Goal: Task Accomplishment & Management: Manage account settings

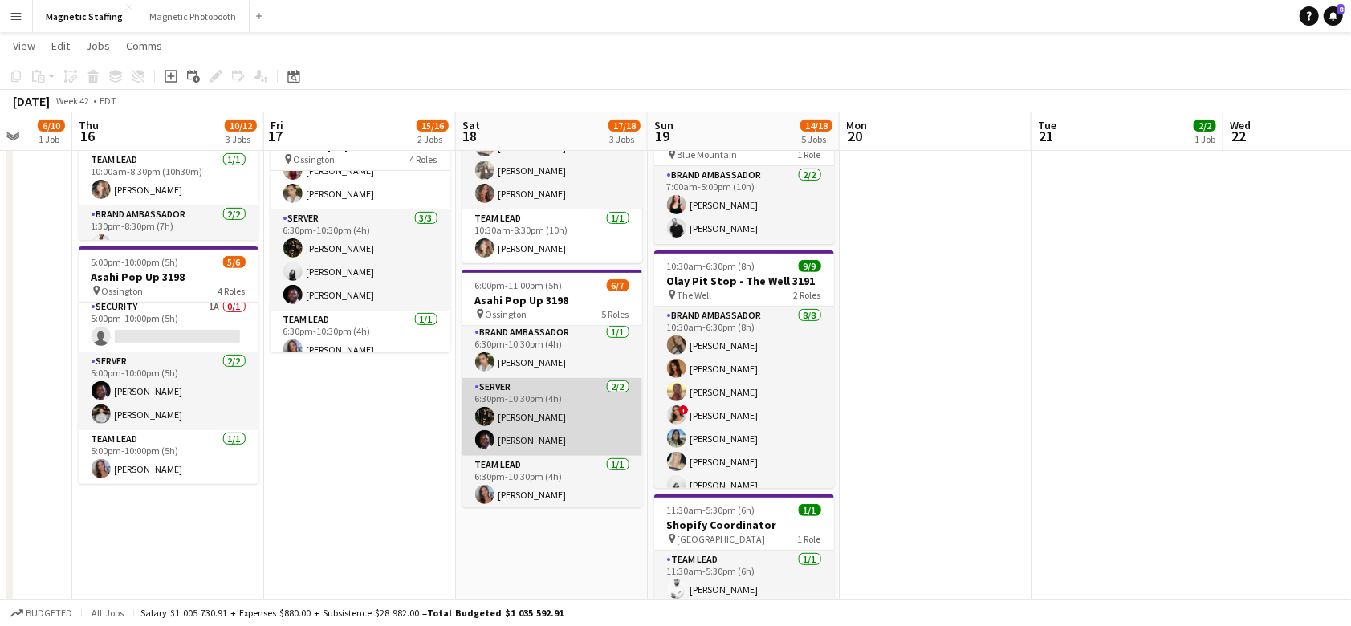
scroll to position [137, 0]
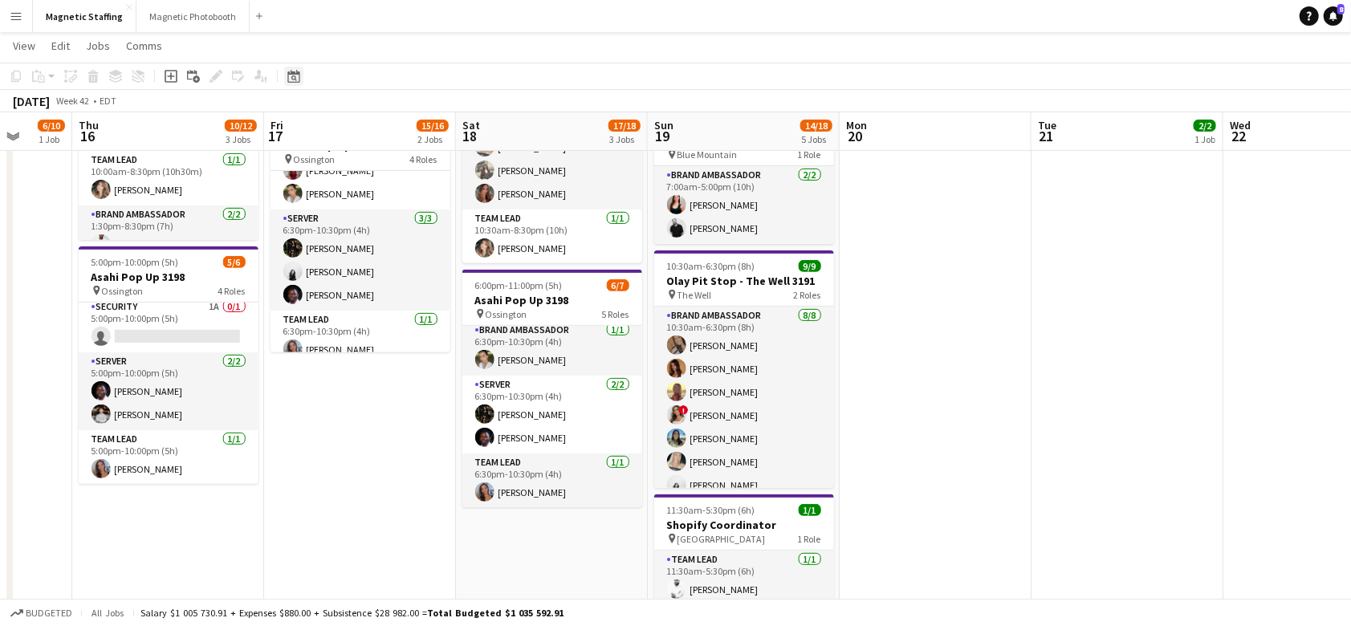
click at [293, 79] on icon "Date picker" at bounding box center [293, 76] width 13 height 13
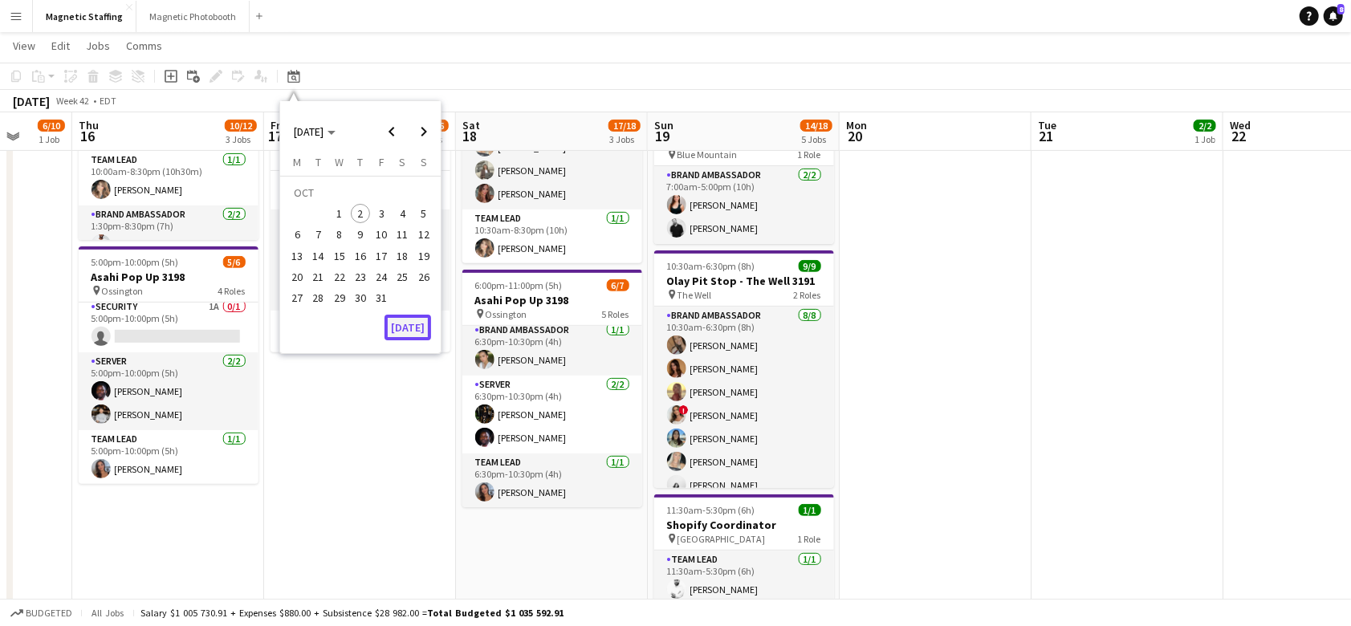
click at [416, 330] on button "[DATE]" at bounding box center [408, 328] width 47 height 26
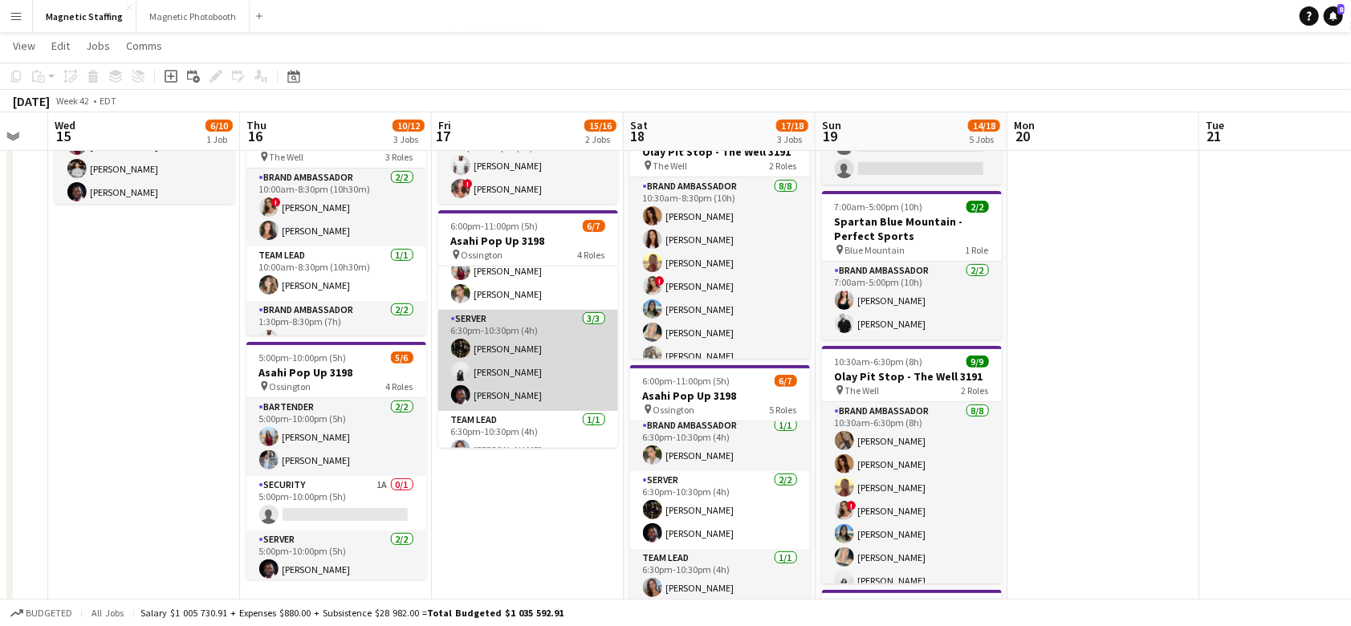
scroll to position [106, 0]
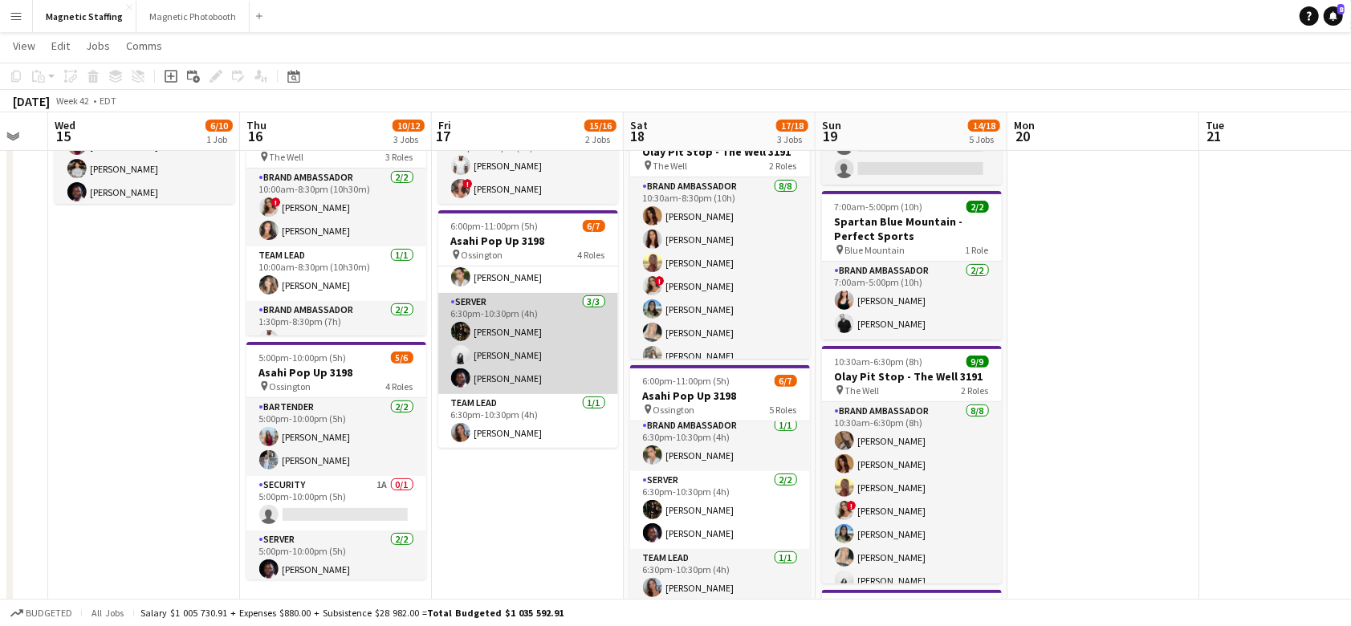
click at [544, 370] on app-card-role "Server [DATE] 6:30pm-10:30pm (4h) [PERSON_NAME] [PERSON_NAME] [PERSON_NAME]" at bounding box center [528, 343] width 180 height 101
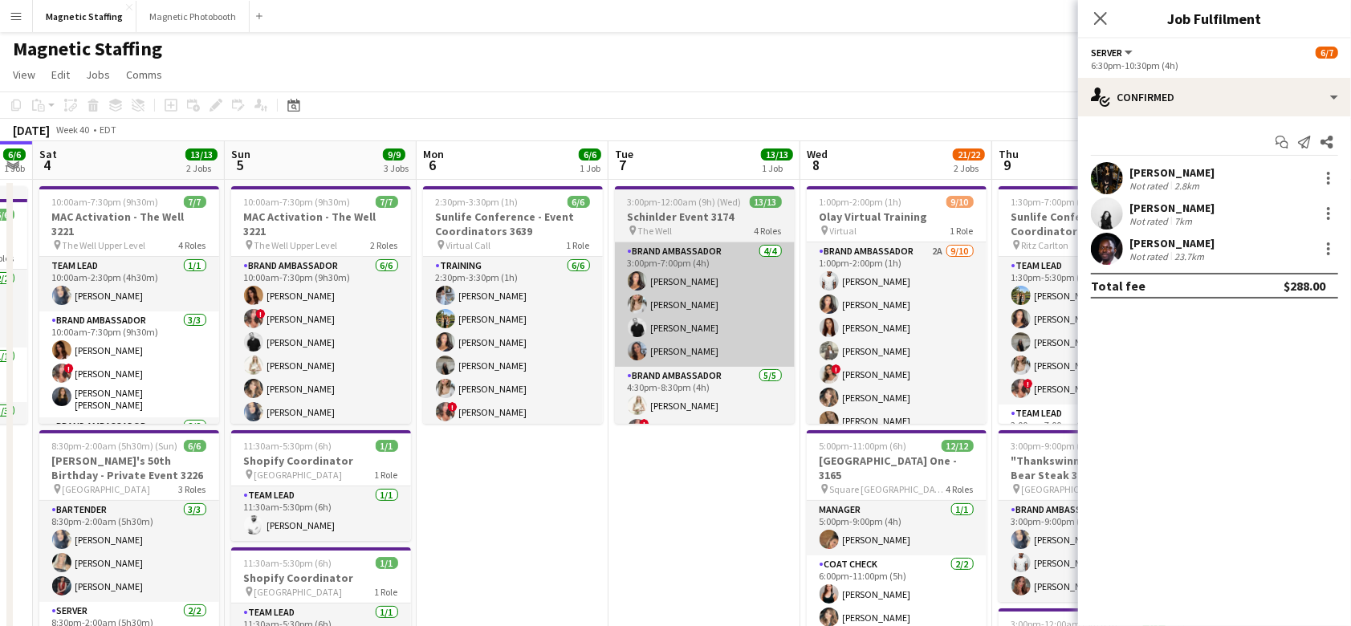
scroll to position [0, 465]
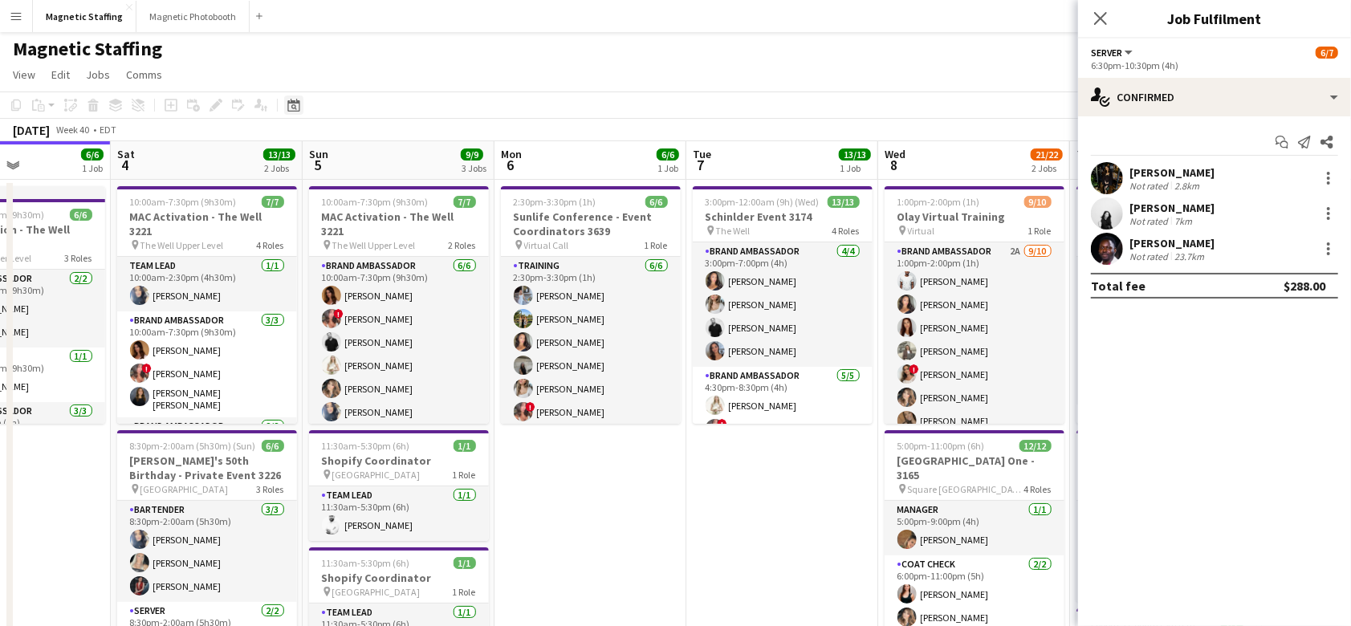
click at [287, 107] on icon "Date picker" at bounding box center [293, 105] width 13 height 13
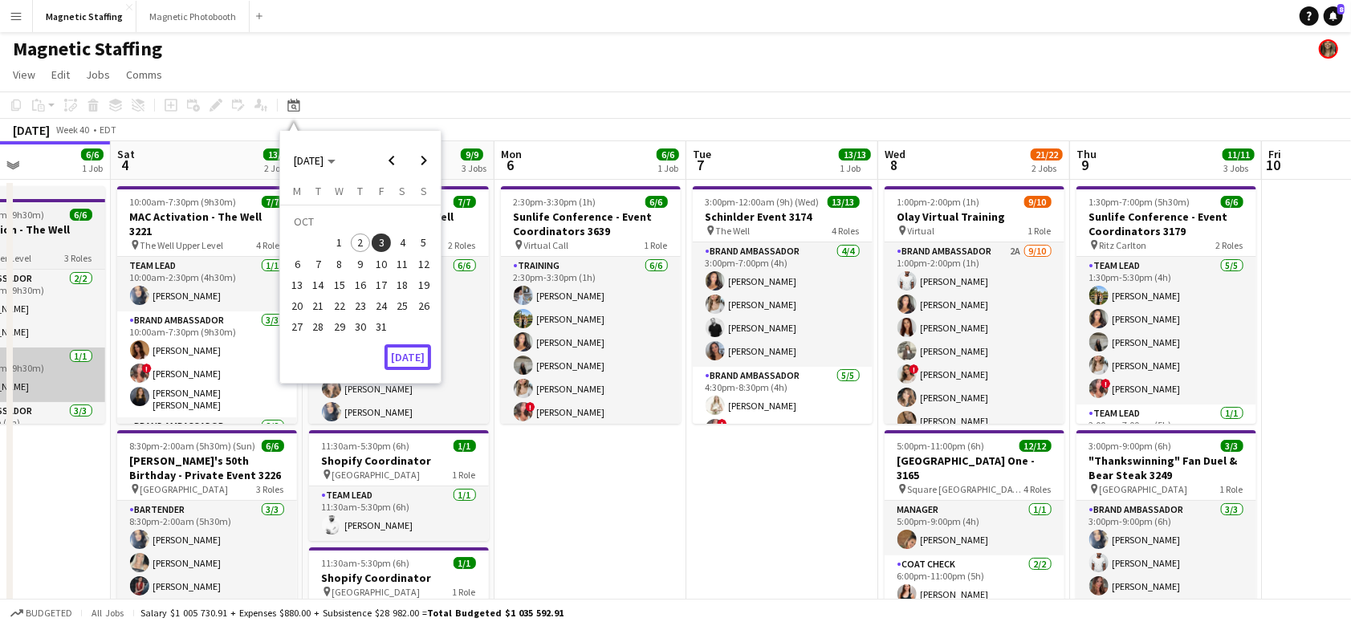
click at [415, 350] on button "[DATE]" at bounding box center [408, 357] width 47 height 26
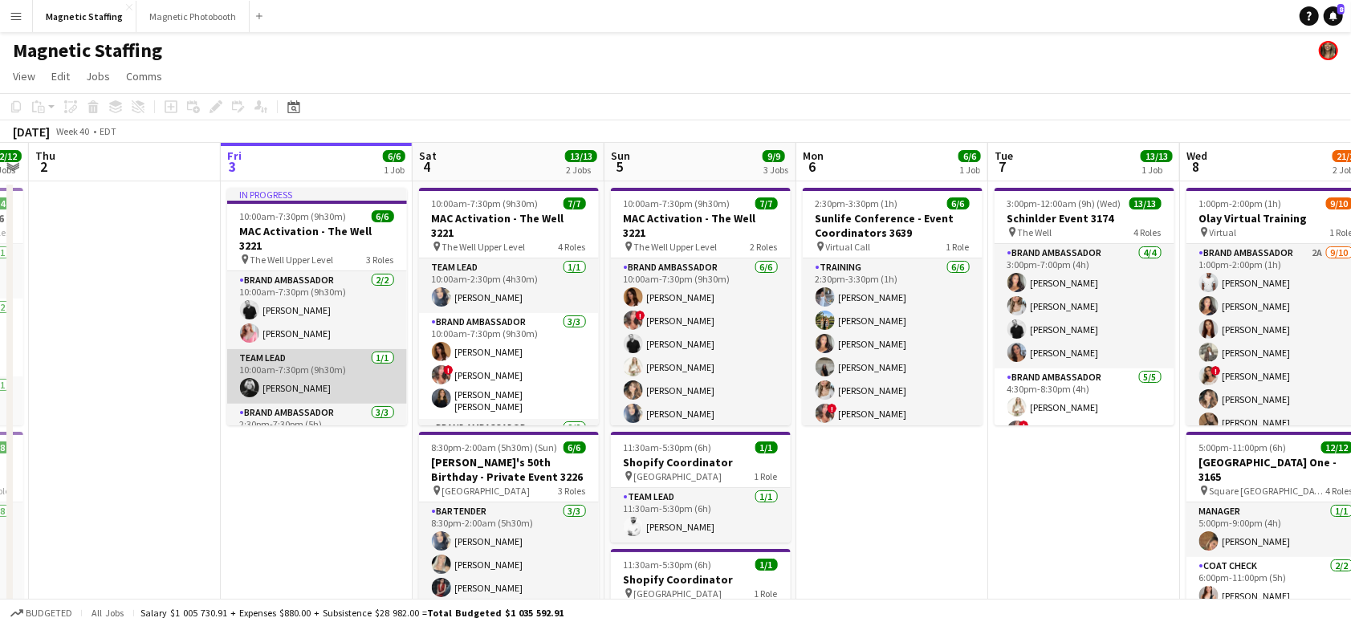
scroll to position [64, 0]
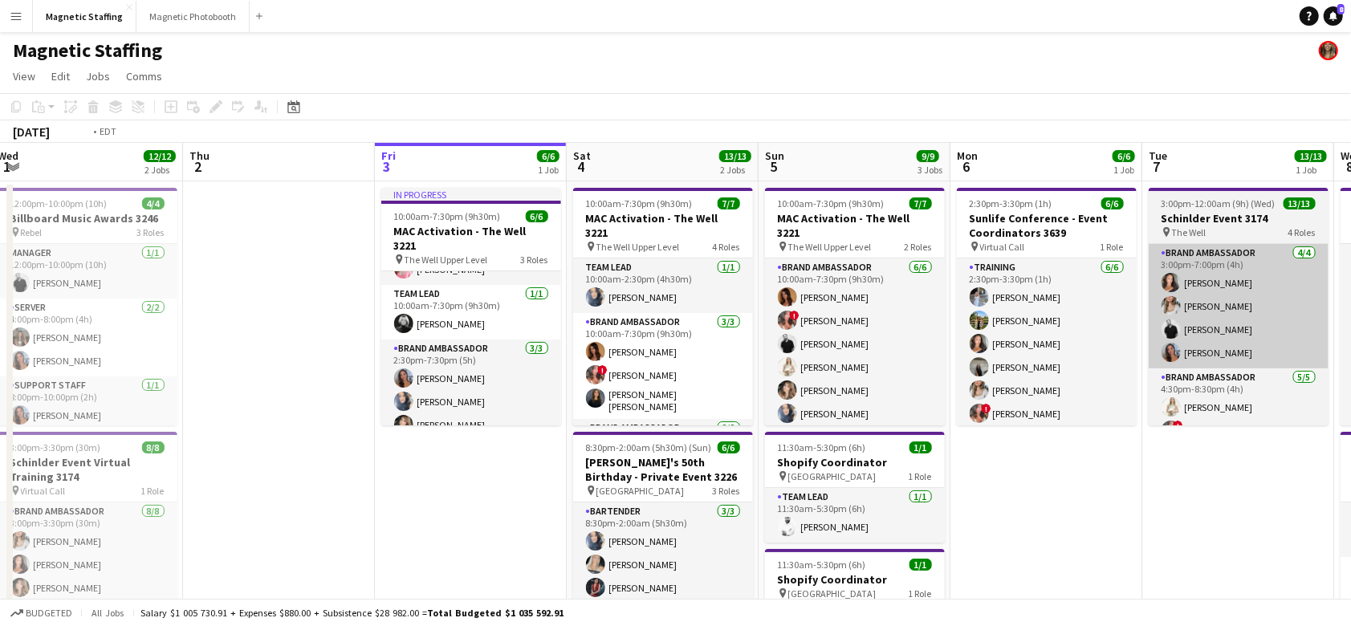
drag, startPoint x: 919, startPoint y: 246, endPoint x: 211, endPoint y: 263, distance: 707.5
click at [135, 287] on app-calendar-viewport "Sun 28 18/19 4 Jobs Mon 29 Tue 30 5/5 2 Jobs Wed 1 12/12 2 Jobs Thu 2 Fri 3 6/6…" at bounding box center [675, 622] width 1351 height 959
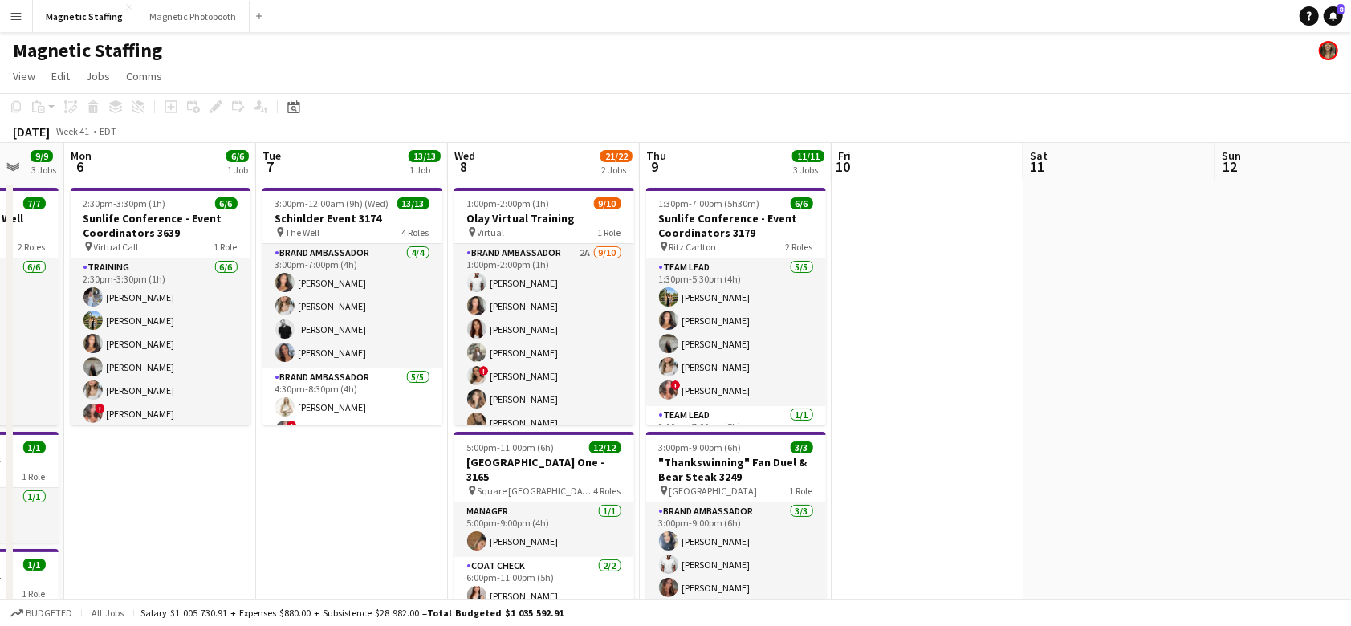
drag, startPoint x: 936, startPoint y: 296, endPoint x: 199, endPoint y: 307, distance: 737.1
click at [206, 307] on app-calendar-viewport "Fri 3 6/6 1 Job Sat 4 13/13 2 Jobs Sun 5 9/9 3 Jobs Mon 6 6/6 1 Job Tue 7 13/13…" at bounding box center [675, 622] width 1351 height 959
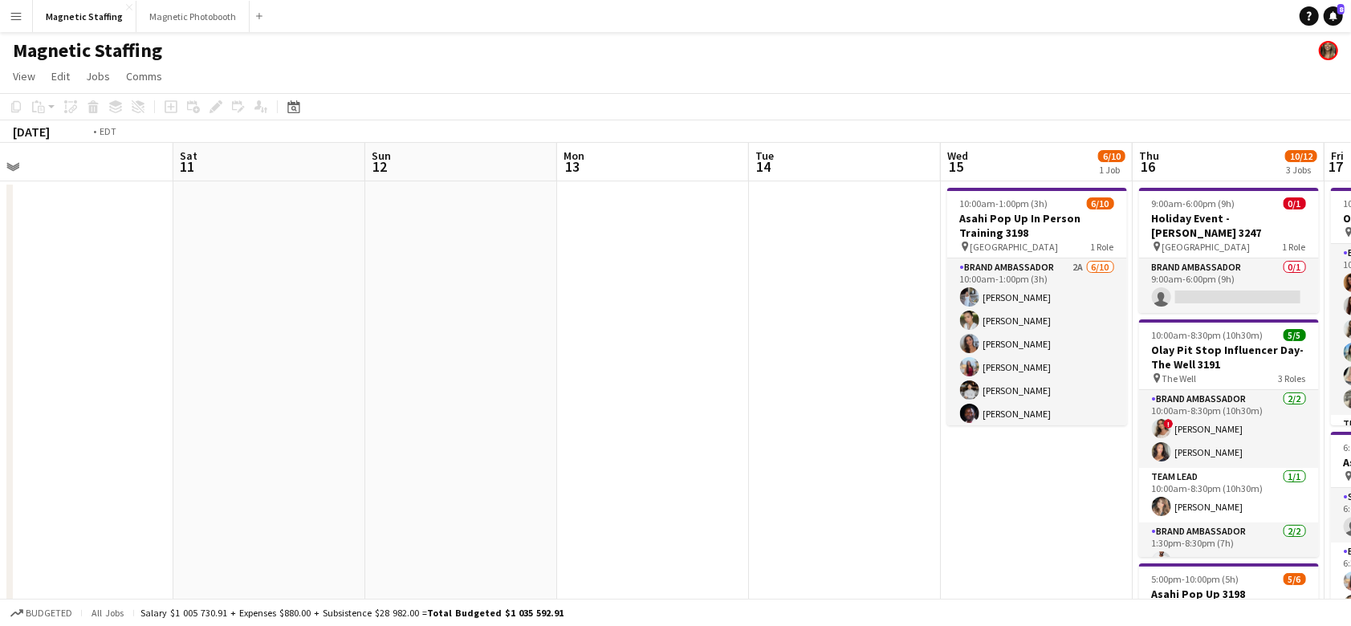
drag, startPoint x: 732, startPoint y: 276, endPoint x: 40, endPoint y: 332, distance: 694.4
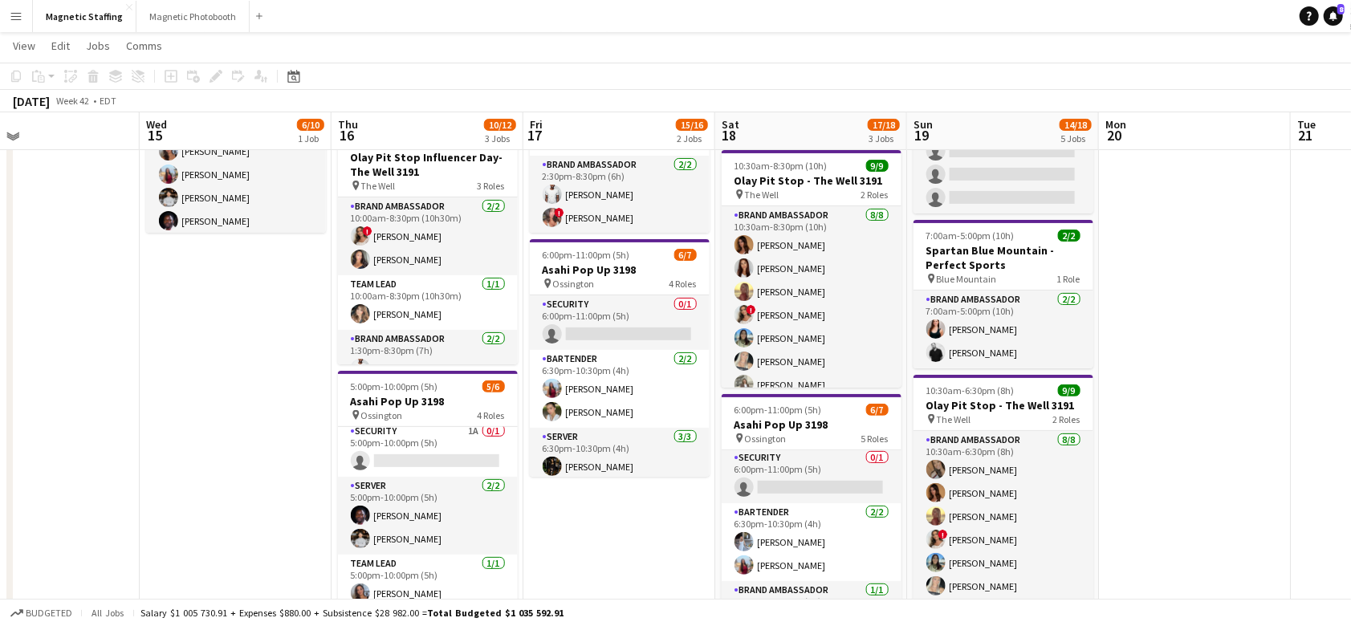
scroll to position [189, 0]
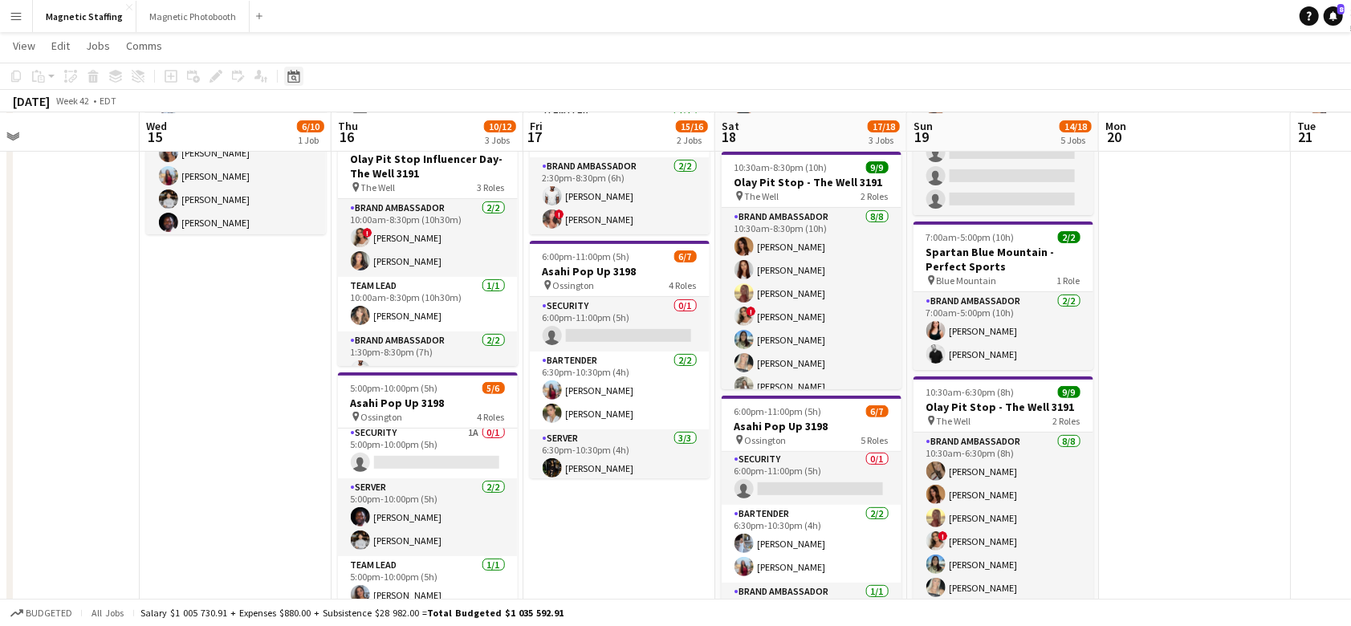
click at [291, 83] on div "Date picker" at bounding box center [293, 76] width 19 height 19
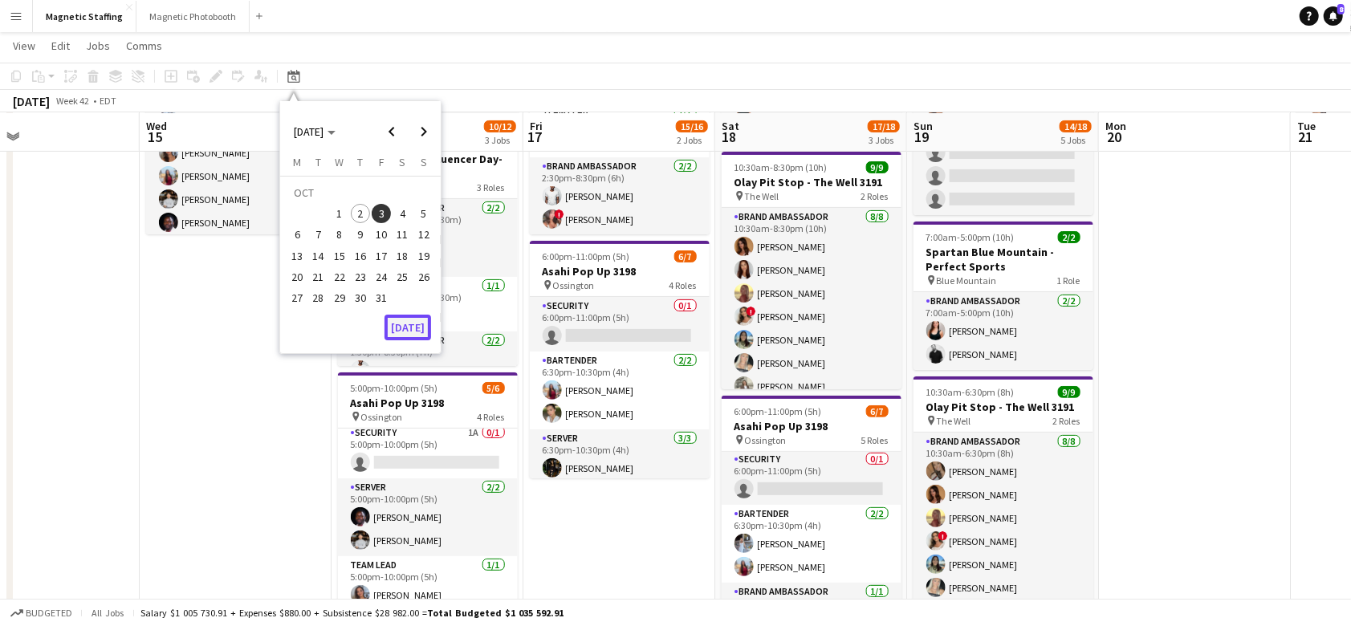
click at [418, 318] on button "[DATE]" at bounding box center [408, 328] width 47 height 26
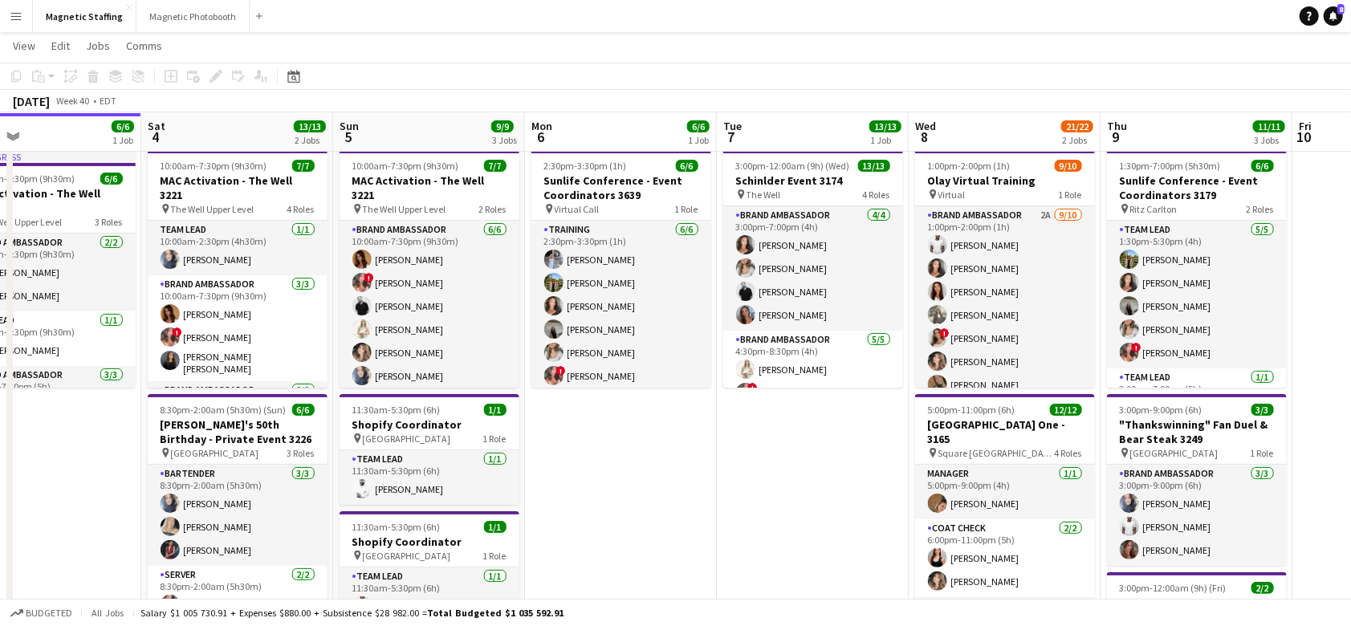
scroll to position [0, 0]
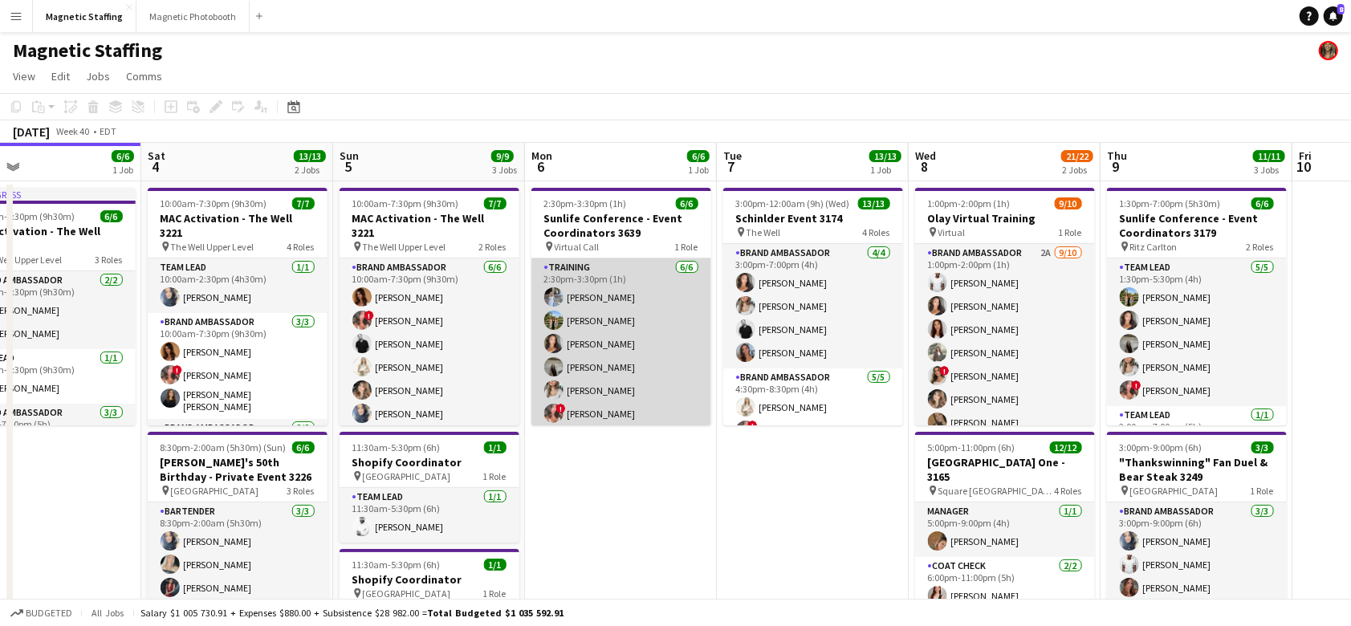
click at [600, 379] on app-card-role "Training [DATE] 2:30pm-3:30pm (1h) [PERSON_NAME] [PERSON_NAME] [PERSON_NAME] [P…" at bounding box center [622, 344] width 180 height 171
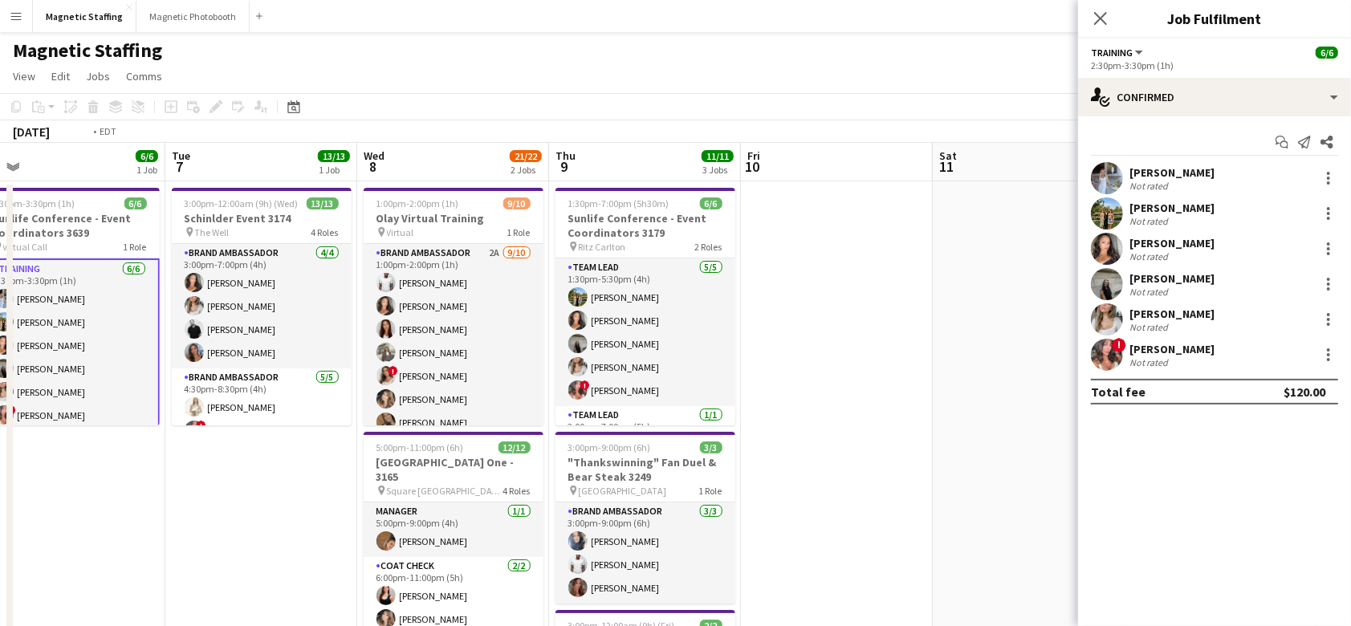
scroll to position [0, 618]
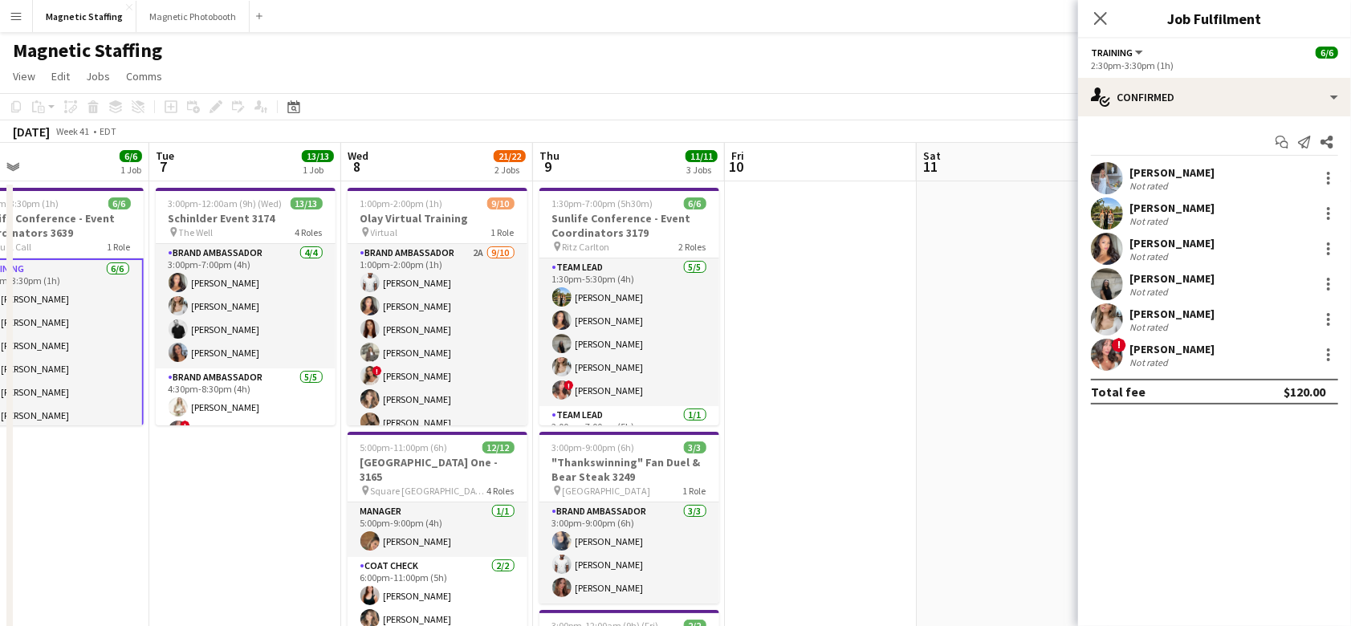
drag, startPoint x: 841, startPoint y: 434, endPoint x: 313, endPoint y: 466, distance: 529.3
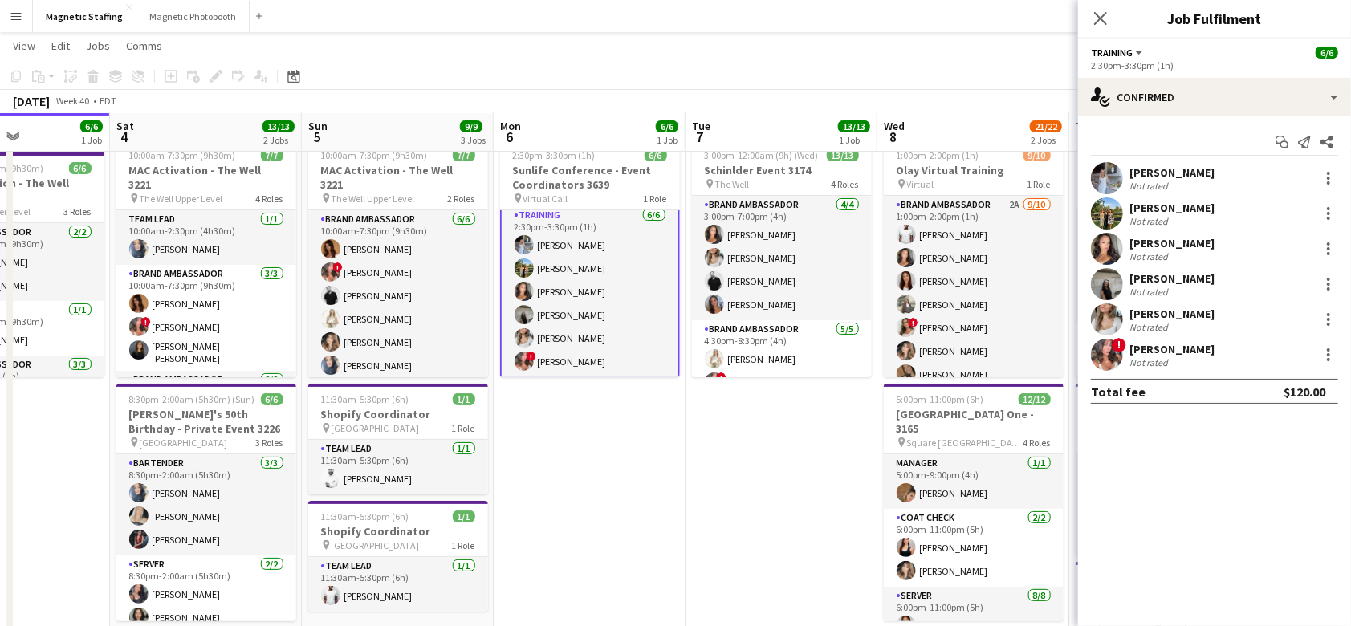
scroll to position [49, 0]
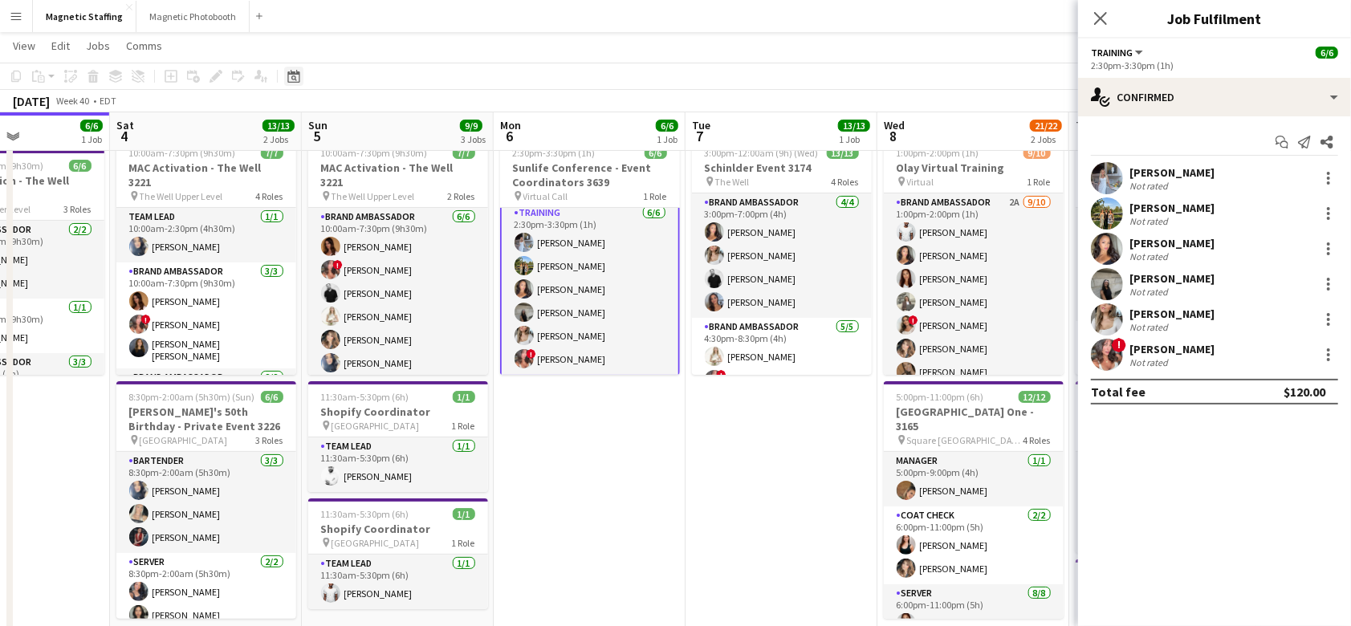
click at [287, 75] on div "Date picker" at bounding box center [293, 76] width 19 height 19
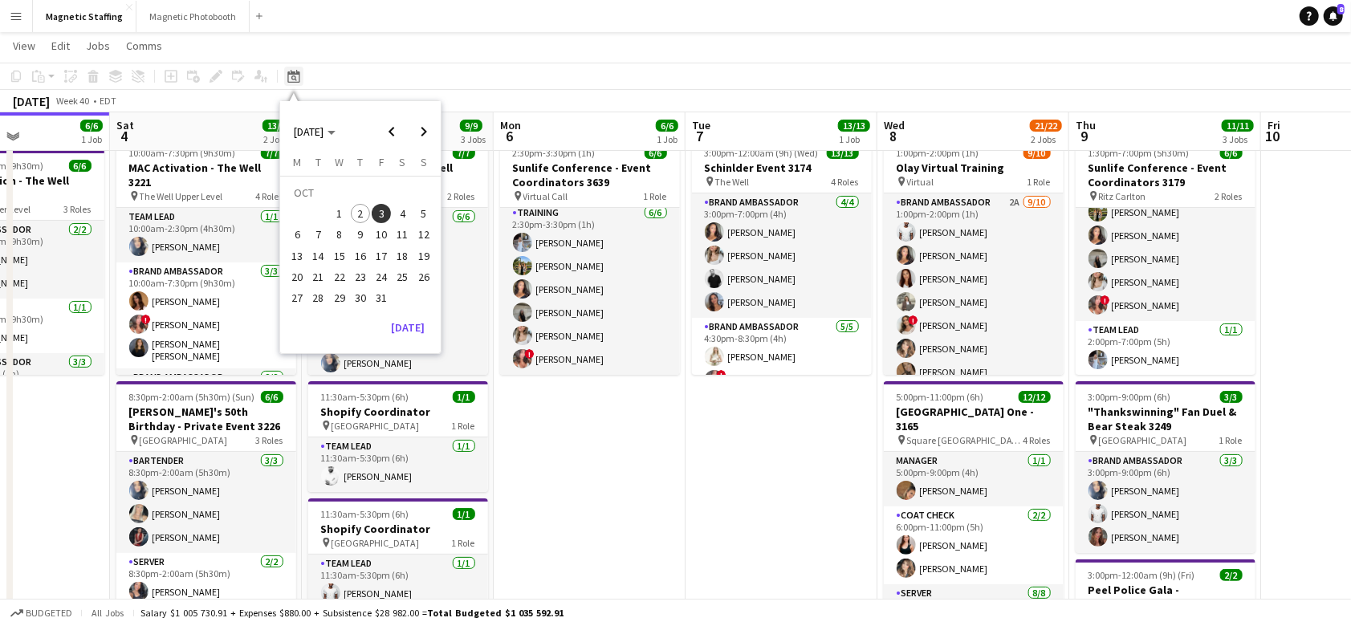
scroll to position [3, 0]
click at [415, 134] on span "Next month" at bounding box center [424, 132] width 32 height 32
click at [398, 217] on span "8" at bounding box center [402, 217] width 19 height 19
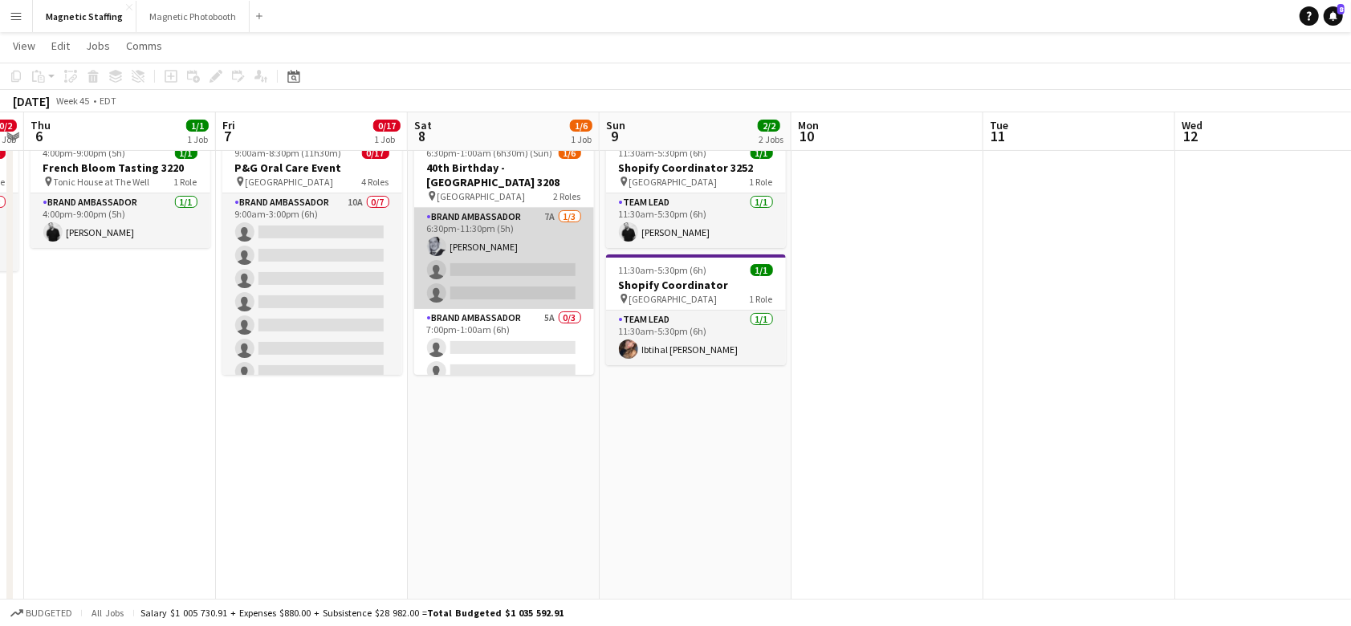
scroll to position [0, 0]
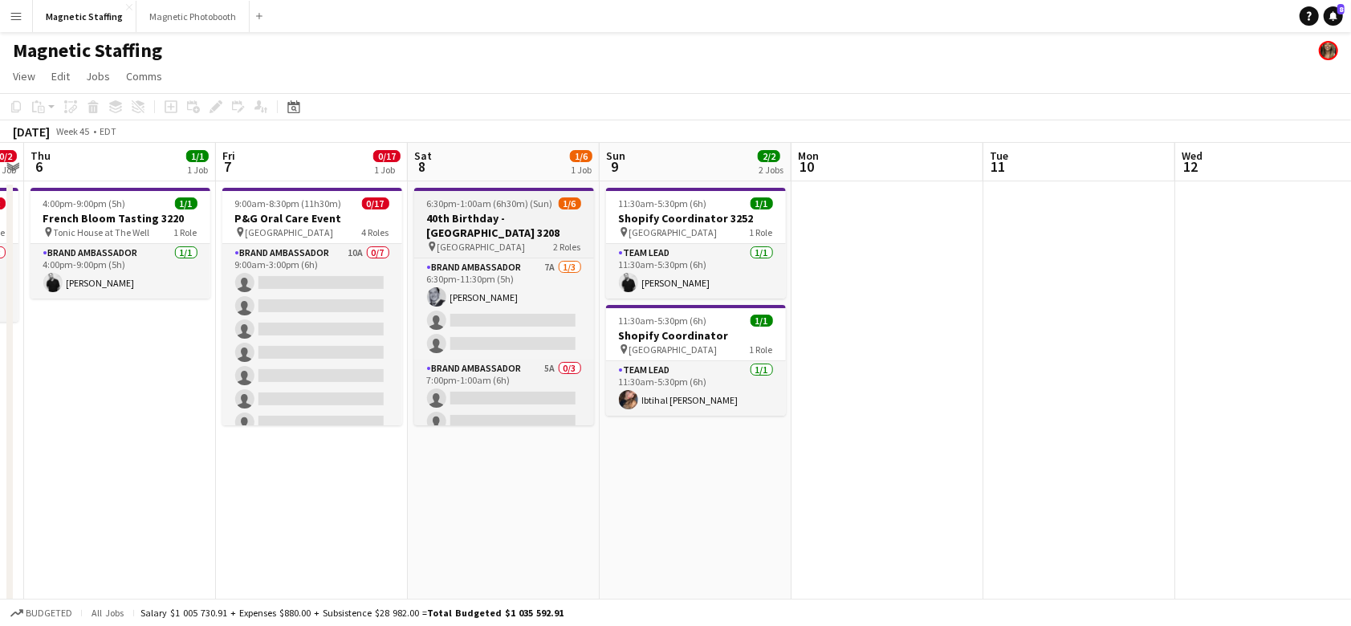
click at [462, 214] on h3 "40th Birthday - [GEOGRAPHIC_DATA] 3208" at bounding box center [504, 225] width 180 height 29
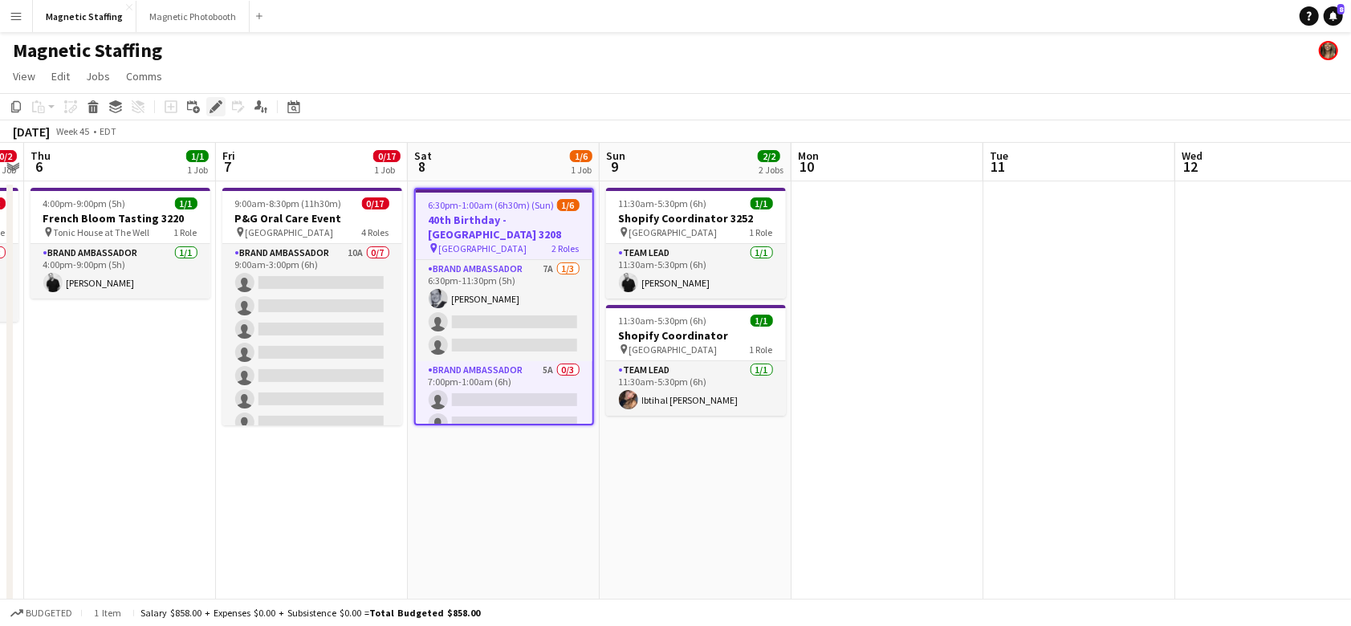
click at [211, 109] on icon "Edit" at bounding box center [216, 106] width 13 height 13
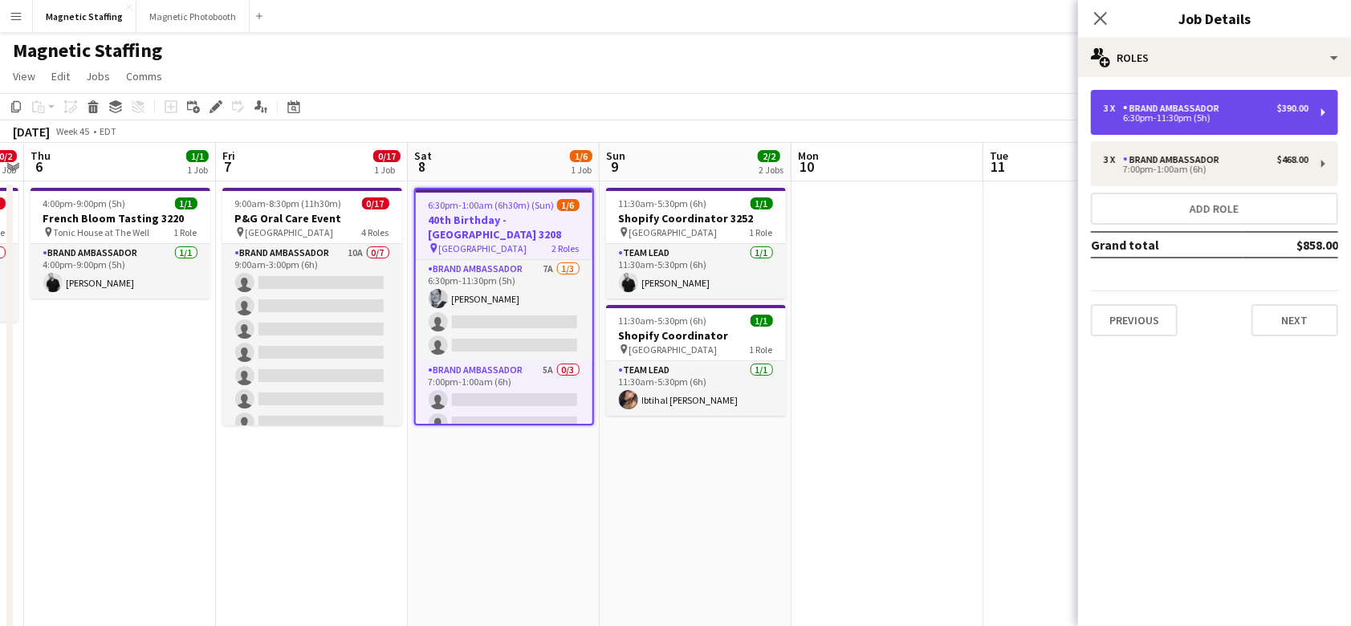
click at [1227, 111] on div "3 x Brand Ambassador $390.00" at bounding box center [1206, 108] width 205 height 11
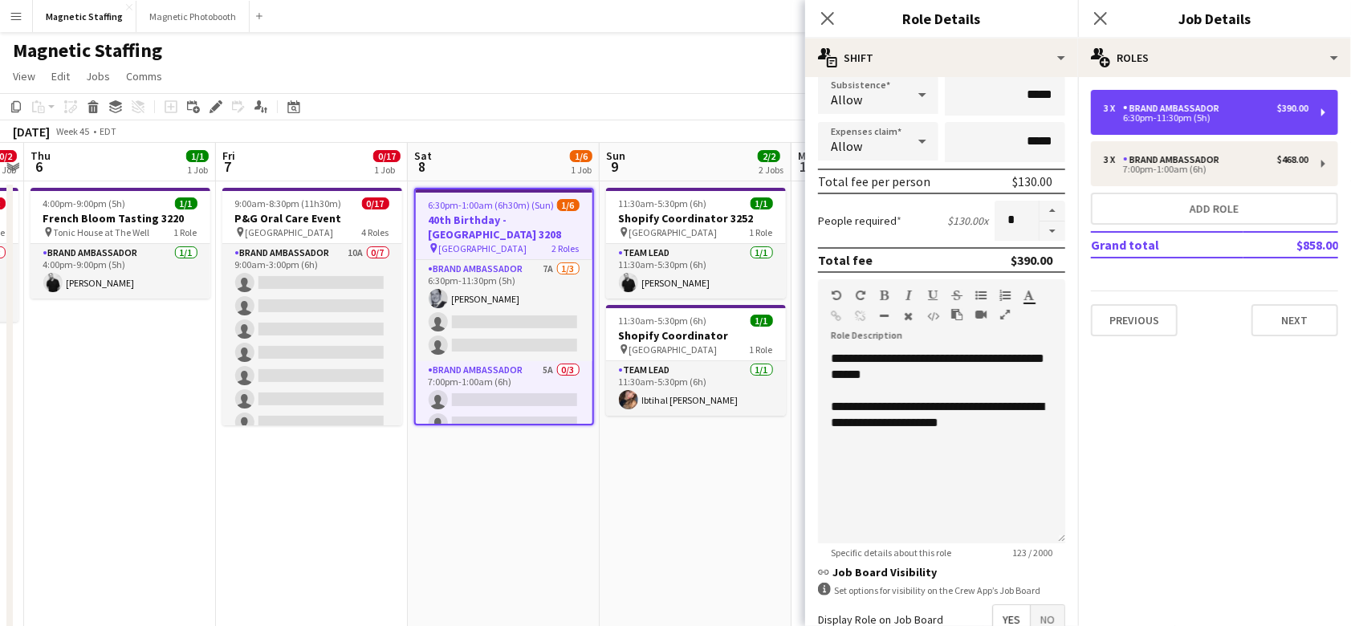
scroll to position [442, 0]
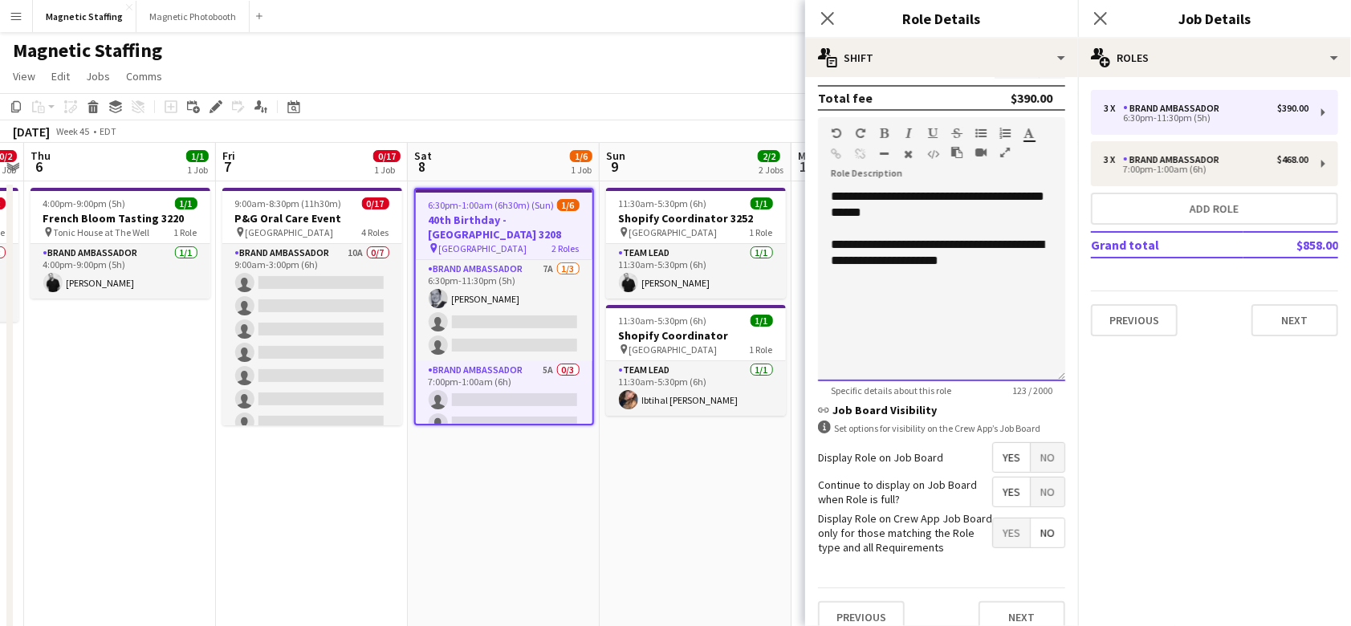
click at [982, 336] on div "**********" at bounding box center [941, 285] width 247 height 193
click at [947, 215] on div "**********" at bounding box center [941, 285] width 247 height 193
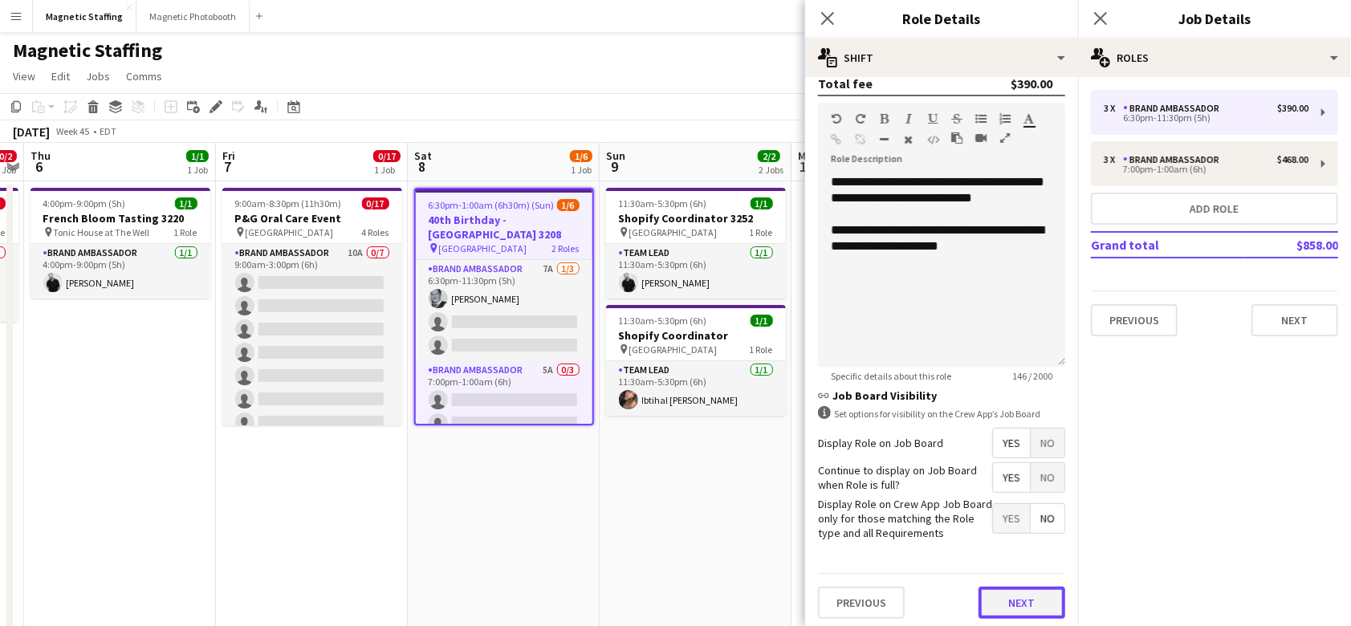
click at [1010, 593] on button "Next" at bounding box center [1022, 603] width 87 height 32
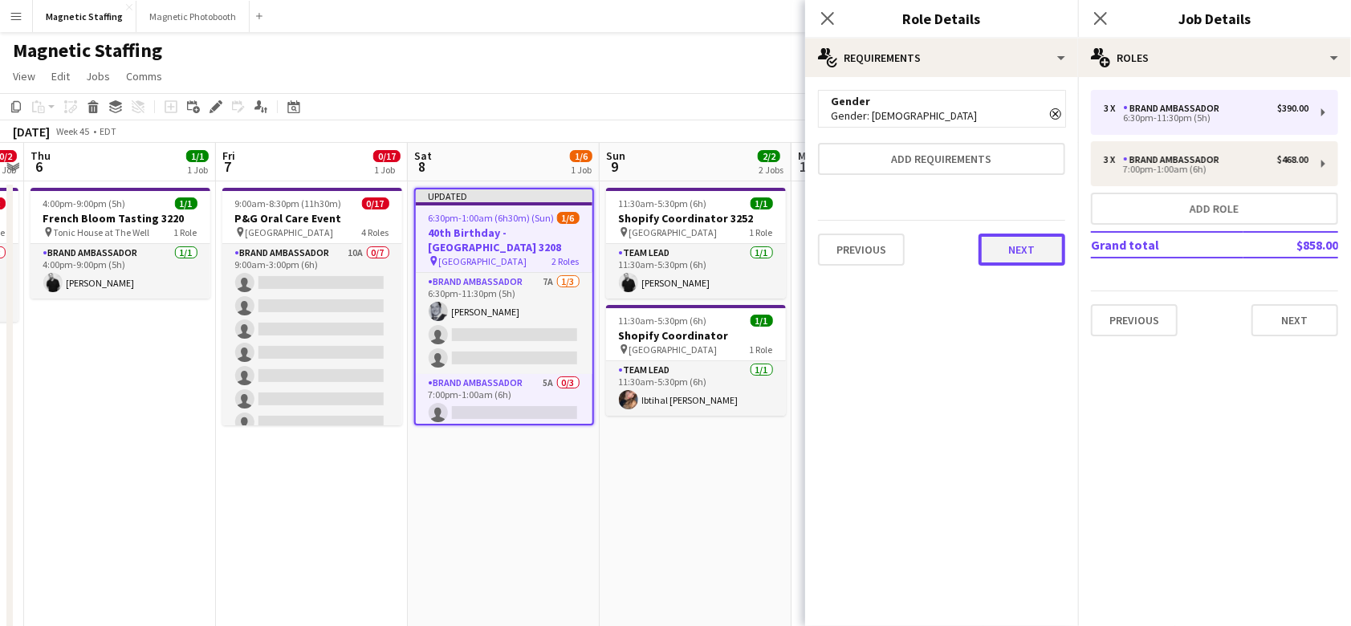
click at [1004, 244] on button "Next" at bounding box center [1022, 250] width 87 height 32
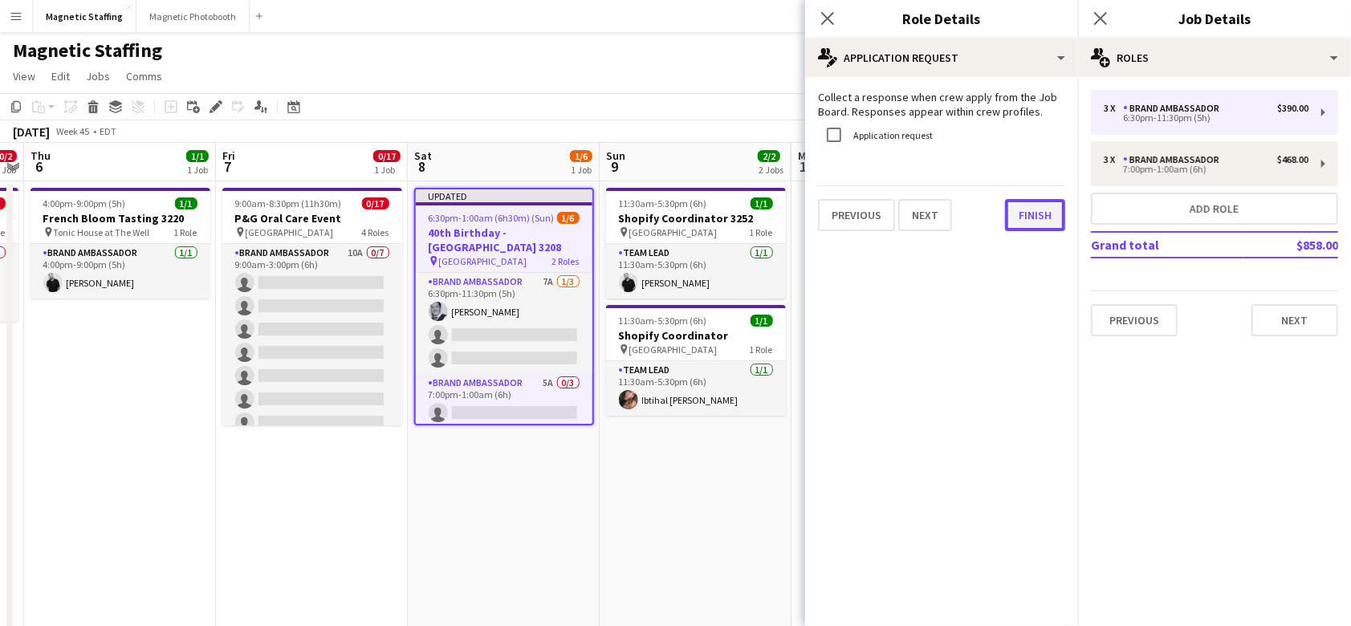
click at [1033, 221] on button "Finish" at bounding box center [1035, 215] width 60 height 32
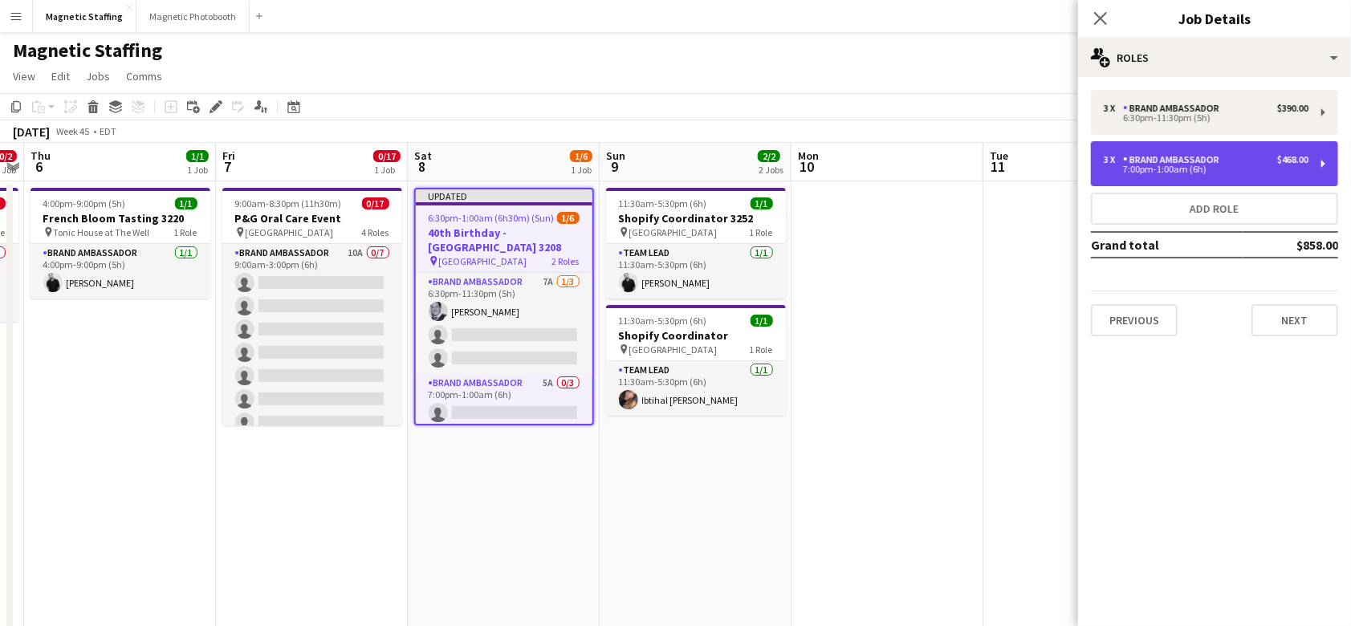
click at [1158, 171] on div "7:00pm-1:00am (6h)" at bounding box center [1206, 169] width 205 height 8
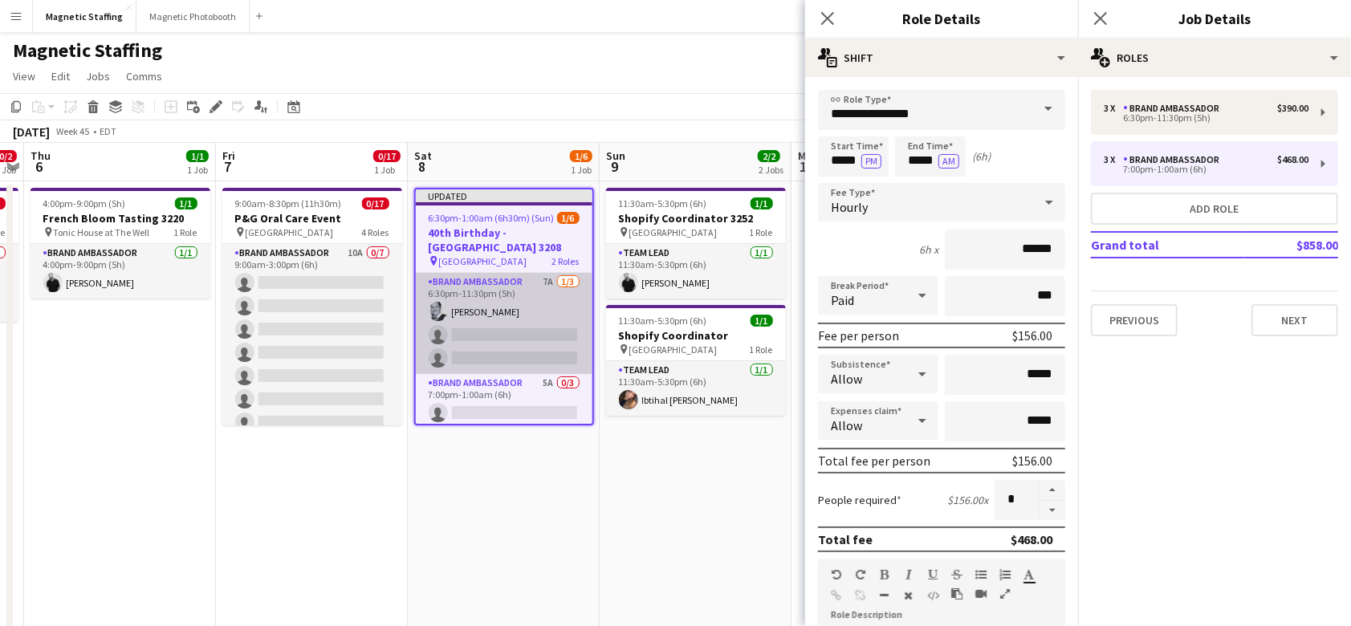
click at [528, 333] on app-card-role "Brand Ambassador 7A [DATE] 6:30pm-11:30pm (5h) [PERSON_NAME] single-neutral-act…" at bounding box center [504, 323] width 177 height 101
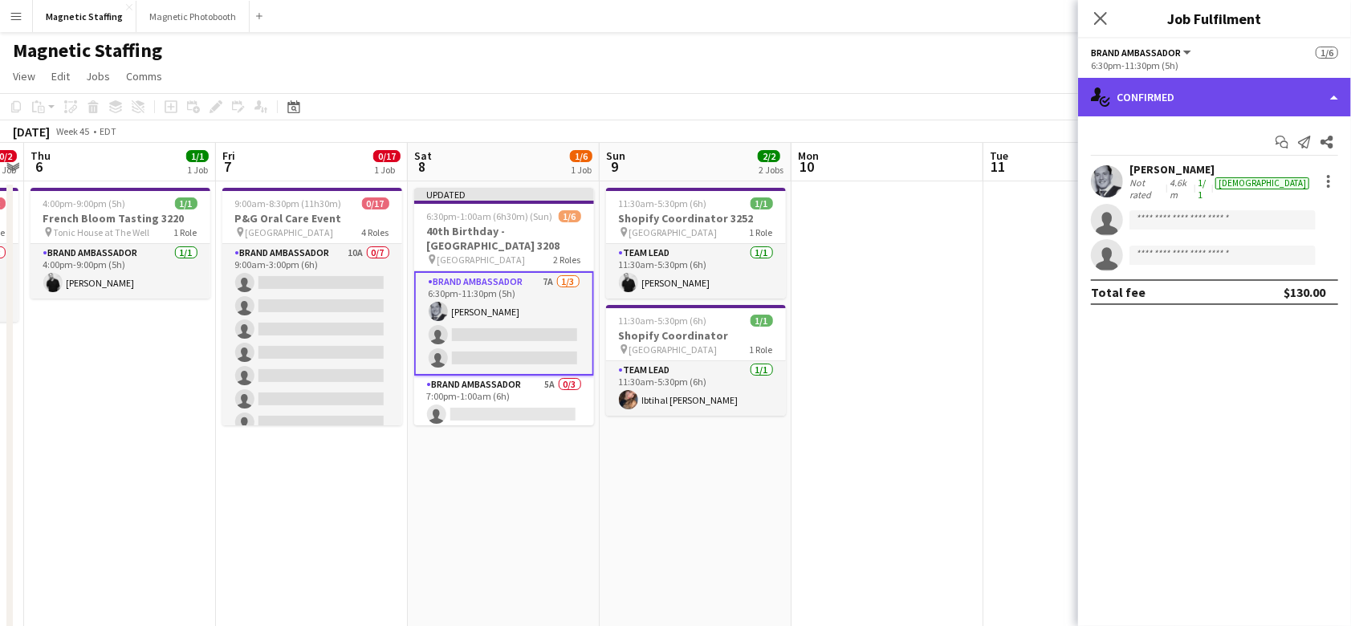
click at [1183, 88] on div "single-neutral-actions-check-2 Confirmed" at bounding box center [1214, 97] width 273 height 39
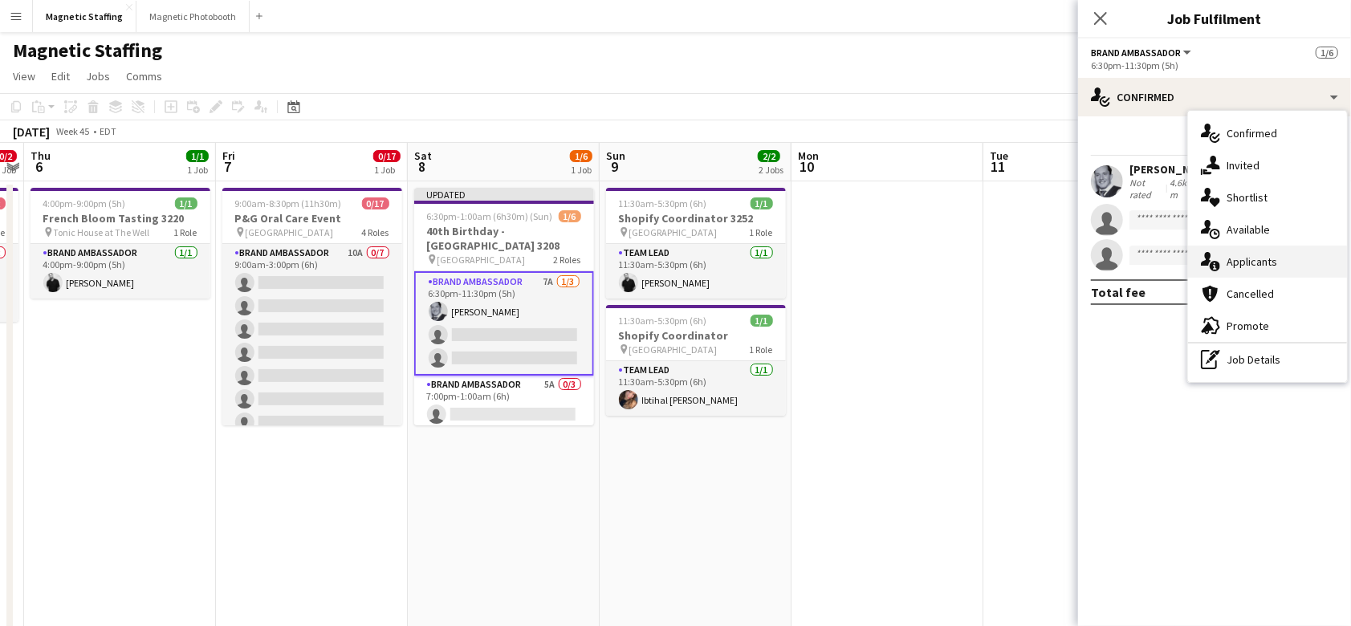
click at [1228, 267] on span "Applicants" at bounding box center [1252, 262] width 51 height 14
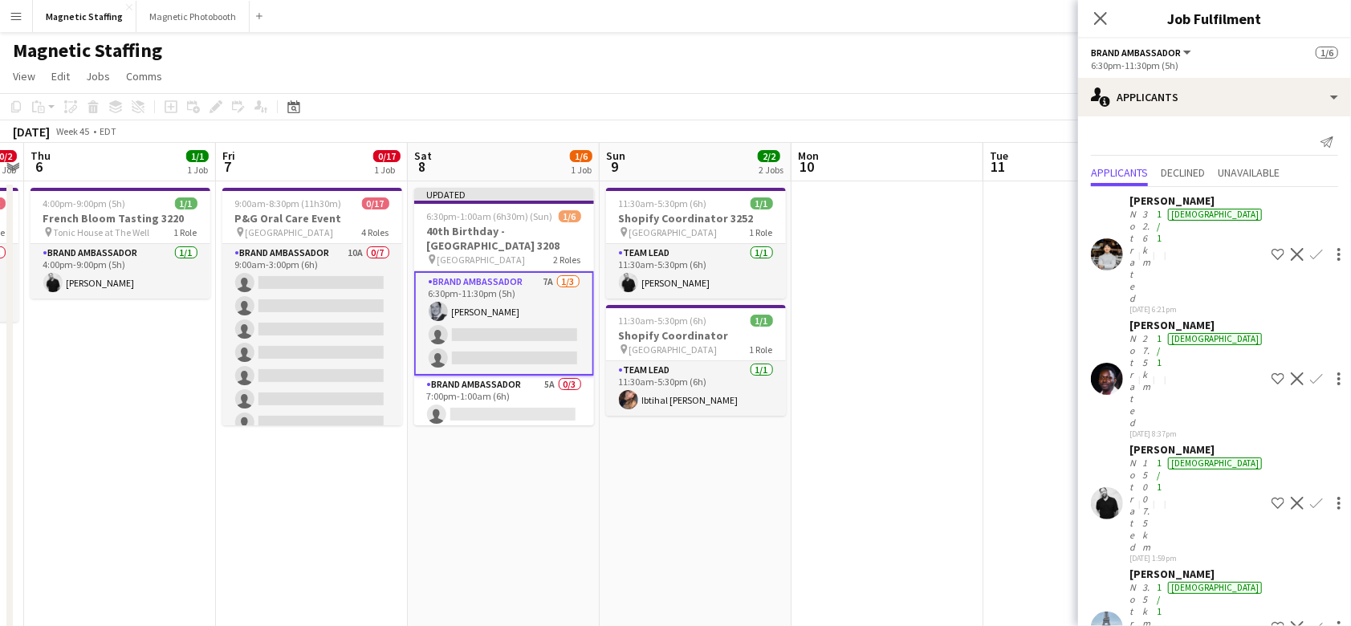
click at [1310, 621] on app-icon "Confirm" at bounding box center [1316, 627] width 13 height 13
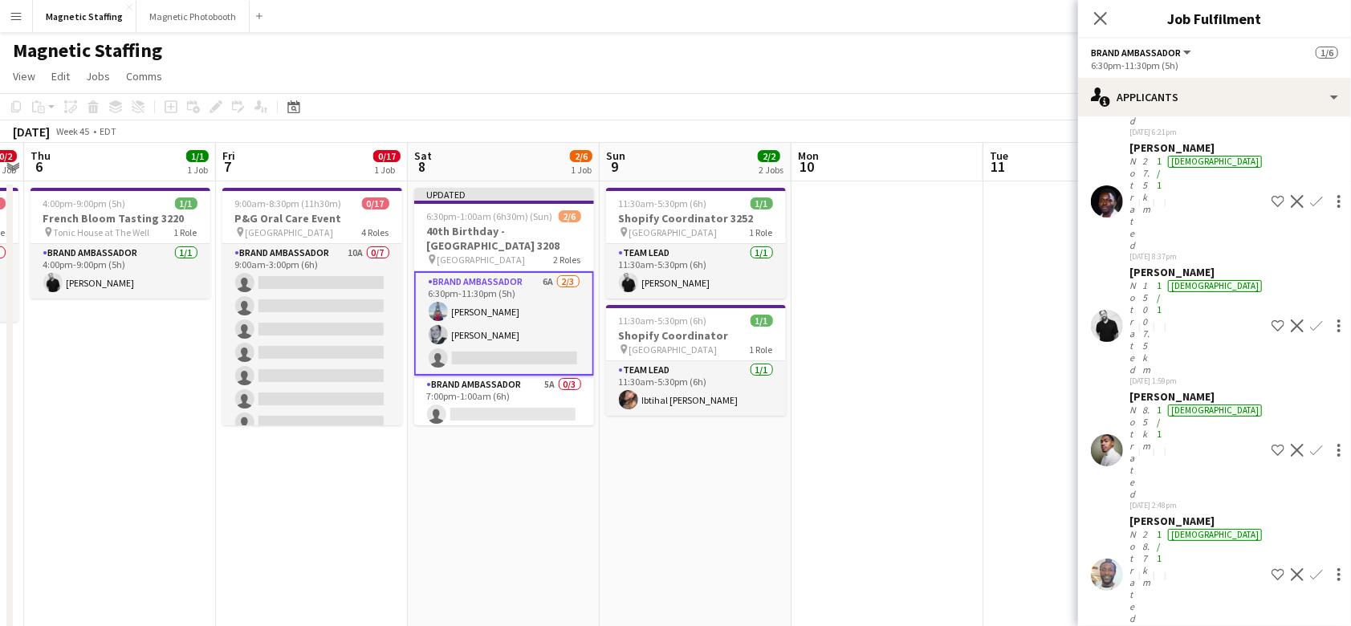
scroll to position [0, 0]
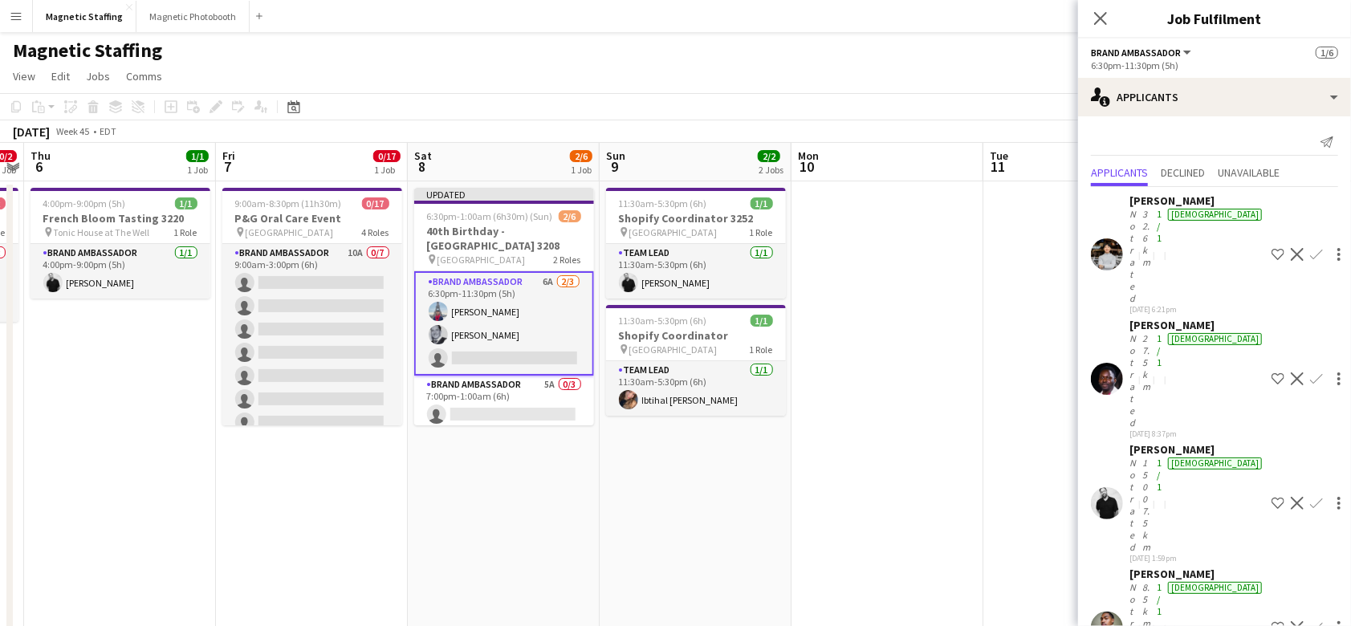
click at [1310, 621] on app-icon "Confirm" at bounding box center [1316, 627] width 13 height 13
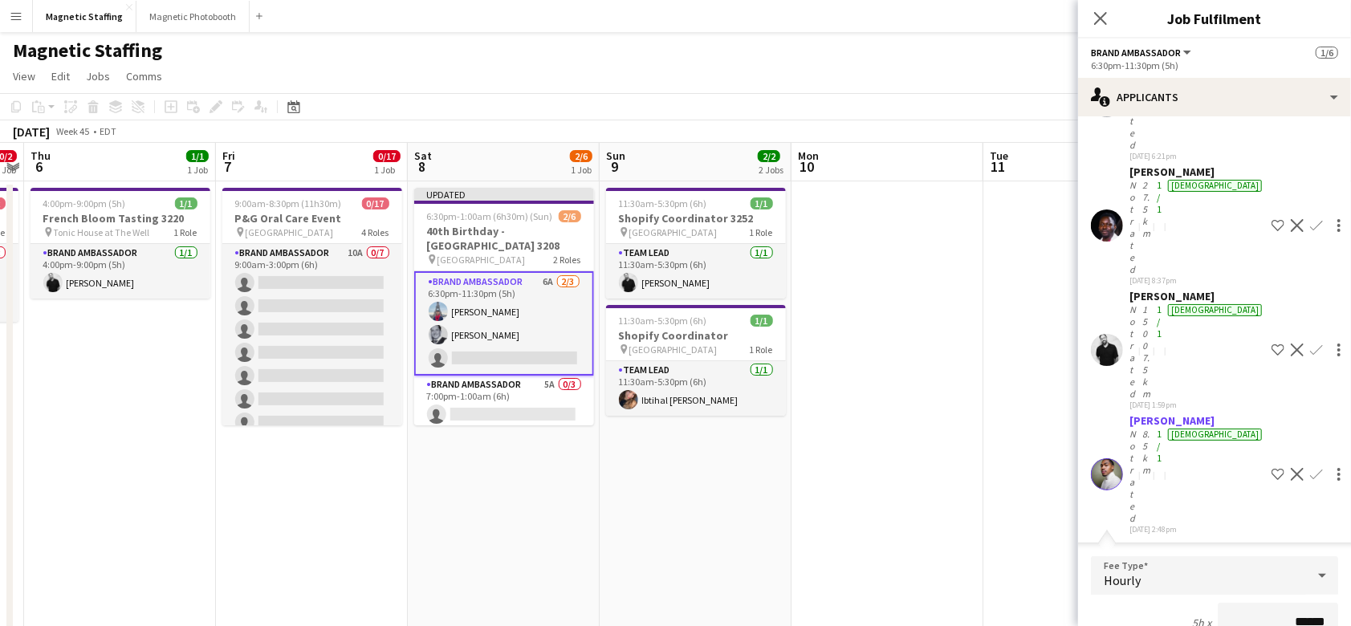
scroll to position [218, 0]
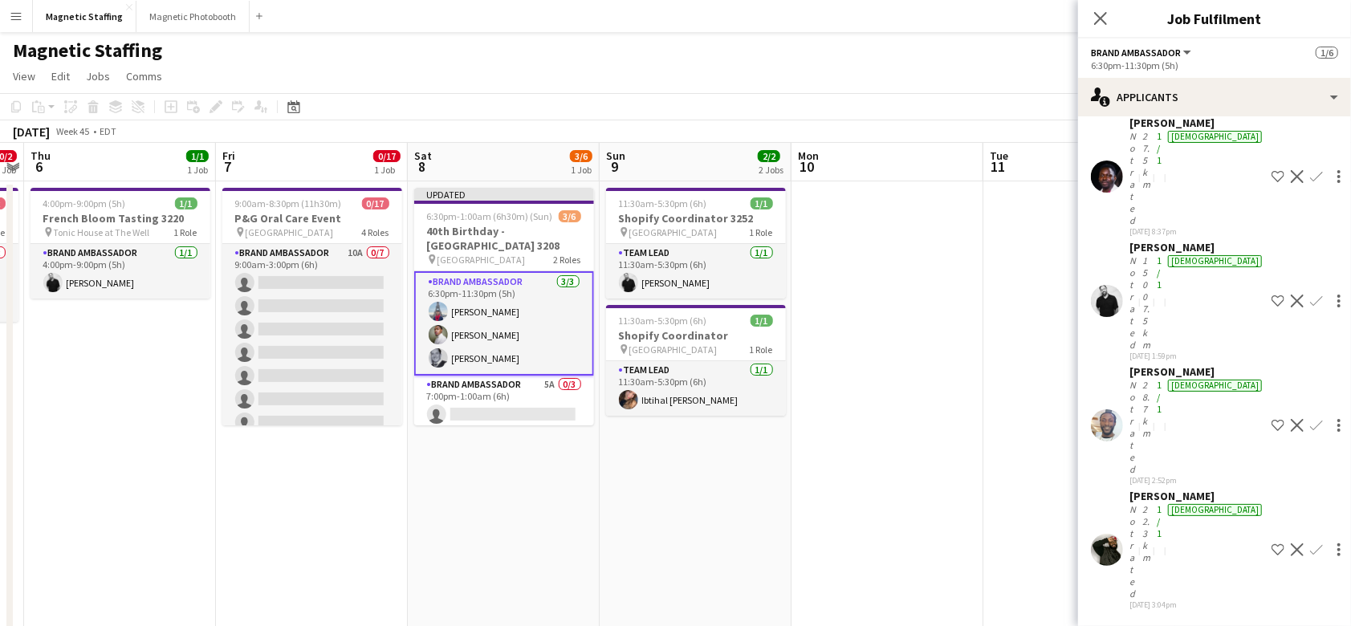
scroll to position [0, 0]
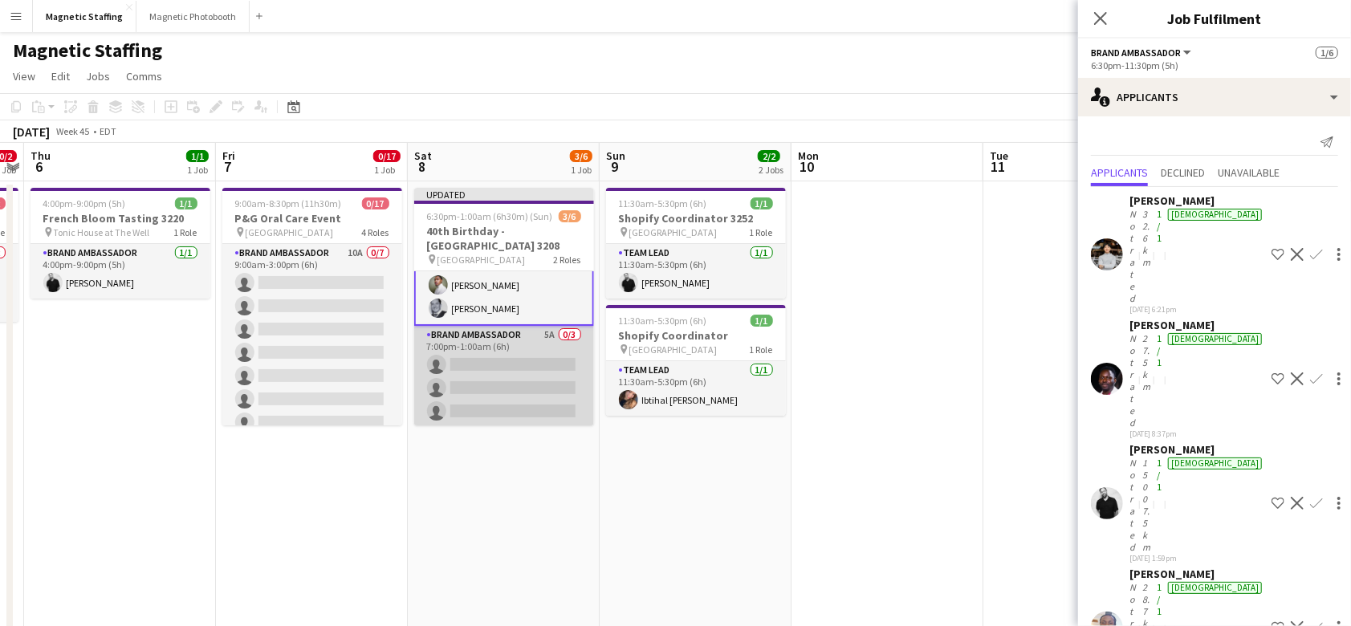
click at [508, 402] on app-card-role "Brand Ambassador 5A 0/3 7:00pm-1:00am (6h) single-neutral-actions single-neutra…" at bounding box center [504, 376] width 180 height 101
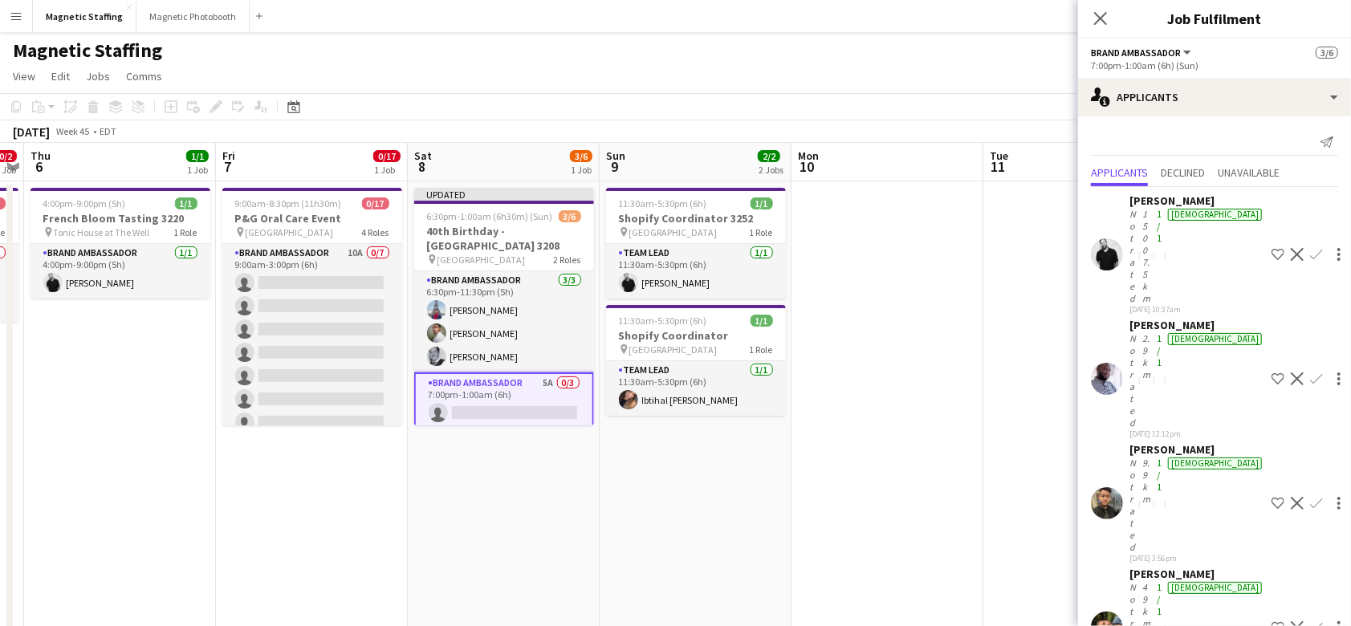
click at [528, 352] on app-card-role "Brand Ambassador [DATE] 6:30pm-11:30pm (5h) [PERSON_NAME] [PERSON_NAME] [PERSON…" at bounding box center [504, 321] width 180 height 101
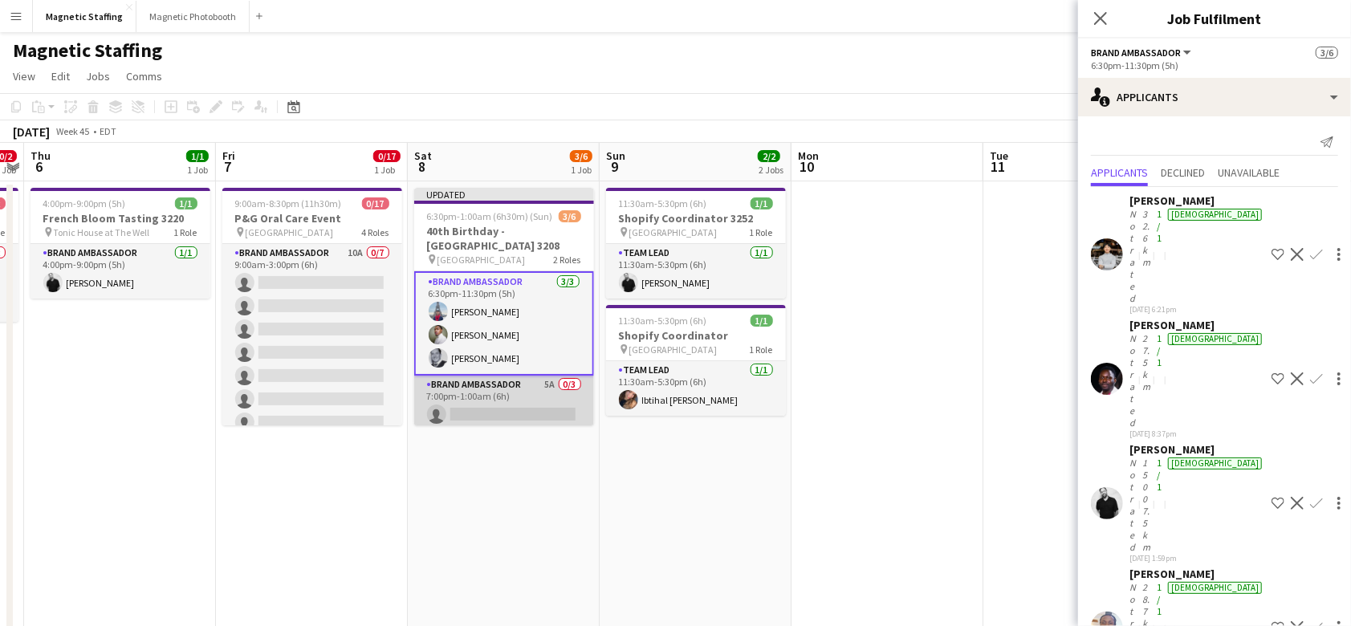
click at [502, 402] on app-card-role "Brand Ambassador 5A 0/3 7:00pm-1:00am (6h) single-neutral-actions single-neutra…" at bounding box center [504, 426] width 180 height 101
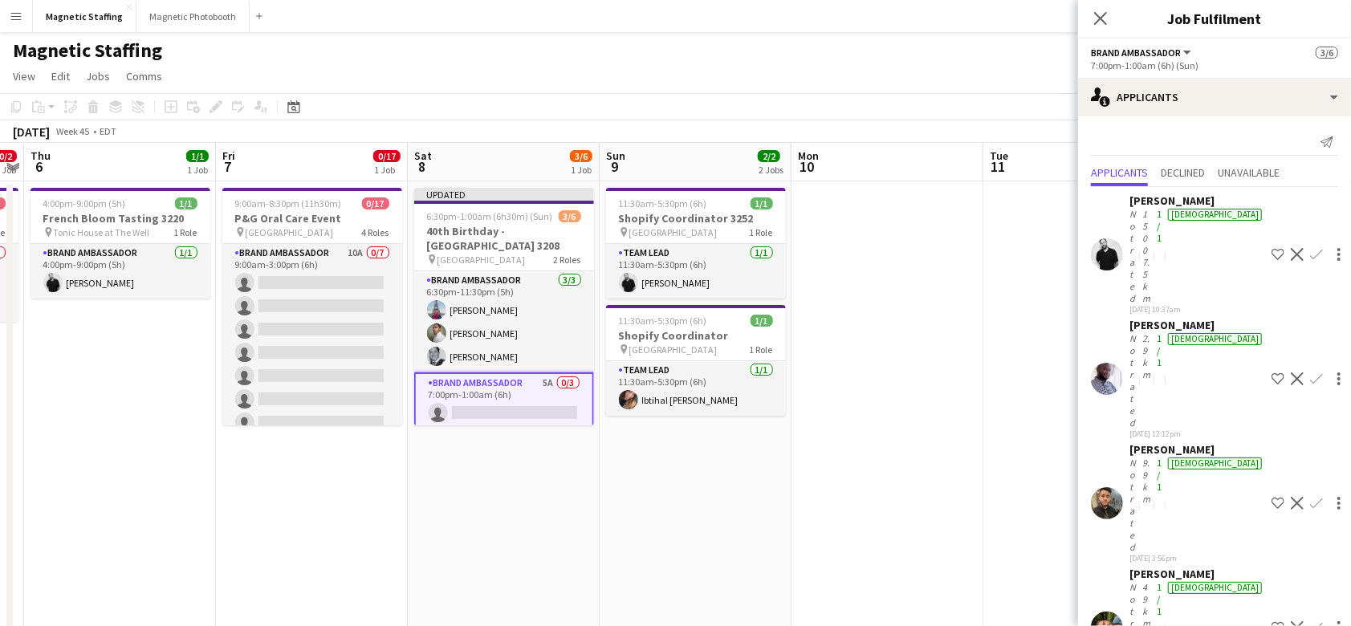
click at [1291, 373] on app-icon "Decline" at bounding box center [1297, 379] width 13 height 13
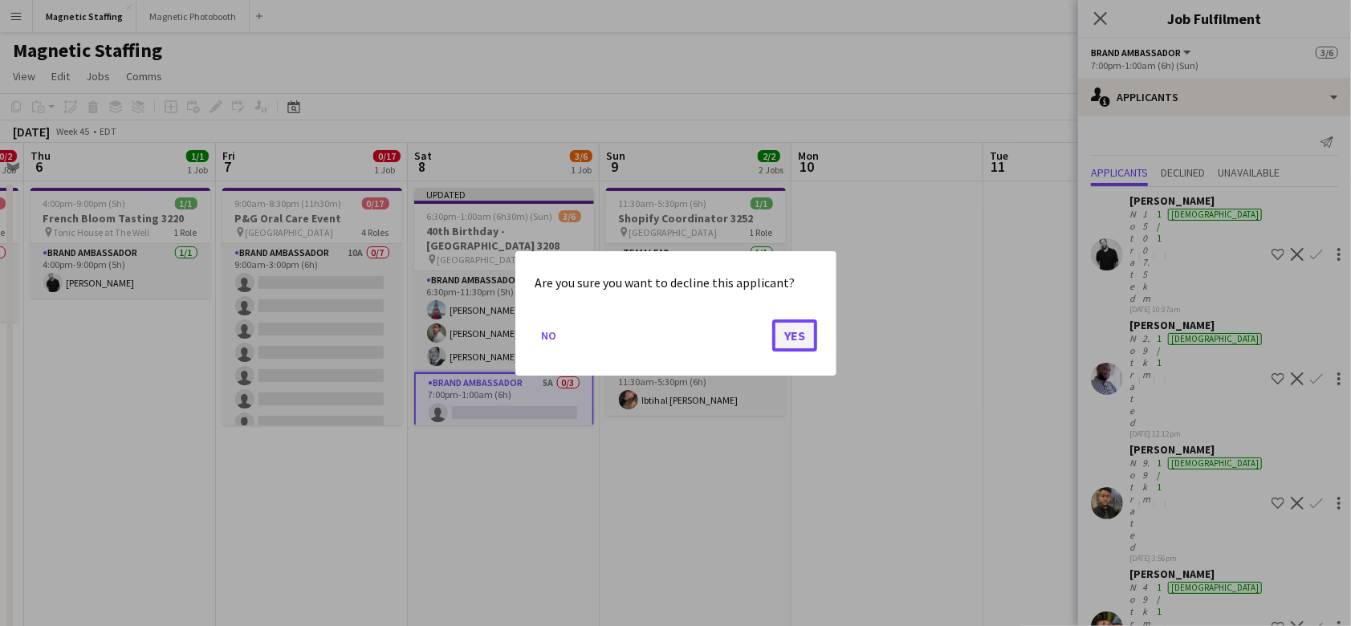
click at [781, 346] on button "Yes" at bounding box center [794, 335] width 45 height 32
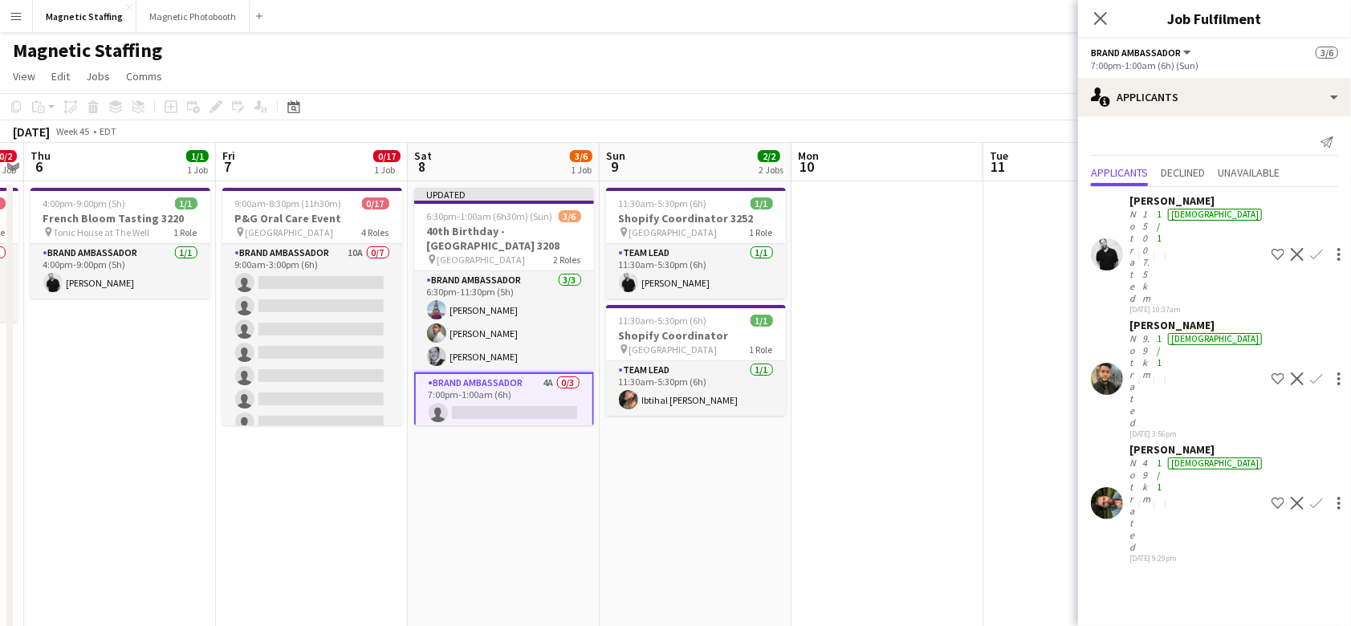
click at [1310, 373] on app-icon "Confirm" at bounding box center [1316, 379] width 13 height 13
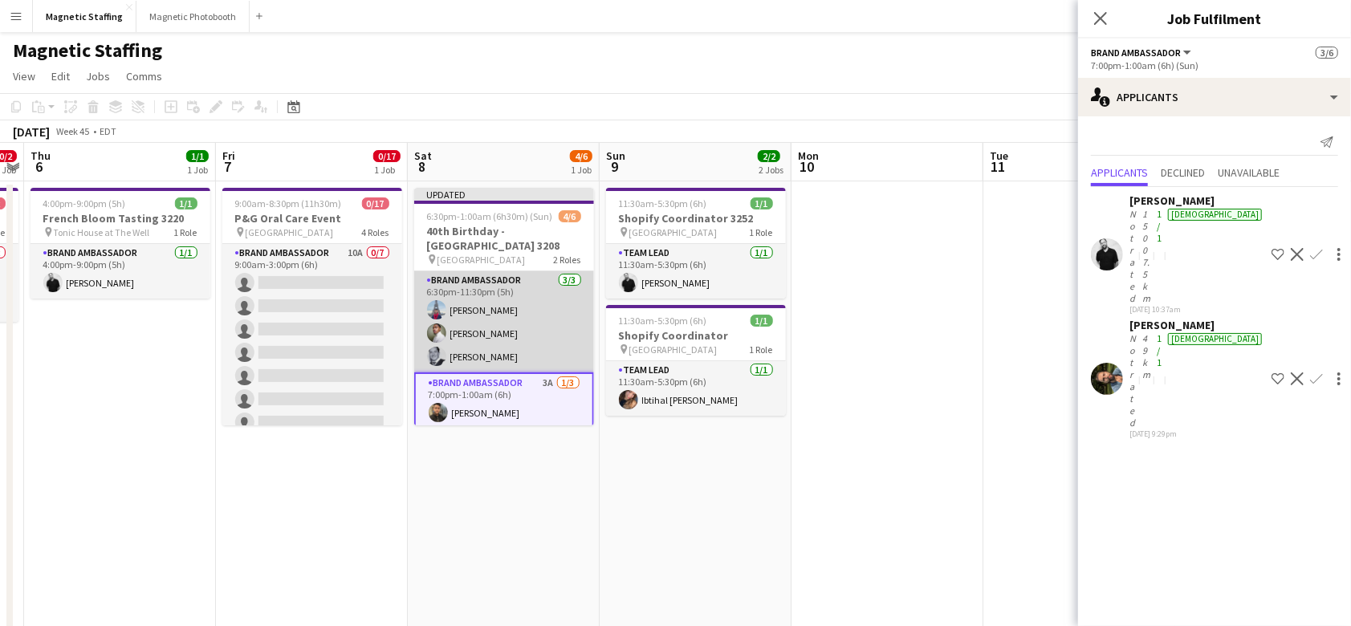
click at [474, 337] on app-card-role "Brand Ambassador [DATE] 6:30pm-11:30pm (5h) [PERSON_NAME] [PERSON_NAME] [PERSON…" at bounding box center [504, 321] width 180 height 101
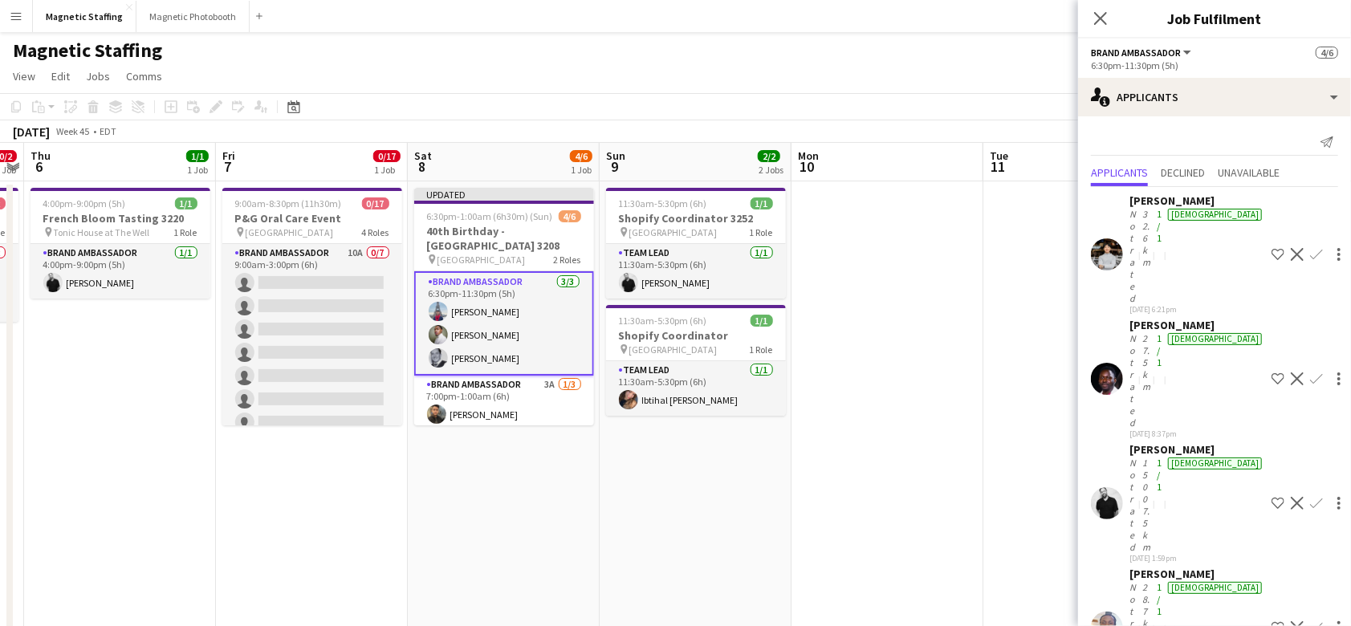
click at [1291, 497] on app-icon "Decline" at bounding box center [1297, 503] width 13 height 13
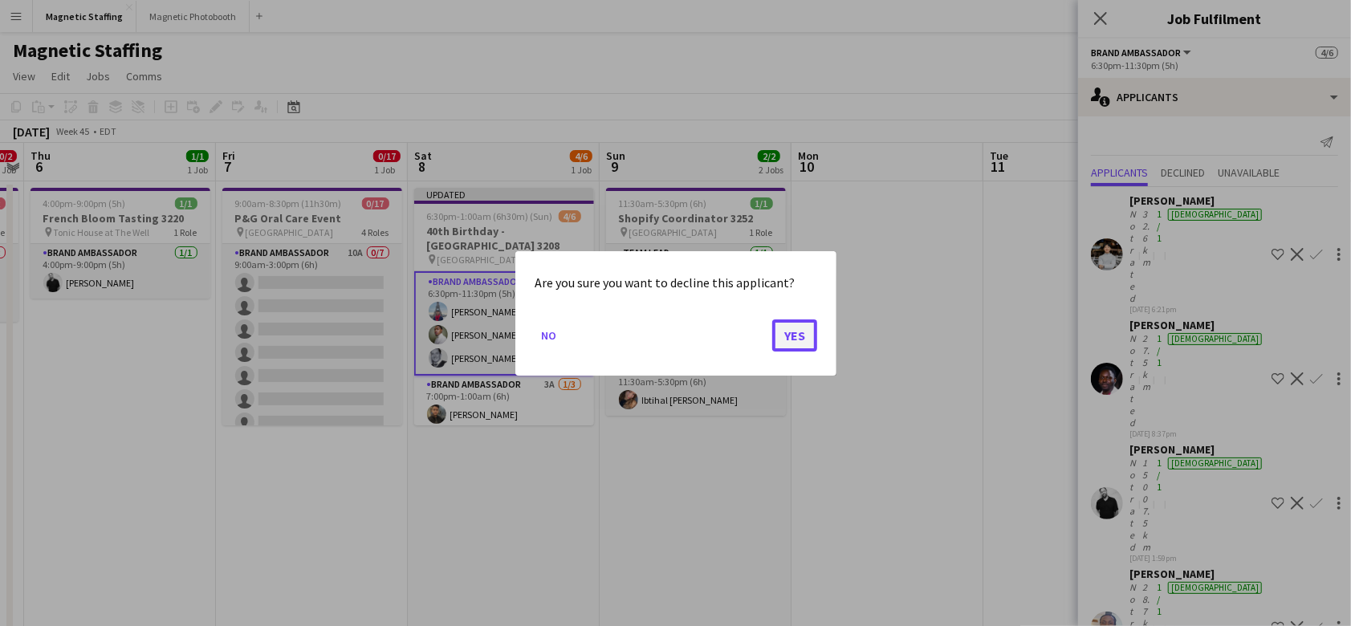
click at [802, 335] on button "Yes" at bounding box center [794, 335] width 45 height 32
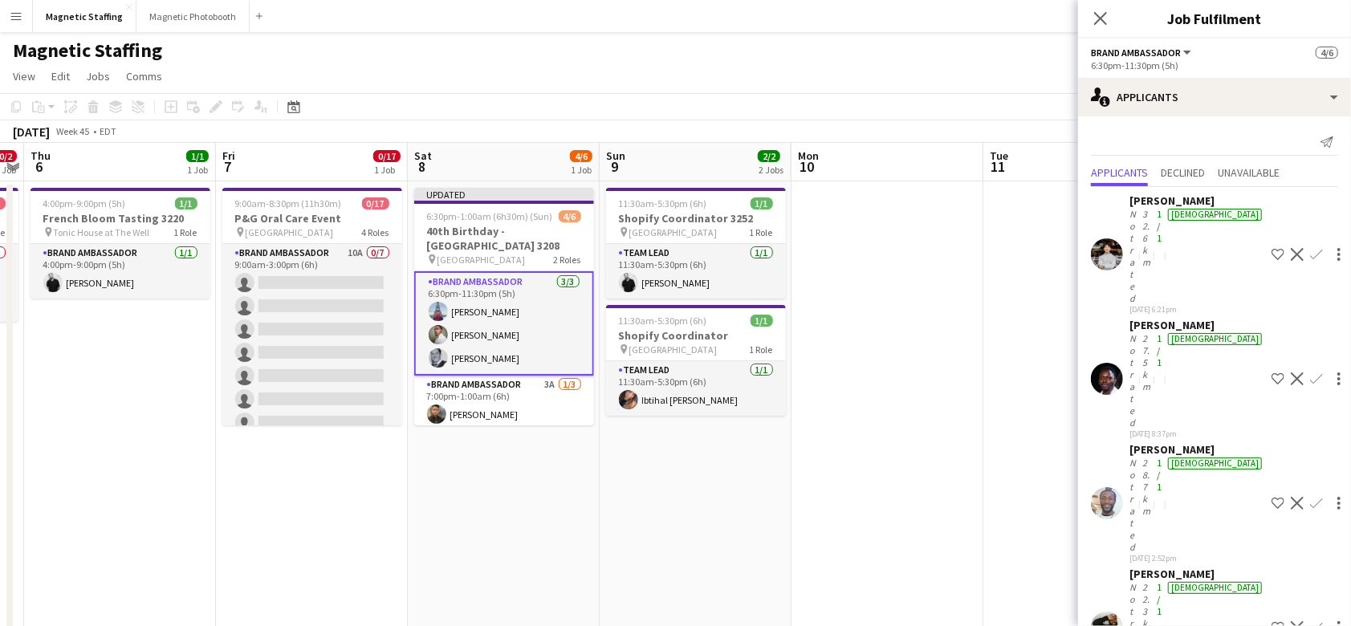
click at [940, 252] on app-date-cell at bounding box center [888, 636] width 192 height 910
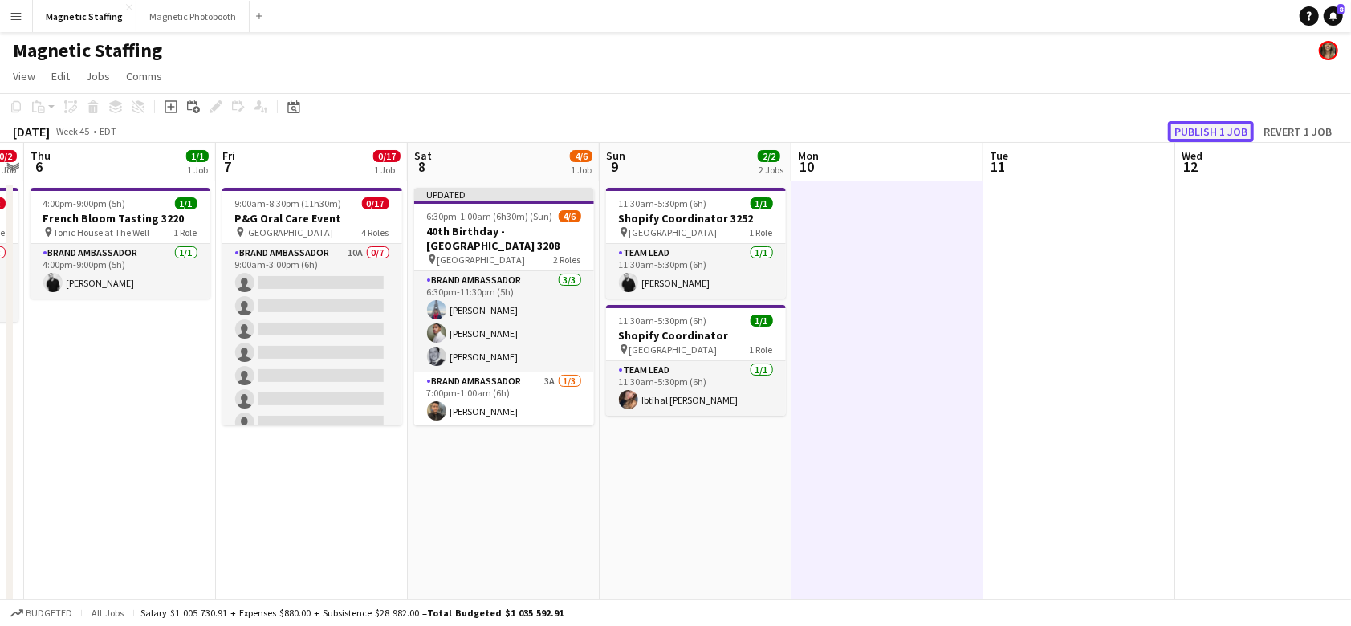
click at [1201, 135] on button "Publish 1 job" at bounding box center [1211, 131] width 86 height 21
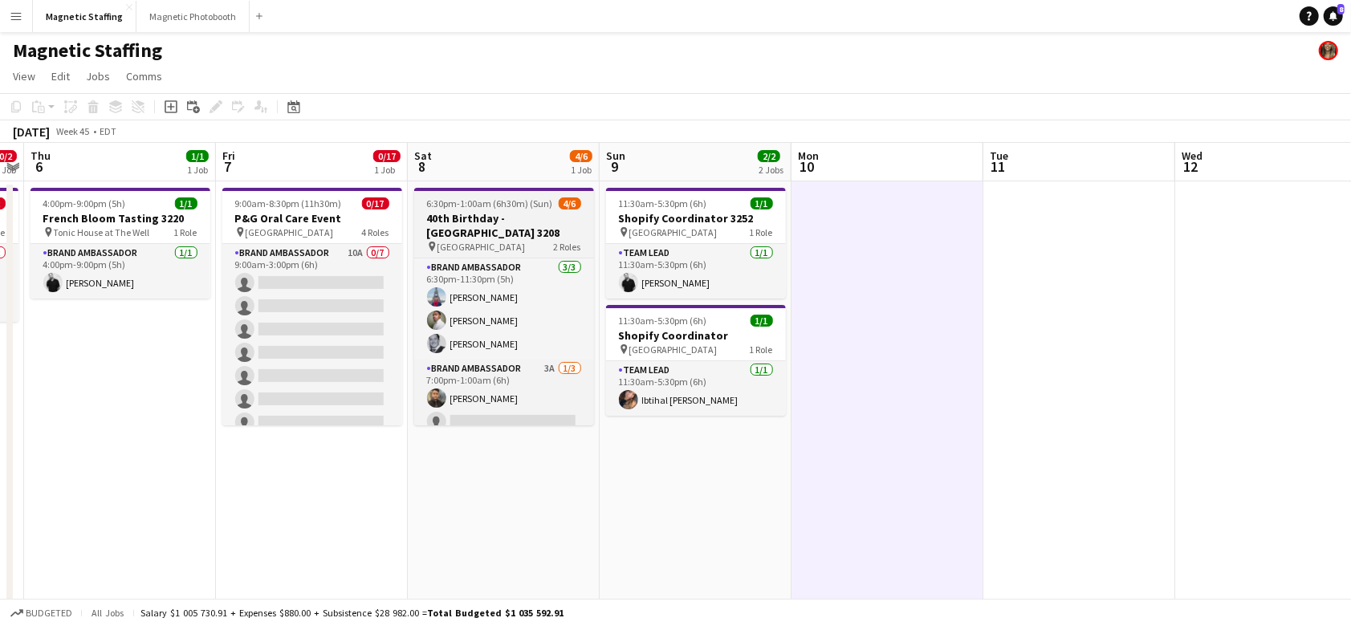
click at [456, 233] on h3 "40th Birthday - [GEOGRAPHIC_DATA] 3208" at bounding box center [504, 225] width 180 height 29
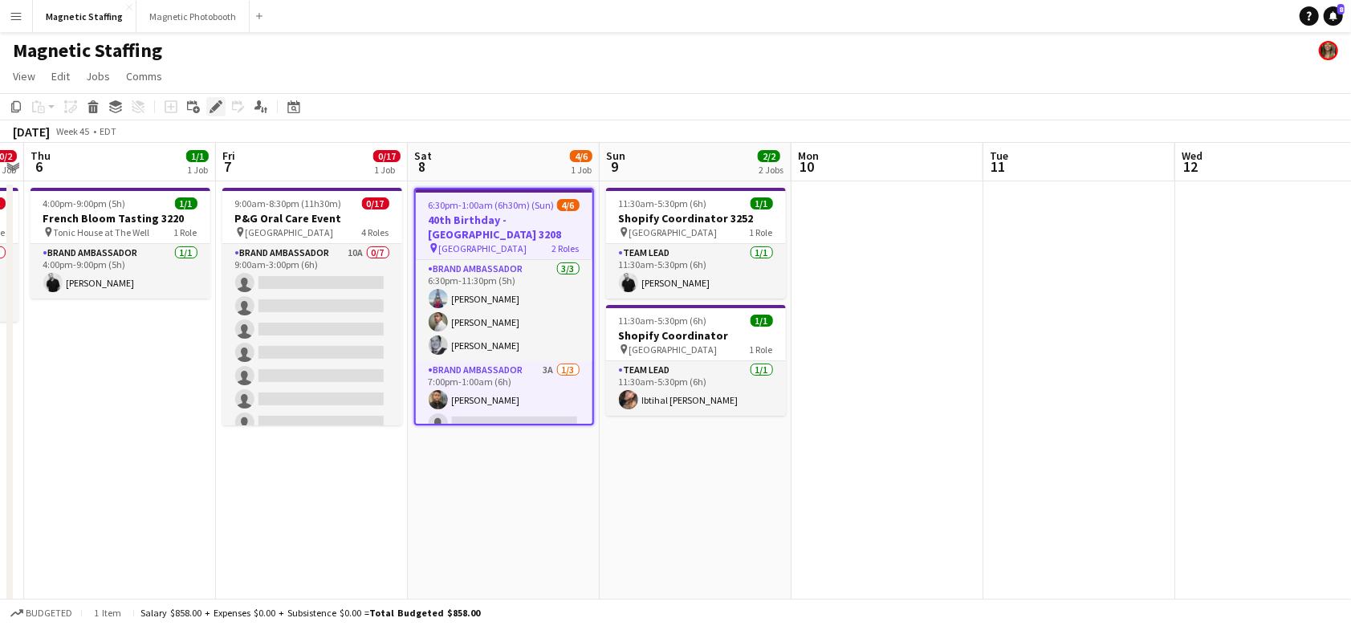
click at [215, 108] on icon at bounding box center [215, 107] width 9 height 9
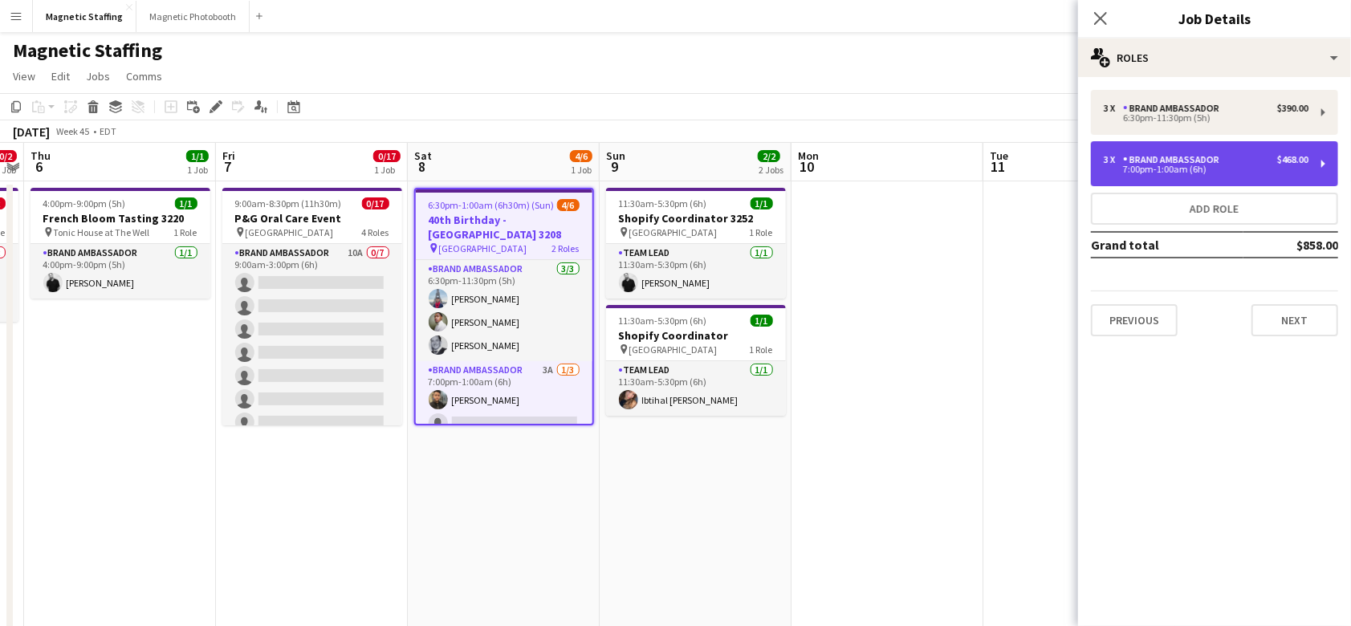
click at [1180, 172] on div "7:00pm-1:00am (6h)" at bounding box center [1206, 169] width 205 height 8
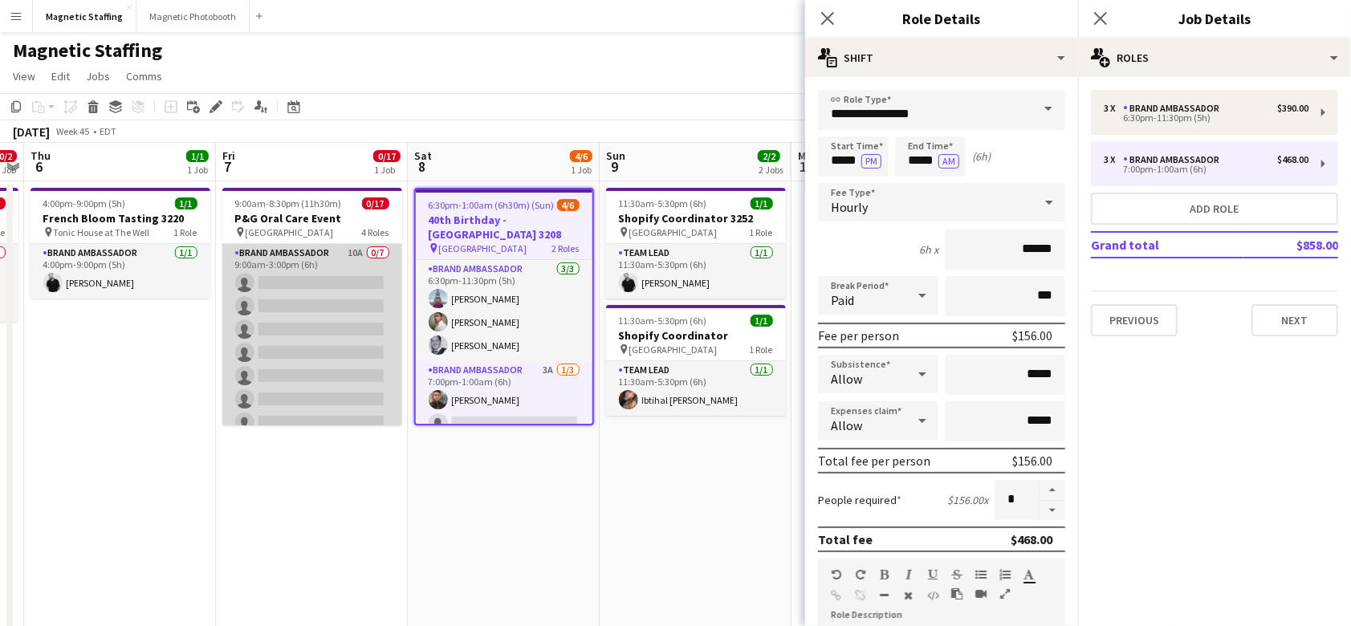
click at [289, 309] on app-card-role "Brand Ambassador 10A 0/7 9:00am-3:00pm (6h) single-neutral-actions single-neutr…" at bounding box center [312, 341] width 180 height 194
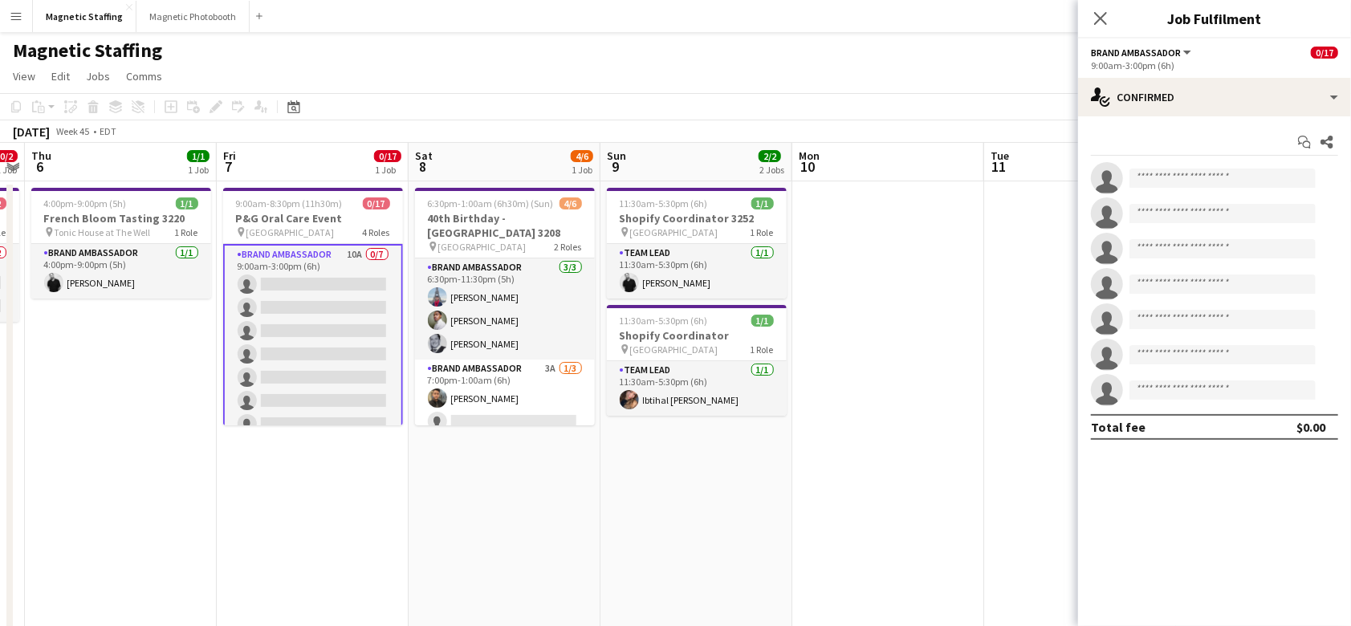
scroll to position [1, 0]
click at [320, 299] on app-card-role "Brand Ambassador 10A 0/7 9:00am-3:00pm (6h) single-neutral-actions single-neutr…" at bounding box center [313, 342] width 180 height 198
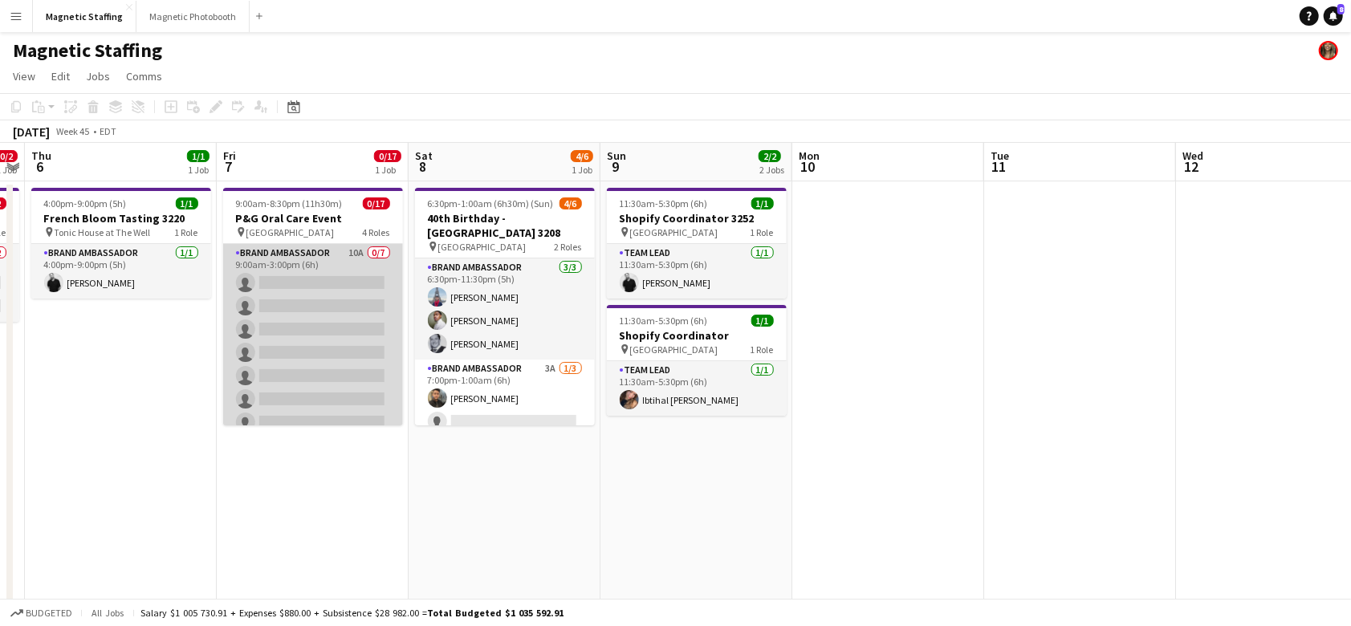
click at [320, 299] on app-card-role "Brand Ambassador 10A 0/7 9:00am-3:00pm (6h) single-neutral-actions single-neutr…" at bounding box center [313, 341] width 180 height 194
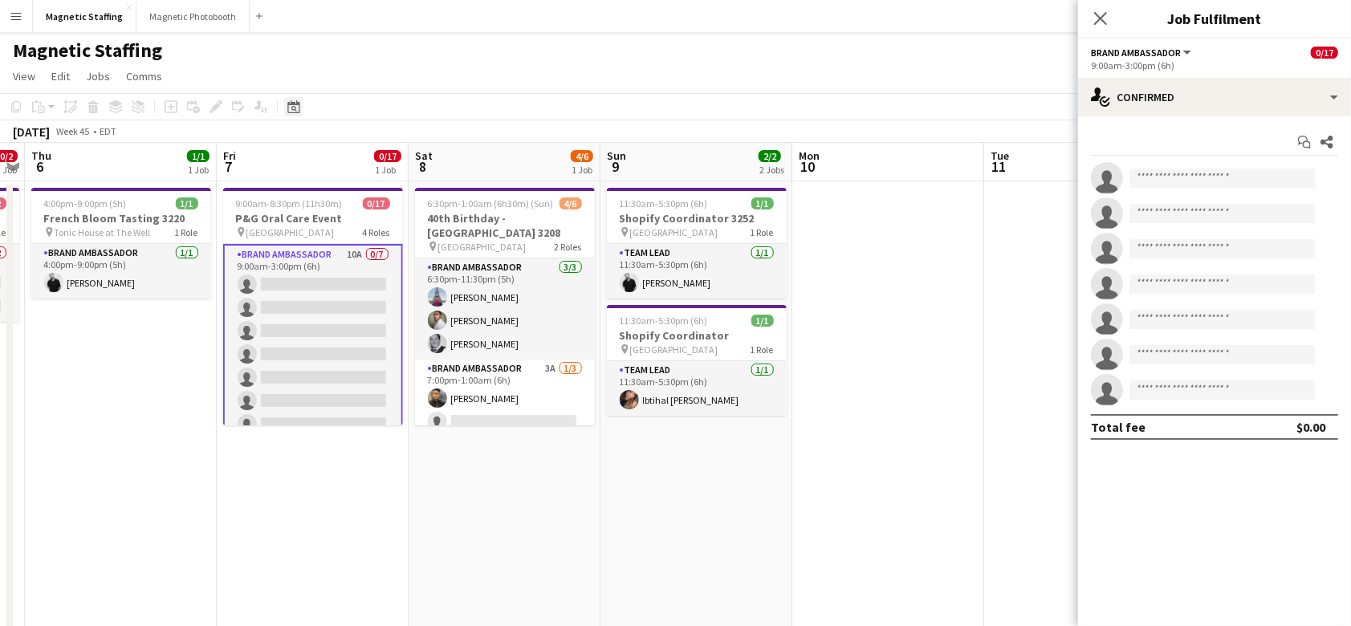
click at [291, 109] on icon "Date picker" at bounding box center [293, 106] width 13 height 13
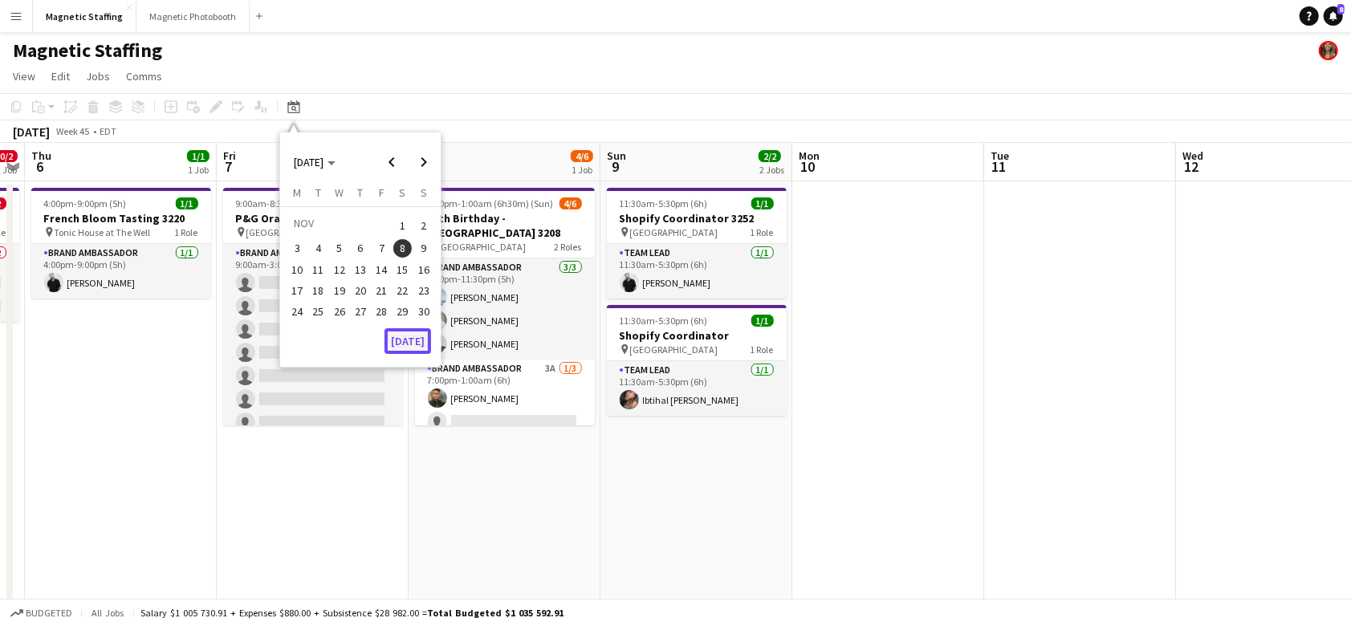
click at [407, 343] on button "[DATE]" at bounding box center [408, 341] width 47 height 26
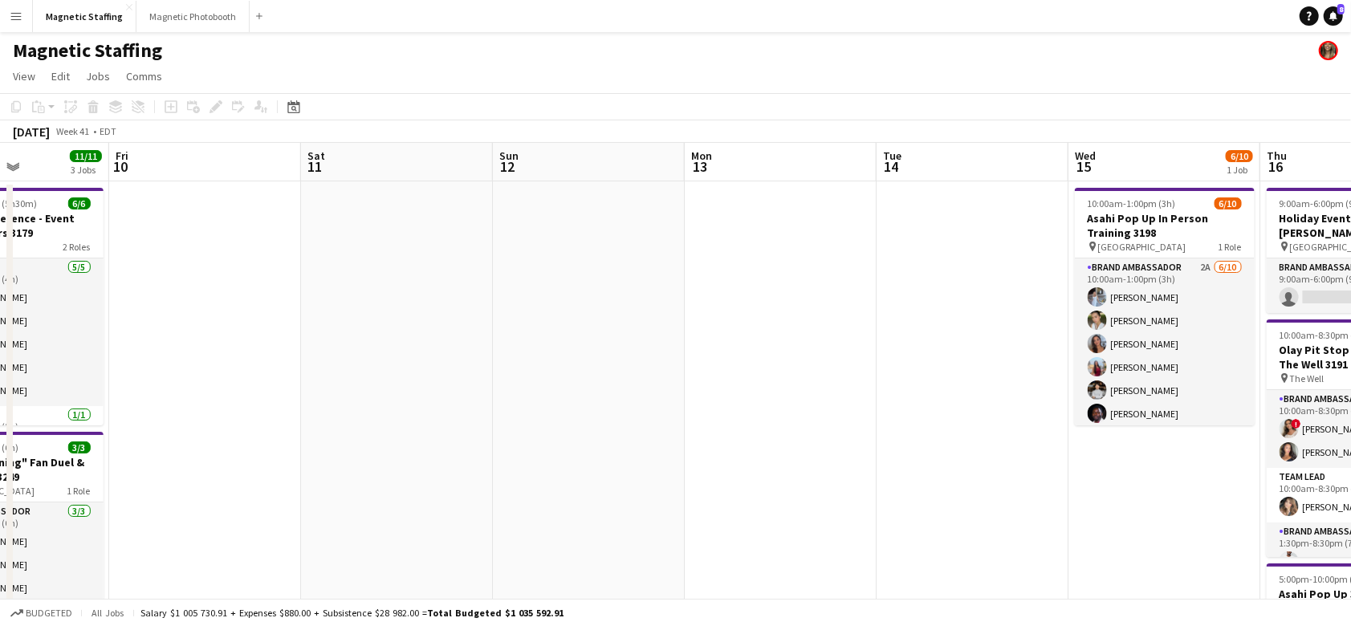
scroll to position [0, 607]
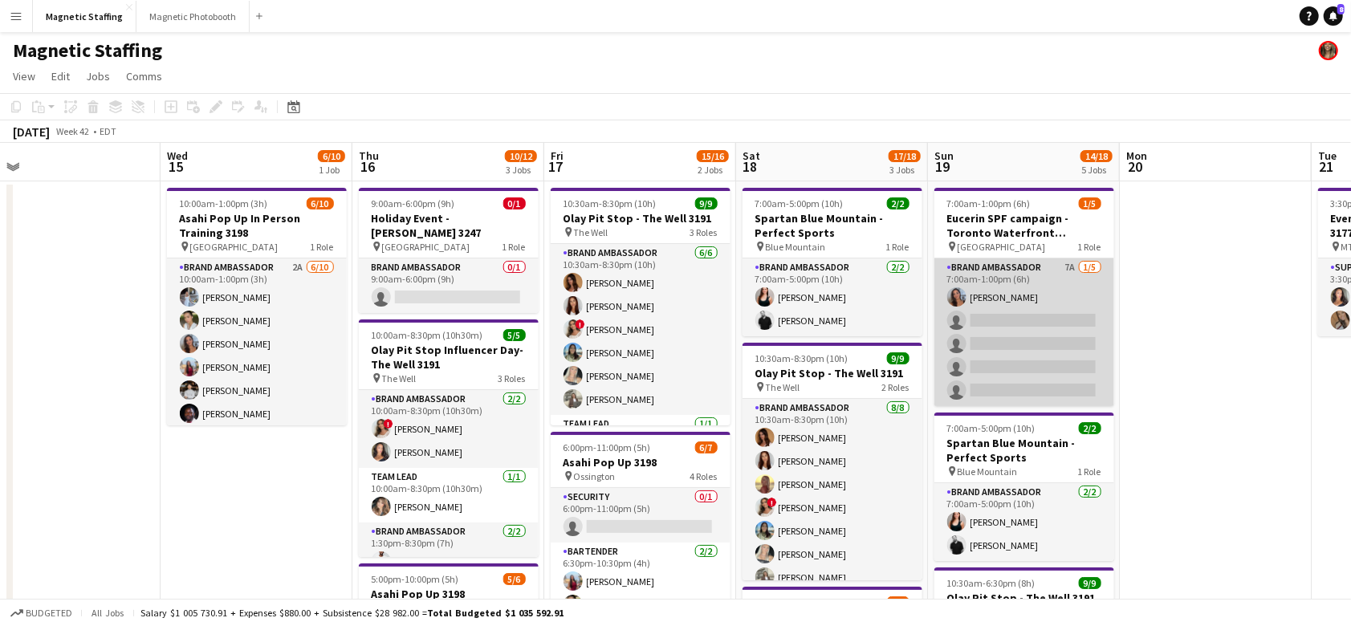
click at [1012, 310] on app-card-role "Brand Ambassador 7A [DATE] 7:00am-1:00pm (6h) [PERSON_NAME] single-neutral-acti…" at bounding box center [1025, 333] width 180 height 148
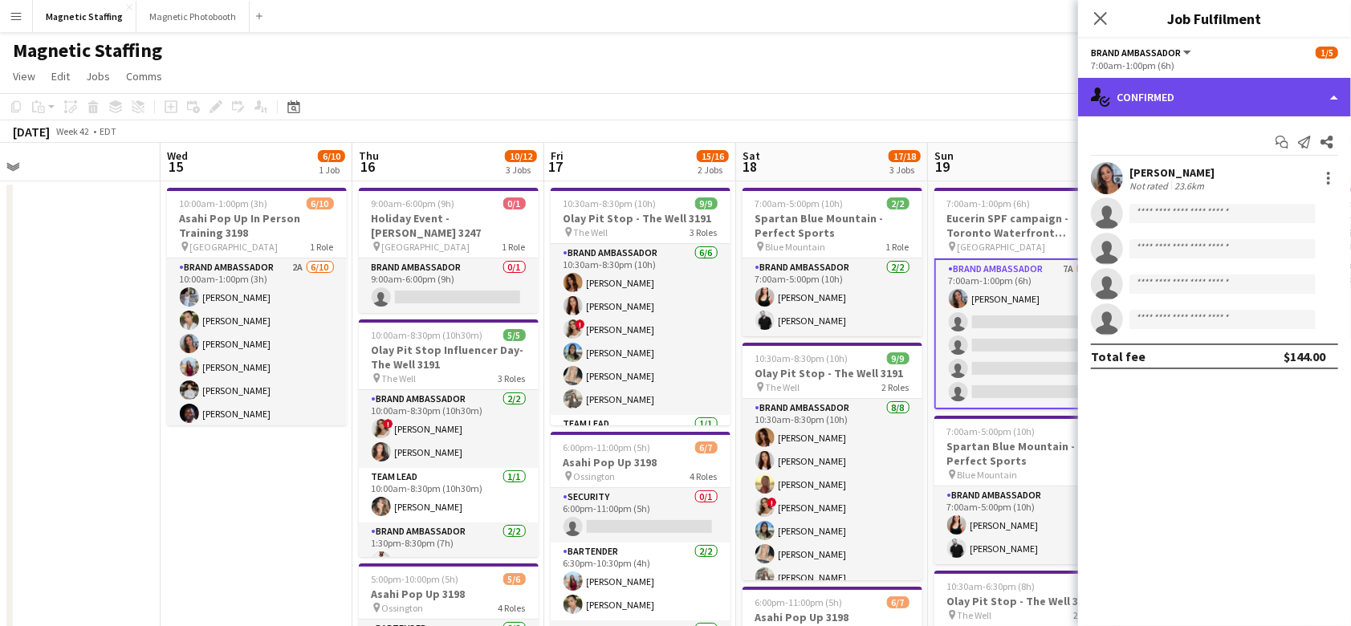
click at [1140, 96] on div "single-neutral-actions-check-2 Confirmed" at bounding box center [1214, 97] width 273 height 39
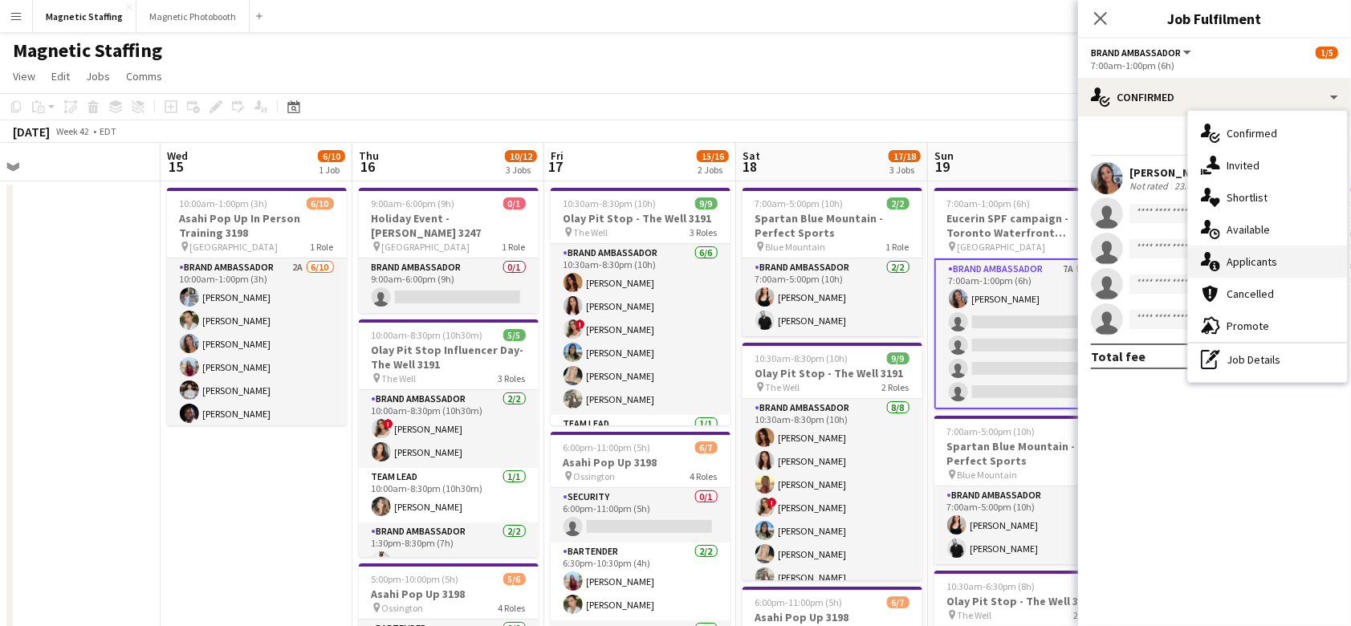
click at [1206, 251] on div "single-neutral-actions-information Applicants" at bounding box center [1267, 262] width 159 height 32
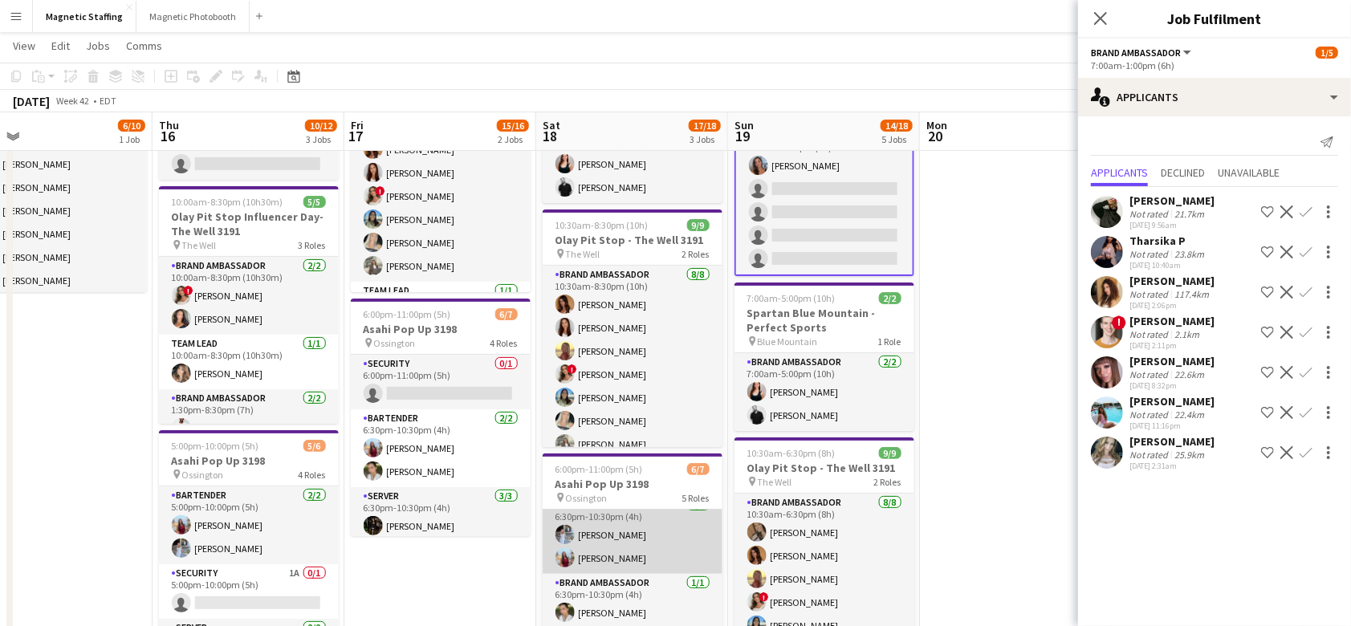
scroll to position [137, 0]
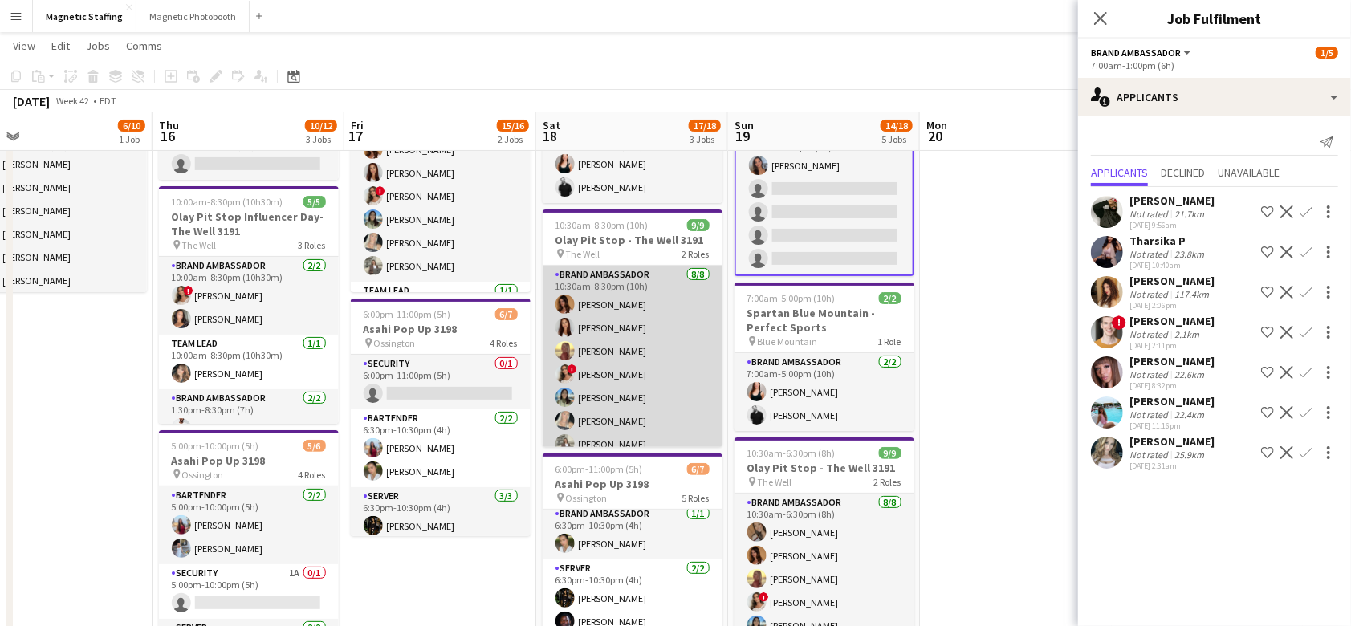
click at [657, 398] on app-card-role "Brand Ambassador [DATE] 10:30am-8:30pm (10h) [PERSON_NAME] [PERSON_NAME] Soleil…" at bounding box center [633, 375] width 180 height 218
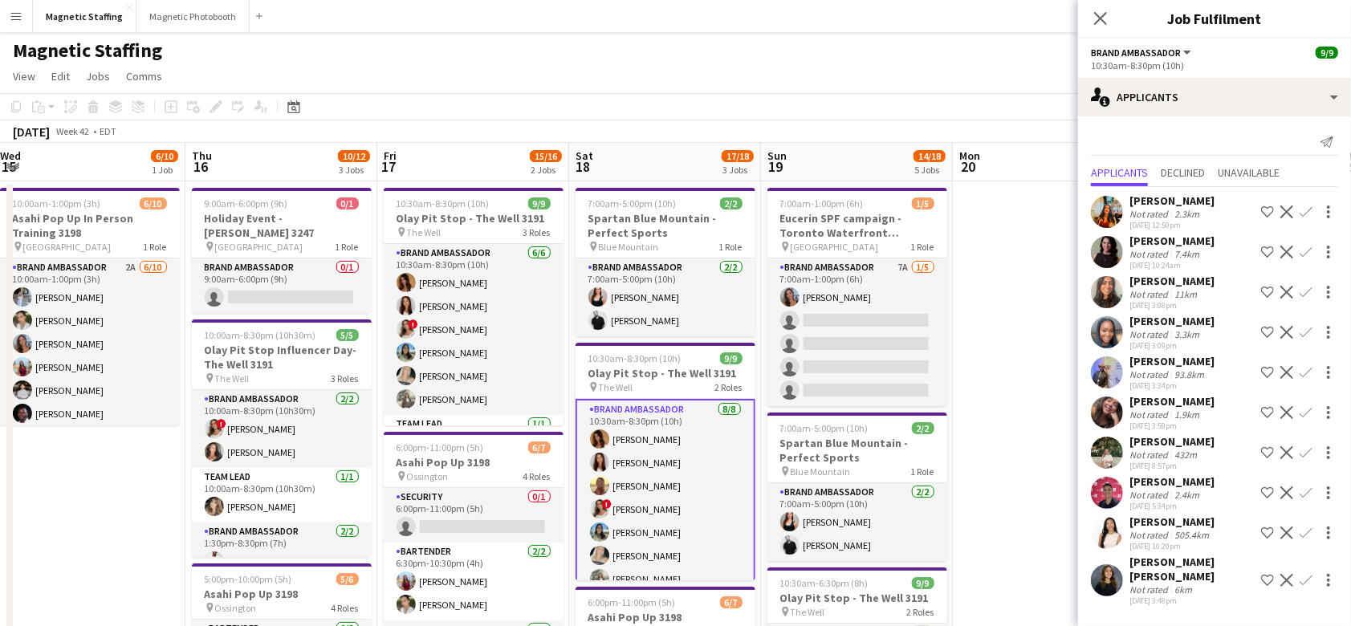
scroll to position [0, 483]
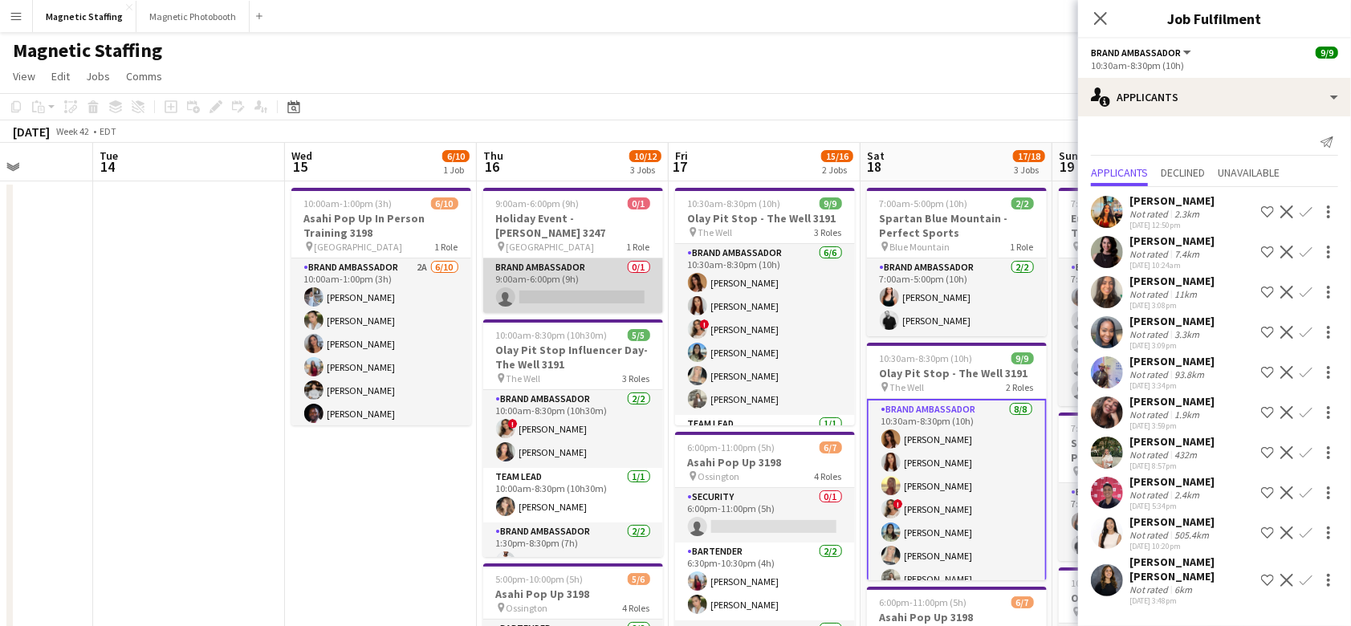
click at [533, 284] on app-card-role "Brand Ambassador 0/1 9:00am-6:00pm (9h) single-neutral-actions" at bounding box center [573, 286] width 180 height 55
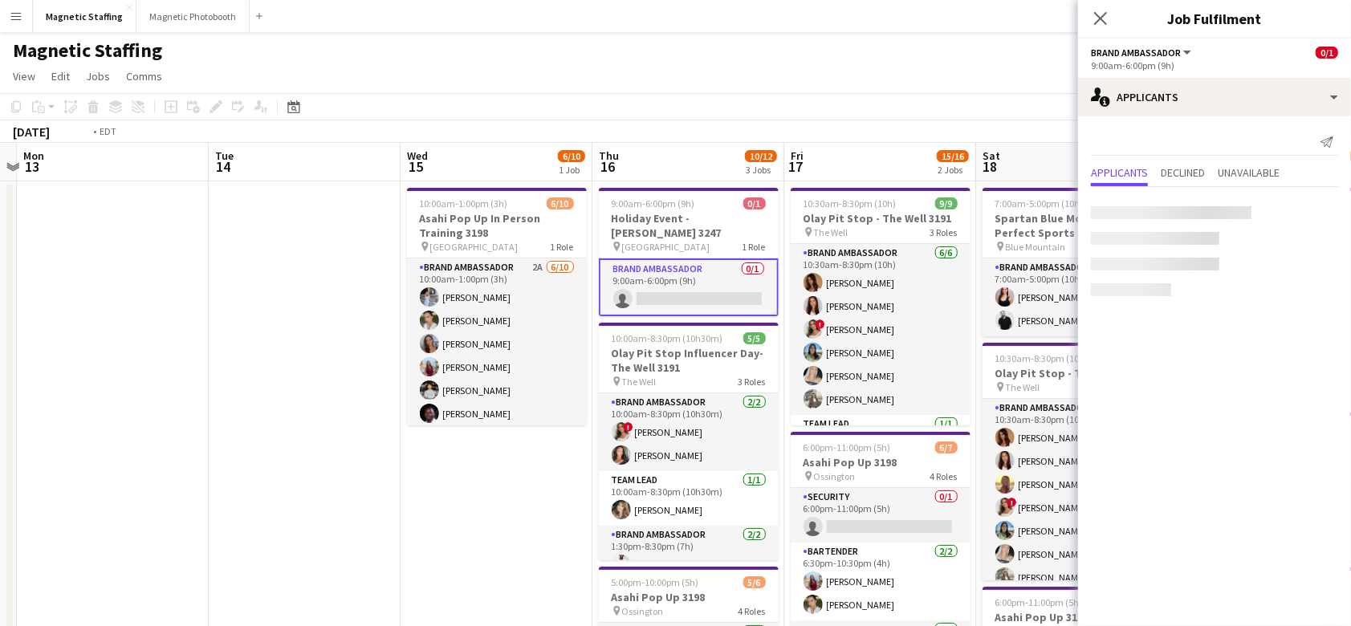
scroll to position [0, 398]
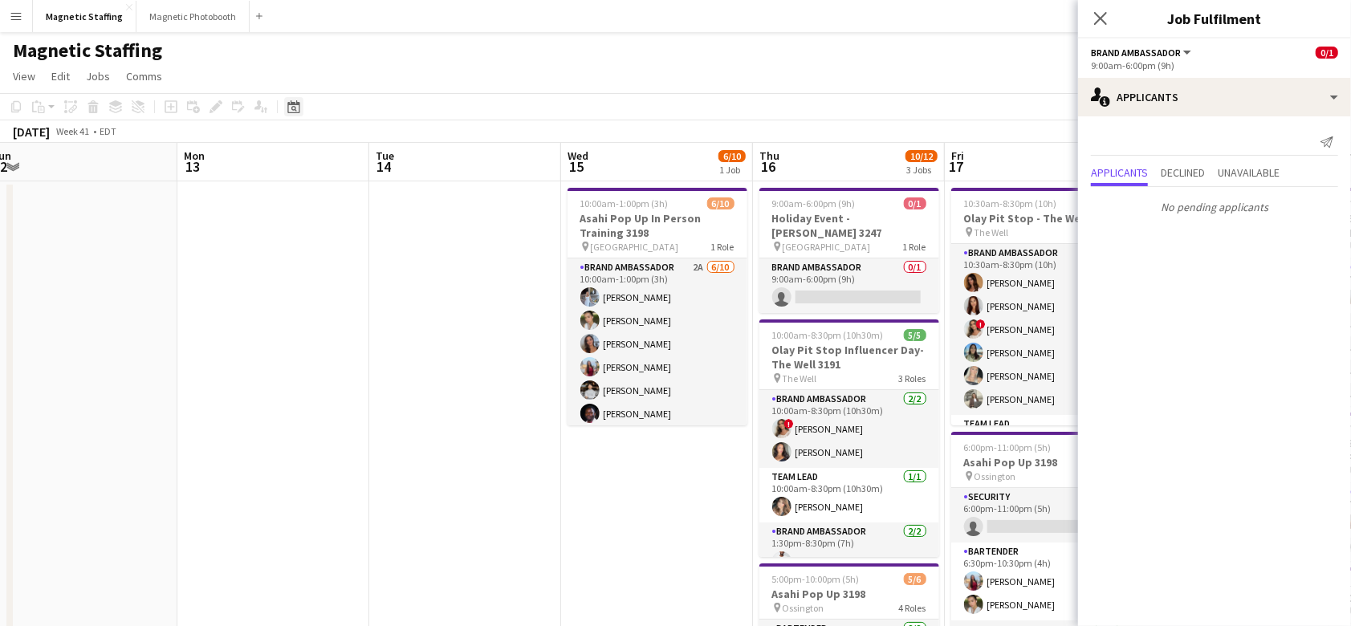
click at [291, 97] on div "Date picker" at bounding box center [293, 106] width 19 height 19
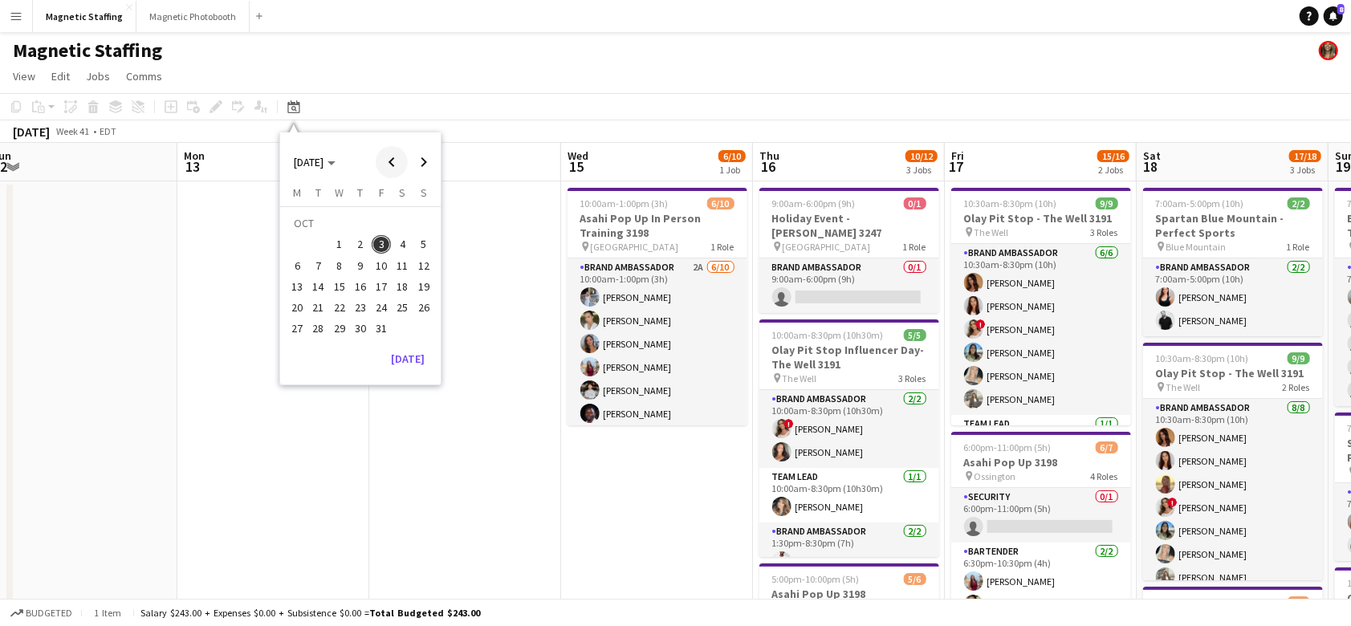
click at [382, 165] on span "Previous month" at bounding box center [392, 162] width 32 height 32
click at [336, 165] on span "[DATE]" at bounding box center [315, 162] width 42 height 14
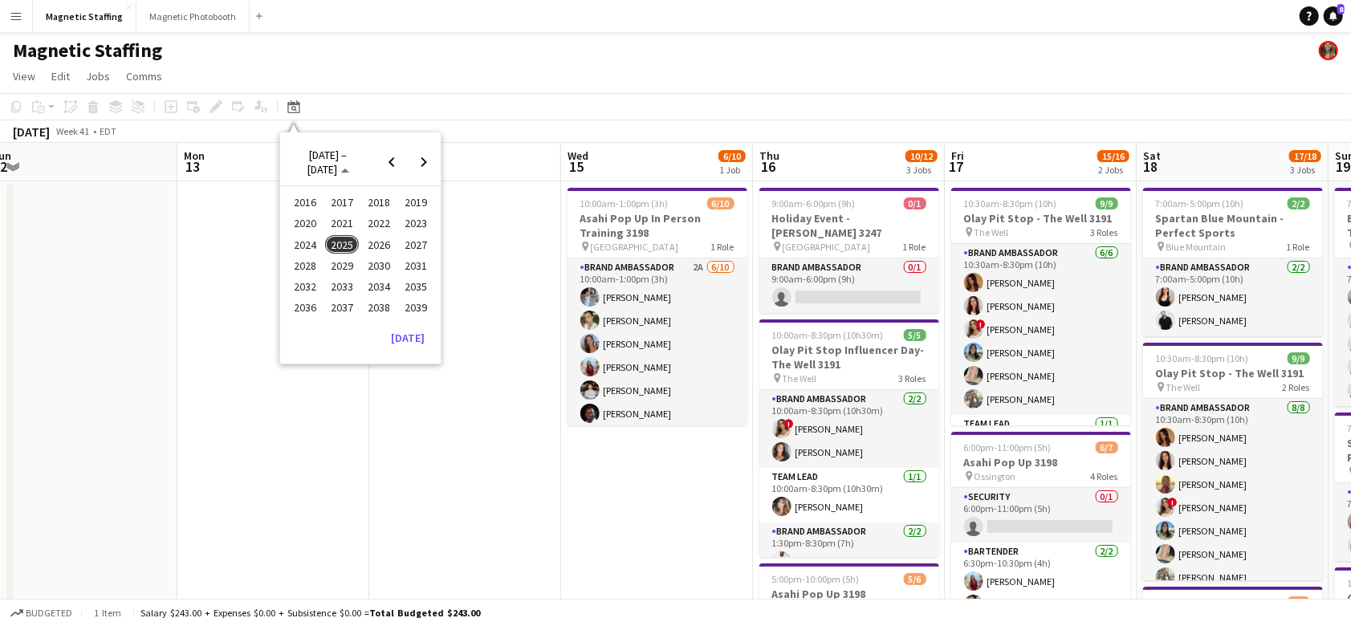
click at [302, 243] on span "2024" at bounding box center [304, 244] width 33 height 19
click at [316, 271] on span "SEP" at bounding box center [304, 265] width 33 height 19
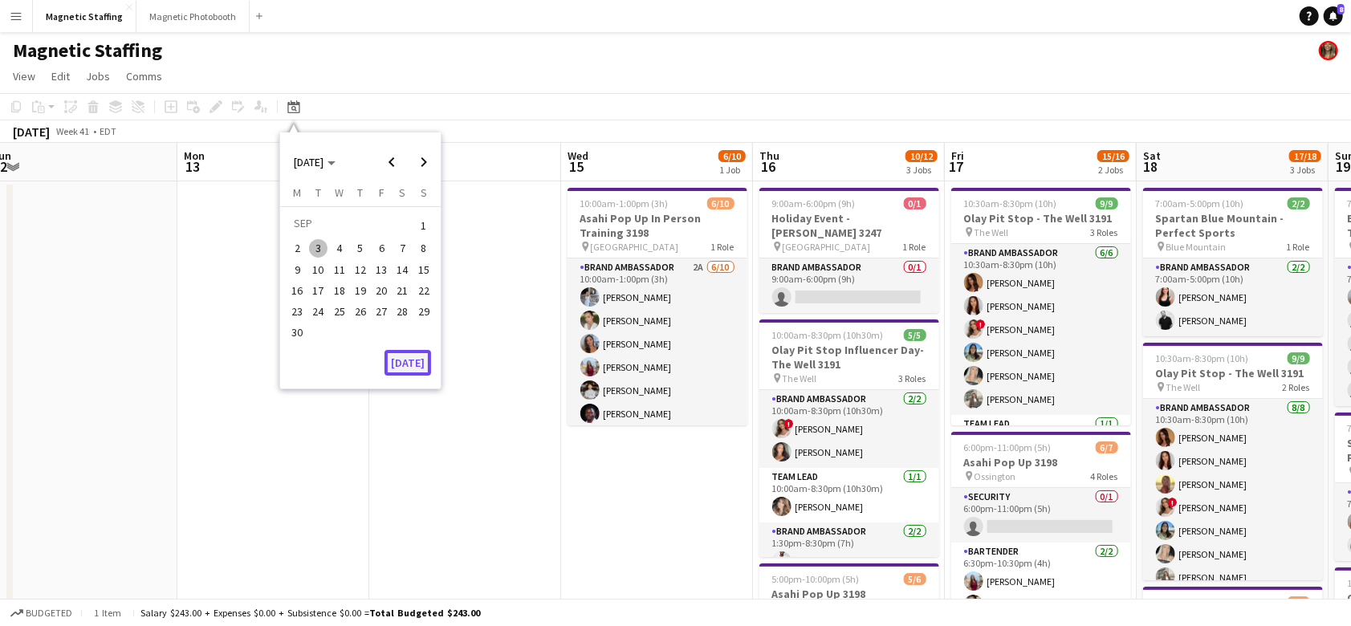
click at [402, 355] on button "[DATE]" at bounding box center [408, 363] width 47 height 26
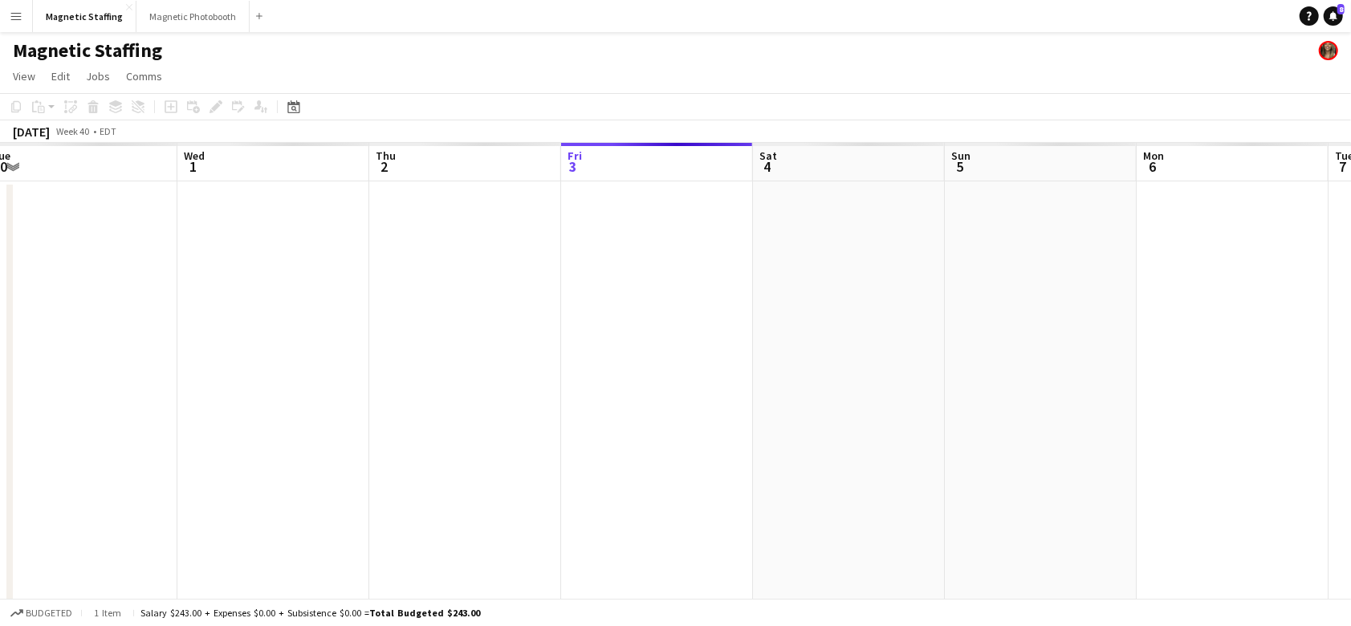
scroll to position [0, 552]
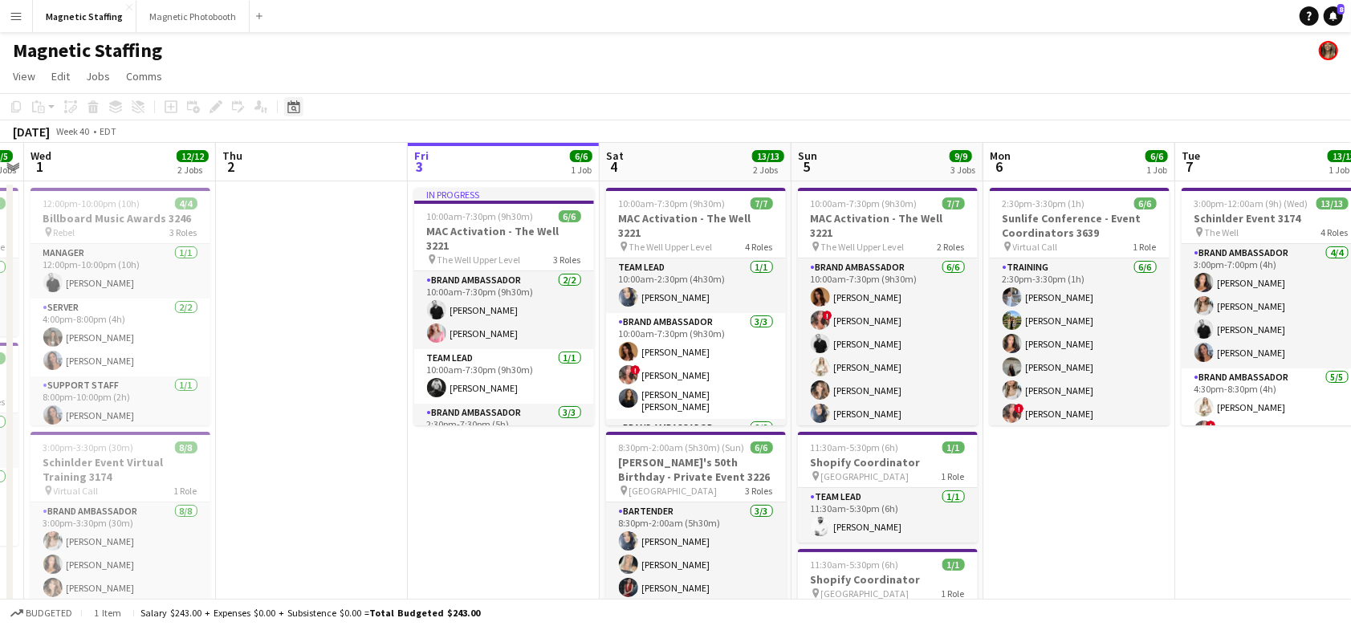
click at [296, 112] on icon "Date picker" at bounding box center [293, 106] width 13 height 13
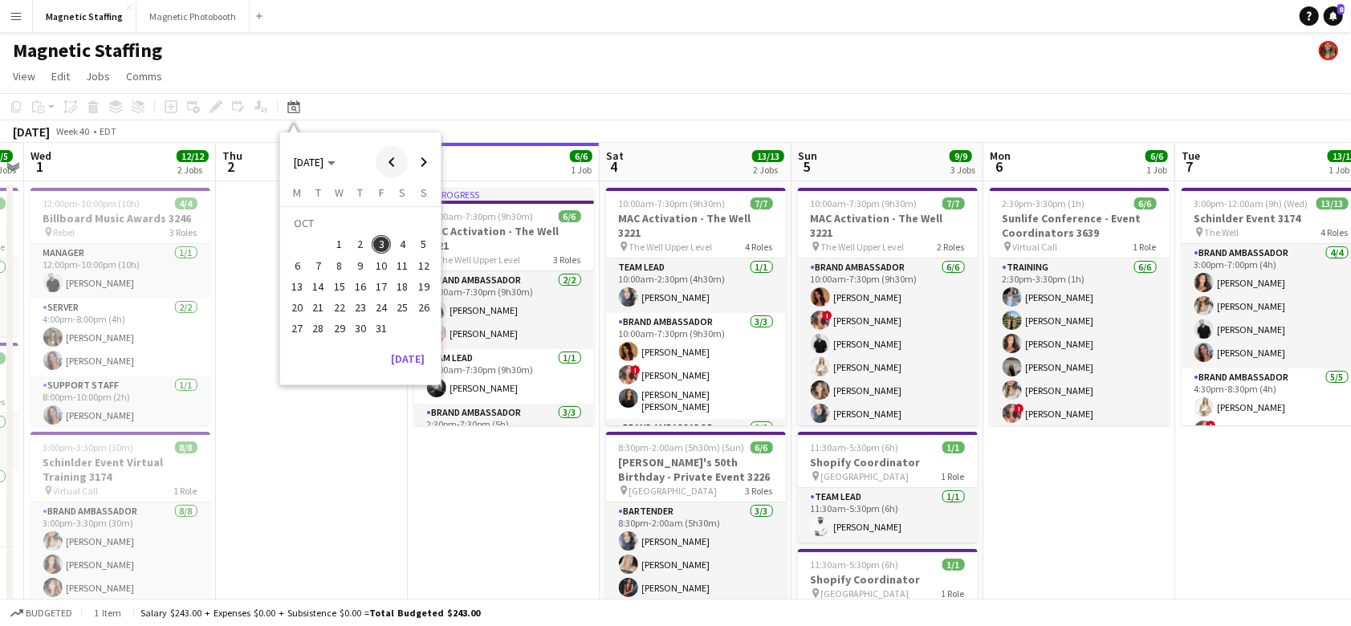
click at [387, 168] on span "Previous month" at bounding box center [392, 162] width 32 height 32
click at [336, 165] on span "[DATE]" at bounding box center [315, 162] width 42 height 14
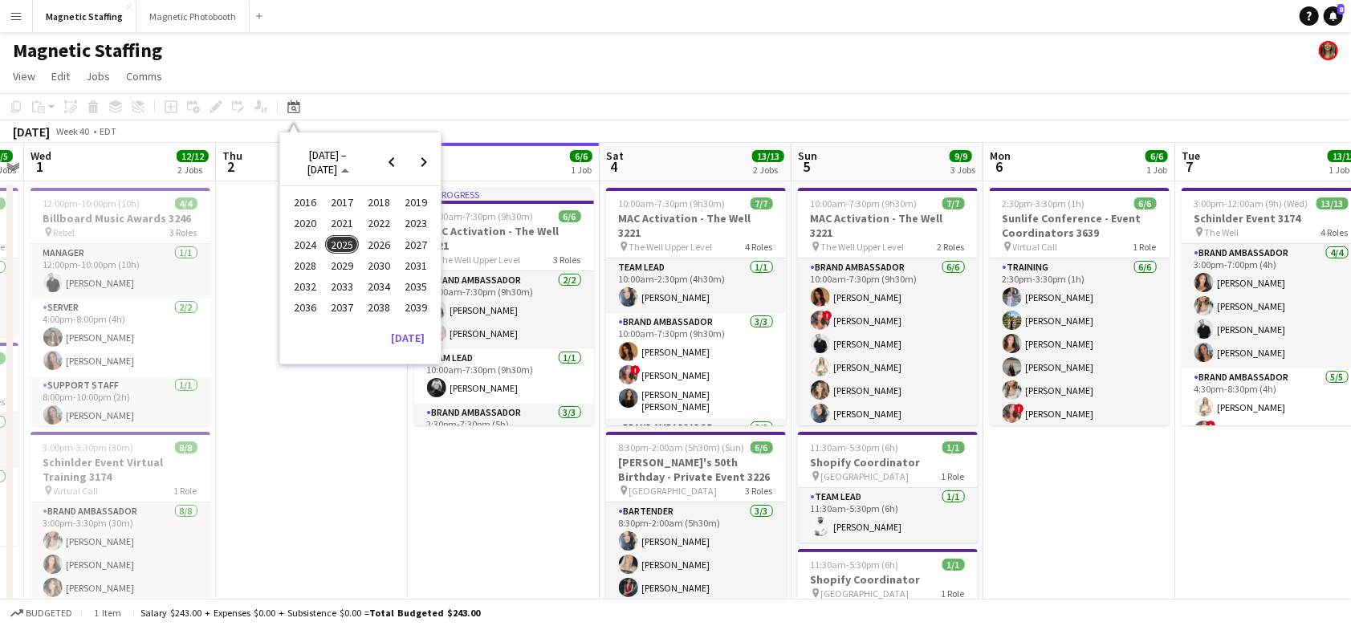
click at [319, 251] on button "2024" at bounding box center [305, 244] width 37 height 21
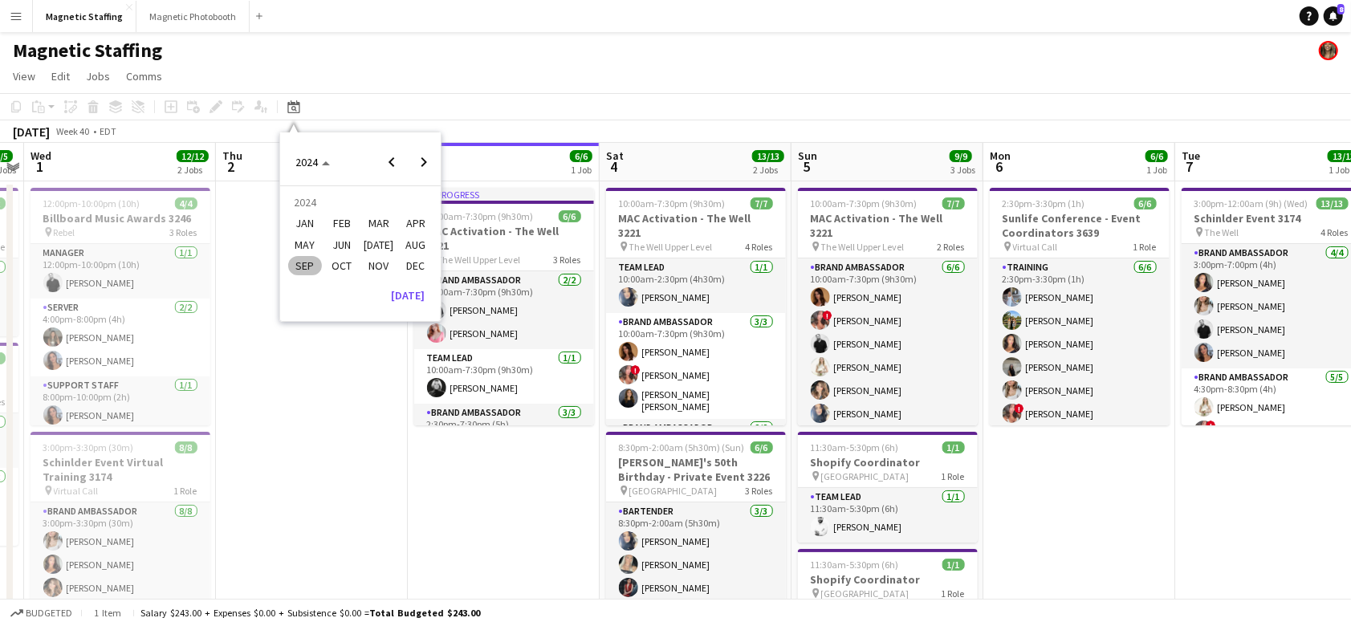
click at [301, 269] on span "SEP" at bounding box center [304, 265] width 33 height 19
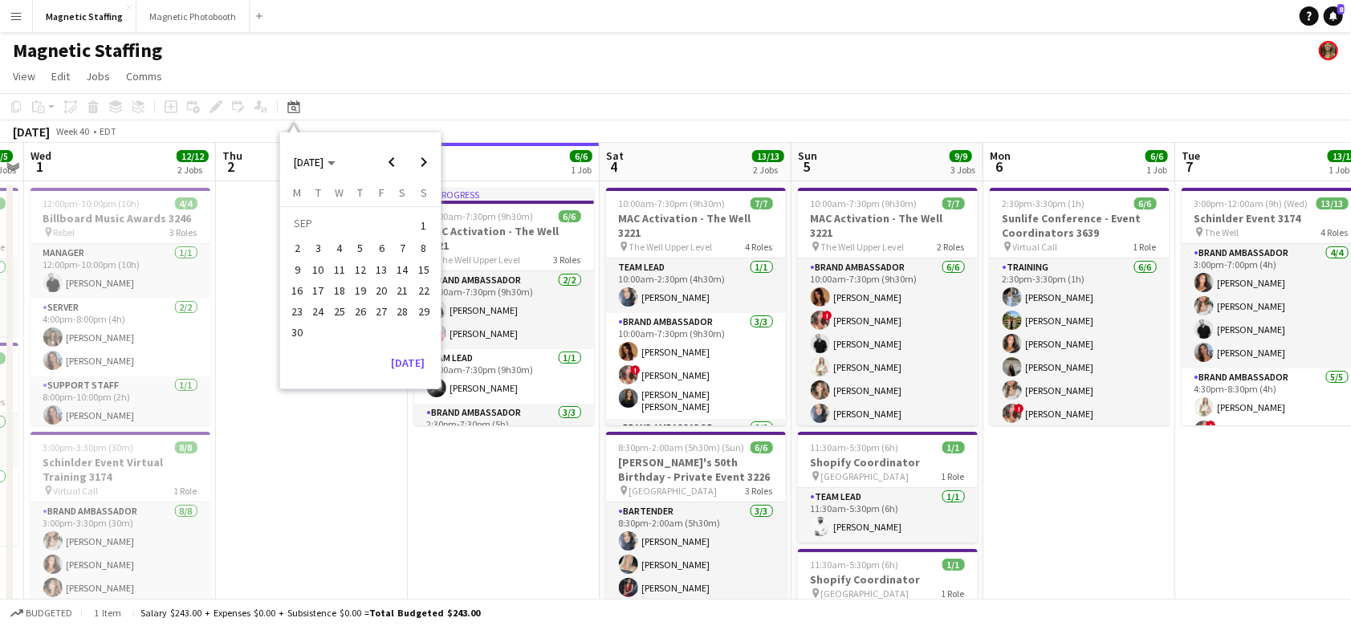
click at [348, 263] on button "11" at bounding box center [339, 269] width 21 height 21
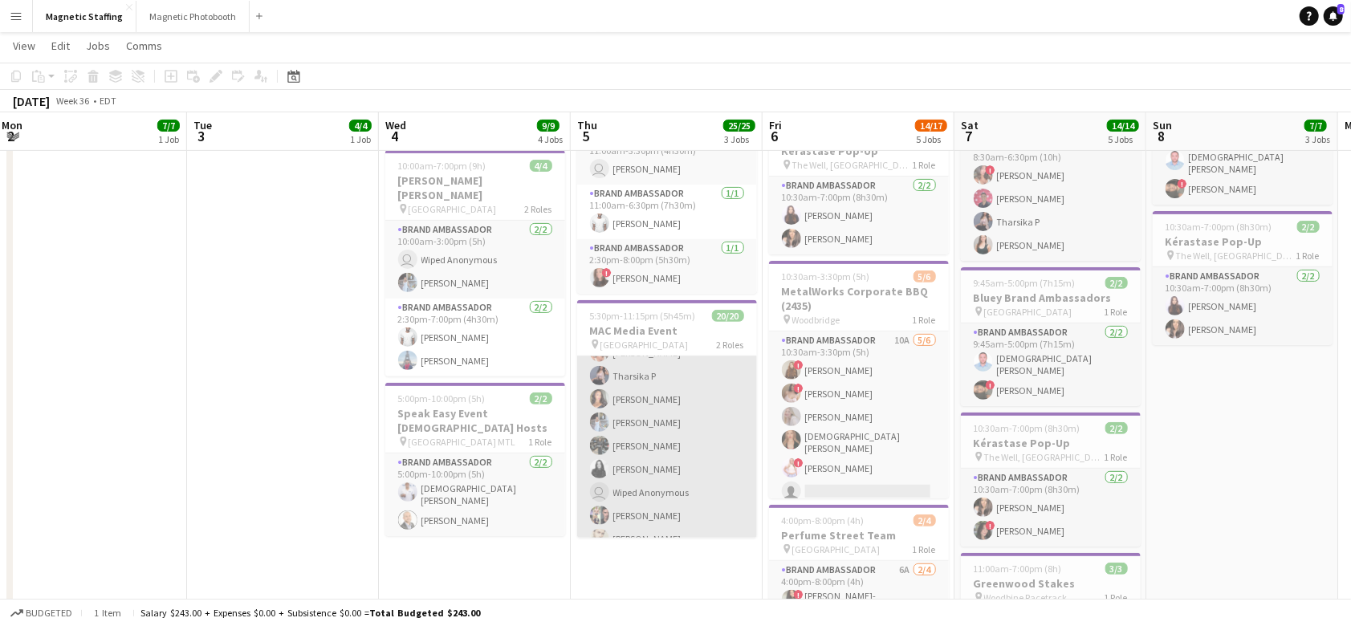
scroll to position [346, 0]
click at [598, 518] on app-user-avatar at bounding box center [599, 527] width 19 height 19
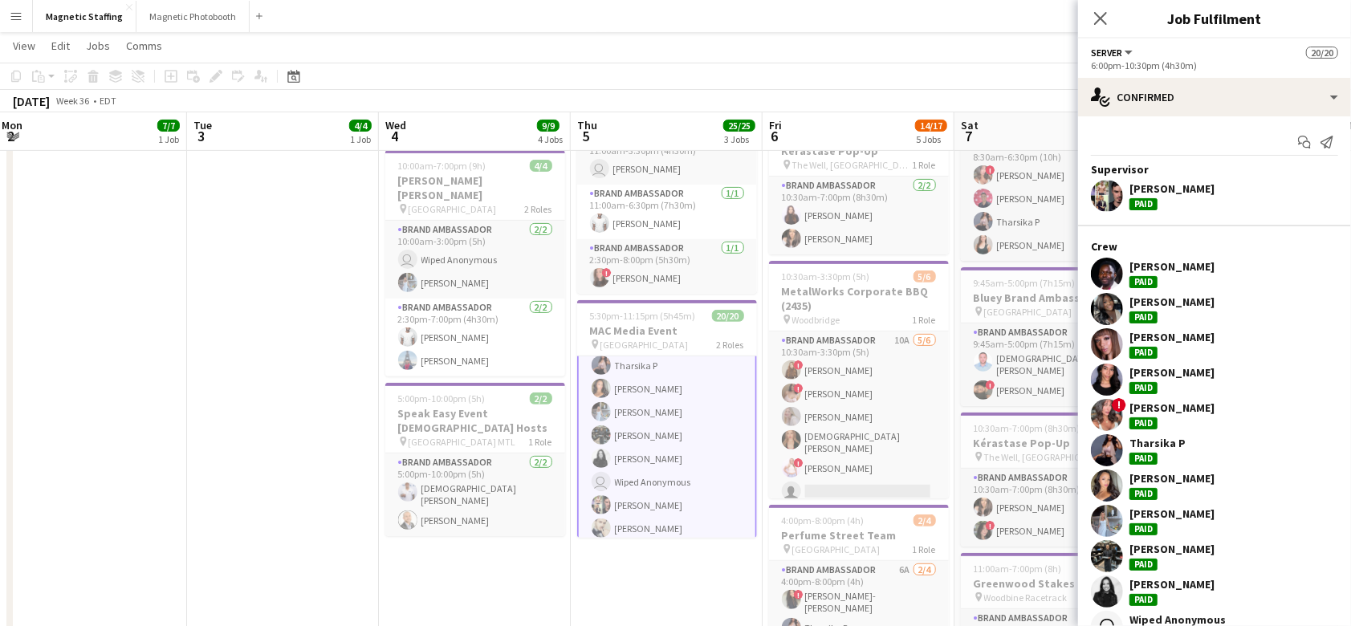
scroll to position [97, 0]
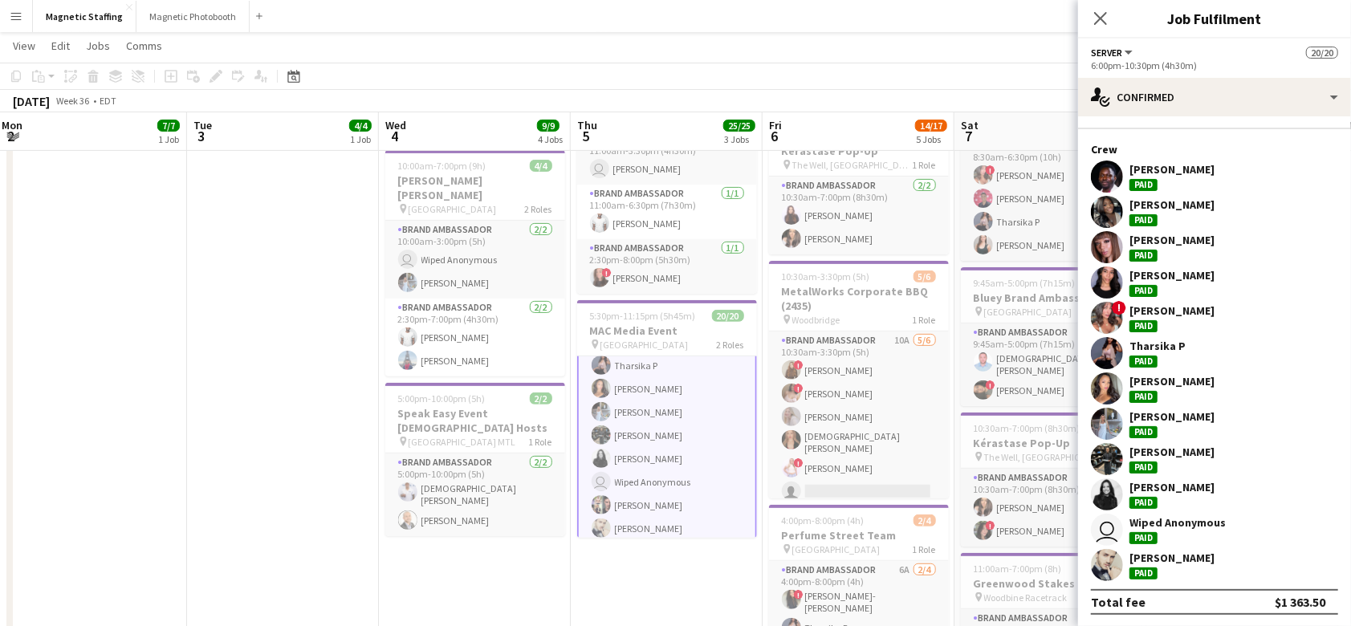
click at [1122, 560] on app-user-avatar at bounding box center [1107, 565] width 32 height 32
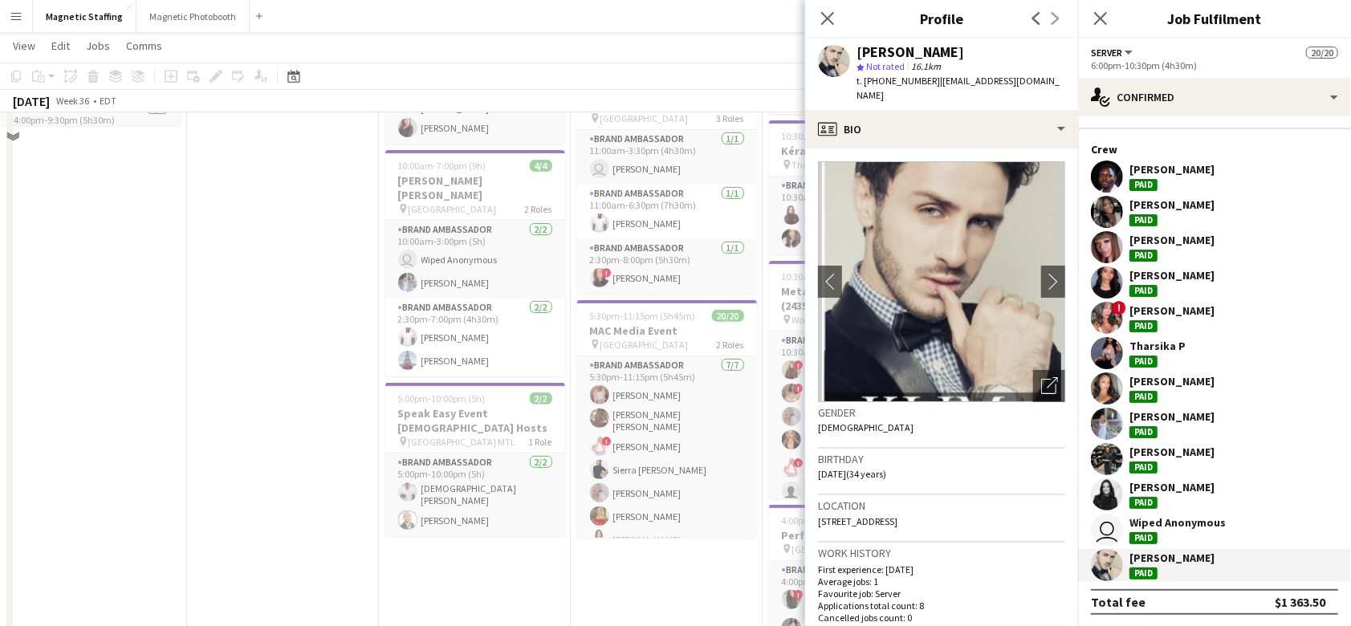
scroll to position [16, 0]
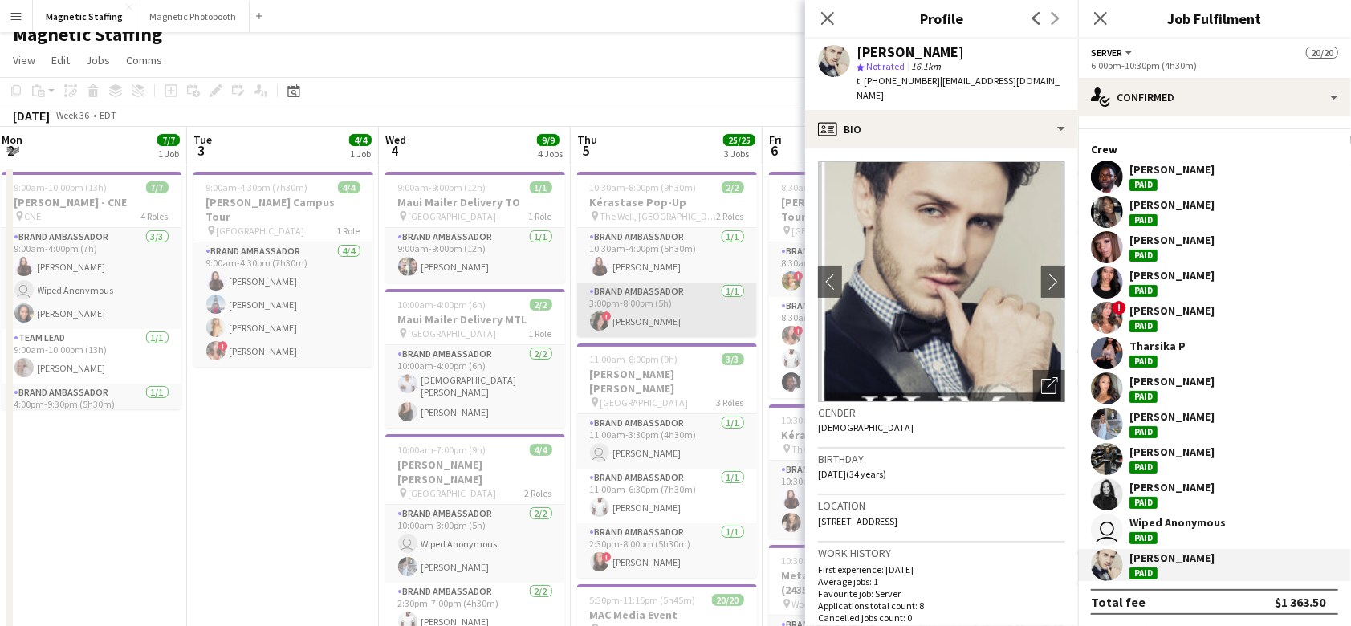
click at [637, 293] on app-card-role "Brand Ambassador [DATE] 3:00pm-8:00pm (5h) ! [PERSON_NAME]" at bounding box center [667, 310] width 180 height 55
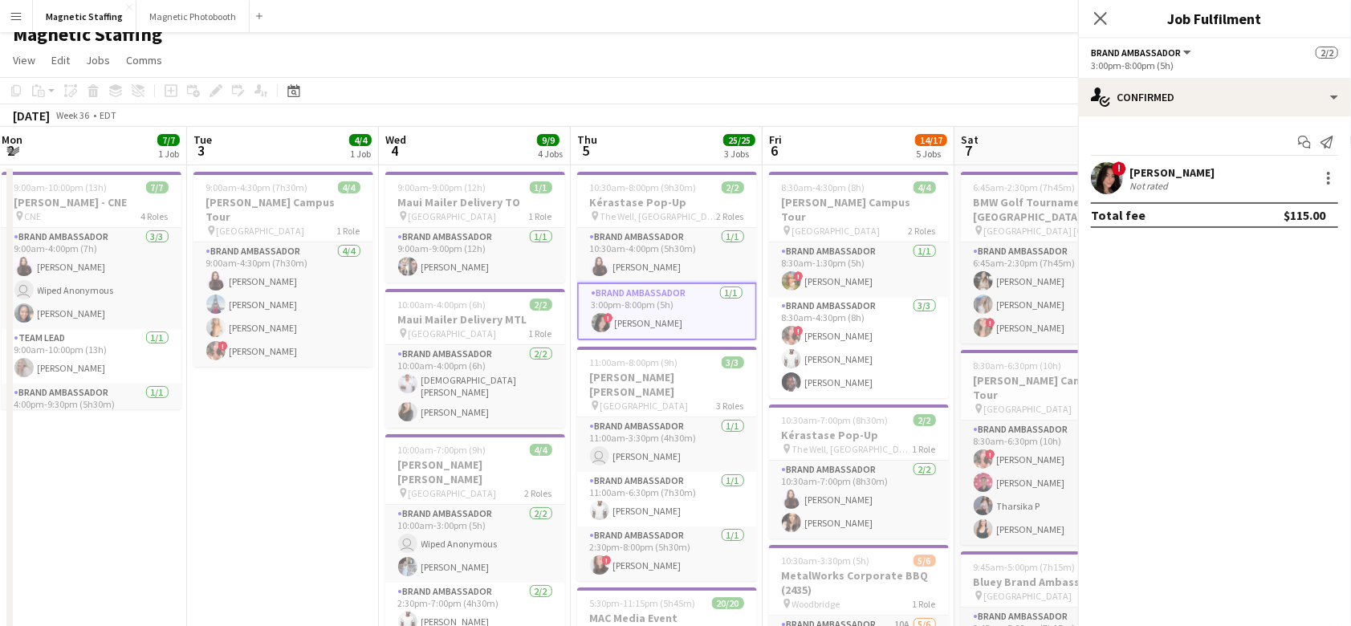
scroll to position [0, 0]
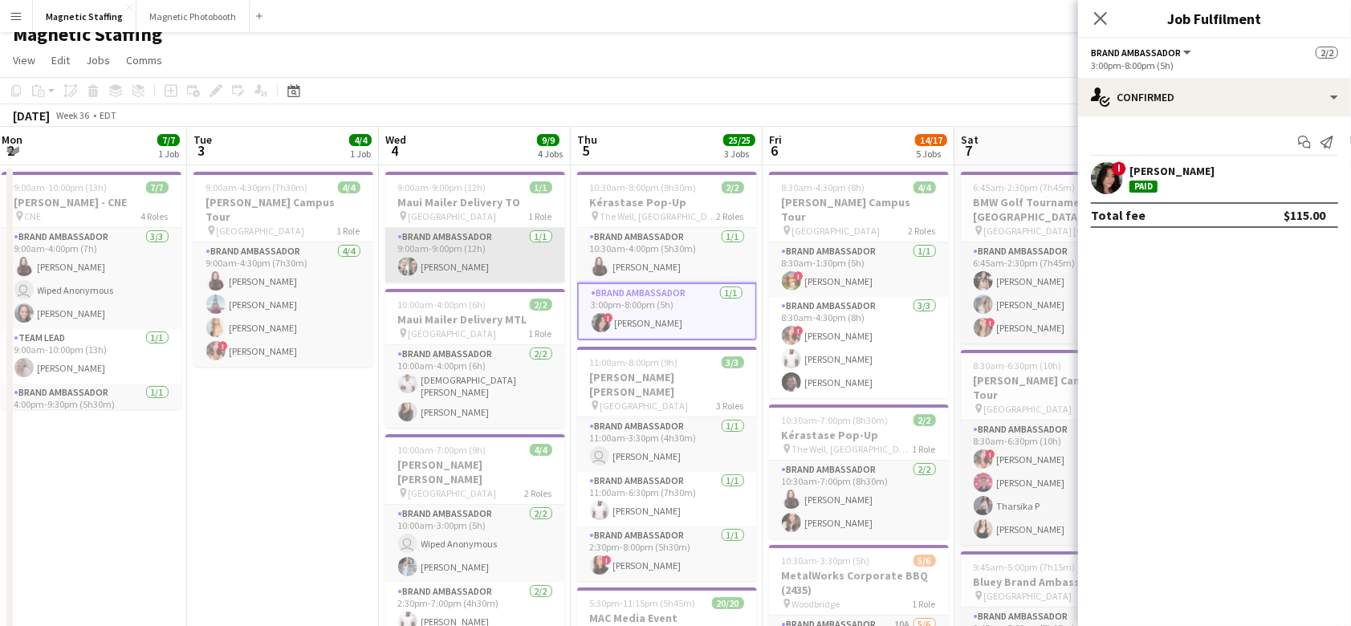
click at [487, 274] on app-card-role "Brand Ambassador [DATE] 9:00am-9:00pm (12h) [PERSON_NAME]" at bounding box center [475, 255] width 180 height 55
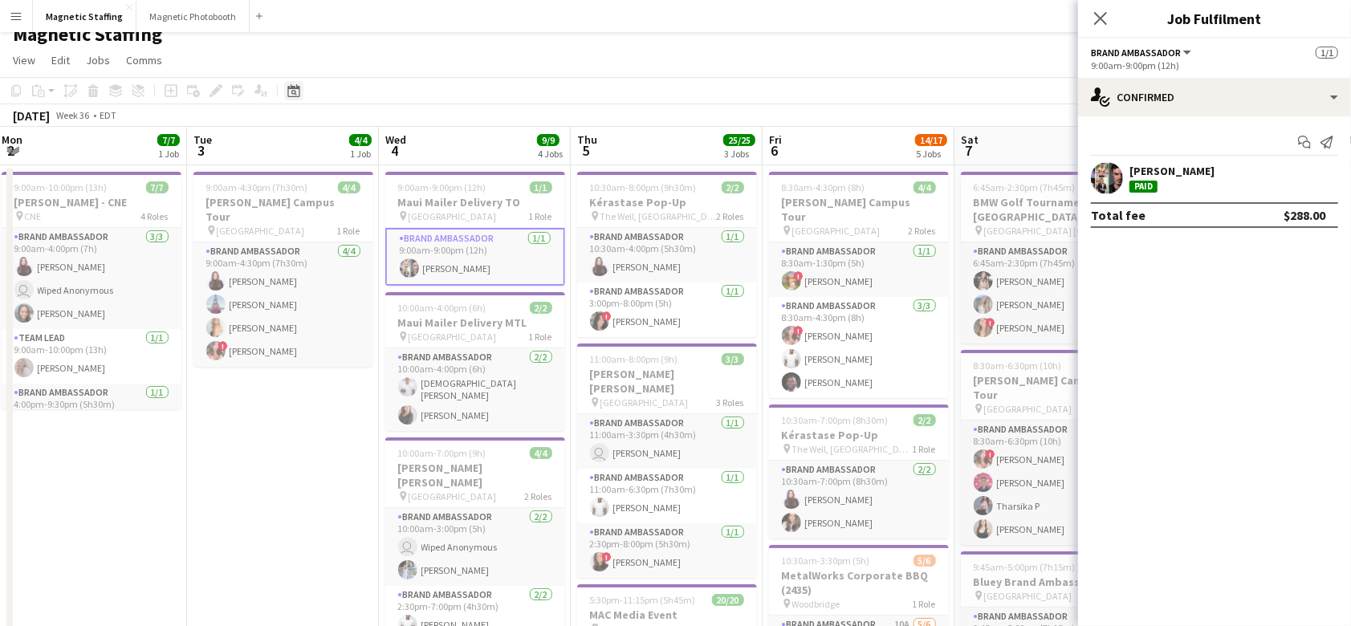
click at [296, 94] on icon "Date picker" at bounding box center [293, 90] width 13 height 13
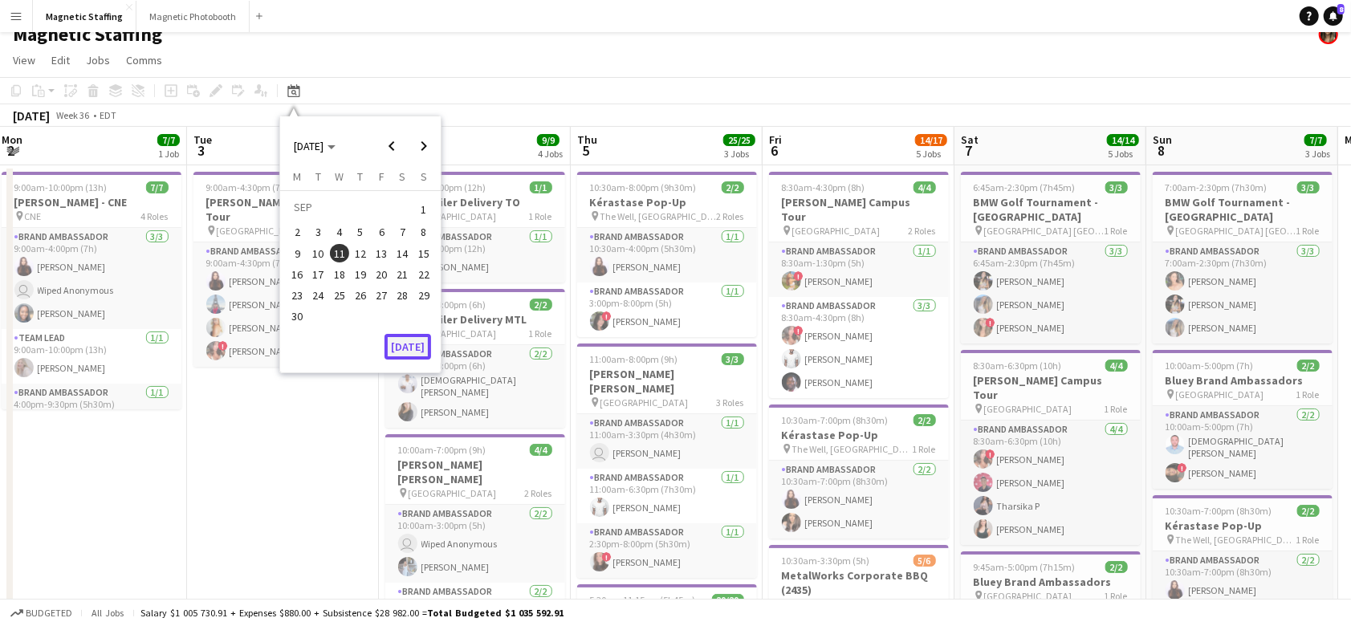
click at [418, 346] on button "[DATE]" at bounding box center [408, 347] width 47 height 26
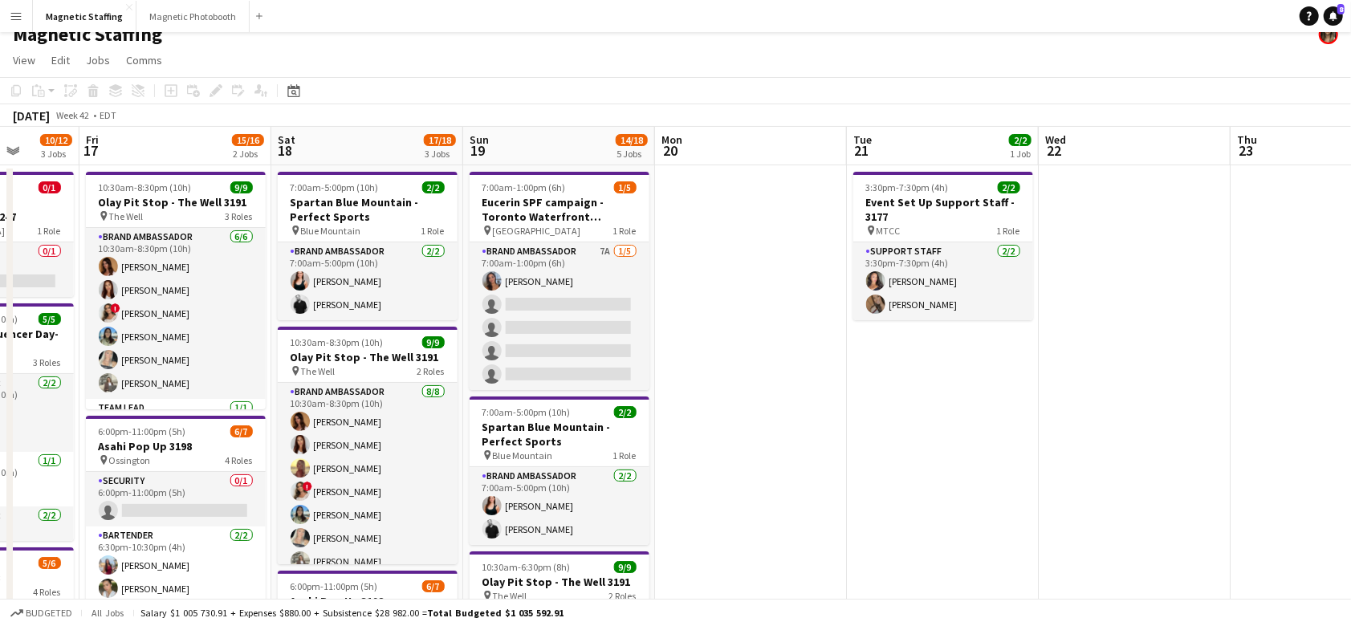
scroll to position [0, 619]
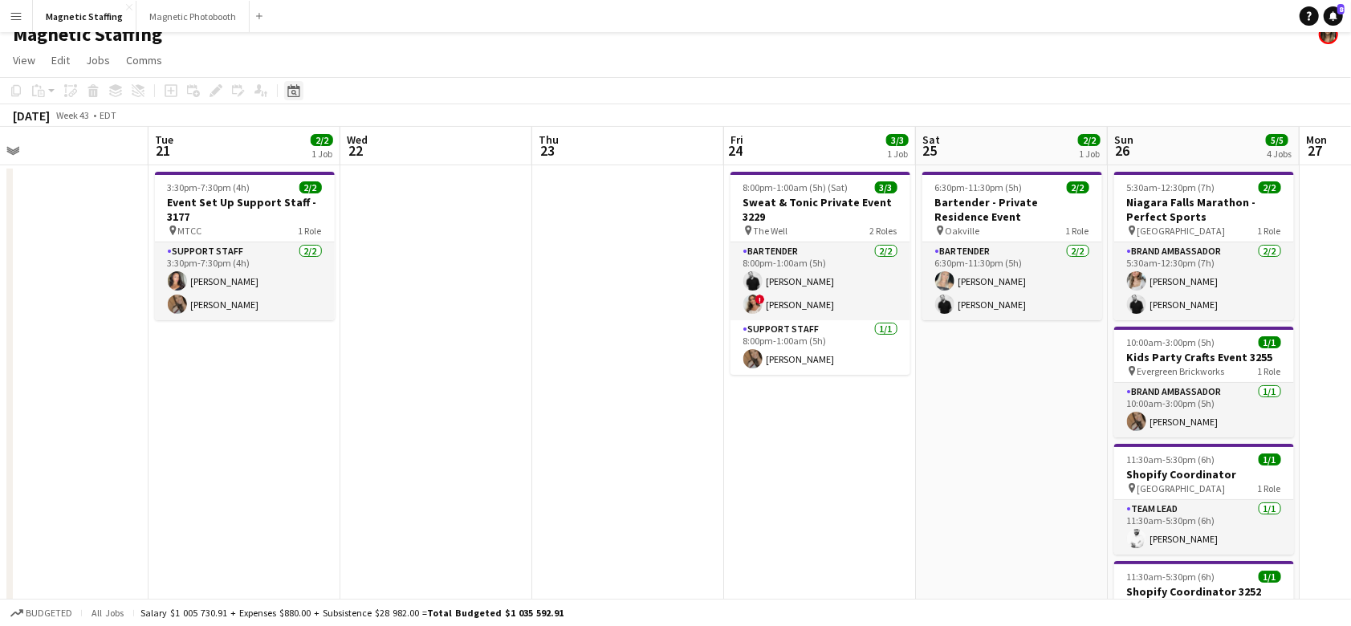
click at [291, 88] on icon at bounding box center [293, 90] width 12 height 13
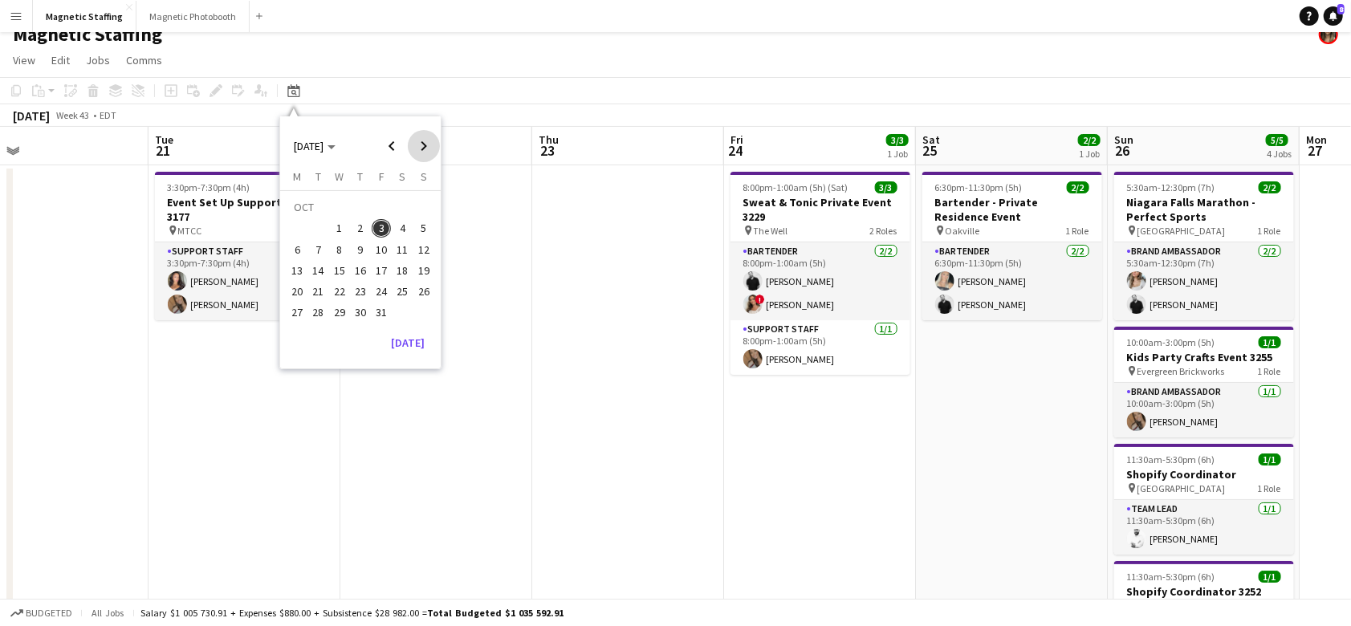
click at [426, 149] on span "Next month" at bounding box center [424, 146] width 32 height 32
click at [403, 231] on span "8" at bounding box center [402, 232] width 19 height 19
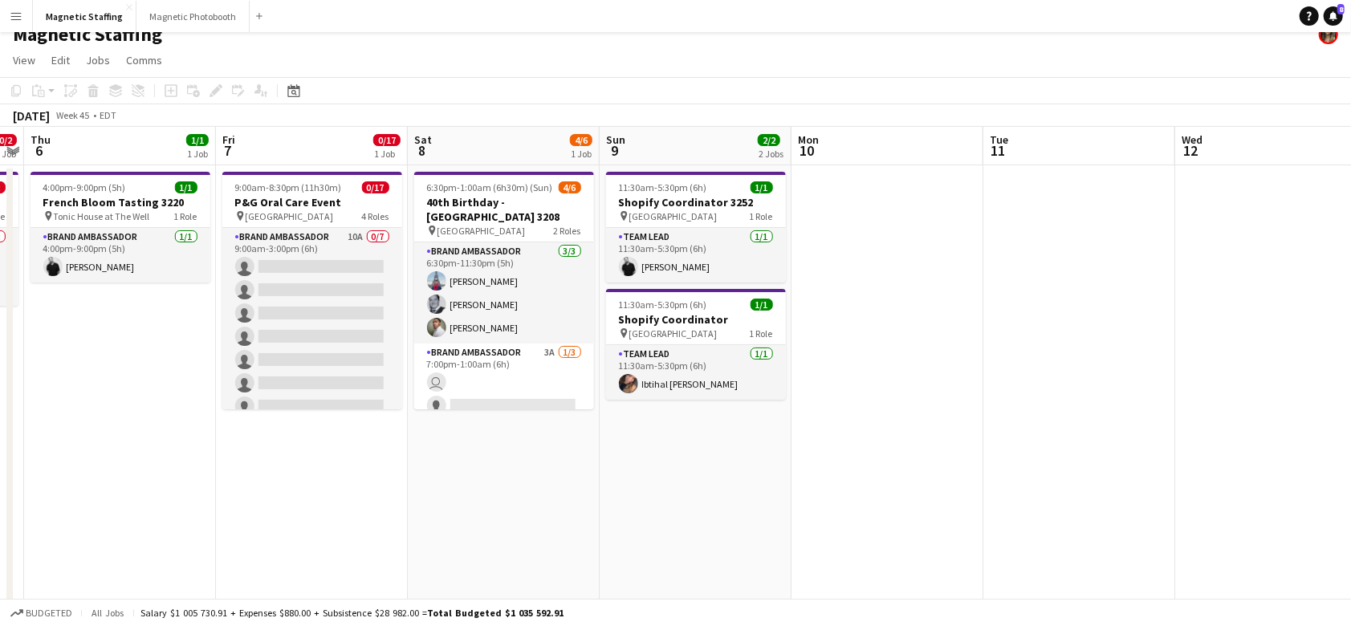
scroll to position [0, 0]
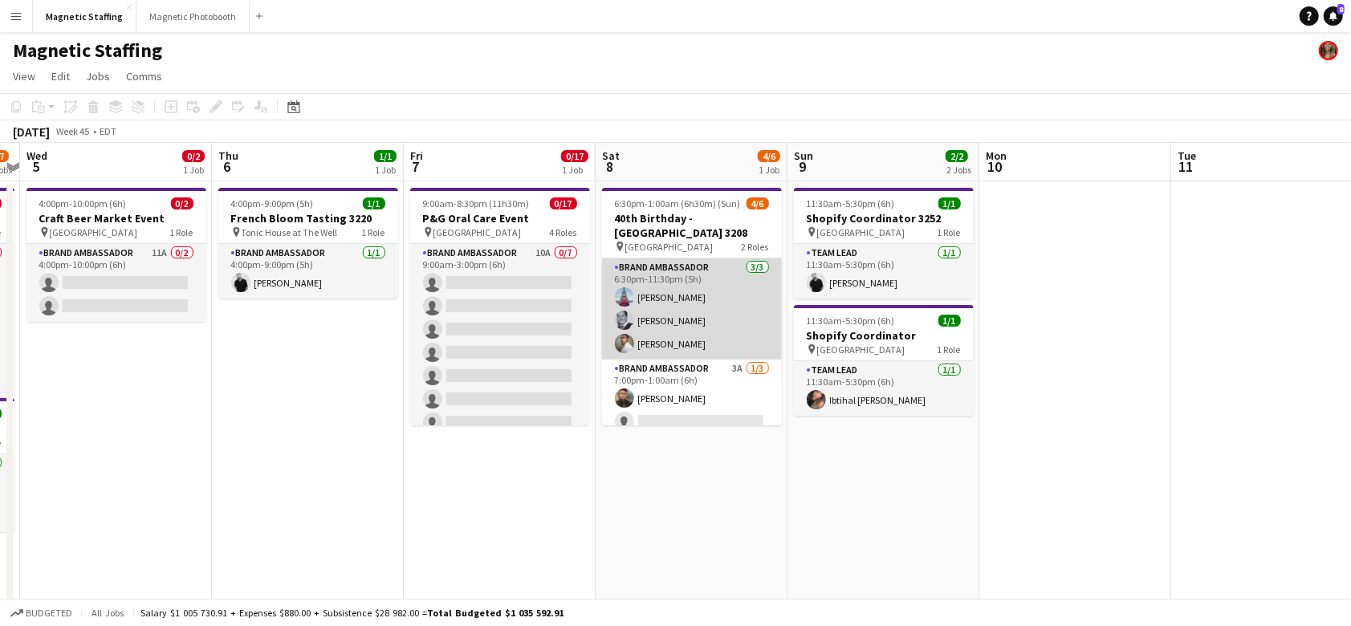
click at [689, 332] on app-card-role "Brand Ambassador [DATE] 6:30pm-11:30pm (5h) [PERSON_NAME] [PERSON_NAME] [PERSON…" at bounding box center [692, 309] width 180 height 101
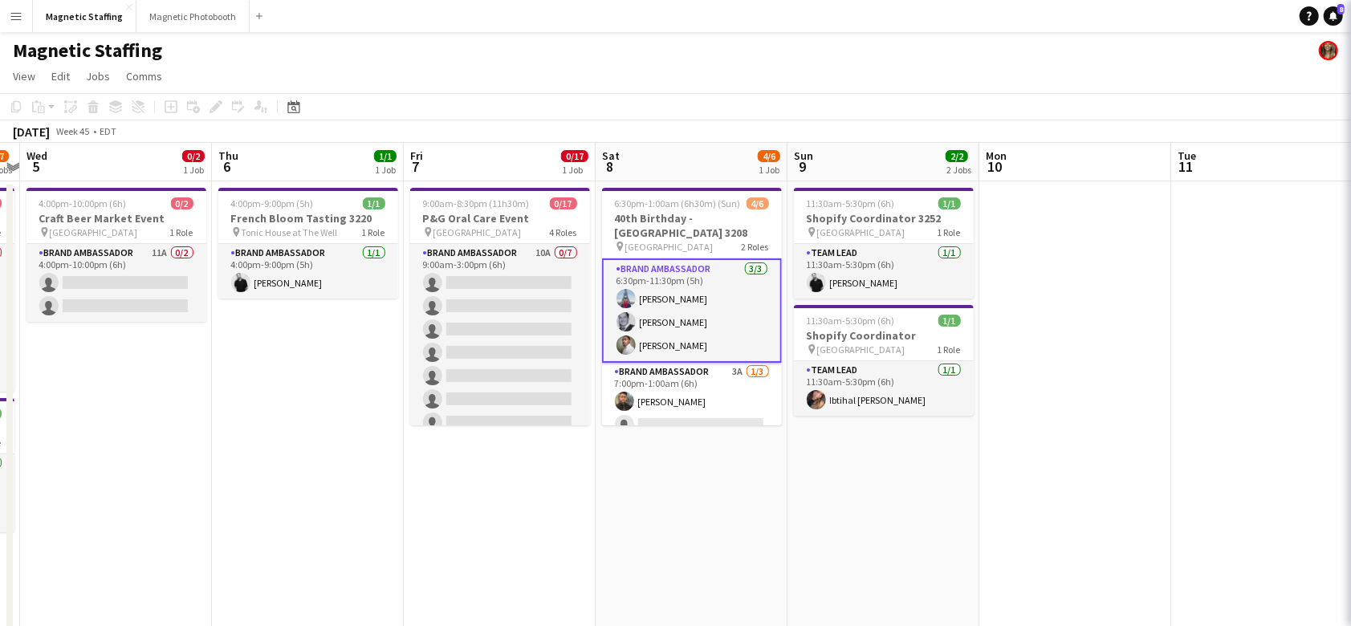
scroll to position [0, 363]
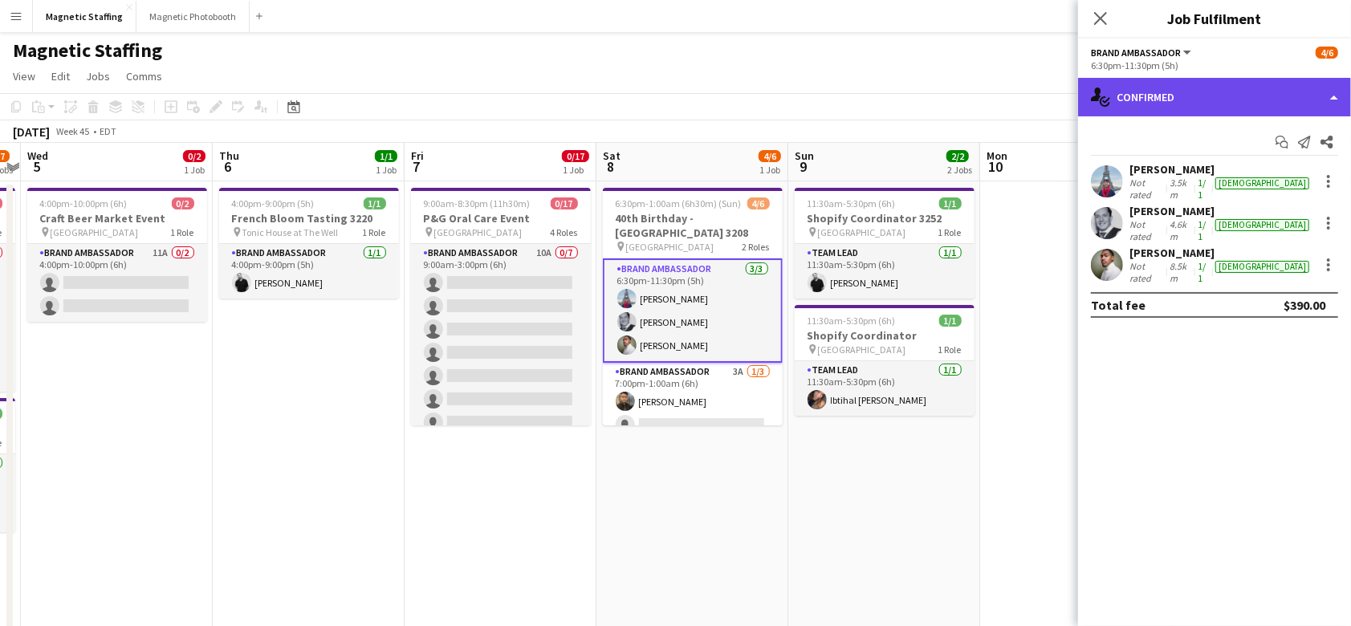
click at [1243, 108] on div "single-neutral-actions-check-2 Confirmed" at bounding box center [1214, 97] width 273 height 39
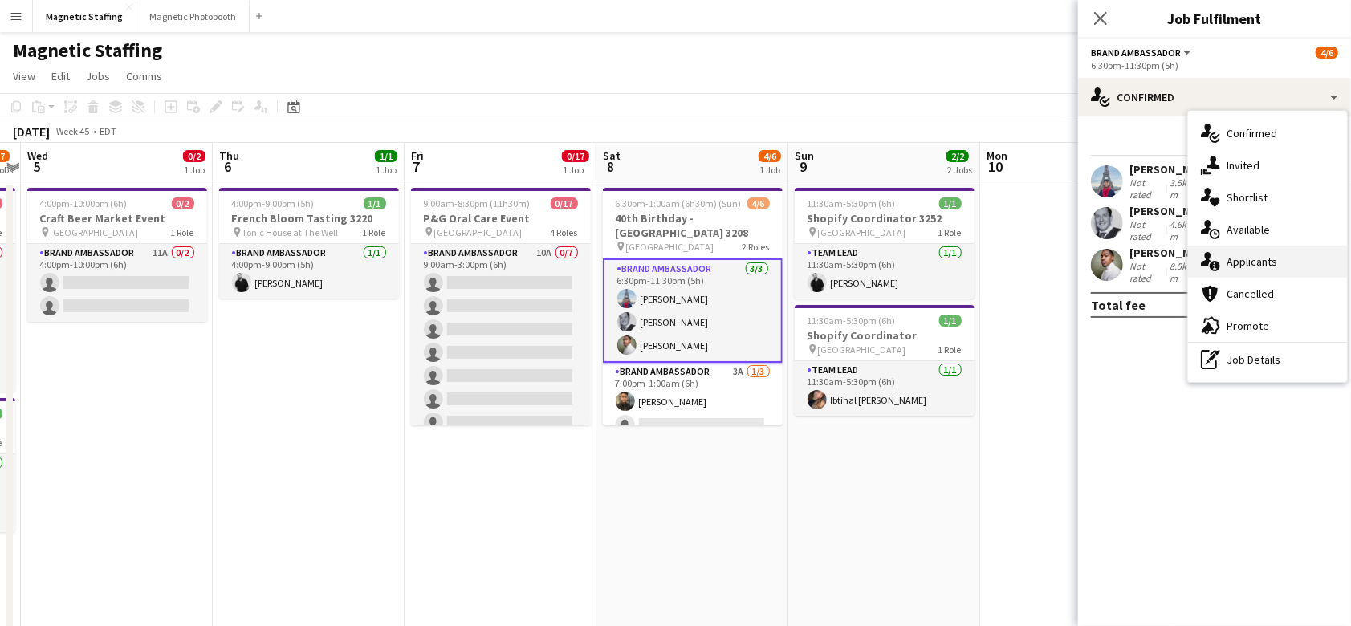
click at [1237, 264] on span "Applicants" at bounding box center [1252, 262] width 51 height 14
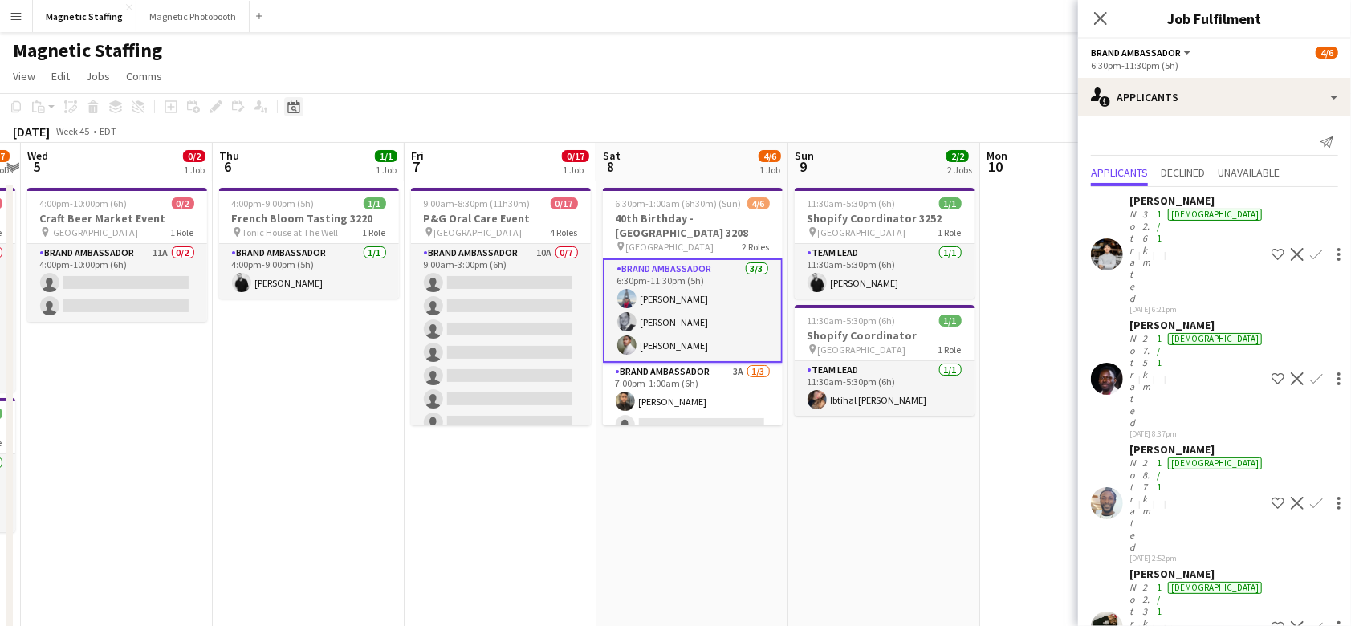
click at [295, 104] on icon "Date picker" at bounding box center [293, 106] width 13 height 13
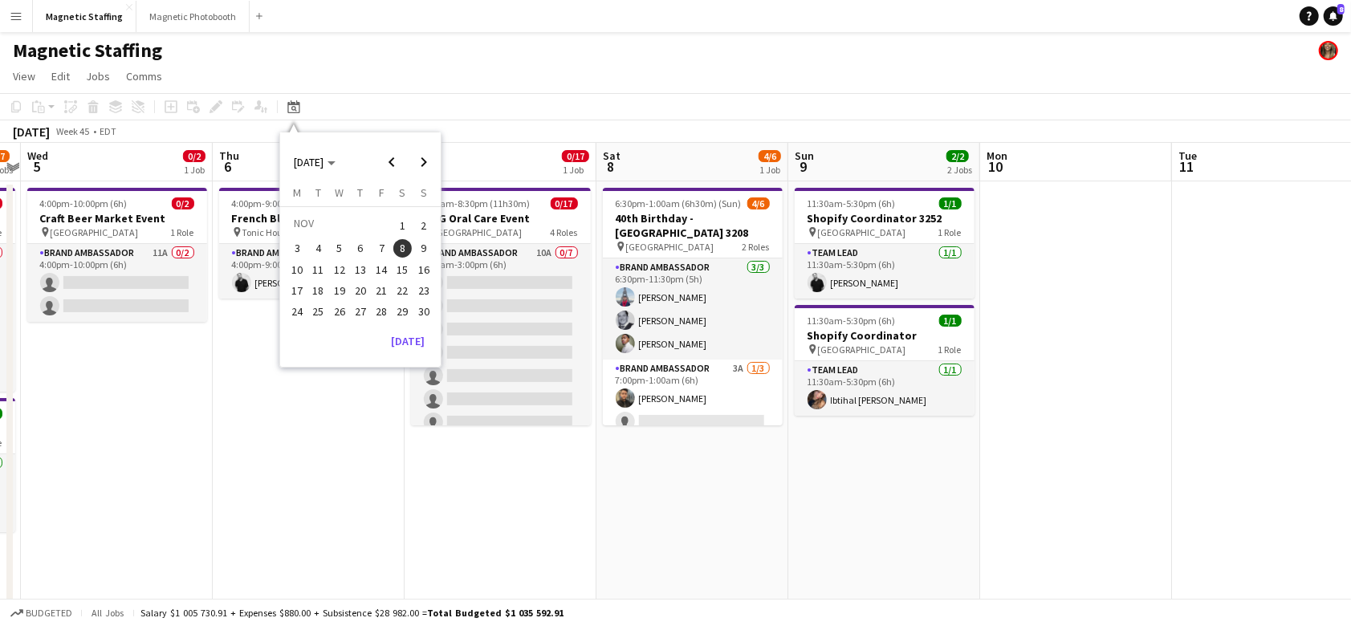
click at [317, 253] on span "4" at bounding box center [318, 248] width 19 height 19
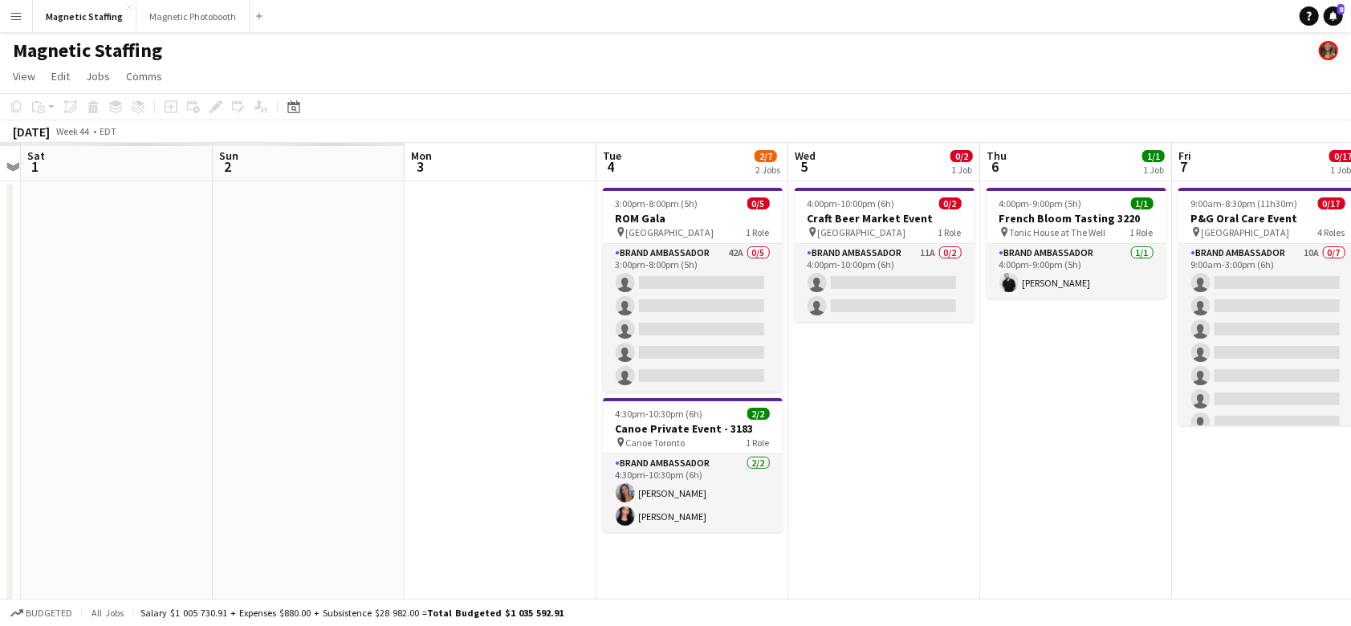
scroll to position [0, 552]
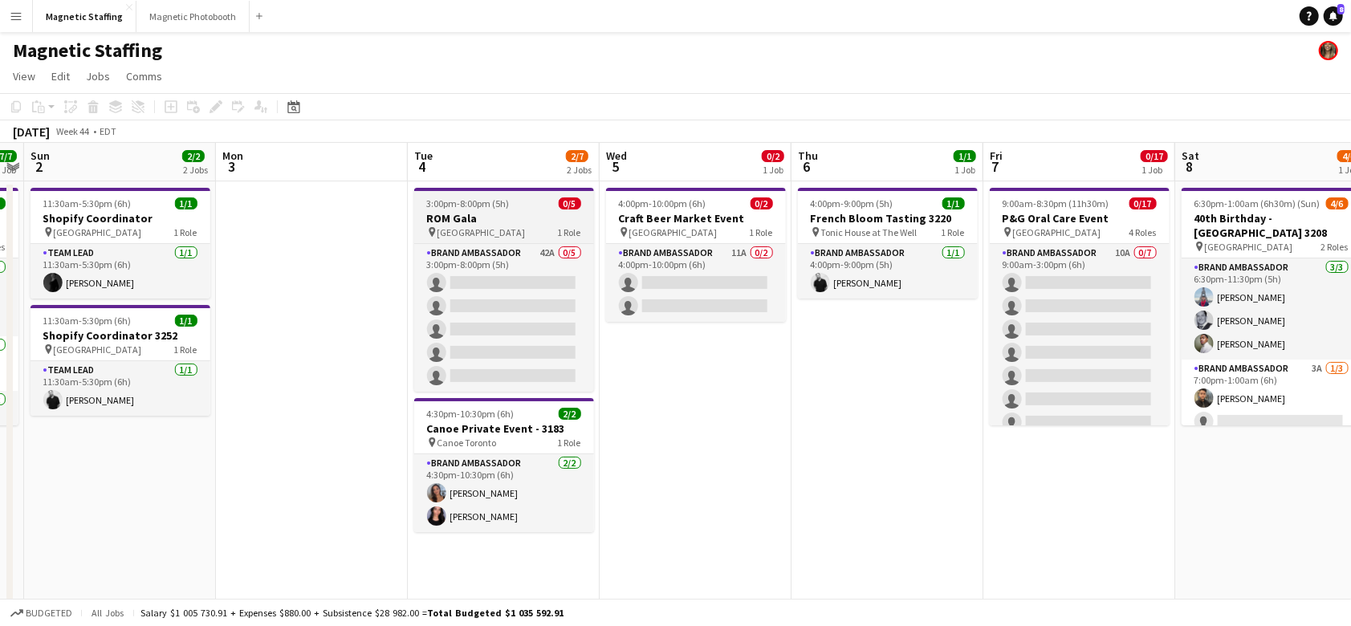
click at [507, 234] on div "pin Toronto 1 Role" at bounding box center [504, 232] width 180 height 13
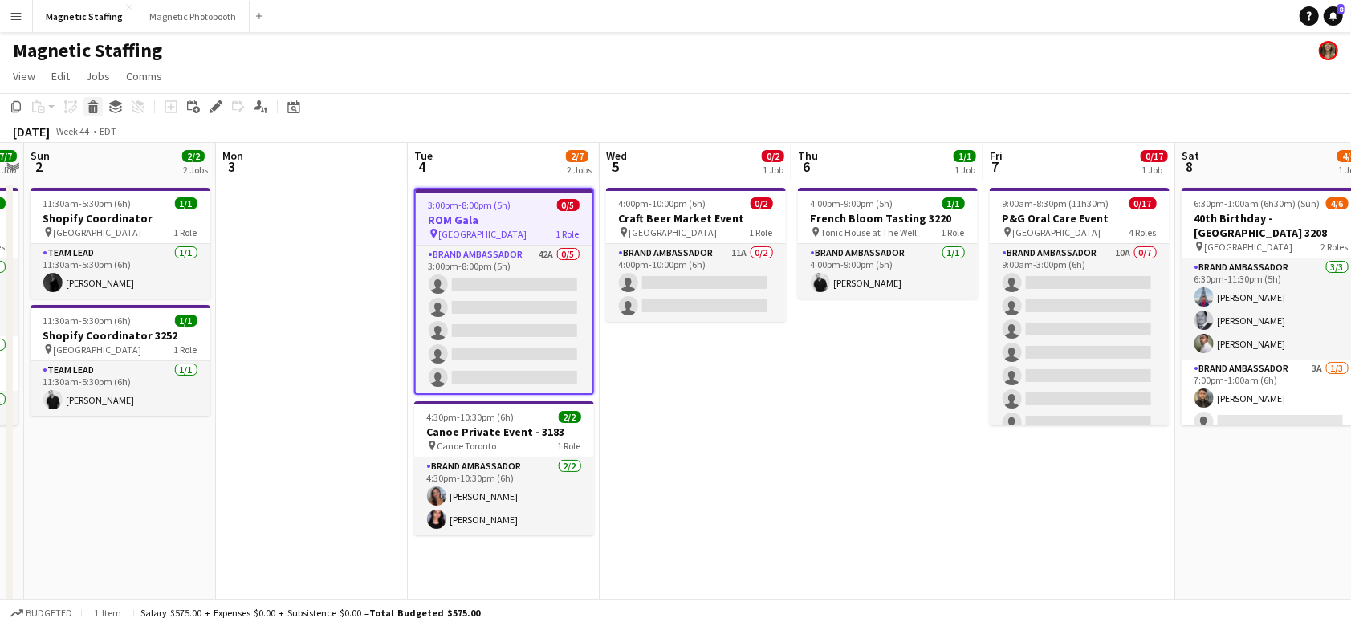
click at [92, 109] on icon at bounding box center [93, 109] width 9 height 8
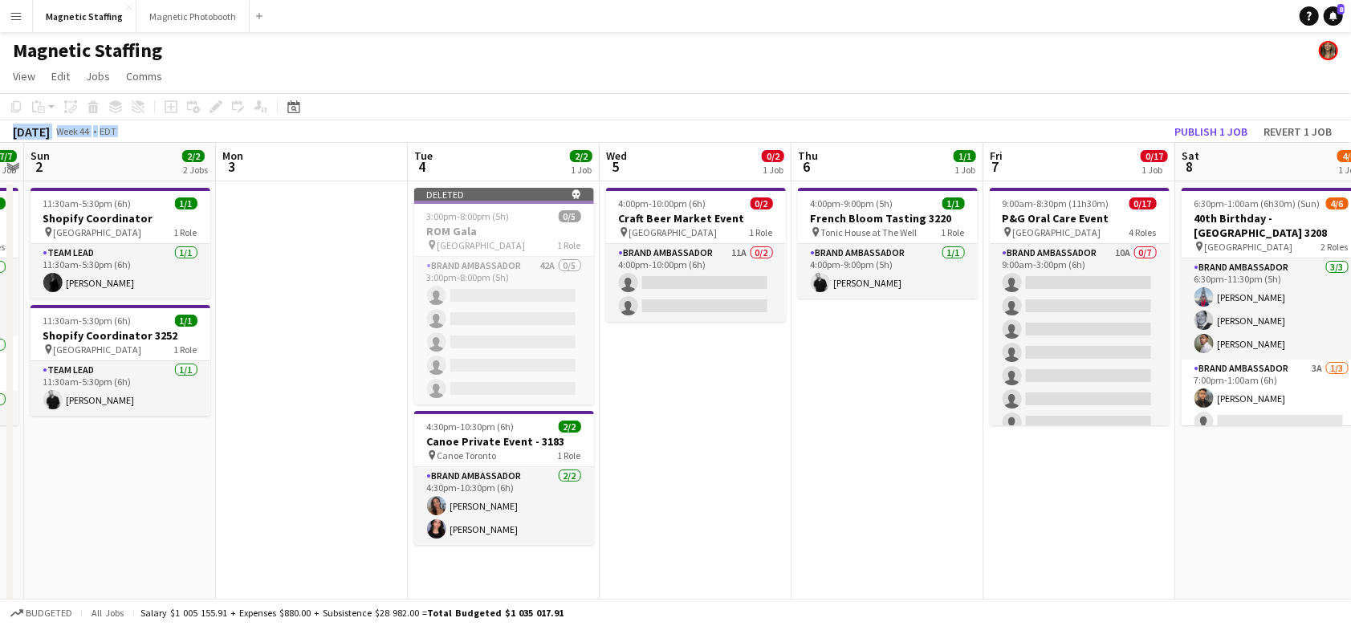
click at [1191, 120] on div "Copy Paste Paste Command V Paste with crew Command Shift V Paste linked Job [GE…" at bounding box center [675, 118] width 1351 height 50
click at [1194, 132] on button "Publish 1 job" at bounding box center [1211, 131] width 86 height 21
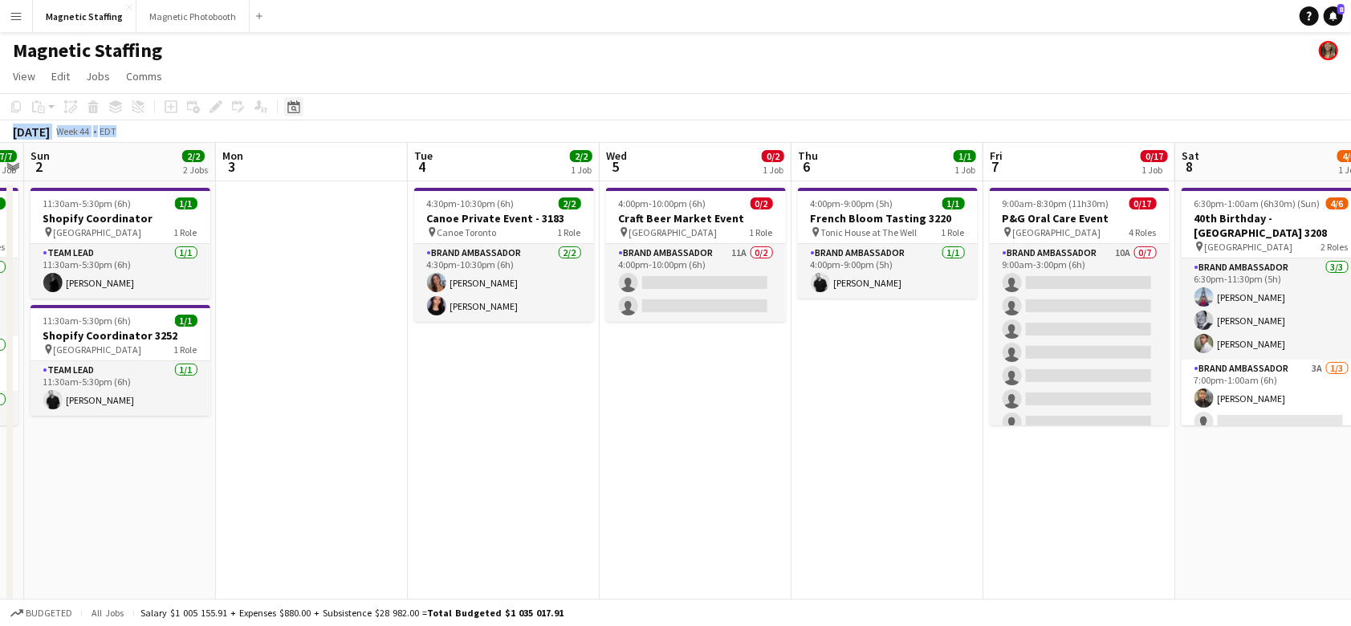
click at [291, 102] on icon at bounding box center [293, 106] width 12 height 13
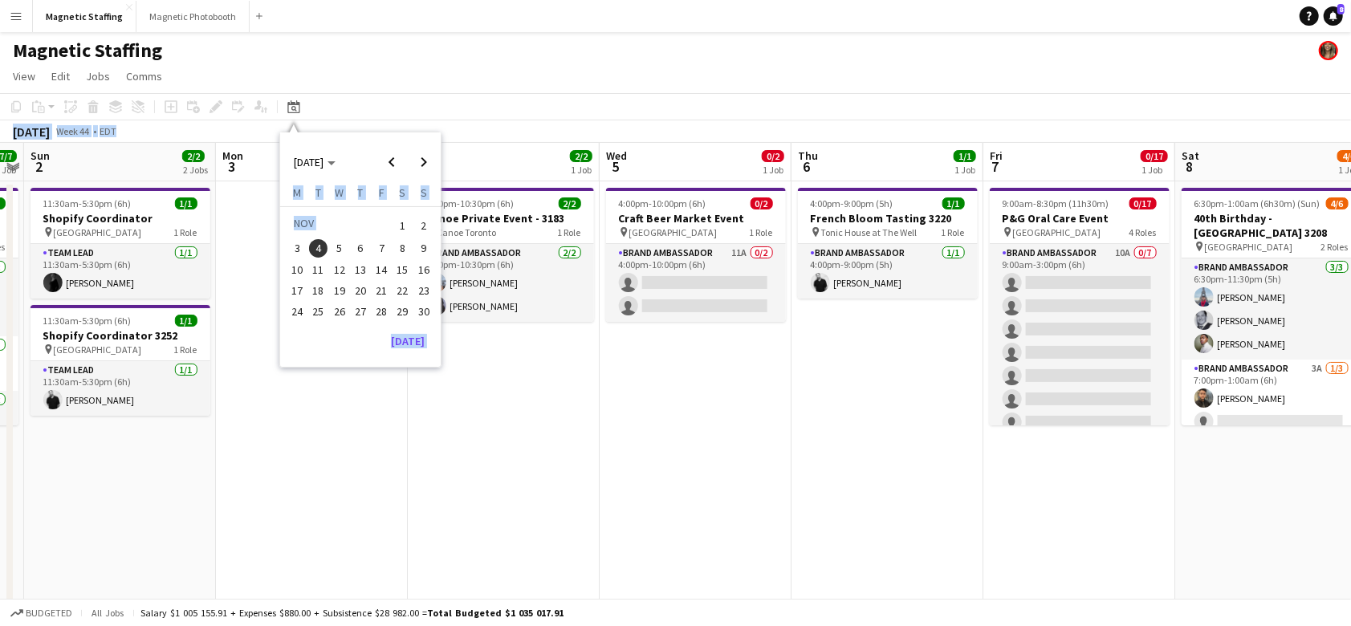
click at [402, 248] on span "8" at bounding box center [402, 248] width 19 height 19
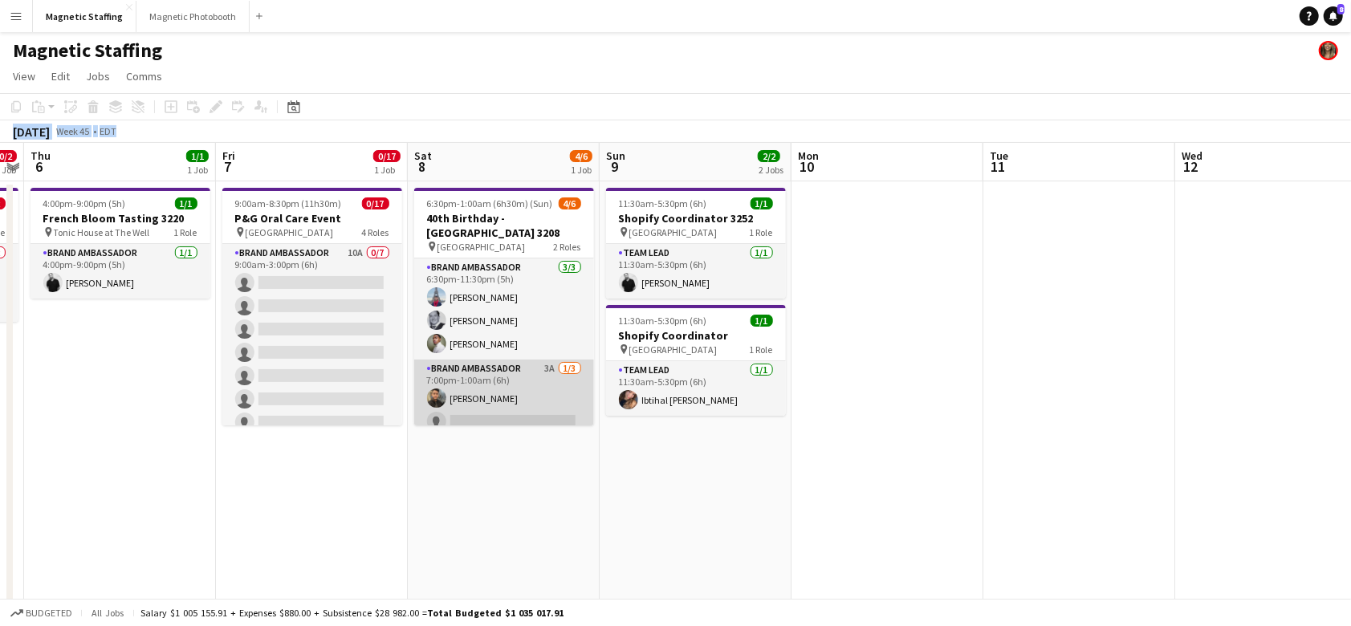
click at [480, 406] on app-card-role "Brand Ambassador 3A [DATE] 7:00pm-1:00am (6h) [PERSON_NAME] single-neutral-acti…" at bounding box center [504, 410] width 180 height 101
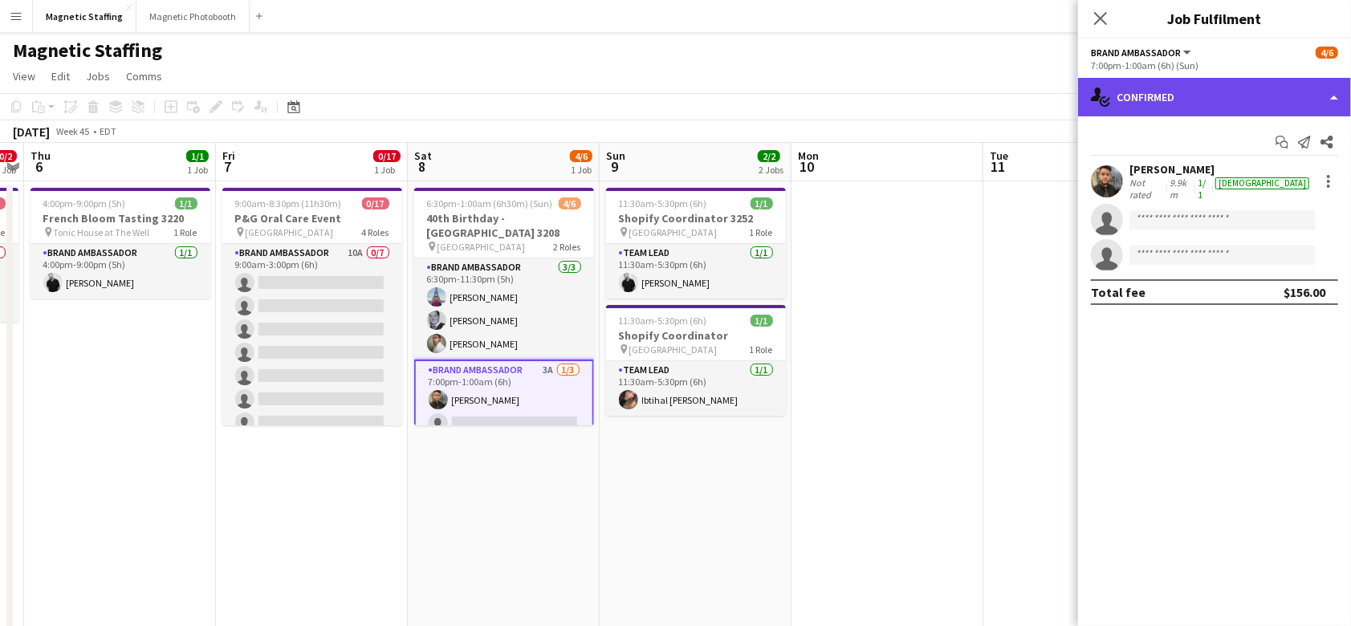
click at [1205, 100] on div "single-neutral-actions-check-2 Confirmed" at bounding box center [1214, 97] width 273 height 39
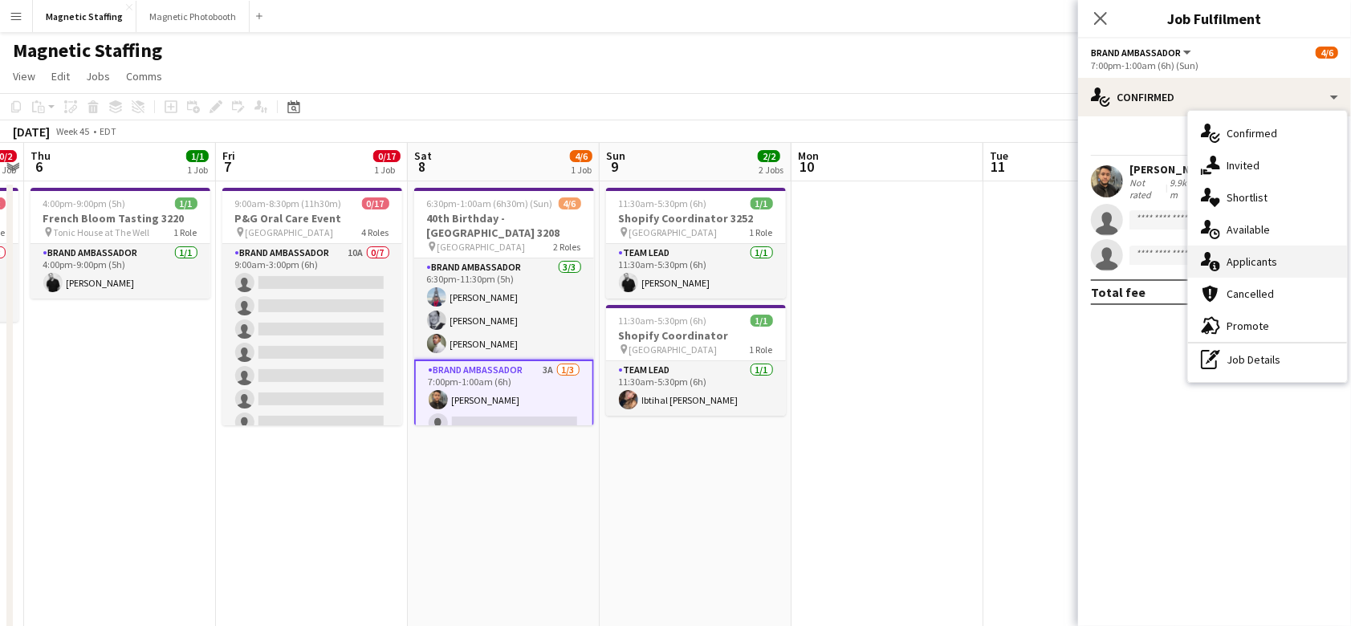
click at [1219, 268] on icon at bounding box center [1215, 266] width 10 height 10
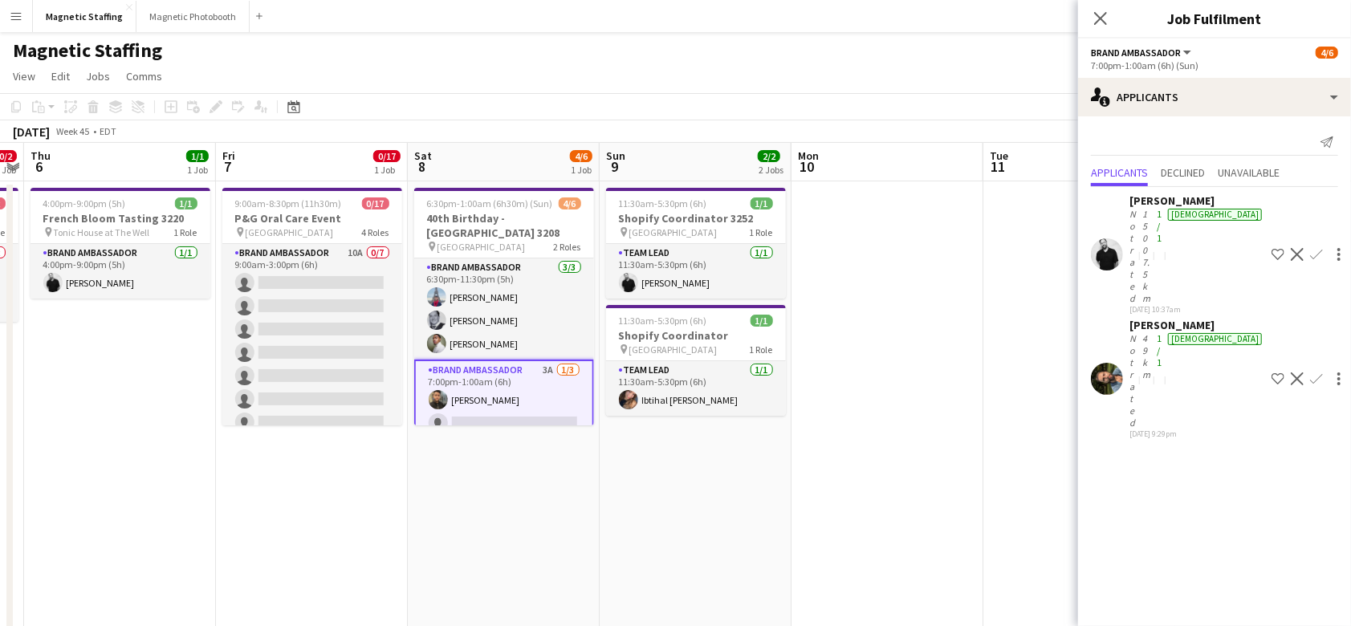
click at [1310, 373] on app-icon "Confirm" at bounding box center [1316, 379] width 13 height 13
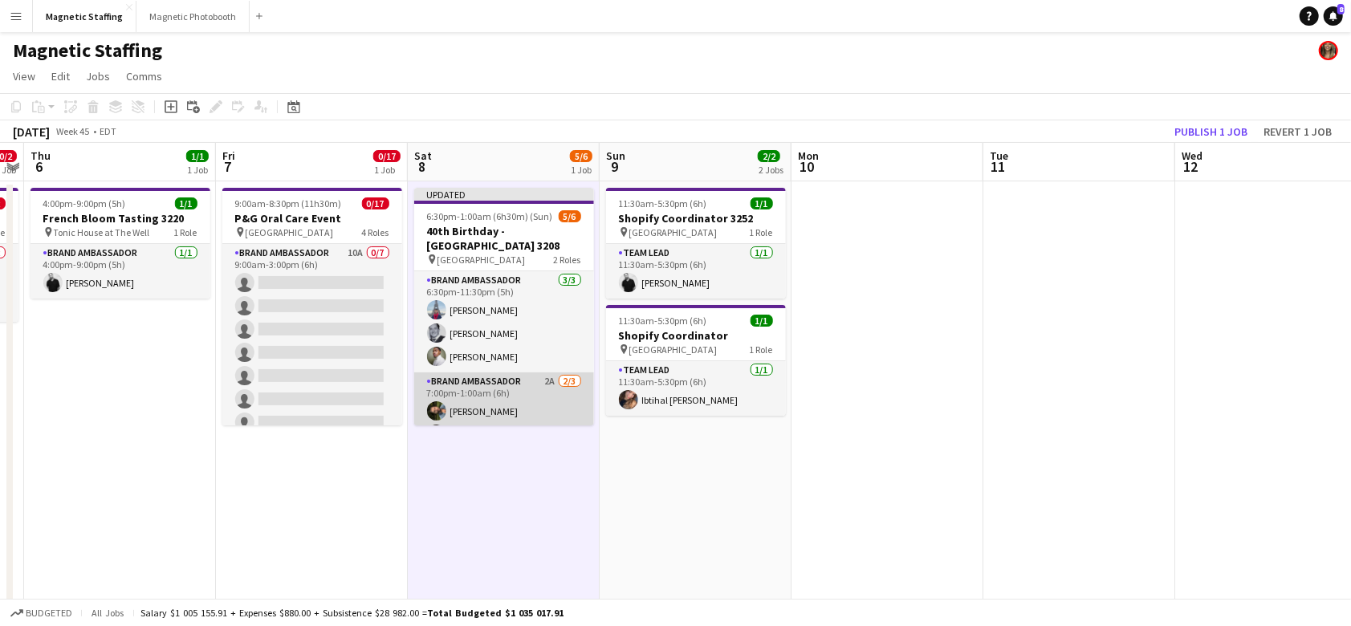
scroll to position [47, 0]
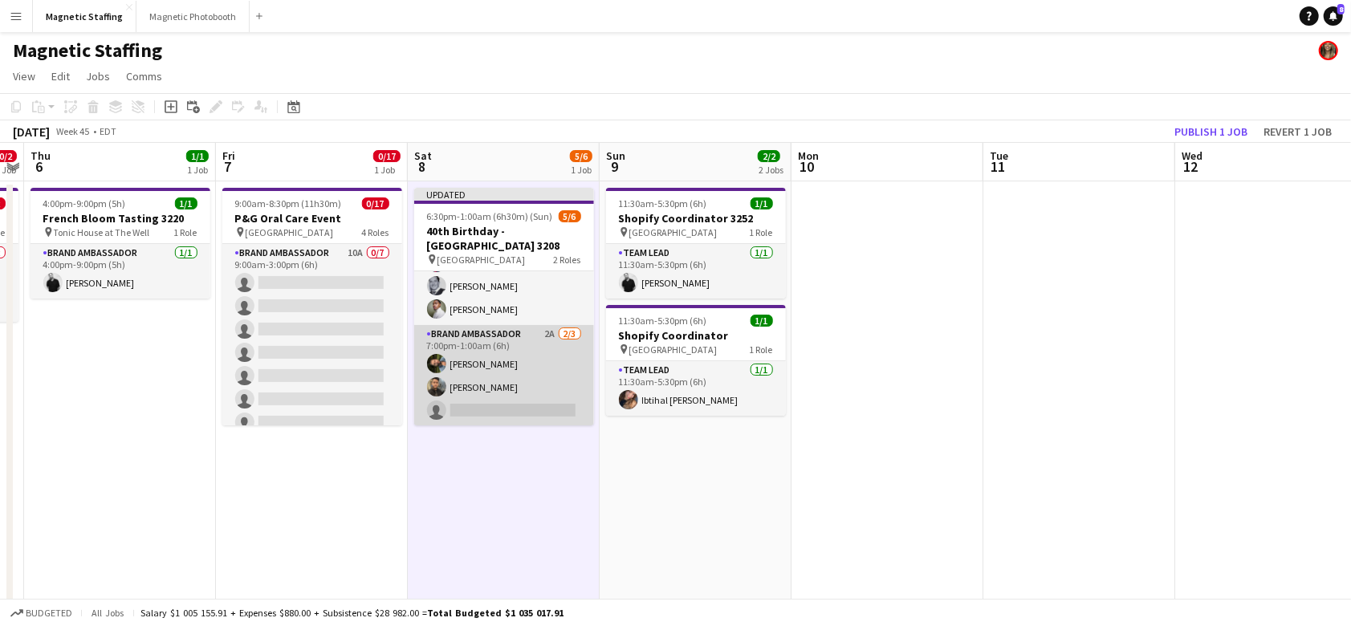
click at [520, 389] on app-card-role "Brand Ambassador 2A [DATE] 7:00pm-1:00am (6h) [PERSON_NAME] Nassabain [PERSON_N…" at bounding box center [504, 375] width 180 height 101
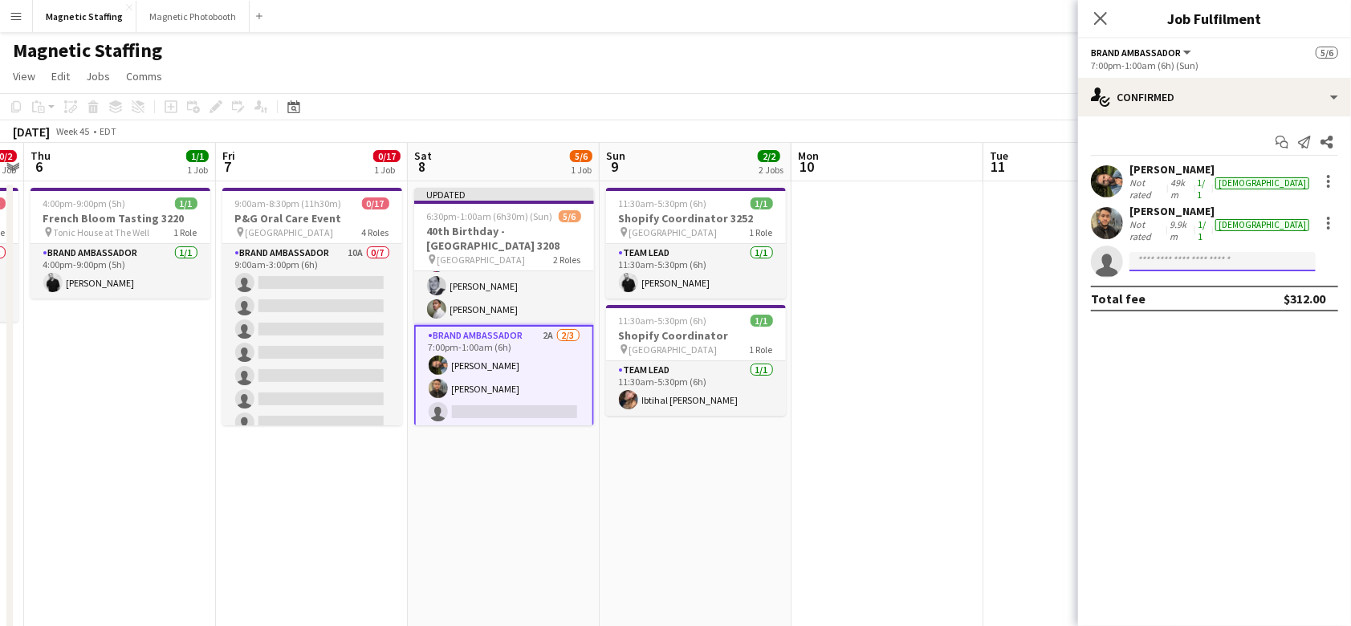
click at [1192, 252] on input at bounding box center [1223, 261] width 186 height 19
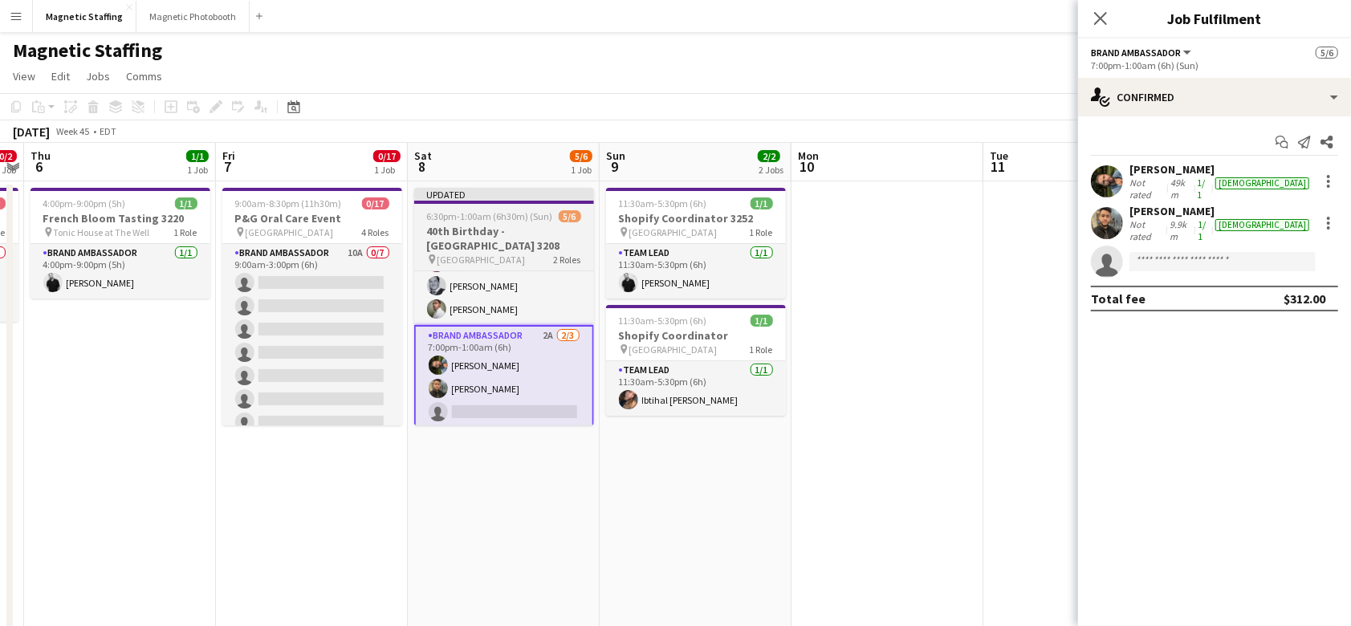
click at [487, 220] on span "6:30pm-1:00am (6h30m) (Sun)" at bounding box center [490, 216] width 126 height 12
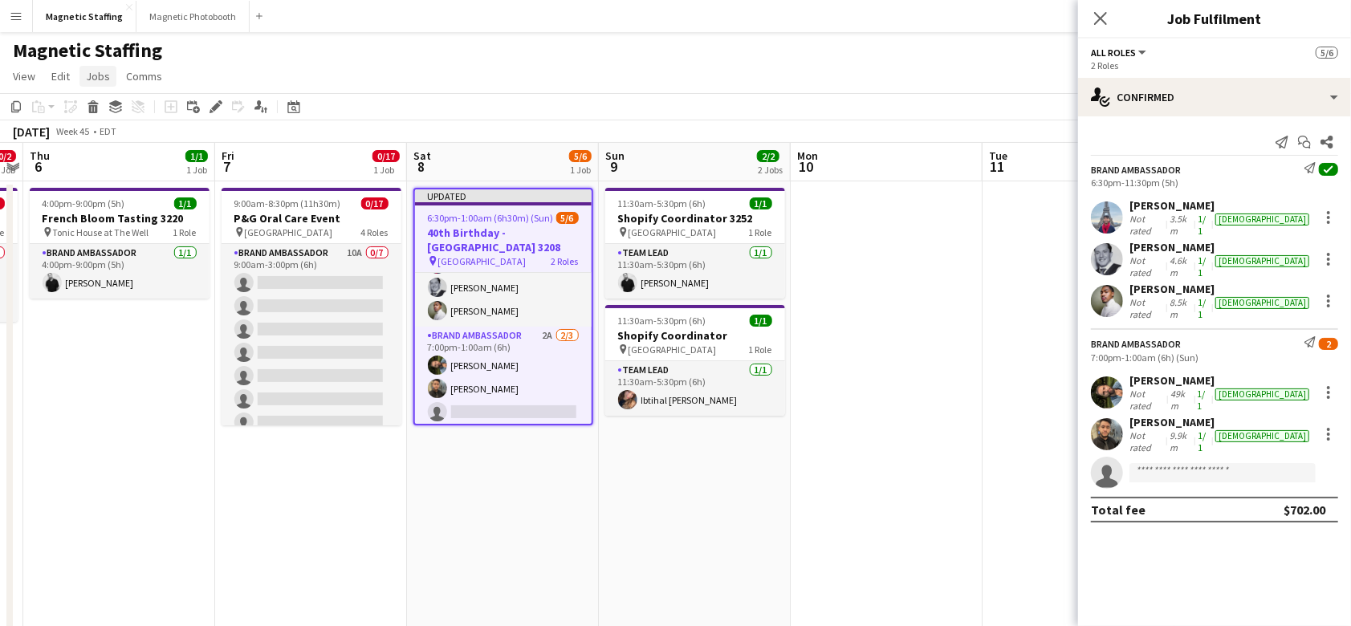
click at [108, 75] on link "Jobs" at bounding box center [97, 76] width 37 height 21
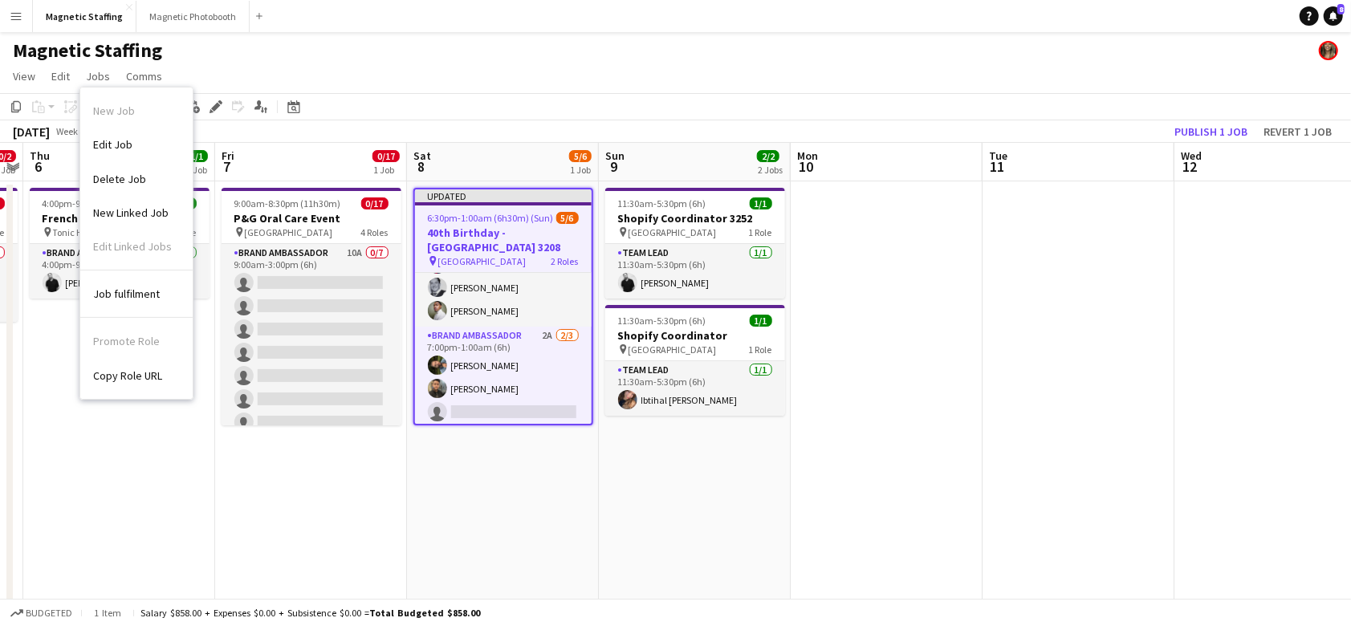
click at [157, 371] on span "Copy Role URL" at bounding box center [127, 376] width 69 height 14
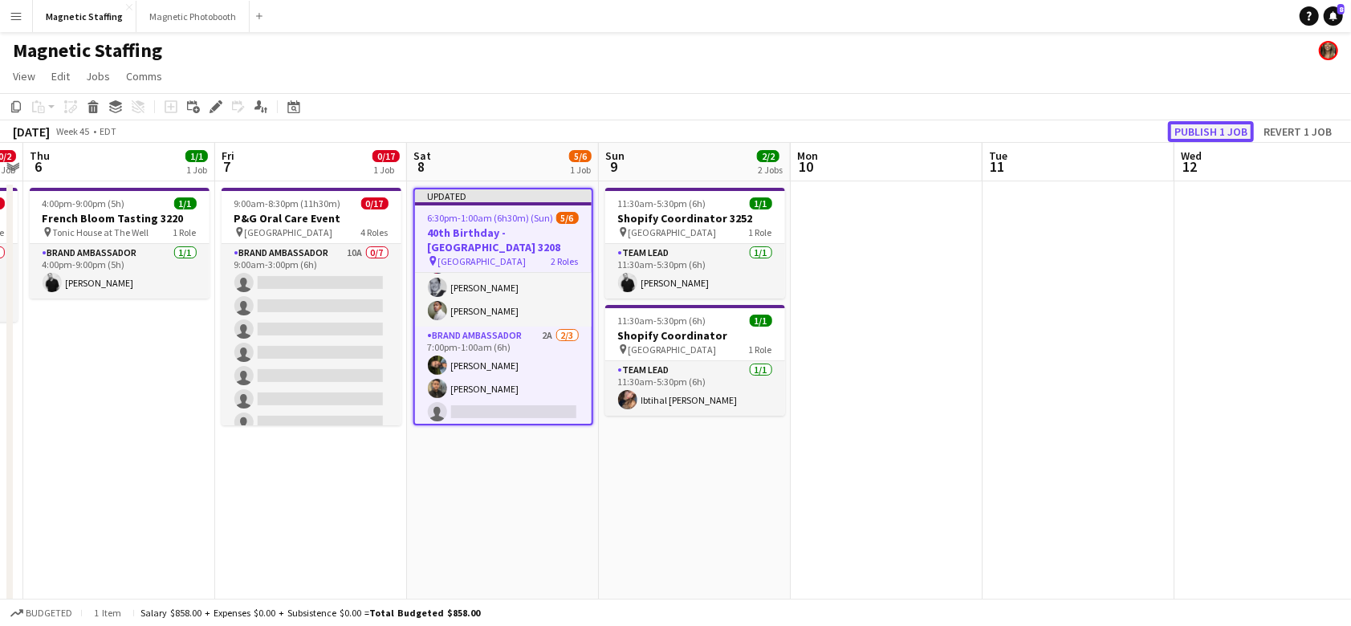
click at [1201, 131] on button "Publish 1 job" at bounding box center [1211, 131] width 86 height 21
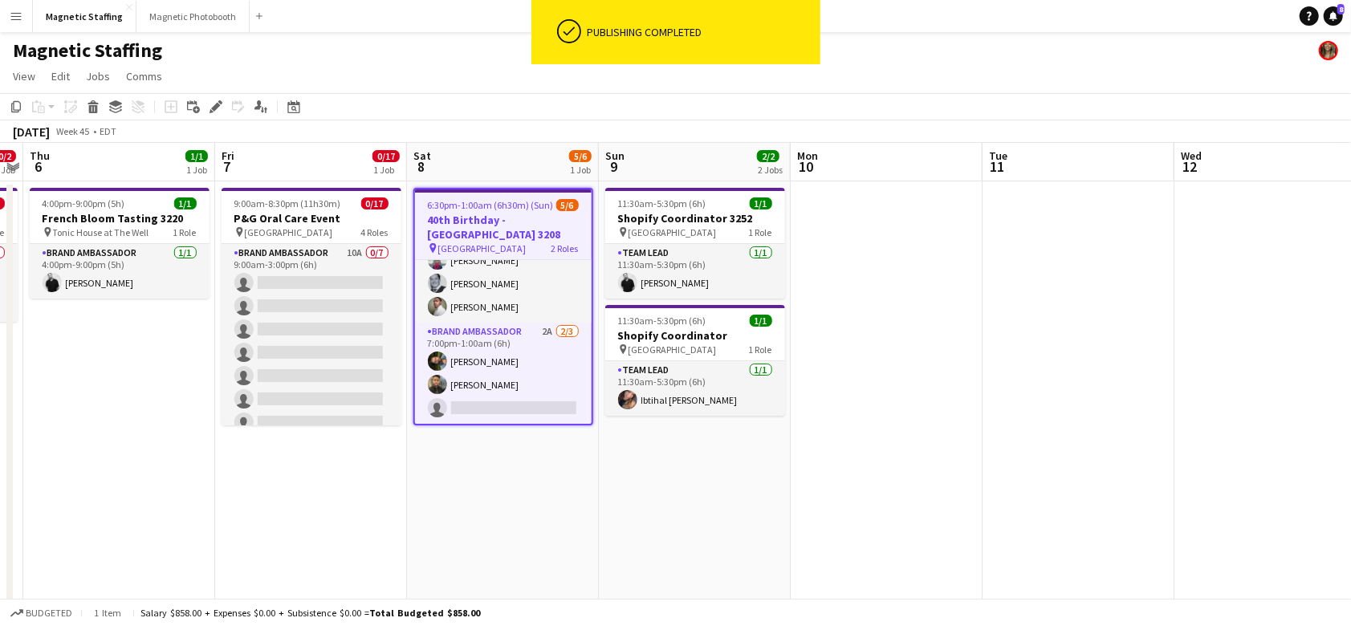
scroll to position [37, 0]
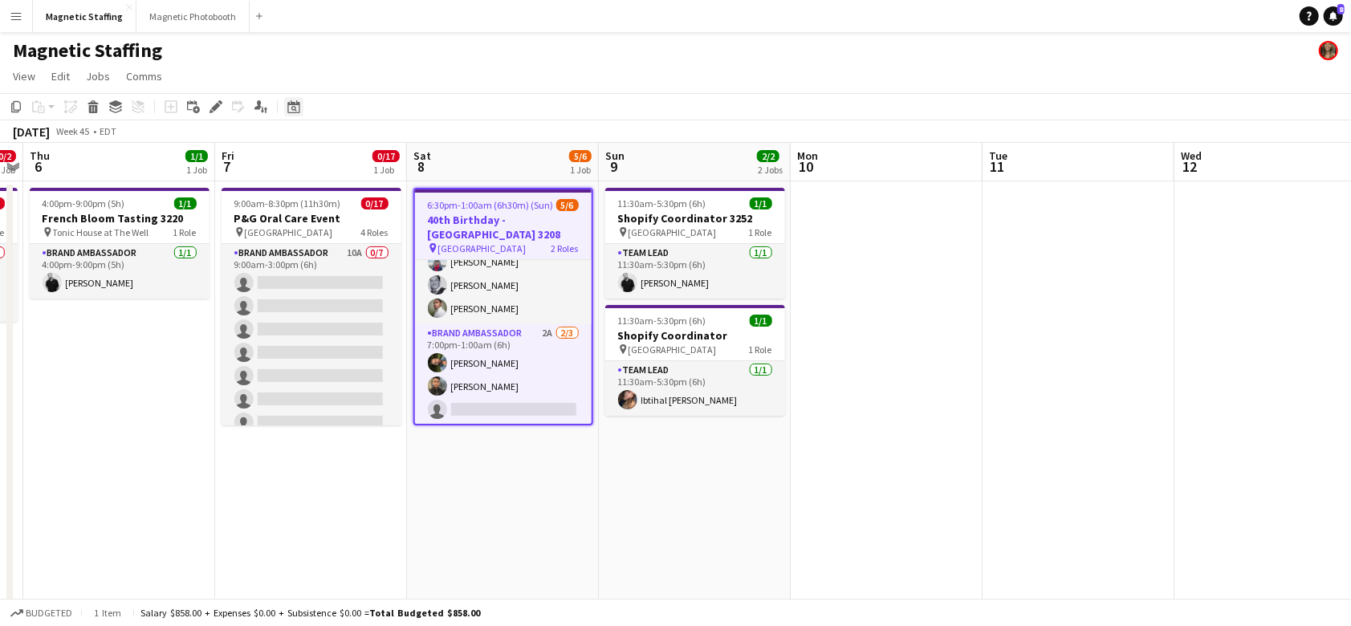
click at [295, 110] on icon at bounding box center [294, 109] width 6 height 6
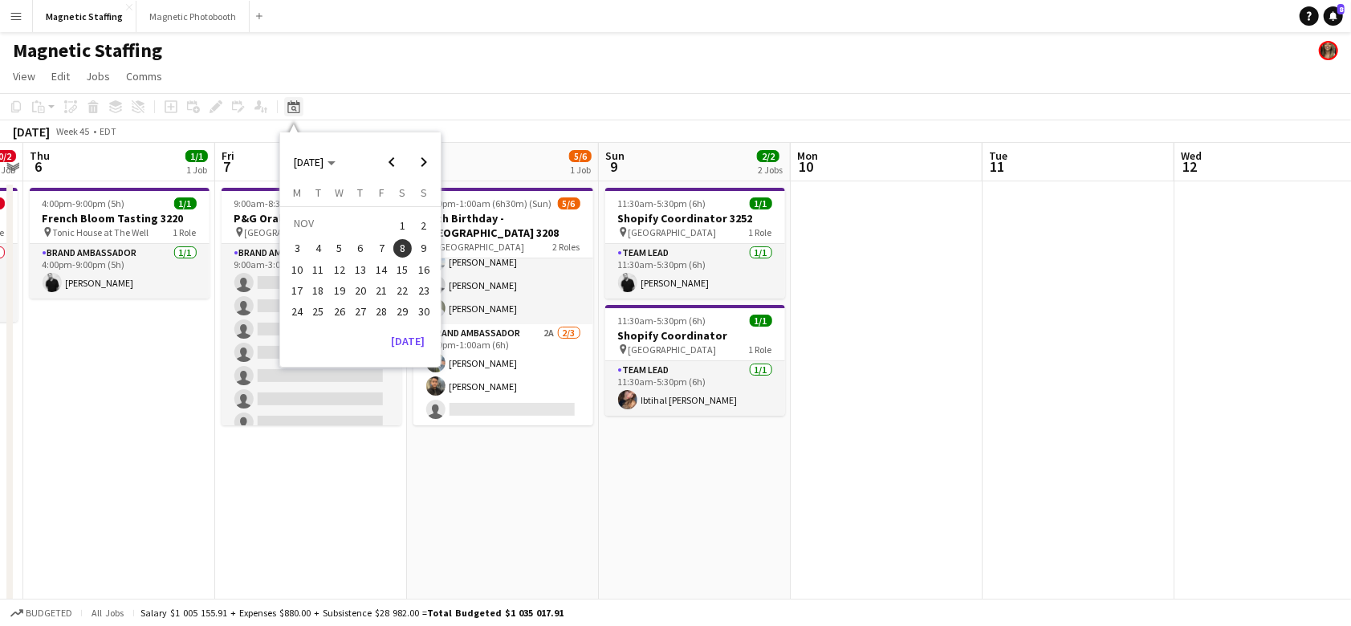
scroll to position [35, 0]
click at [404, 170] on span "Previous month" at bounding box center [392, 162] width 32 height 32
click at [360, 282] on span "16" at bounding box center [360, 286] width 19 height 19
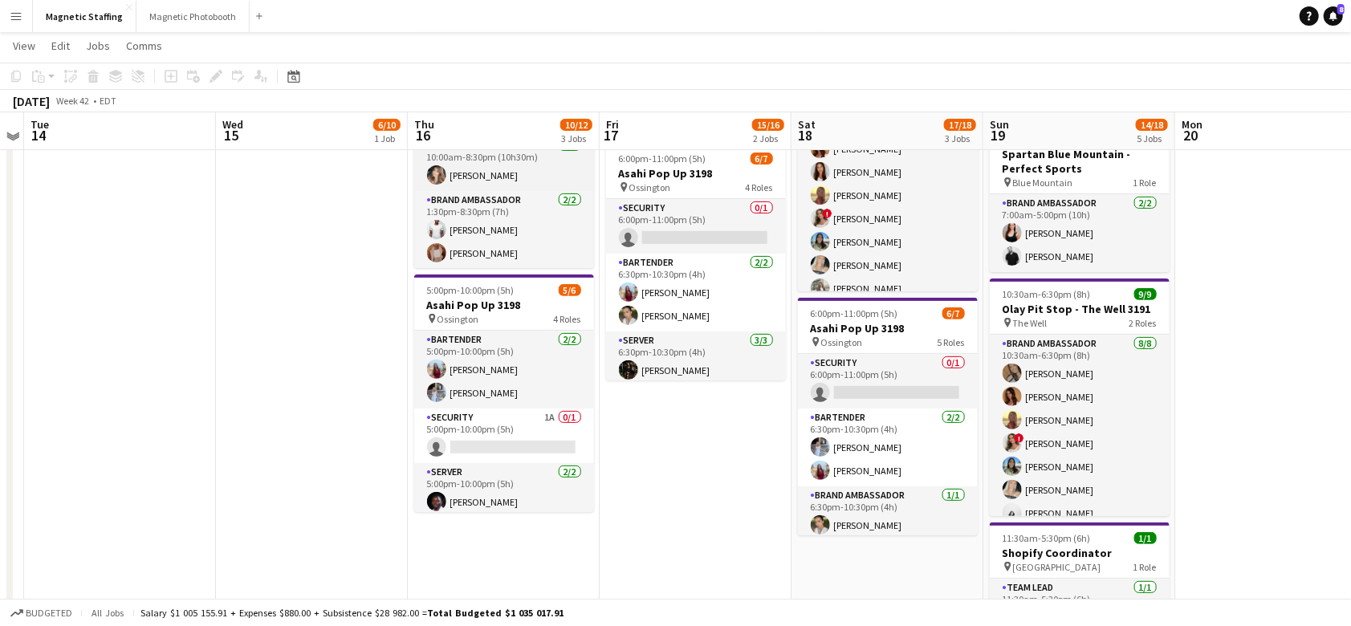
scroll to position [289, 0]
click at [298, 86] on app-toolbar "Copy Paste Paste Command V Paste with crew Command Shift V Paste linked Job [GE…" at bounding box center [675, 76] width 1351 height 27
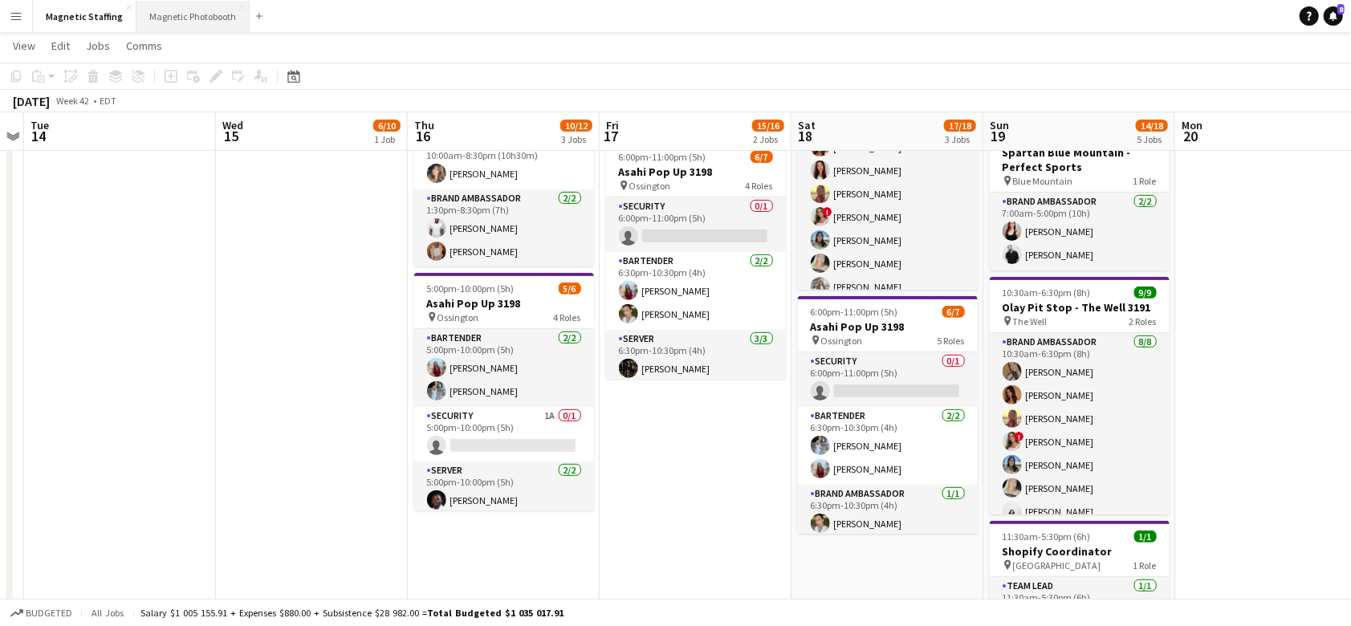
click at [179, 22] on button "Magnetic Photobooth Close" at bounding box center [192, 16] width 113 height 31
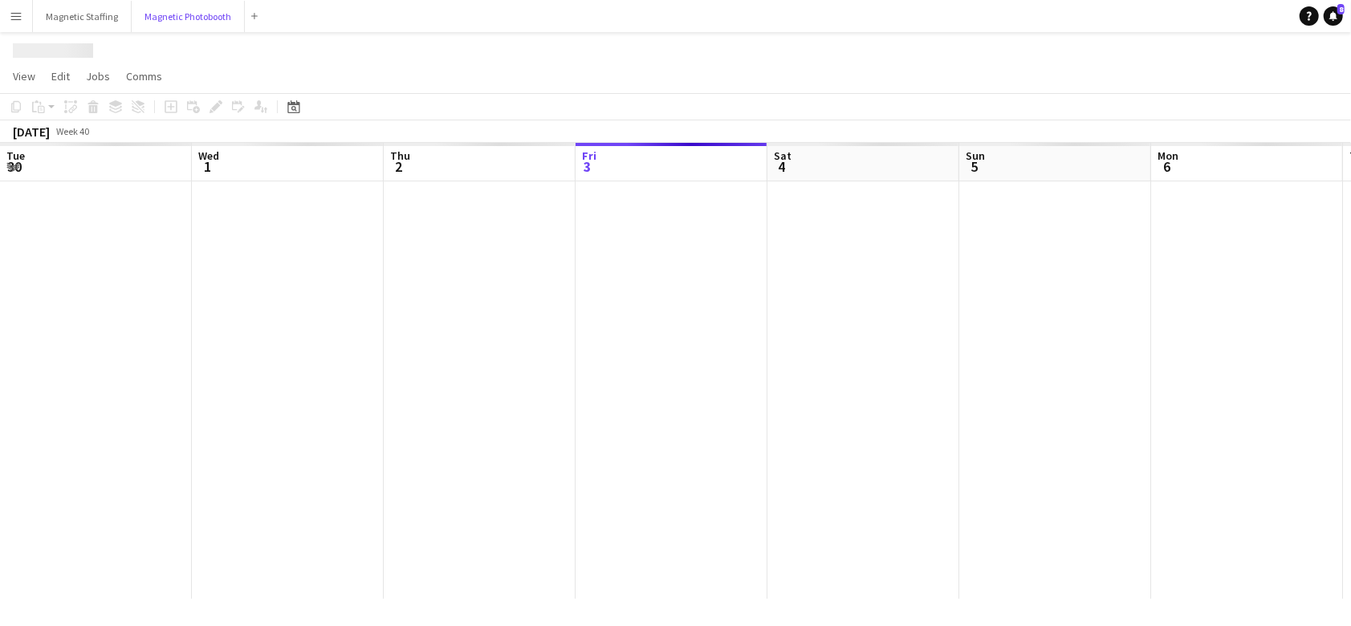
scroll to position [0, 383]
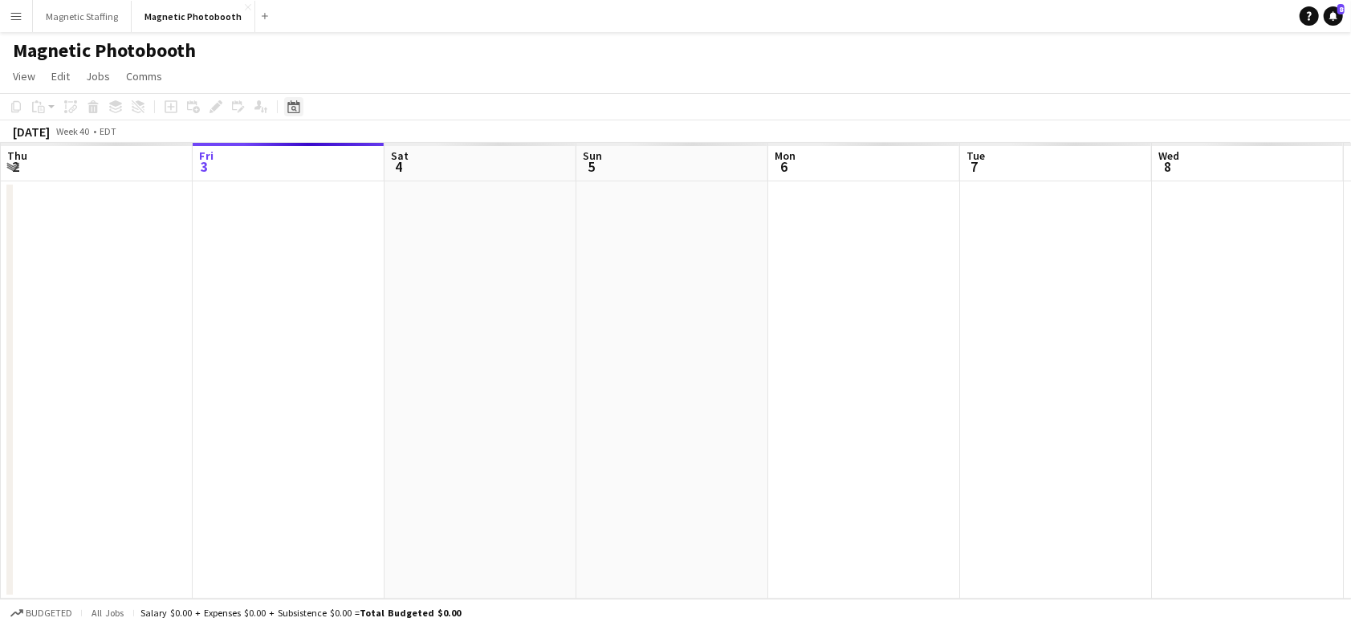
click at [295, 109] on icon at bounding box center [294, 109] width 6 height 6
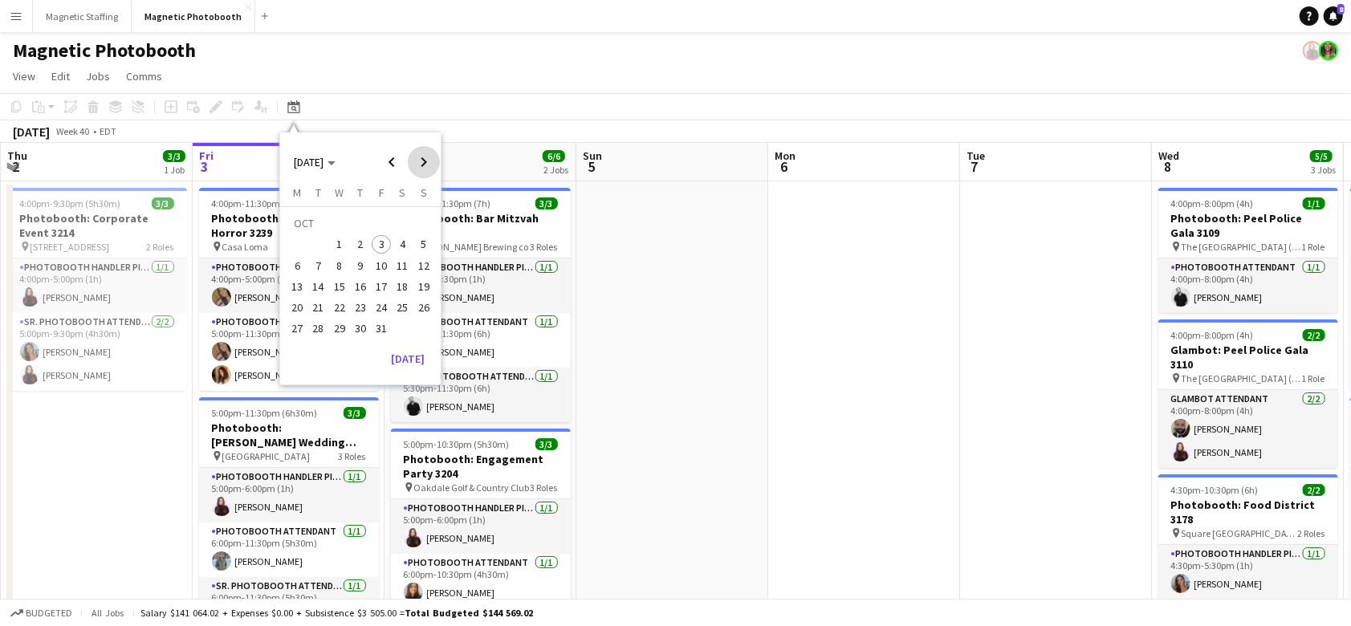
click at [411, 171] on span "Next month" at bounding box center [424, 162] width 32 height 32
click at [344, 250] on span "5" at bounding box center [339, 248] width 19 height 19
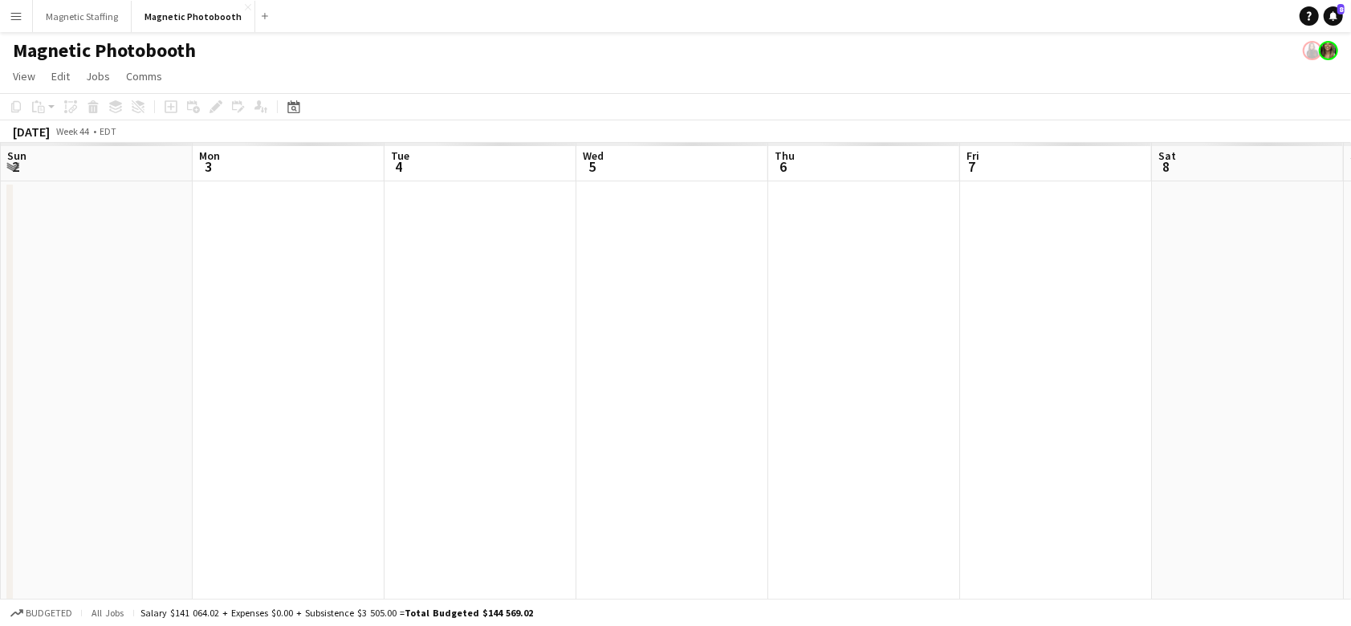
scroll to position [0, 552]
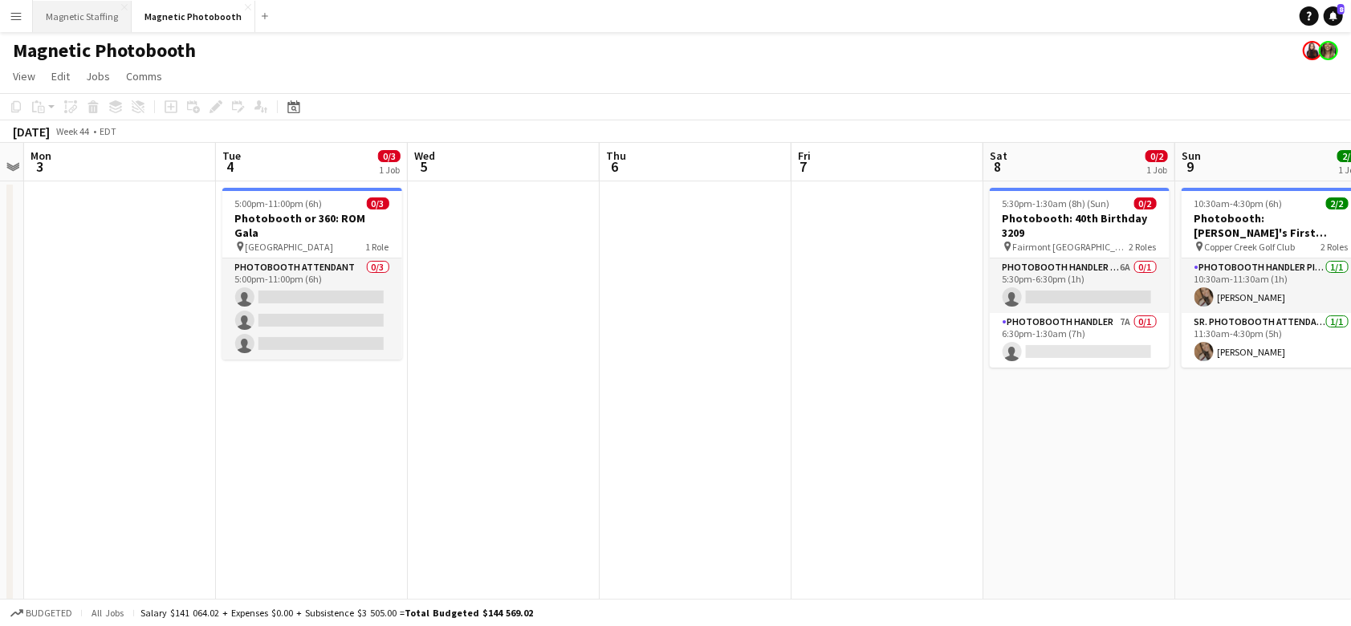
click at [100, 25] on button "Magnetic Staffing Close" at bounding box center [82, 16] width 99 height 31
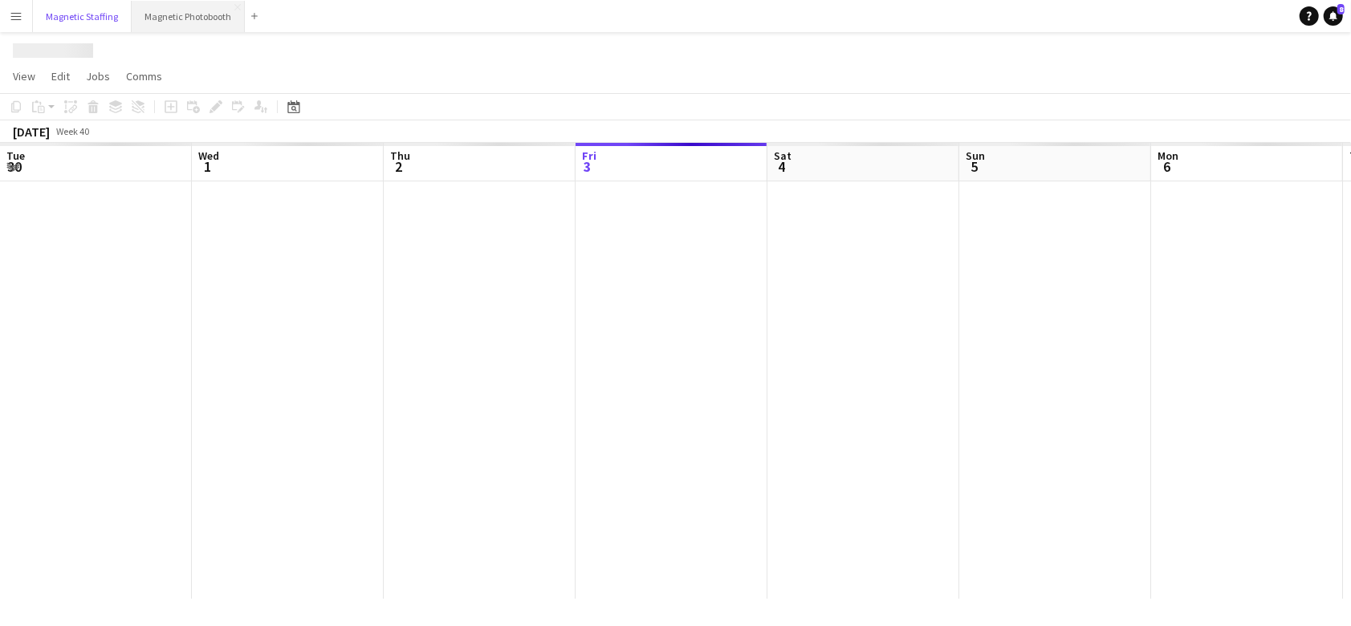
scroll to position [0, 383]
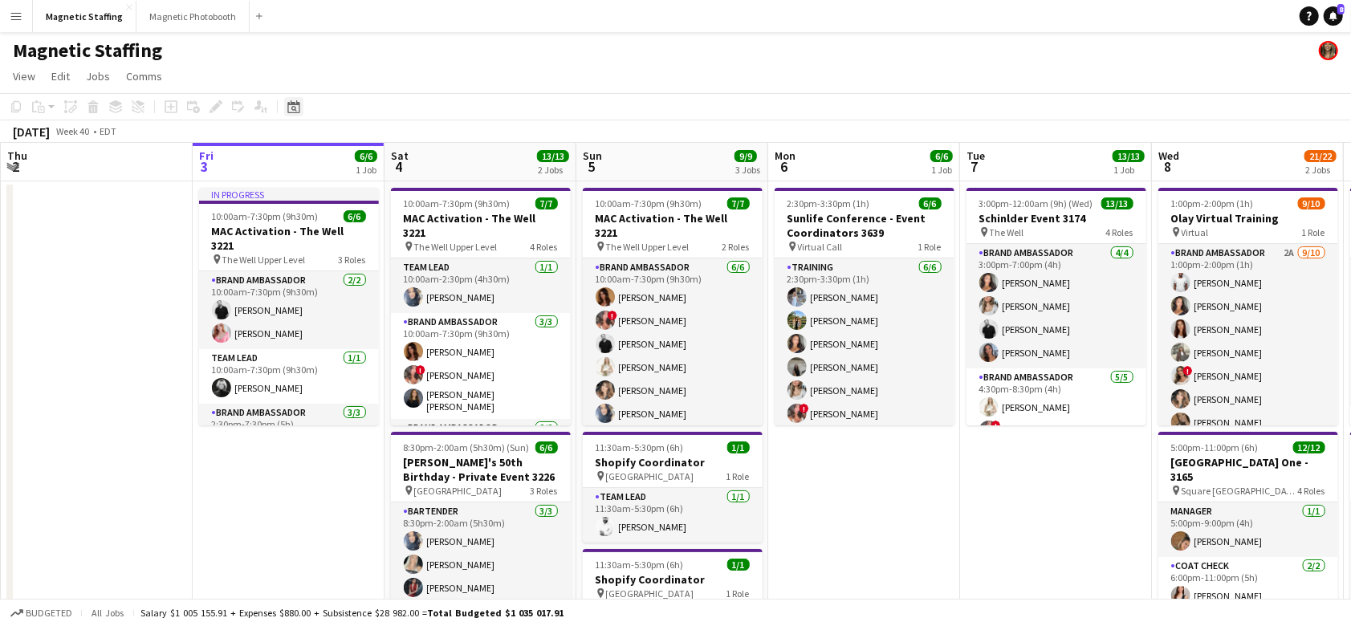
click at [295, 105] on icon at bounding box center [293, 106] width 12 height 13
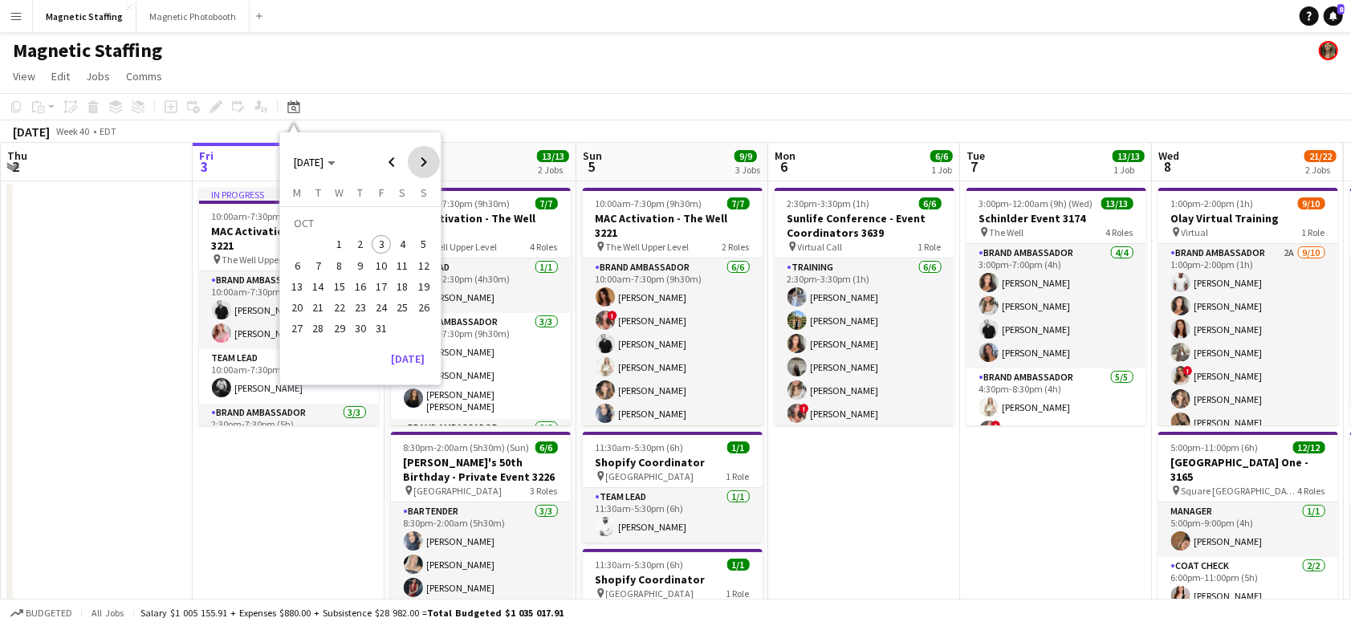
click at [426, 161] on span "Next month" at bounding box center [424, 162] width 32 height 32
click at [344, 245] on span "5" at bounding box center [339, 248] width 19 height 19
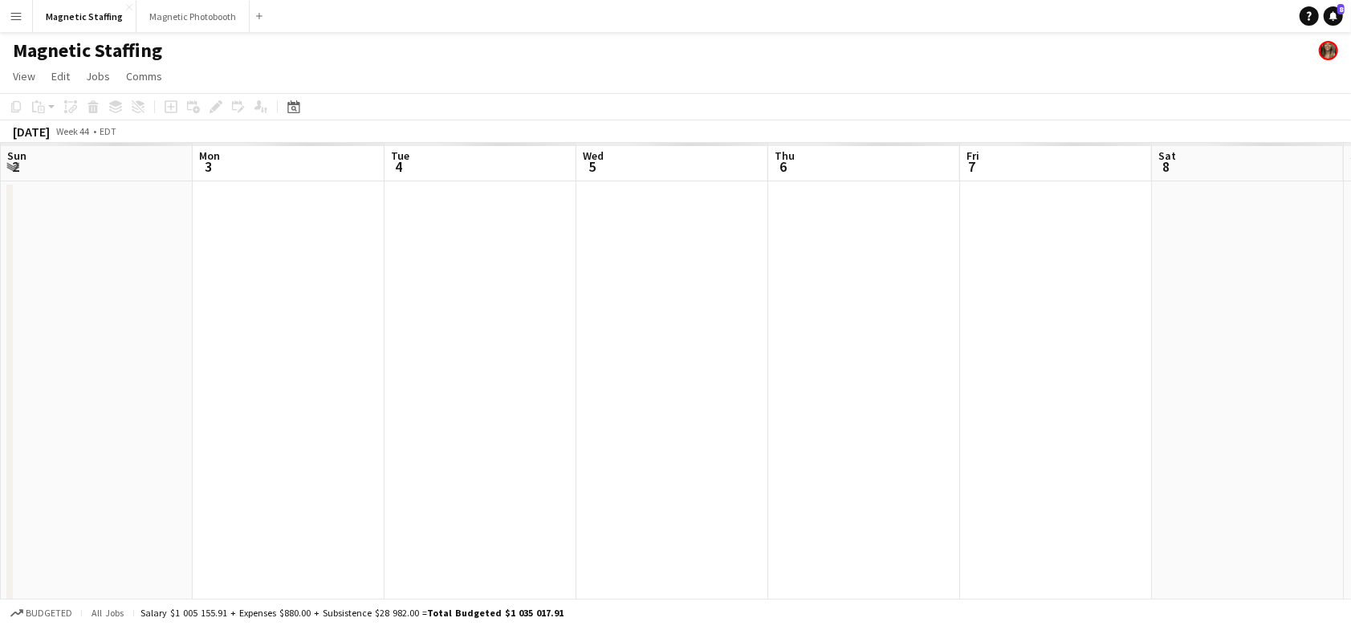
scroll to position [0, 552]
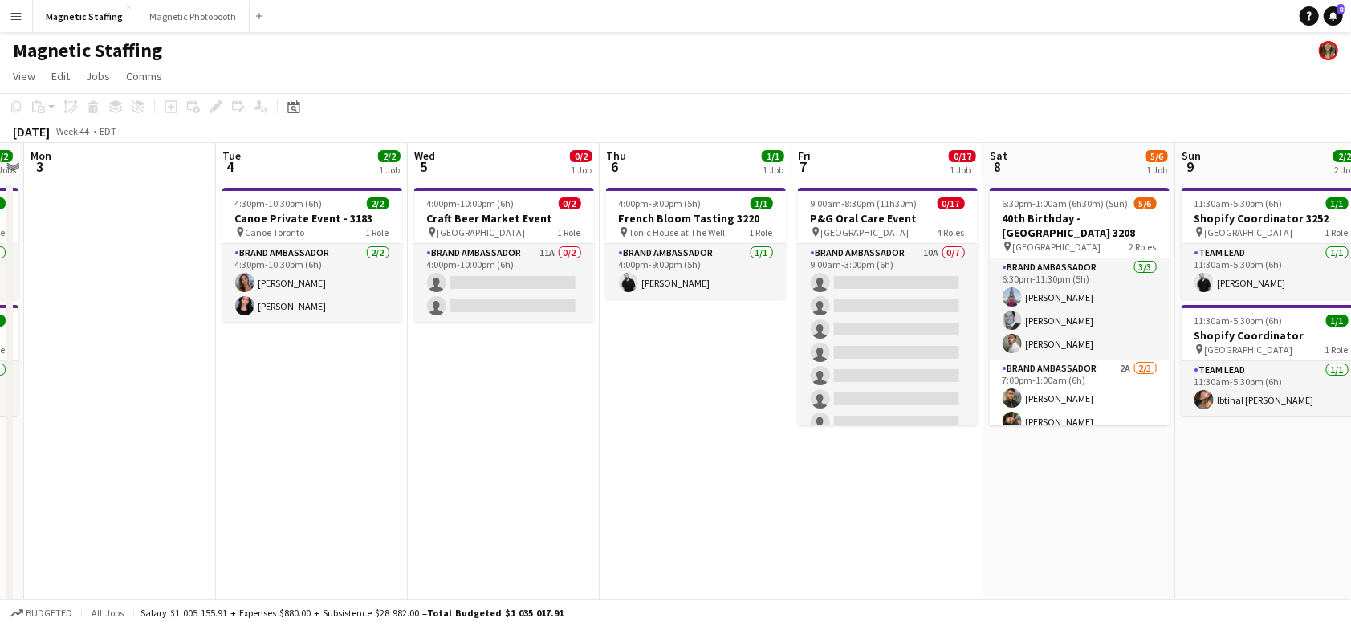
click at [456, 326] on app-date-cell "4:00pm-10:00pm (6h) 0/2 Craft Beer Market Event pin Toronto 1 Role Brand Ambass…" at bounding box center [504, 502] width 192 height 643
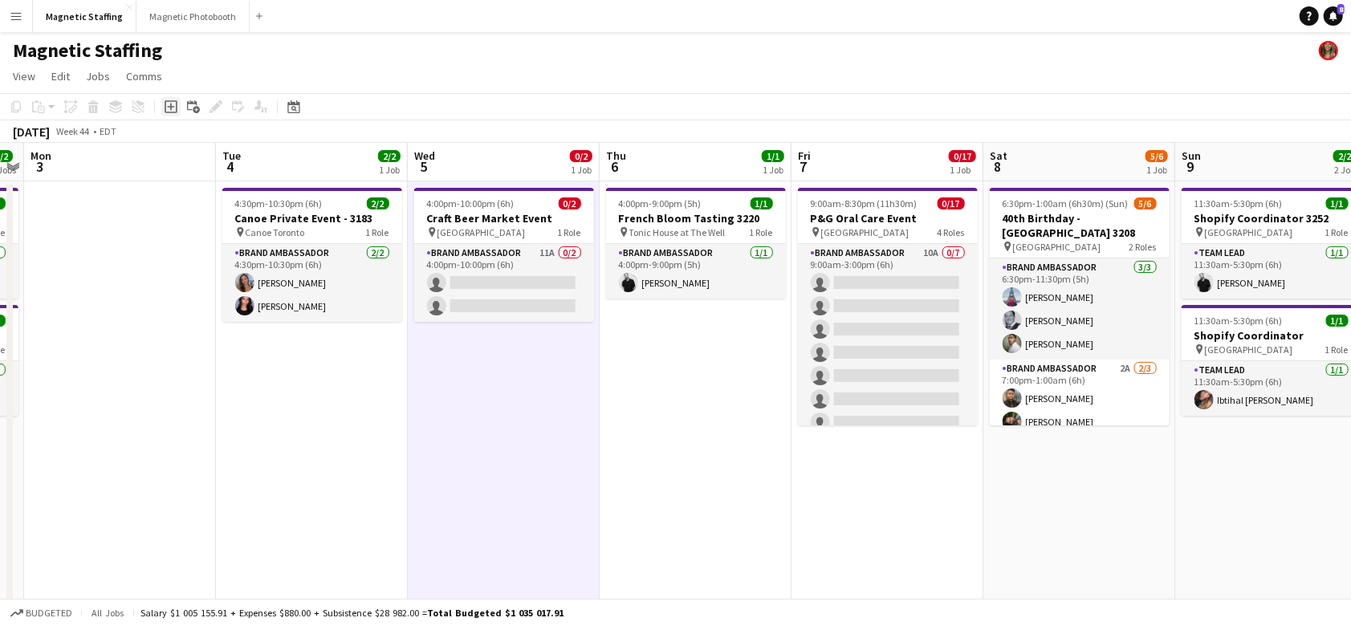
click at [176, 104] on icon at bounding box center [171, 106] width 13 height 13
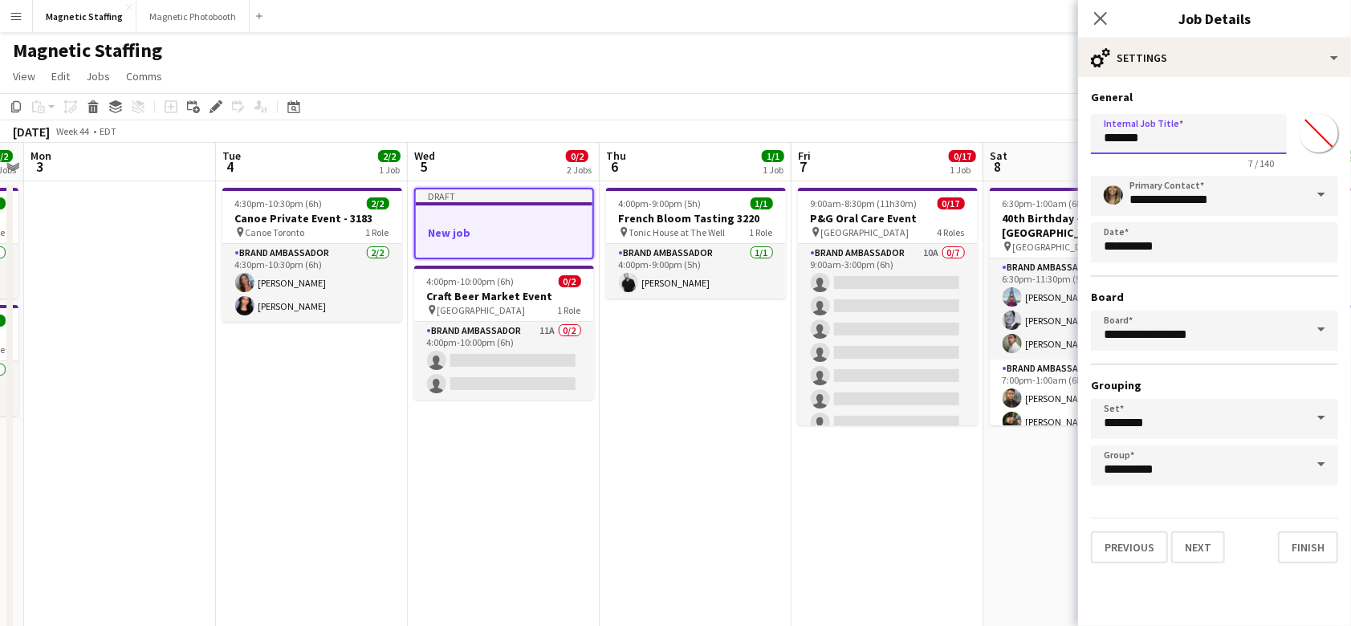
drag, startPoint x: 1032, startPoint y: 141, endPoint x: 919, endPoint y: 139, distance: 113.2
click at [919, 139] on body "Menu Boards Boards Boards All jobs Status Workforce Workforce My Workforce Recr…" at bounding box center [675, 463] width 1351 height 926
type input "*"
type input "*********"
click at [1201, 552] on button "Next" at bounding box center [1198, 548] width 54 height 32
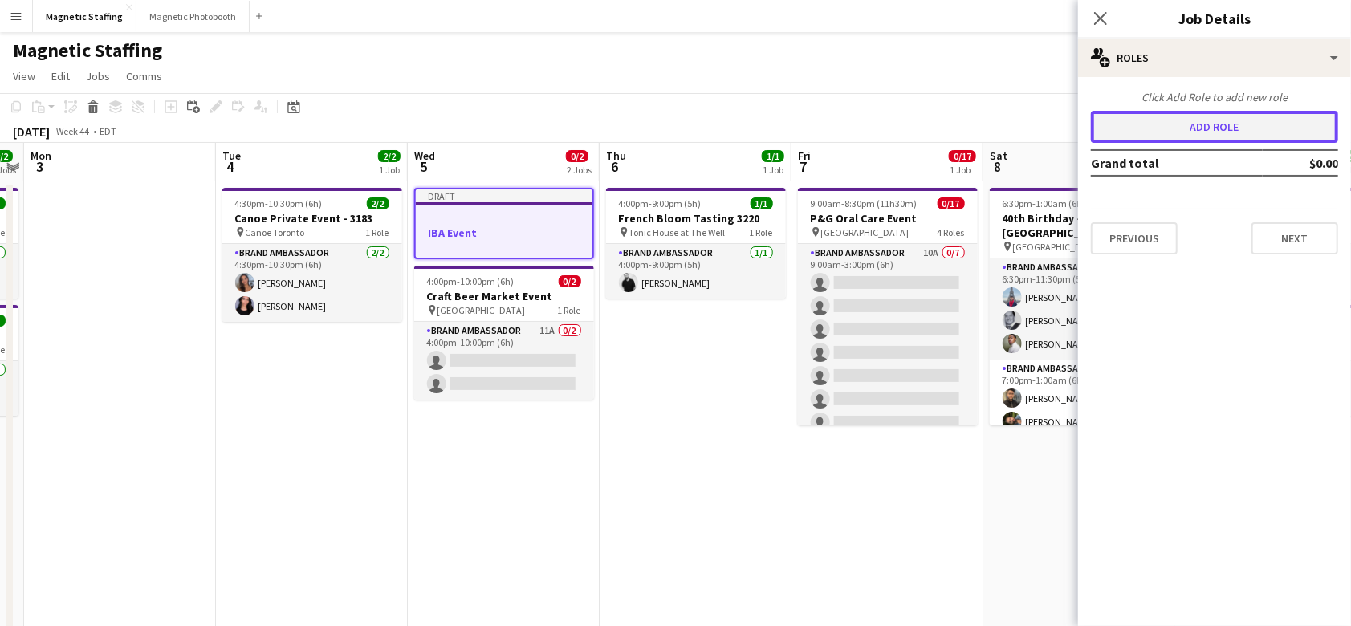
click at [1186, 130] on button "Add role" at bounding box center [1214, 127] width 247 height 32
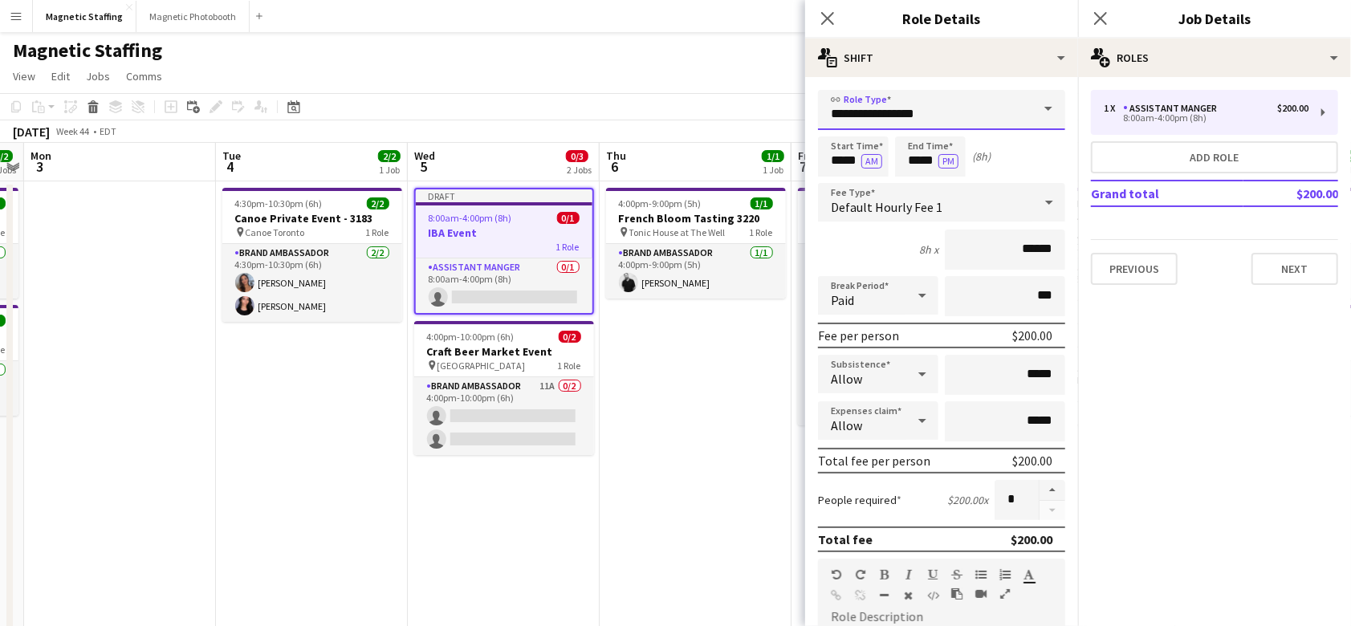
drag, startPoint x: 958, startPoint y: 113, endPoint x: 746, endPoint y: 113, distance: 212.0
click at [747, 113] on body "Menu Boards Boards Boards All jobs Status Workforce Workforce My Workforce Recr…" at bounding box center [675, 463] width 1351 height 926
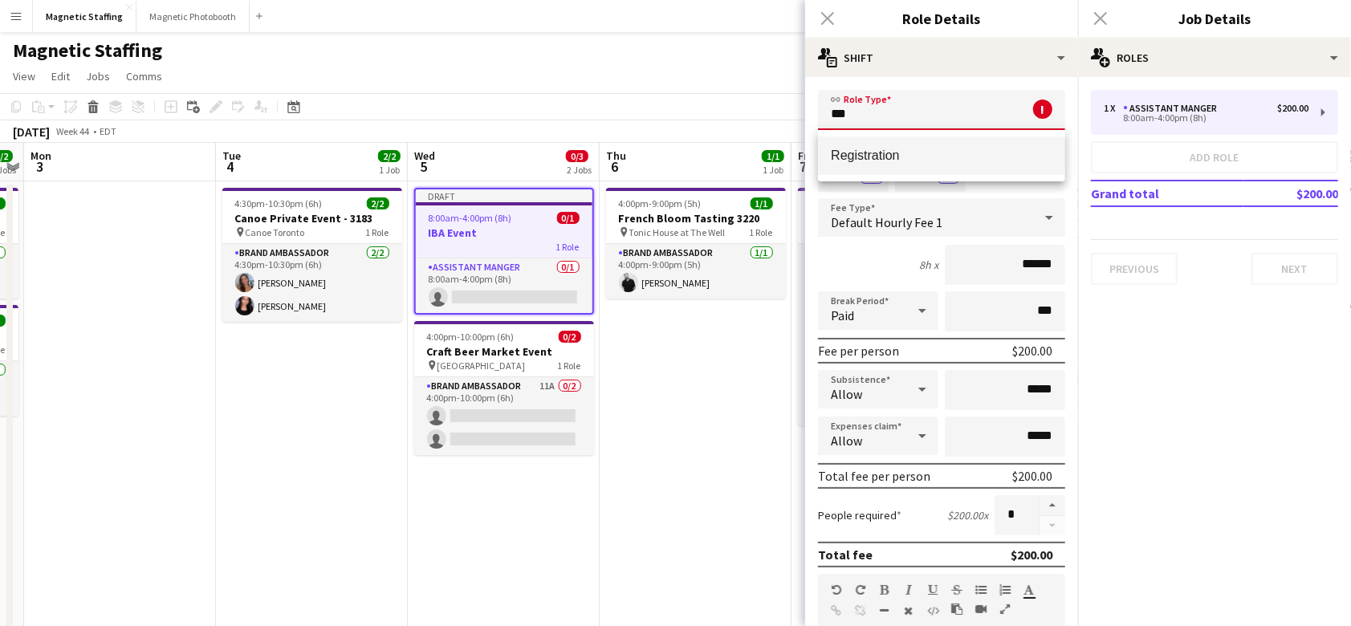
click at [916, 157] on span "Registration" at bounding box center [942, 155] width 222 height 15
type input "**********"
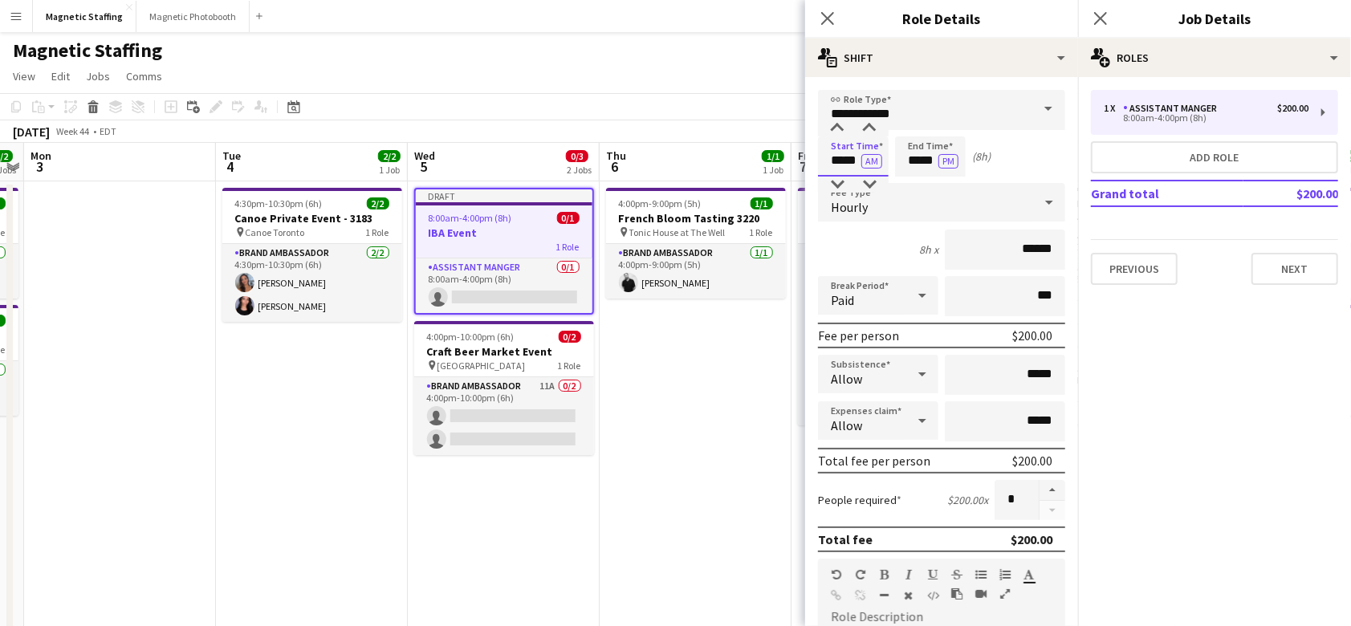
drag, startPoint x: 857, startPoint y: 161, endPoint x: 667, endPoint y: 149, distance: 190.7
click at [676, 156] on body "Menu Boards Boards Boards All jobs Status Workforce Workforce My Workforce Recr…" at bounding box center [675, 463] width 1351 height 926
type input "*****"
click at [869, 164] on button "AM" at bounding box center [871, 161] width 21 height 14
drag, startPoint x: 937, startPoint y: 164, endPoint x: 789, endPoint y: 152, distance: 148.2
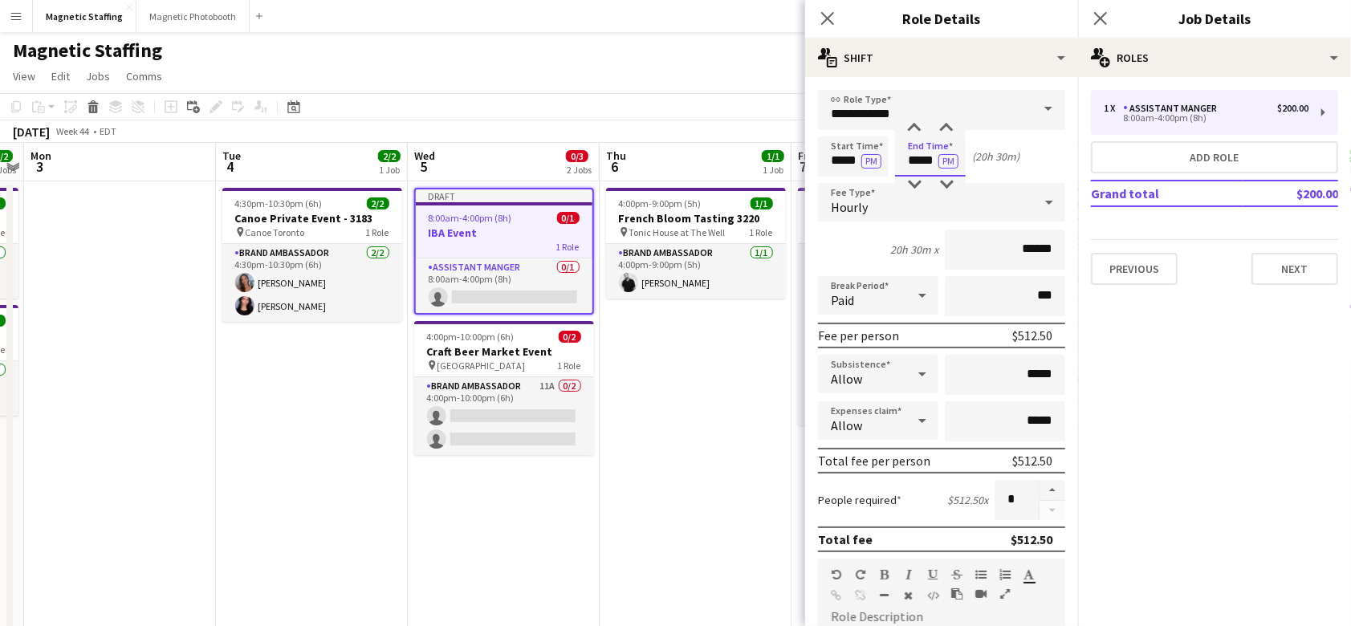
click at [804, 155] on body "Menu Boards Boards Boards All jobs Status Workforce Workforce My Workforce Recr…" at bounding box center [675, 463] width 1351 height 926
type input "*****"
click at [859, 163] on input "*****" at bounding box center [853, 156] width 71 height 40
type input "*****"
click at [1033, 248] on input "******" at bounding box center [1005, 250] width 120 height 40
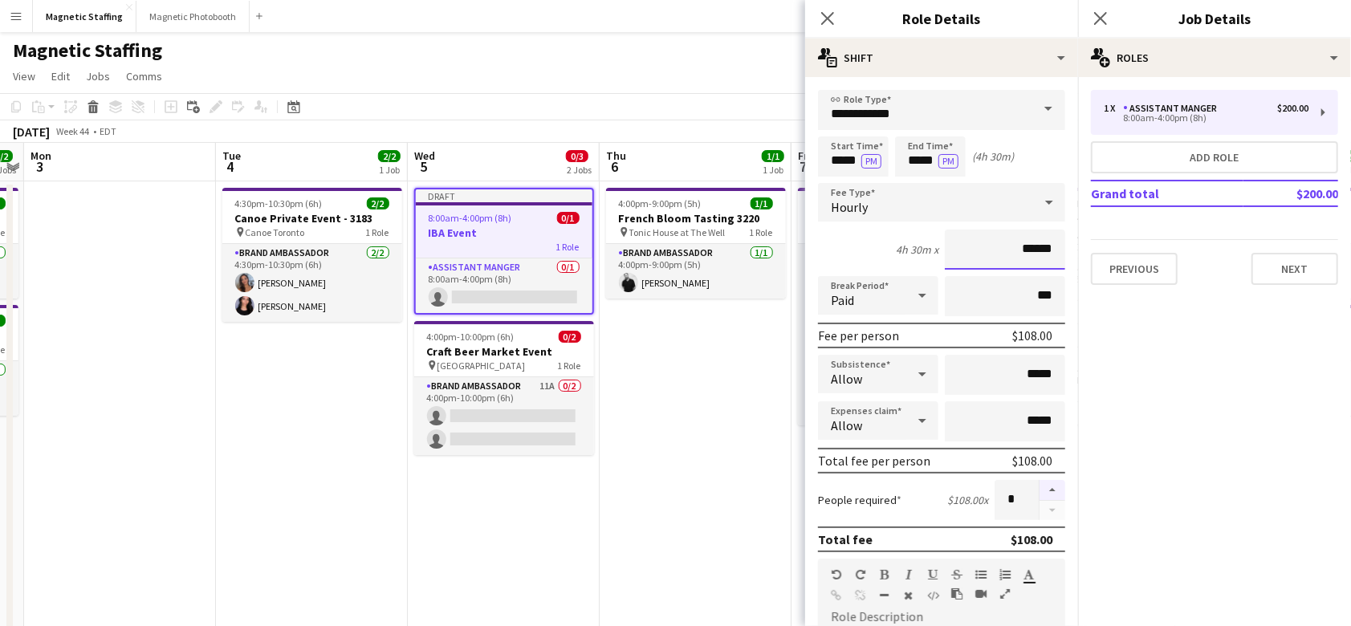
type input "******"
click at [1053, 486] on button "button" at bounding box center [1053, 490] width 26 height 21
type input "*"
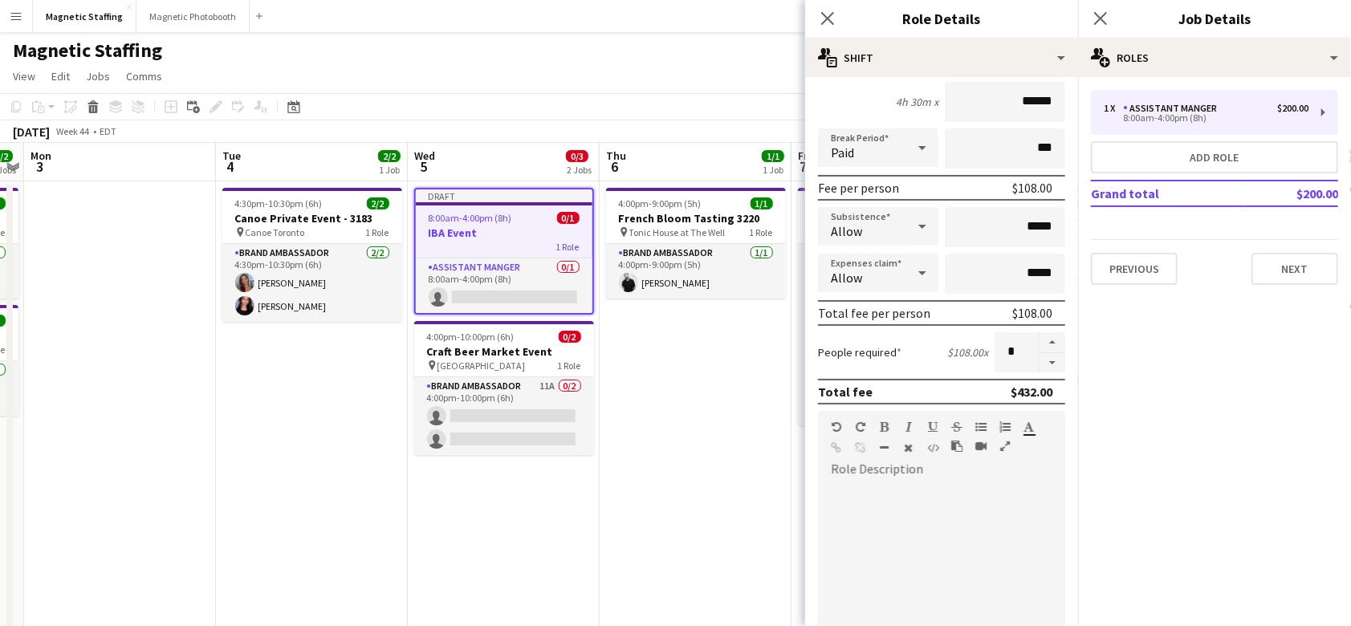
scroll to position [197, 0]
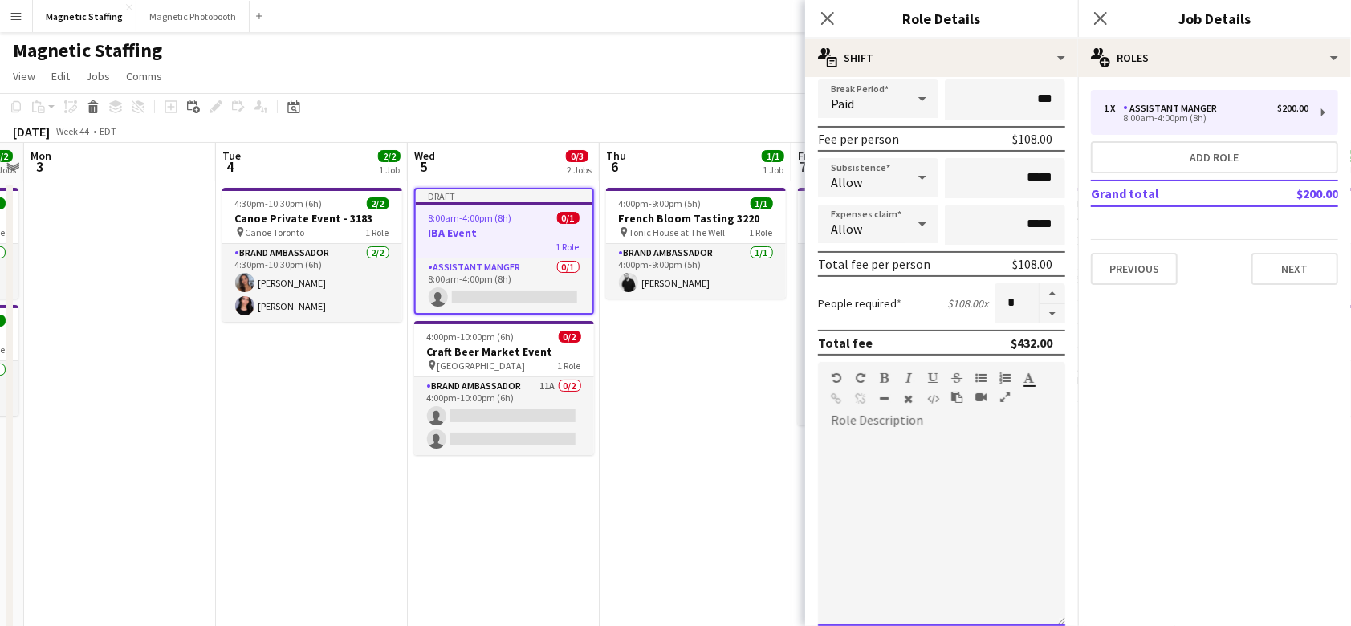
click at [854, 467] on div at bounding box center [941, 530] width 247 height 193
click at [832, 434] on div "**********" at bounding box center [941, 530] width 247 height 193
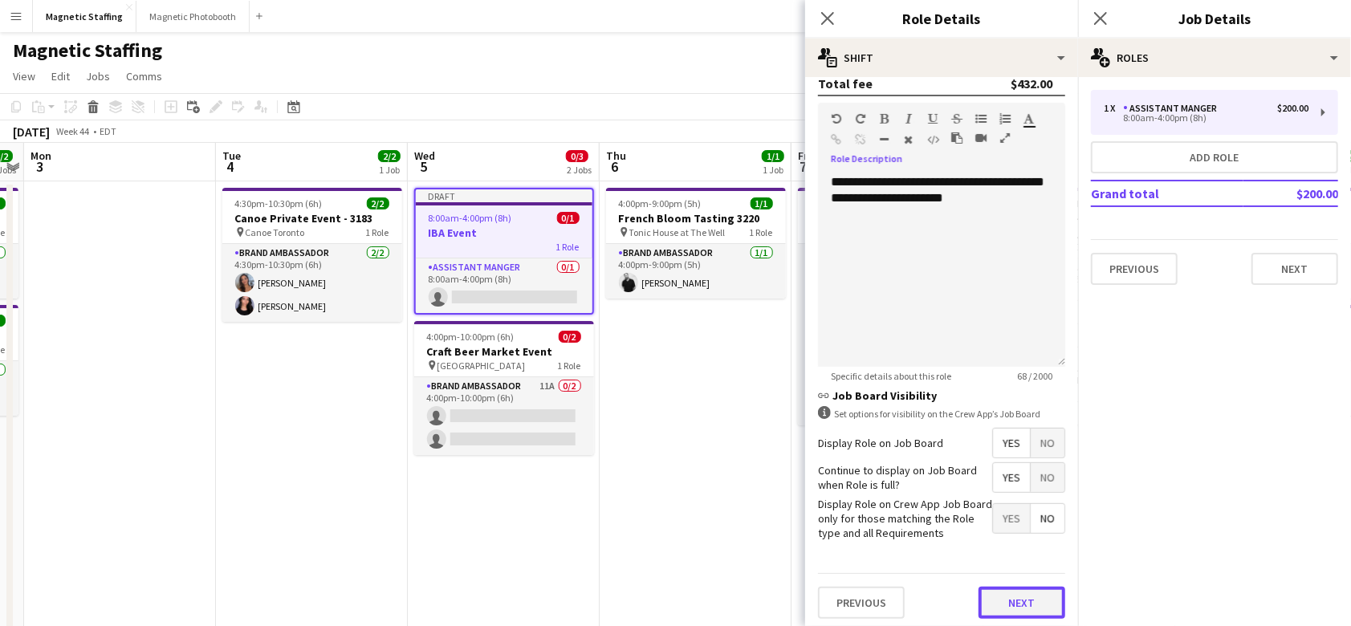
click at [992, 595] on button "Next" at bounding box center [1022, 603] width 87 height 32
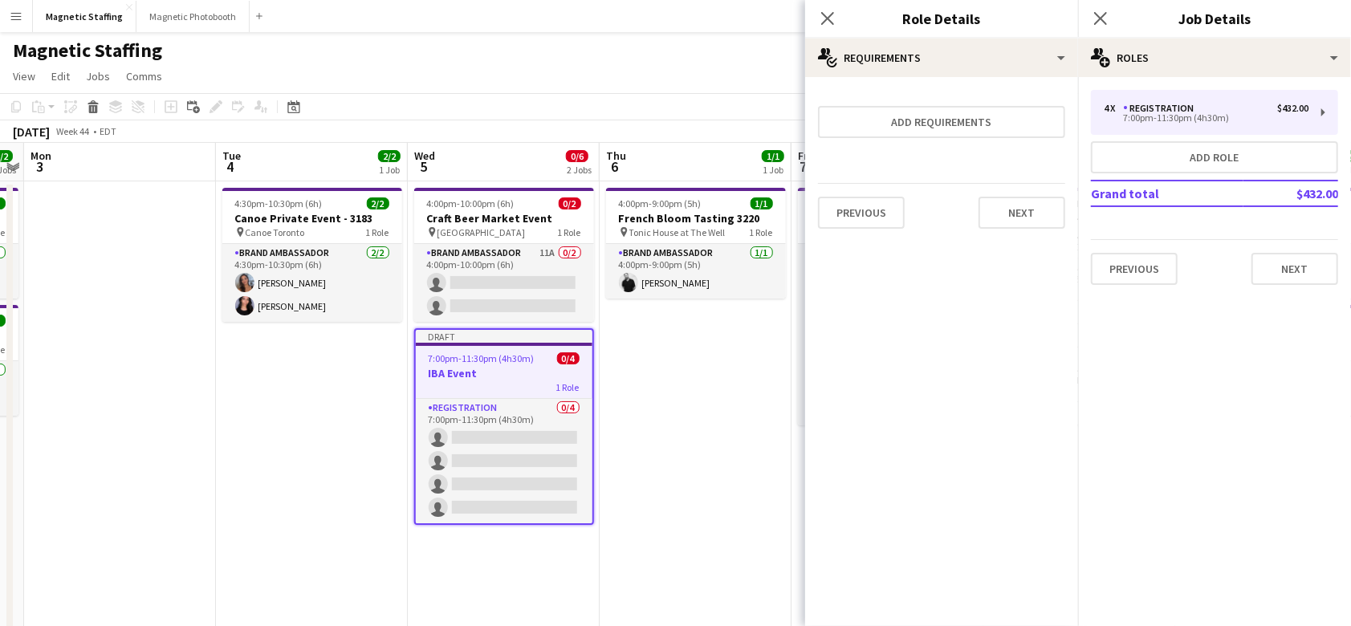
scroll to position [0, 0]
click at [1045, 208] on button "Next" at bounding box center [1022, 213] width 87 height 32
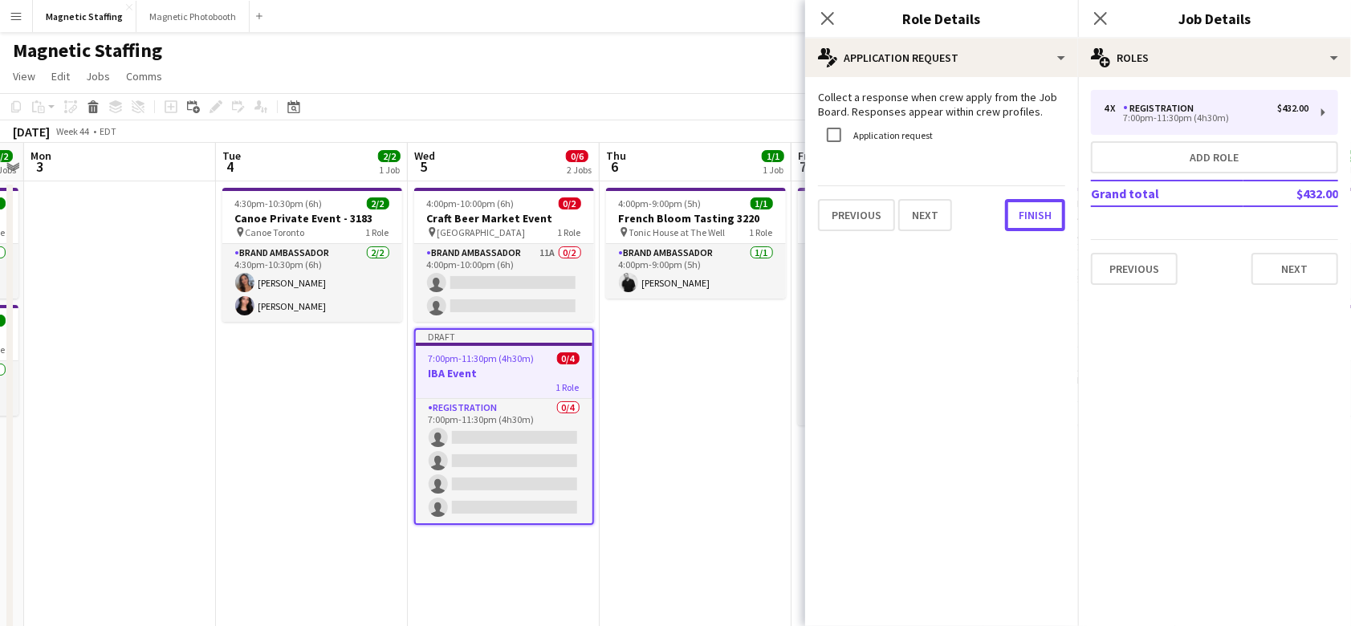
click at [1045, 208] on button "Finish" at bounding box center [1035, 215] width 60 height 32
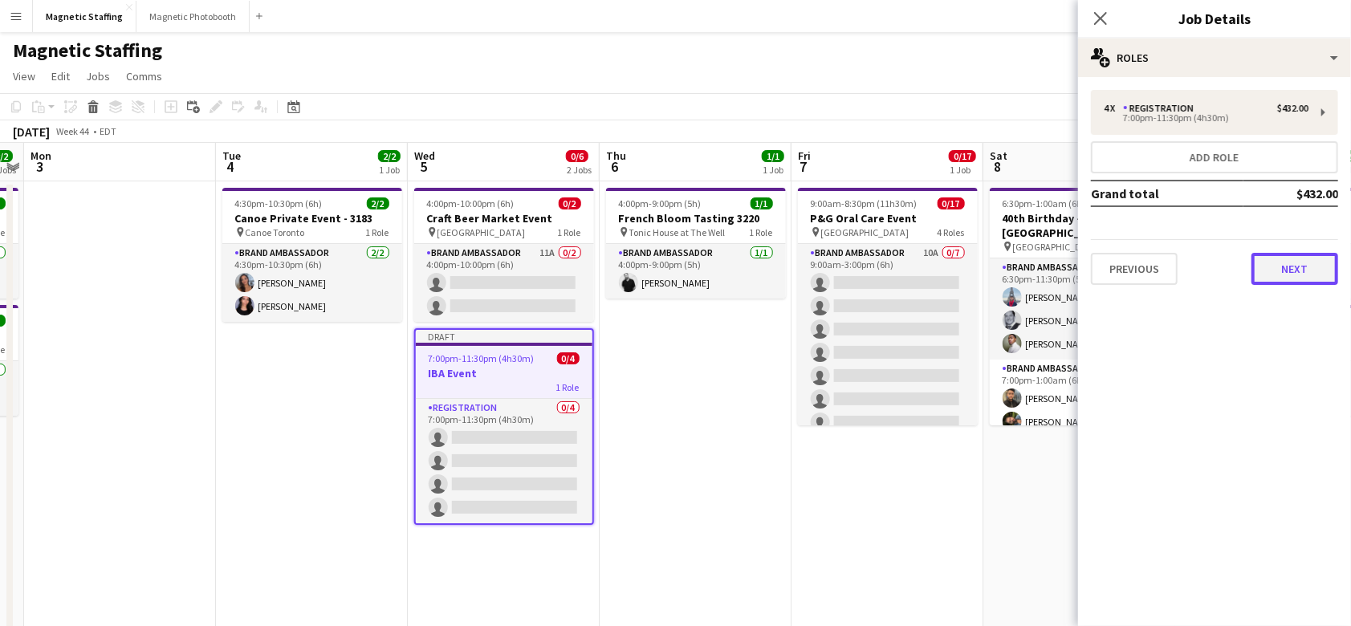
click at [1273, 267] on button "Next" at bounding box center [1295, 269] width 87 height 32
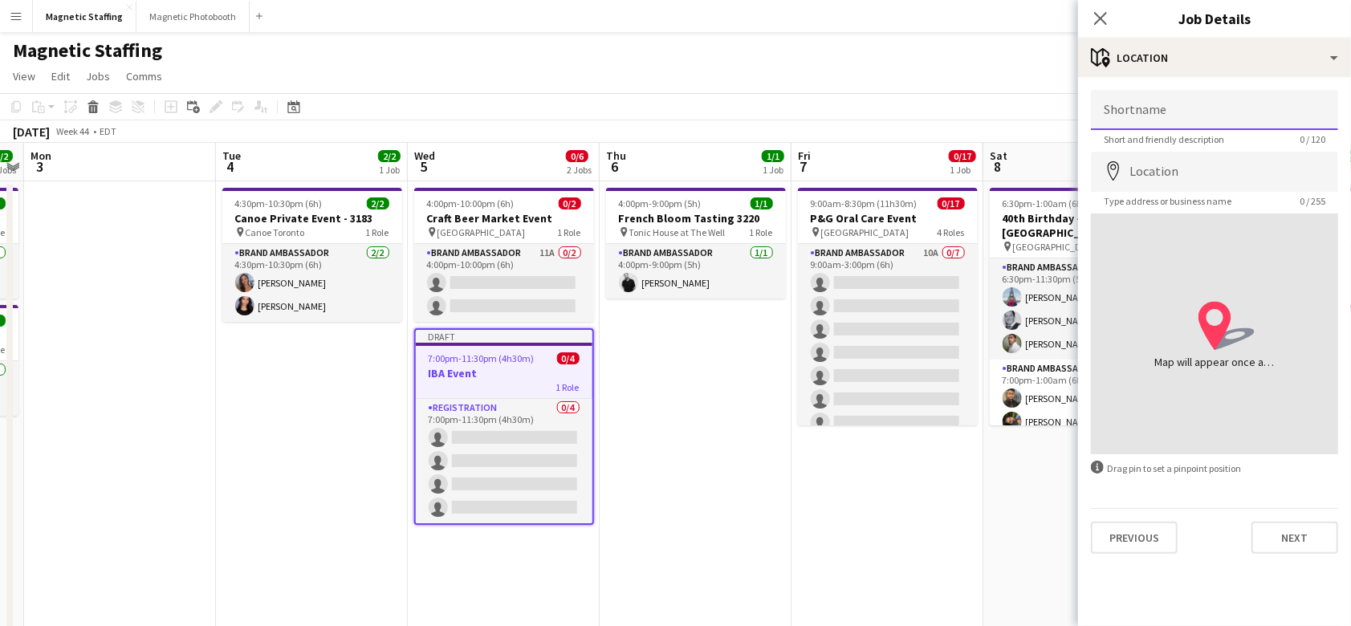
click at [1163, 104] on input "Shortname" at bounding box center [1214, 110] width 247 height 40
type input "****"
click at [1152, 183] on input "Location" at bounding box center [1214, 172] width 247 height 40
type input "**********"
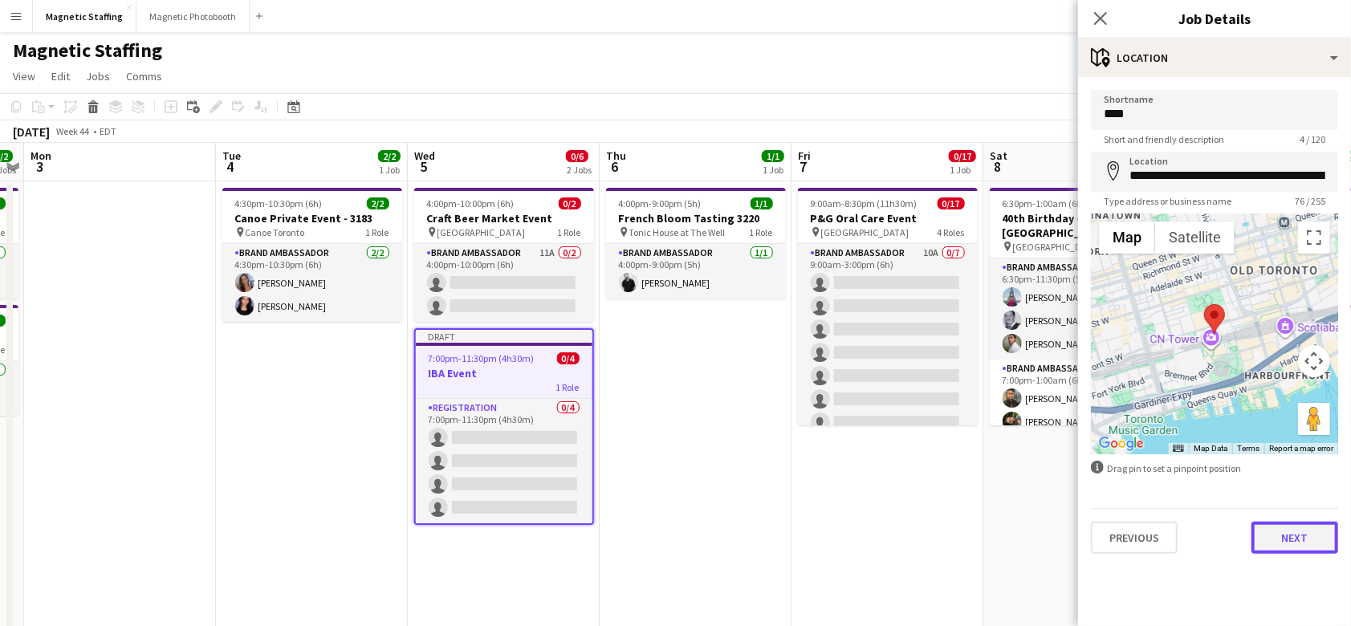
click at [1282, 534] on button "Next" at bounding box center [1295, 538] width 87 height 32
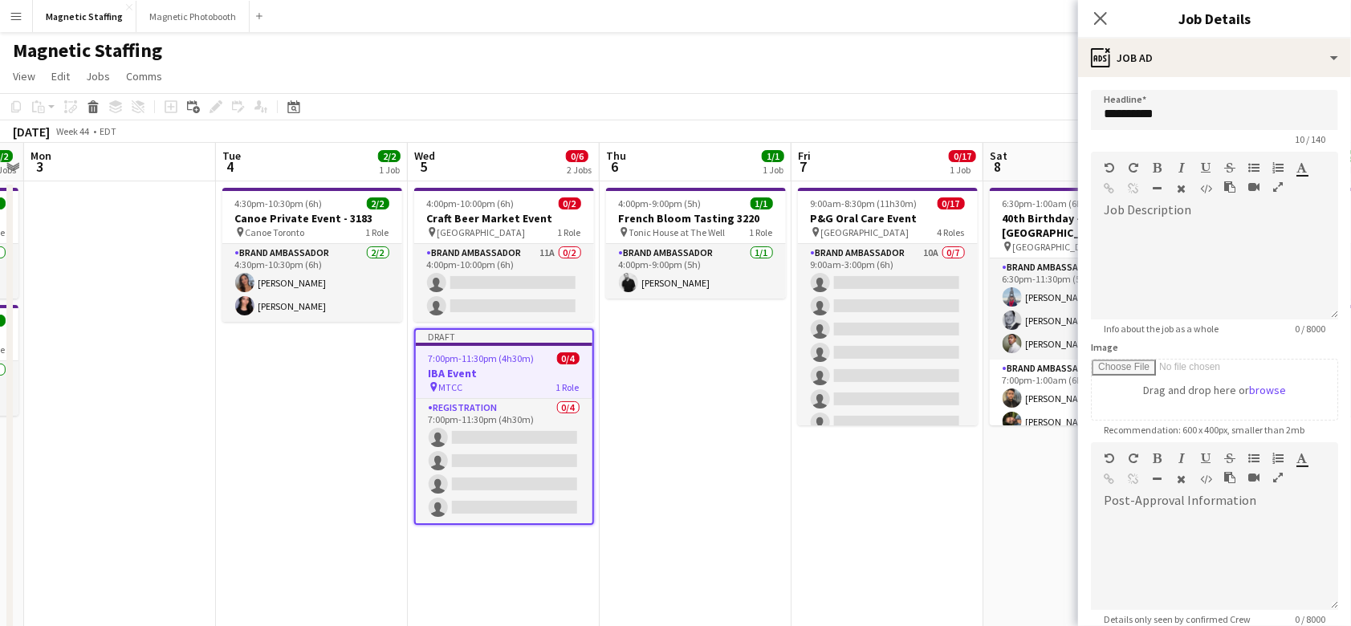
scroll to position [165, 0]
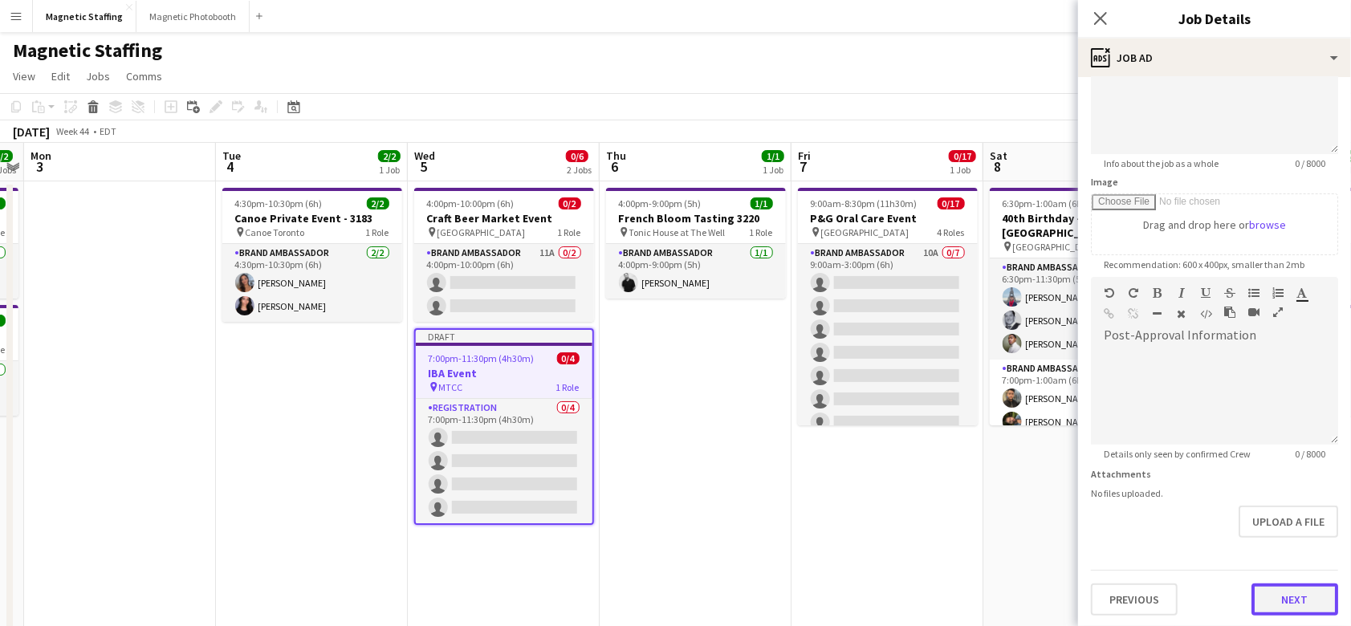
click at [1286, 605] on button "Next" at bounding box center [1295, 600] width 87 height 32
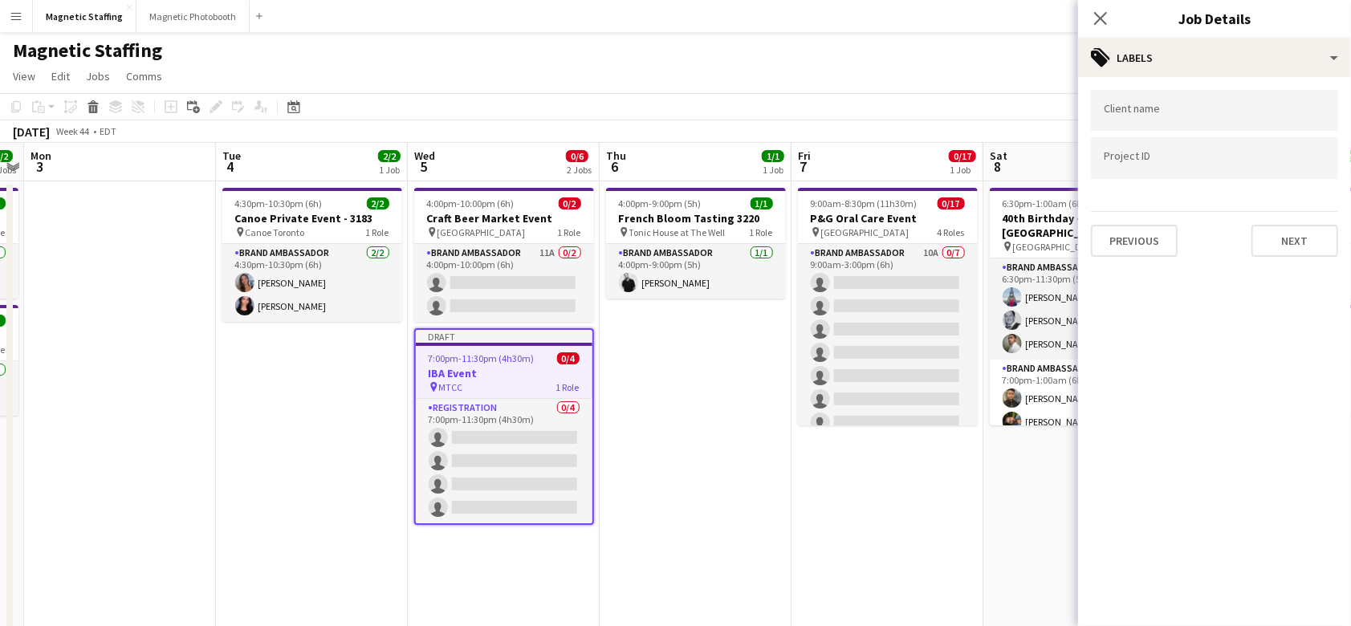
scroll to position [0, 0]
click at [1280, 231] on button "Next" at bounding box center [1295, 241] width 87 height 32
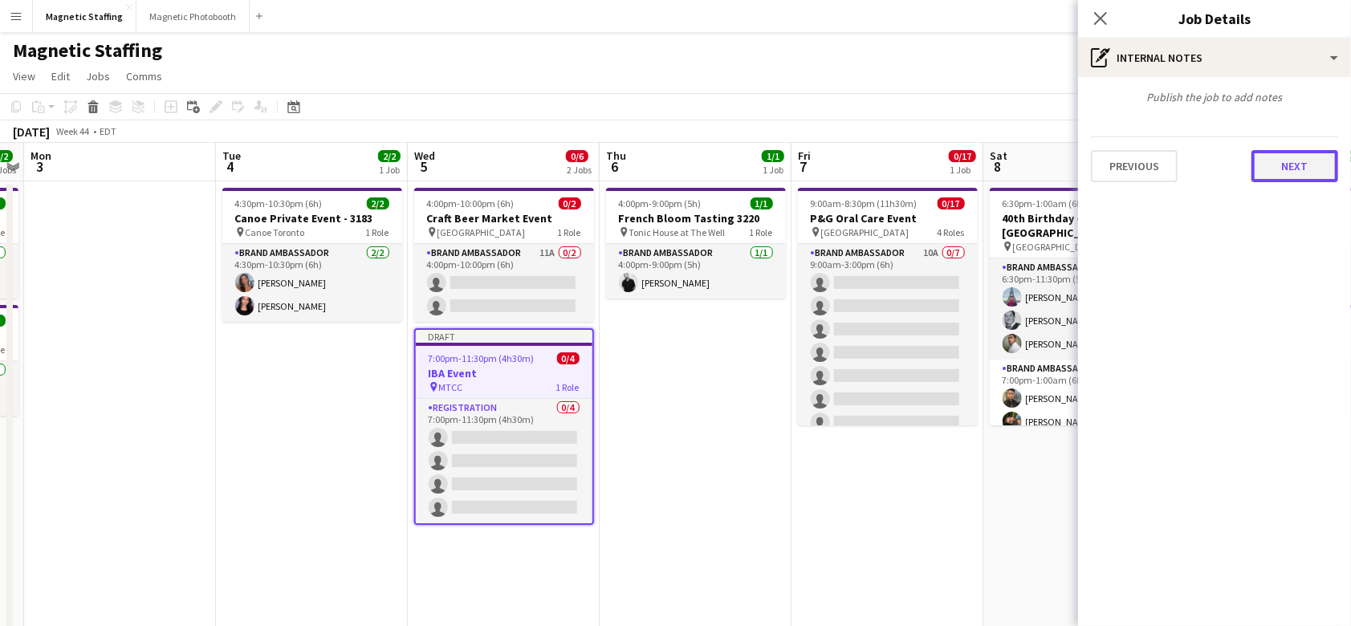
click at [1292, 169] on button "Next" at bounding box center [1295, 166] width 87 height 32
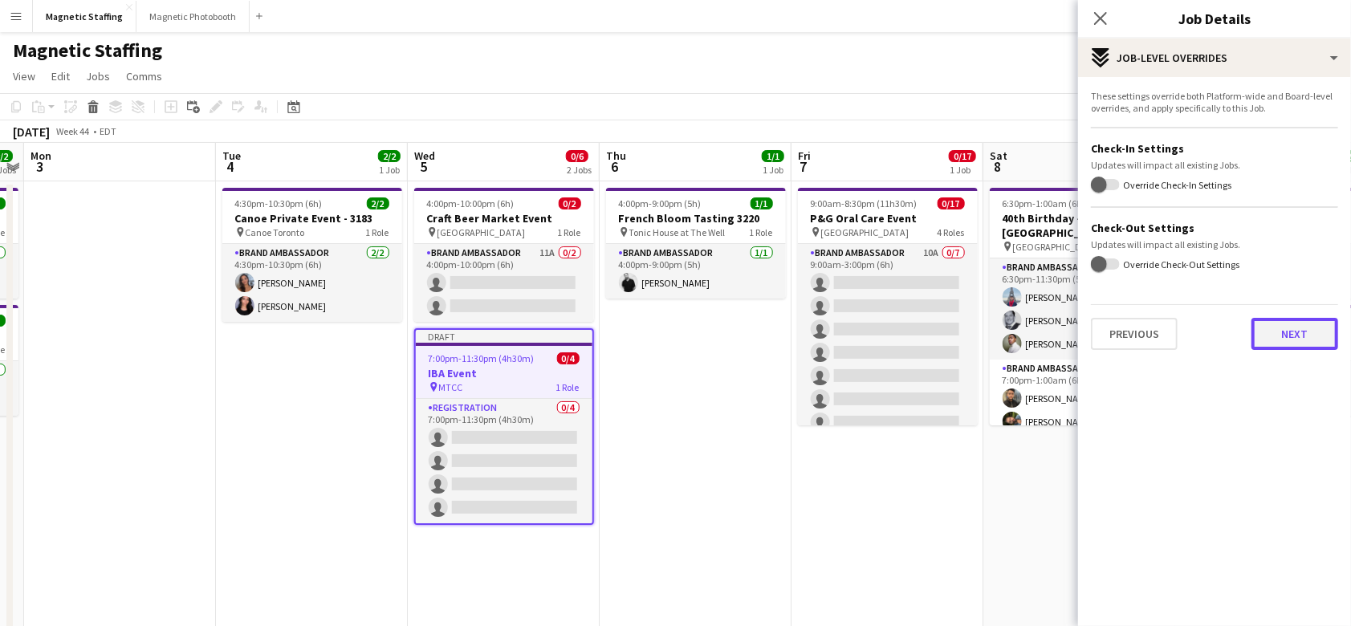
click at [1295, 320] on button "Next" at bounding box center [1295, 334] width 87 height 32
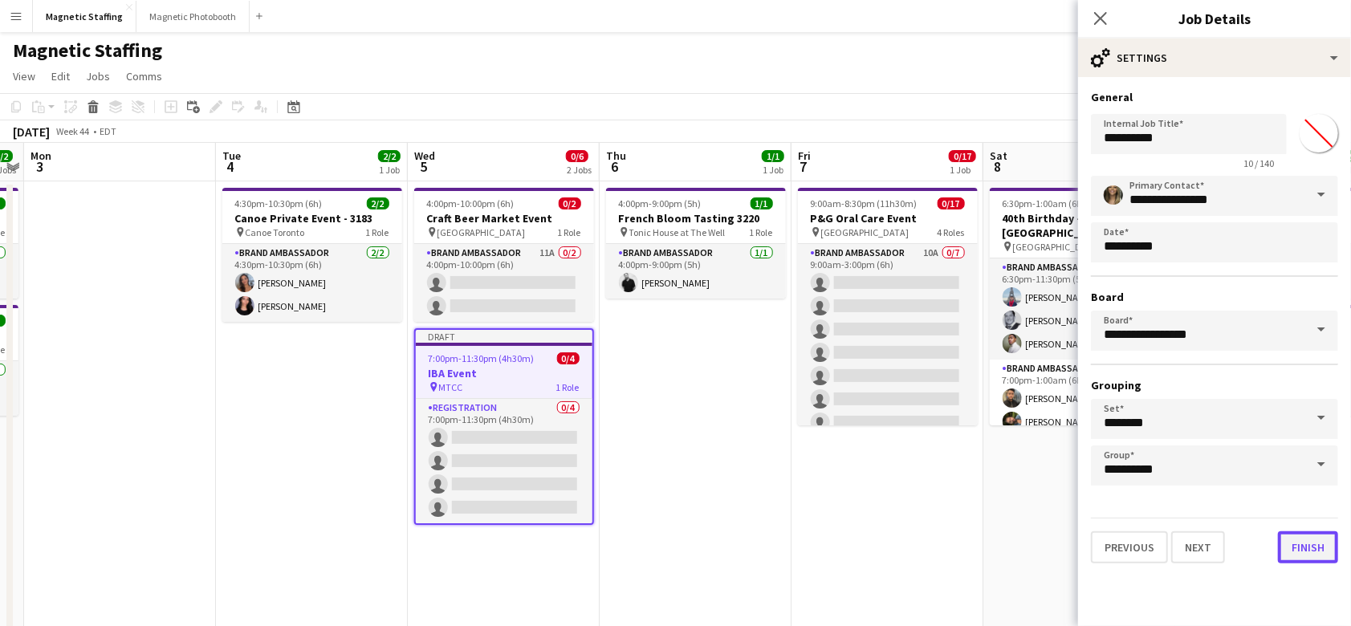
click at [1305, 548] on button "Finish" at bounding box center [1308, 548] width 60 height 32
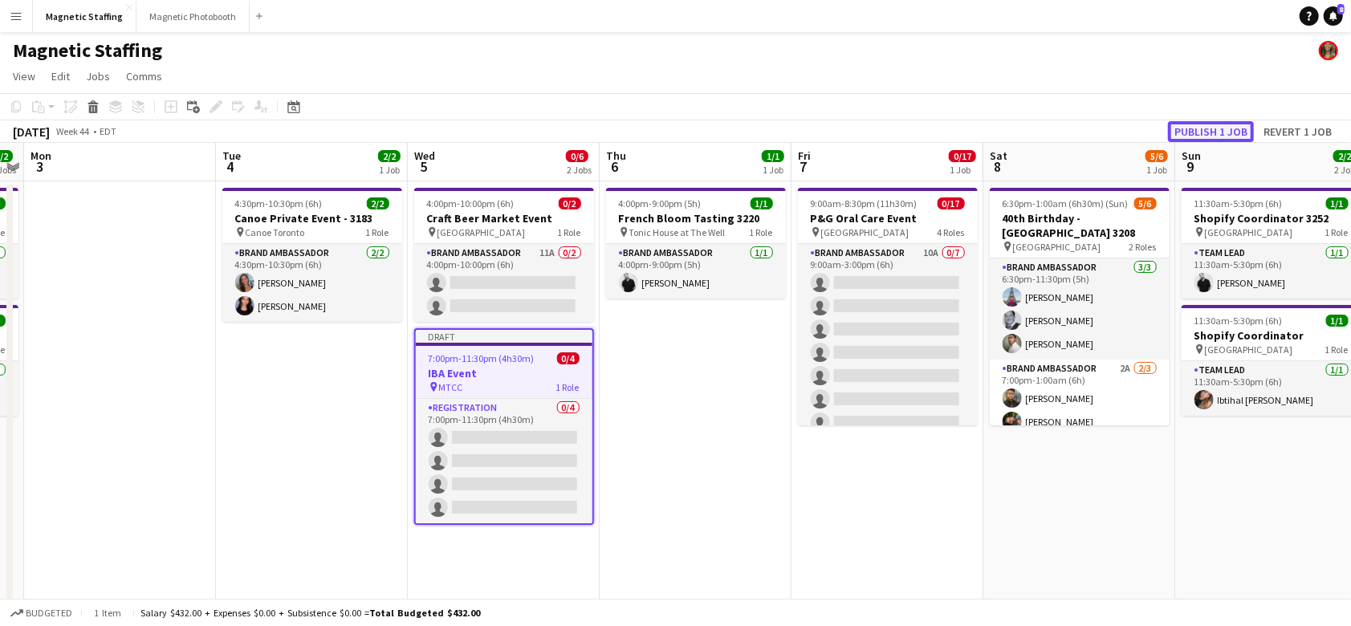
click at [1187, 128] on button "Publish 1 job" at bounding box center [1211, 131] width 86 height 21
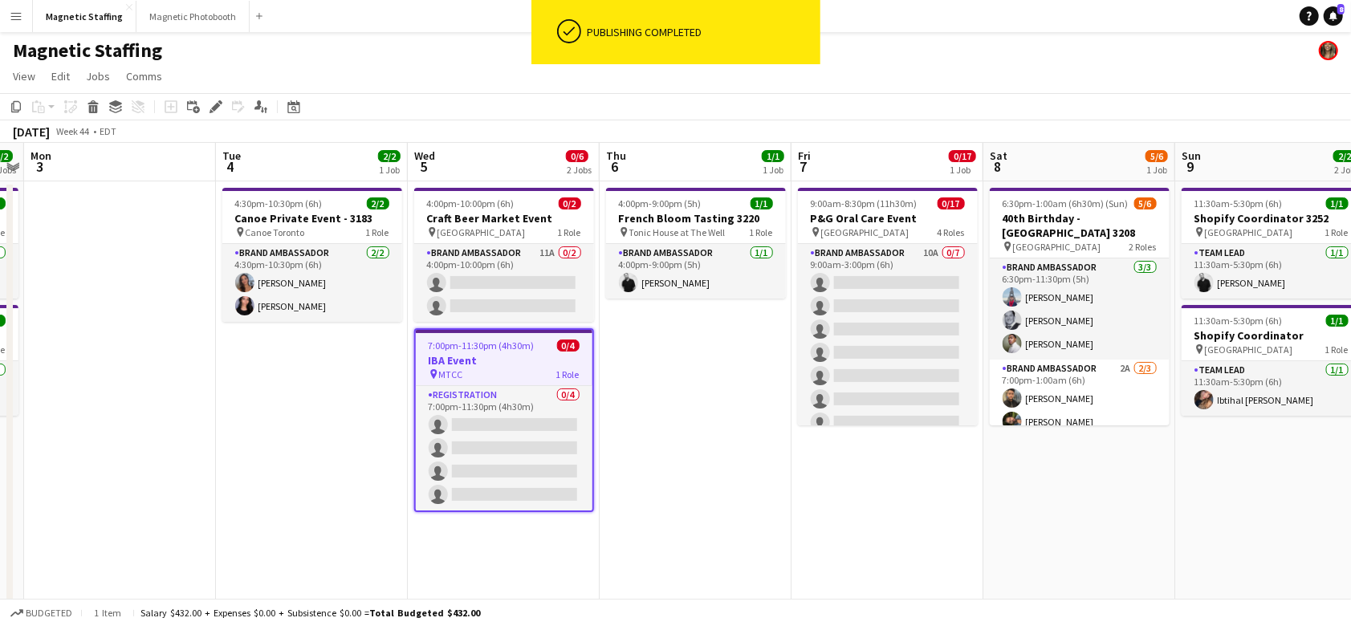
click at [288, 117] on app-toolbar "Copy Paste Paste Command V Paste with crew Command Shift V Paste linked Job [GE…" at bounding box center [675, 106] width 1351 height 27
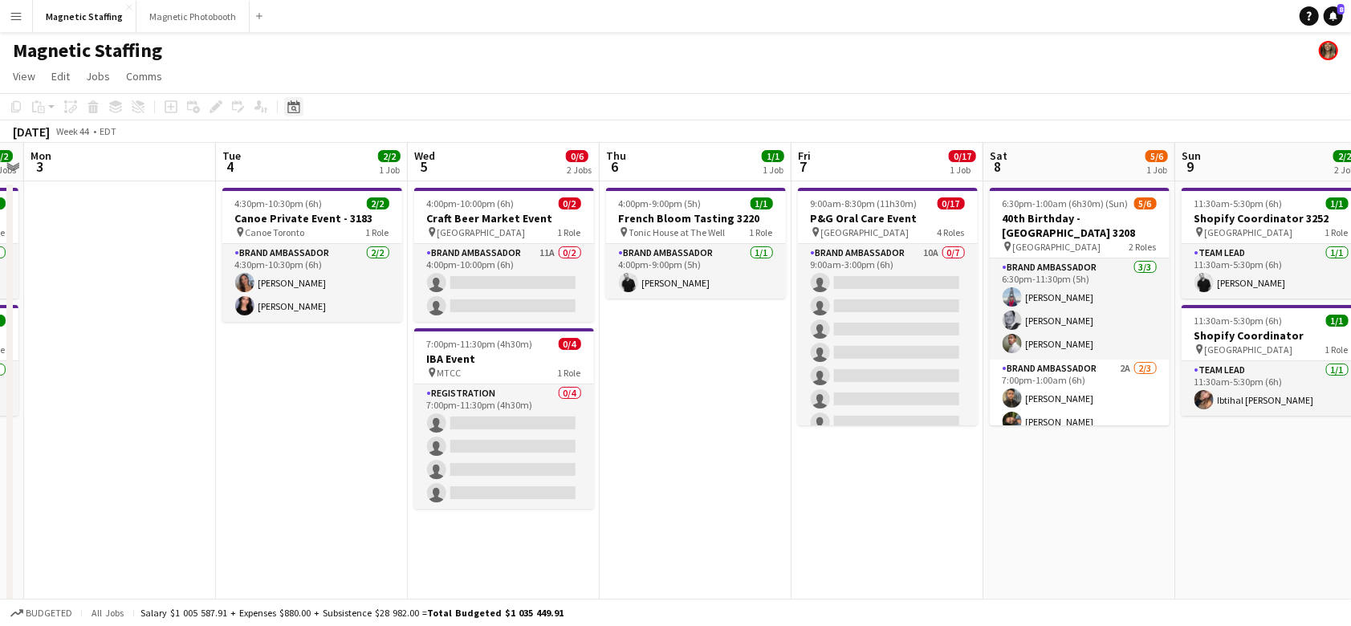
click at [290, 104] on icon at bounding box center [293, 106] width 12 height 13
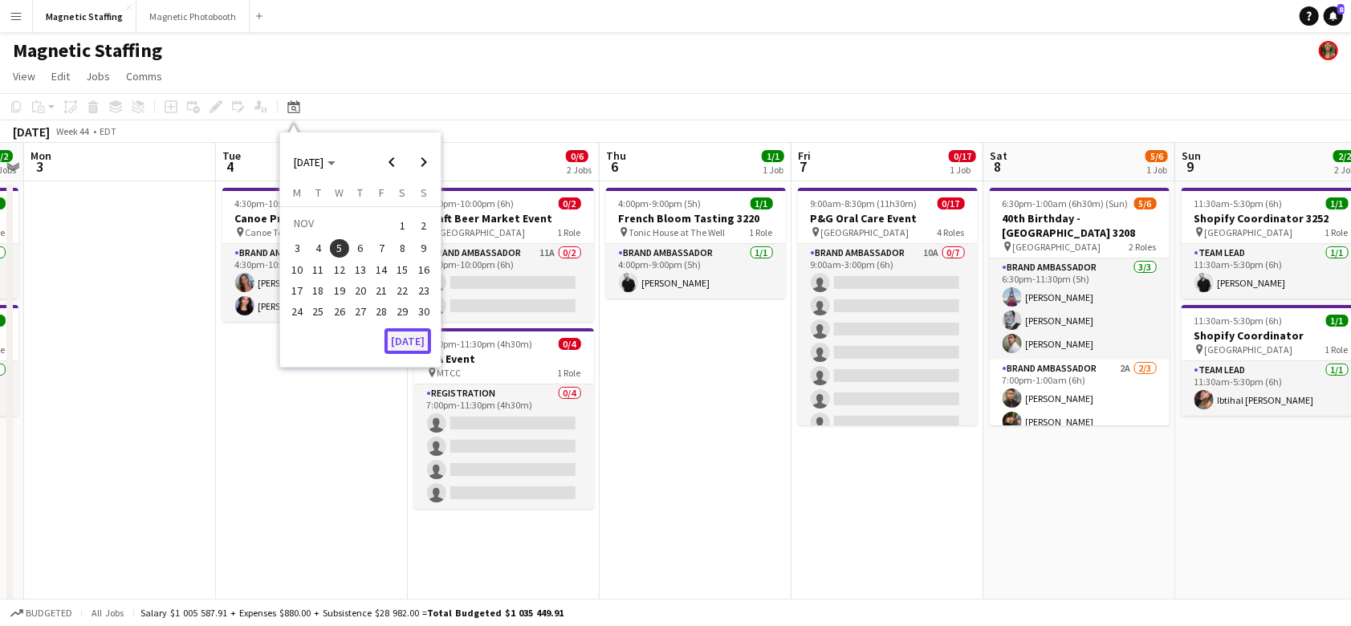
click at [409, 347] on button "[DATE]" at bounding box center [408, 341] width 47 height 26
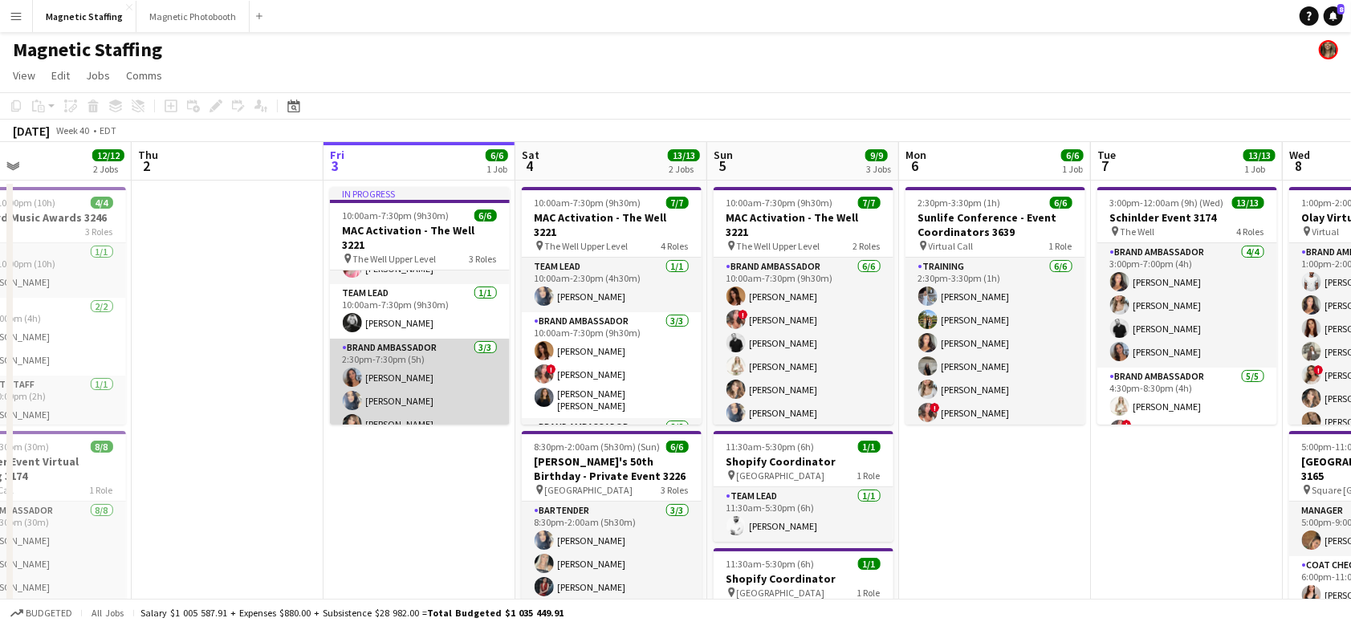
scroll to position [0, 771]
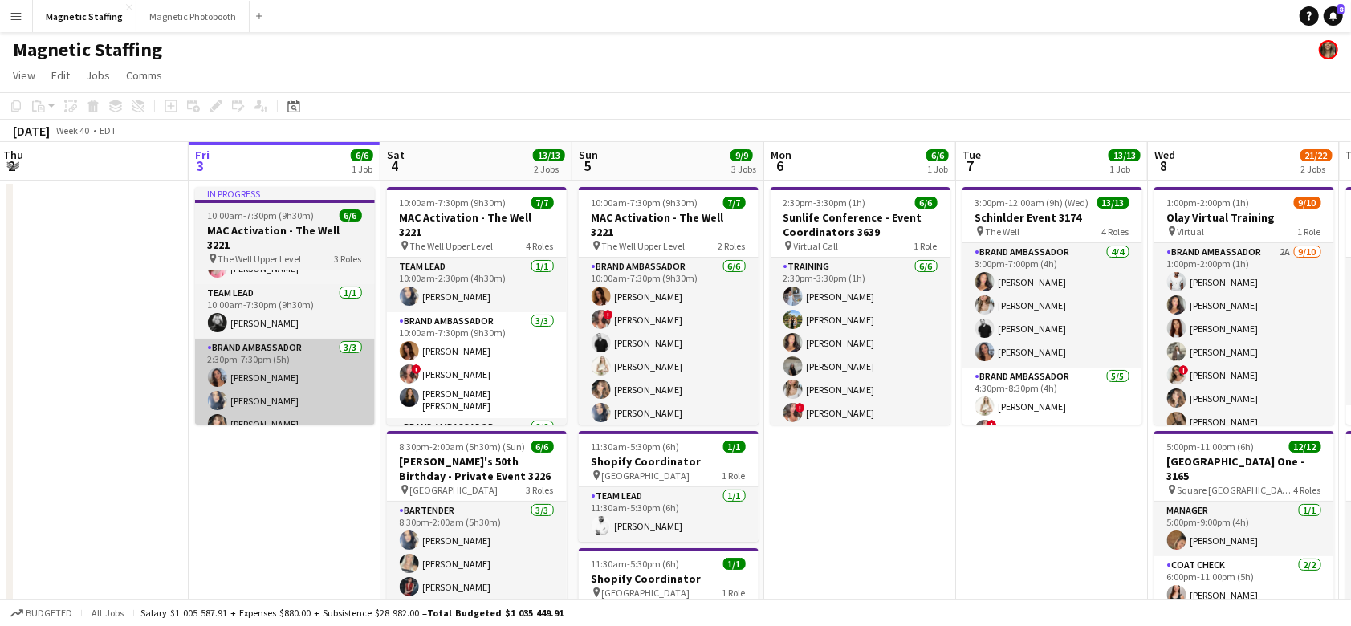
click at [409, 365] on app-user-avatar at bounding box center [409, 374] width 19 height 19
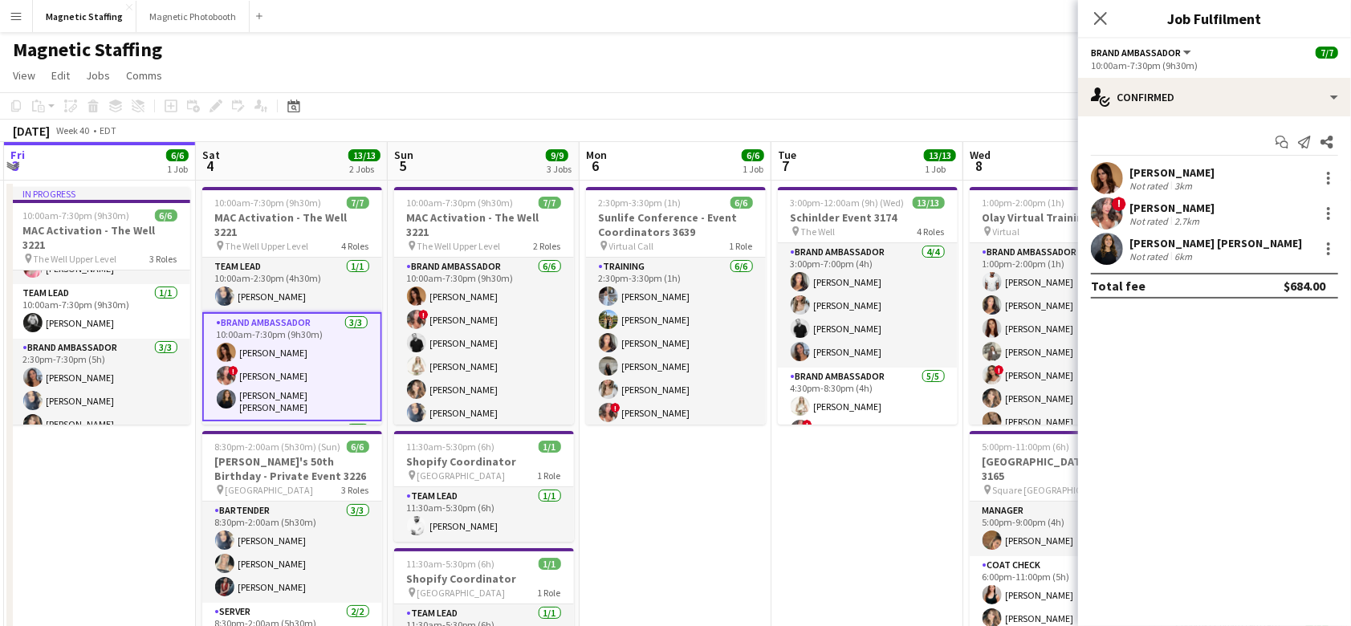
drag, startPoint x: 569, startPoint y: 324, endPoint x: 7, endPoint y: 358, distance: 563.0
click at [0, 359] on app-calendar-viewport "Tue 30 5/5 2 Jobs Wed 1 12/12 2 Jobs Thu 2 Fri 3 6/6 1 Job Sat 4 13/13 2 Jobs S…" at bounding box center [675, 621] width 1351 height 959
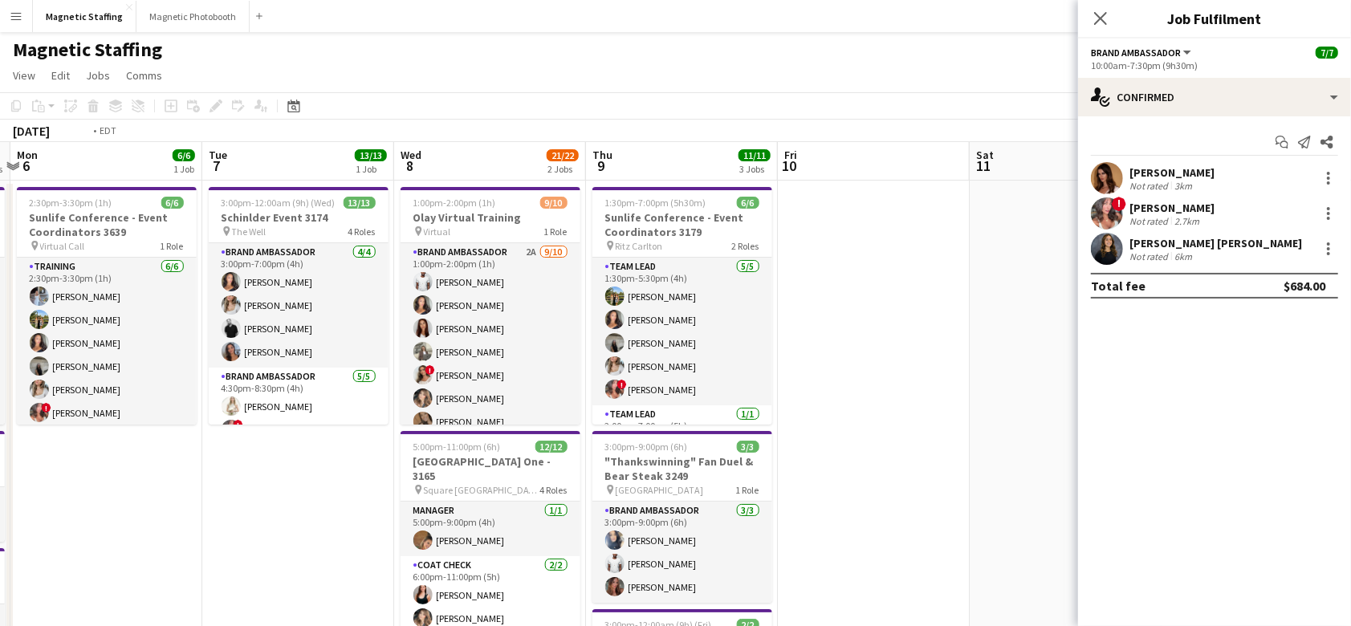
drag, startPoint x: 730, startPoint y: 287, endPoint x: 0, endPoint y: 296, distance: 729.9
click at [0, 296] on app-calendar-viewport "Thu 2 Fri 3 6/6 1 Job Sat 4 13/13 2 Jobs Sun 5 9/9 3 Jobs Mon 6 6/6 1 Job Tue 7…" at bounding box center [675, 621] width 1351 height 959
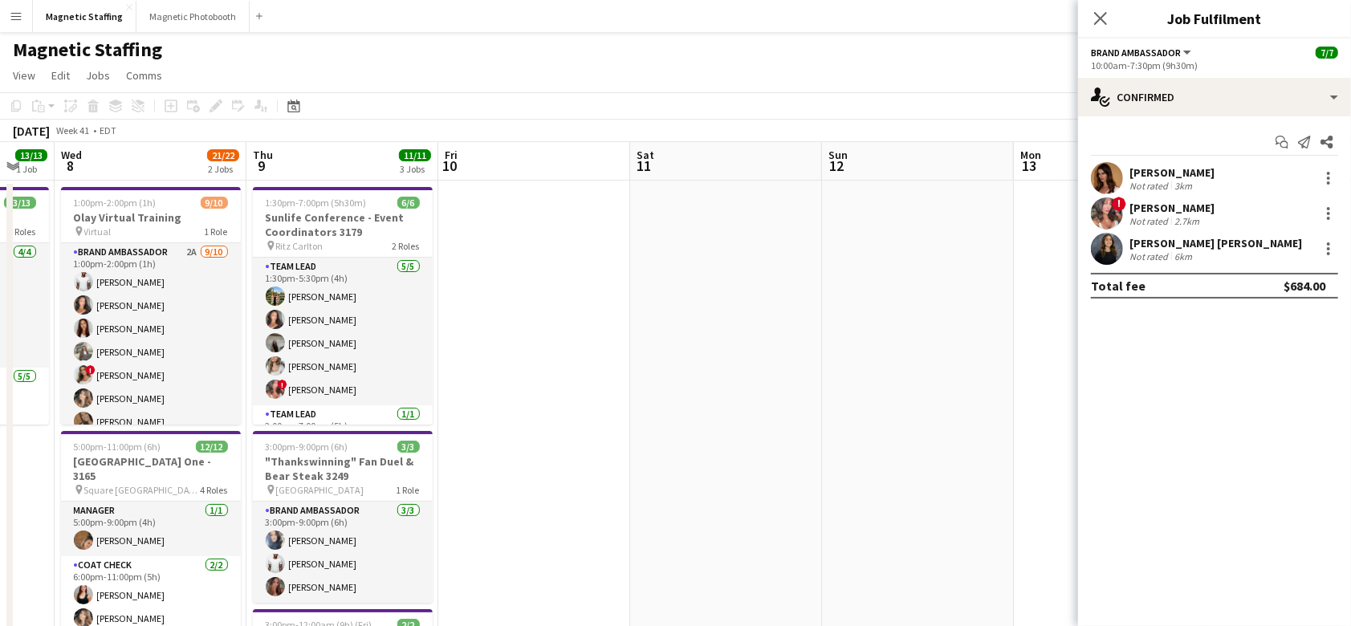
drag, startPoint x: 410, startPoint y: 300, endPoint x: 529, endPoint y: 289, distance: 119.4
click at [550, 293] on app-calendar-viewport "Mon 6 6/6 1 Job Tue 7 13/13 1 Job Wed 8 21/22 2 Jobs Thu 9 11/11 3 Jobs Fri 10 …" at bounding box center [675, 621] width 1351 height 959
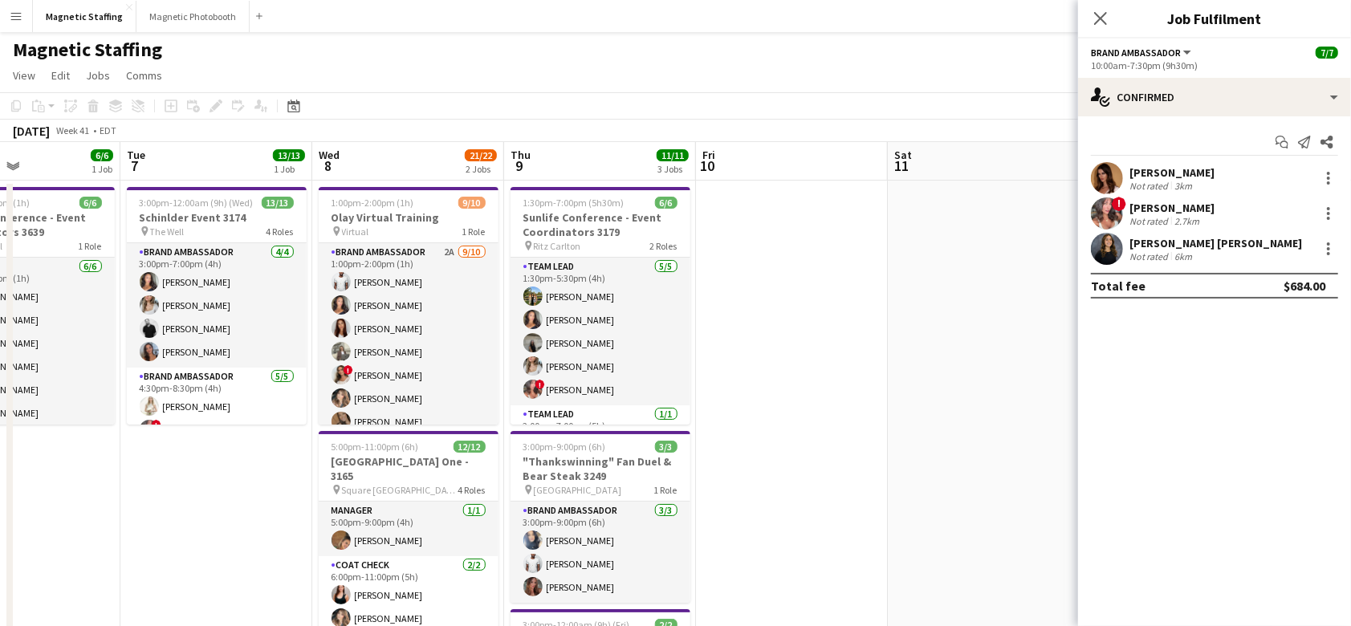
drag, startPoint x: 596, startPoint y: 294, endPoint x: 664, endPoint y: 294, distance: 68.2
click at [659, 294] on app-calendar-viewport "Sat 4 13/13 2 Jobs Sun 5 9/9 3 Jobs Mon 6 6/6 1 Job Tue 7 13/13 1 Job Wed 8 21/…" at bounding box center [675, 621] width 1351 height 959
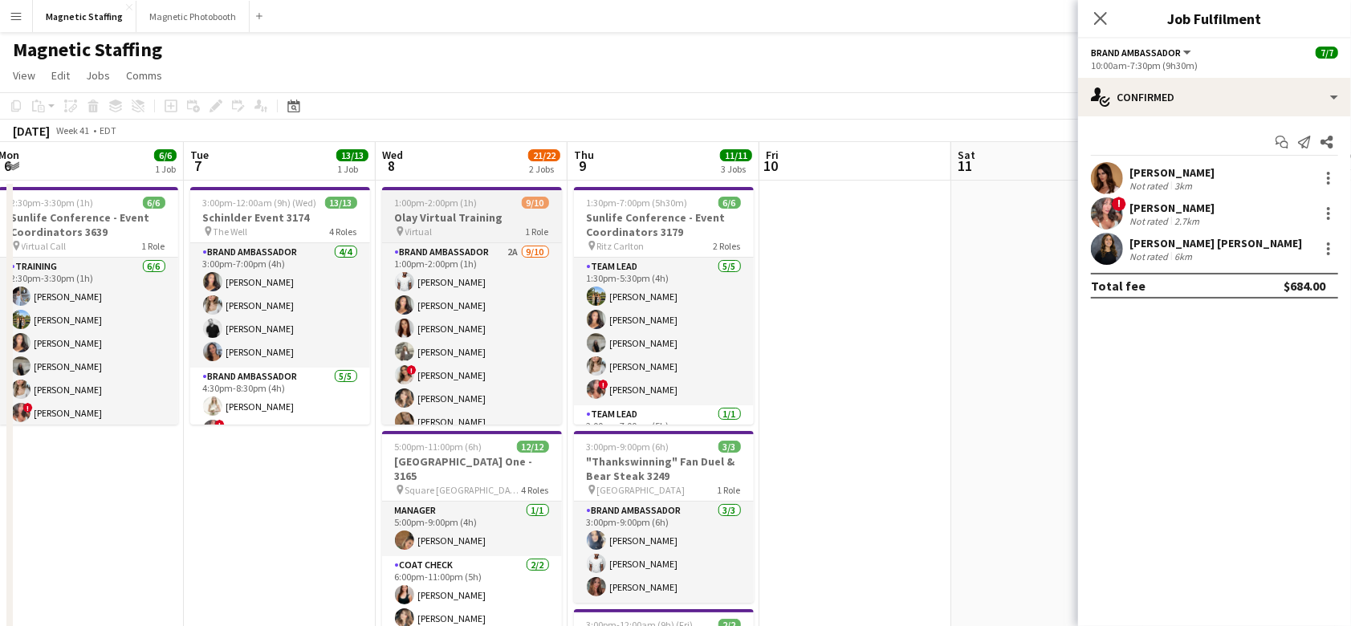
click at [503, 230] on div "pin Virtual 1 Role" at bounding box center [472, 231] width 180 height 13
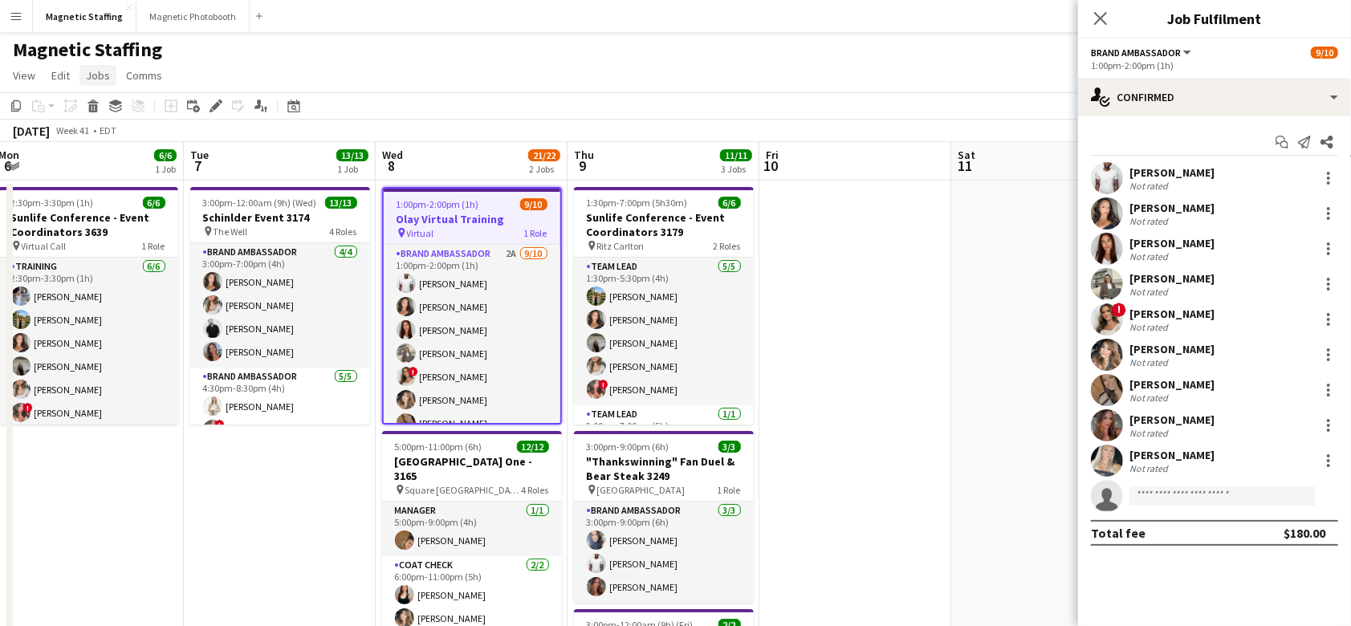
click at [94, 77] on span "Jobs" at bounding box center [98, 75] width 24 height 14
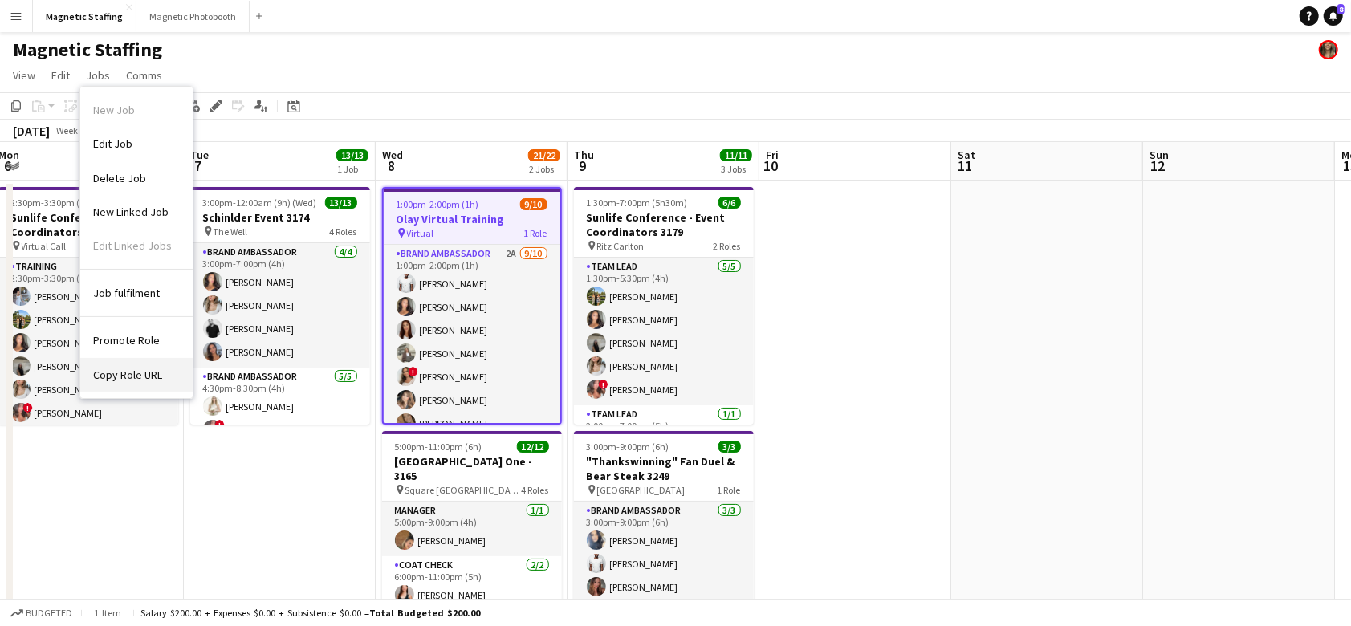
click at [119, 380] on span "Copy Role URL" at bounding box center [127, 375] width 69 height 14
type textarea "**********"
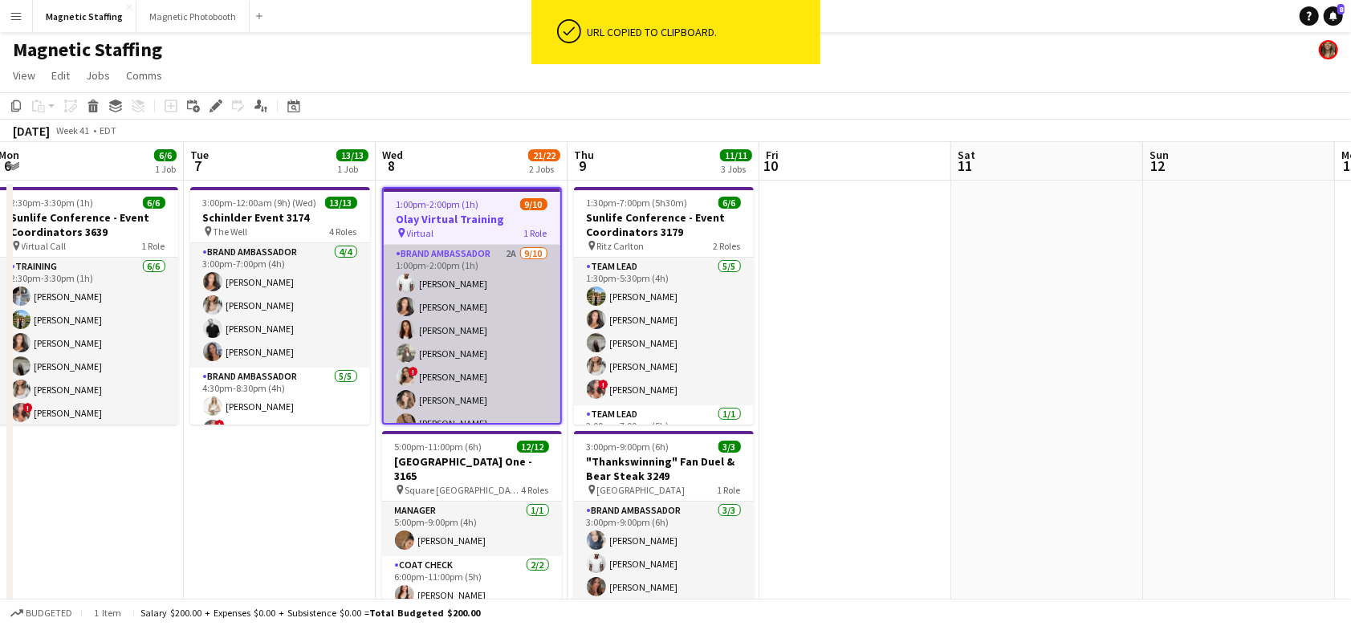
scroll to position [0, 0]
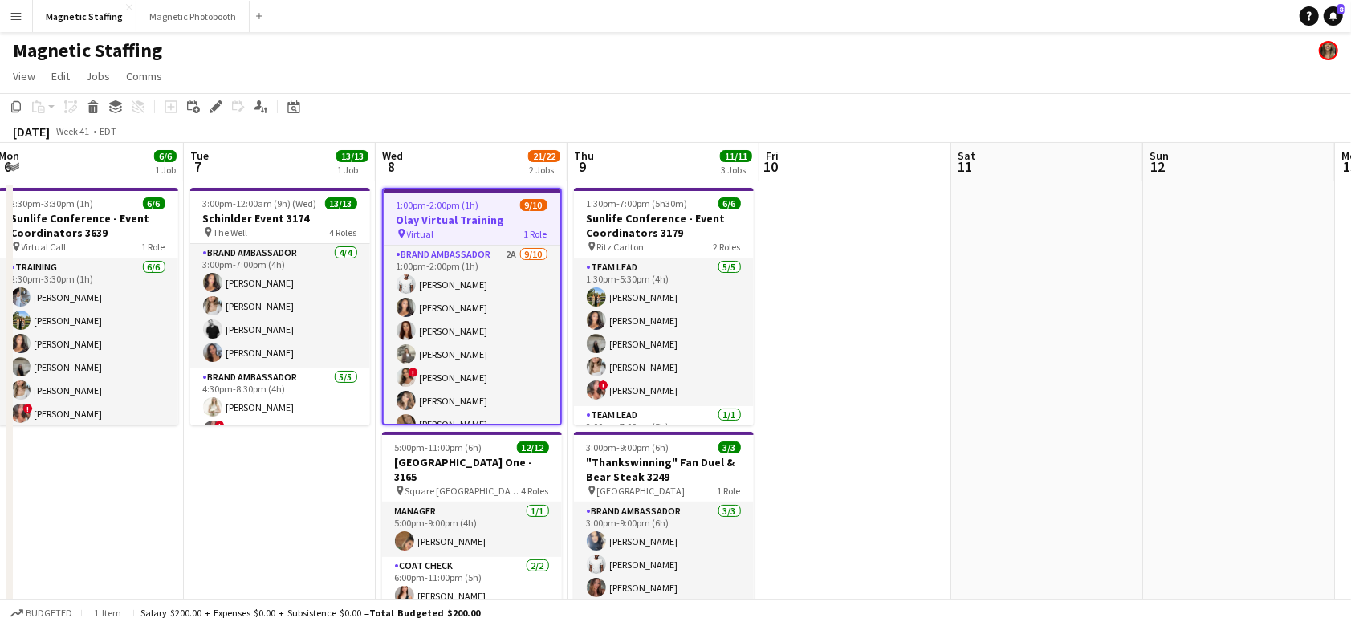
click at [287, 118] on app-toolbar "Copy Paste Paste Command V Paste with crew Command Shift V Paste linked Job [GE…" at bounding box center [675, 106] width 1351 height 27
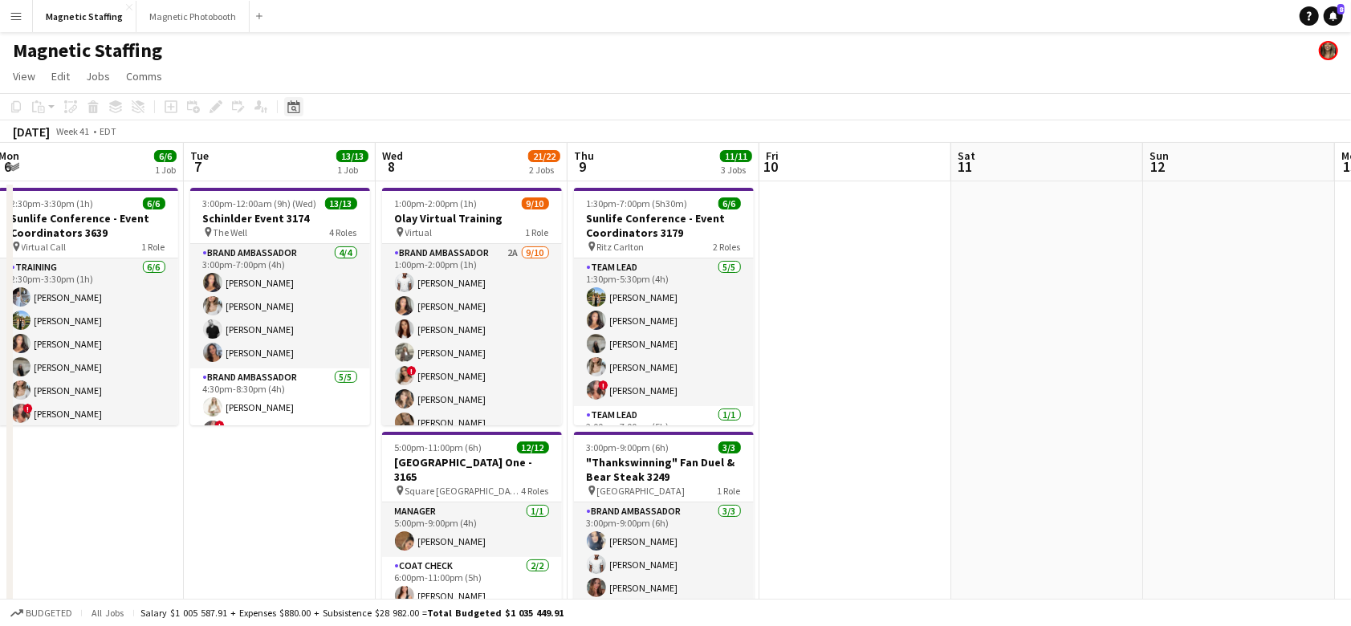
click at [291, 114] on div "Date picker" at bounding box center [293, 106] width 19 height 19
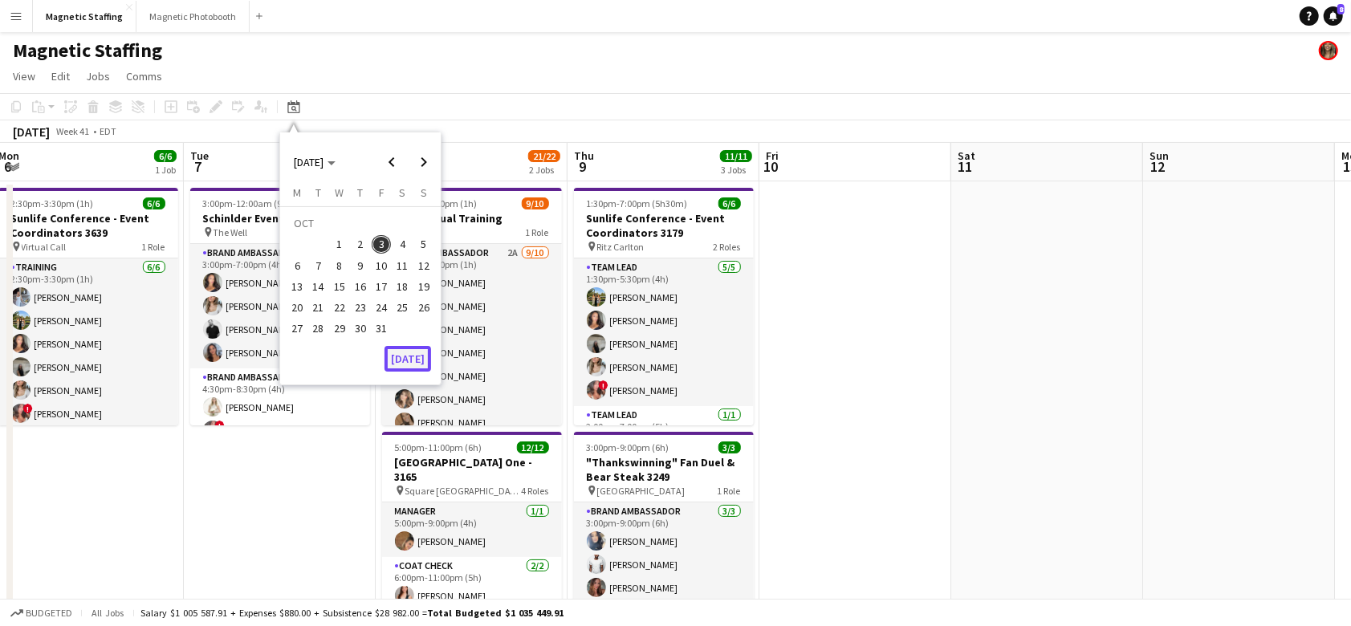
click at [409, 365] on button "[DATE]" at bounding box center [408, 359] width 47 height 26
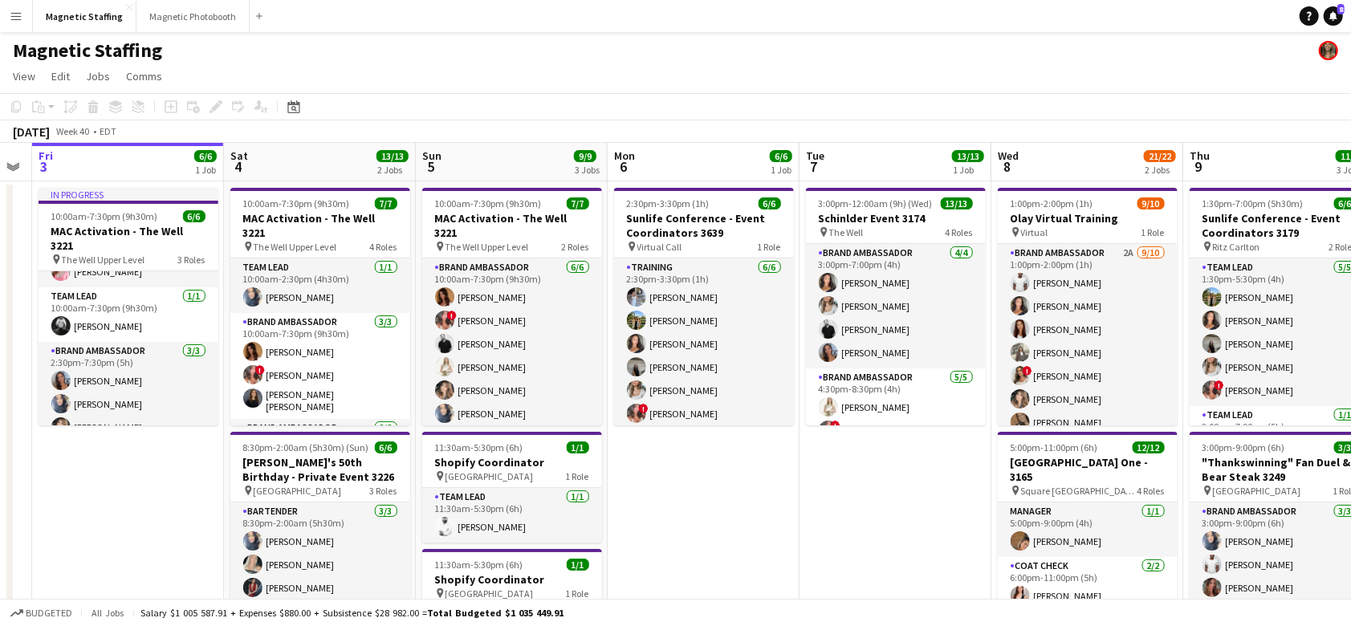
drag, startPoint x: 149, startPoint y: 367, endPoint x: 19, endPoint y: 366, distance: 129.3
click at [22, 367] on app-calendar-viewport "Tue 30 5/5 2 Jobs Wed 1 12/12 2 Jobs Thu 2 Fri 3 6/6 1 Job Sat 4 13/13 2 Jobs S…" at bounding box center [675, 622] width 1351 height 959
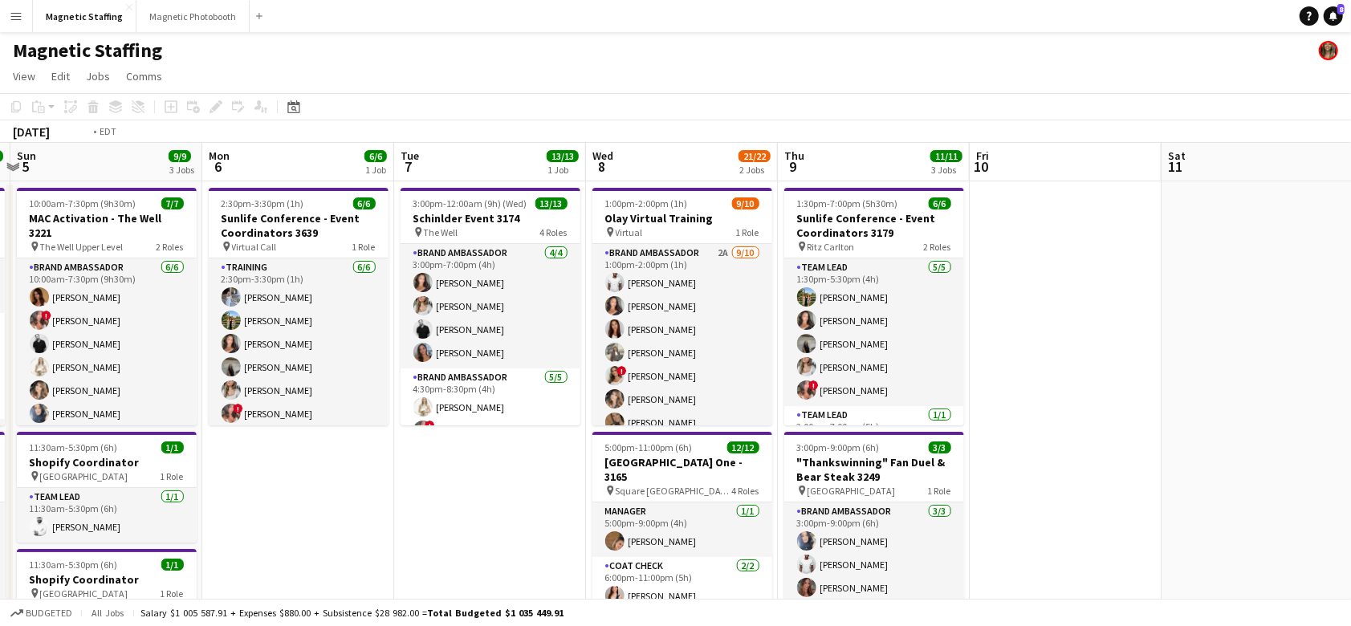
drag, startPoint x: 678, startPoint y: 291, endPoint x: 70, endPoint y: 332, distance: 609.2
click at [74, 332] on app-calendar-viewport "Thu 2 Fri 3 6/6 1 Job Sat 4 13/13 2 Jobs Sun 5 9/9 3 Jobs Mon 6 6/6 1 Job Tue 7…" at bounding box center [675, 622] width 1351 height 959
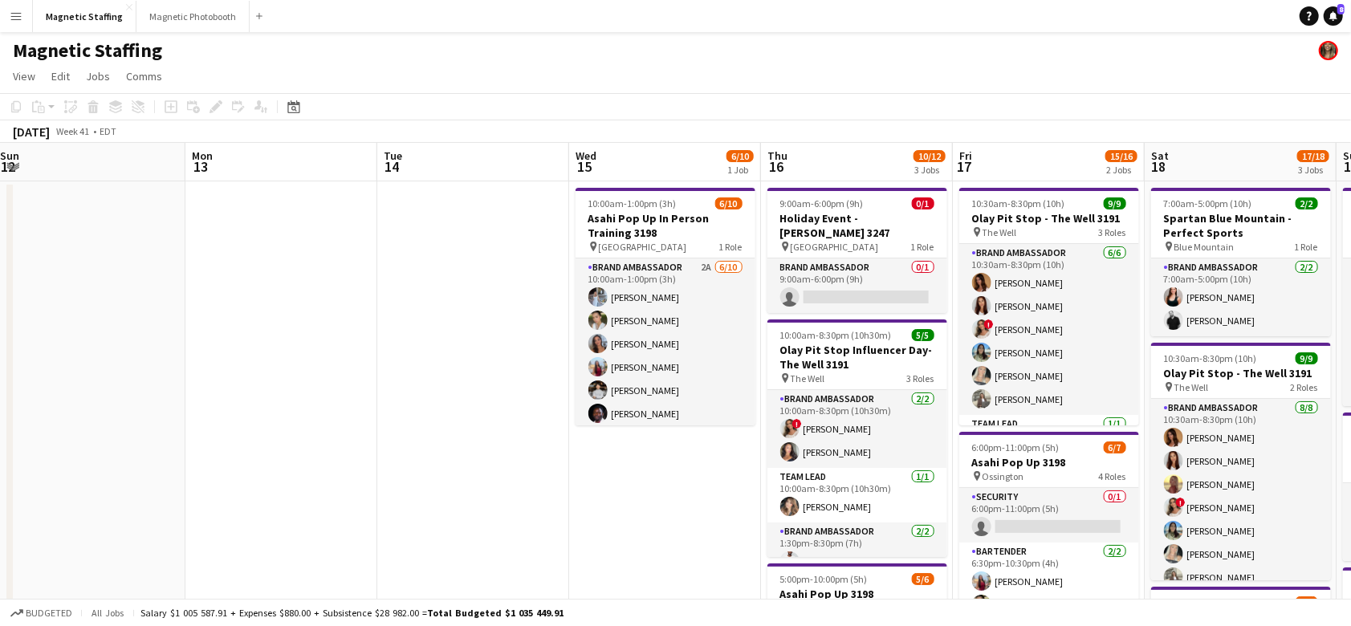
drag, startPoint x: 916, startPoint y: 349, endPoint x: 26, endPoint y: 381, distance: 890.2
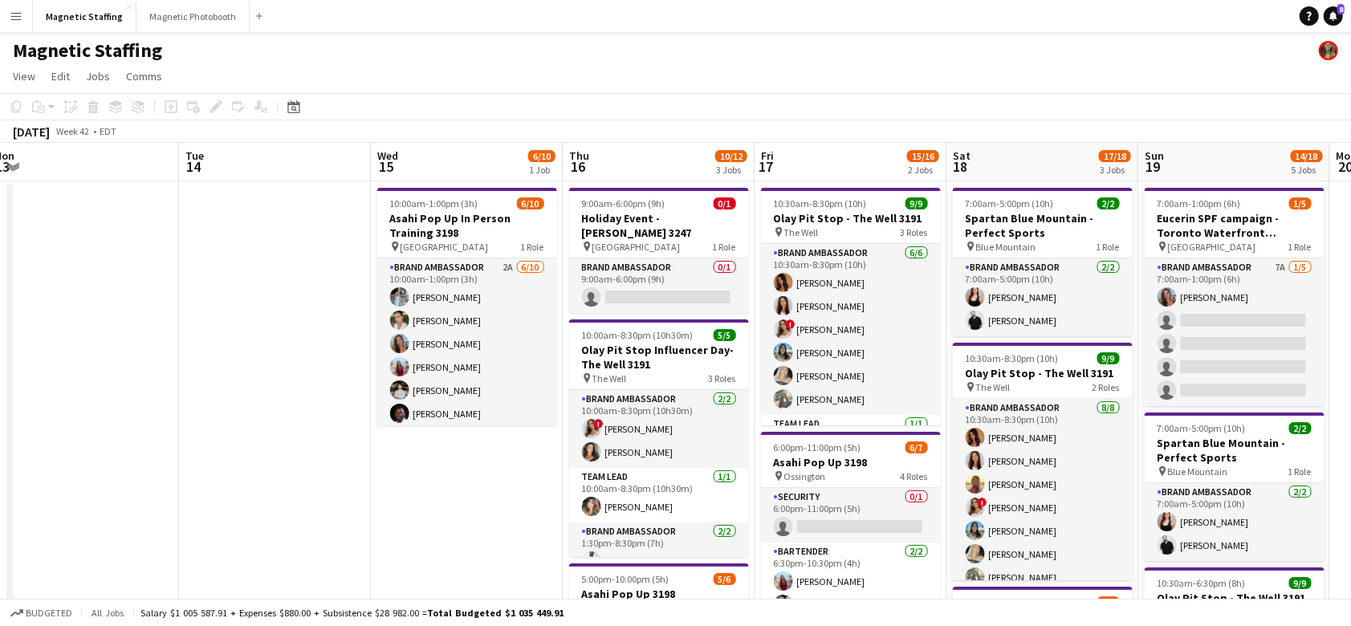
drag, startPoint x: 397, startPoint y: 348, endPoint x: 189, endPoint y: 358, distance: 209.0
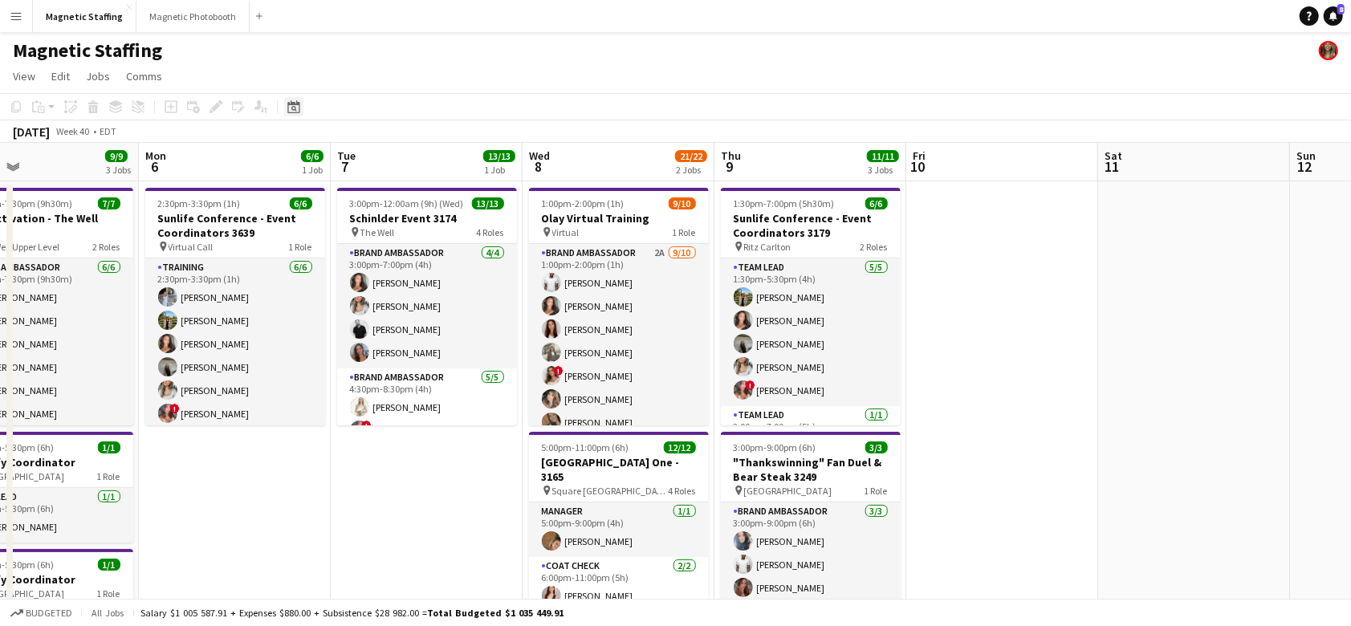
click at [295, 104] on icon "Date picker" at bounding box center [293, 106] width 13 height 13
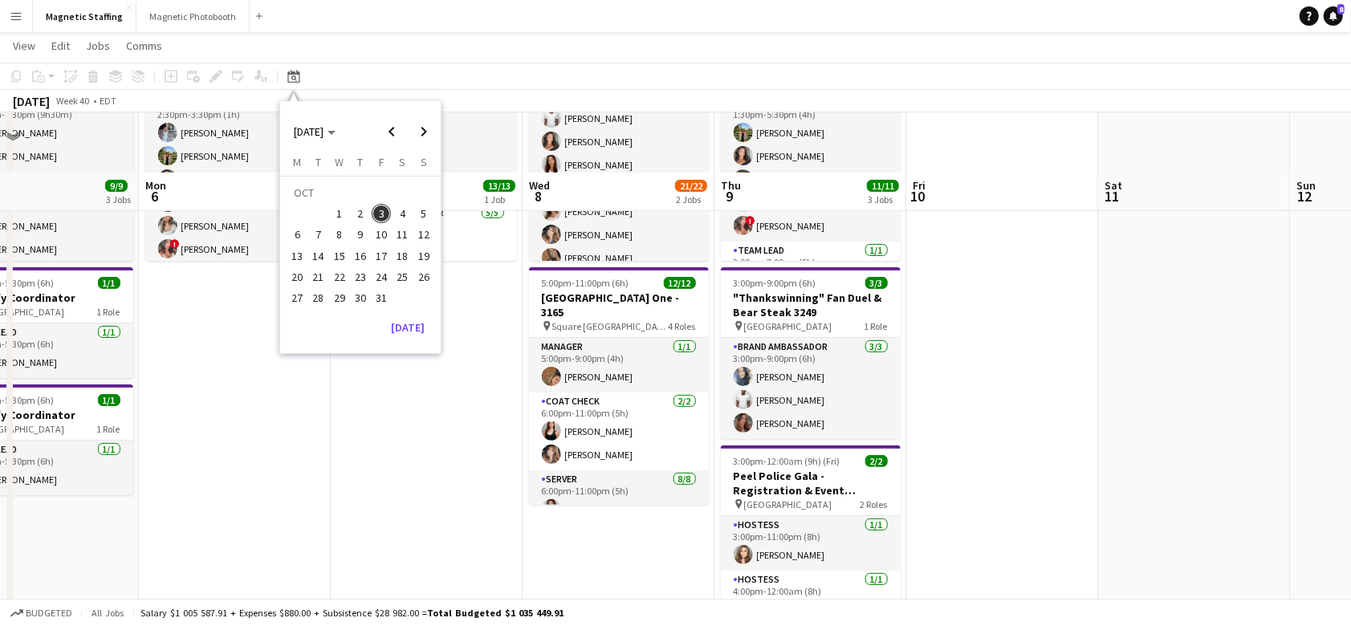
scroll to position [222, 0]
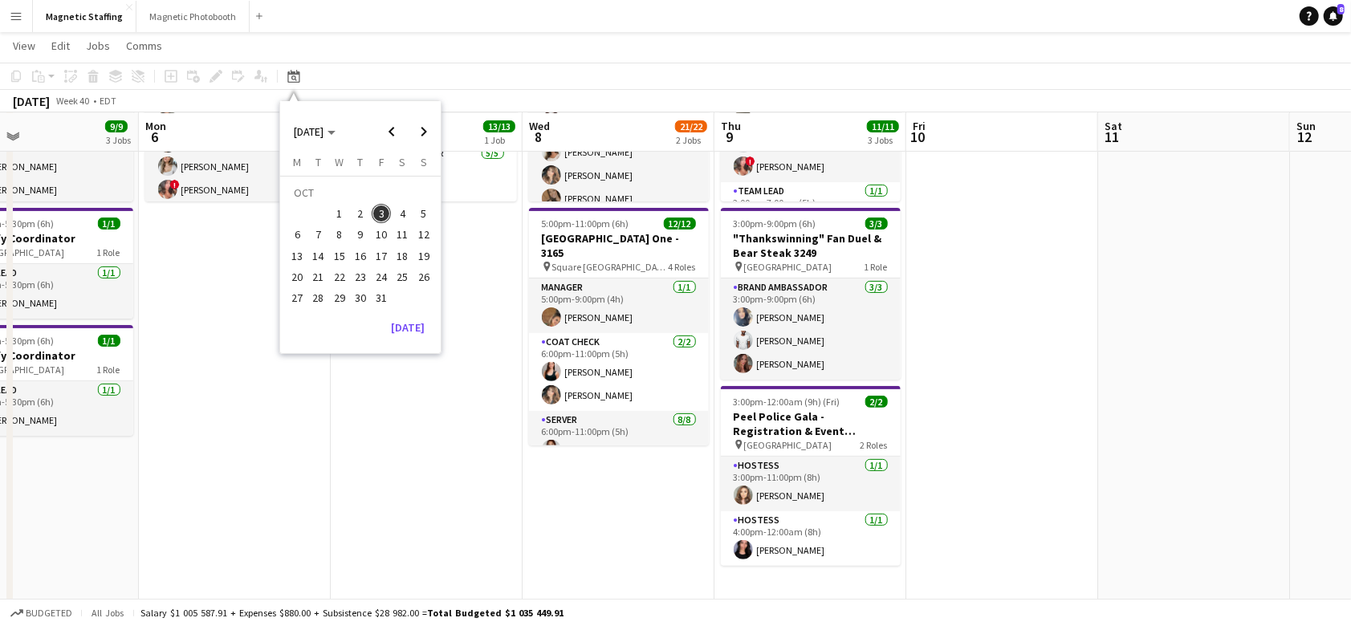
click at [411, 472] on app-date-cell "3:00pm-12:00am (9h) (Wed) 13/13 Schinlder Event 3174 pin The Well 4 Roles Brand…" at bounding box center [427, 412] width 192 height 910
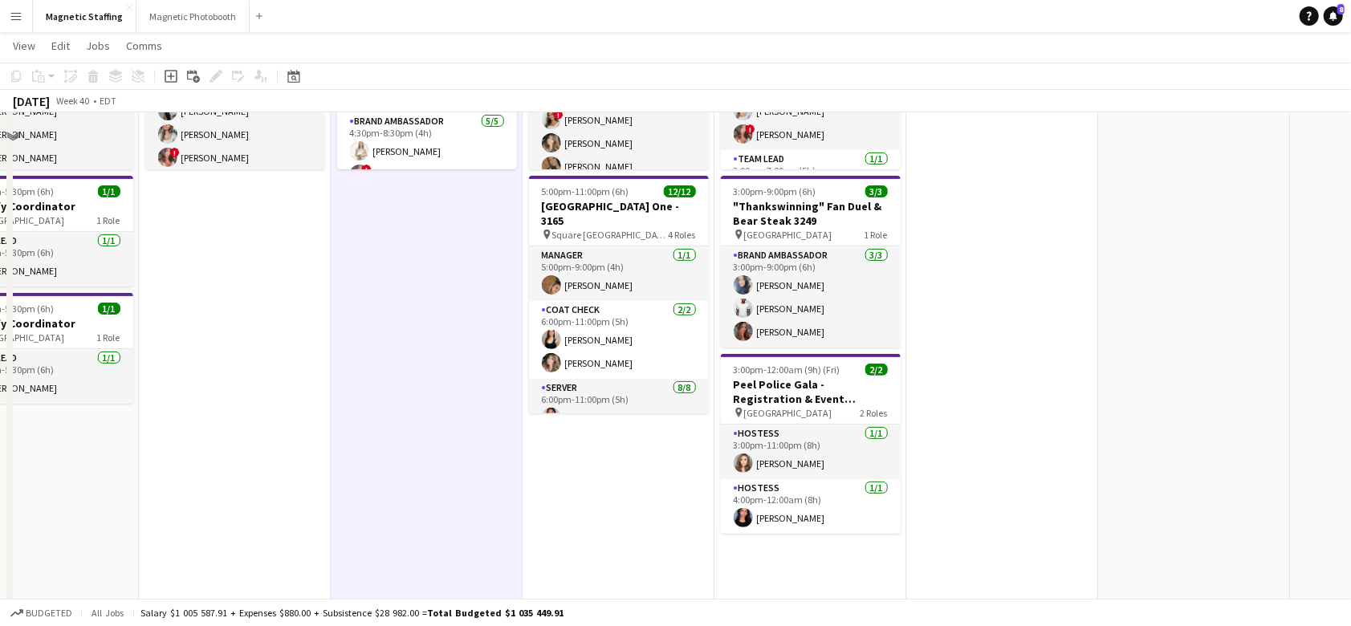
scroll to position [0, 0]
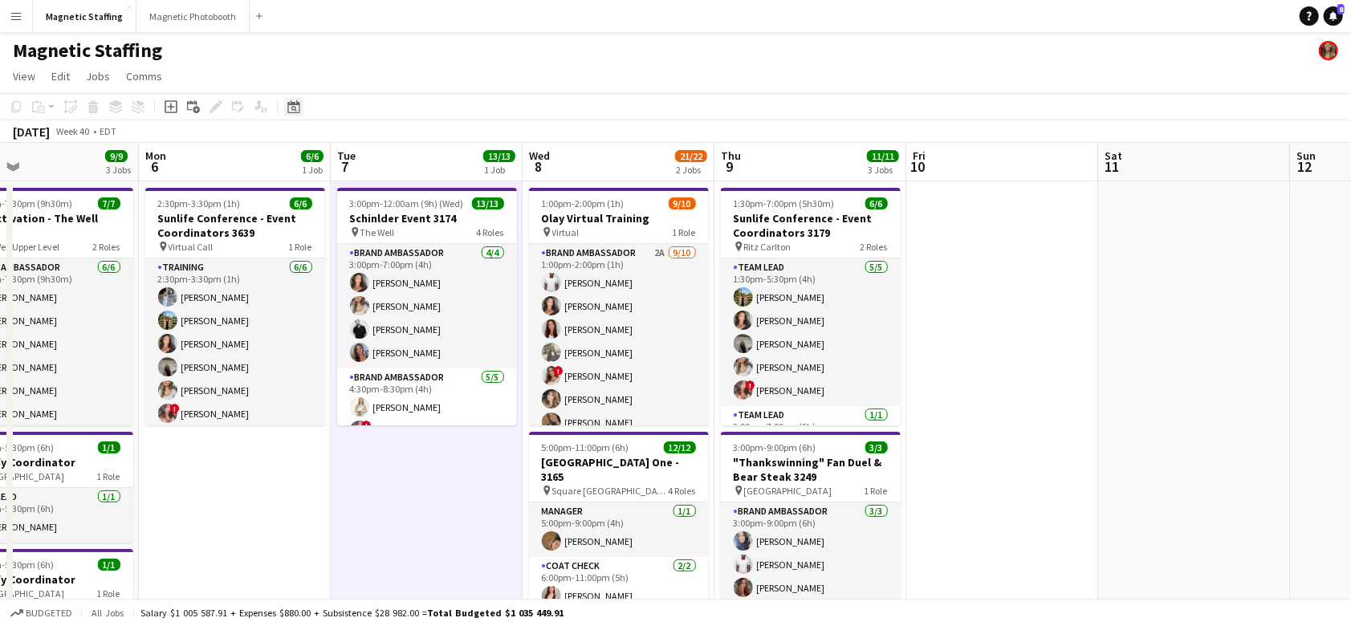
click at [298, 109] on icon at bounding box center [293, 106] width 12 height 13
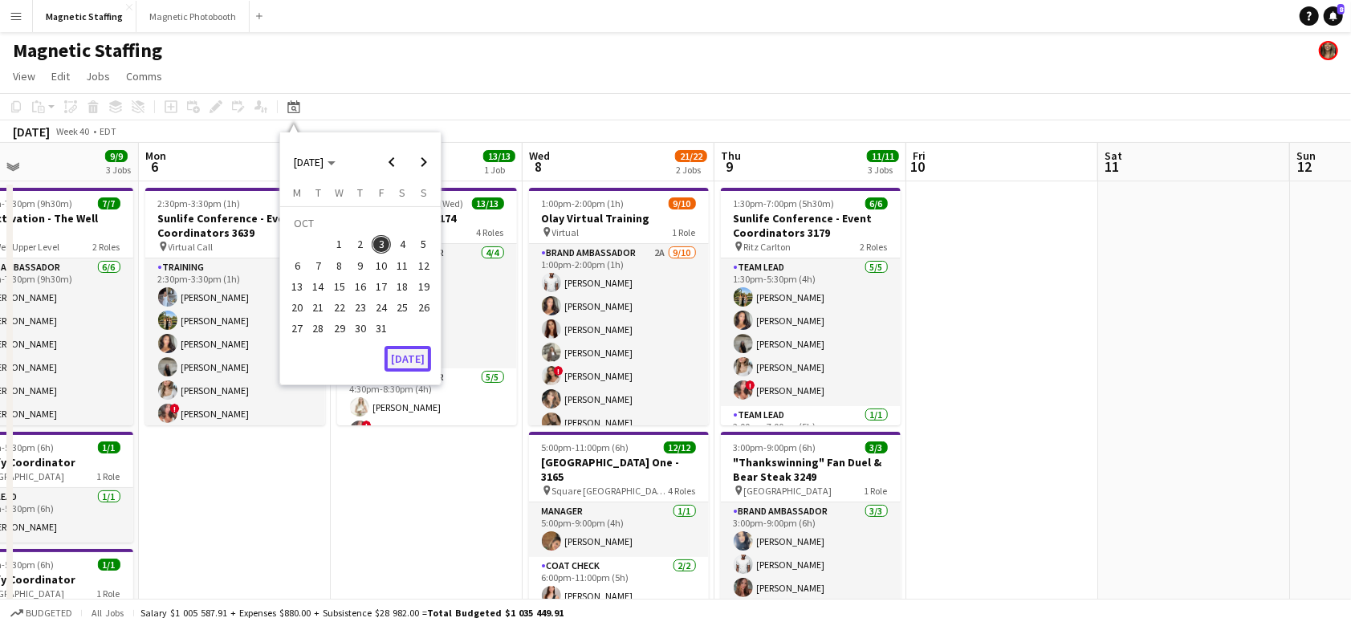
click at [409, 352] on button "[DATE]" at bounding box center [408, 359] width 47 height 26
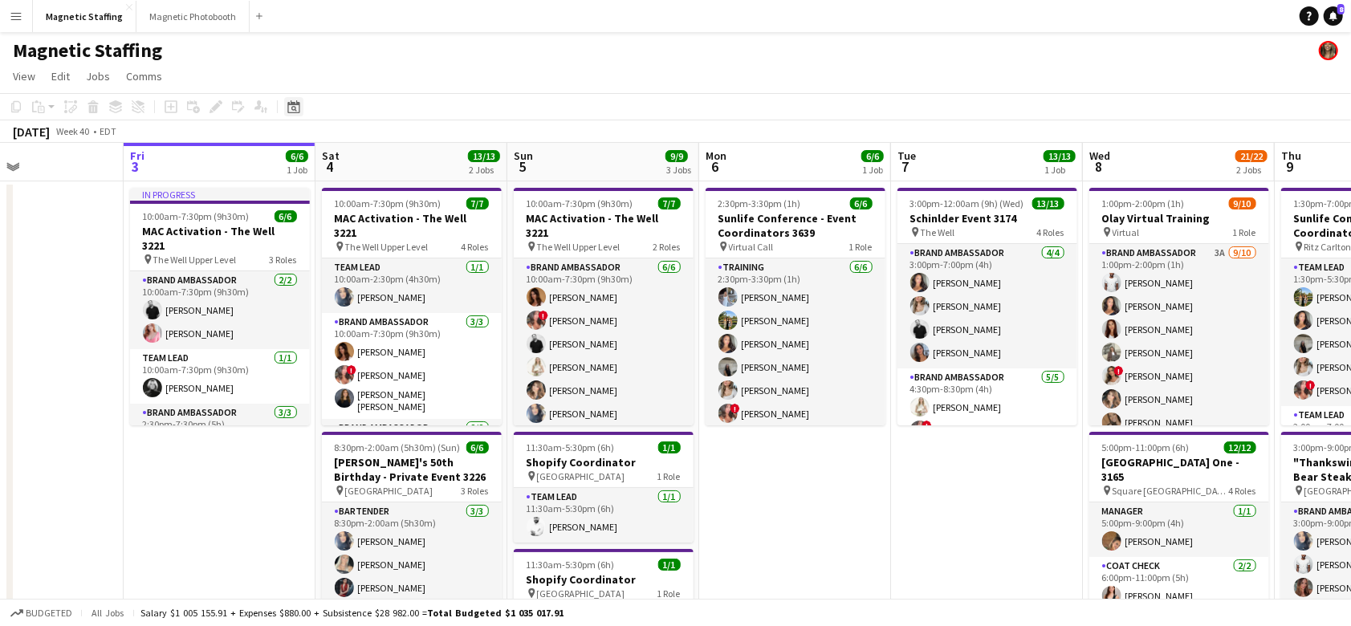
click at [297, 107] on icon "Date picker" at bounding box center [293, 106] width 13 height 13
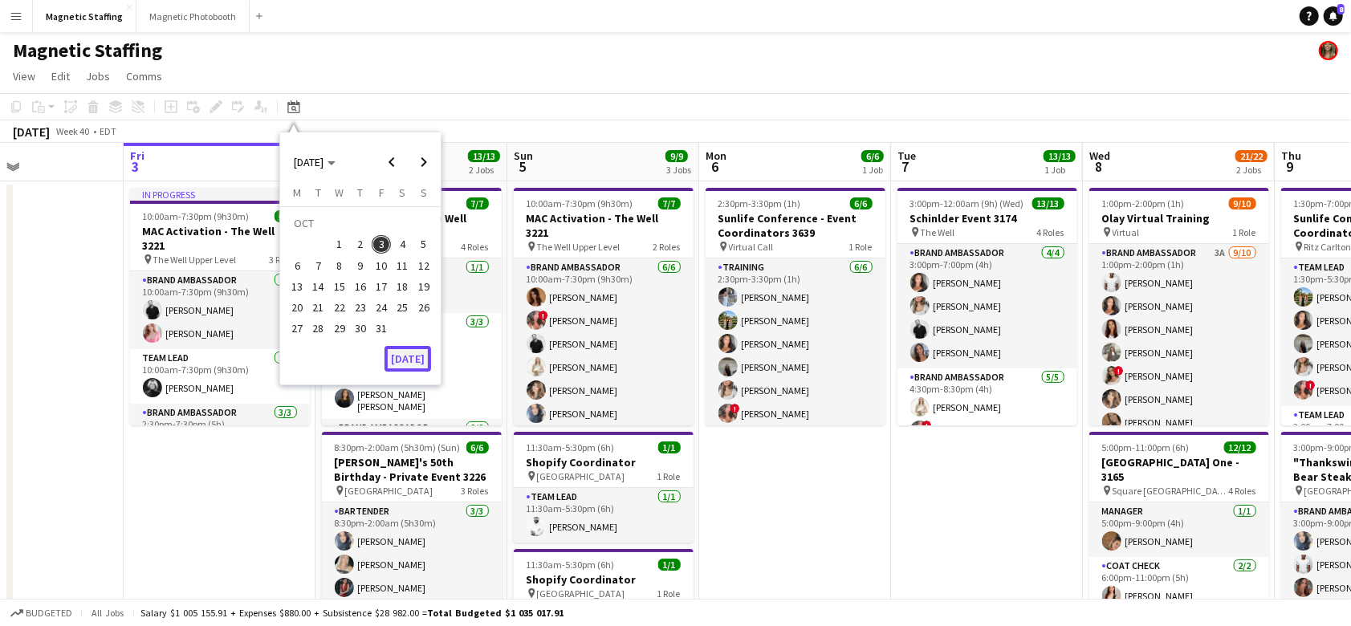
click at [409, 356] on button "[DATE]" at bounding box center [408, 359] width 47 height 26
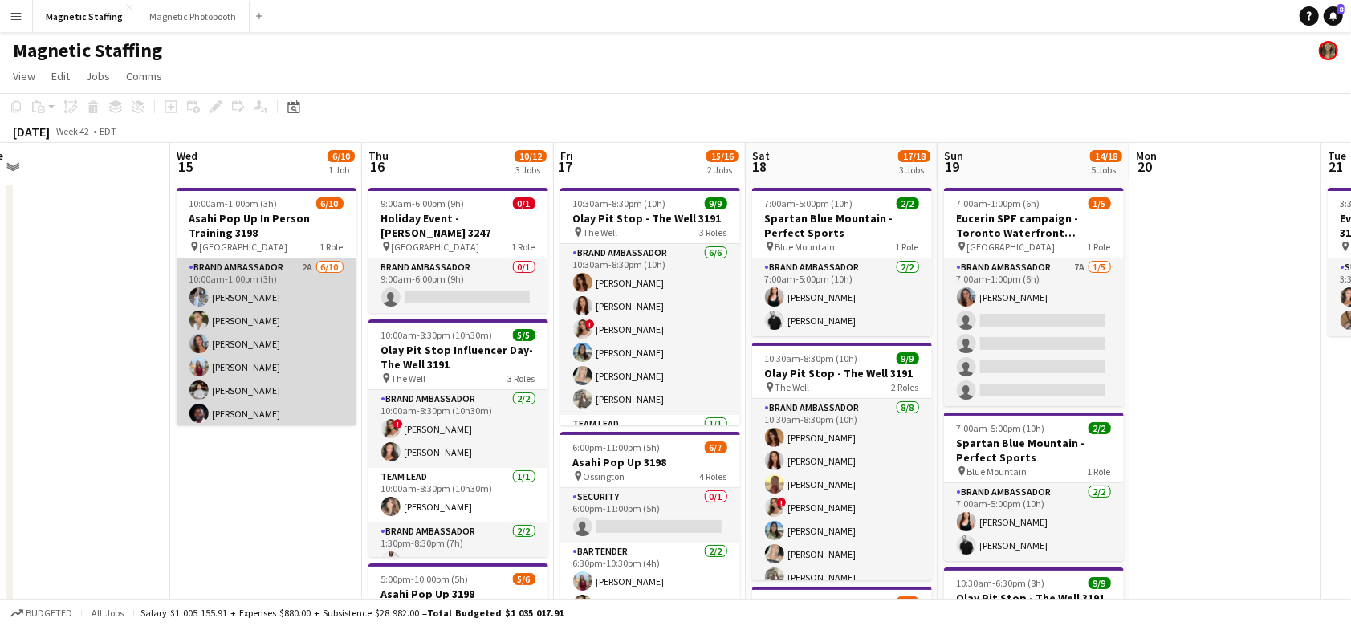
scroll to position [96, 0]
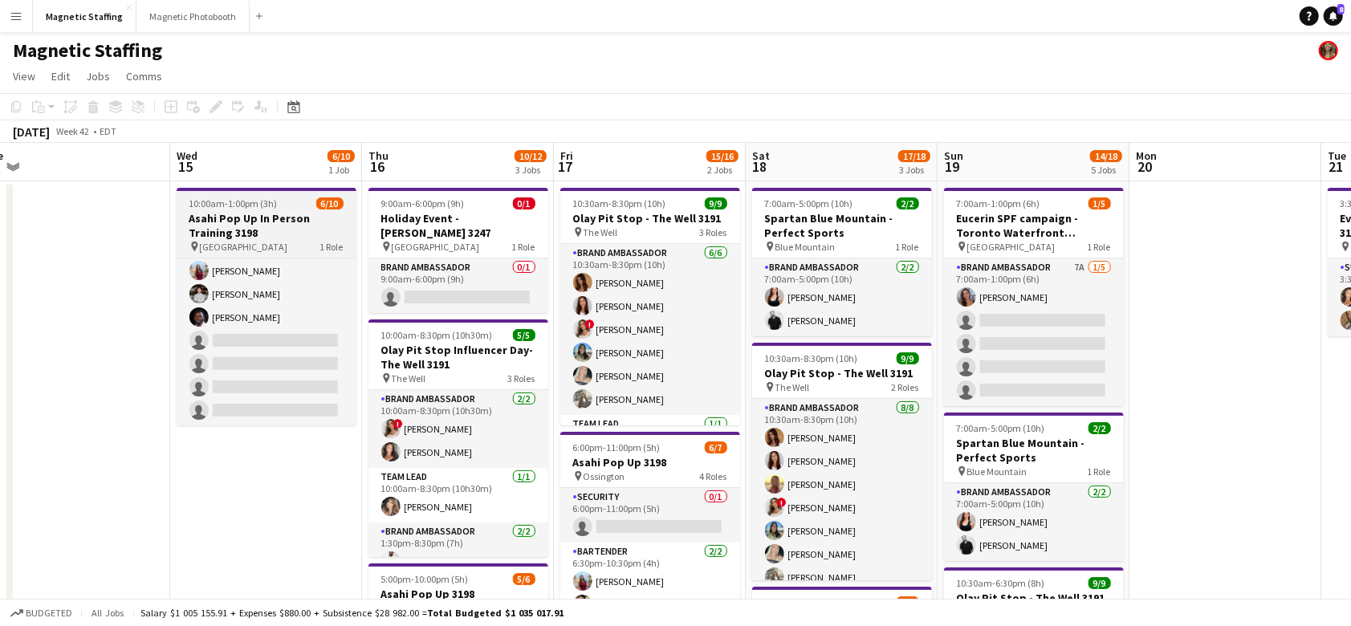
click at [263, 203] on span "10:00am-1:00pm (3h)" at bounding box center [233, 204] width 88 height 12
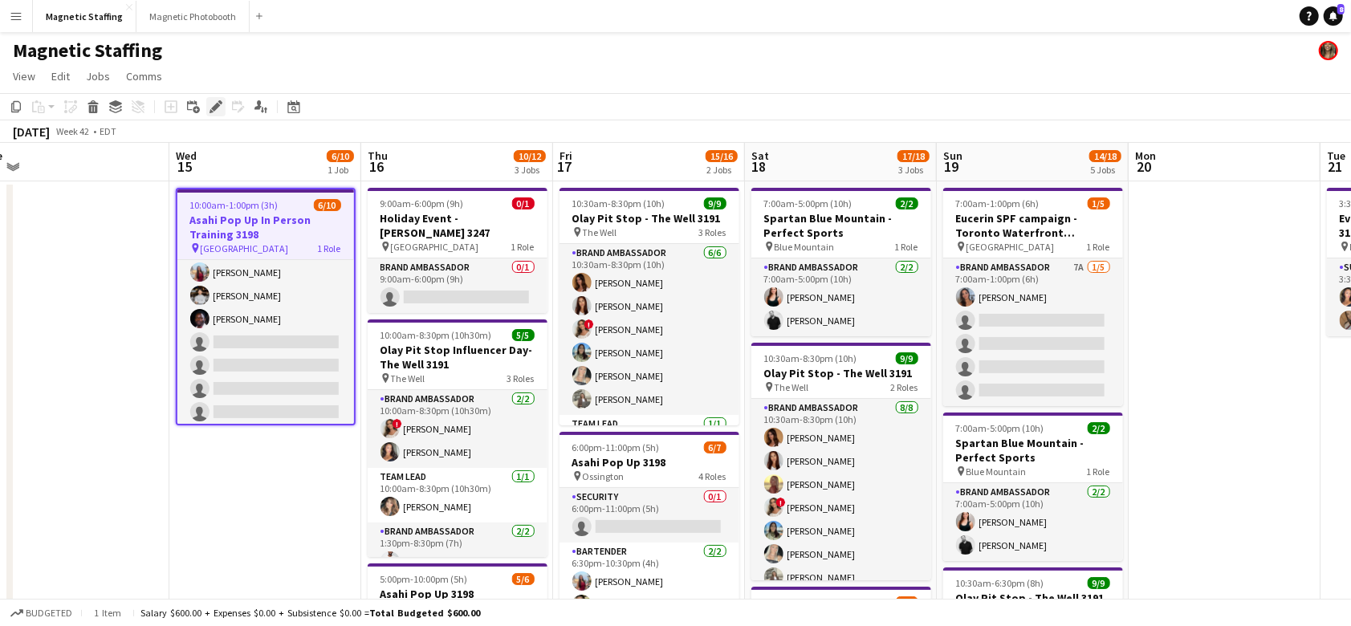
click at [210, 108] on icon "Edit" at bounding box center [216, 106] width 13 height 13
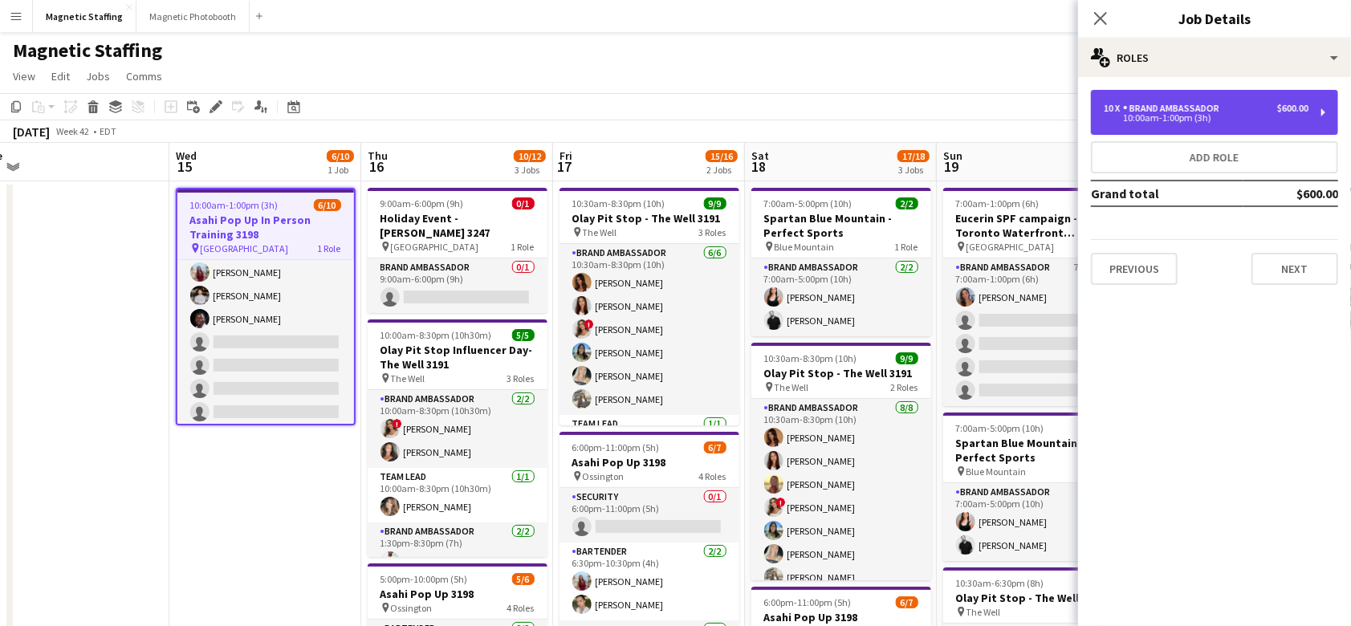
click at [1138, 117] on div "10:00am-1:00pm (3h)" at bounding box center [1206, 118] width 205 height 8
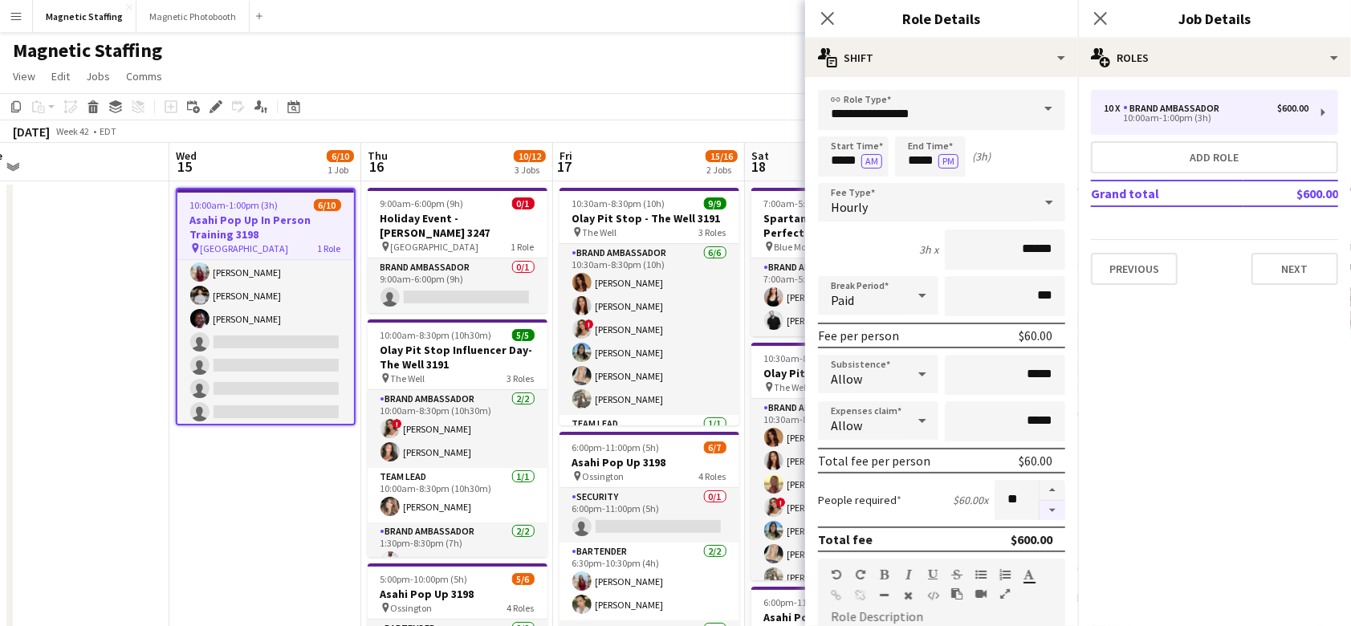
click at [1060, 506] on button "button" at bounding box center [1053, 511] width 26 height 20
type input "*"
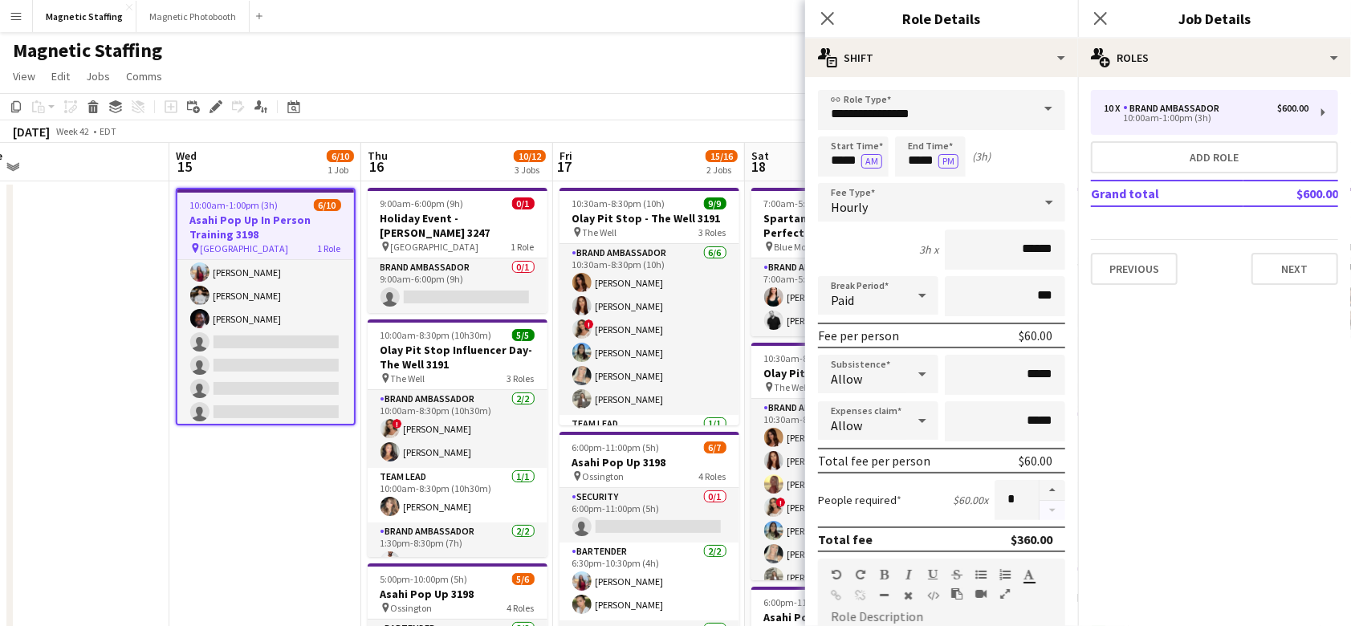
click at [1060, 506] on div at bounding box center [1052, 500] width 26 height 40
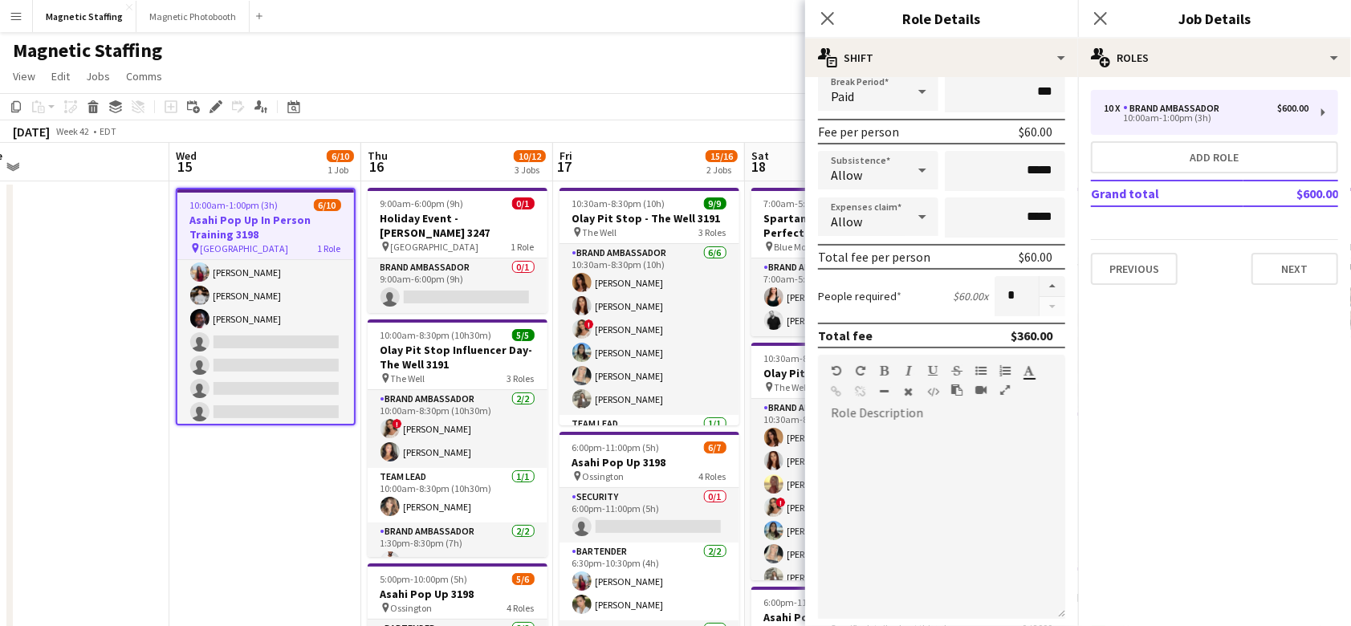
scroll to position [0, 0]
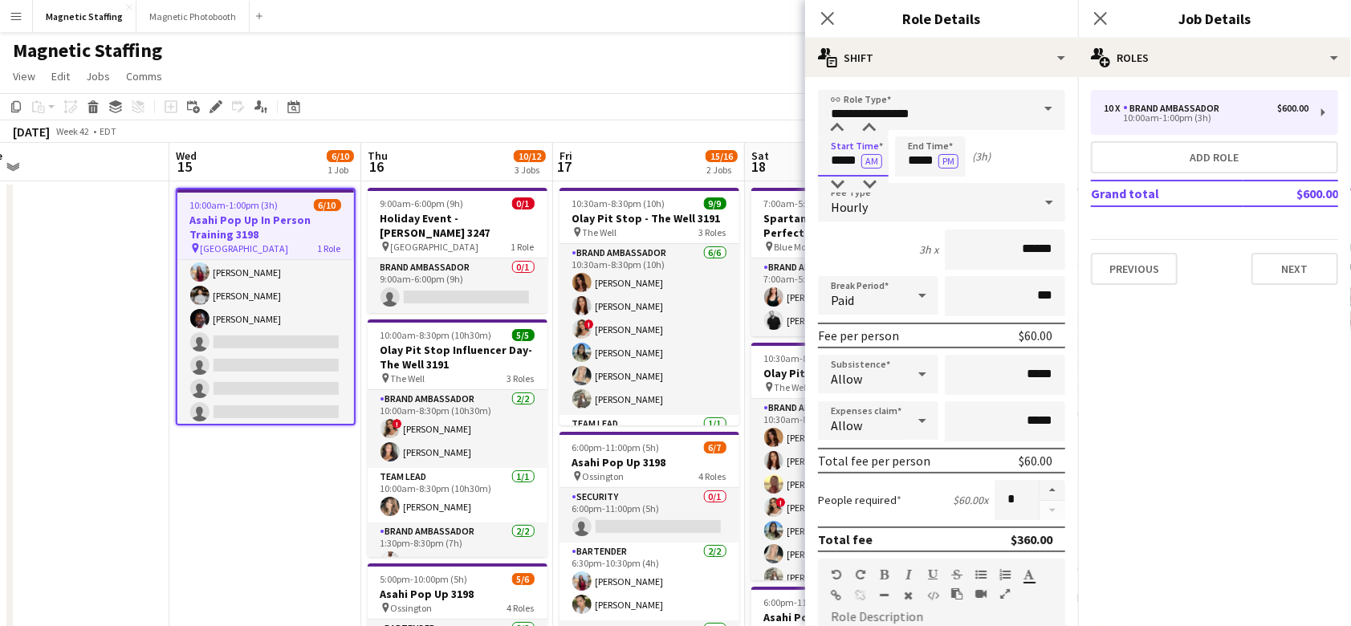
drag, startPoint x: 859, startPoint y: 158, endPoint x: 788, endPoint y: 154, distance: 70.8
click at [788, 157] on body "Menu Boards Boards Boards All jobs Status Workforce Workforce My Workforce Recr…" at bounding box center [675, 596] width 1351 height 1192
type input "*****"
click at [873, 162] on button "AM" at bounding box center [871, 161] width 21 height 14
drag, startPoint x: 933, startPoint y: 164, endPoint x: 827, endPoint y: 157, distance: 106.2
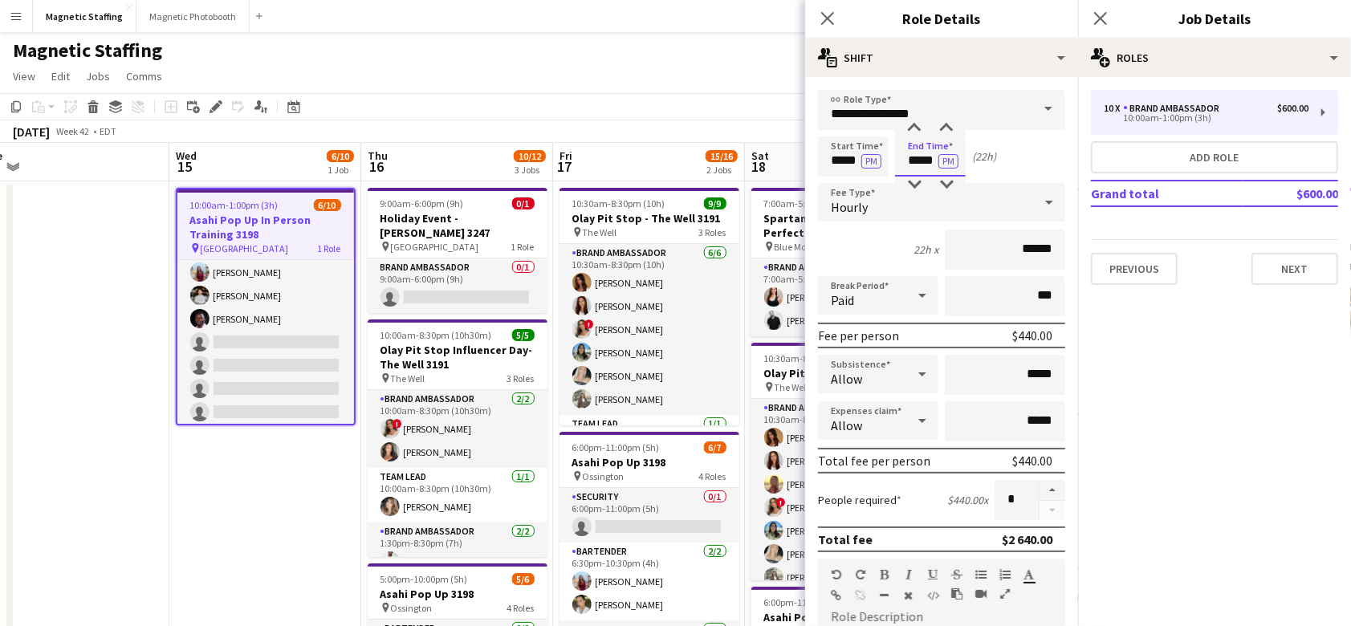
click at [834, 163] on div "Start Time ***** PM End Time ***** PM (22h)" at bounding box center [941, 156] width 247 height 40
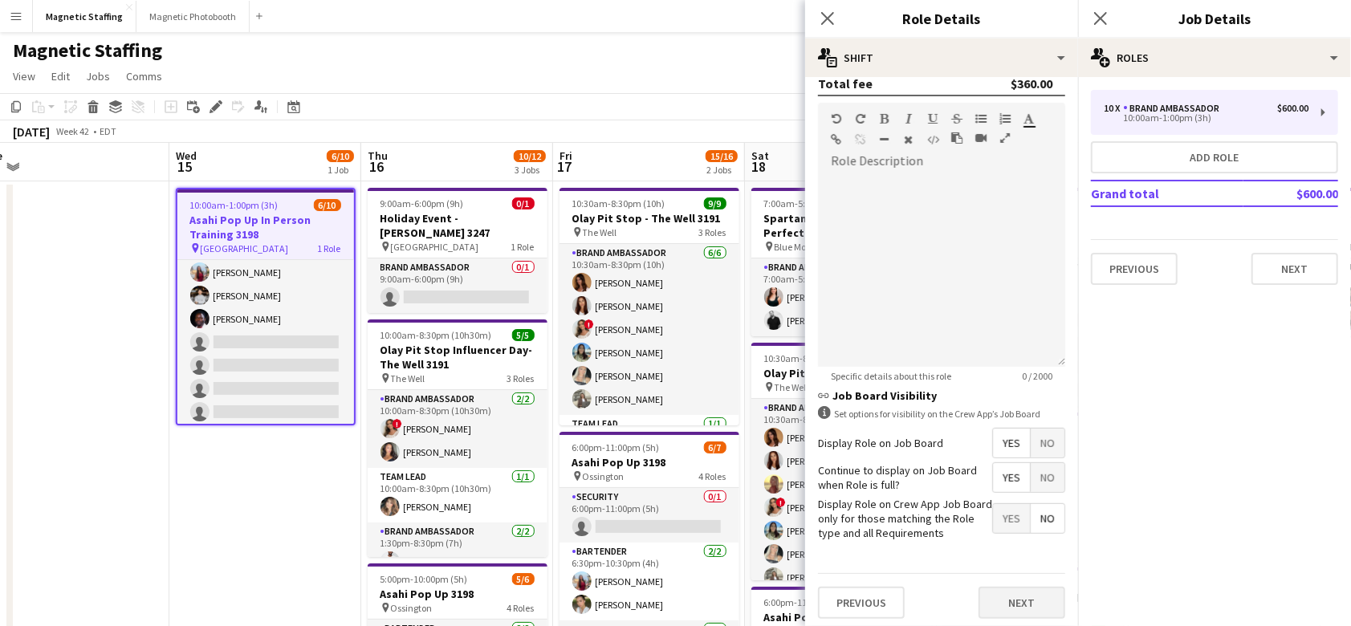
type input "*****"
click at [1030, 600] on button "Next" at bounding box center [1022, 603] width 87 height 32
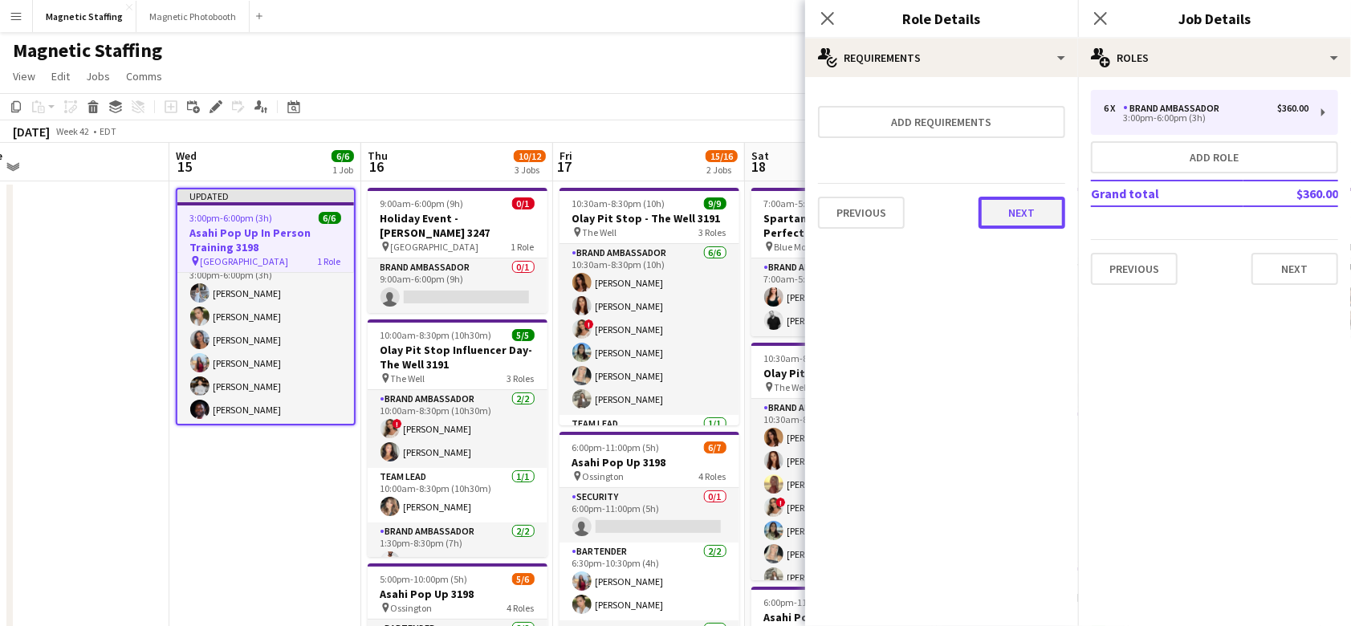
click at [1024, 209] on button "Next" at bounding box center [1022, 213] width 87 height 32
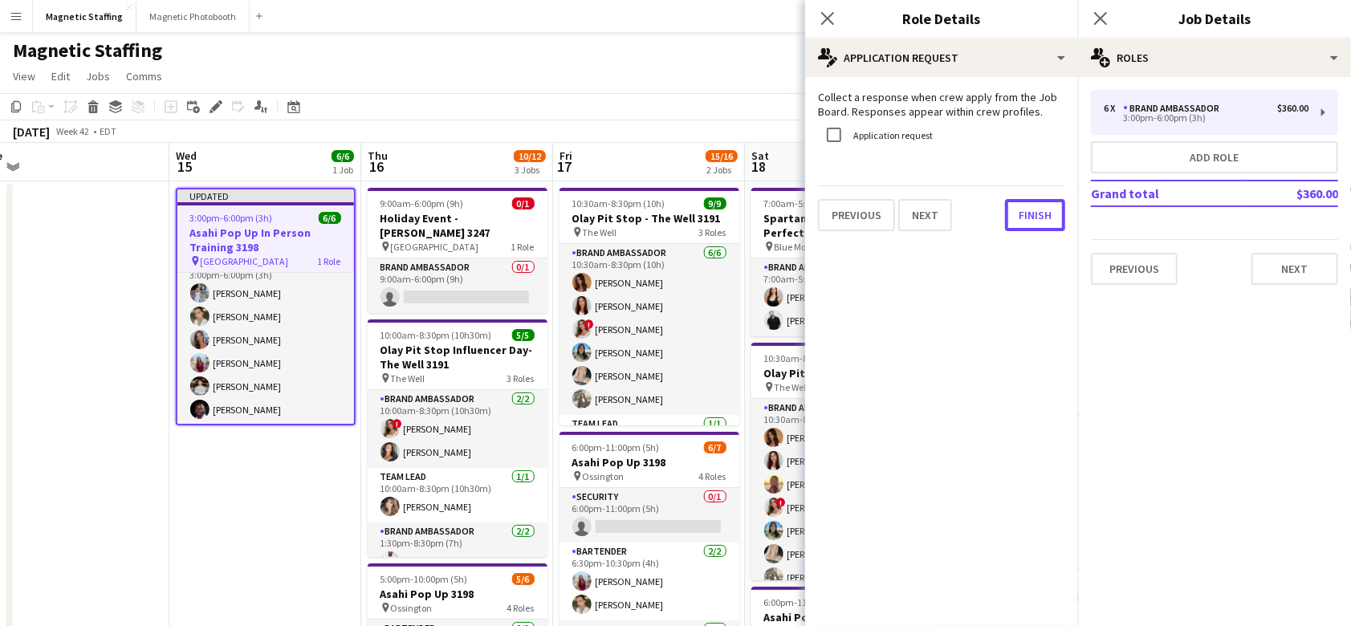
click at [1024, 209] on button "Finish" at bounding box center [1035, 215] width 60 height 32
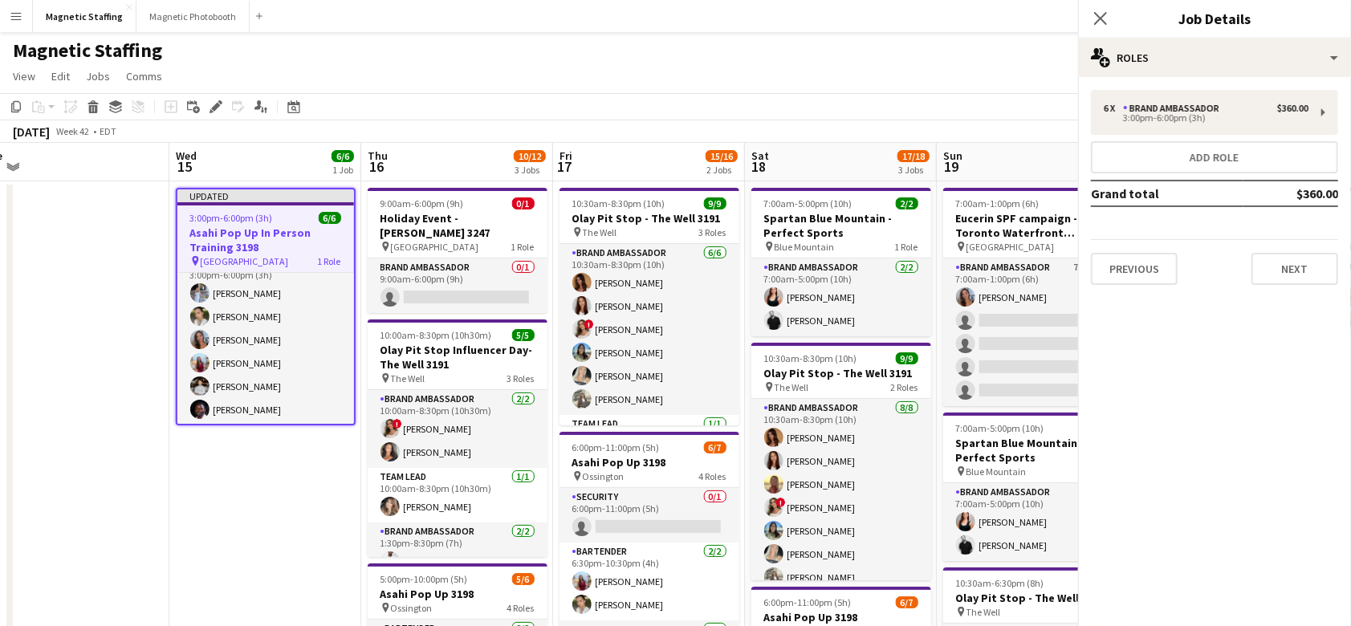
click at [991, 104] on app-toolbar "Copy Paste Paste Command V Paste with crew Command Shift V Paste linked Job [GE…" at bounding box center [675, 106] width 1351 height 27
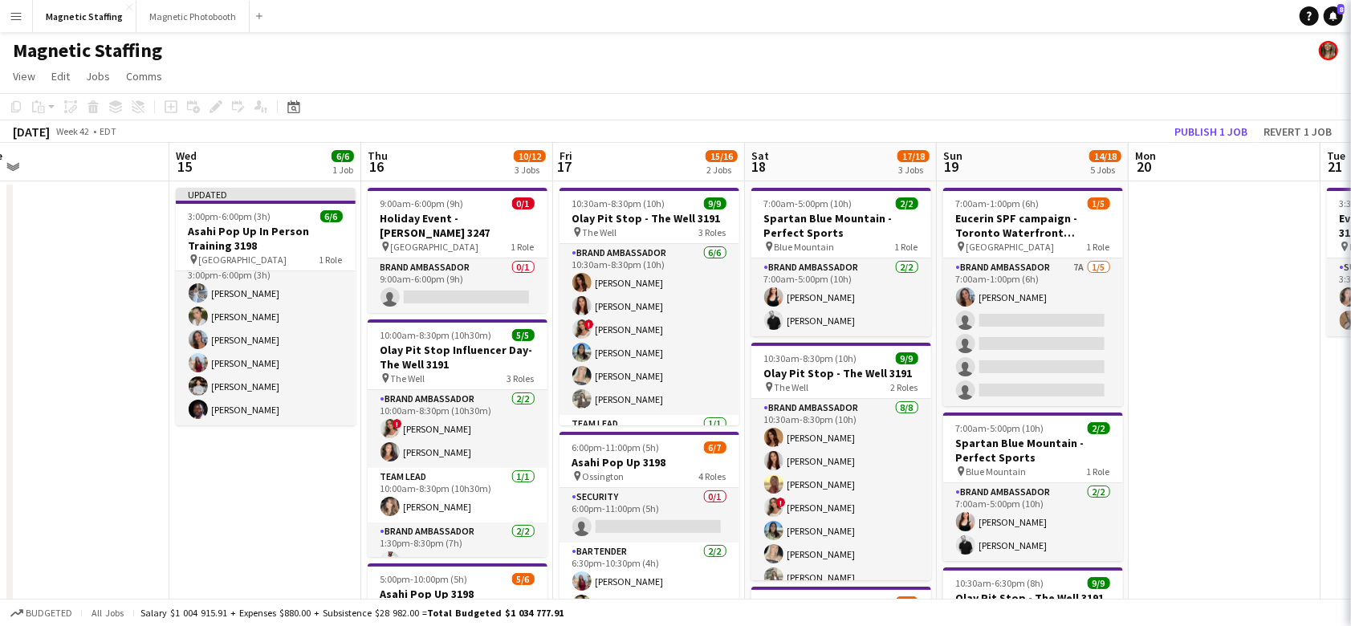
scroll to position [16, 0]
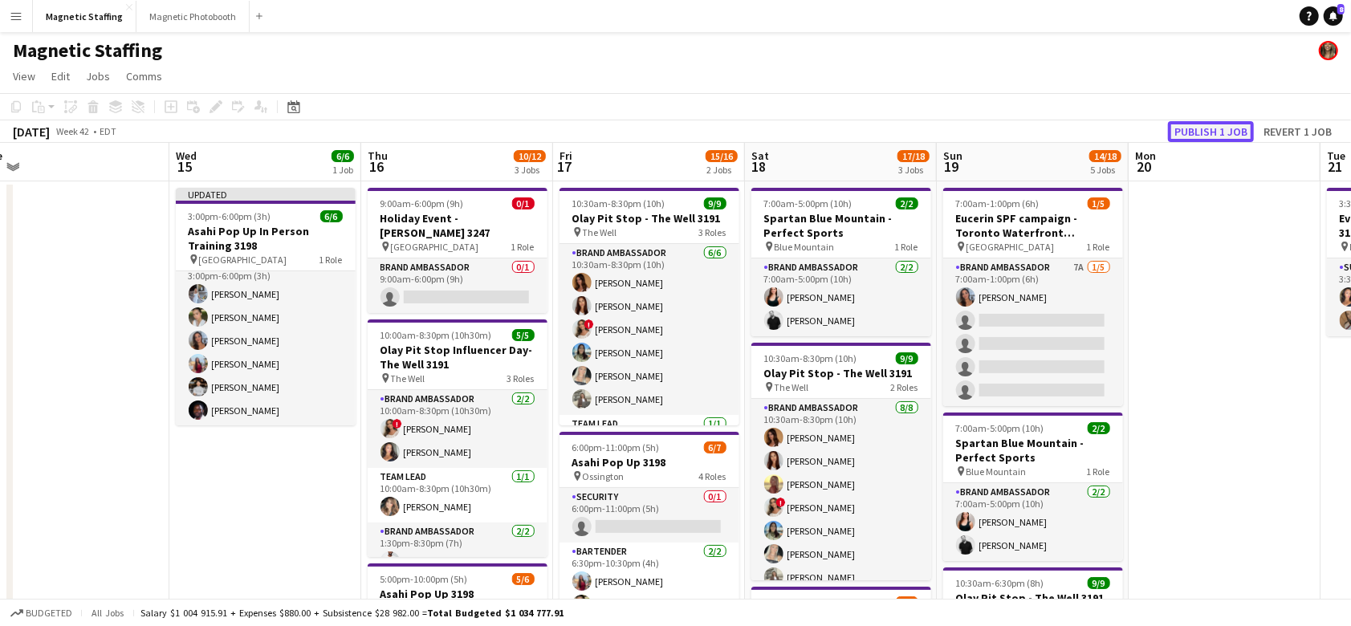
click at [1228, 132] on button "Publish 1 job" at bounding box center [1211, 131] width 86 height 21
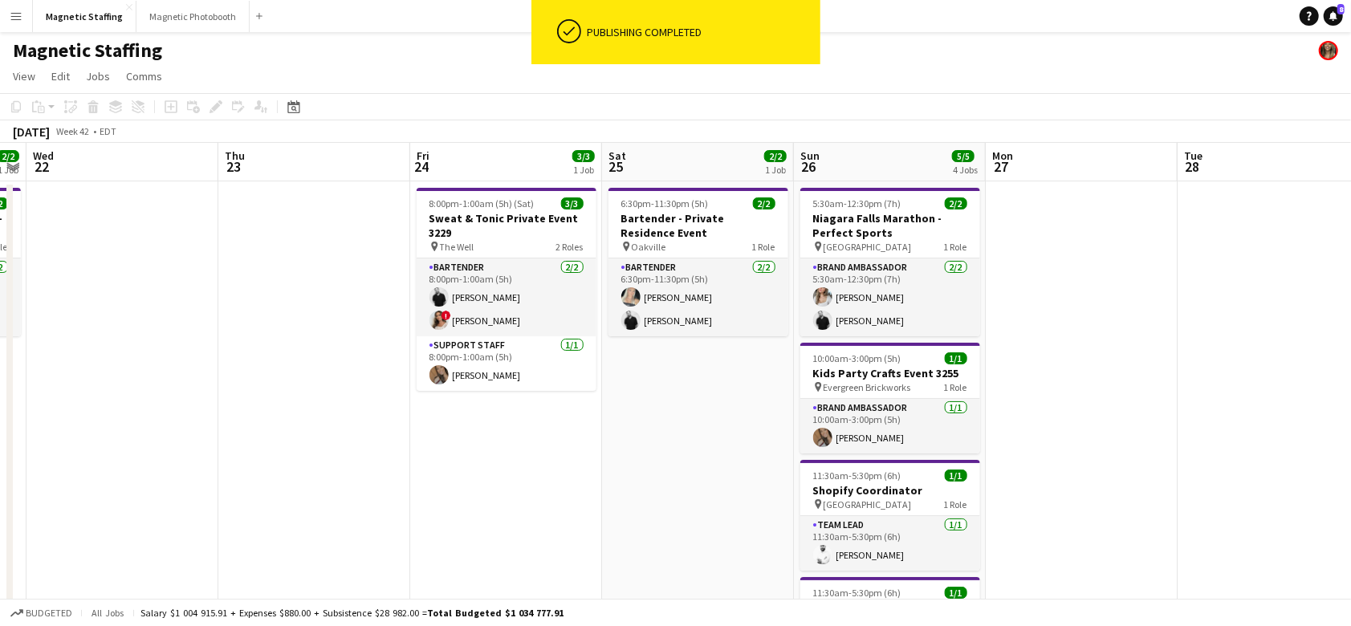
scroll to position [0, 699]
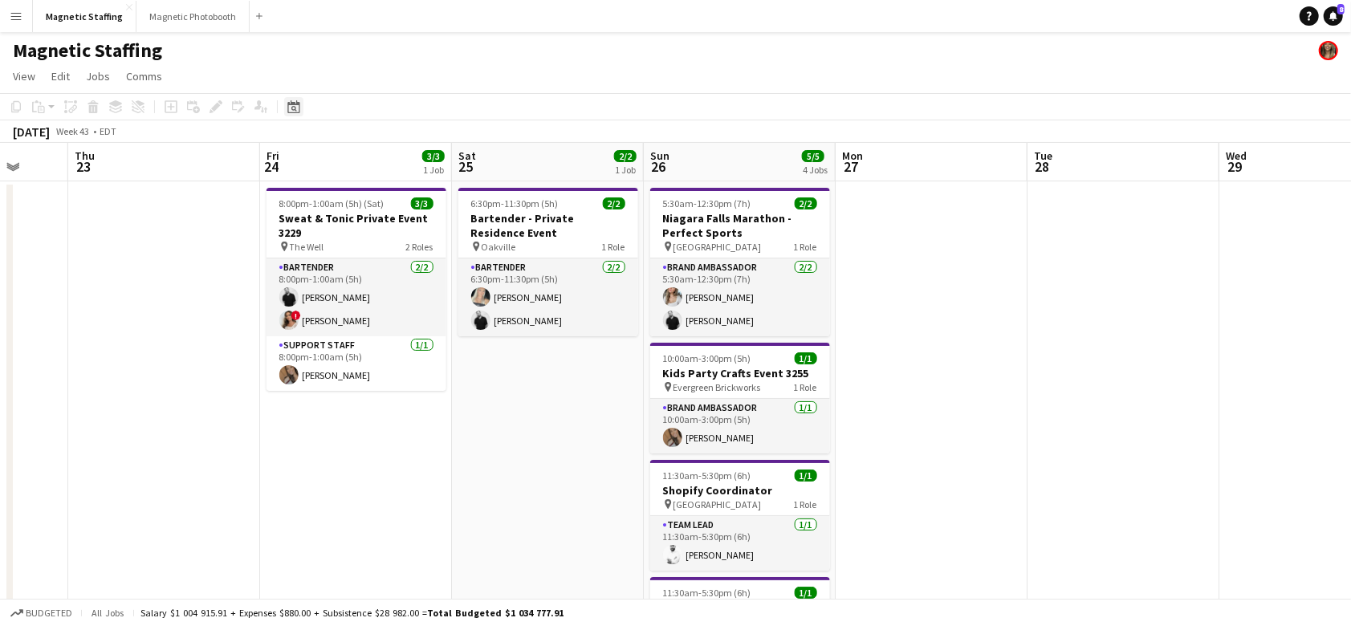
click at [291, 103] on icon "Date picker" at bounding box center [293, 106] width 13 height 13
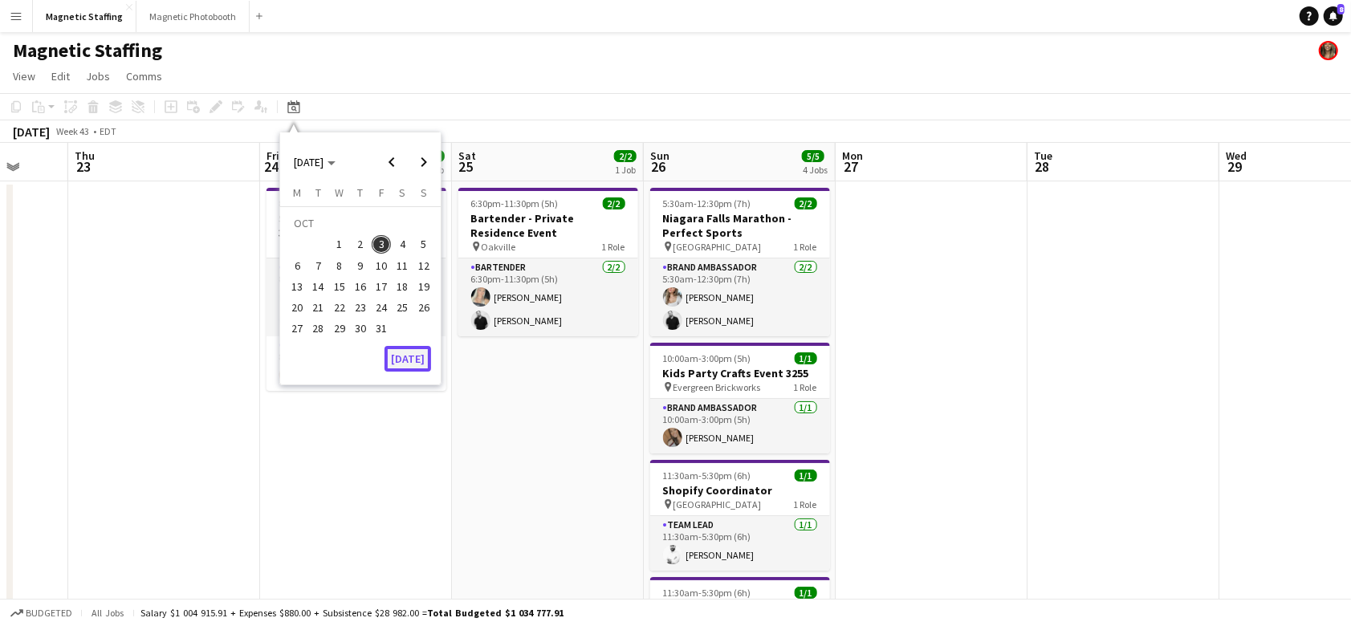
click at [401, 363] on button "[DATE]" at bounding box center [408, 359] width 47 height 26
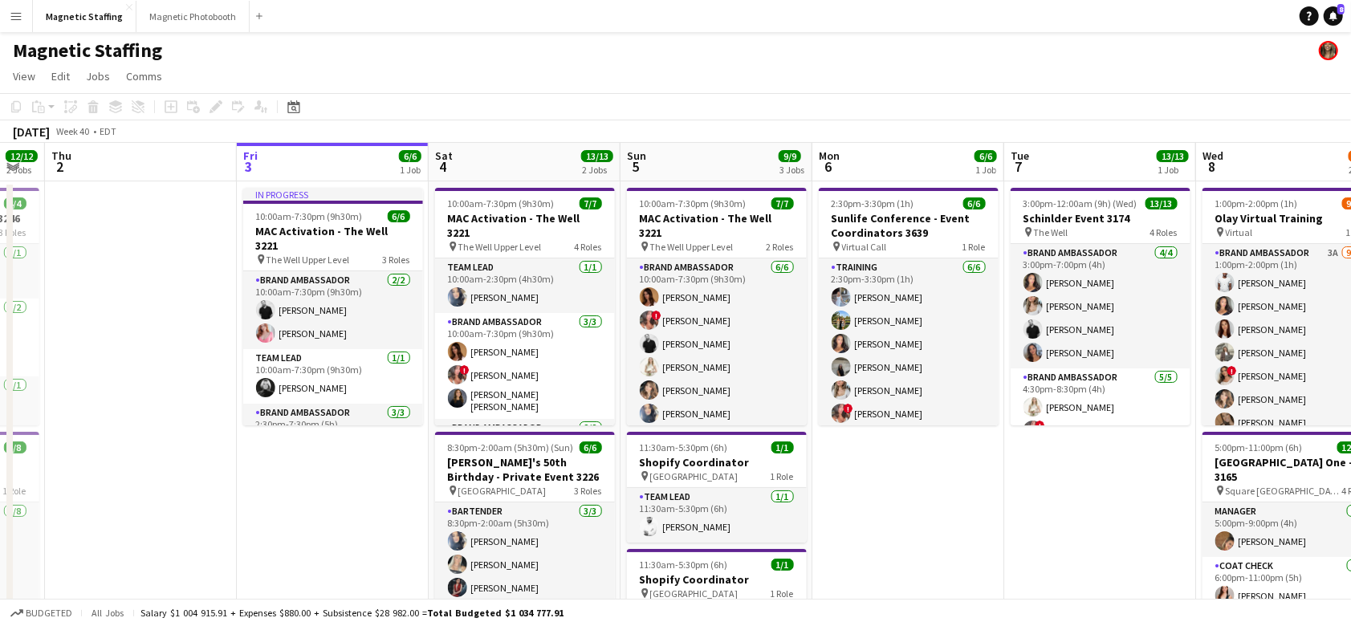
scroll to position [0, 741]
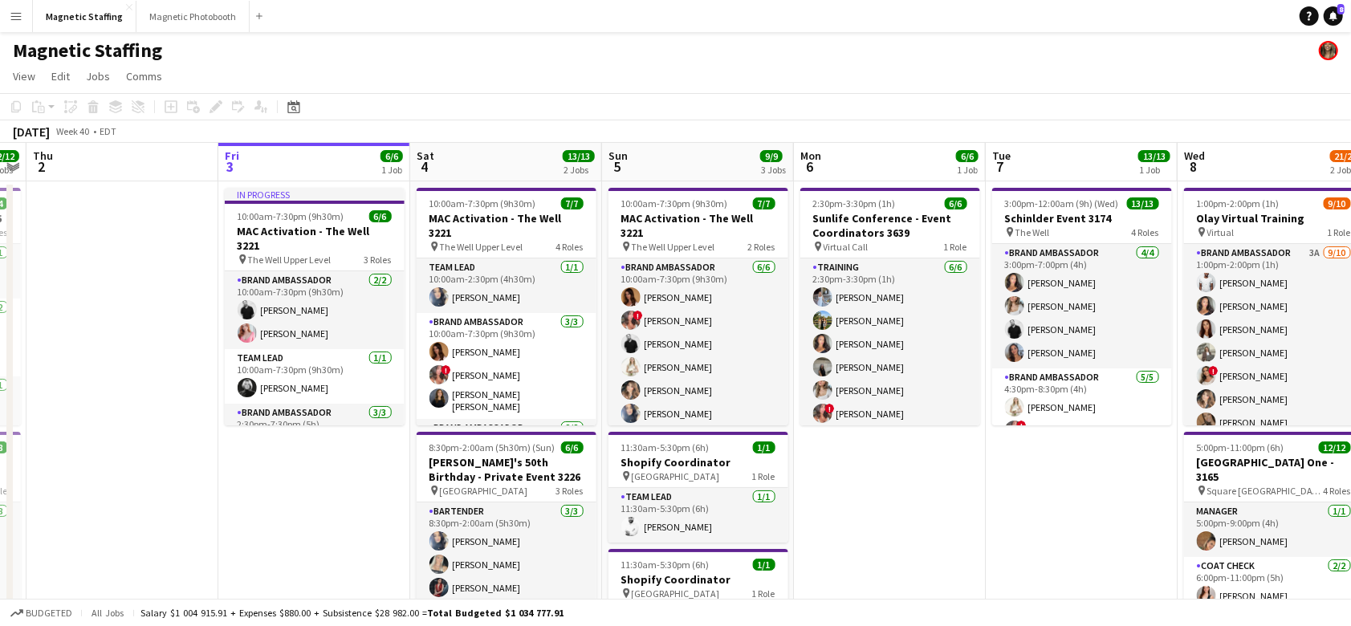
drag, startPoint x: 617, startPoint y: 329, endPoint x: 428, endPoint y: 328, distance: 189.5
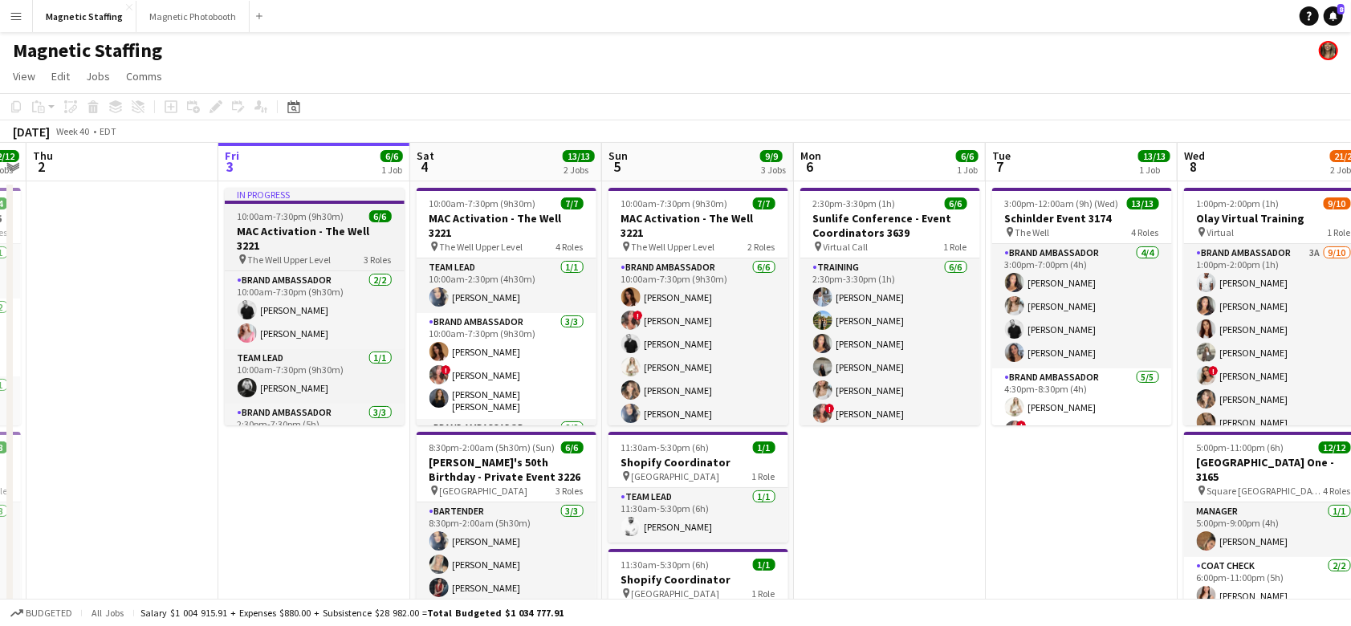
click at [267, 221] on span "10:00am-7:30pm (9h30m)" at bounding box center [291, 216] width 107 height 12
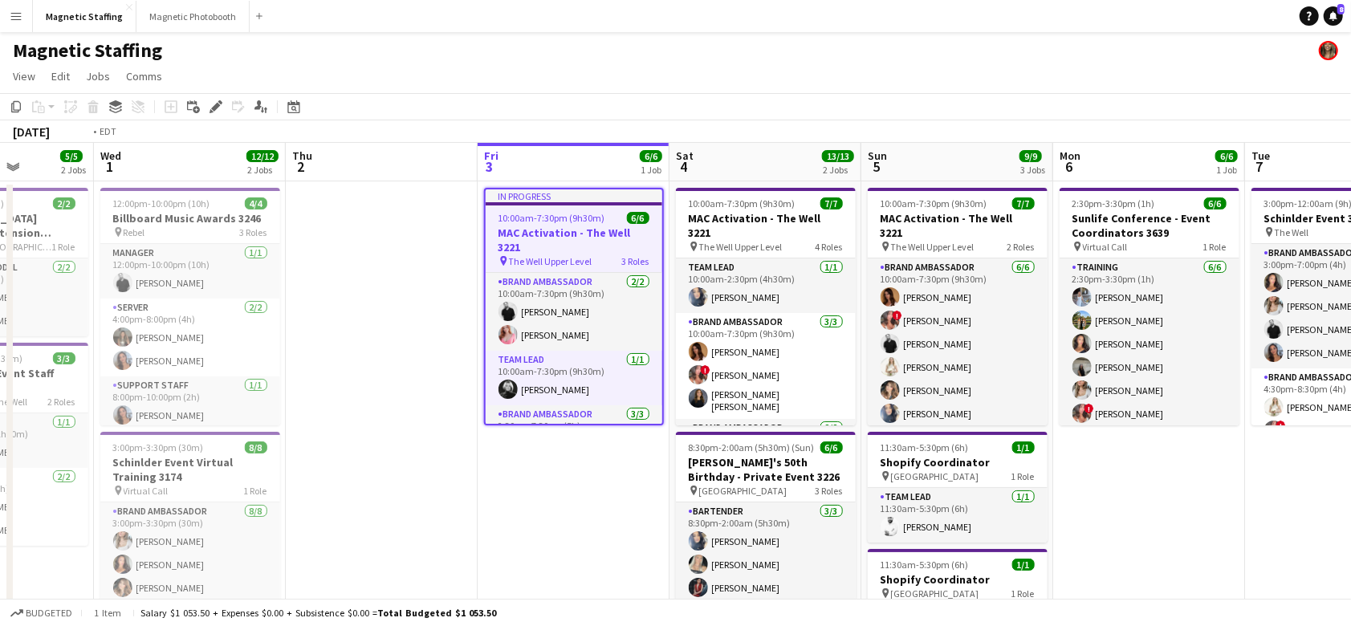
drag, startPoint x: 924, startPoint y: 254, endPoint x: 14, endPoint y: 275, distance: 910.7
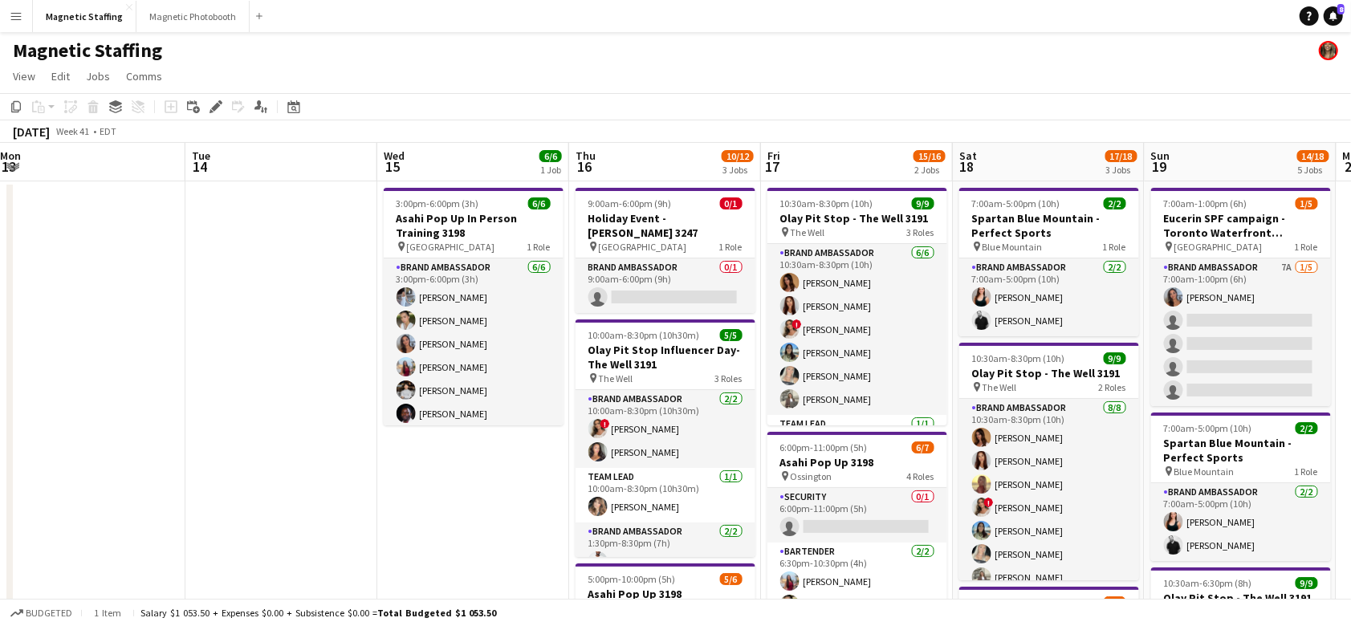
drag, startPoint x: 278, startPoint y: 284, endPoint x: 14, endPoint y: 295, distance: 264.4
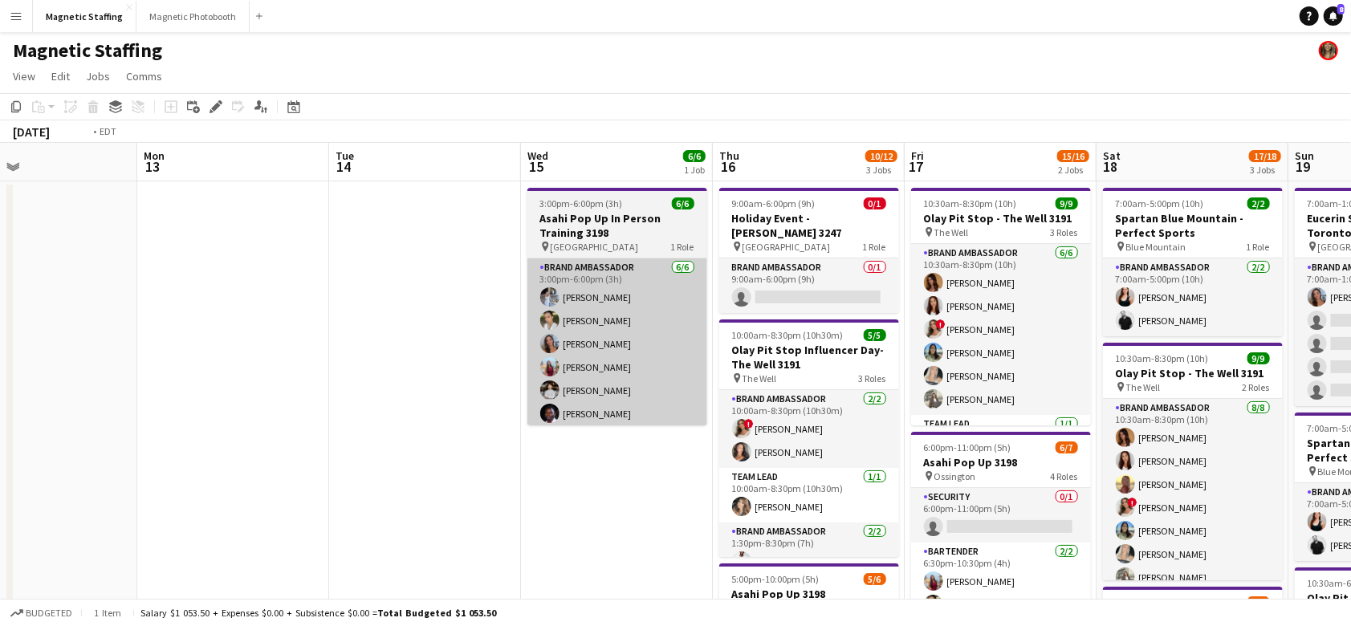
scroll to position [0, 522]
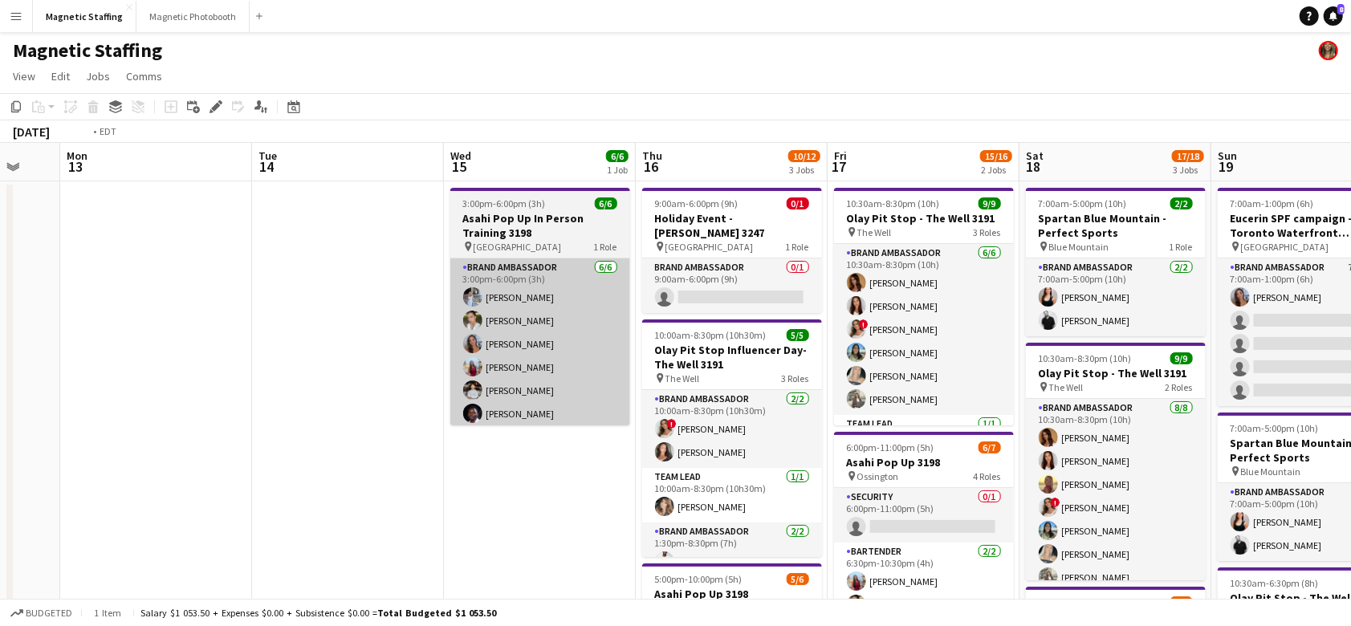
drag, startPoint x: 830, startPoint y: 290, endPoint x: 63, endPoint y: 285, distance: 767.6
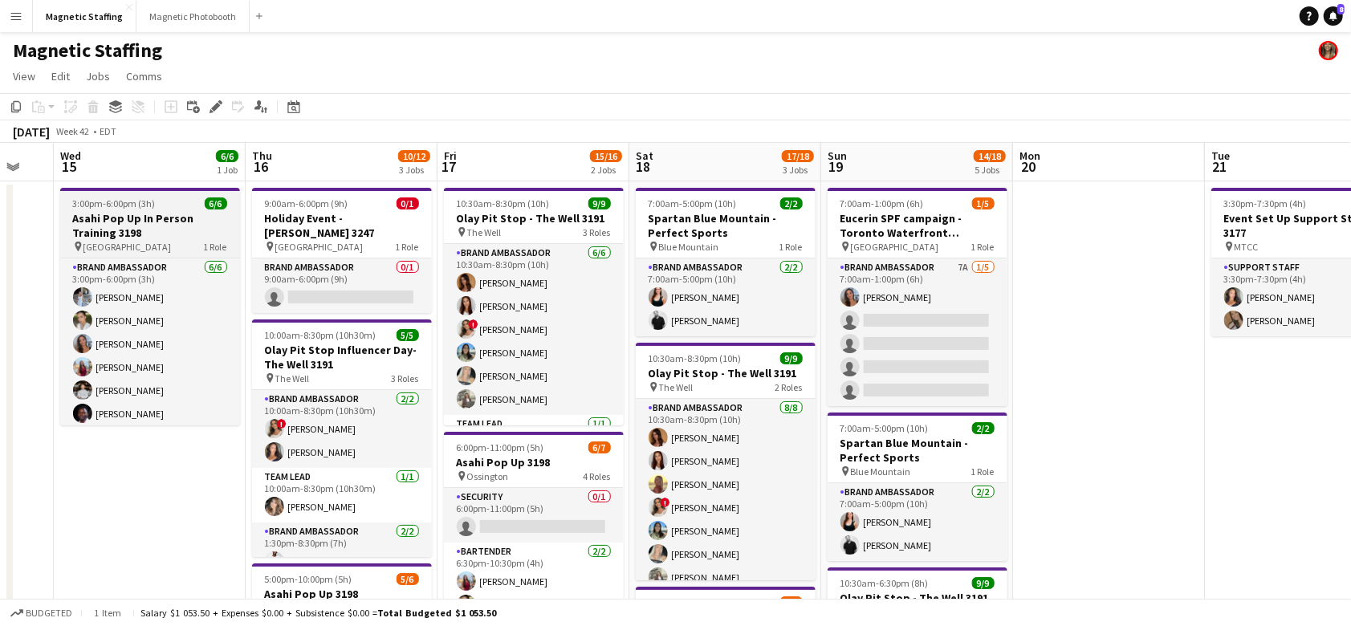
click at [171, 215] on h3 "Asahi Pop Up In Person Training 3198" at bounding box center [150, 225] width 180 height 29
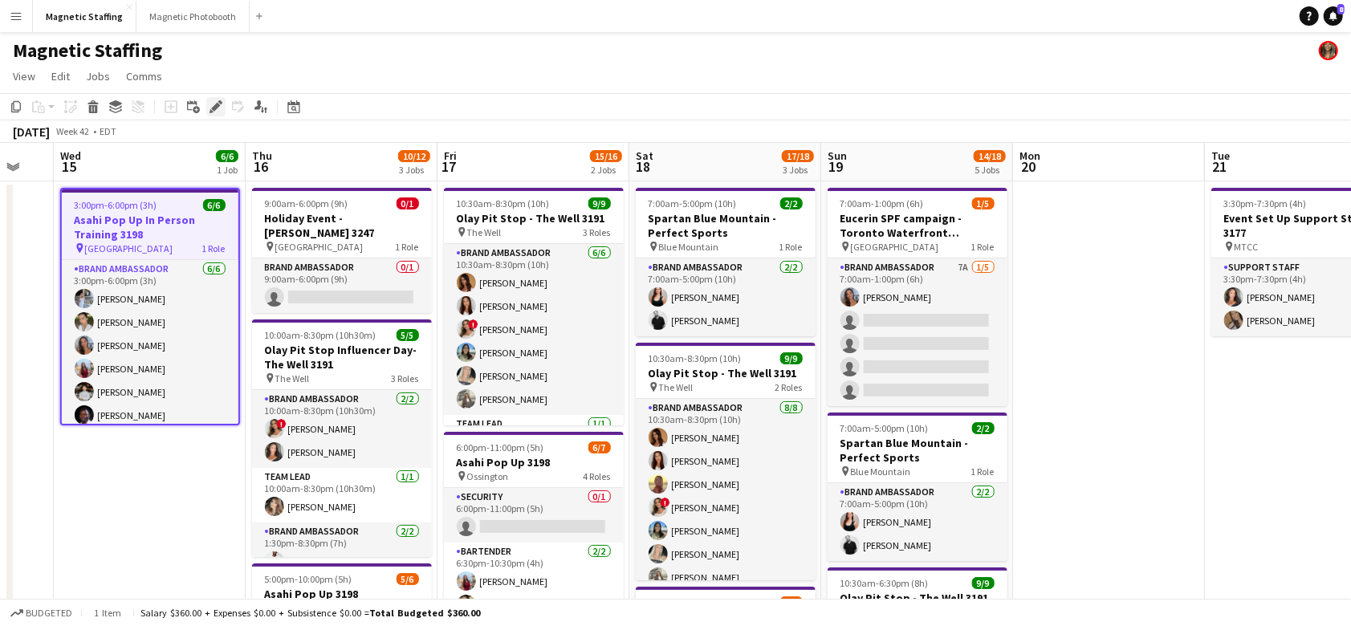
click at [214, 106] on icon "Edit" at bounding box center [216, 106] width 13 height 13
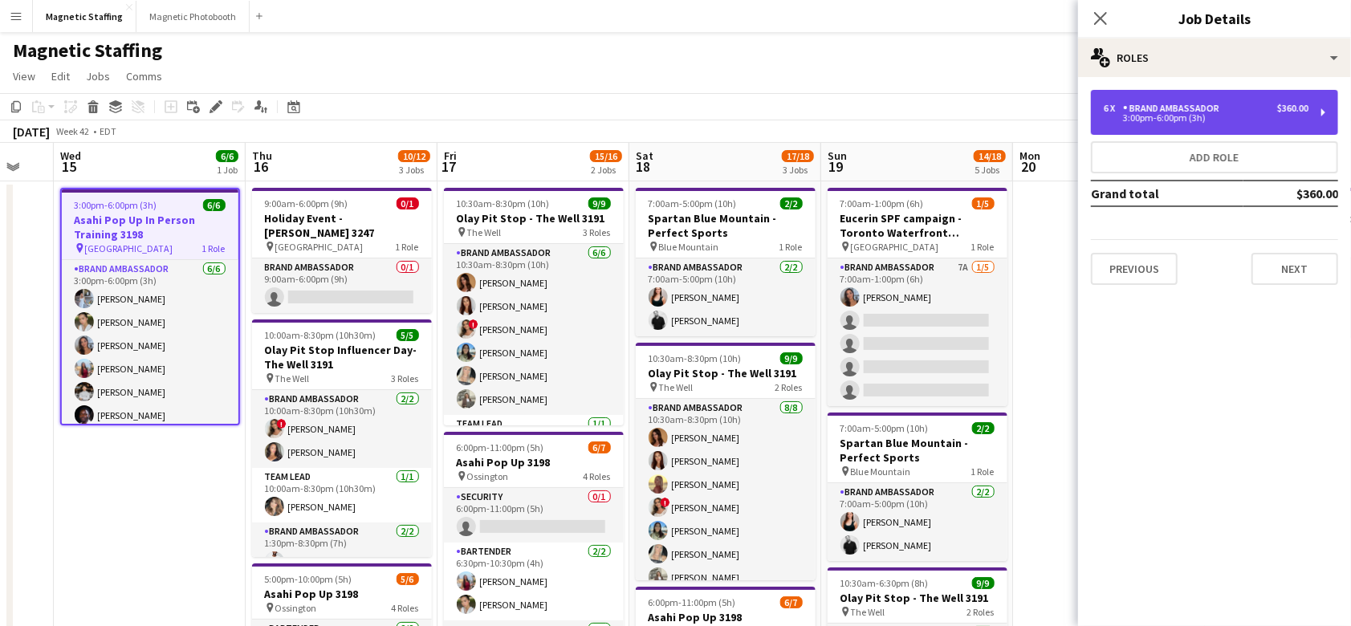
click at [1197, 131] on div "6 x Brand Ambassador $360.00 3:00pm-6:00pm (3h)" at bounding box center [1214, 112] width 247 height 45
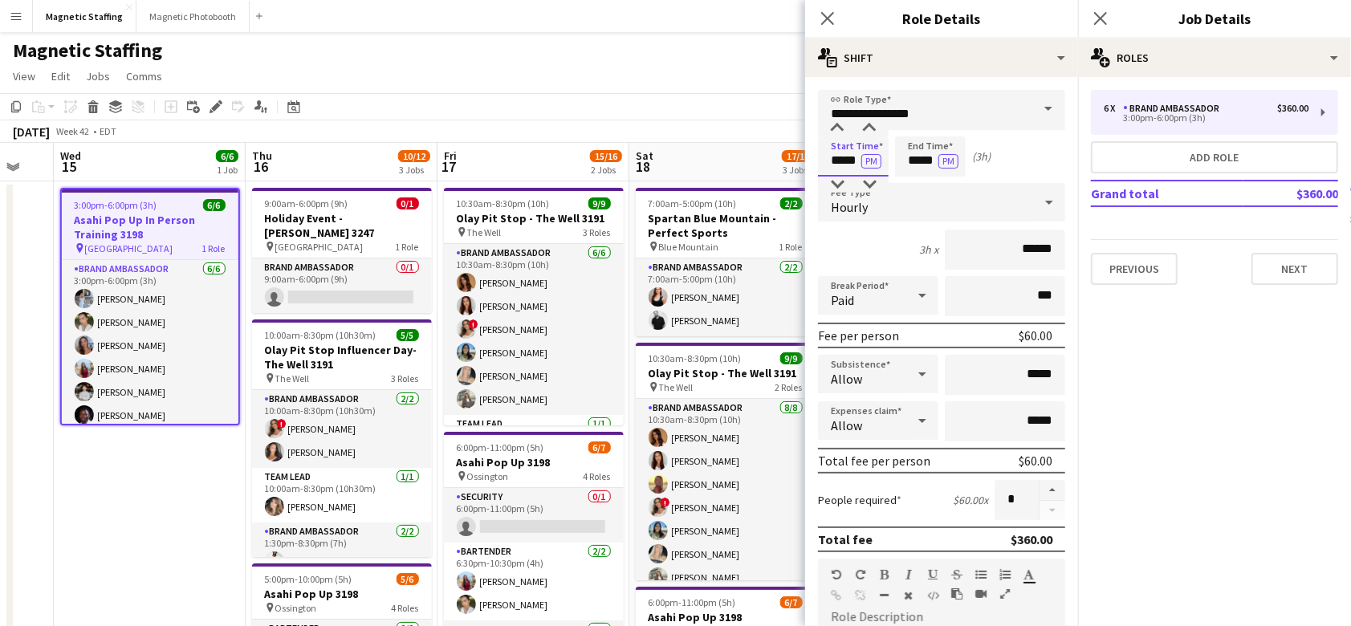
drag, startPoint x: 859, startPoint y: 163, endPoint x: 676, endPoint y: 136, distance: 185.0
click at [681, 156] on body "Menu Boards Boards Boards All jobs Status Workforce Workforce My Workforce Recr…" at bounding box center [675, 596] width 1351 height 1192
type input "*****"
drag, startPoint x: 938, startPoint y: 161, endPoint x: 878, endPoint y: 161, distance: 60.2
click at [878, 161] on div "Start Time ***** PM End Time ***** PM (0h 30m)" at bounding box center [941, 156] width 247 height 40
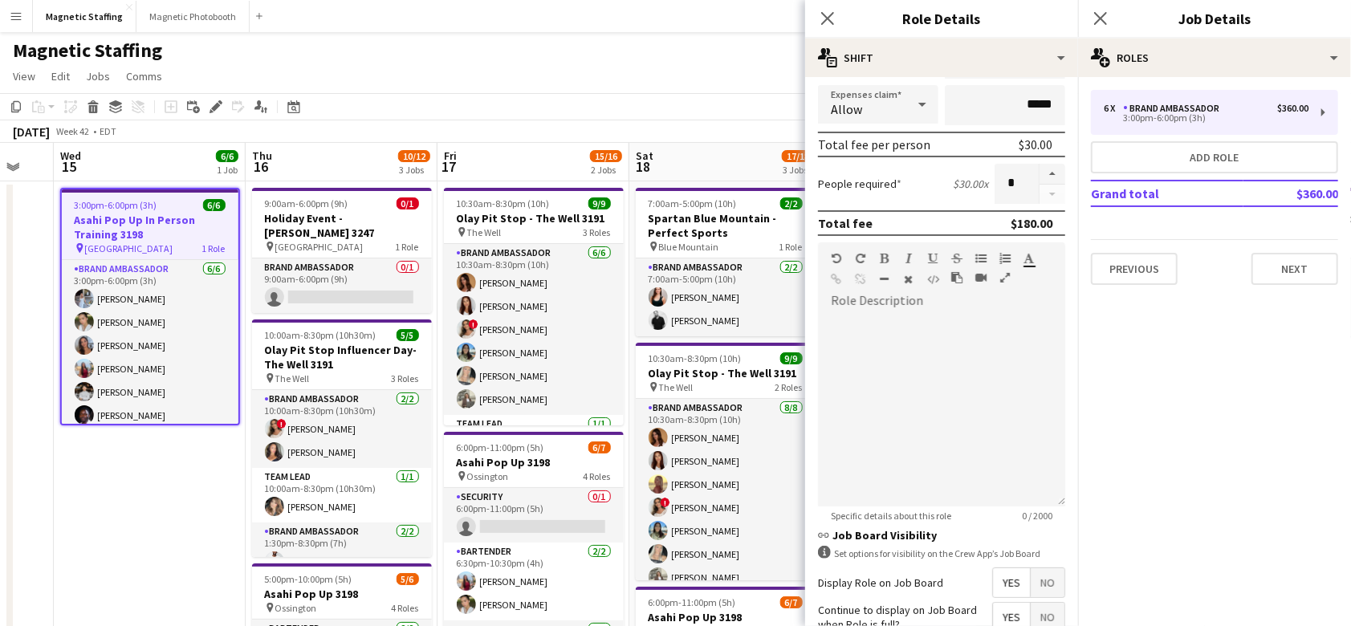
scroll to position [456, 0]
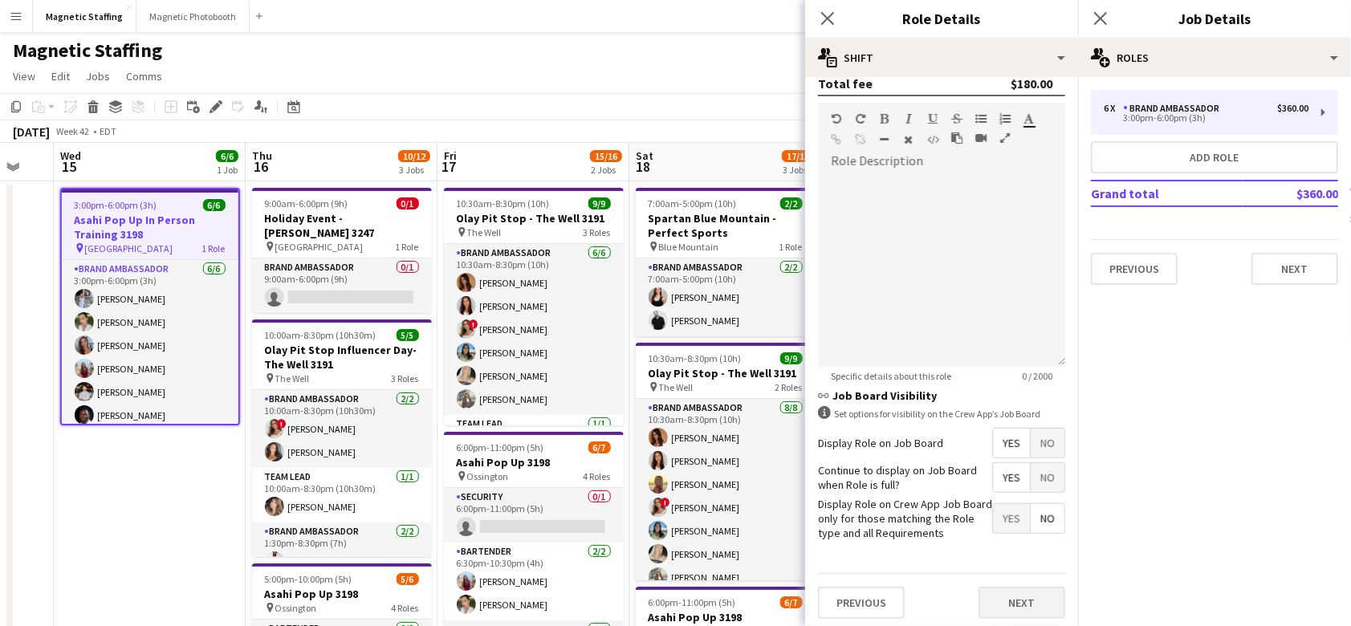
type input "*****"
click at [1011, 598] on button "Next" at bounding box center [1022, 603] width 87 height 32
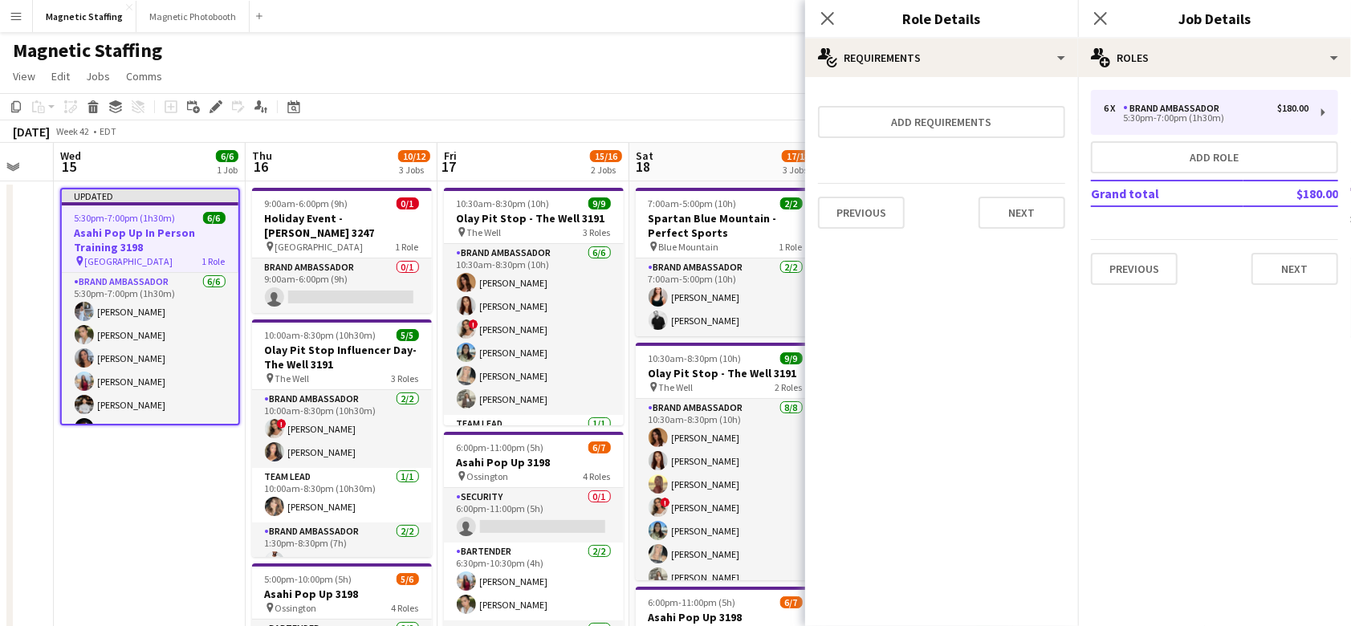
scroll to position [0, 0]
click at [1031, 212] on button "Next" at bounding box center [1022, 213] width 87 height 32
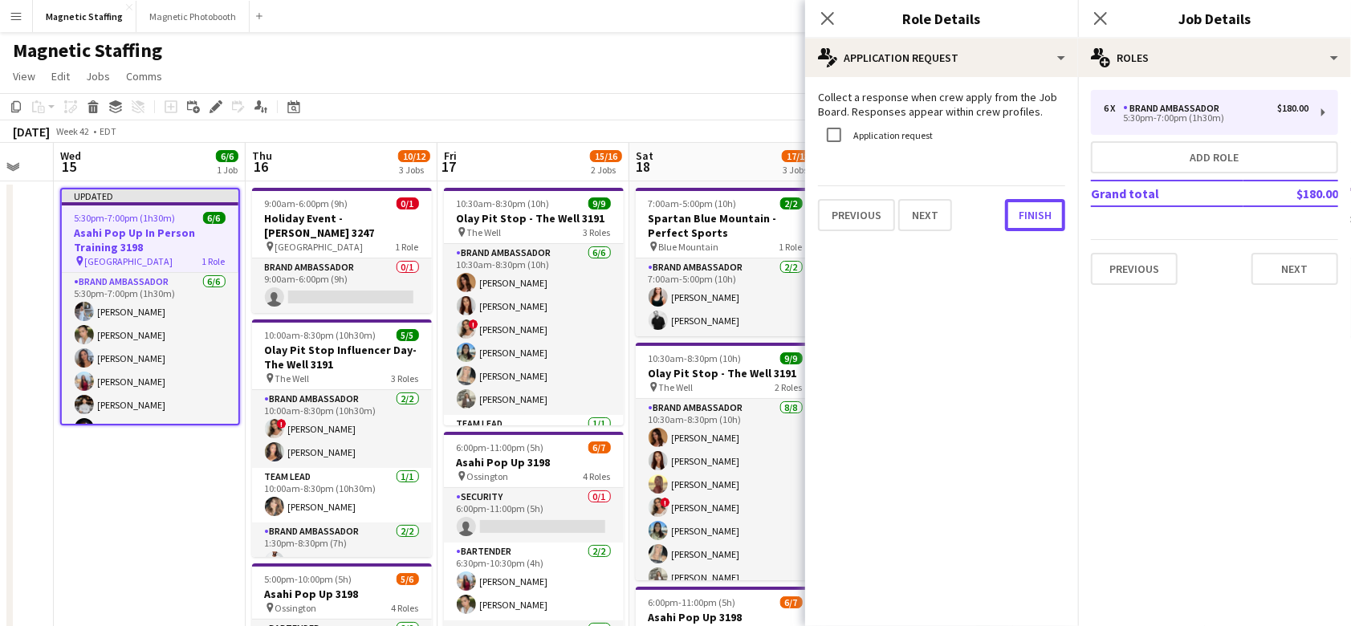
click at [1031, 212] on button "Finish" at bounding box center [1035, 215] width 60 height 32
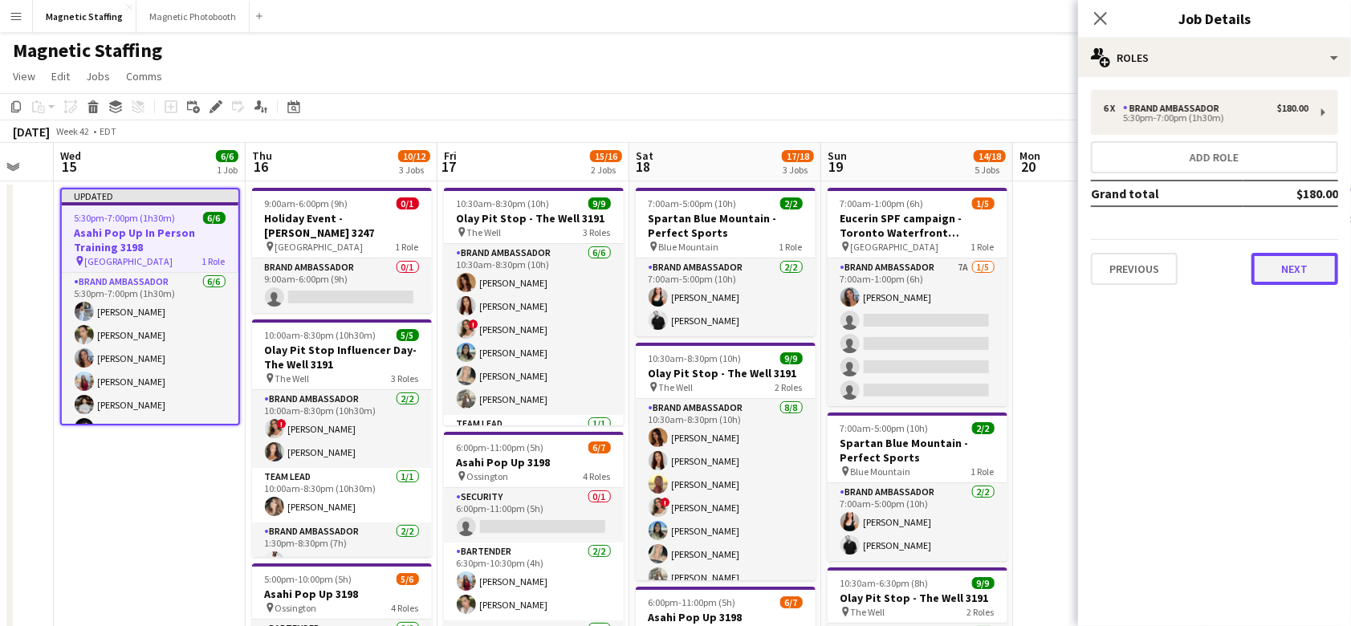
click at [1314, 267] on button "Next" at bounding box center [1295, 269] width 87 height 32
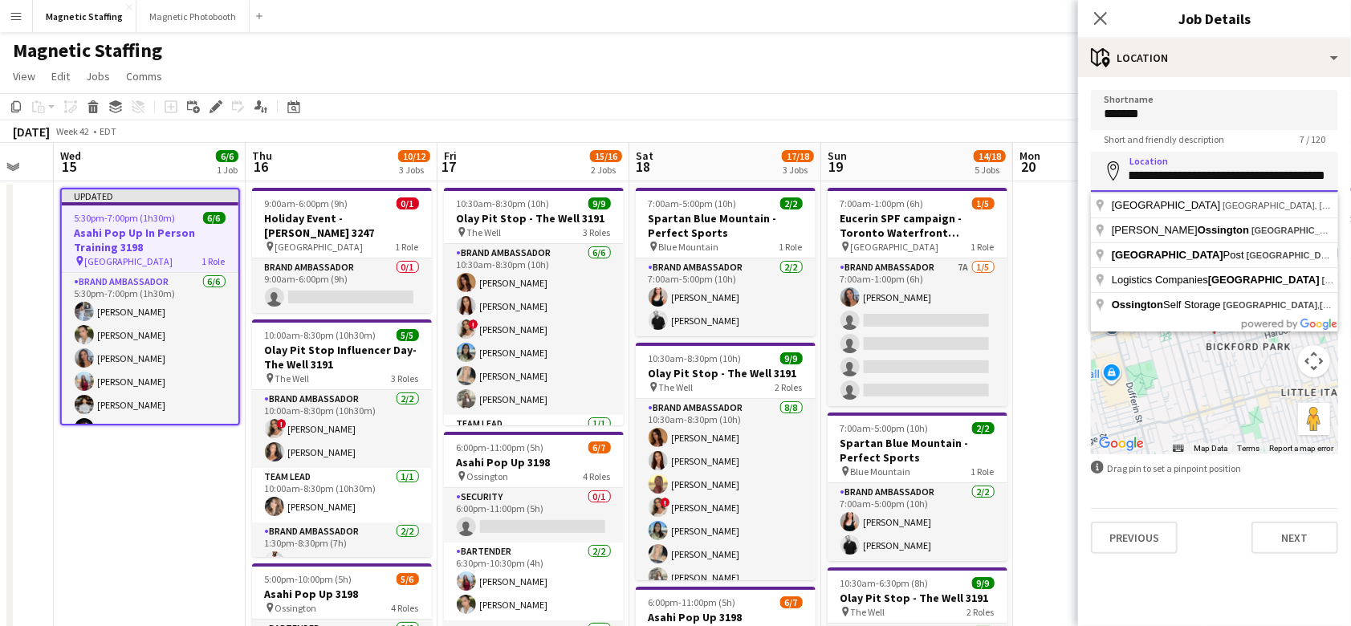
scroll to position [0, 99]
drag, startPoint x: 1133, startPoint y: 175, endPoint x: 1326, endPoint y: 174, distance: 192.7
click at [1326, 177] on input "**********" at bounding box center [1214, 172] width 247 height 40
type input "**********"
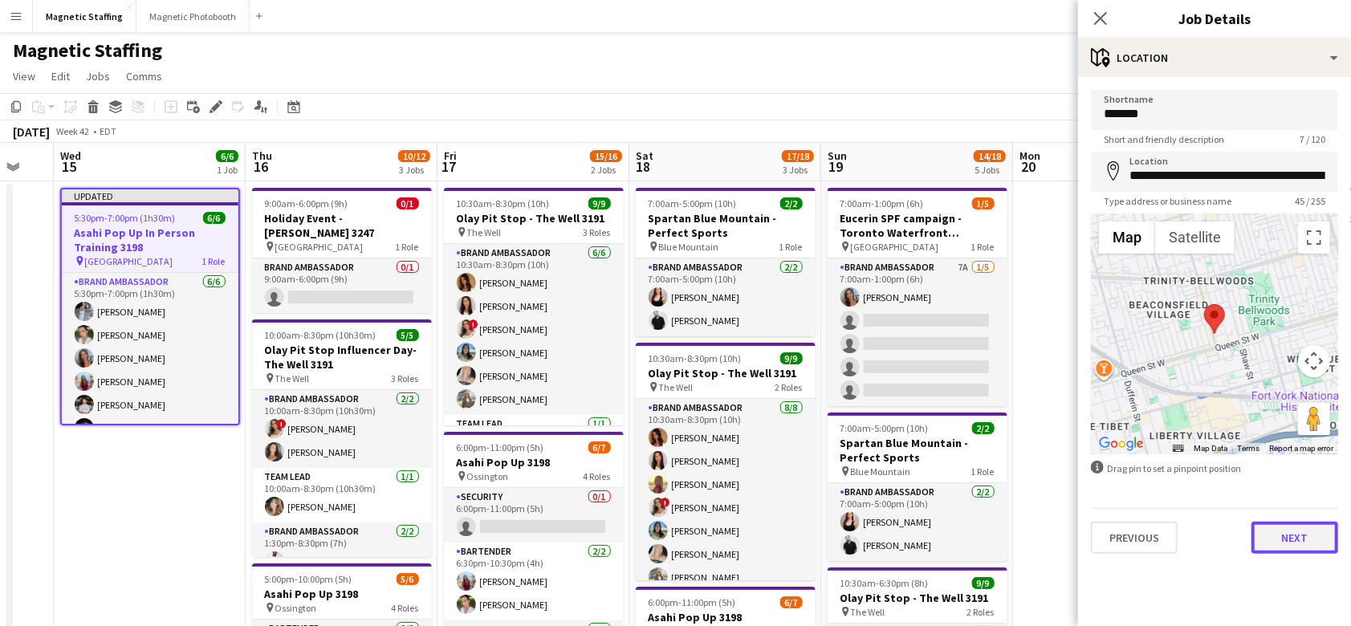
click at [1291, 544] on button "Next" at bounding box center [1295, 538] width 87 height 32
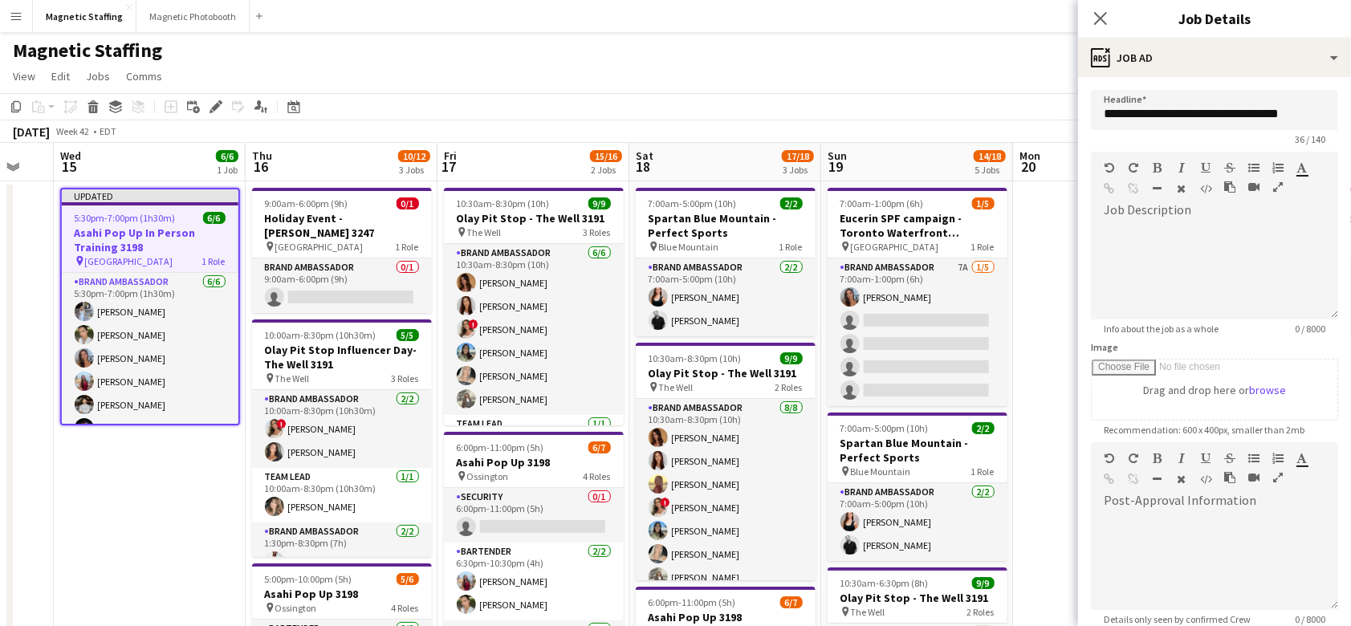
scroll to position [165, 0]
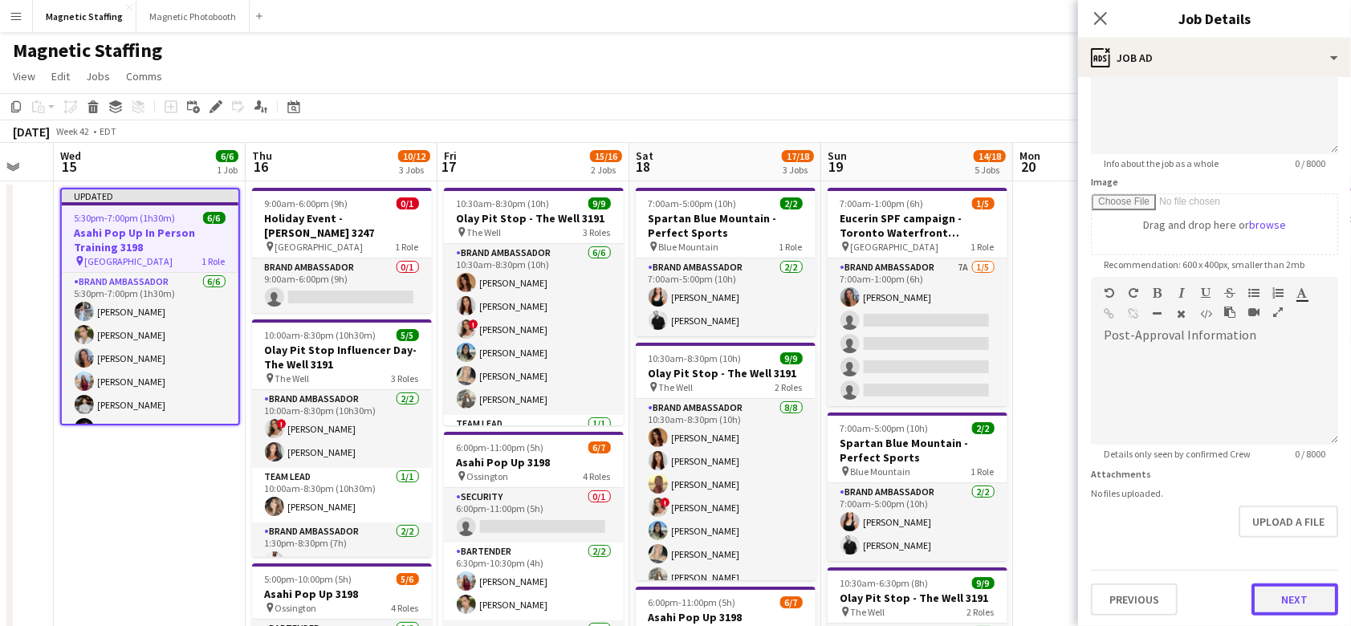
click at [1282, 599] on button "Next" at bounding box center [1295, 600] width 87 height 32
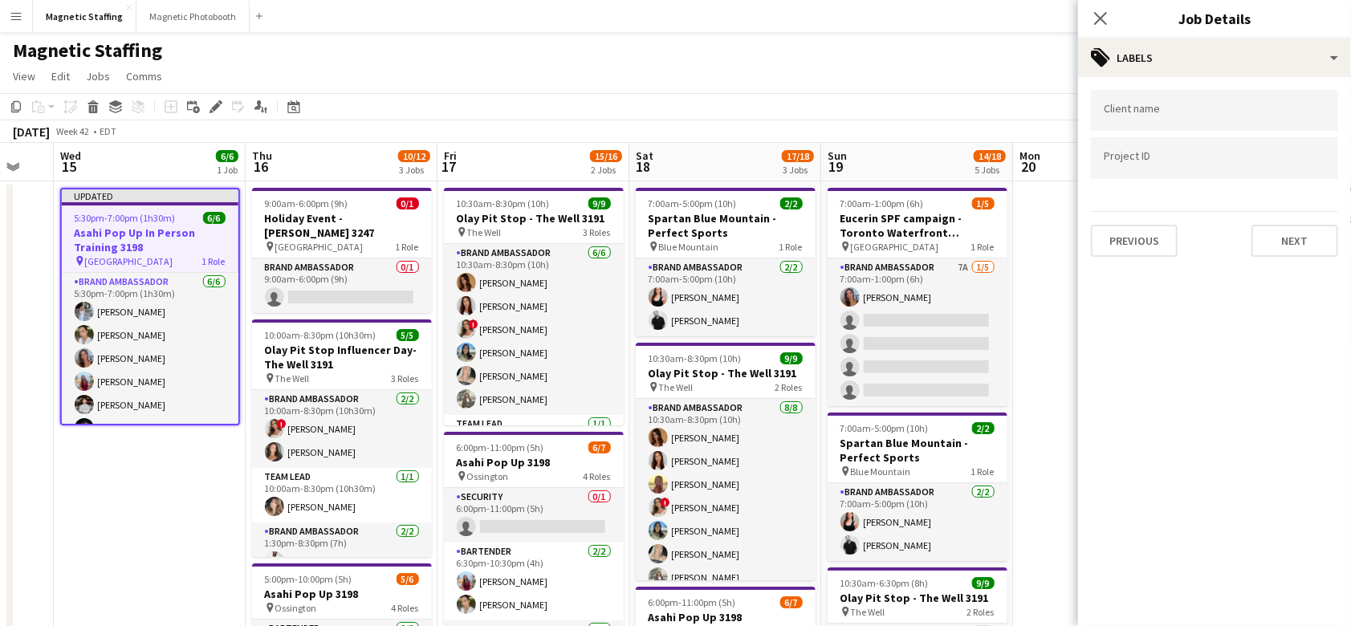
scroll to position [0, 0]
click at [1296, 246] on button "Next" at bounding box center [1295, 241] width 87 height 32
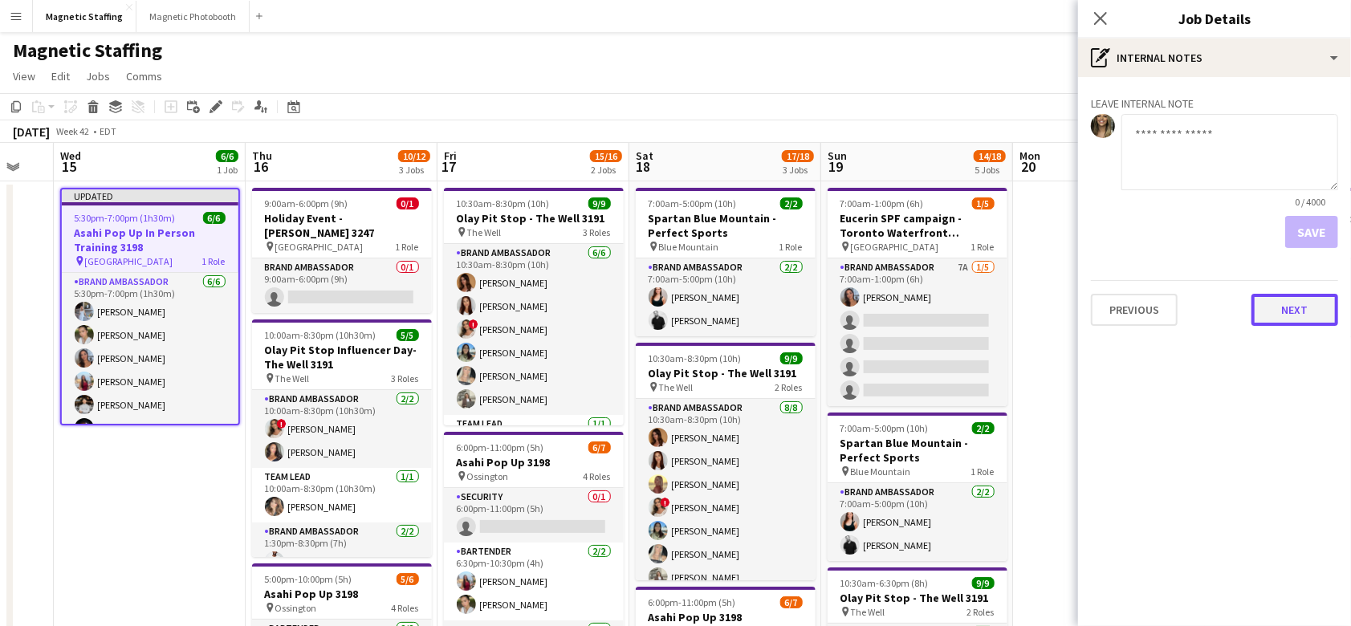
click at [1295, 307] on button "Next" at bounding box center [1295, 310] width 87 height 32
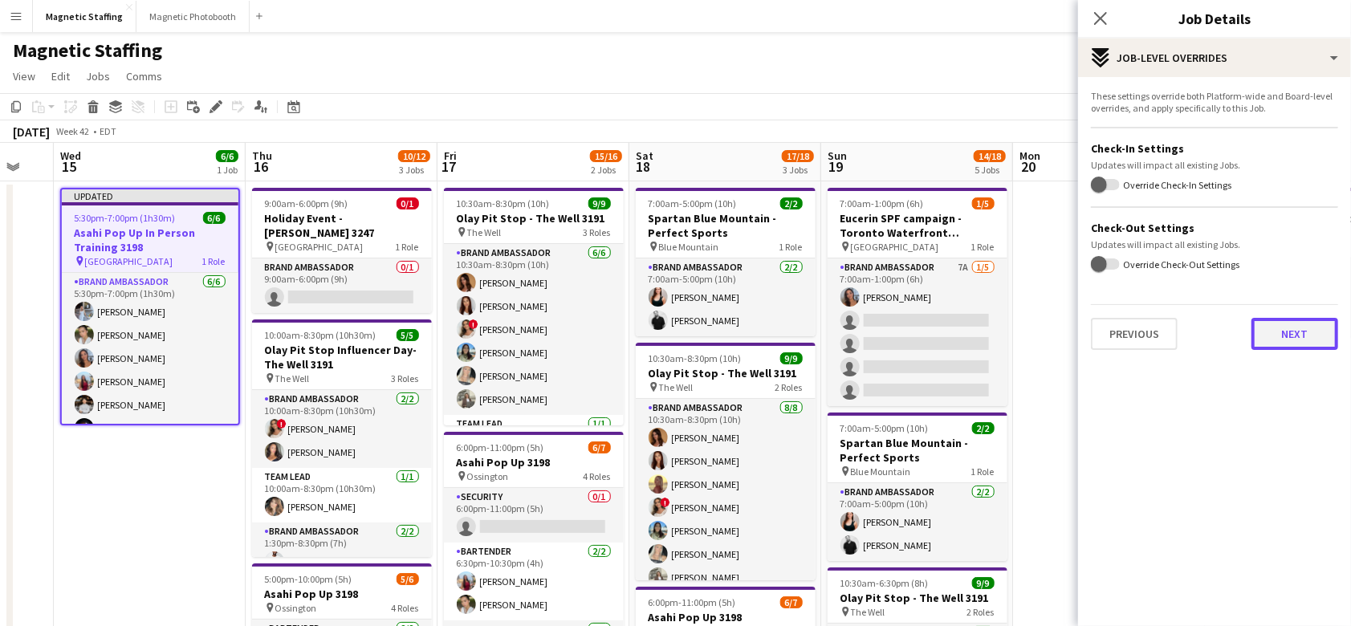
click at [1295, 332] on button "Next" at bounding box center [1295, 334] width 87 height 32
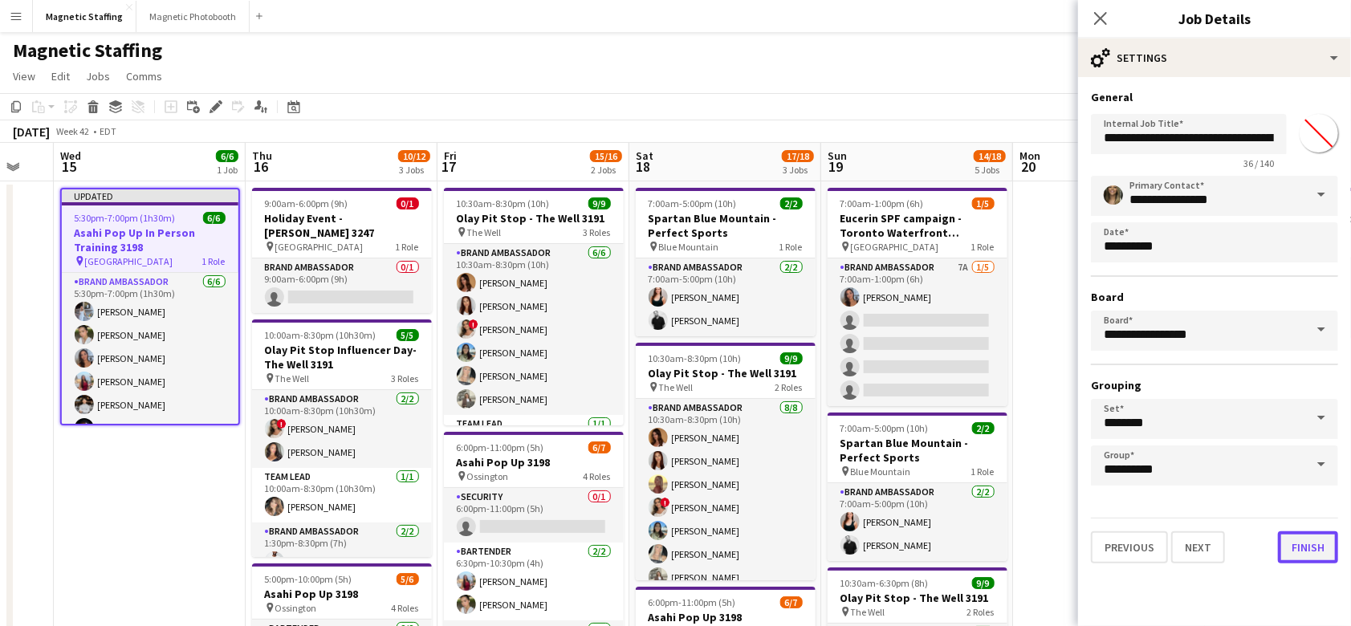
click at [1311, 548] on button "Finish" at bounding box center [1308, 548] width 60 height 32
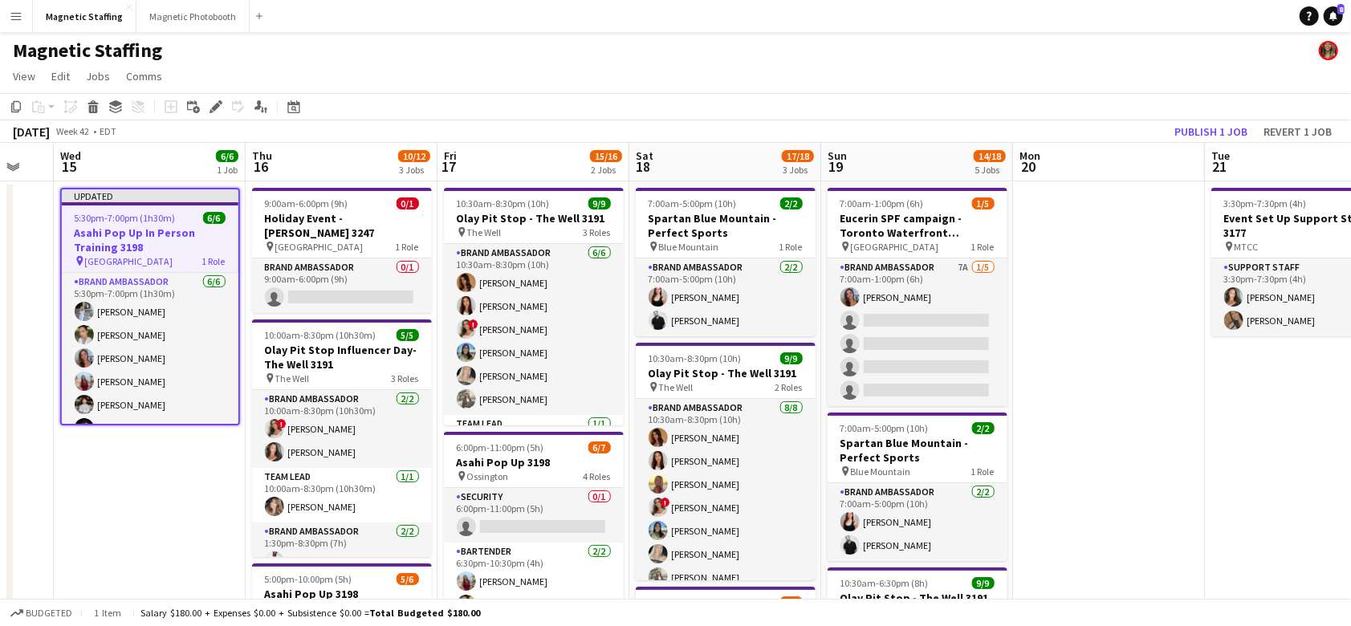
click at [1138, 214] on app-date-cell at bounding box center [1109, 636] width 192 height 910
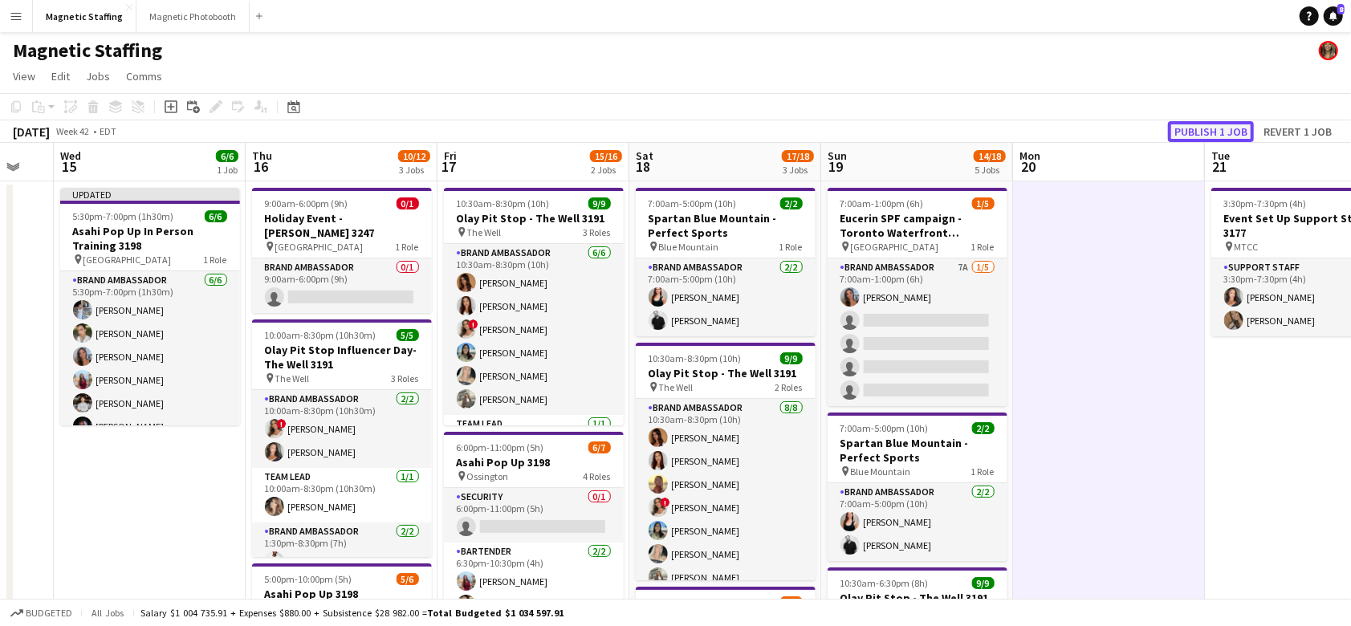
click at [1209, 133] on button "Publish 1 job" at bounding box center [1211, 131] width 86 height 21
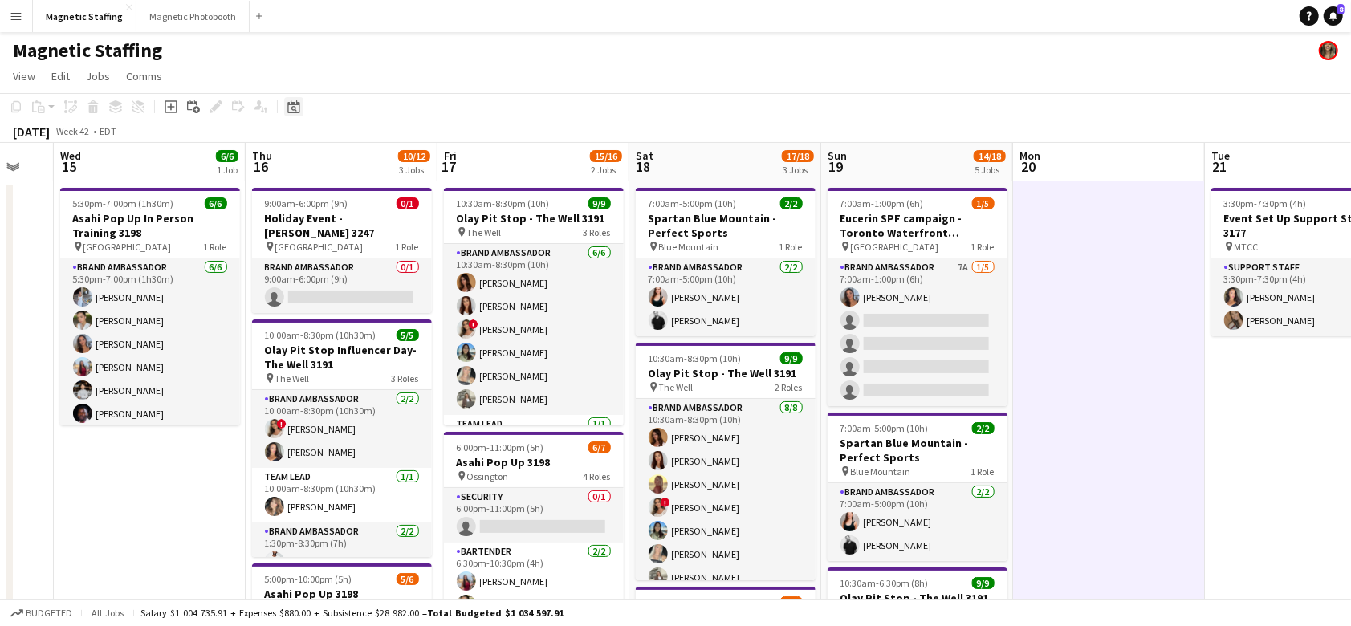
click at [295, 108] on icon at bounding box center [294, 109] width 6 height 6
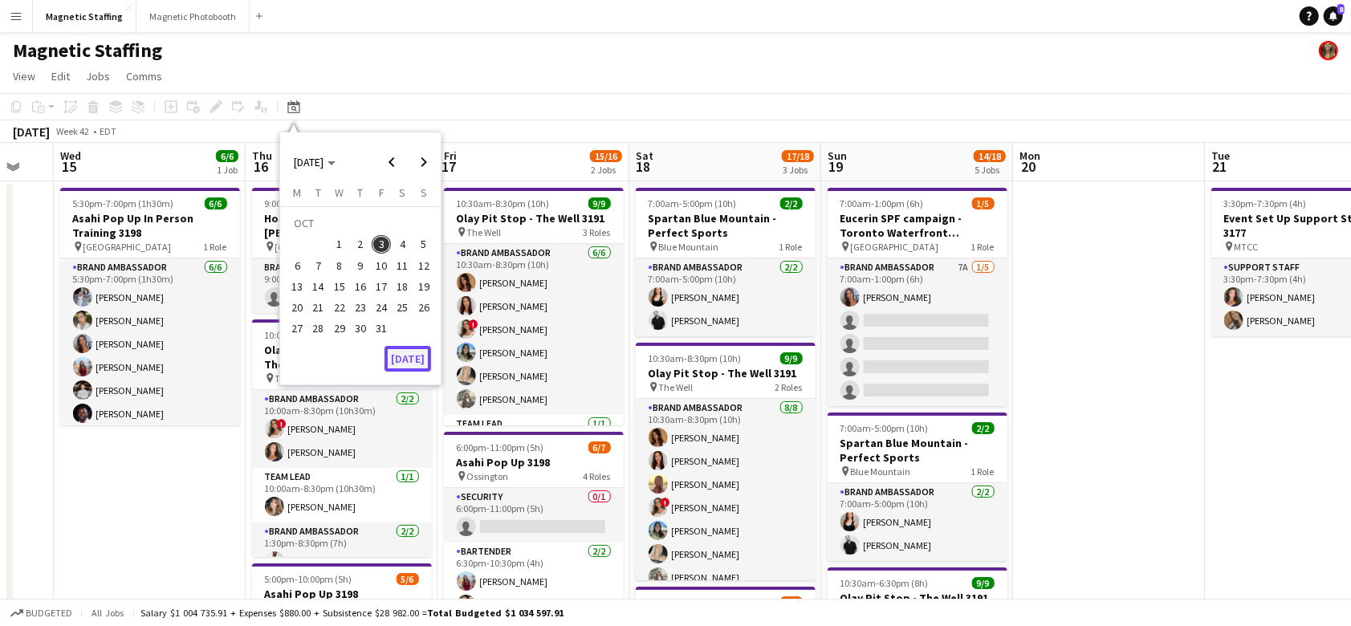
click at [399, 352] on button "[DATE]" at bounding box center [408, 359] width 47 height 26
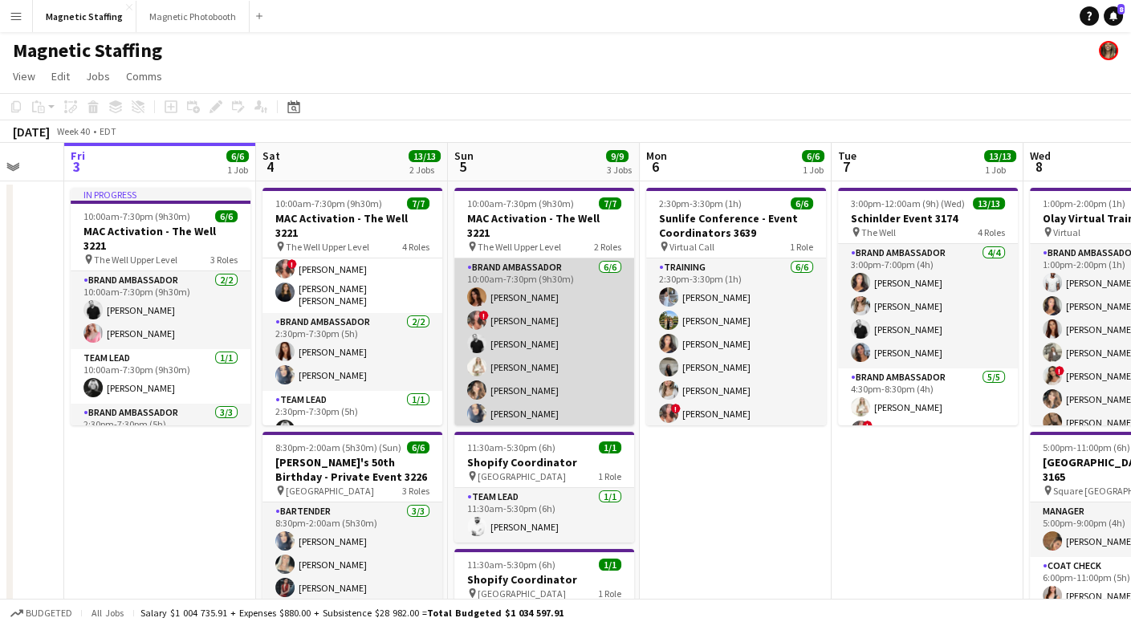
click at [518, 365] on app-card-role "Brand Ambassador [DATE] 10:00am-7:30pm (9h30m) [PERSON_NAME] ! [PERSON_NAME] [P…" at bounding box center [544, 344] width 180 height 171
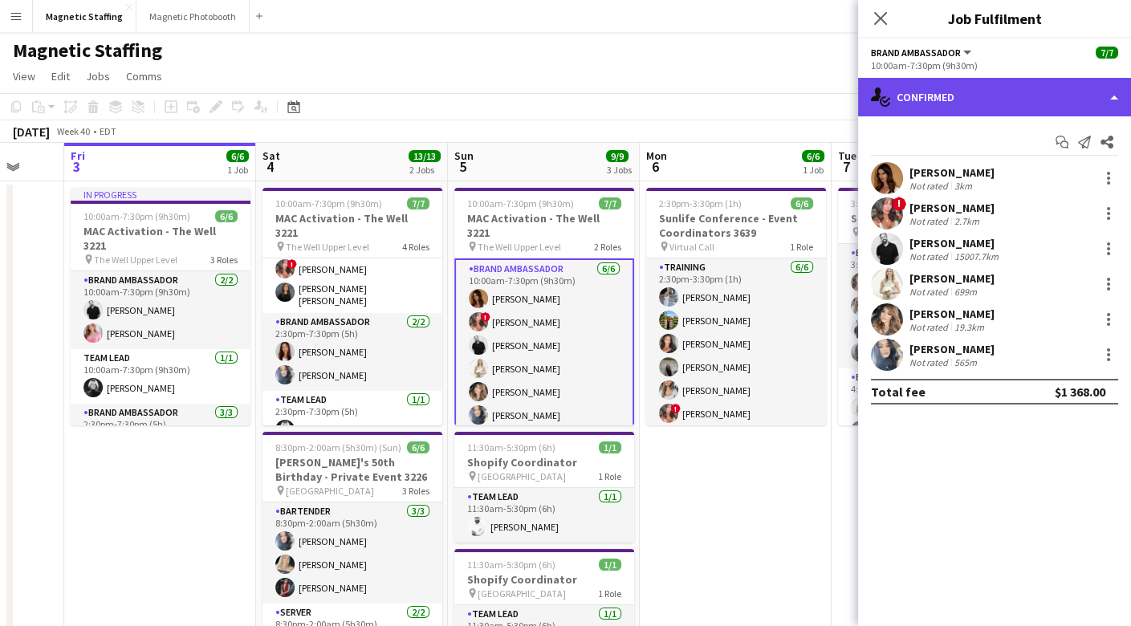
click at [968, 93] on div "single-neutral-actions-check-2 Confirmed" at bounding box center [994, 97] width 273 height 39
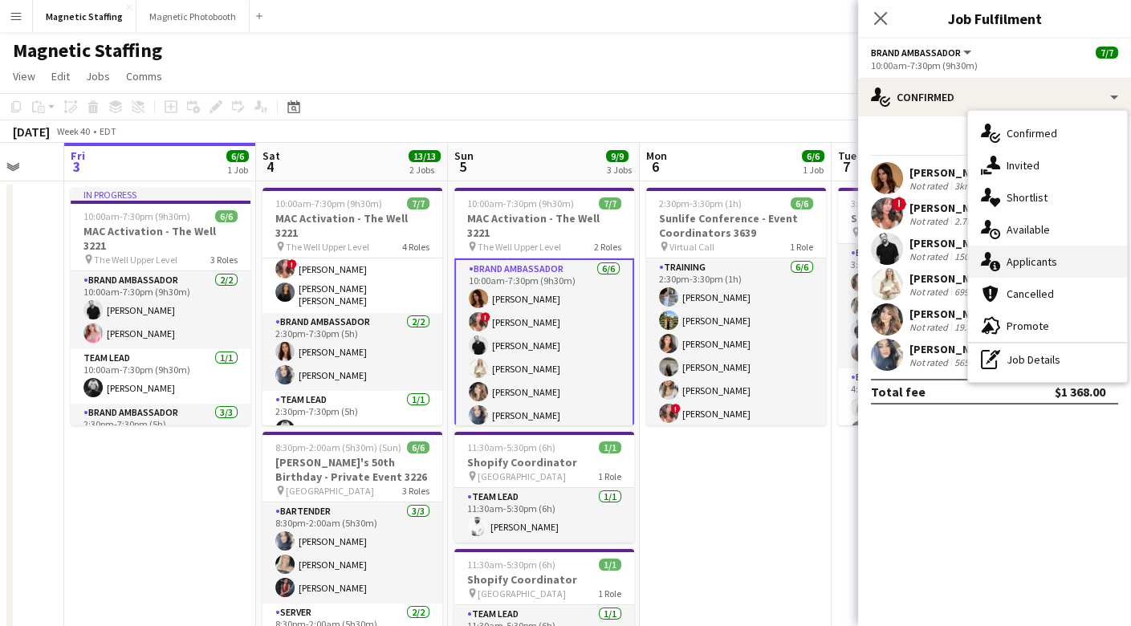
click at [999, 266] on icon at bounding box center [995, 266] width 10 height 10
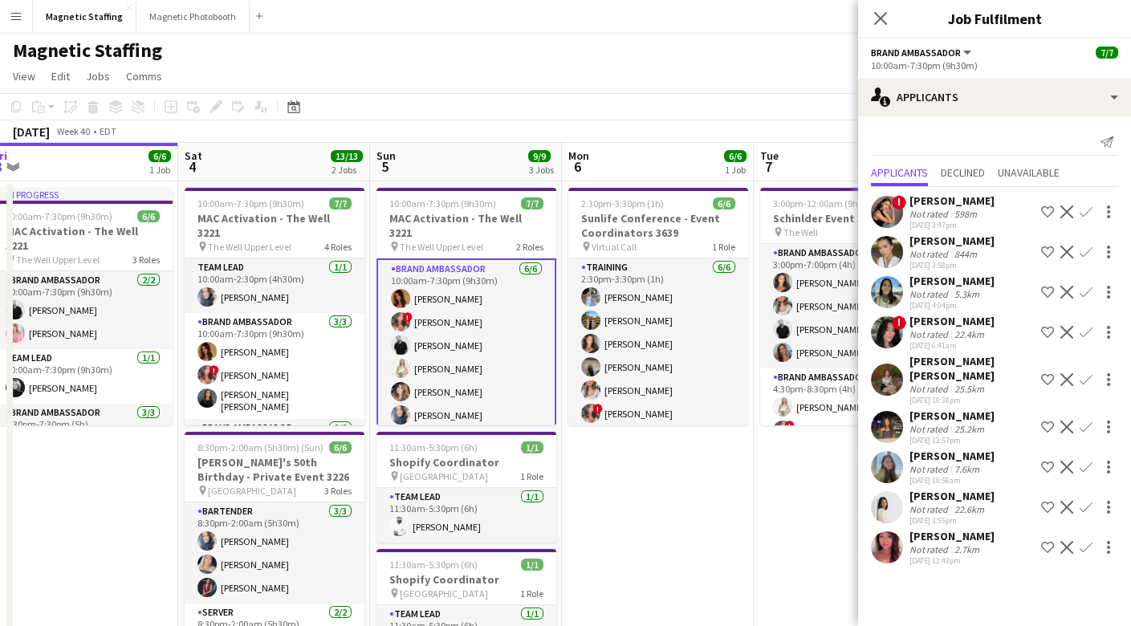
click at [314, 372] on app-card-role "Brand Ambassador [DATE] 10:00am-7:30pm (9h30m) [PERSON_NAME] ! [PERSON_NAME] [P…" at bounding box center [275, 366] width 180 height 106
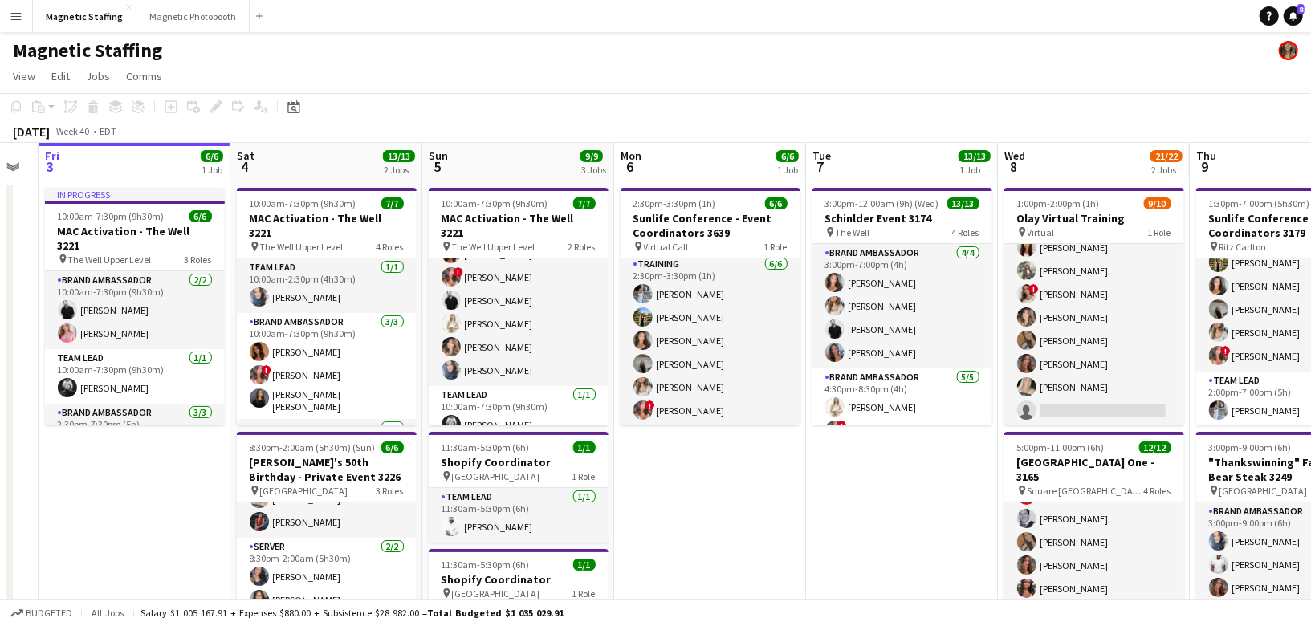
scroll to position [0, 422]
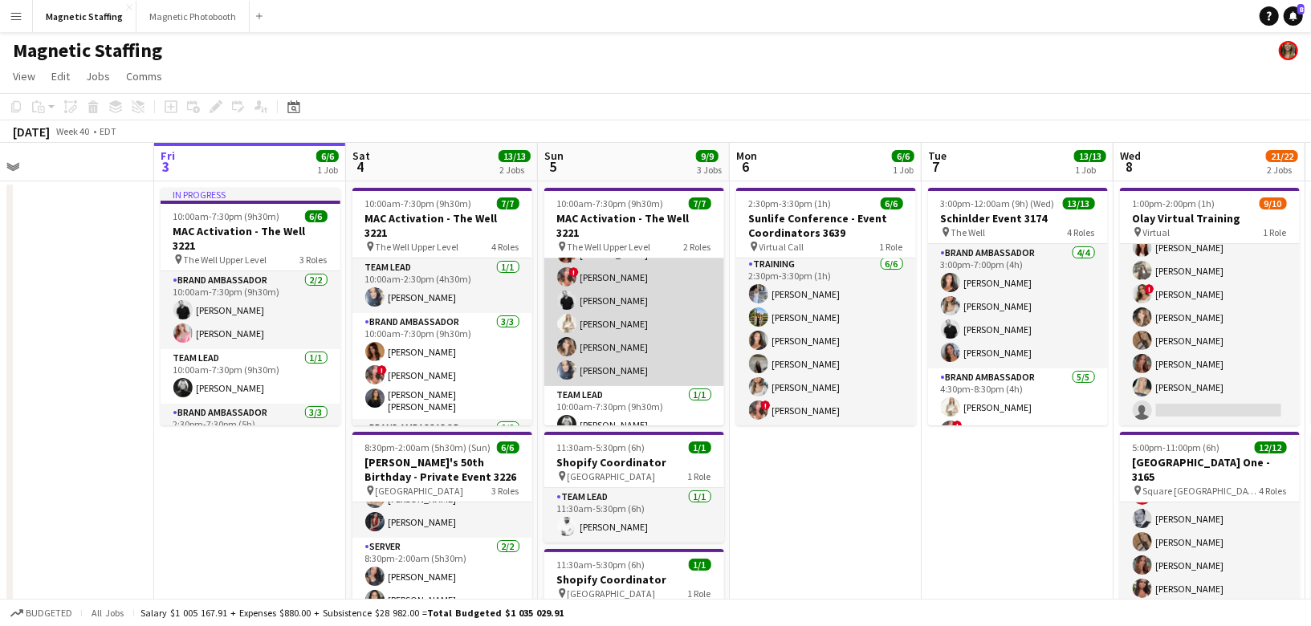
click at [575, 337] on app-card-role "Brand Ambassador [DATE] 10:00am-7:30pm (9h30m) [PERSON_NAME] ! [PERSON_NAME] [P…" at bounding box center [634, 300] width 180 height 171
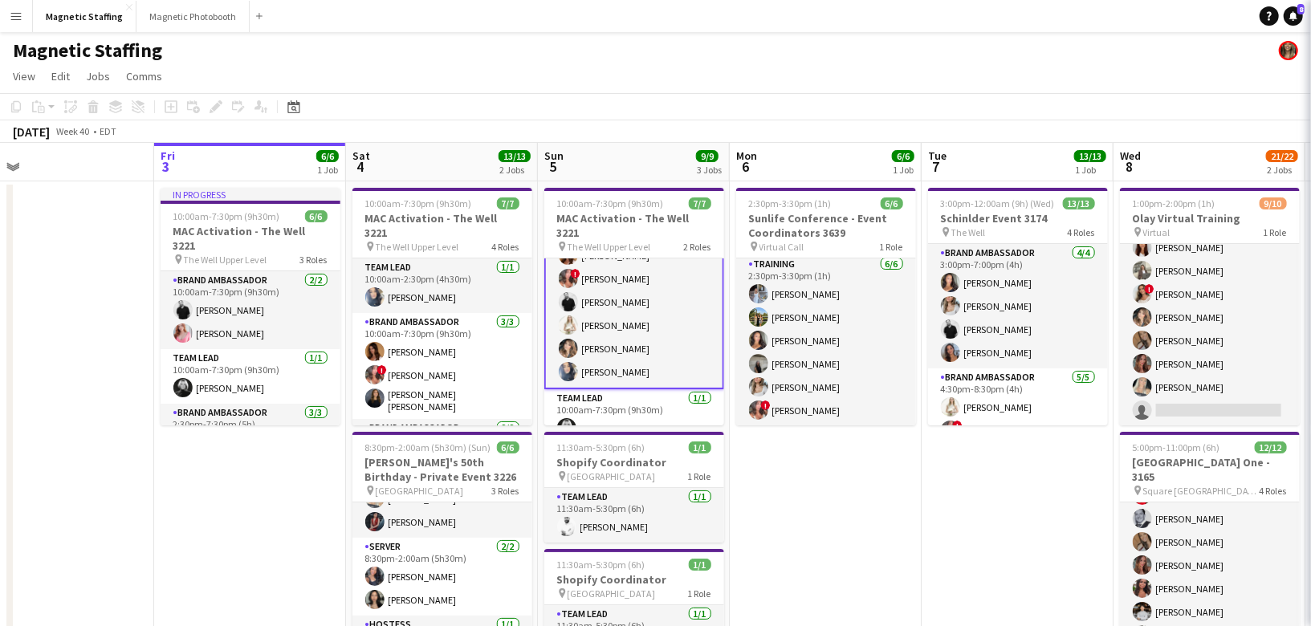
scroll to position [45, 0]
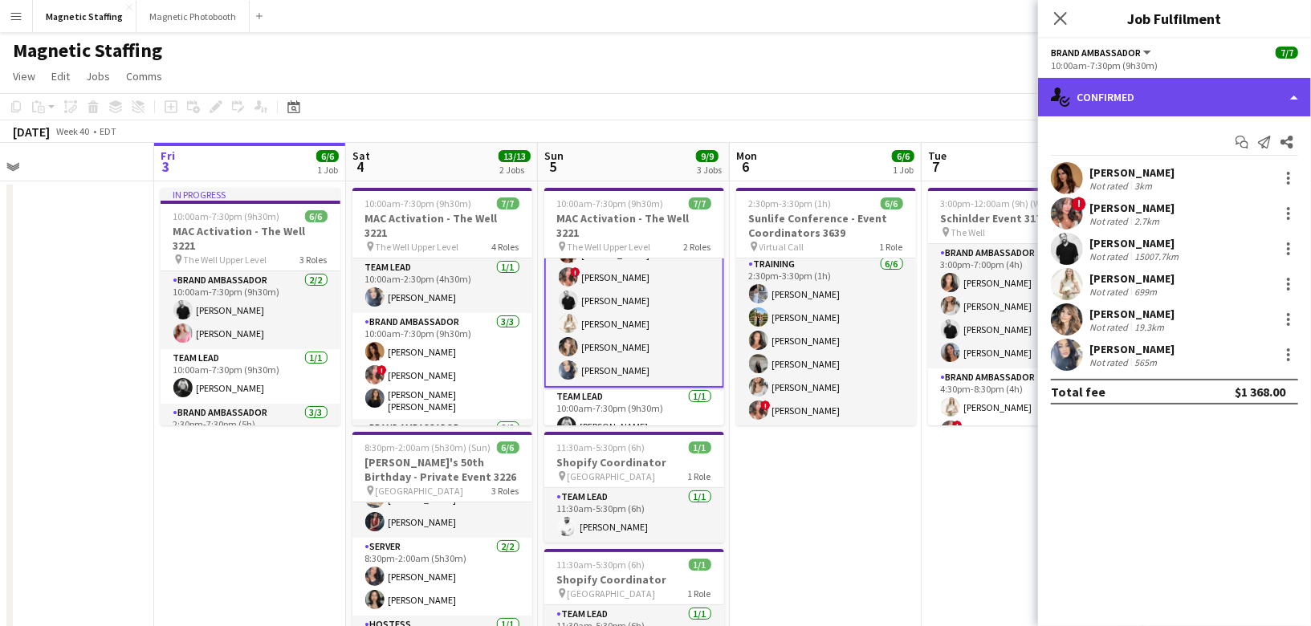
click at [1195, 96] on div "single-neutral-actions-check-2 Confirmed" at bounding box center [1174, 97] width 273 height 39
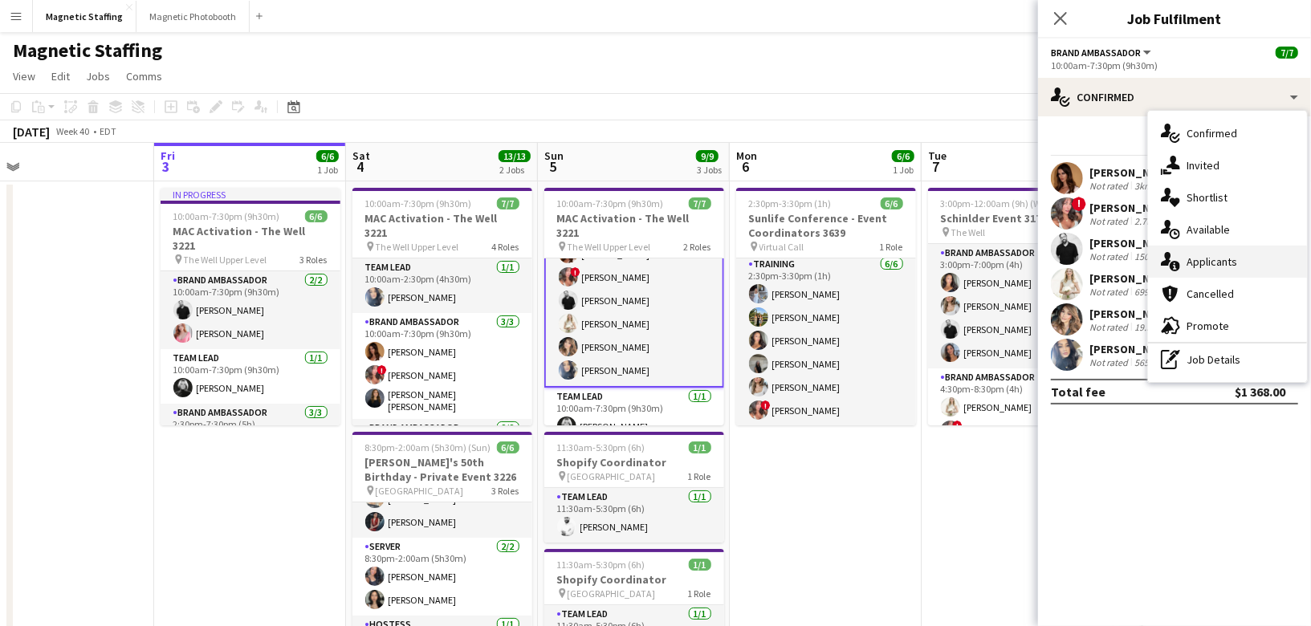
click at [1182, 261] on div "single-neutral-actions-information Applicants" at bounding box center [1227, 262] width 159 height 32
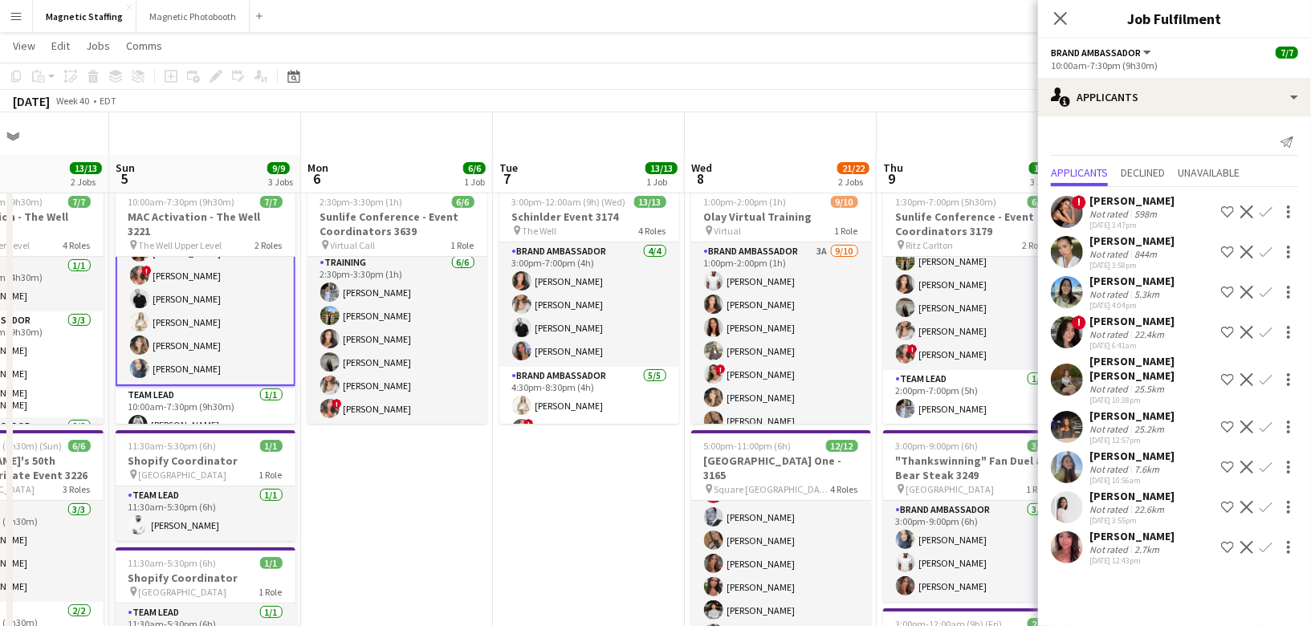
scroll to position [43, 0]
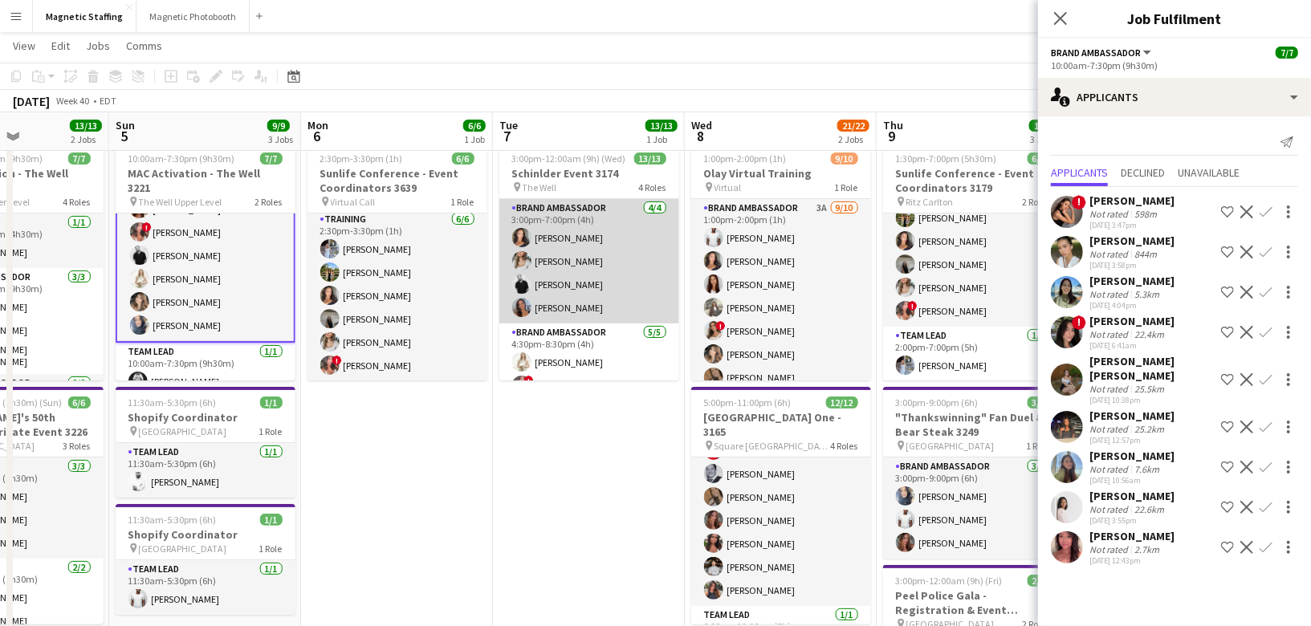
click at [603, 303] on app-card-role "Brand Ambassador [DATE] 3:00pm-7:00pm (4h) [PERSON_NAME] [PERSON_NAME] [PERSON_…" at bounding box center [589, 261] width 180 height 124
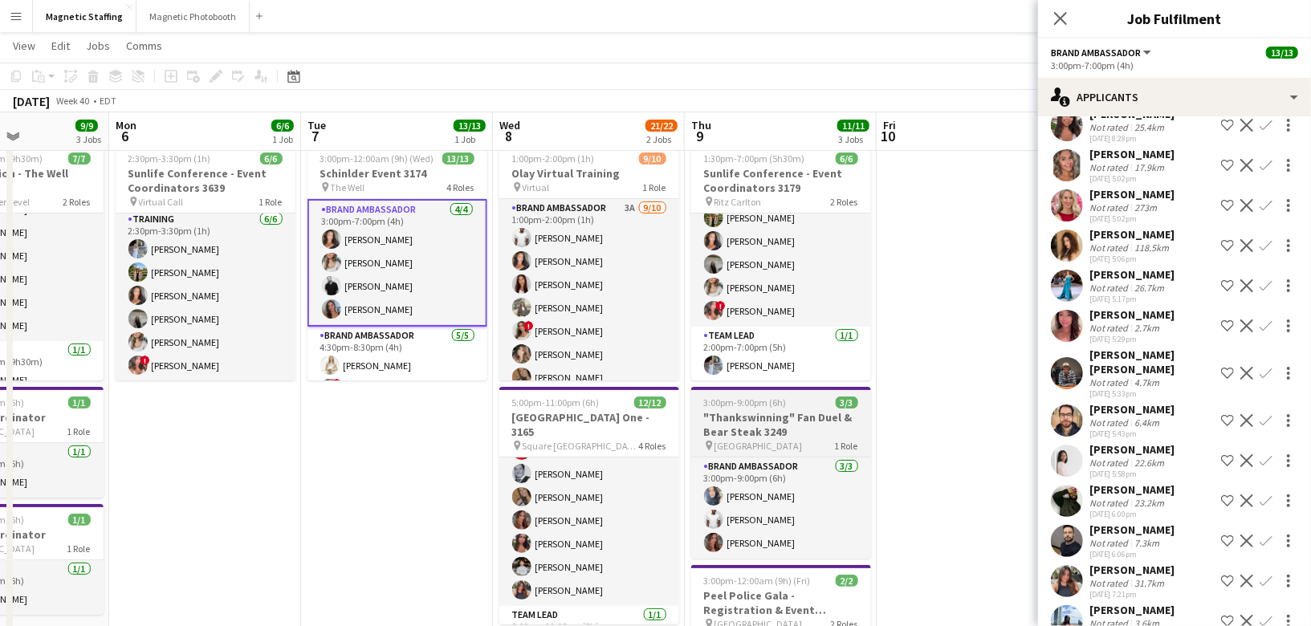
scroll to position [0, 555]
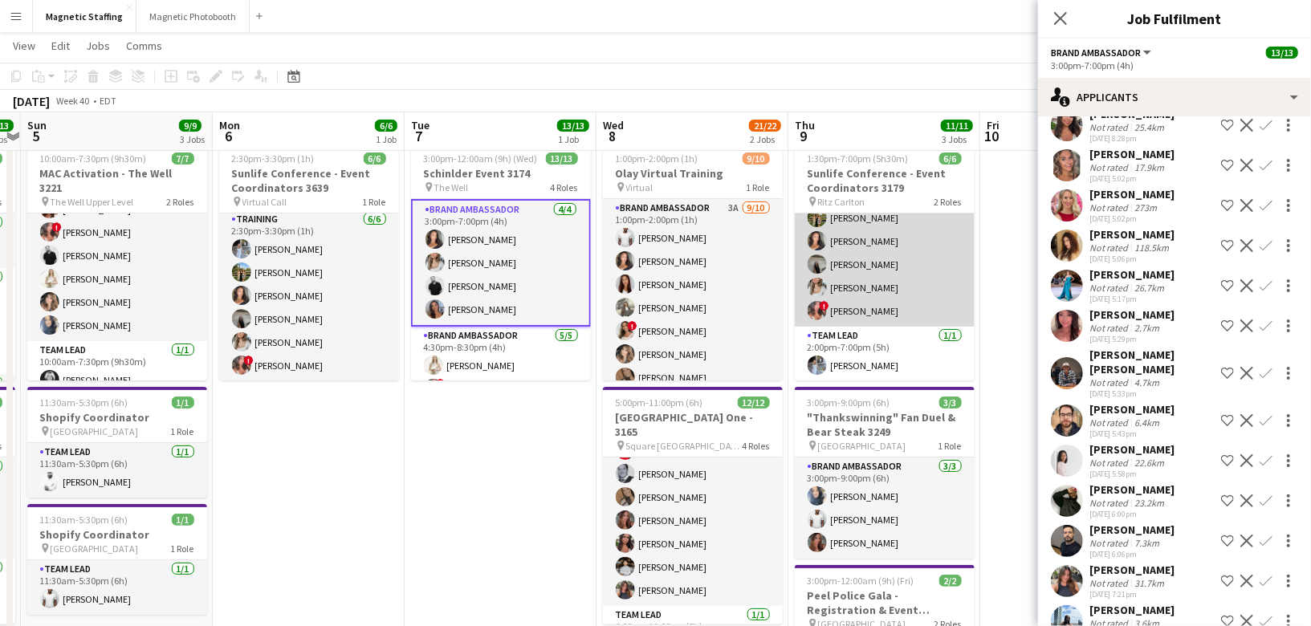
click at [850, 270] on app-card-role "Team Lead [DATE] 1:30pm-5:30pm (4h) [PERSON_NAME] [PERSON_NAME] [PERSON_NAME] […" at bounding box center [885, 253] width 180 height 148
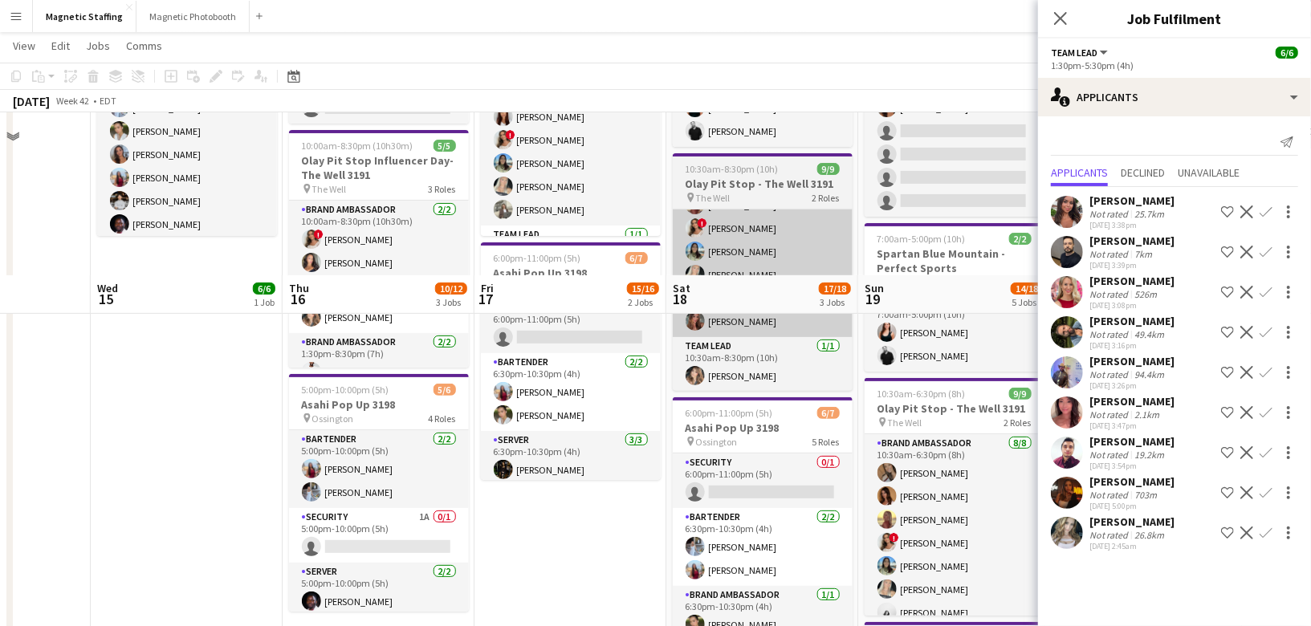
scroll to position [350, 0]
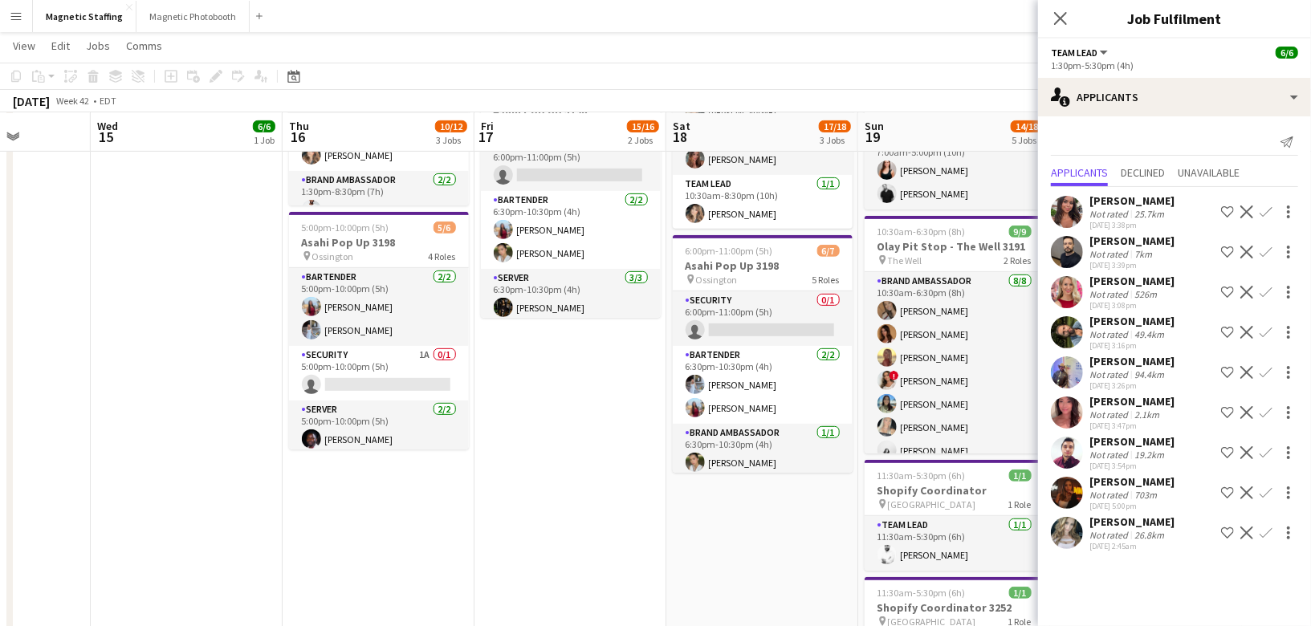
click at [523, 422] on app-date-cell "10:30am-8:30pm (10h) 9/9 Olay Pit Stop - The Well 3191 pin The Well 3 Roles Bra…" at bounding box center [571, 285] width 192 height 910
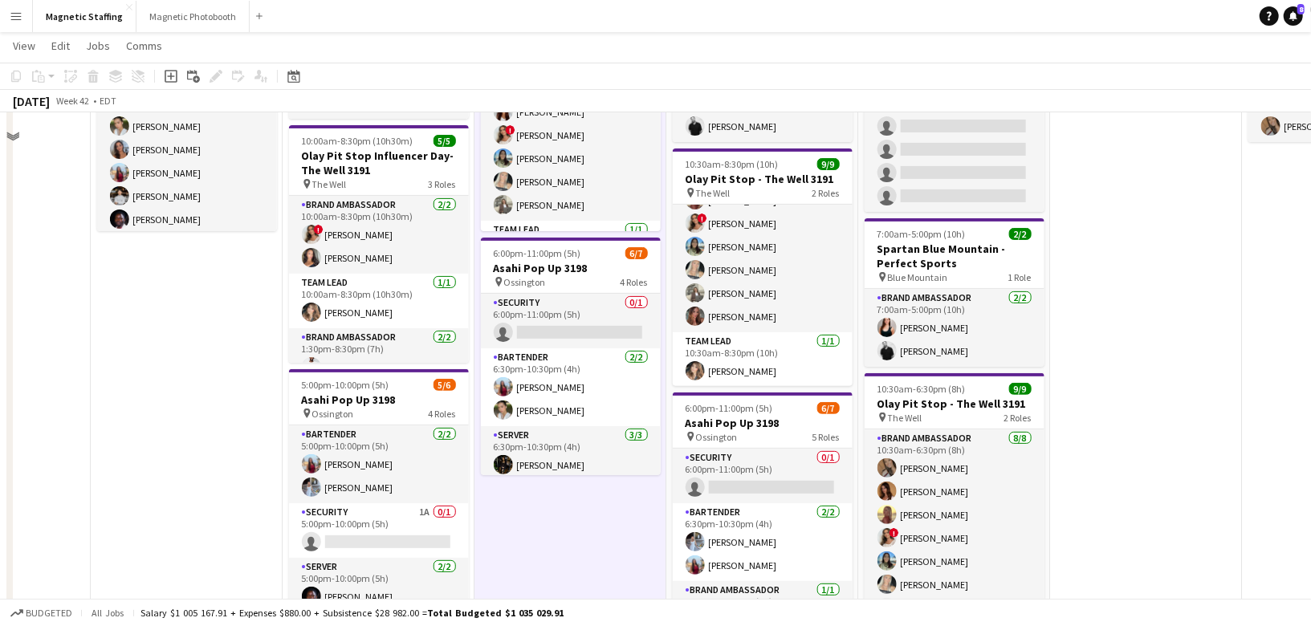
scroll to position [0, 0]
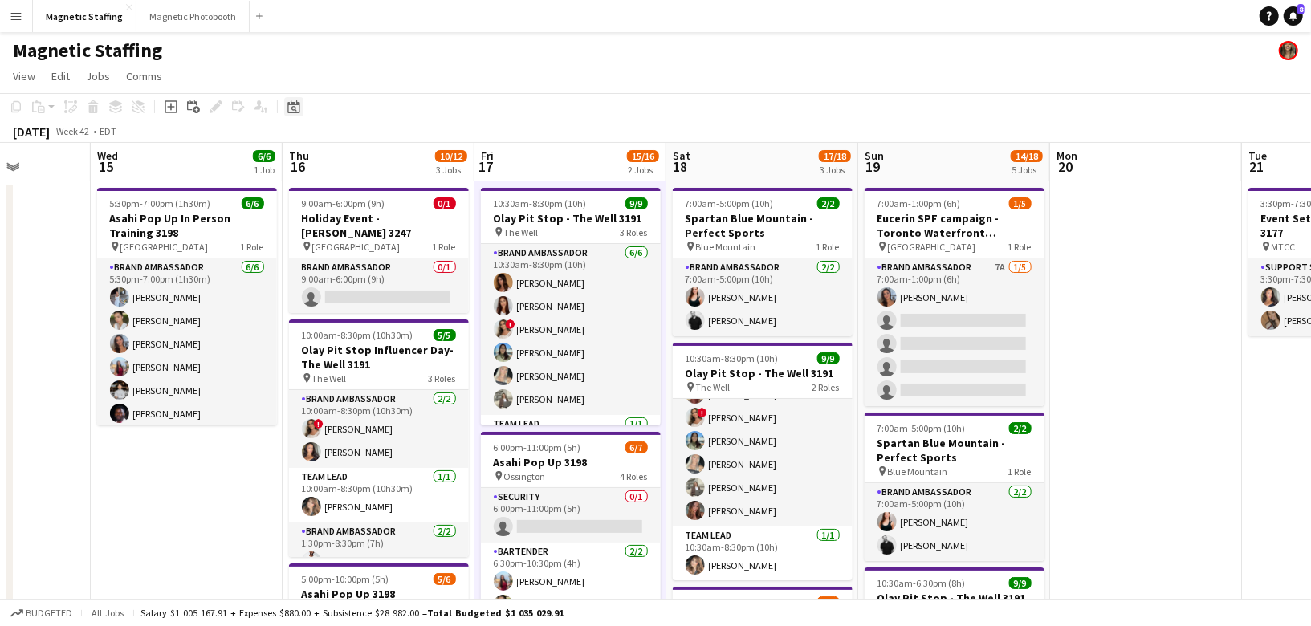
click at [288, 111] on icon "Date picker" at bounding box center [293, 106] width 13 height 13
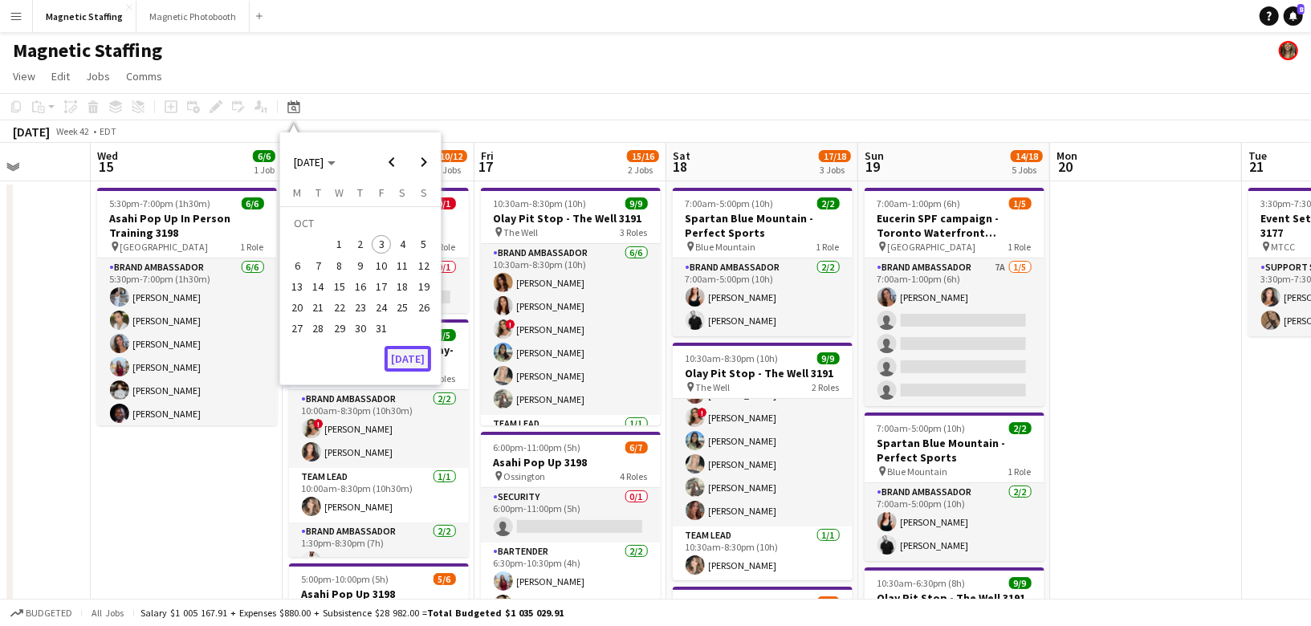
click at [395, 359] on button "[DATE]" at bounding box center [408, 359] width 47 height 26
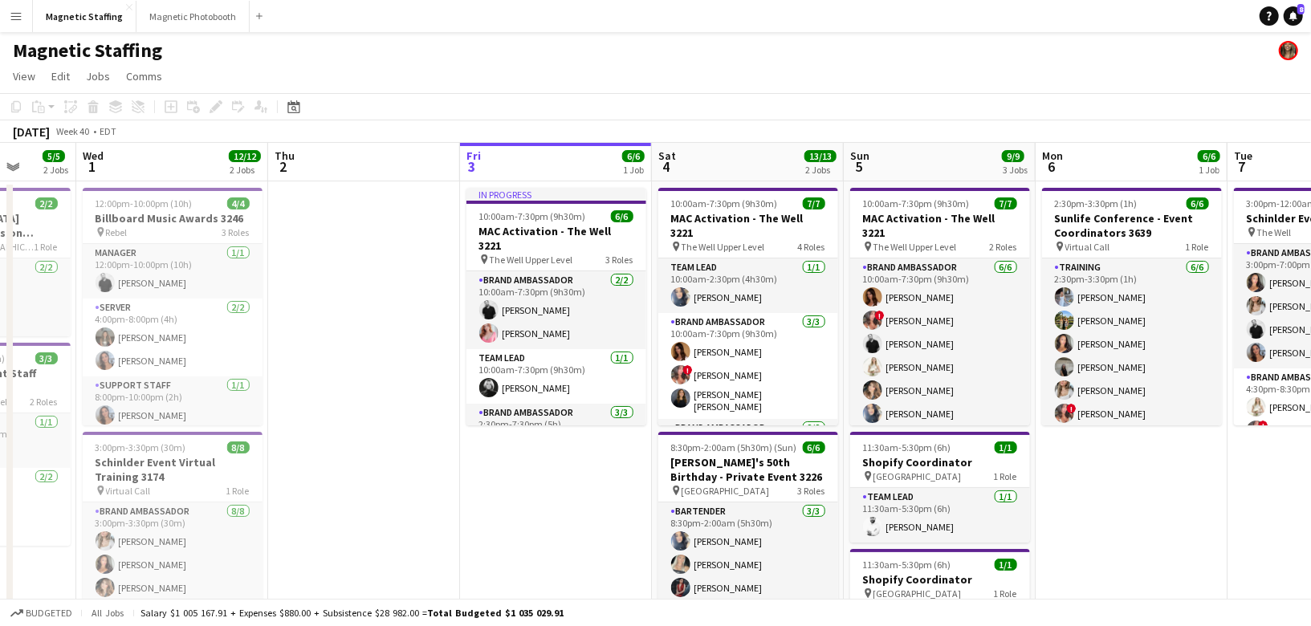
drag, startPoint x: 506, startPoint y: 356, endPoint x: 168, endPoint y: 377, distance: 338.7
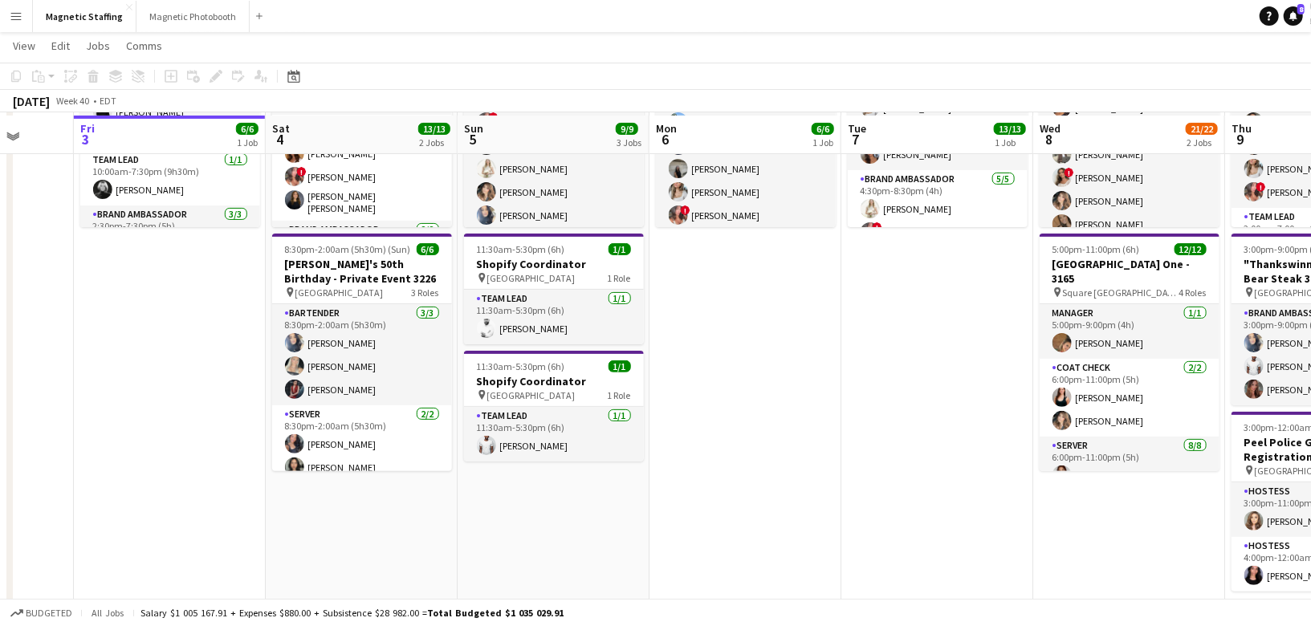
scroll to position [199, 0]
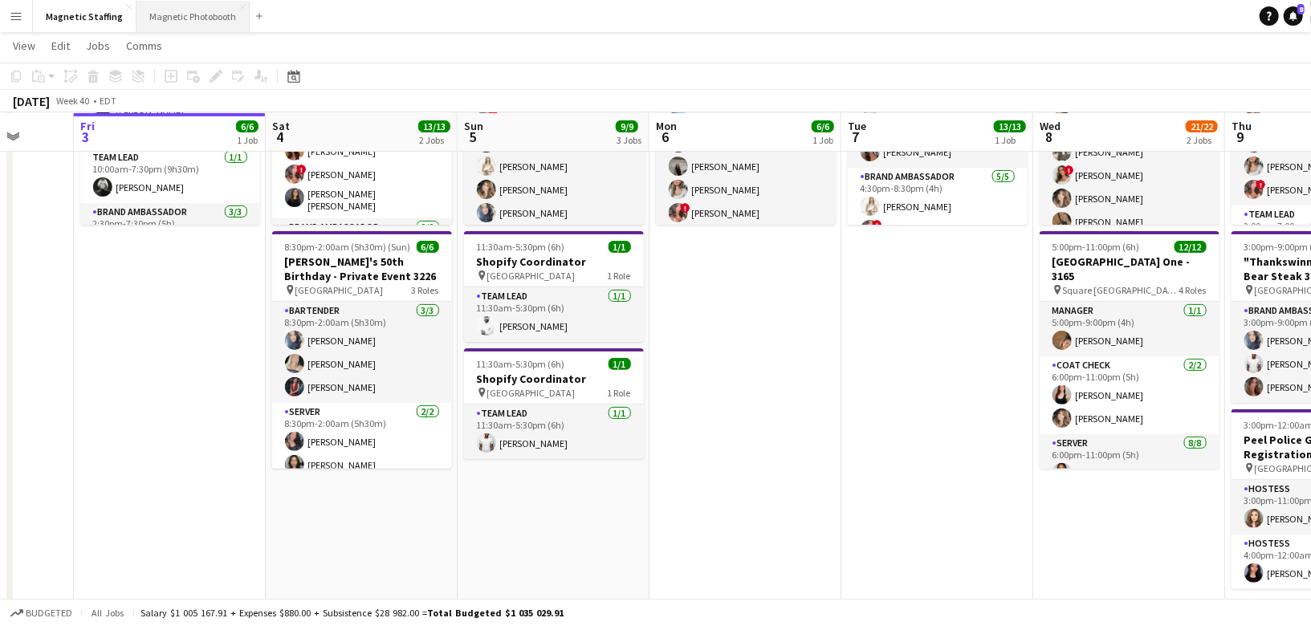
click at [181, 20] on button "Magnetic Photobooth Close" at bounding box center [192, 16] width 113 height 31
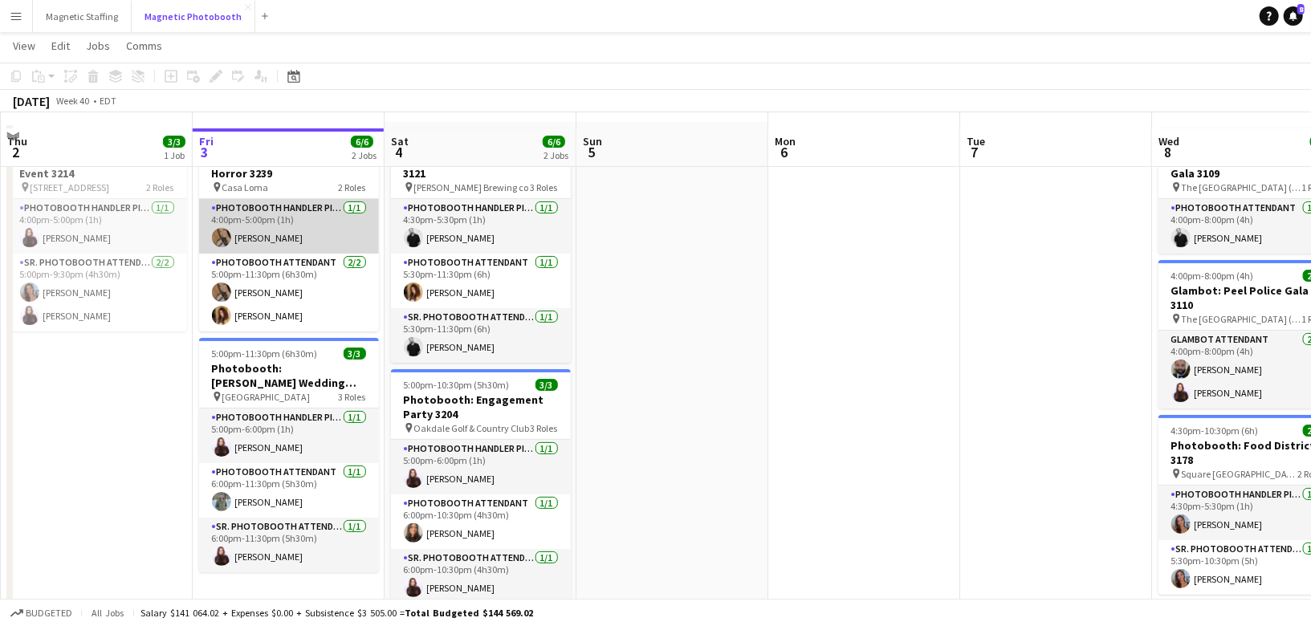
scroll to position [97, 0]
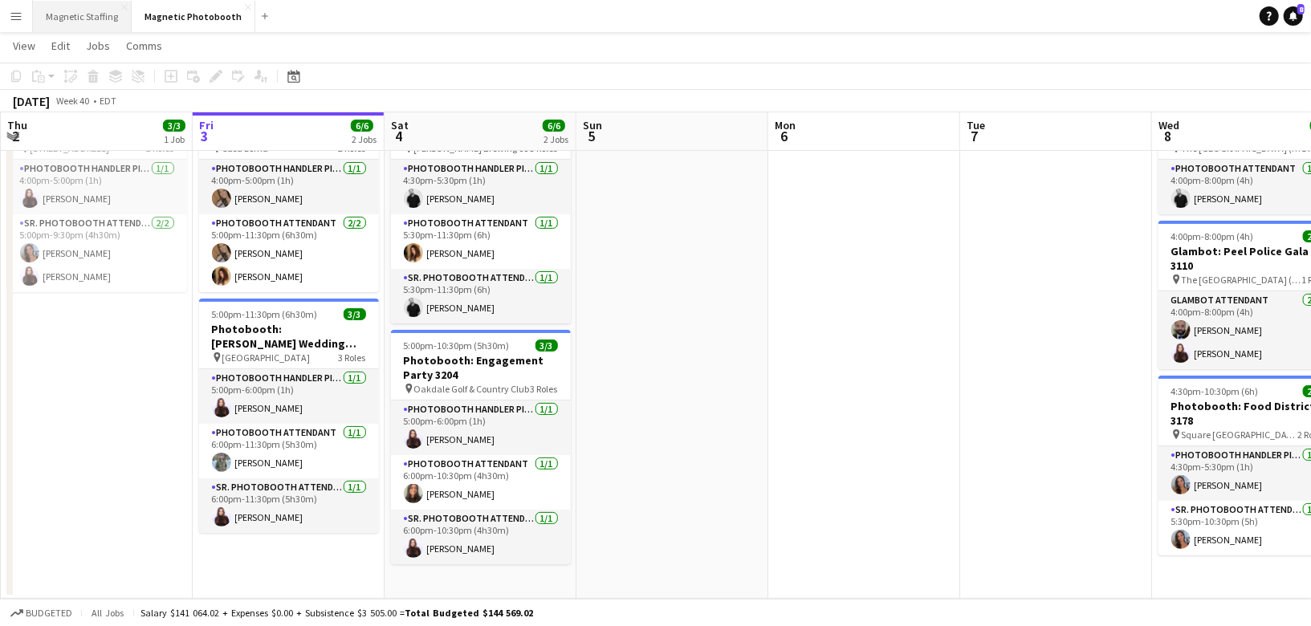
click at [96, 22] on button "Magnetic Staffing Close" at bounding box center [82, 16] width 99 height 31
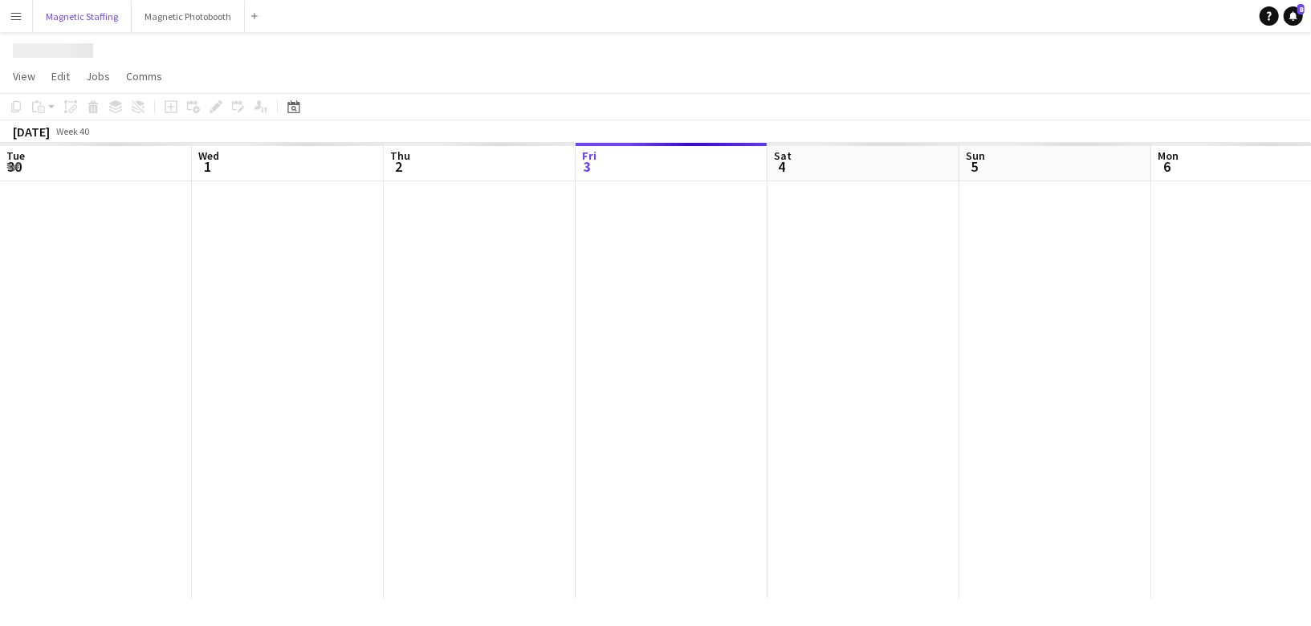
scroll to position [0, 383]
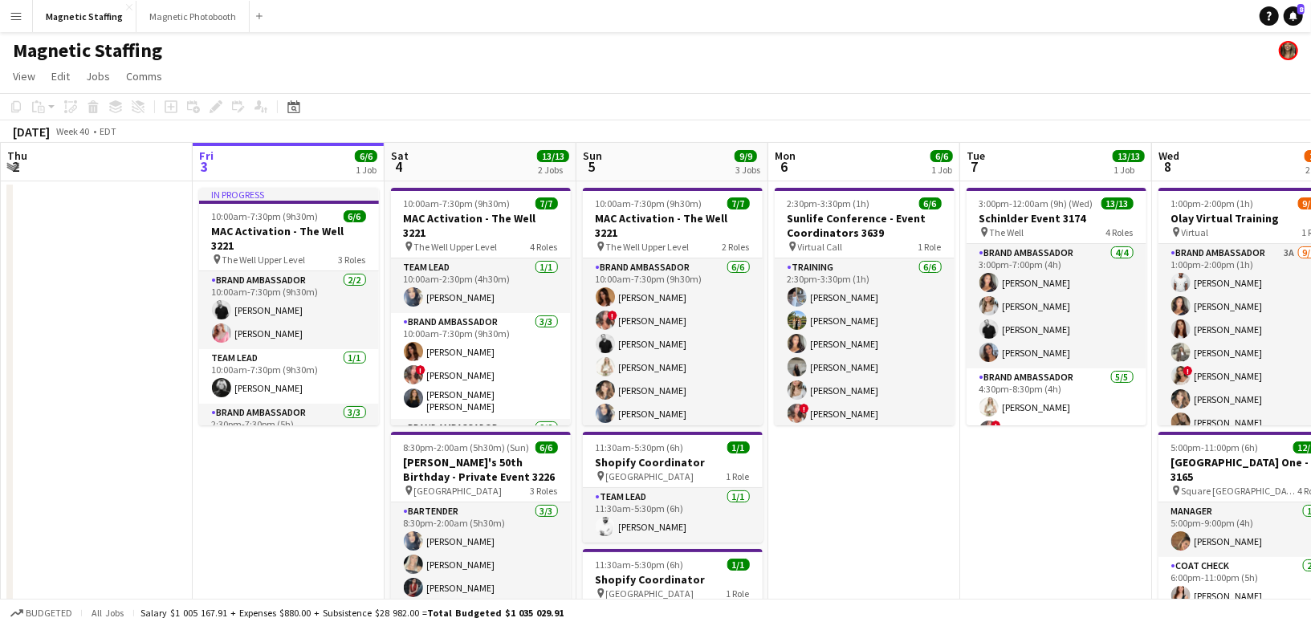
click at [728, 430] on app-card-role "Team Lead 1/1 10:00am-7:30pm (9h30m) Rachelle Jack" at bounding box center [673, 457] width 180 height 55
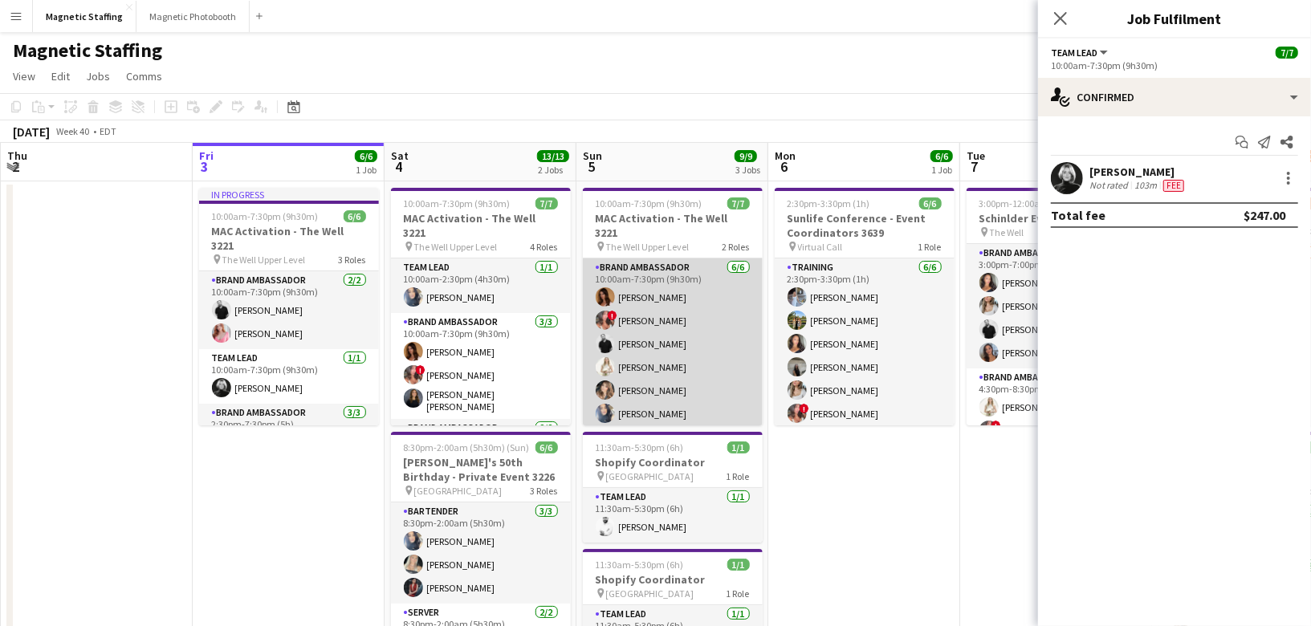
click at [727, 353] on app-card-role "Brand Ambassador [DATE] 10:00am-7:30pm (9h30m) [PERSON_NAME] ! [PERSON_NAME] [P…" at bounding box center [673, 344] width 180 height 171
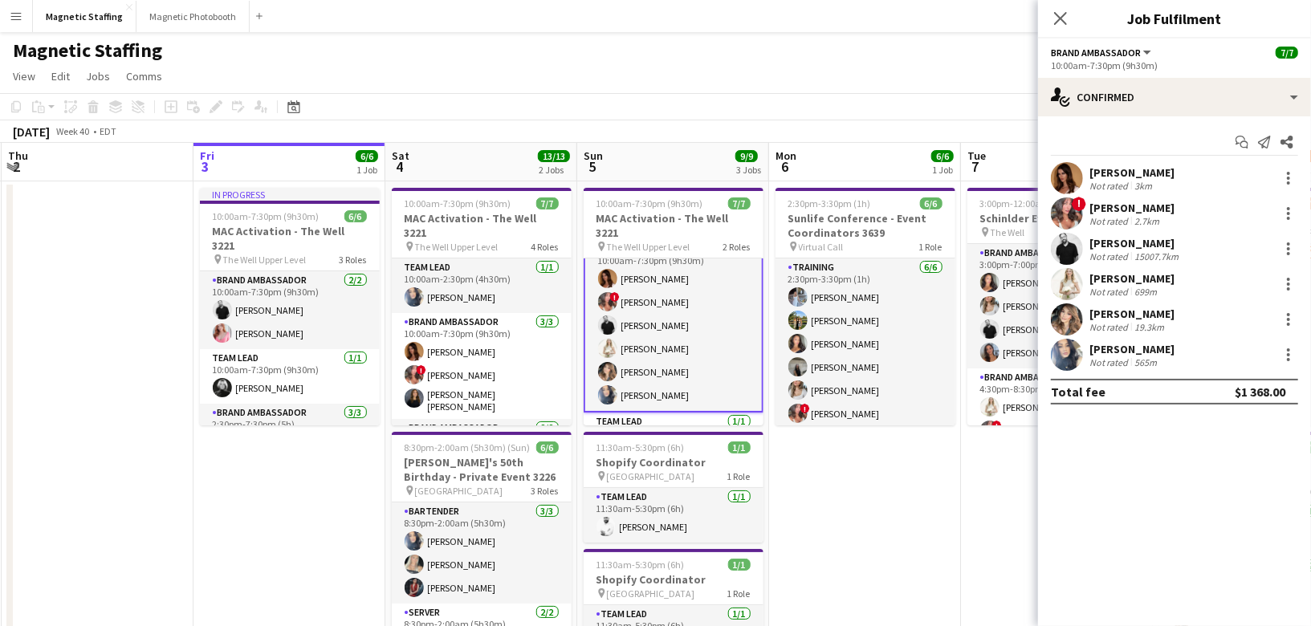
scroll to position [6, 0]
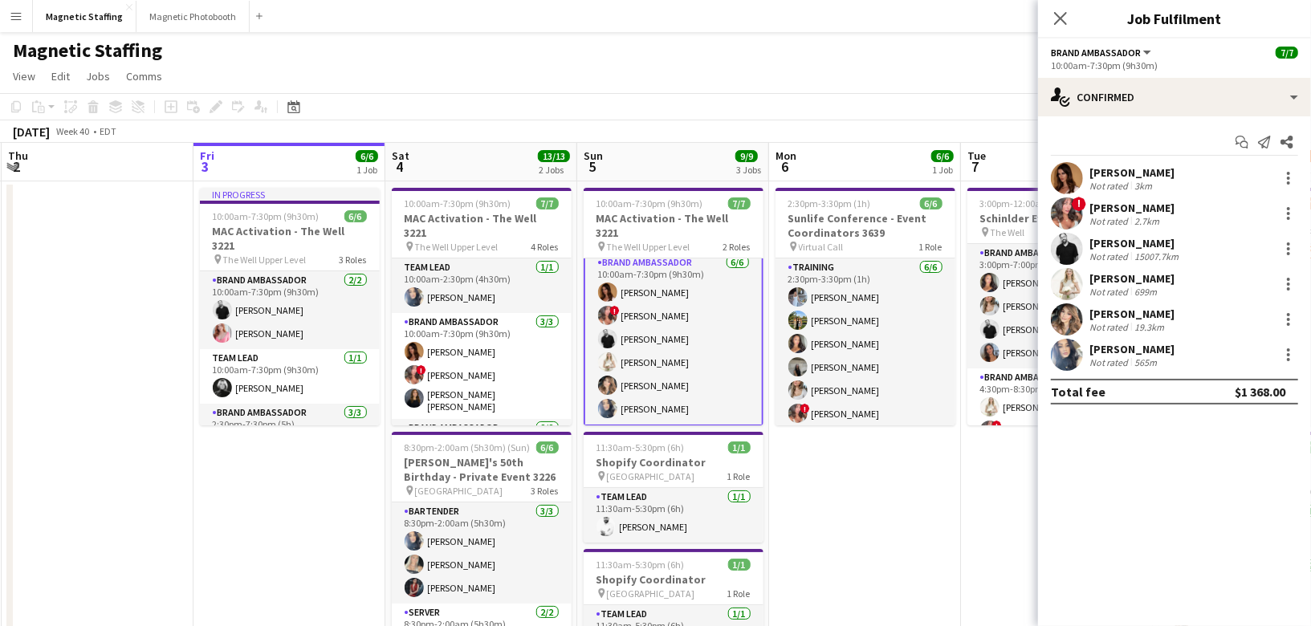
click at [728, 336] on app-card-role "Brand Ambassador [DATE] 10:00am-7:30pm (9h30m) [PERSON_NAME] ! [PERSON_NAME] [P…" at bounding box center [674, 339] width 180 height 174
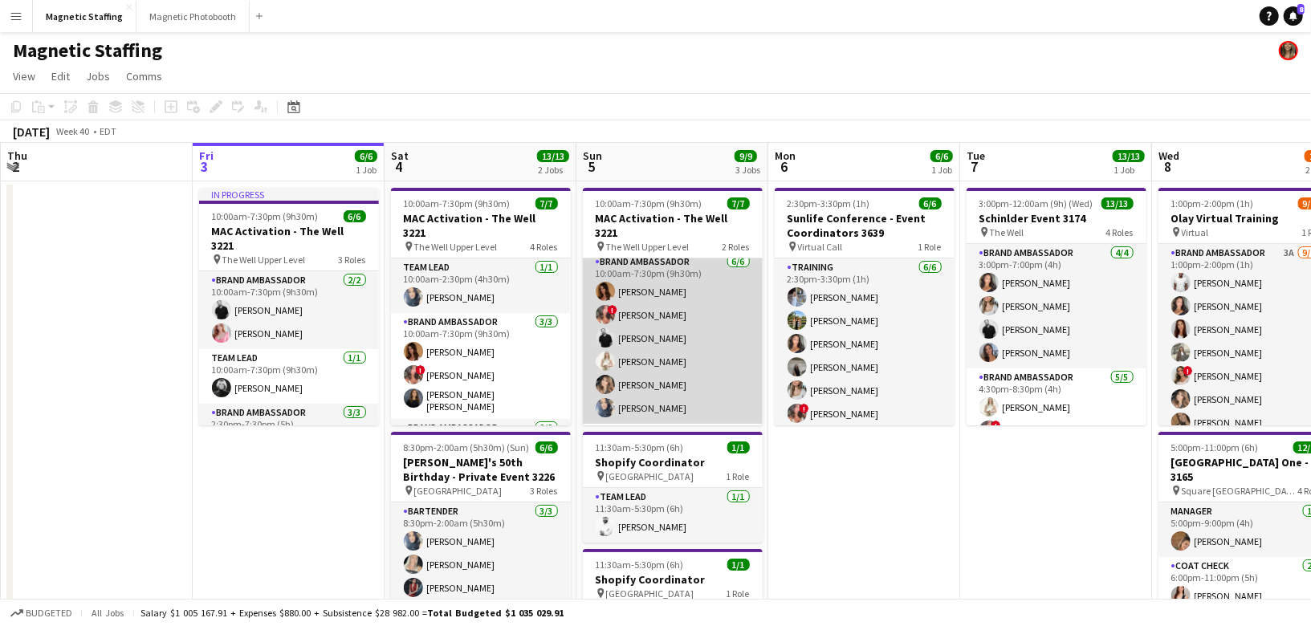
click at [728, 336] on app-card-role "Brand Ambassador [DATE] 10:00am-7:30pm (9h30m) [PERSON_NAME] ! [PERSON_NAME] [P…" at bounding box center [673, 338] width 180 height 171
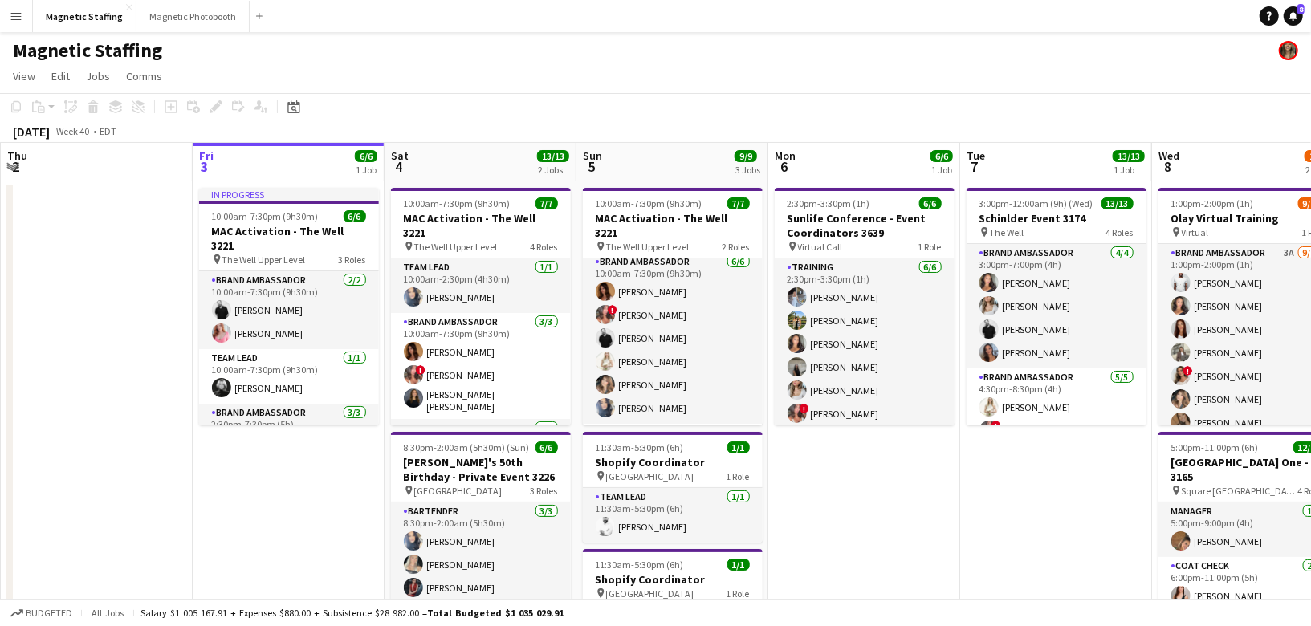
scroll to position [6, 0]
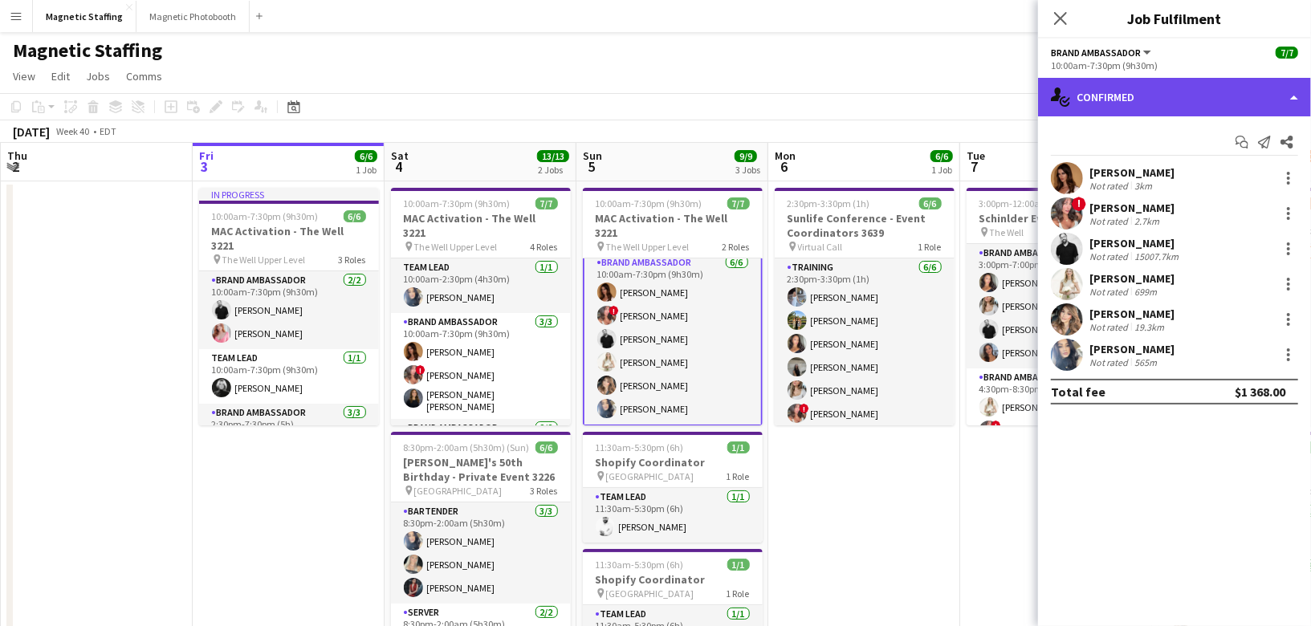
click at [1105, 87] on div "single-neutral-actions-check-2 Confirmed" at bounding box center [1174, 97] width 273 height 39
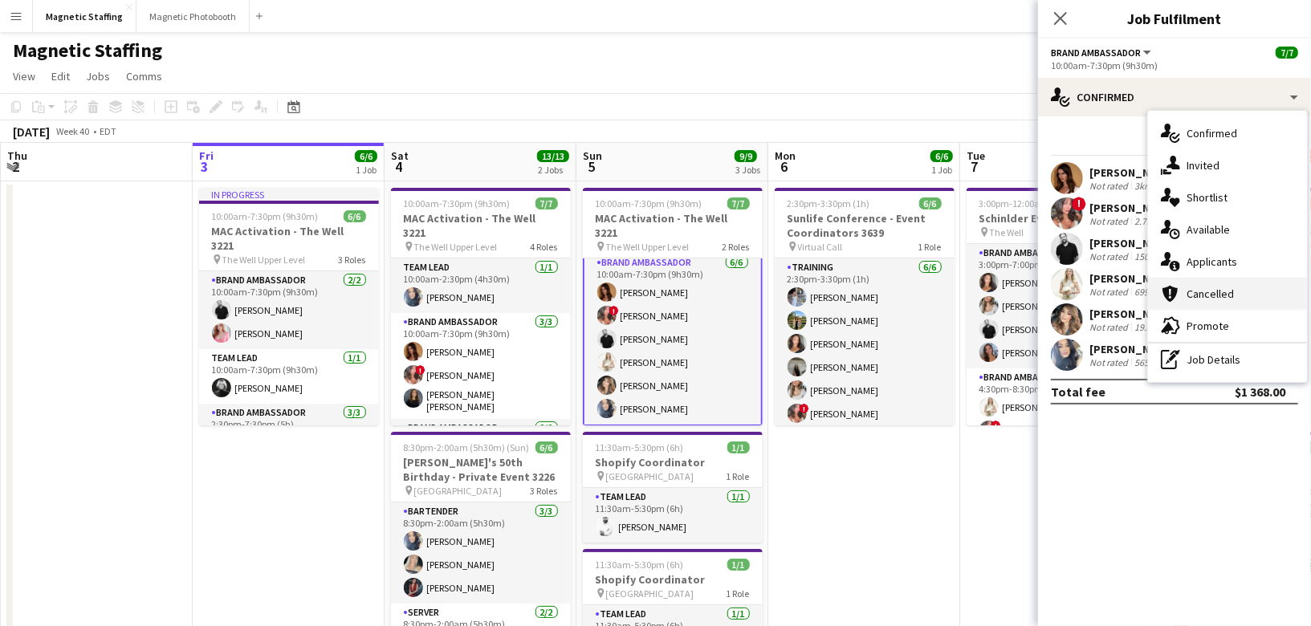
click at [1181, 279] on div "cancellation Cancelled" at bounding box center [1227, 294] width 159 height 32
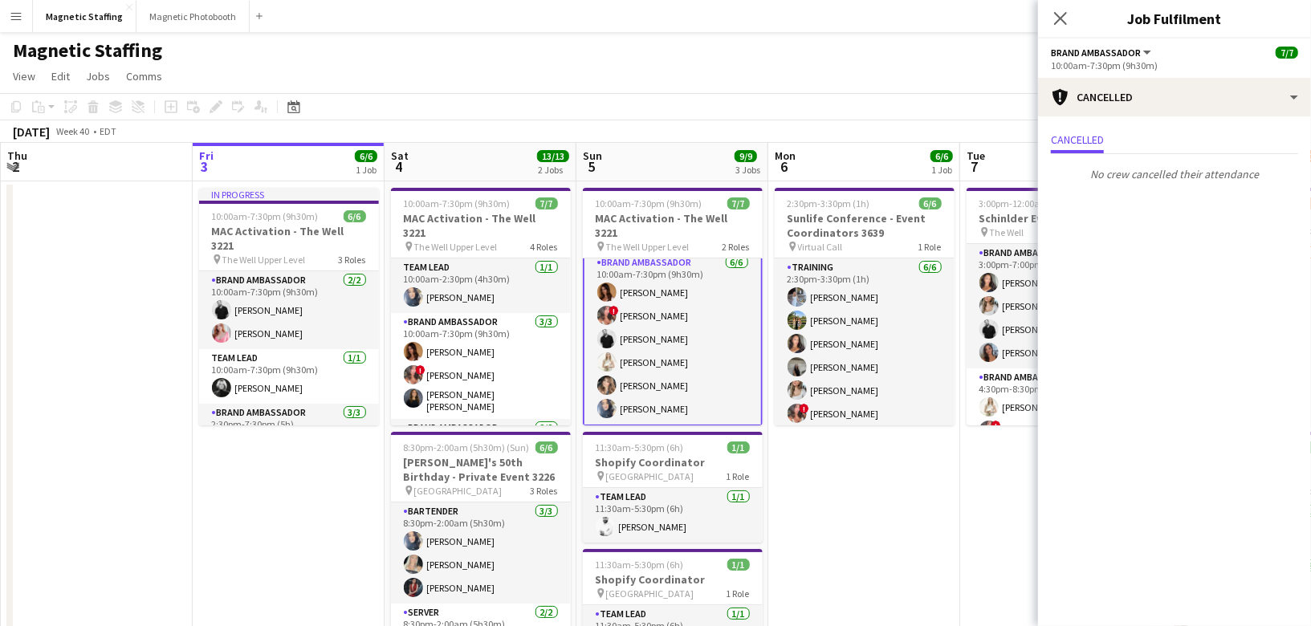
click at [707, 303] on app-card-role "Brand Ambassador [DATE] 10:00am-7:30pm (9h30m) [PERSON_NAME] ! [PERSON_NAME] [P…" at bounding box center [673, 339] width 180 height 174
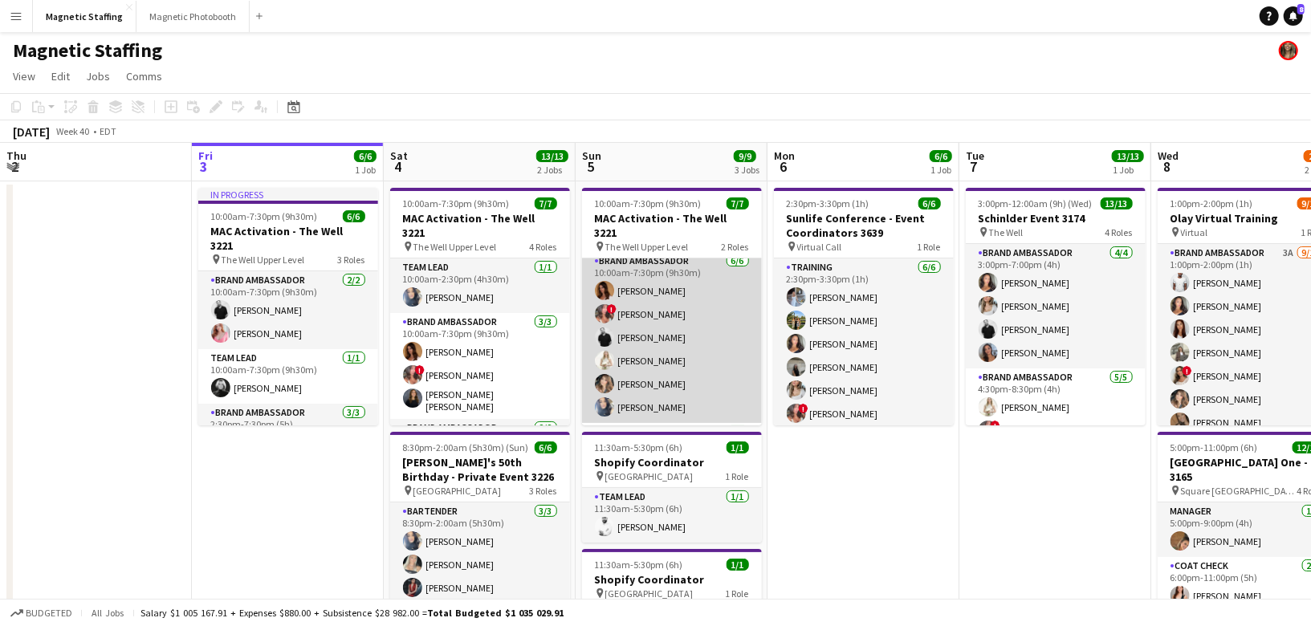
scroll to position [6, 0]
click at [601, 352] on app-user-avatar at bounding box center [604, 361] width 19 height 19
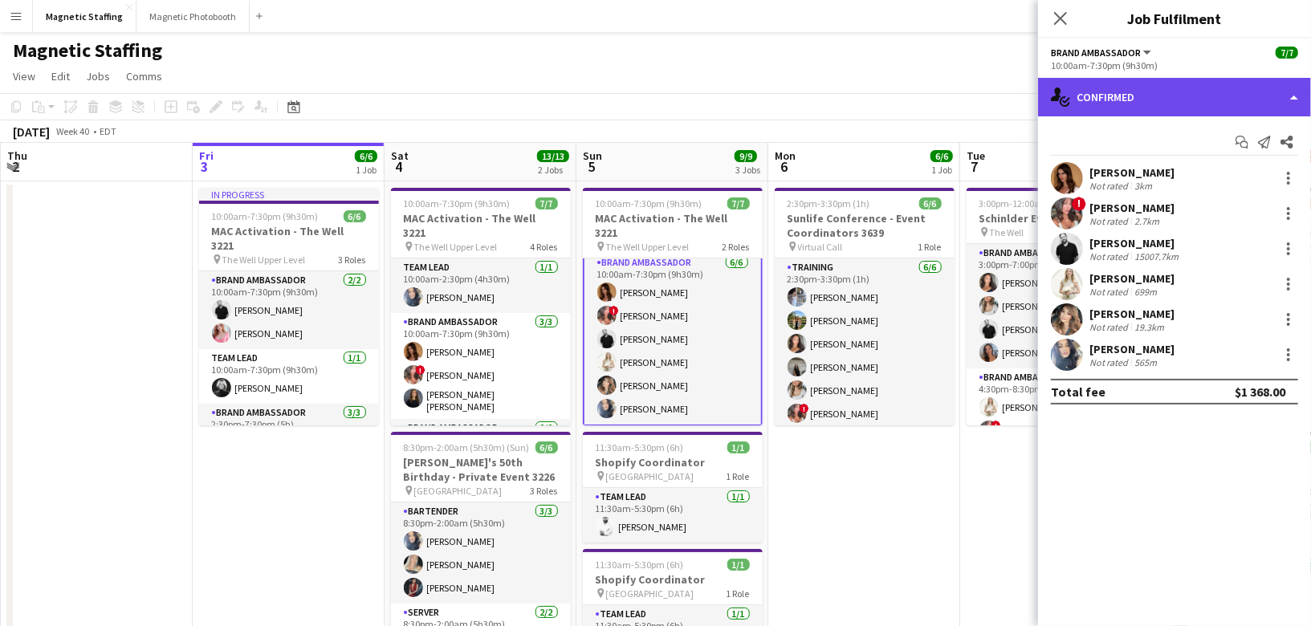
click at [1207, 86] on div "single-neutral-actions-check-2 Confirmed" at bounding box center [1174, 97] width 273 height 39
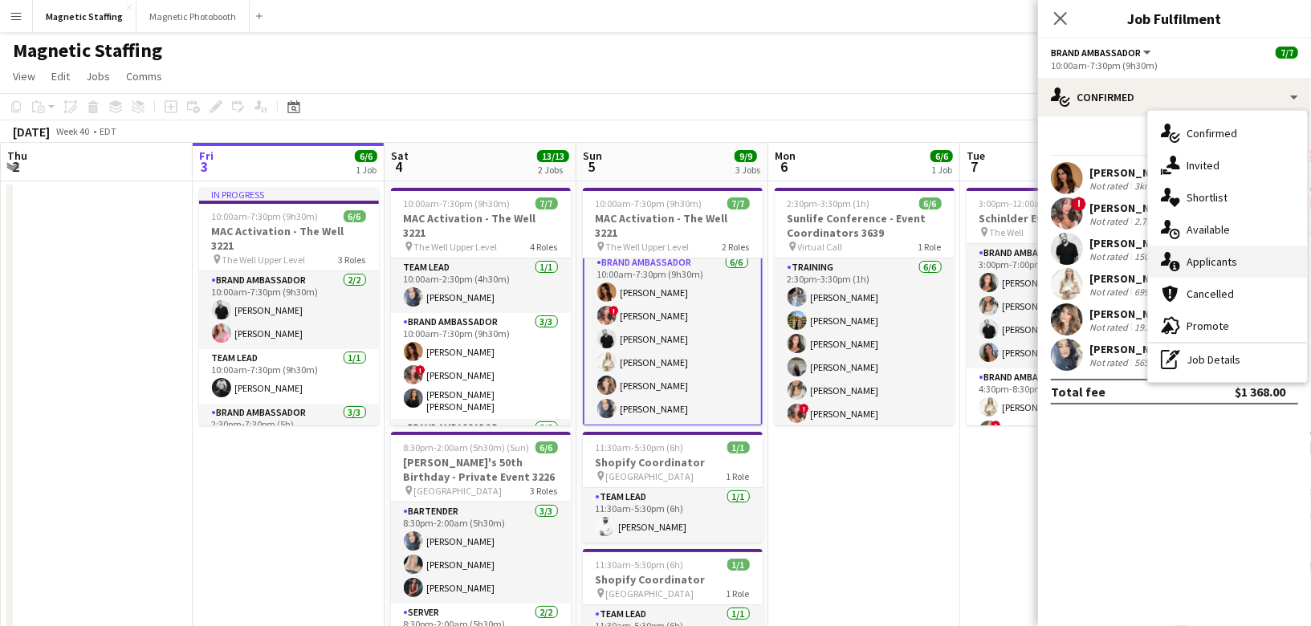
click at [1195, 259] on span "Applicants" at bounding box center [1212, 262] width 51 height 14
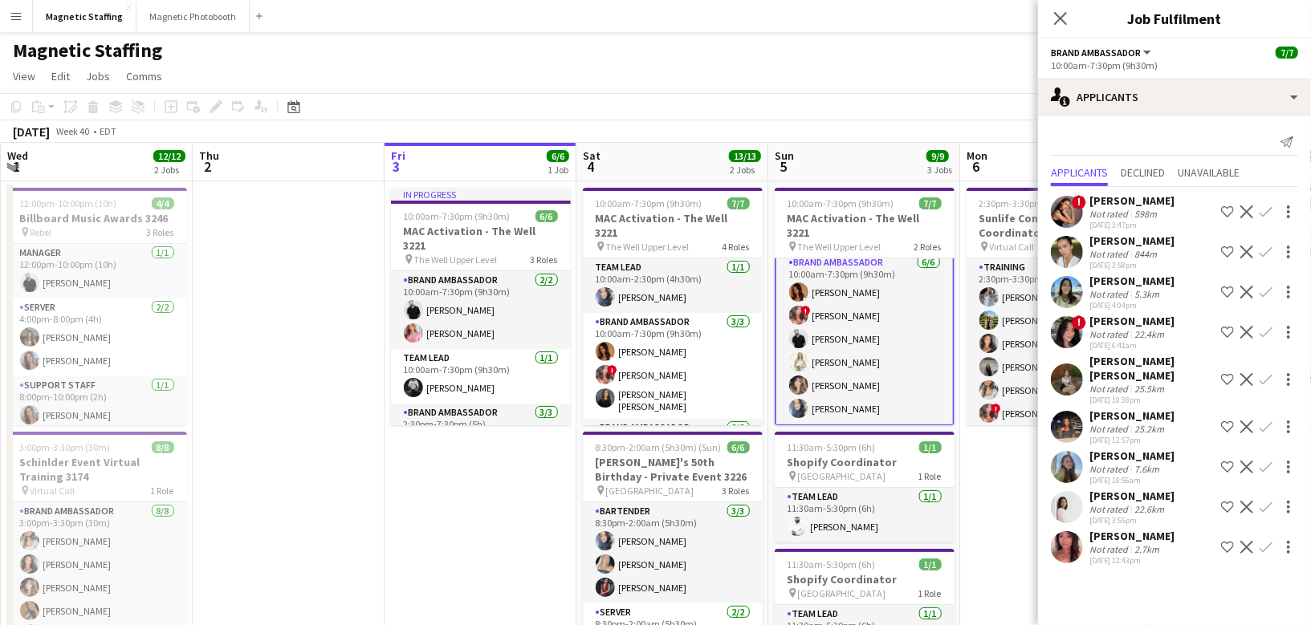
click at [311, 556] on app-date-cell at bounding box center [289, 502] width 192 height 643
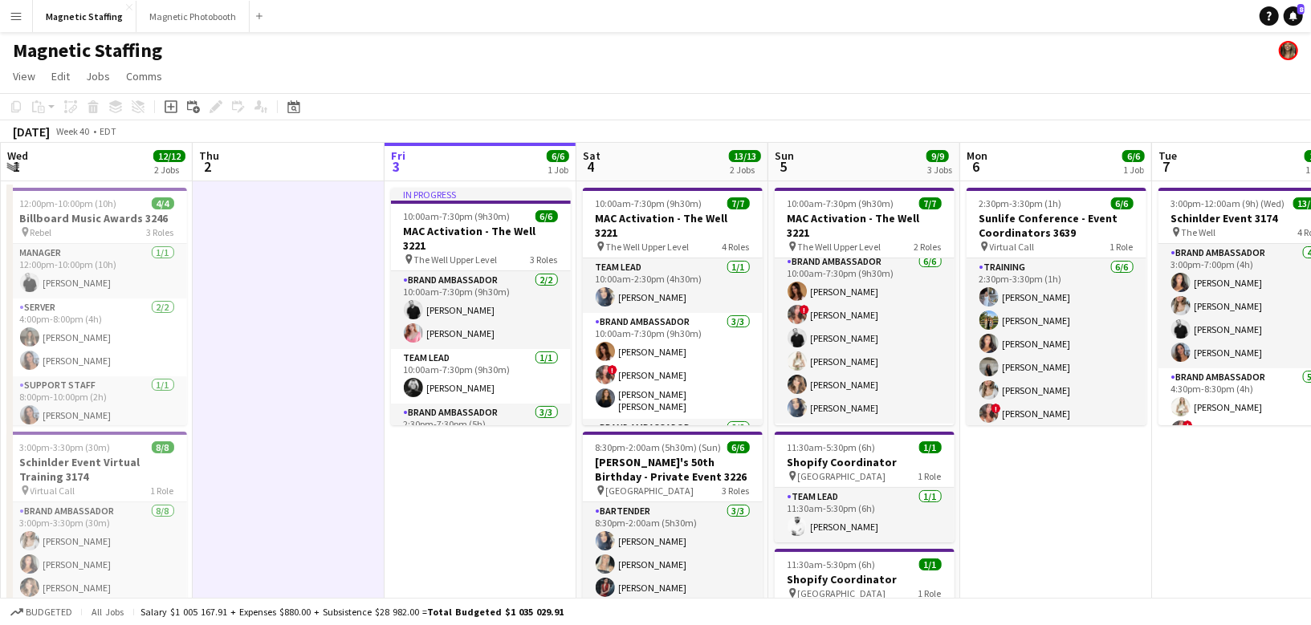
scroll to position [0, 551]
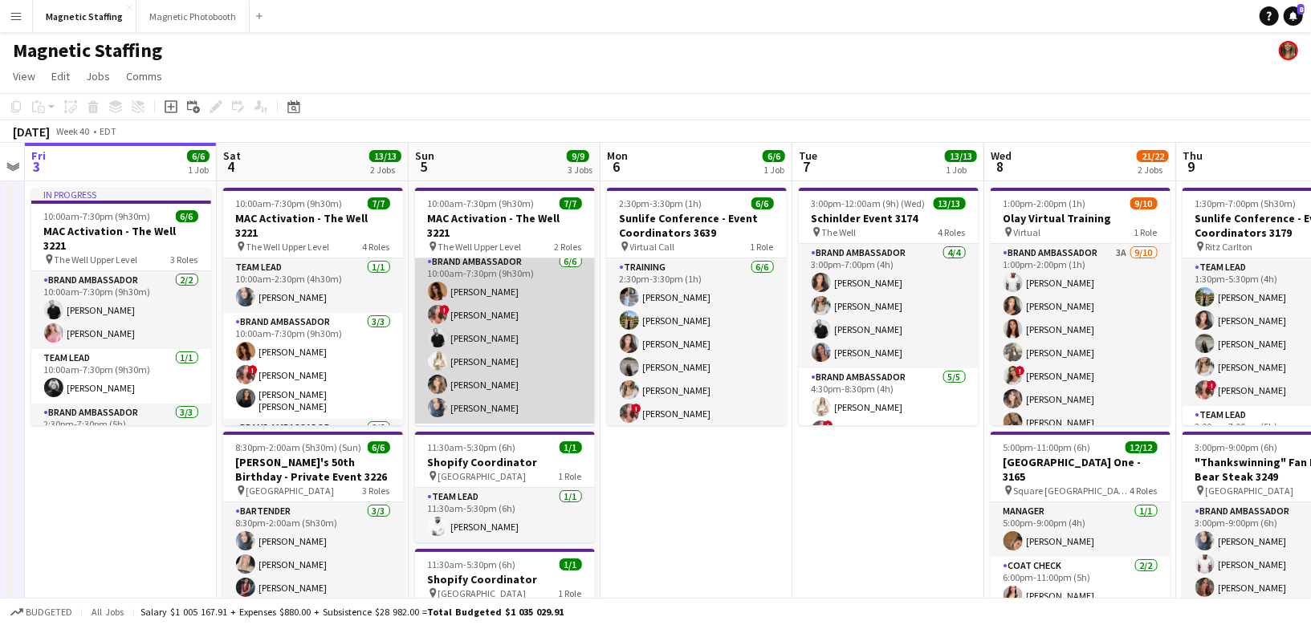
click at [490, 365] on app-card-role "Brand Ambassador [DATE] 10:00am-7:30pm (9h30m) [PERSON_NAME] ! [PERSON_NAME] [P…" at bounding box center [505, 338] width 180 height 171
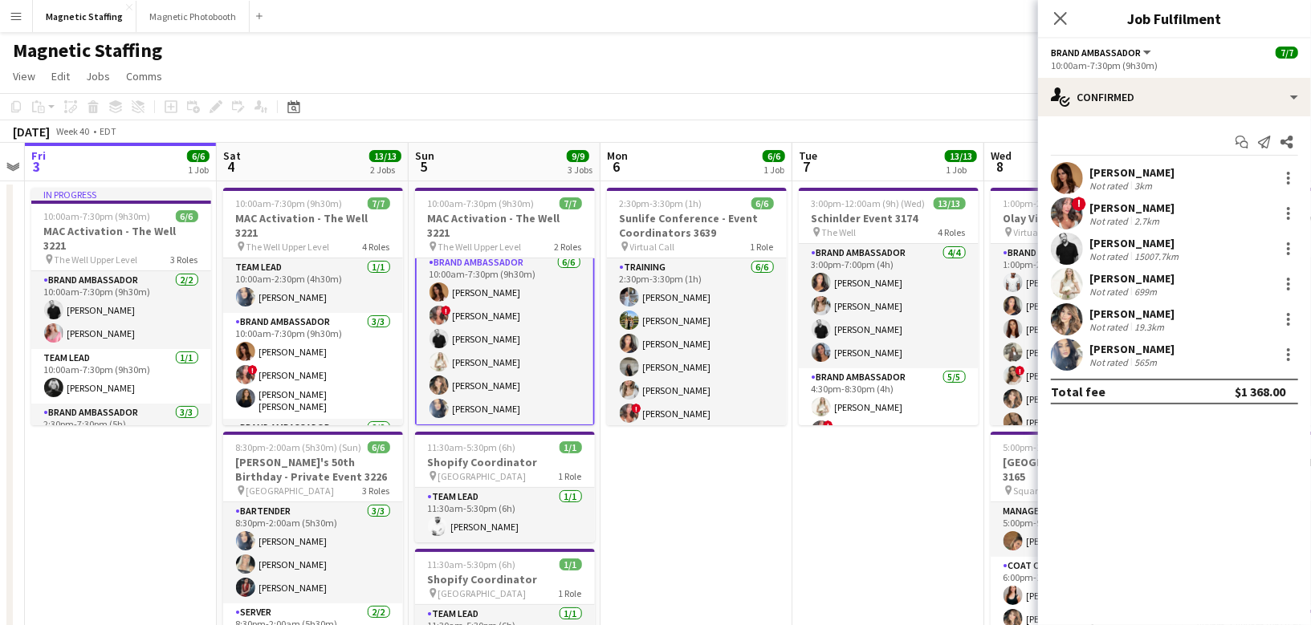
click at [493, 358] on app-card-role "Brand Ambassador [DATE] 10:00am-7:30pm (9h30m) [PERSON_NAME] ! [PERSON_NAME] [P…" at bounding box center [505, 339] width 180 height 174
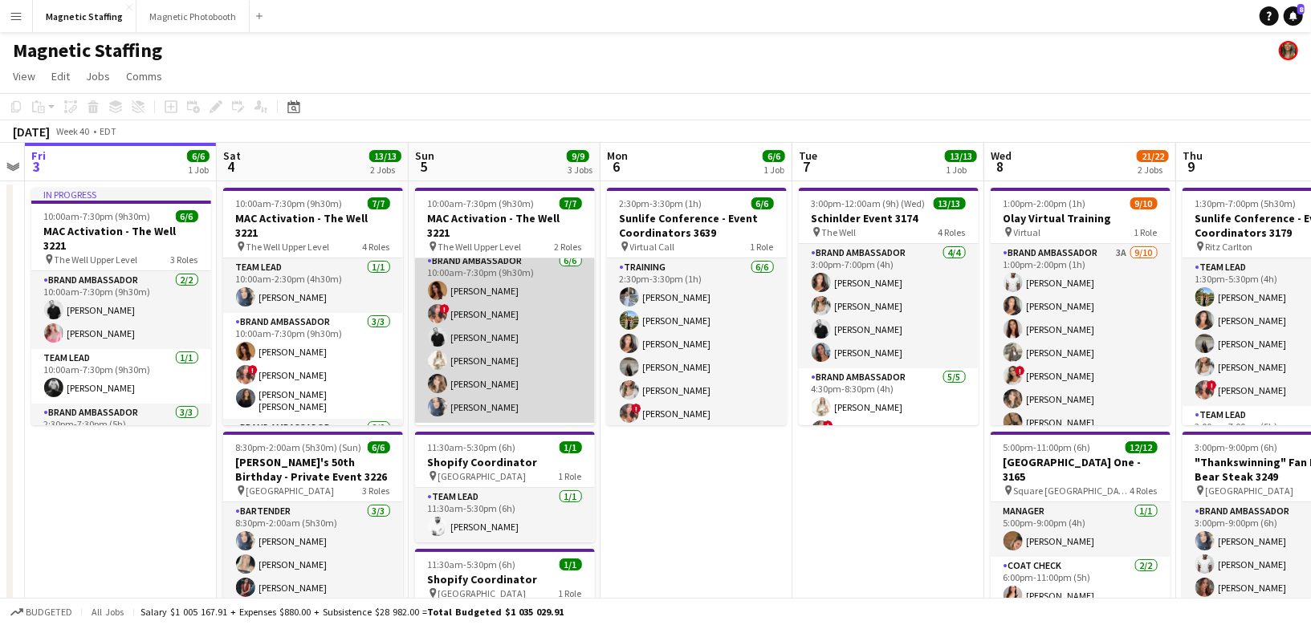
scroll to position [6, 0]
click at [504, 348] on app-card-role "Brand Ambassador [DATE] 10:00am-7:30pm (9h30m) [PERSON_NAME] ! [PERSON_NAME] [P…" at bounding box center [505, 338] width 180 height 171
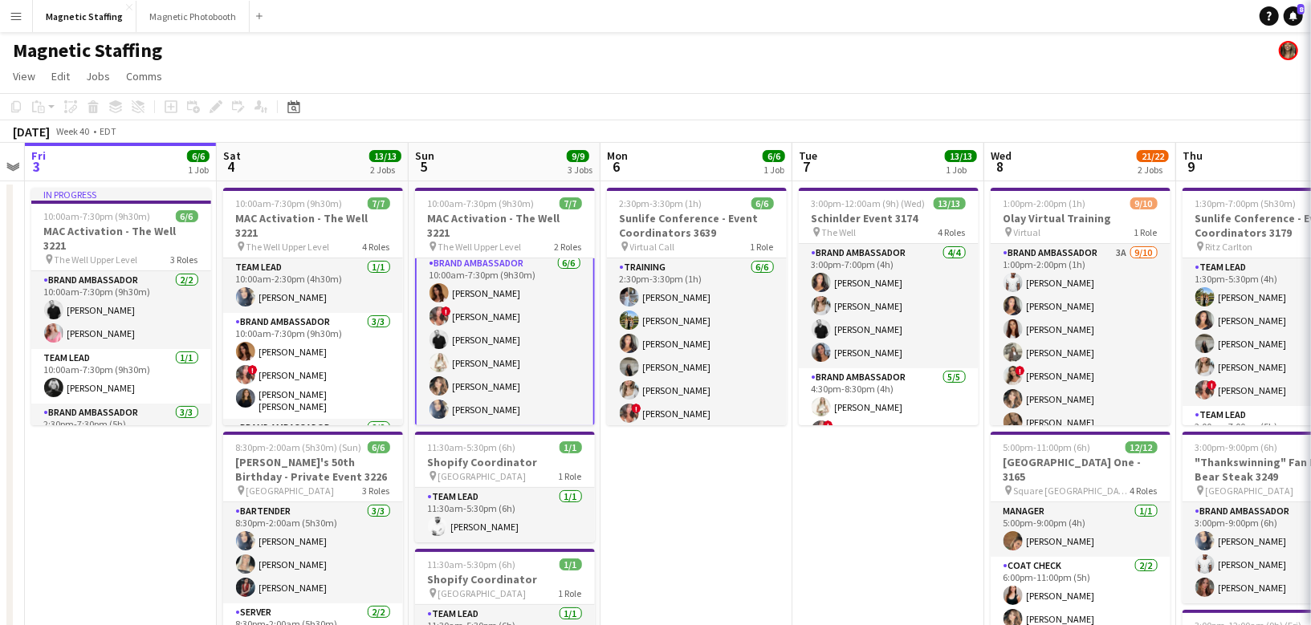
scroll to position [6, 0]
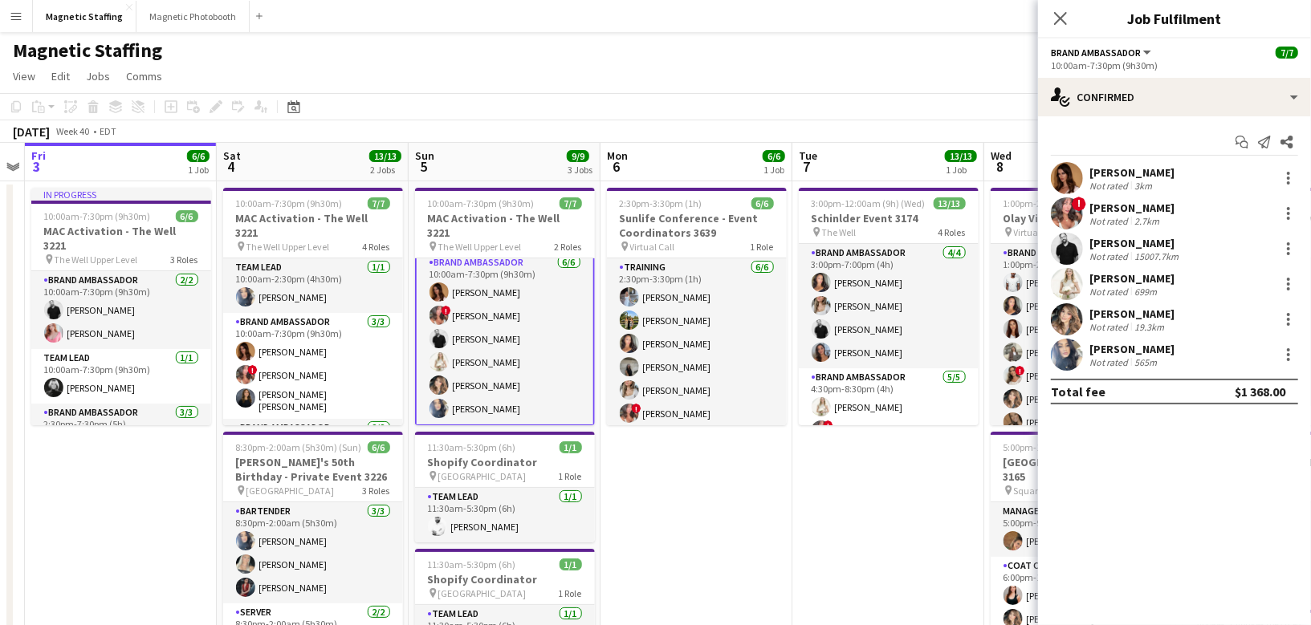
click at [1058, 239] on app-user-avatar at bounding box center [1067, 249] width 32 height 32
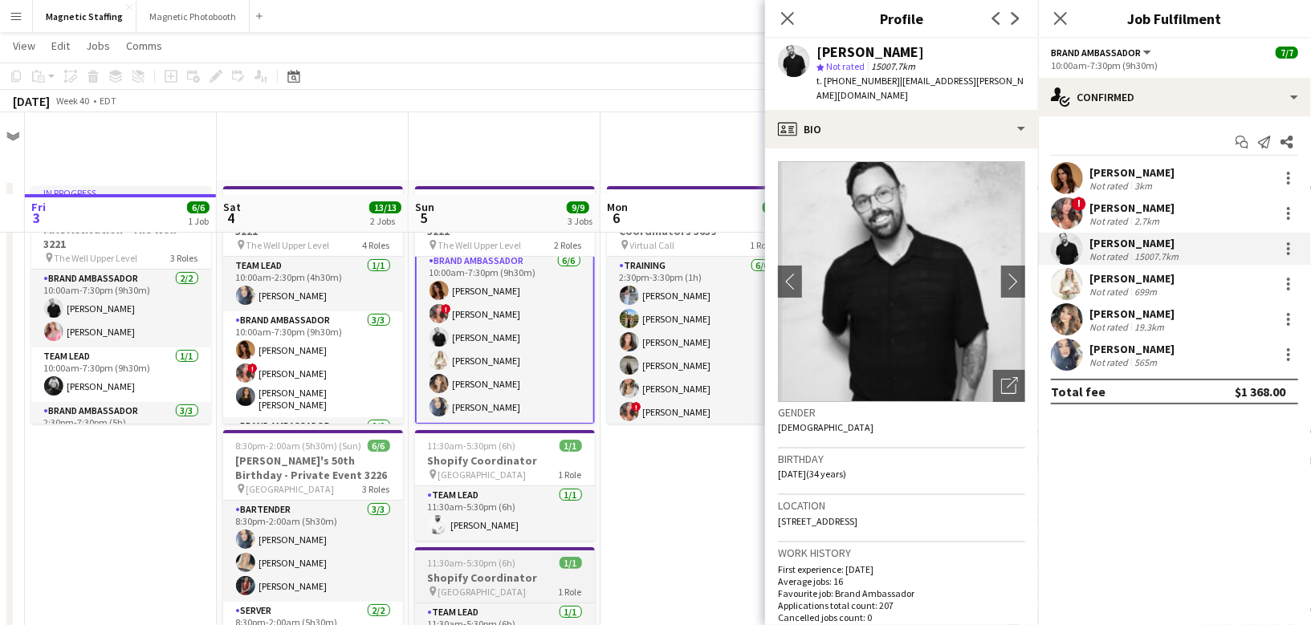
scroll to position [0, 0]
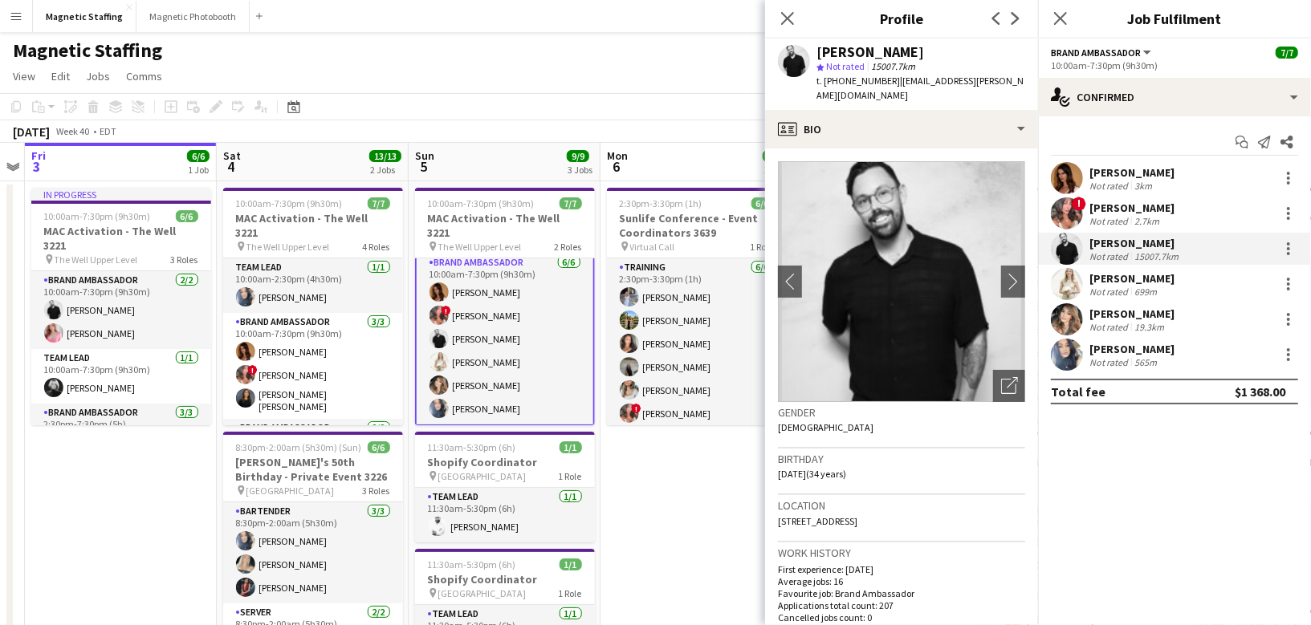
click at [659, 491] on app-date-cell "2:30pm-3:30pm (1h) 6/6 Sunlife Conference - Event Coordinators 3639 pin Virtual…" at bounding box center [697, 502] width 192 height 643
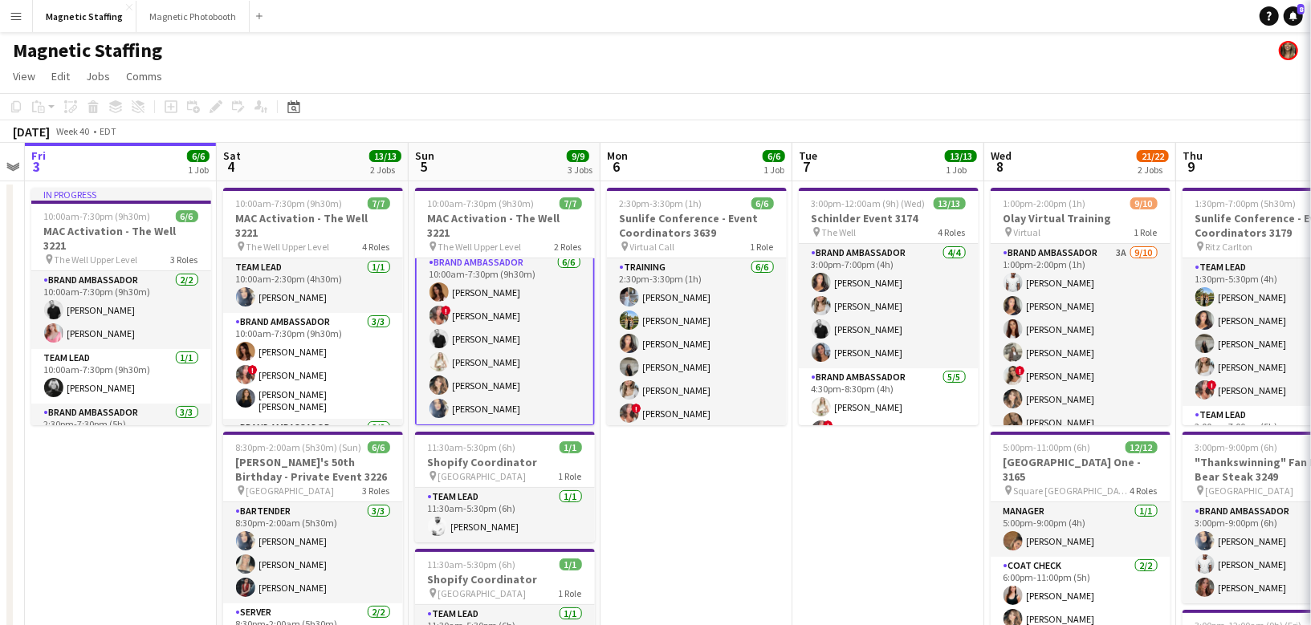
scroll to position [6, 0]
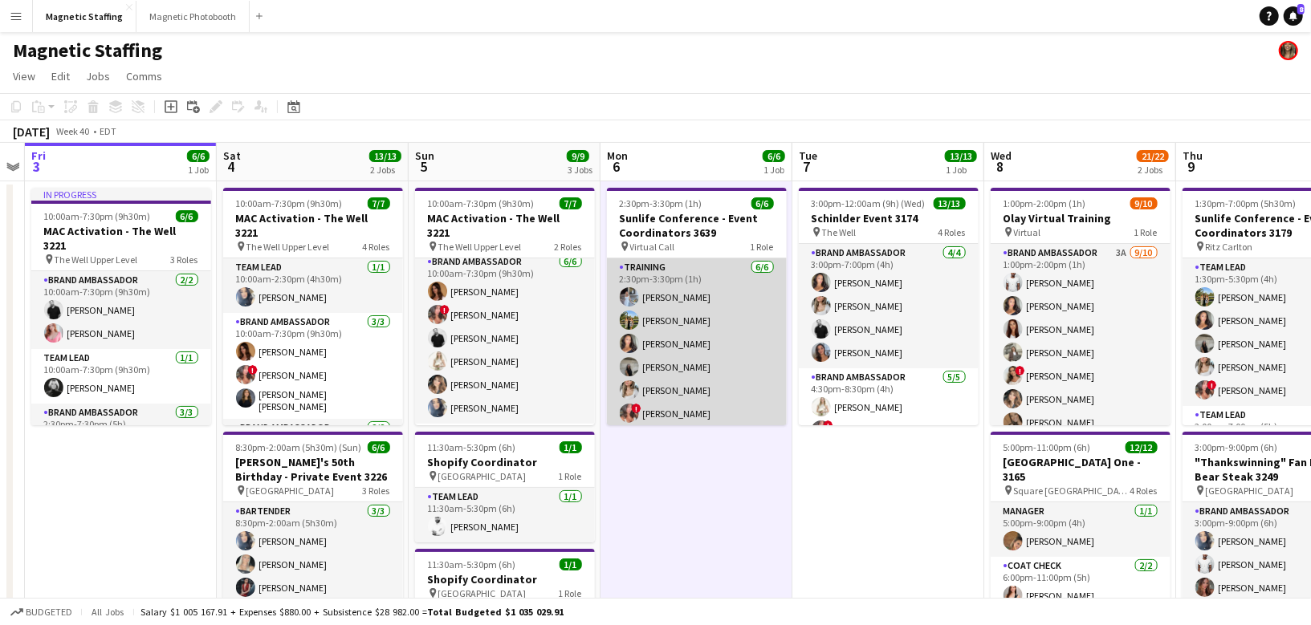
click at [702, 375] on app-card-role "Training [DATE] 2:30pm-3:30pm (1h) [PERSON_NAME] [PERSON_NAME] [PERSON_NAME] [P…" at bounding box center [697, 344] width 180 height 171
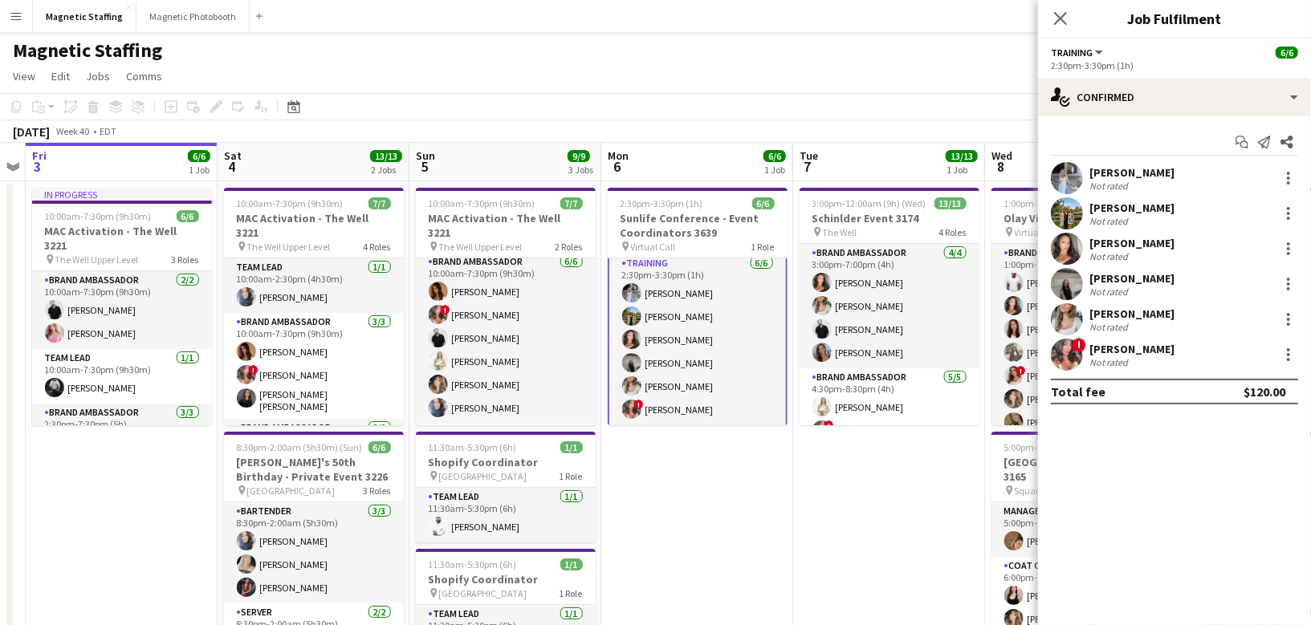
scroll to position [0, 0]
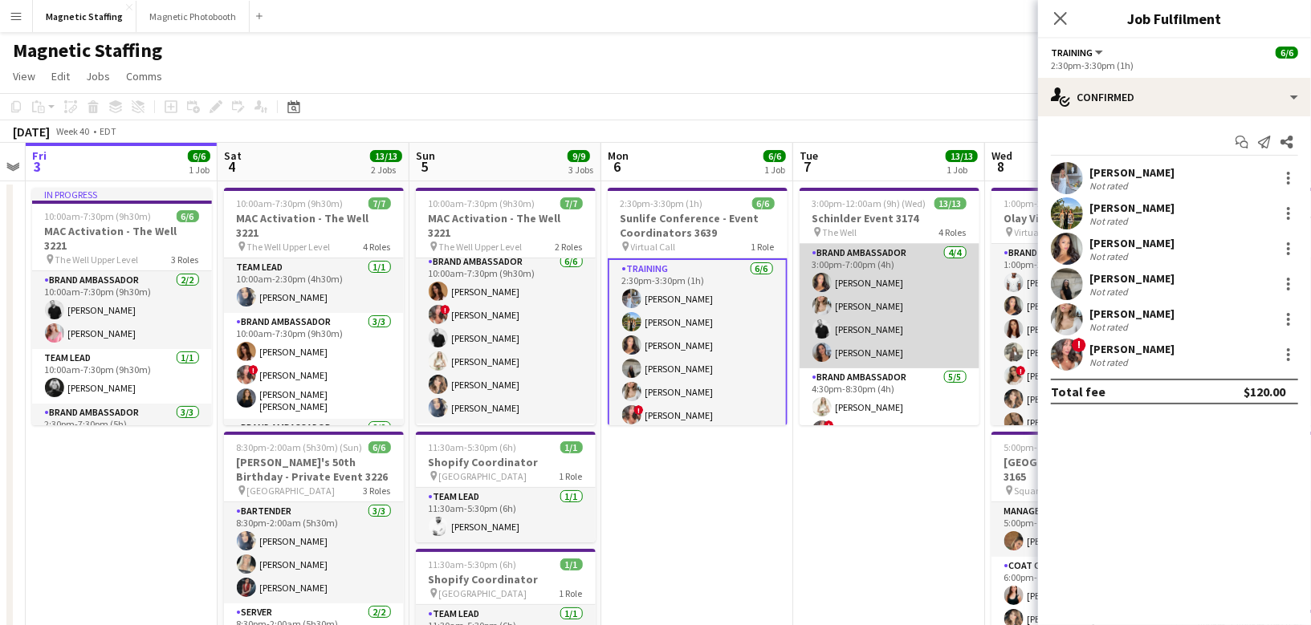
click at [853, 316] on app-card-role "Brand Ambassador [DATE] 3:00pm-7:00pm (4h) [PERSON_NAME] [PERSON_NAME] [PERSON_…" at bounding box center [890, 306] width 180 height 124
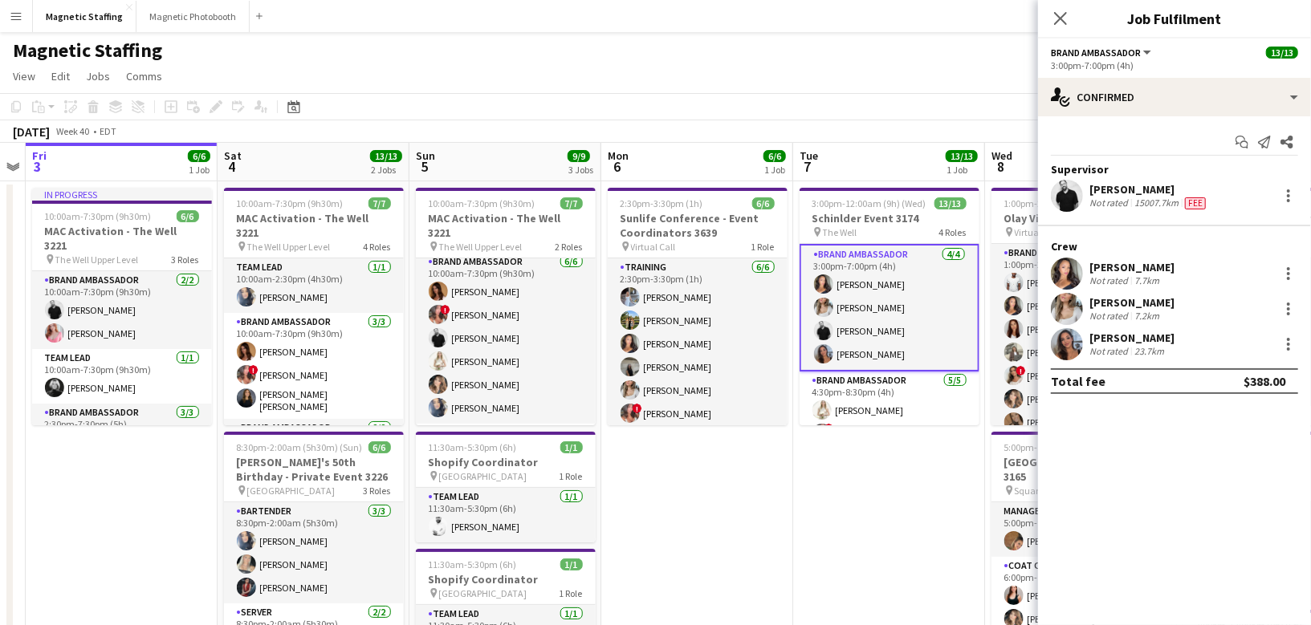
click at [853, 316] on app-card-role "Brand Ambassador [DATE] 3:00pm-7:00pm (4h) [PERSON_NAME] [PERSON_NAME] [PERSON_…" at bounding box center [890, 308] width 180 height 128
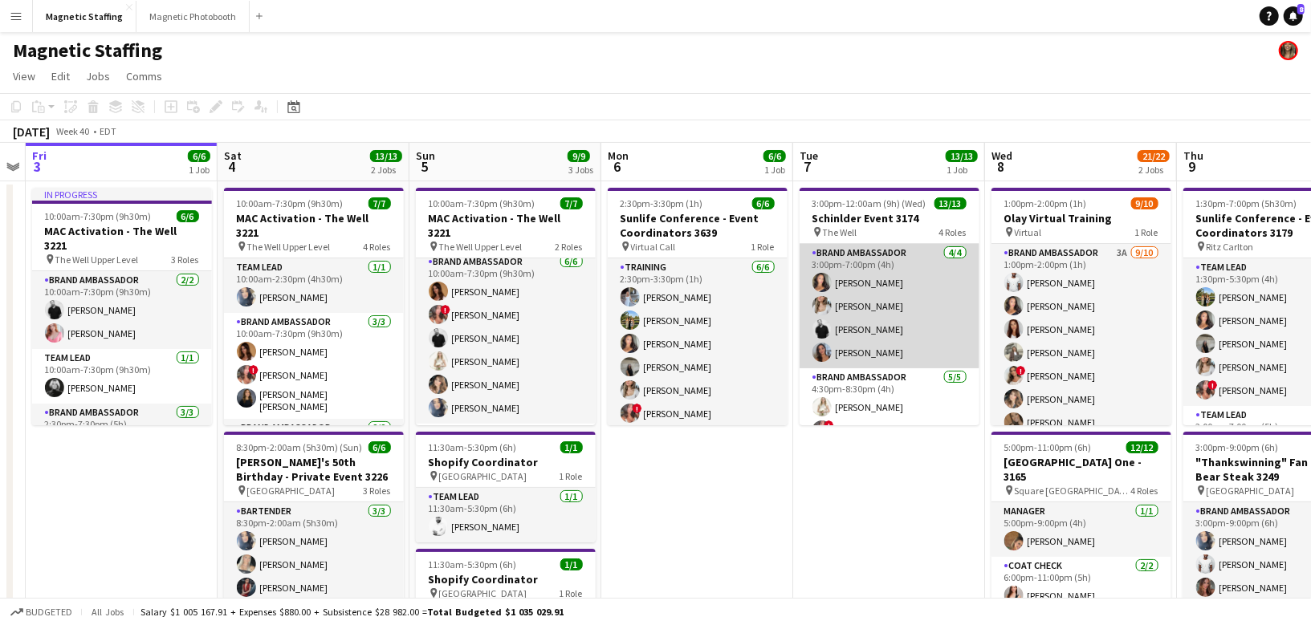
click at [853, 316] on app-card-role "Brand Ambassador [DATE] 3:00pm-7:00pm (4h) [PERSON_NAME] [PERSON_NAME] [PERSON_…" at bounding box center [890, 306] width 180 height 124
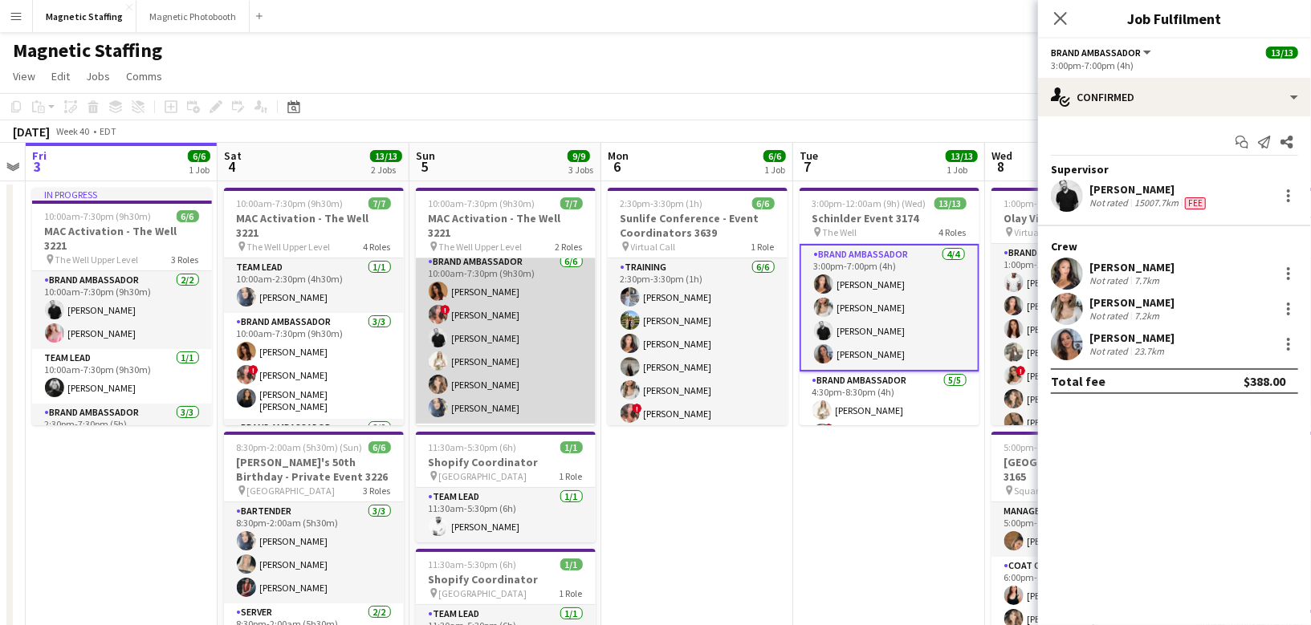
click at [499, 357] on app-card-role "Brand Ambassador [DATE] 10:00am-7:30pm (9h30m) [PERSON_NAME] ! [PERSON_NAME] [P…" at bounding box center [506, 338] width 180 height 171
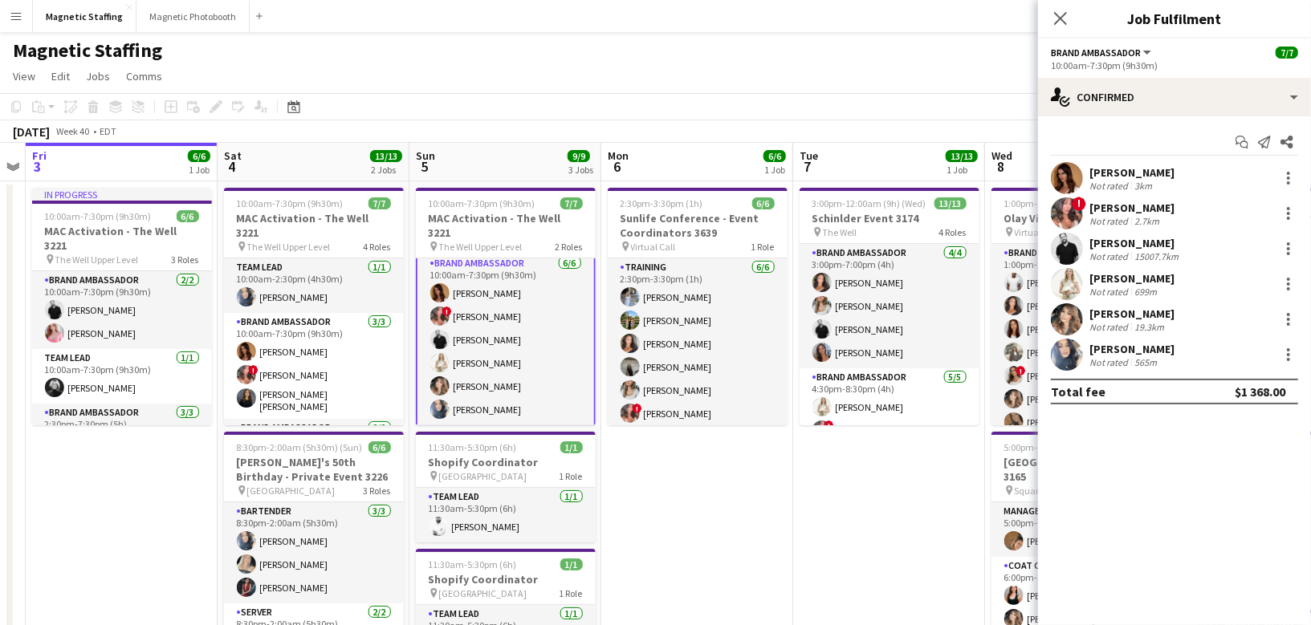
scroll to position [6, 0]
click at [1289, 244] on div at bounding box center [1288, 243] width 3 height 3
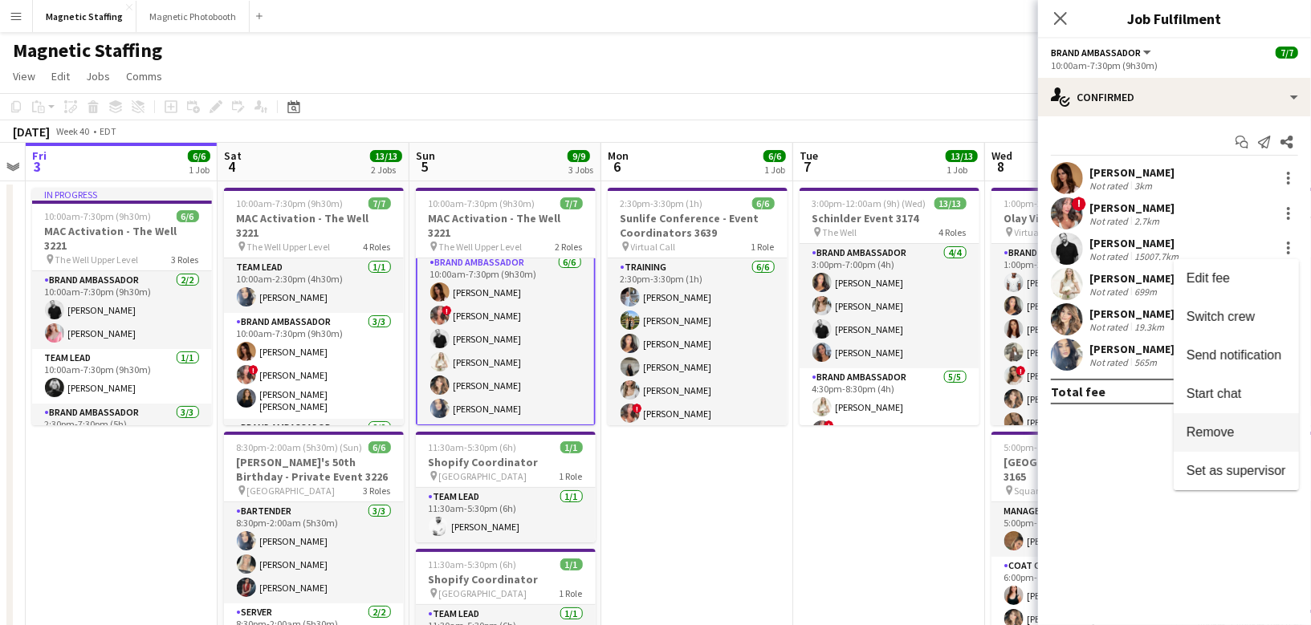
click at [1202, 426] on span "Remove" at bounding box center [1211, 432] width 48 height 14
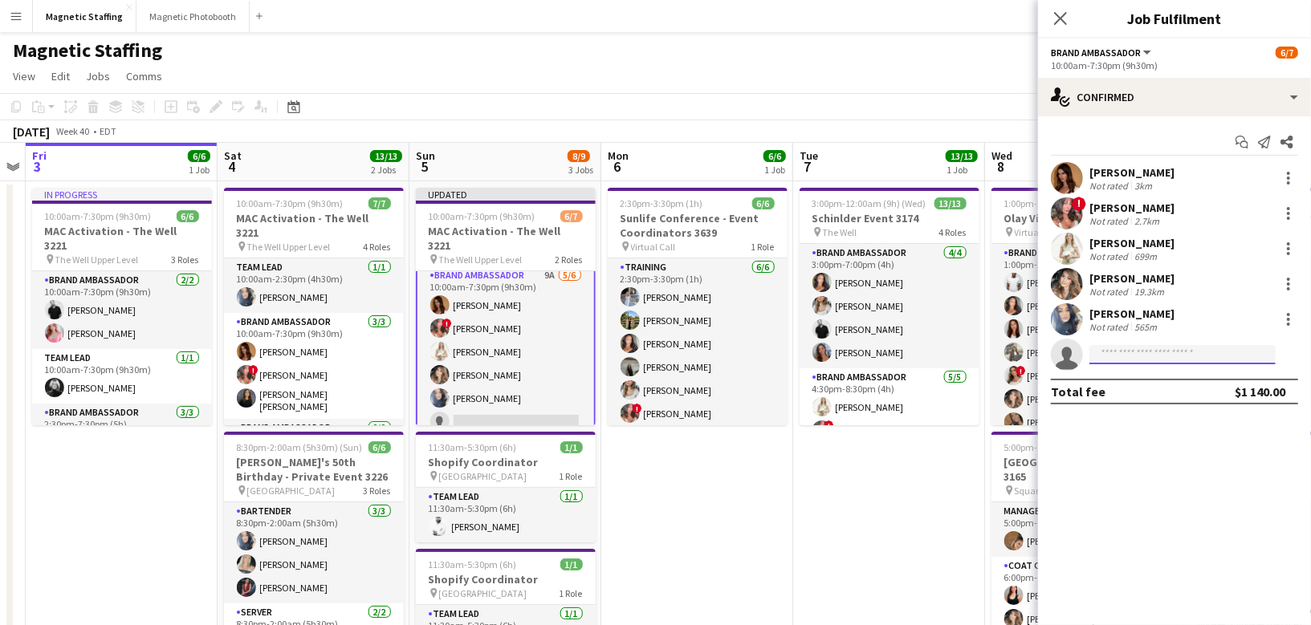
click at [1125, 354] on input at bounding box center [1183, 354] width 186 height 19
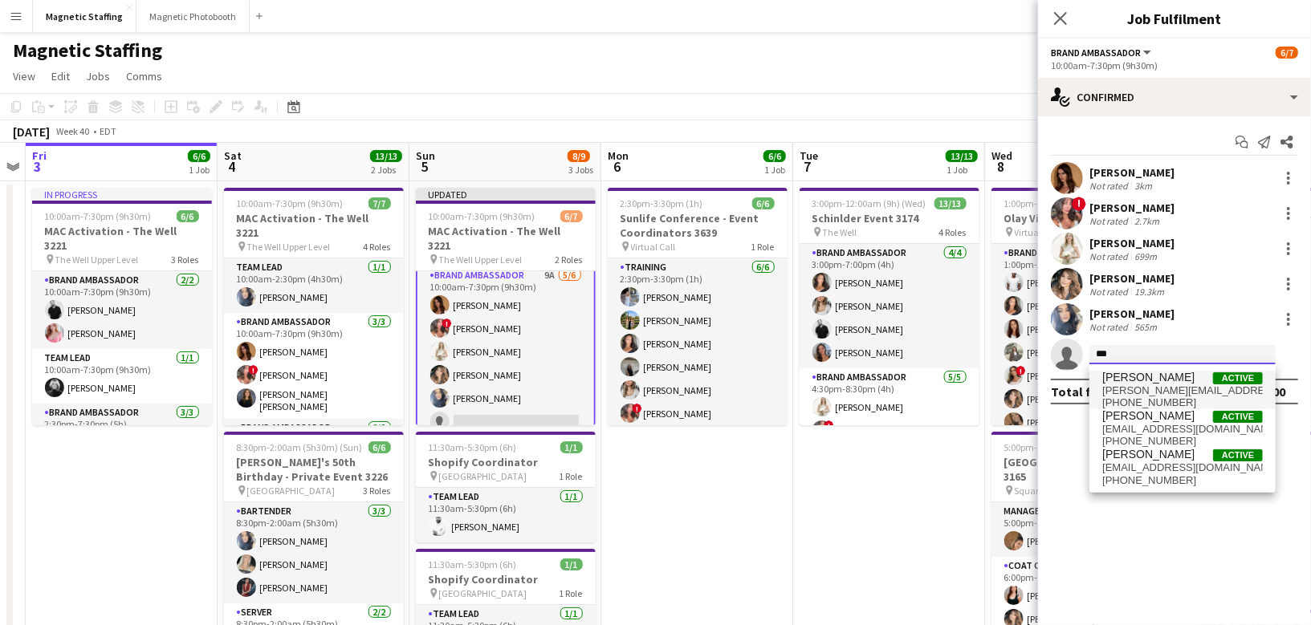
type input "**"
click at [1126, 390] on span "amanda.j.bridel@gmail.com" at bounding box center [1182, 391] width 161 height 13
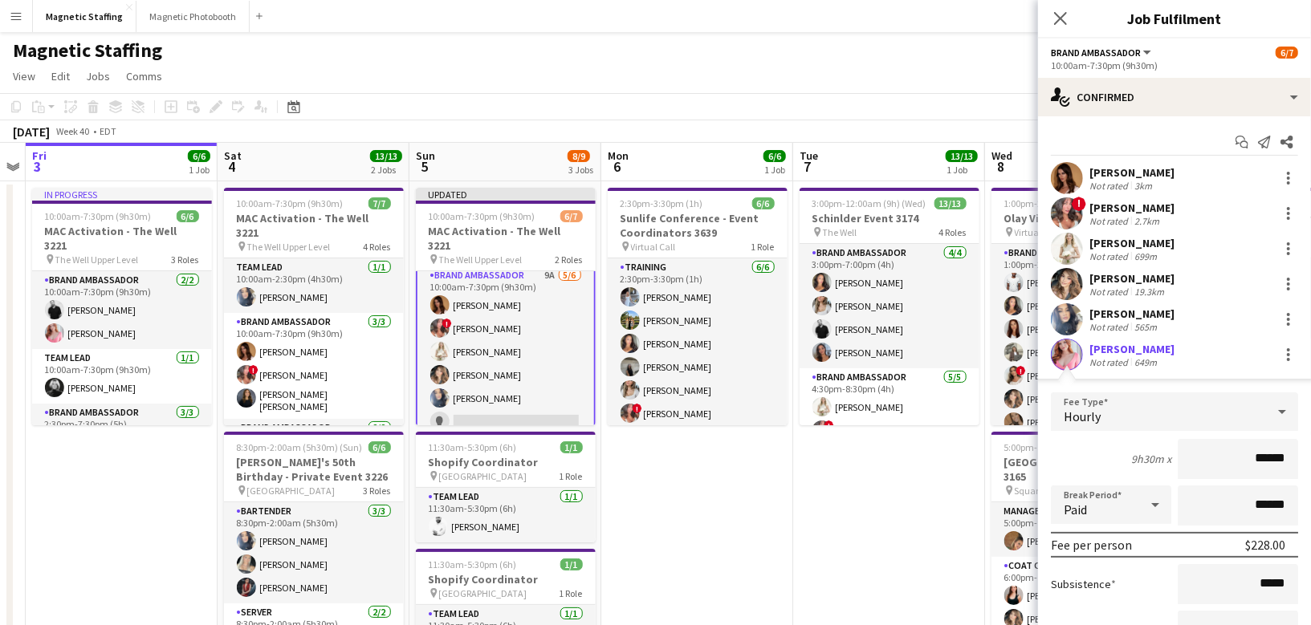
scroll to position [153, 0]
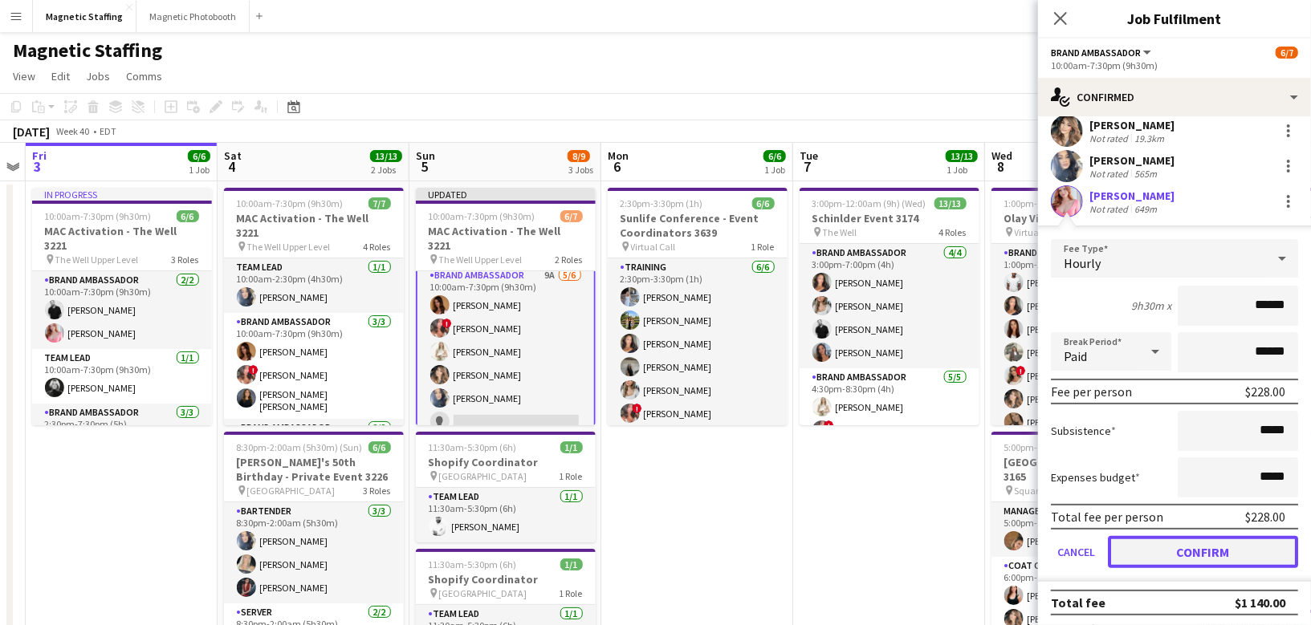
click at [1138, 554] on button "Confirm" at bounding box center [1203, 552] width 190 height 32
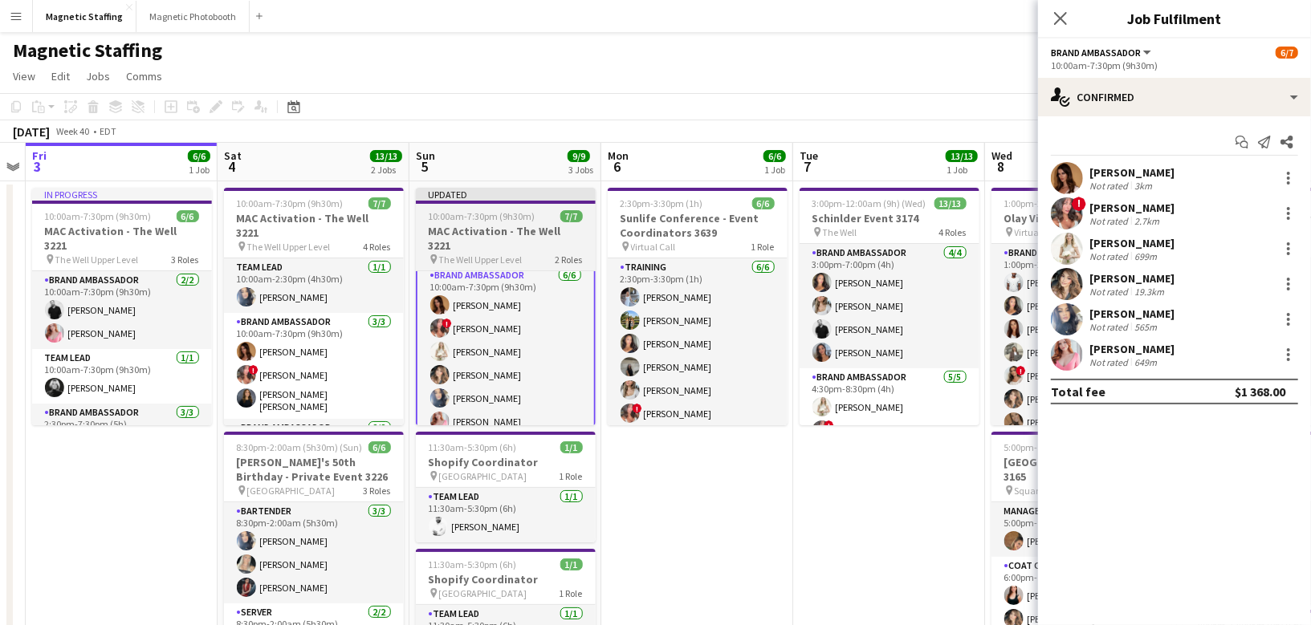
click at [453, 234] on h3 "MAC Activation - The Well 3221" at bounding box center [506, 238] width 180 height 29
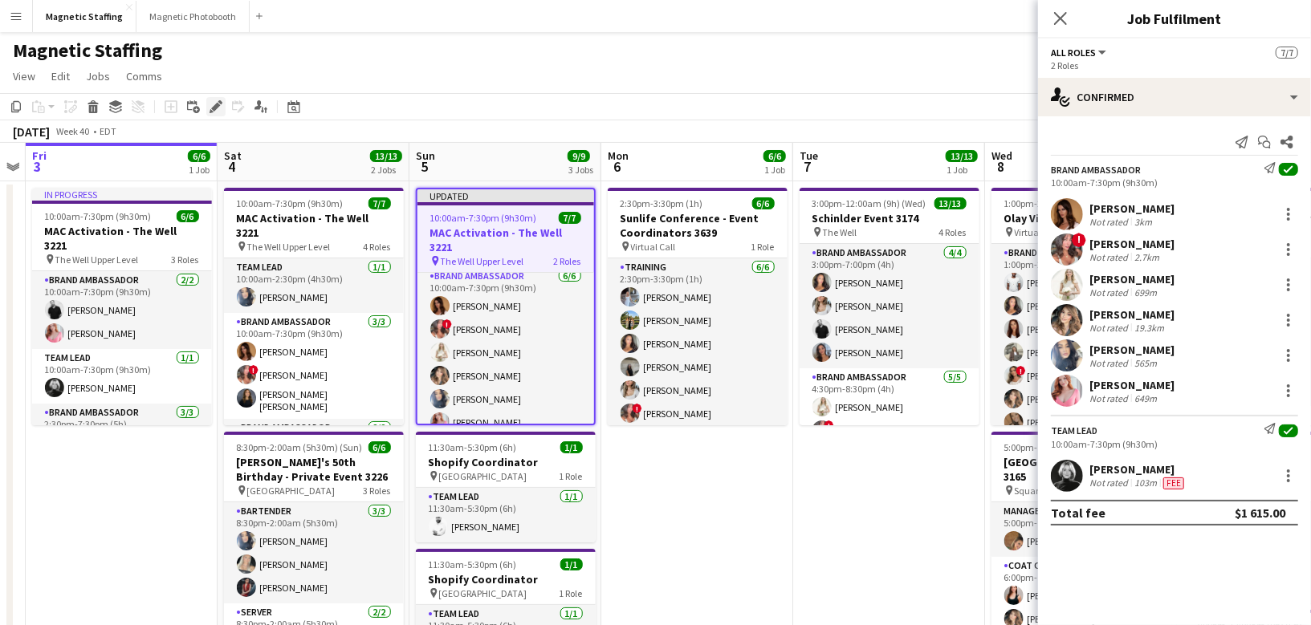
click at [216, 108] on icon at bounding box center [215, 107] width 9 height 9
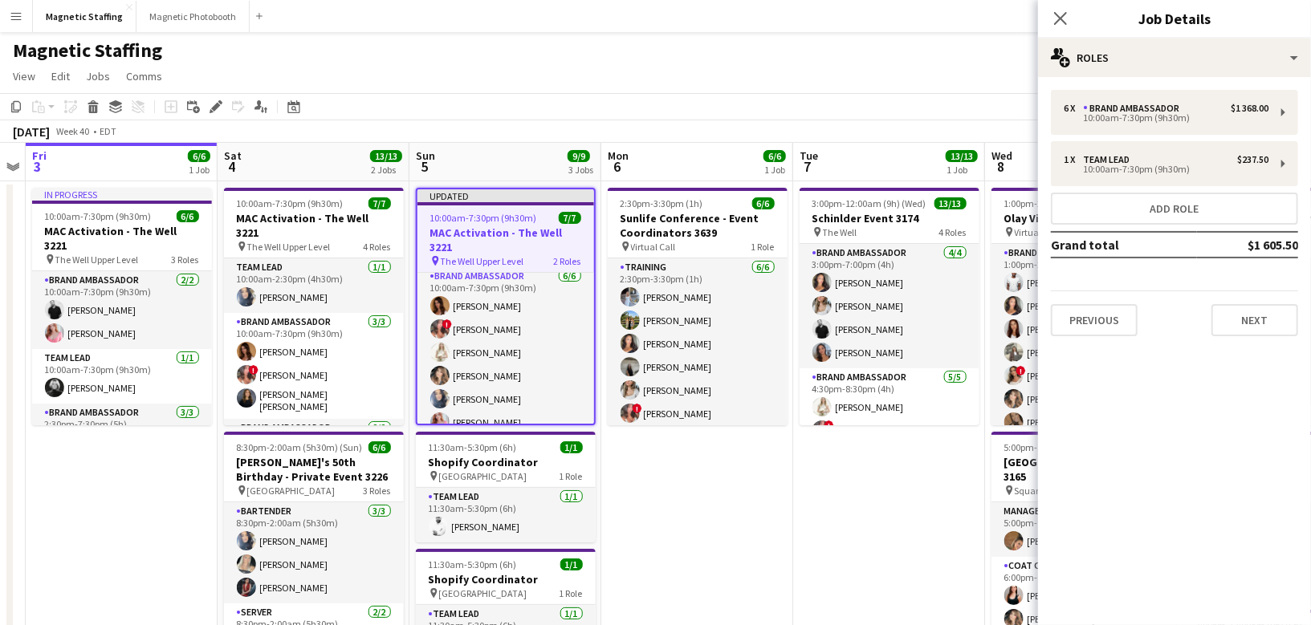
click at [558, 38] on div "Magnetic Staffing" at bounding box center [655, 47] width 1311 height 31
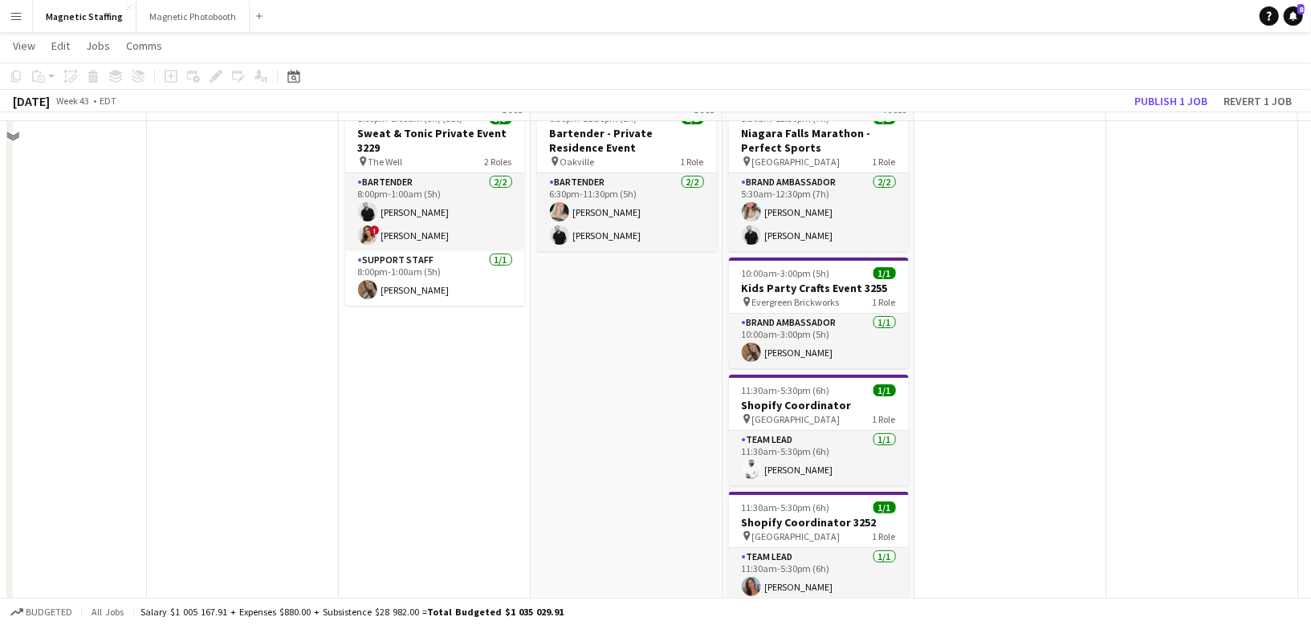
scroll to position [53, 0]
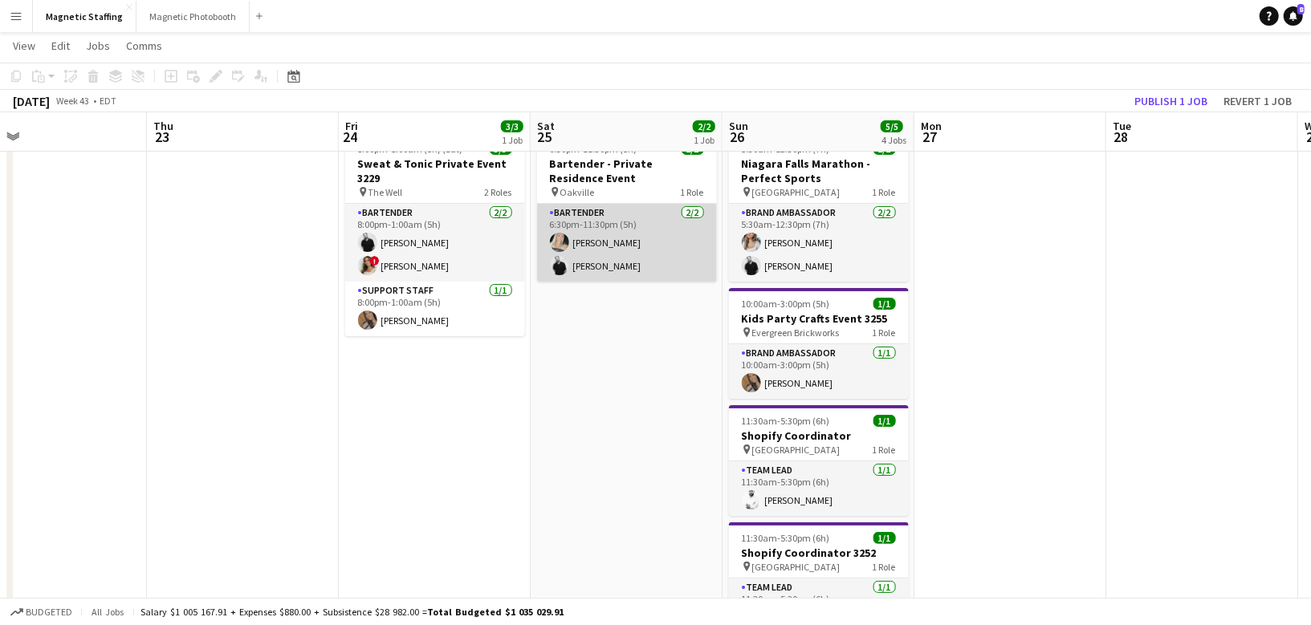
click at [641, 275] on app-card-role "Bartender 2/2 6:30pm-11:30pm (5h) Maija Dekoker jean-philippe roy" at bounding box center [627, 243] width 180 height 78
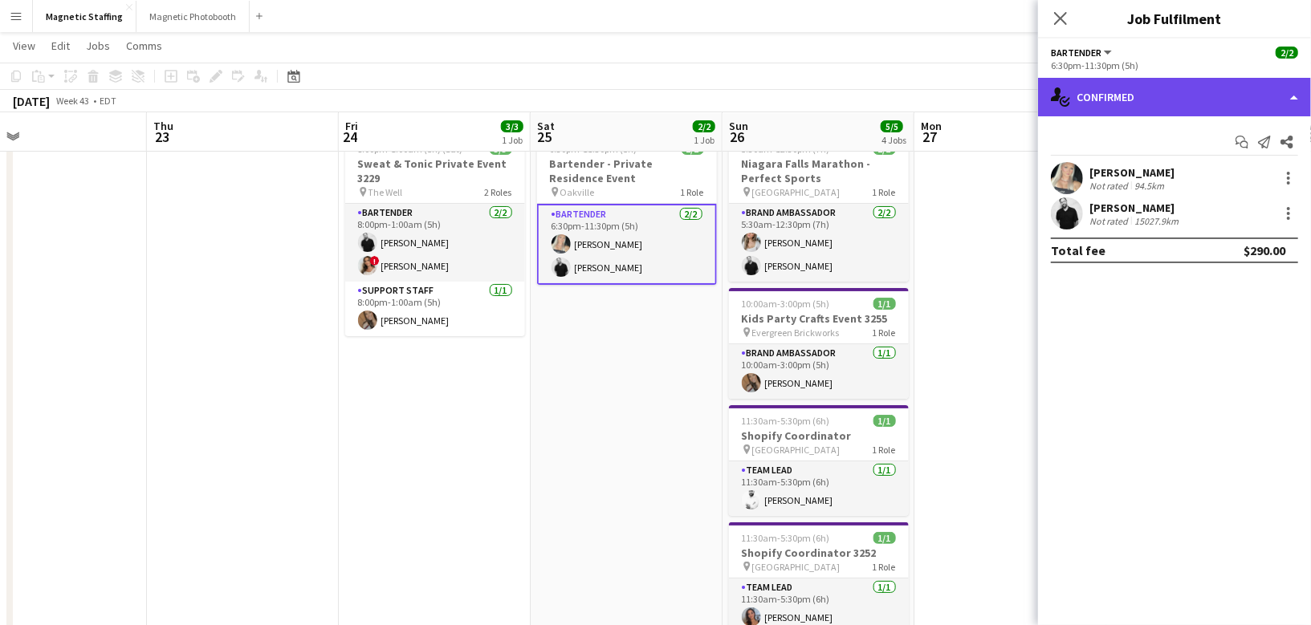
click at [1147, 103] on div "single-neutral-actions-check-2 Confirmed" at bounding box center [1174, 97] width 273 height 39
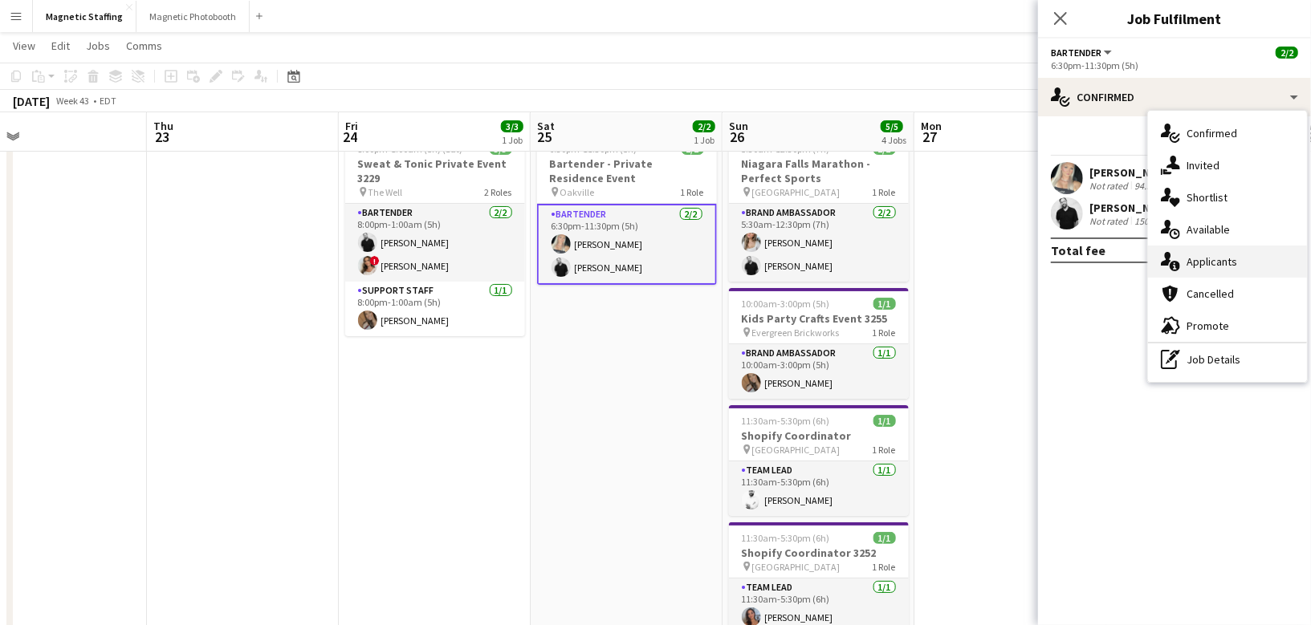
click at [1183, 251] on div "single-neutral-actions-information Applicants" at bounding box center [1227, 262] width 159 height 32
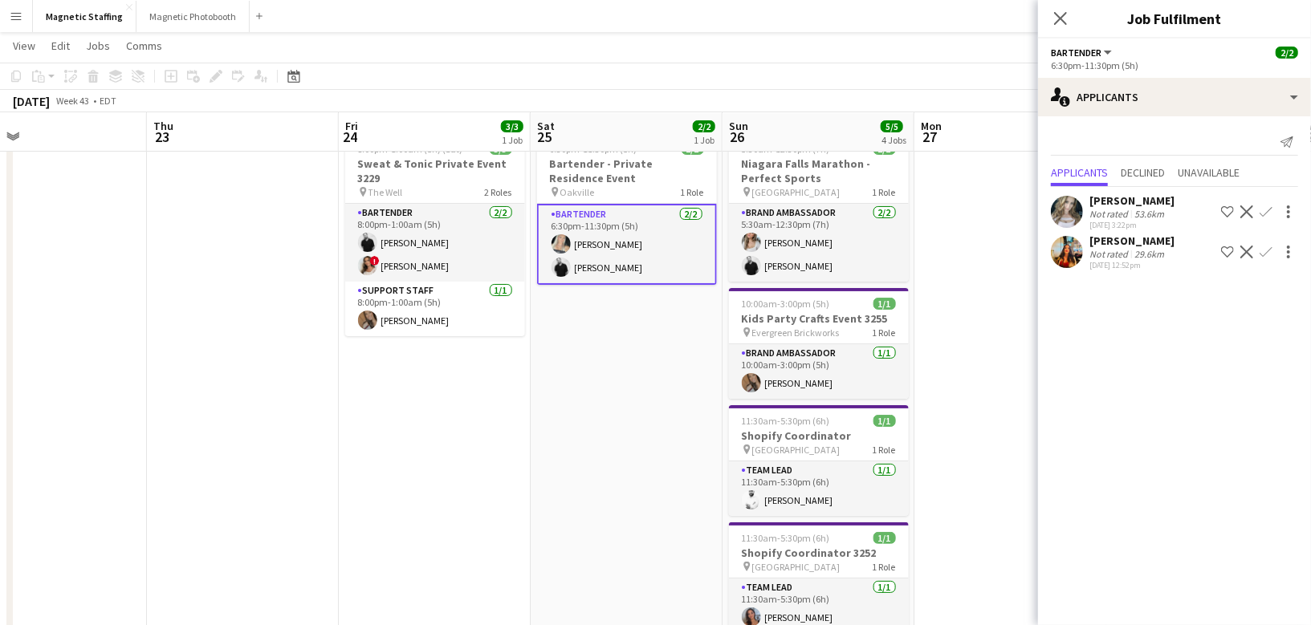
click at [595, 396] on app-date-cell "6:30pm-11:30pm (5h) 2/2 Bartender - Private Residence Event pin Oakville 1 Role…" at bounding box center [627, 582] width 192 height 910
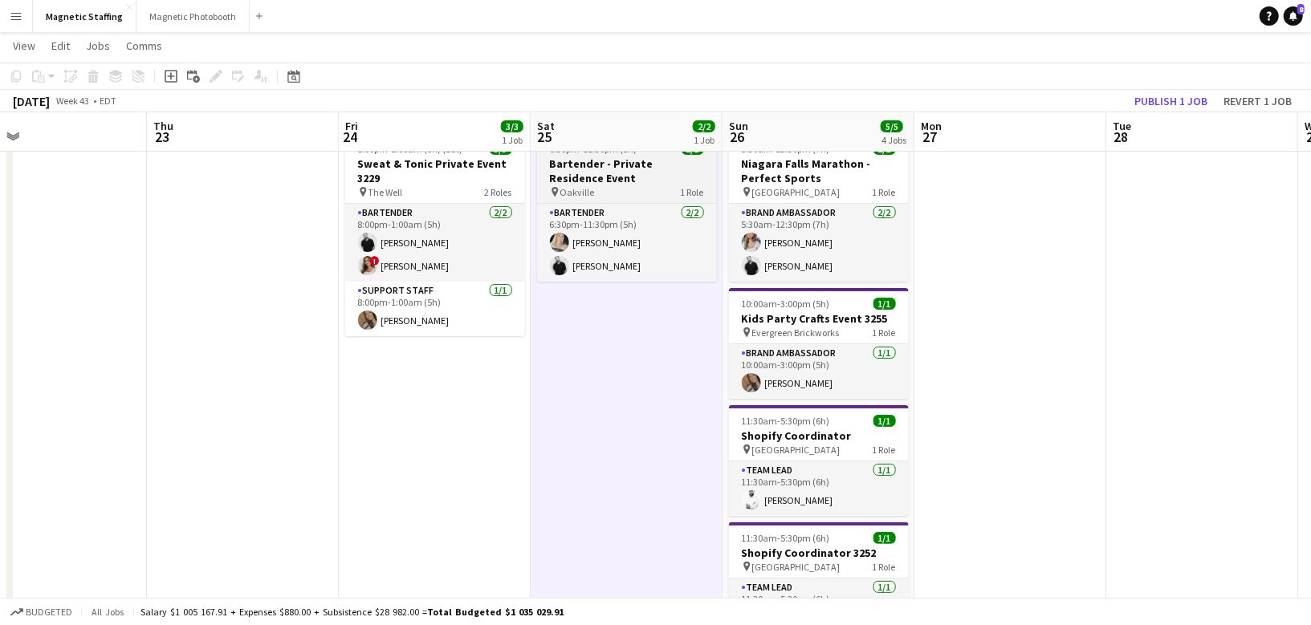
click at [624, 164] on h3 "Bartender - Private Residence Event" at bounding box center [627, 171] width 180 height 29
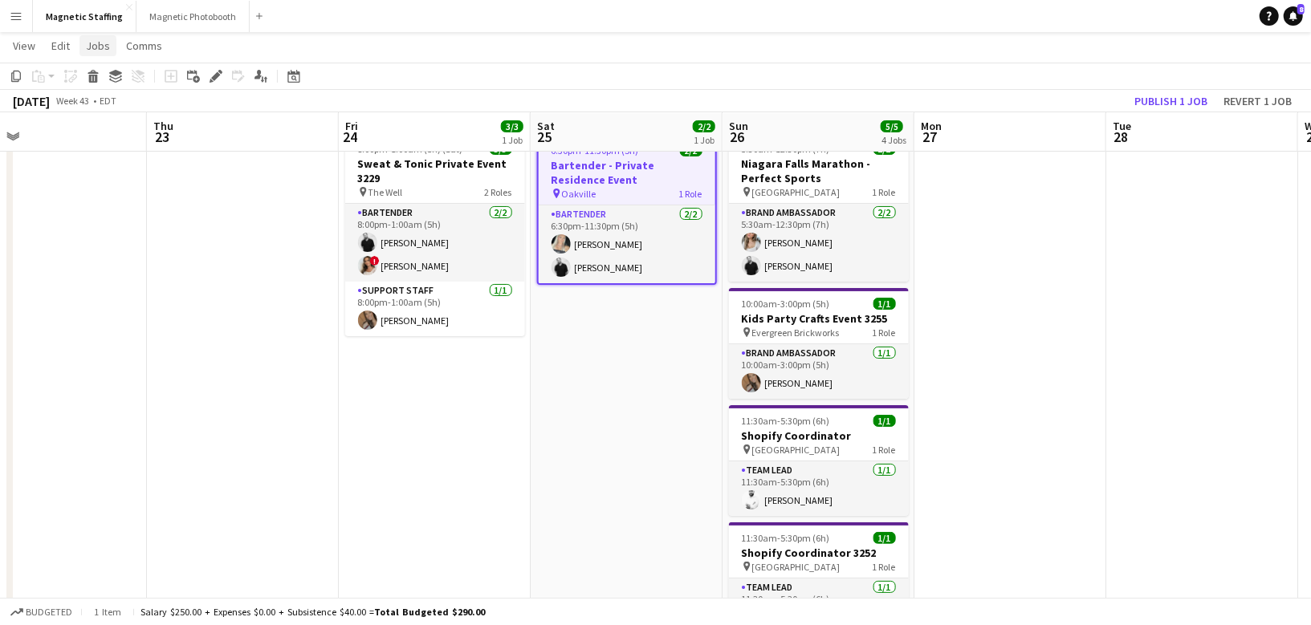
click at [105, 47] on span "Jobs" at bounding box center [98, 46] width 24 height 14
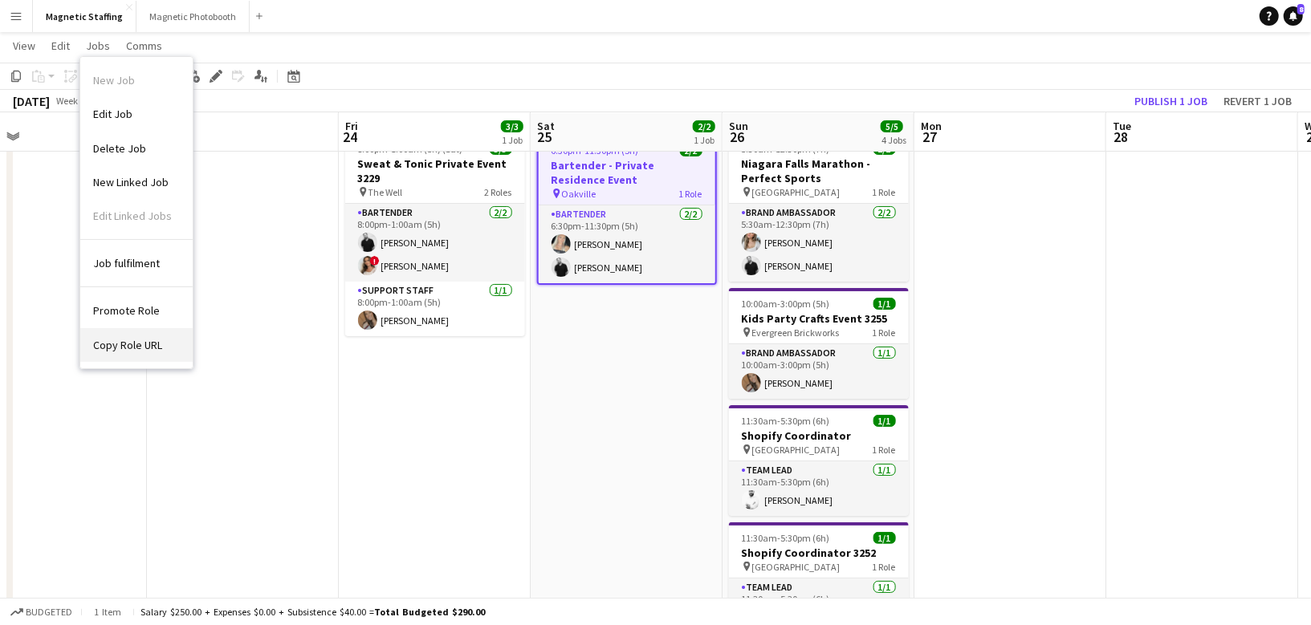
click at [172, 346] on link "Copy Role URL" at bounding box center [136, 345] width 112 height 34
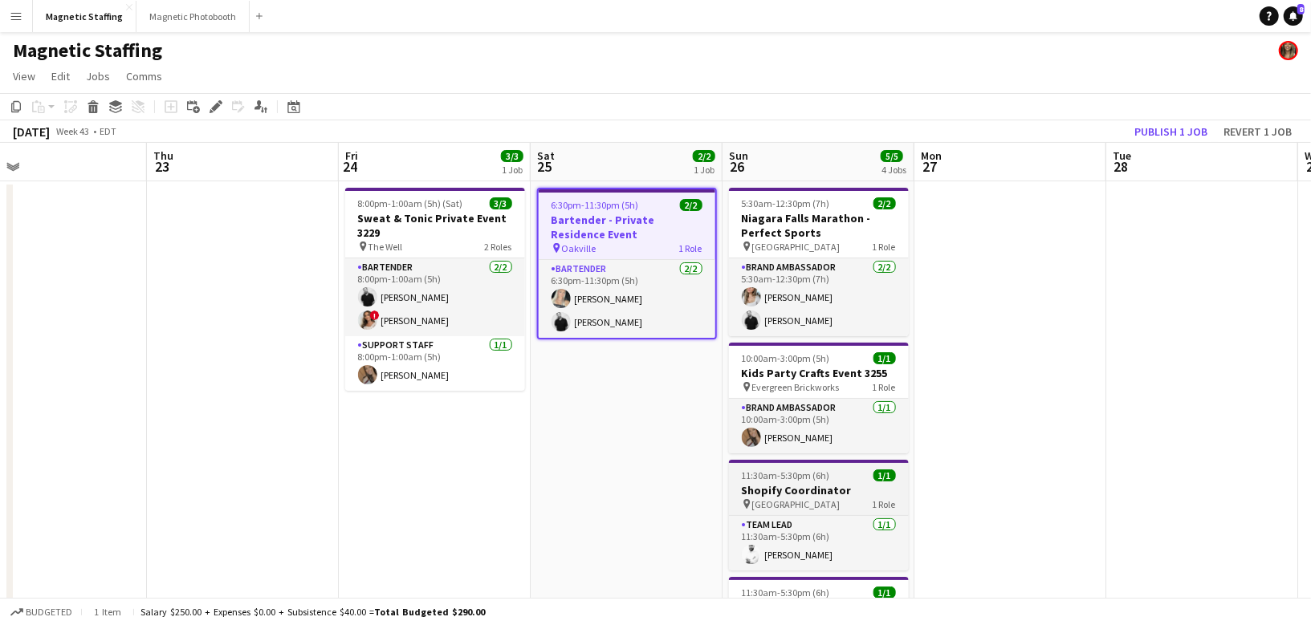
scroll to position [30, 0]
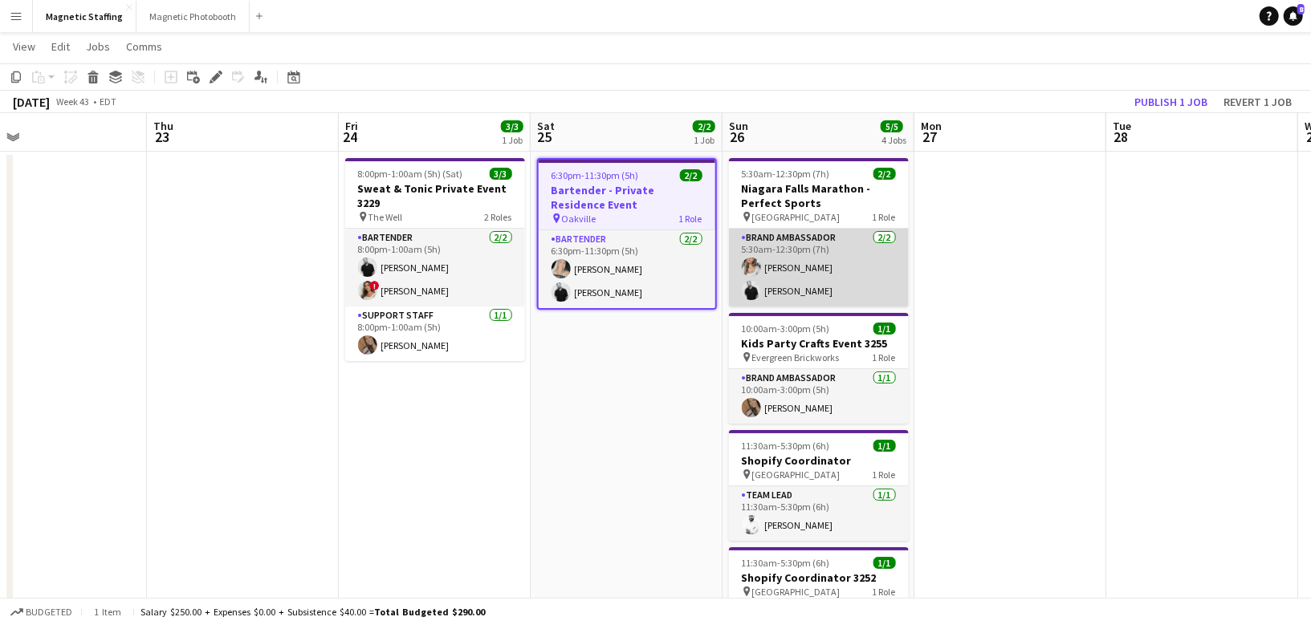
click at [849, 279] on app-card-role "Brand Ambassador 2/2 5:30am-12:30pm (7h) Sabrina McCaskill jean-philippe roy" at bounding box center [819, 268] width 180 height 78
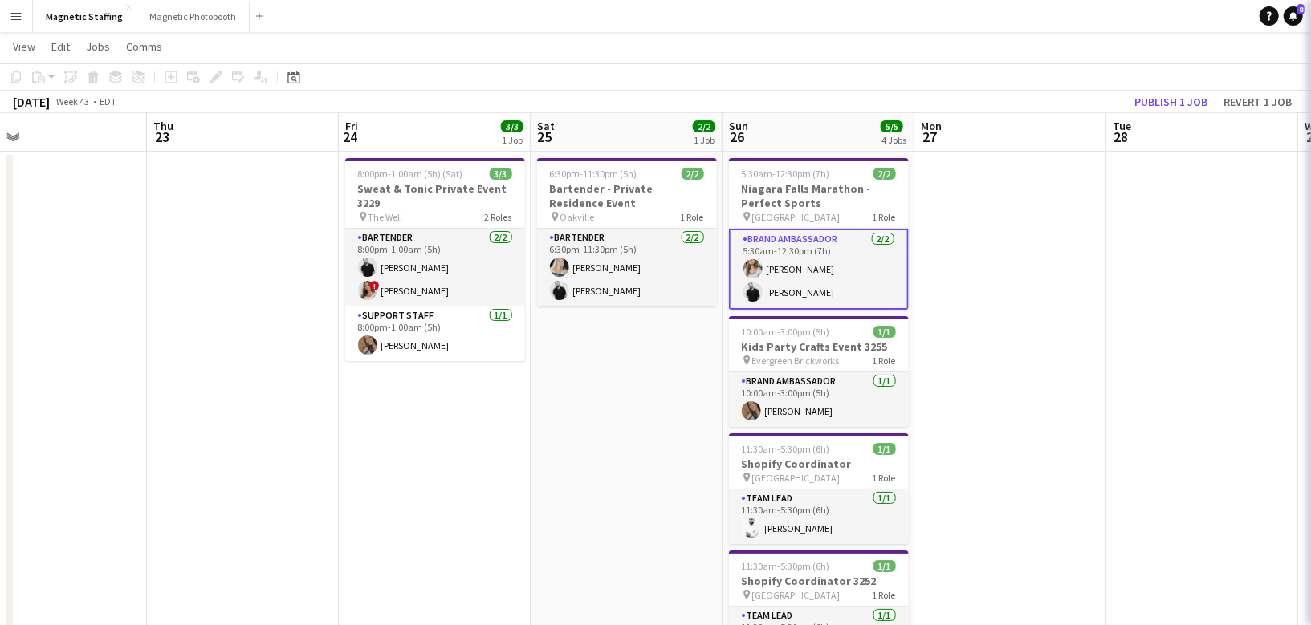
scroll to position [0, 620]
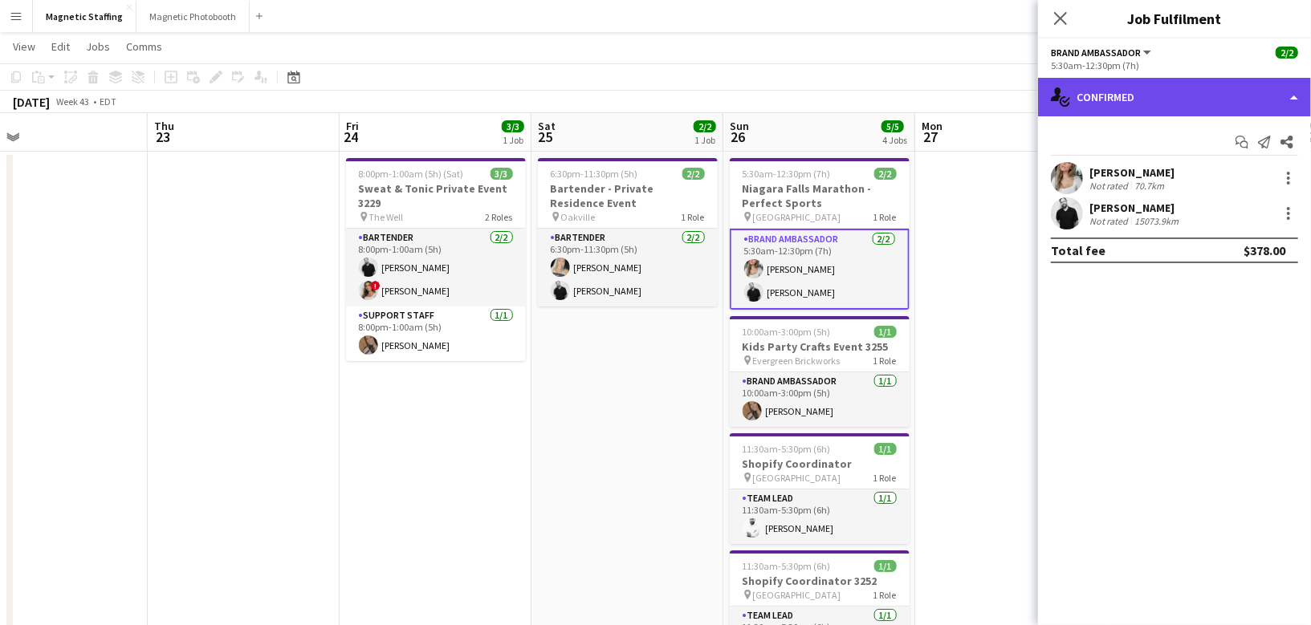
click at [1250, 99] on div "single-neutral-actions-check-2 Confirmed" at bounding box center [1174, 97] width 273 height 39
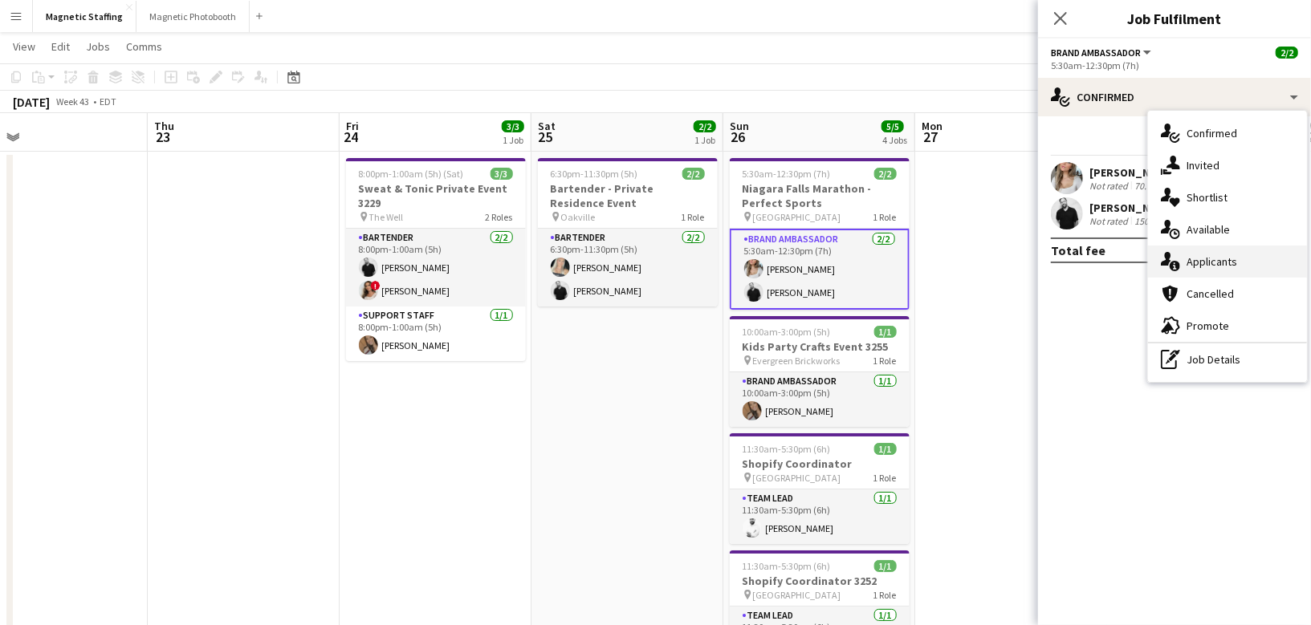
click at [1232, 266] on span "Applicants" at bounding box center [1212, 262] width 51 height 14
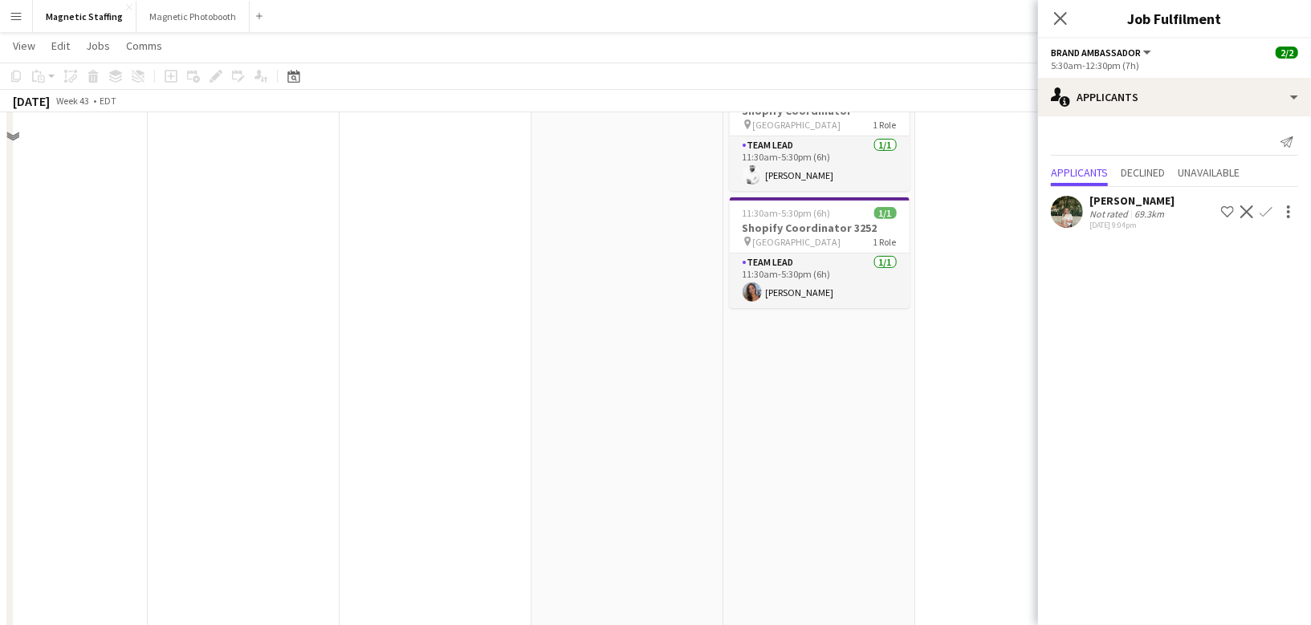
scroll to position [0, 0]
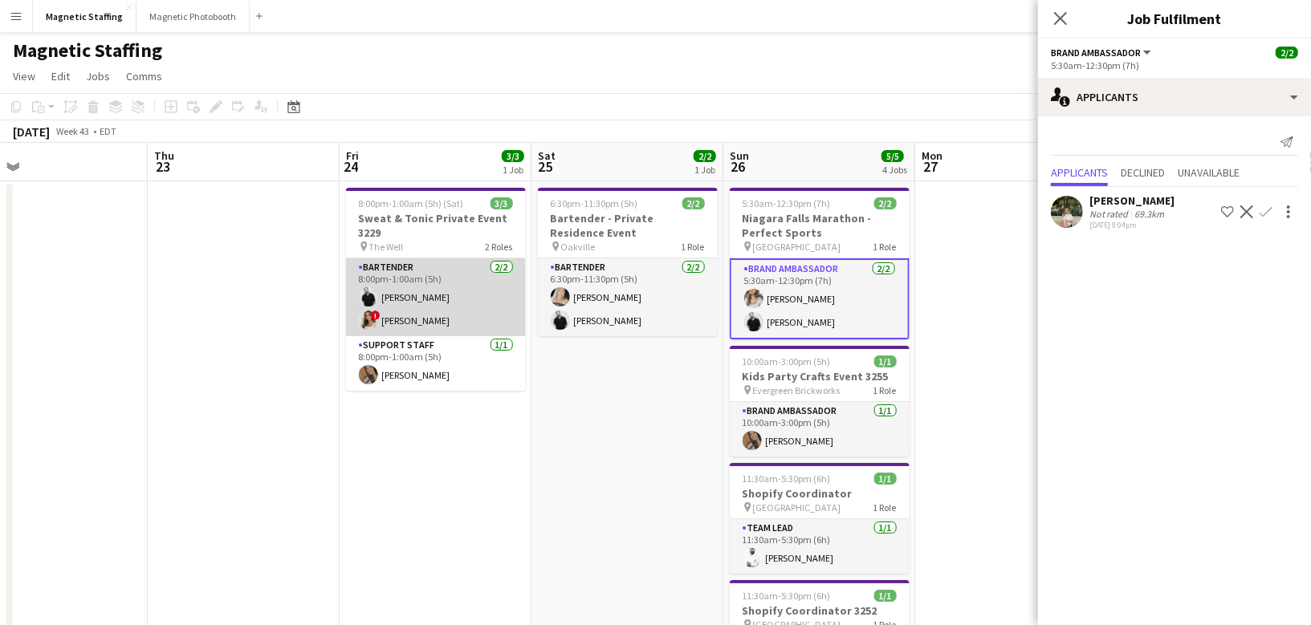
click at [458, 309] on app-card-role "Bartender 2/2 8:00pm-1:00am (5h) jean-philippe roy ! Emily Vandongen" at bounding box center [436, 298] width 180 height 78
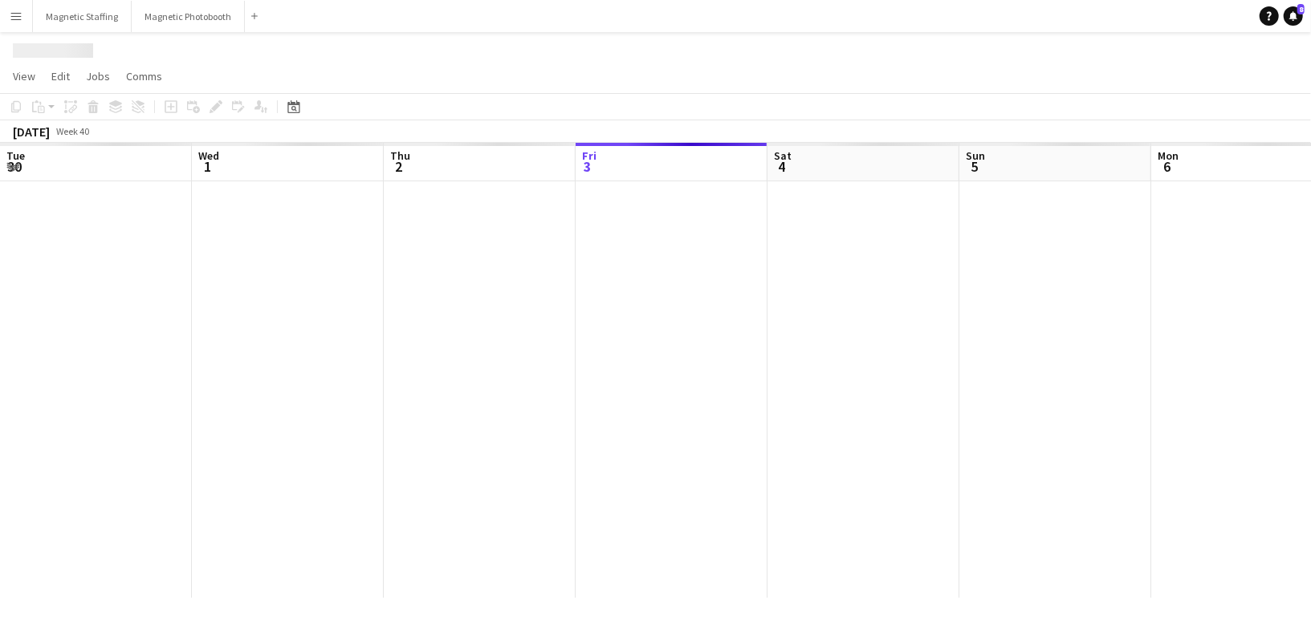
scroll to position [0, 383]
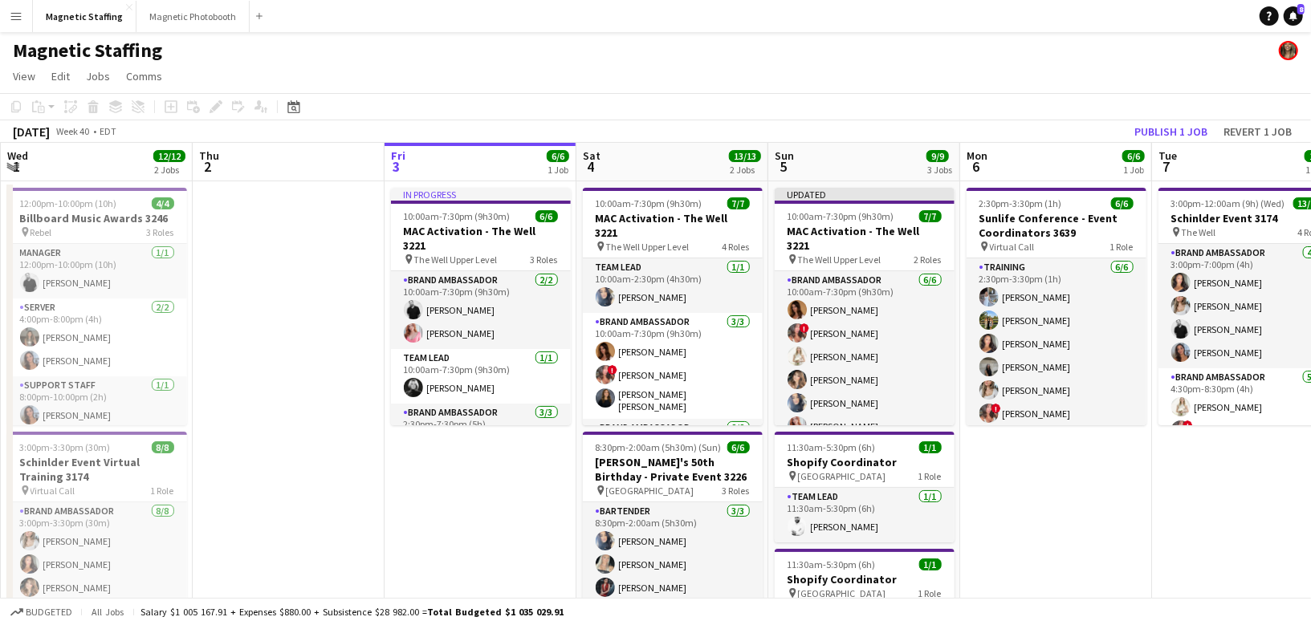
scroll to position [0, 589]
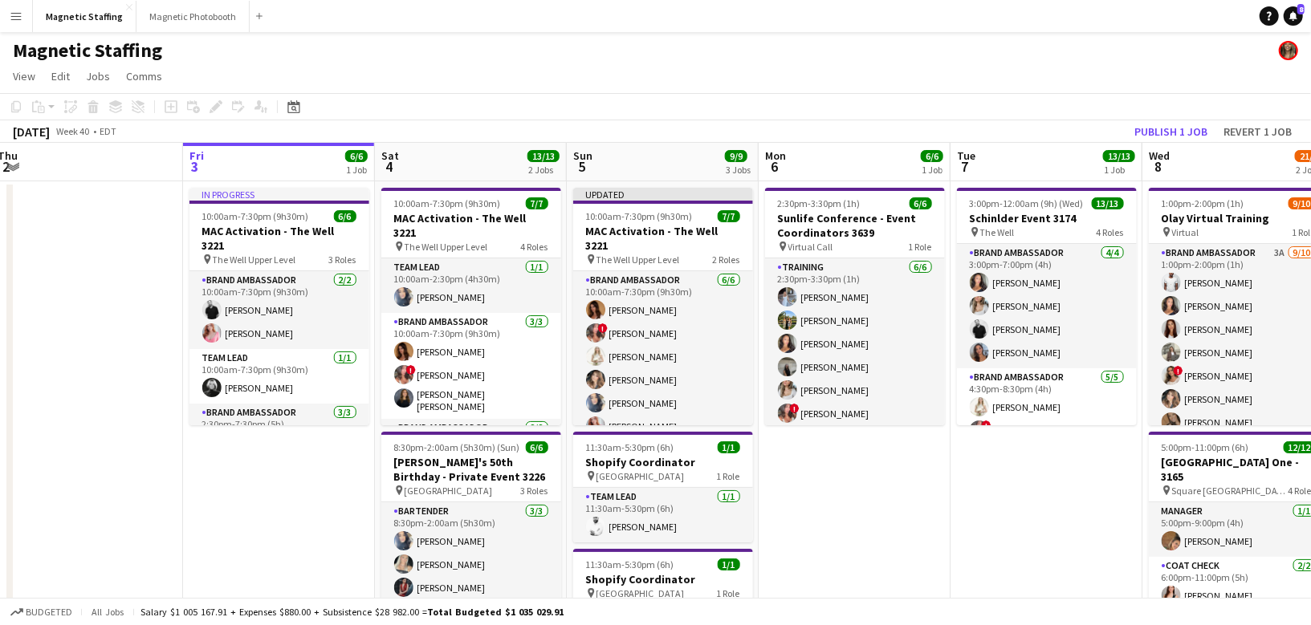
drag, startPoint x: 300, startPoint y: 382, endPoint x: 183, endPoint y: 382, distance: 117.2
click at [185, 382] on app-calendar-viewport "Mon 29 Tue 30 5/5 2 Jobs Wed 1 12/12 2 Jobs Thu 2 Fri 3 6/6 1 Job Sat 4 13/13 2…" at bounding box center [655, 622] width 1311 height 959
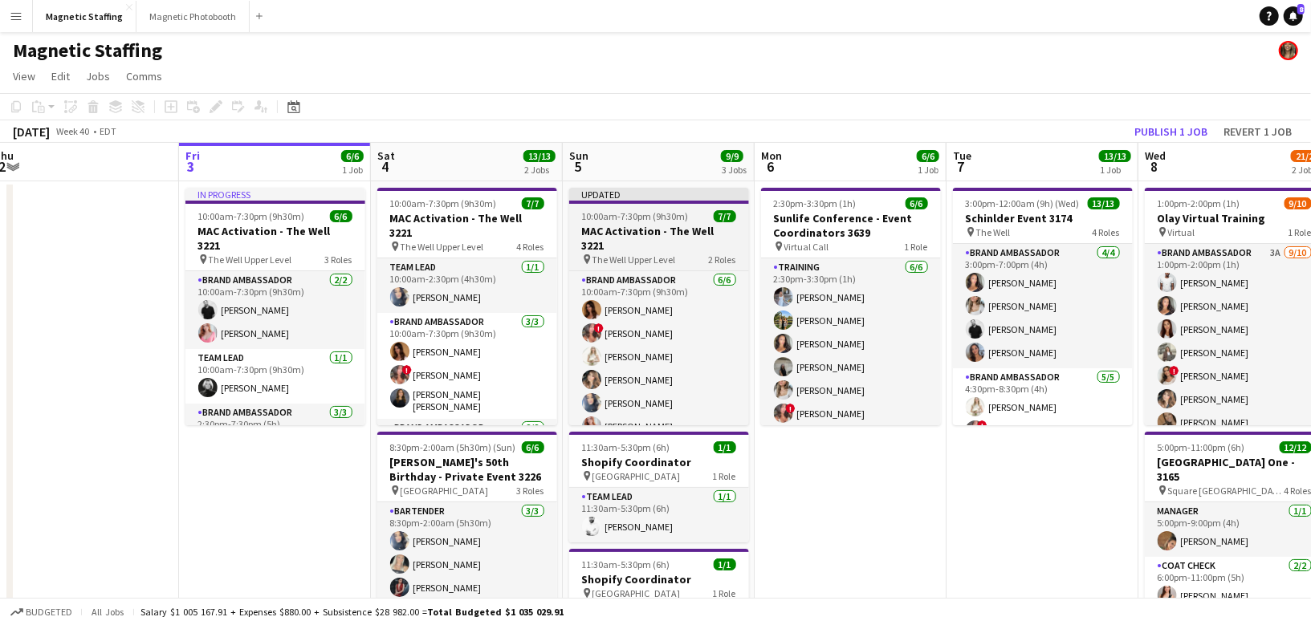
click at [644, 254] on span "The Well Upper Level" at bounding box center [635, 260] width 84 height 12
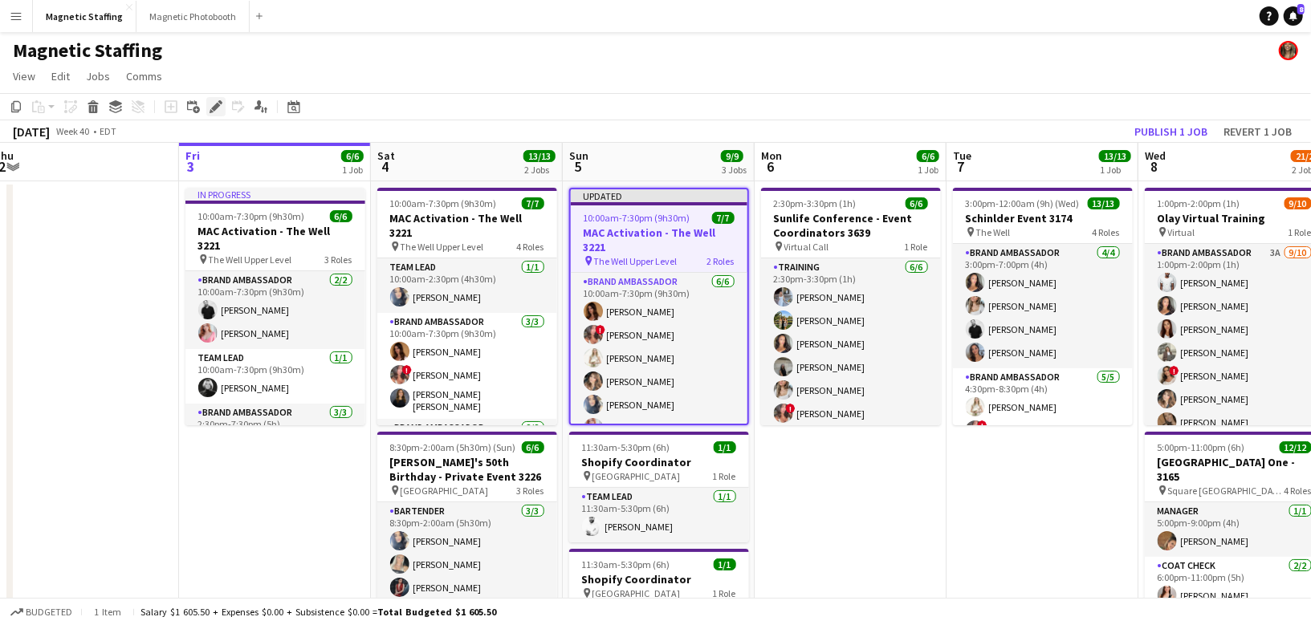
click at [212, 108] on icon at bounding box center [215, 107] width 9 height 9
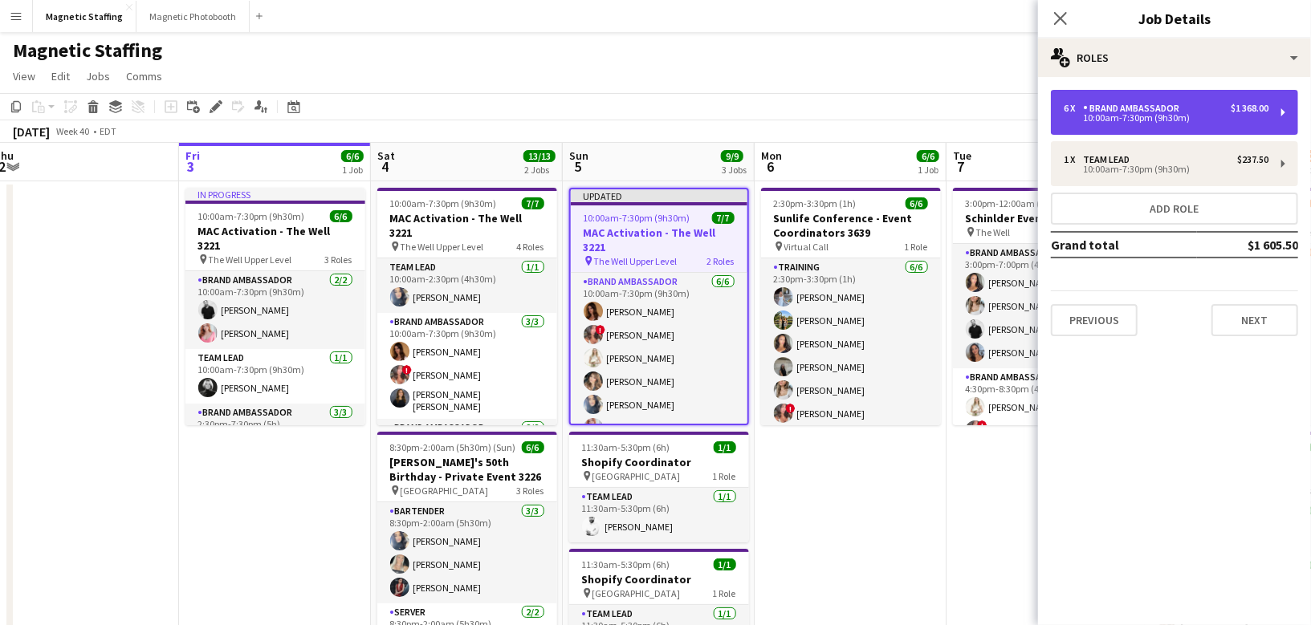
click at [1241, 117] on div "10:00am-7:30pm (9h30m)" at bounding box center [1166, 118] width 205 height 8
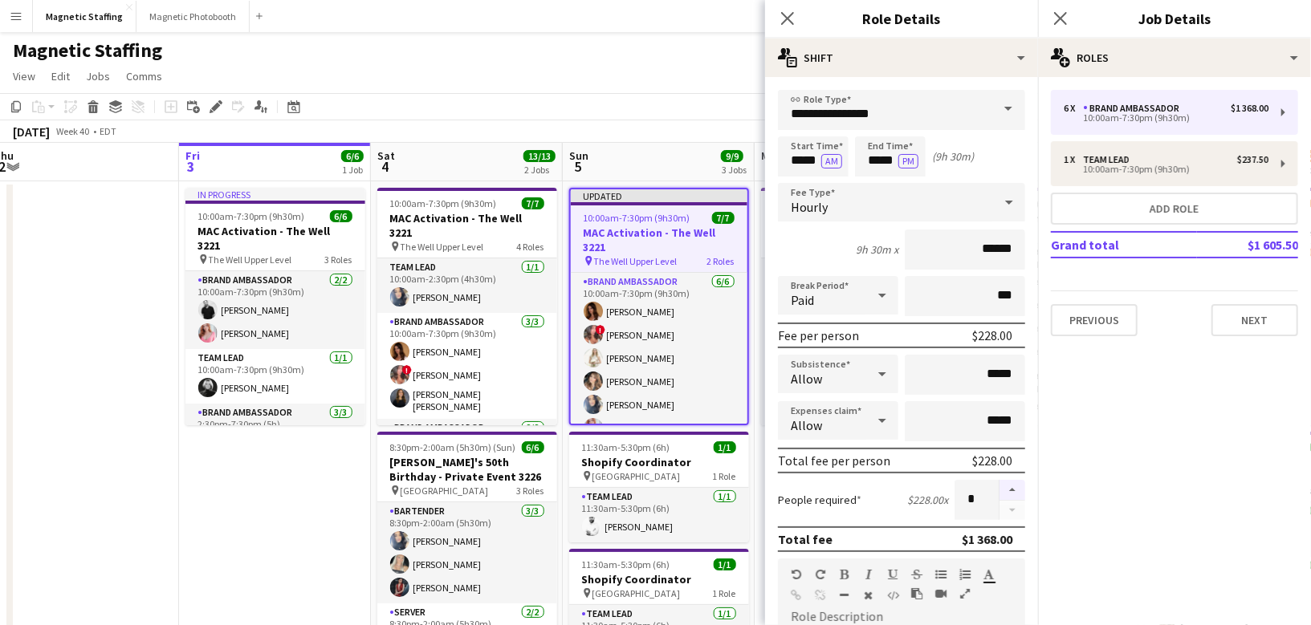
click at [1017, 484] on button "button" at bounding box center [1013, 490] width 26 height 21
type input "*"
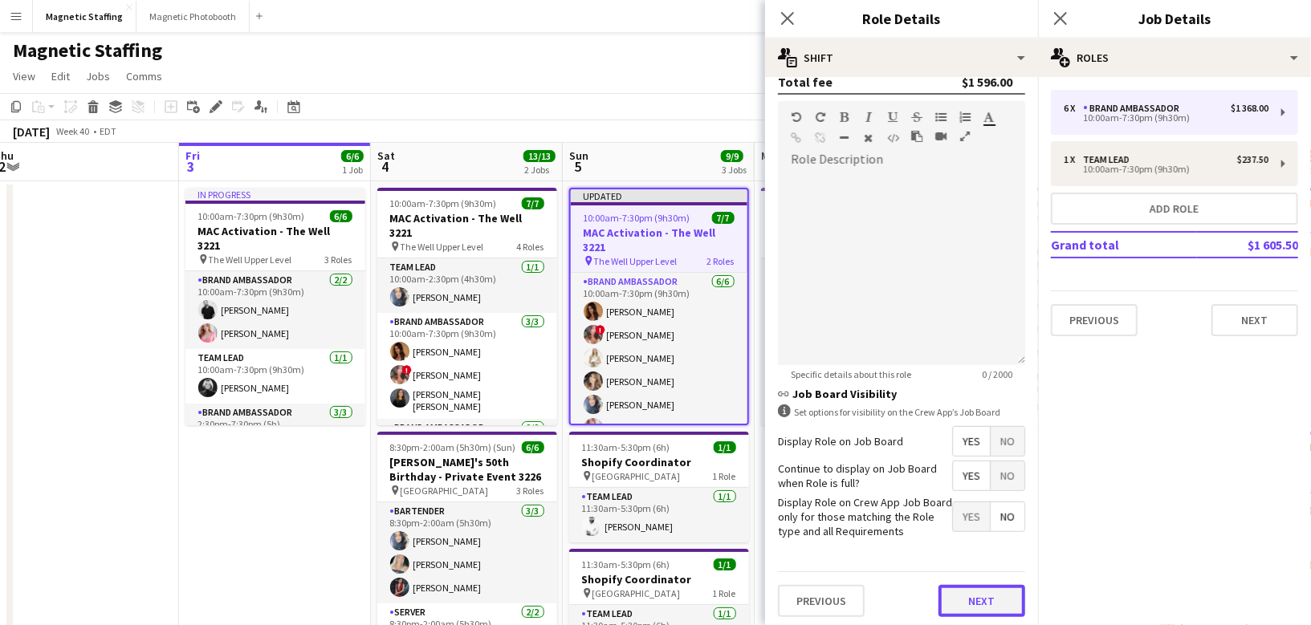
click at [983, 593] on button "Next" at bounding box center [982, 601] width 87 height 32
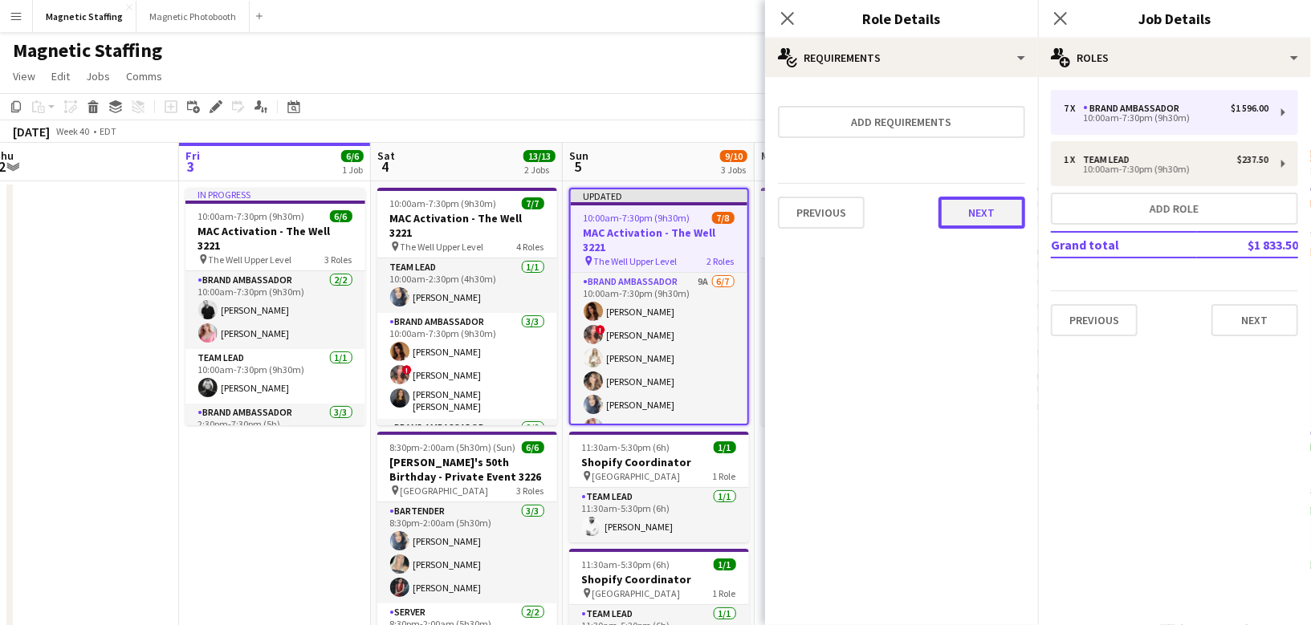
click at [980, 216] on button "Next" at bounding box center [982, 213] width 87 height 32
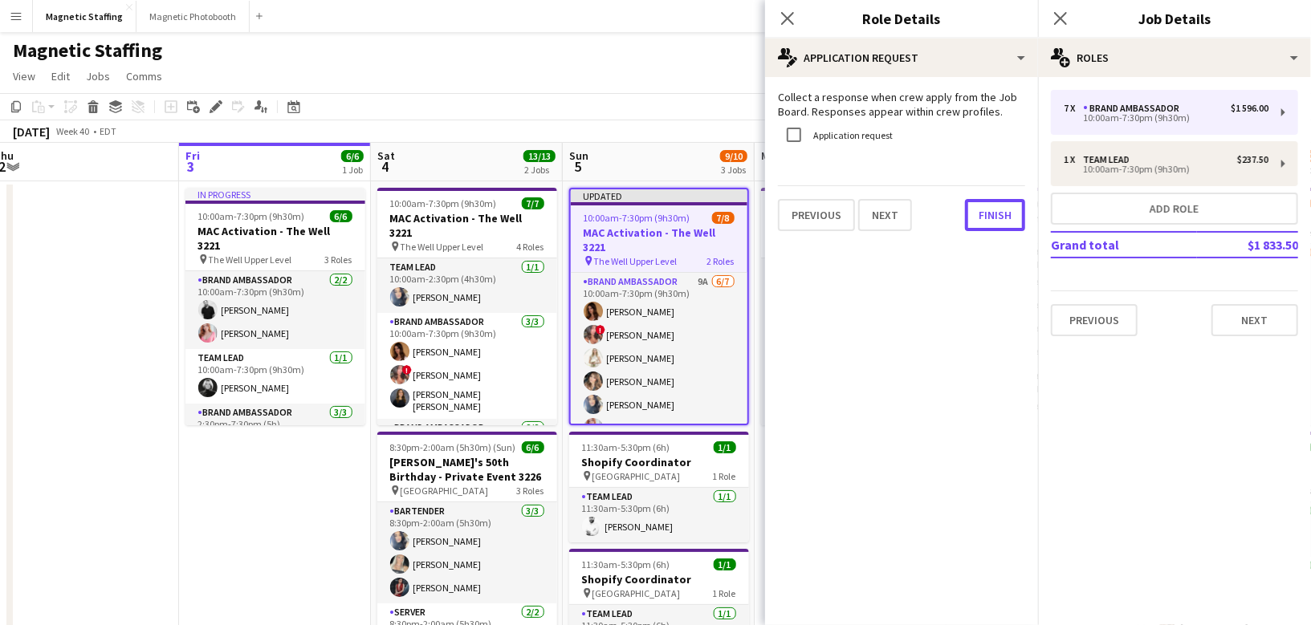
click at [980, 216] on button "Finish" at bounding box center [995, 215] width 60 height 32
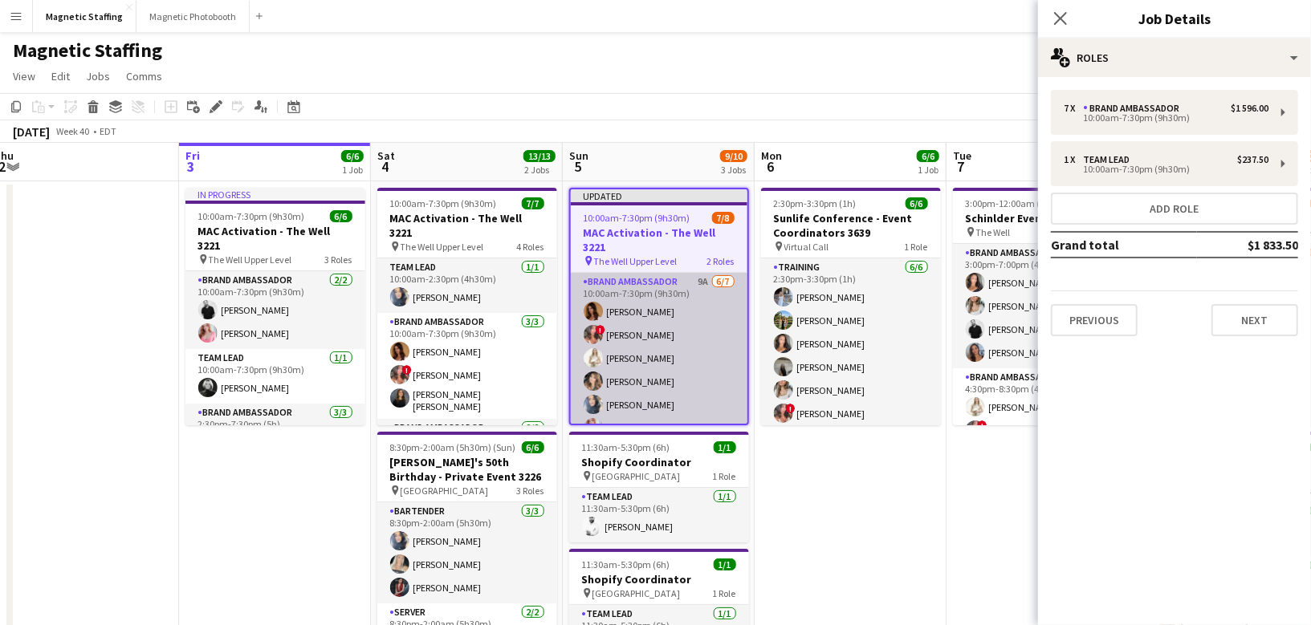
scroll to position [82, 0]
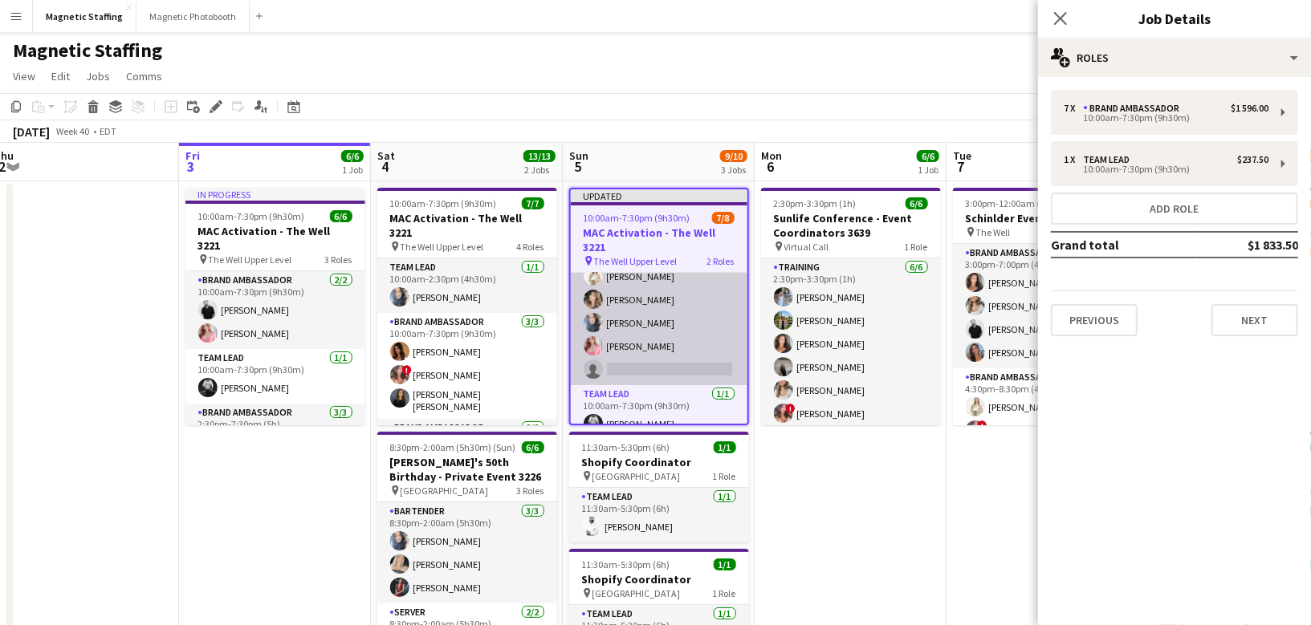
click at [679, 318] on app-card-role "Brand Ambassador 9A 6/7 10:00am-7:30pm (9h30m) Karolina Rembiesa ! Alyssa Curto…" at bounding box center [659, 288] width 177 height 194
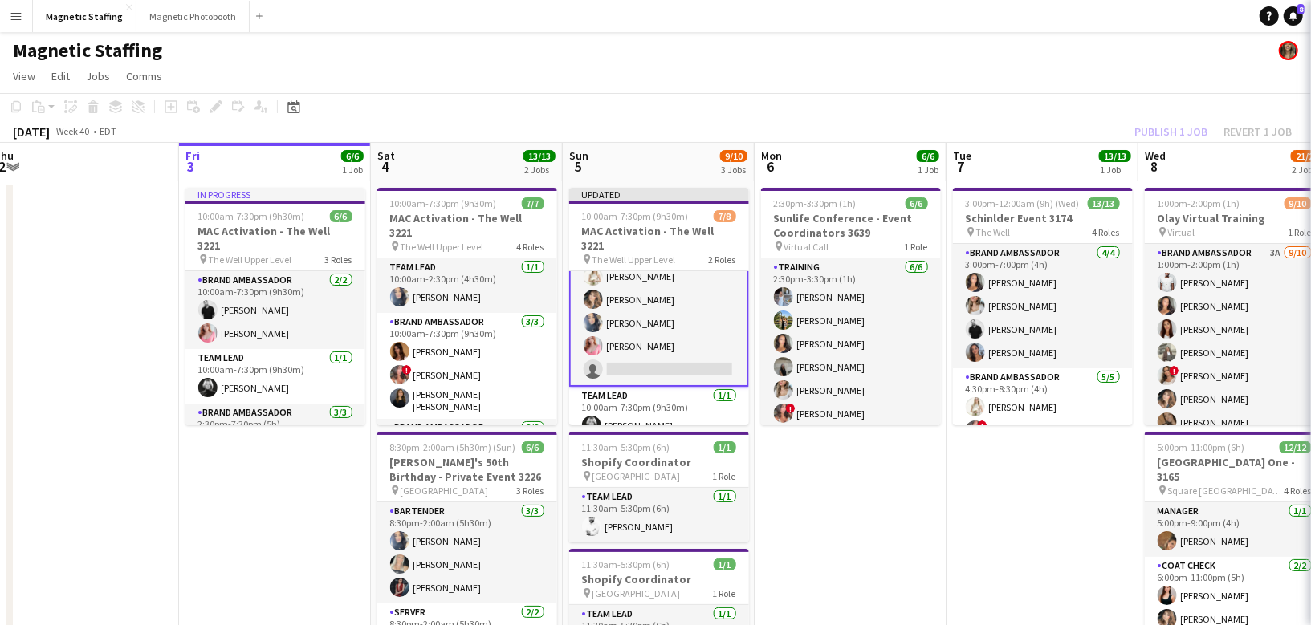
click at [679, 318] on app-card-role "Brand Ambassador 9A 6/7 10:00am-7:30pm (9h30m) Karolina Rembiesa ! Alyssa Curto…" at bounding box center [659, 288] width 180 height 198
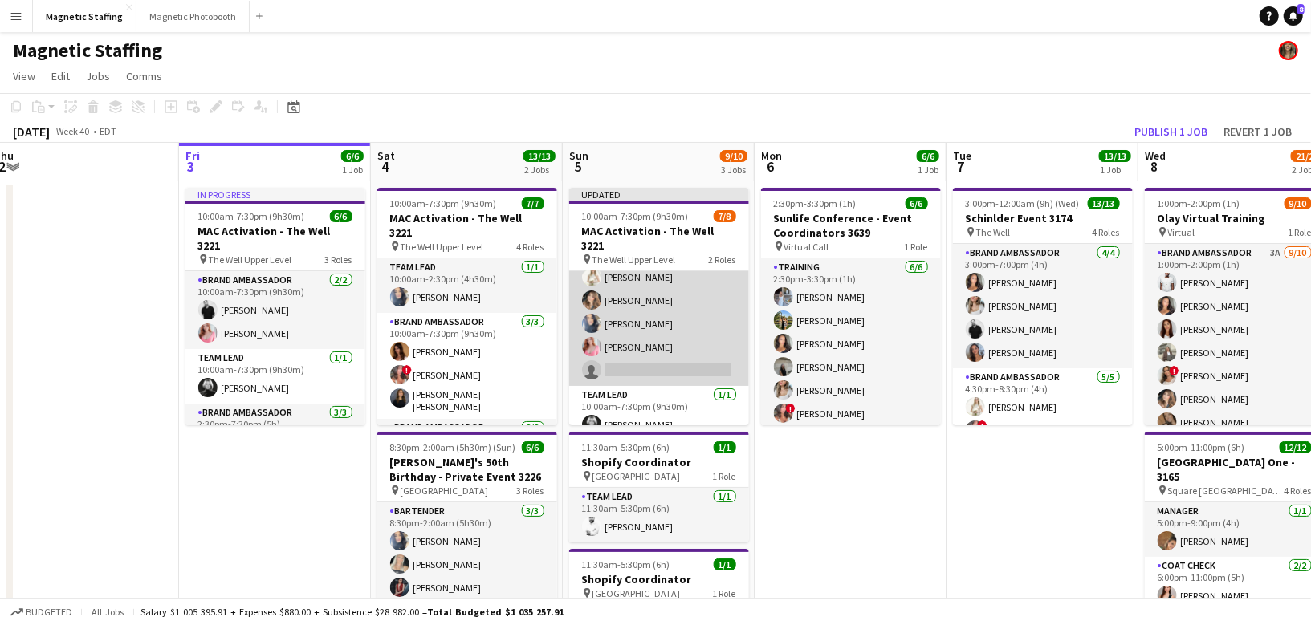
click at [679, 318] on app-card-role "Brand Ambassador 9A 6/7 10:00am-7:30pm (9h30m) Karolina Rembiesa ! Alyssa Curto…" at bounding box center [659, 289] width 180 height 194
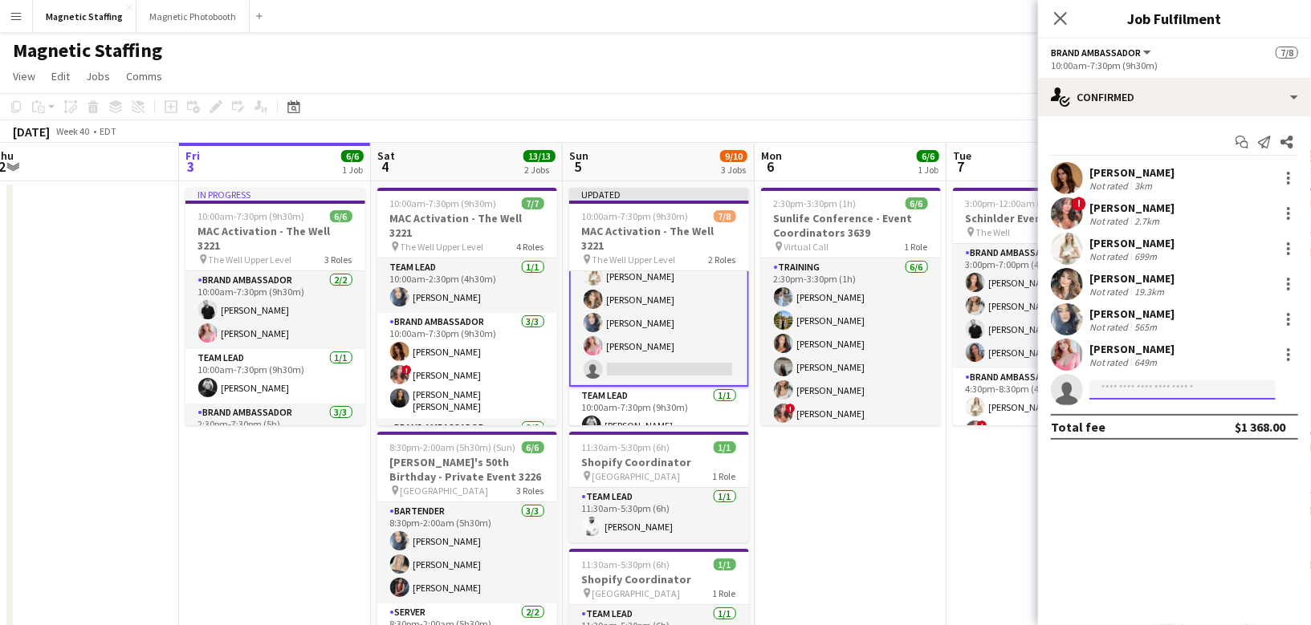
click at [1187, 389] on input at bounding box center [1183, 390] width 186 height 19
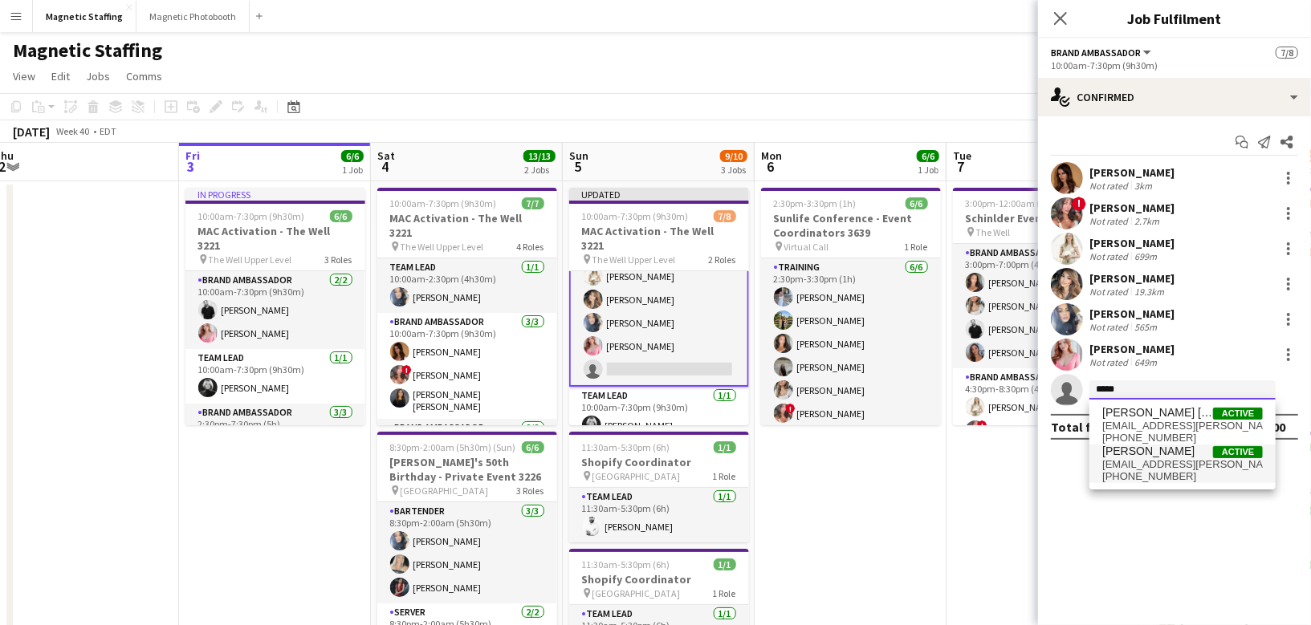
type input "****"
click at [1174, 459] on span "jeanphilippe.roy@live.ca" at bounding box center [1182, 464] width 161 height 13
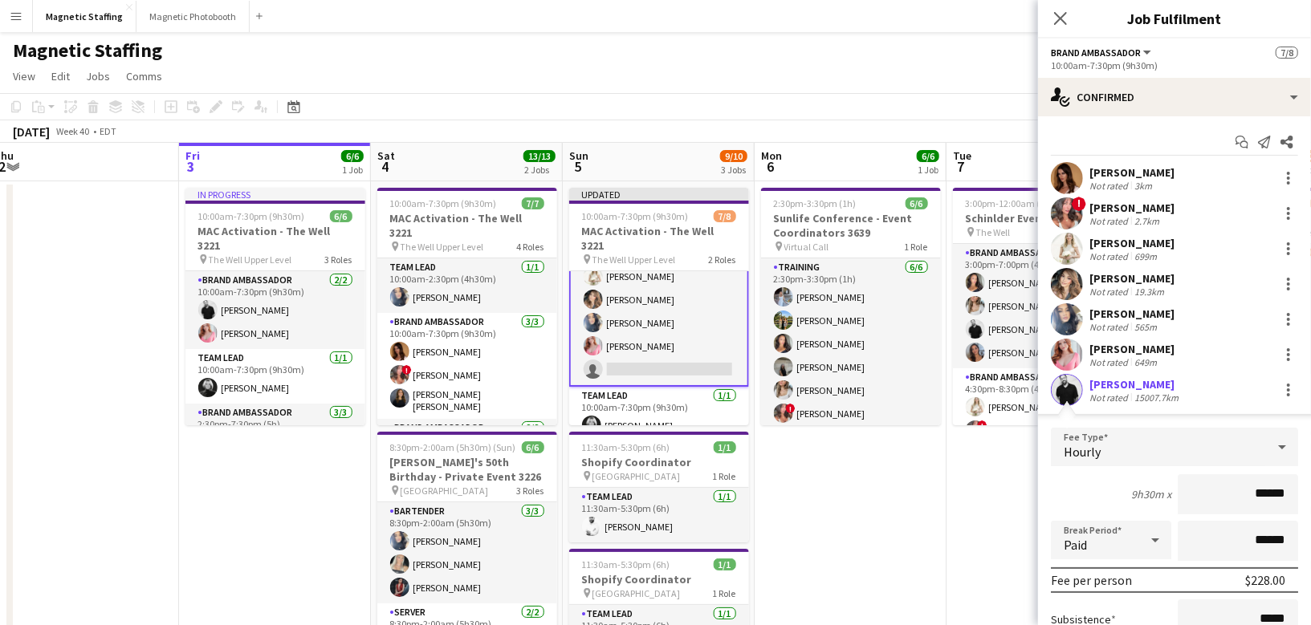
scroll to position [189, 0]
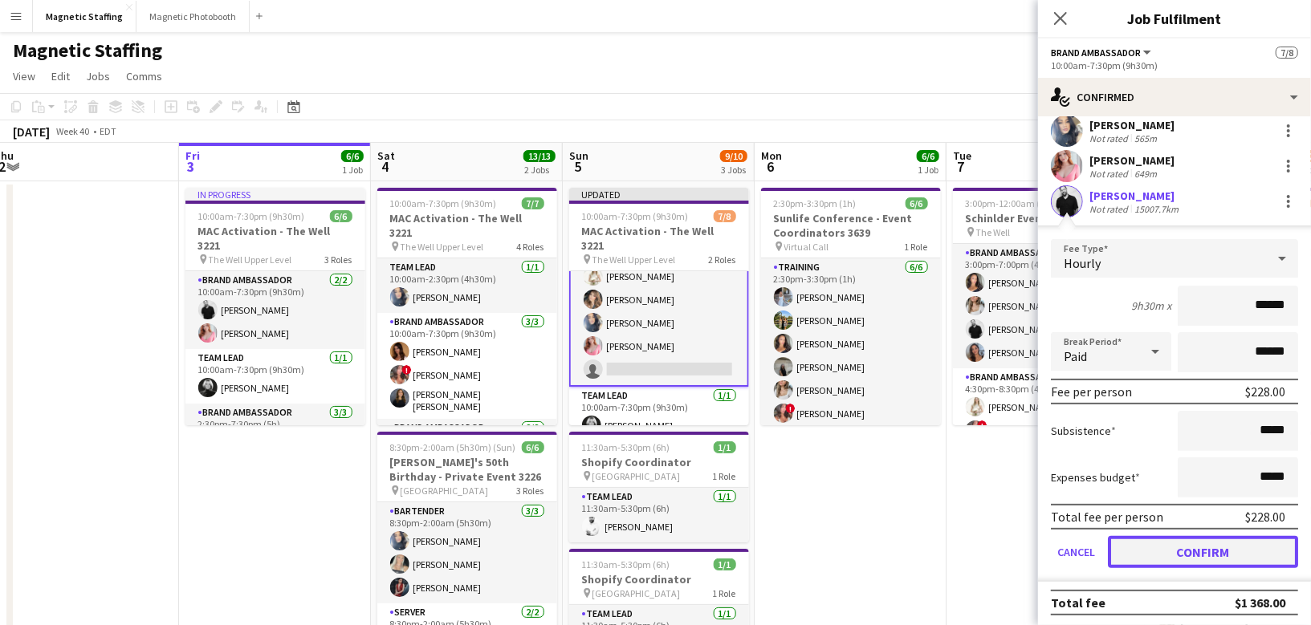
click at [1148, 548] on button "Confirm" at bounding box center [1203, 552] width 190 height 32
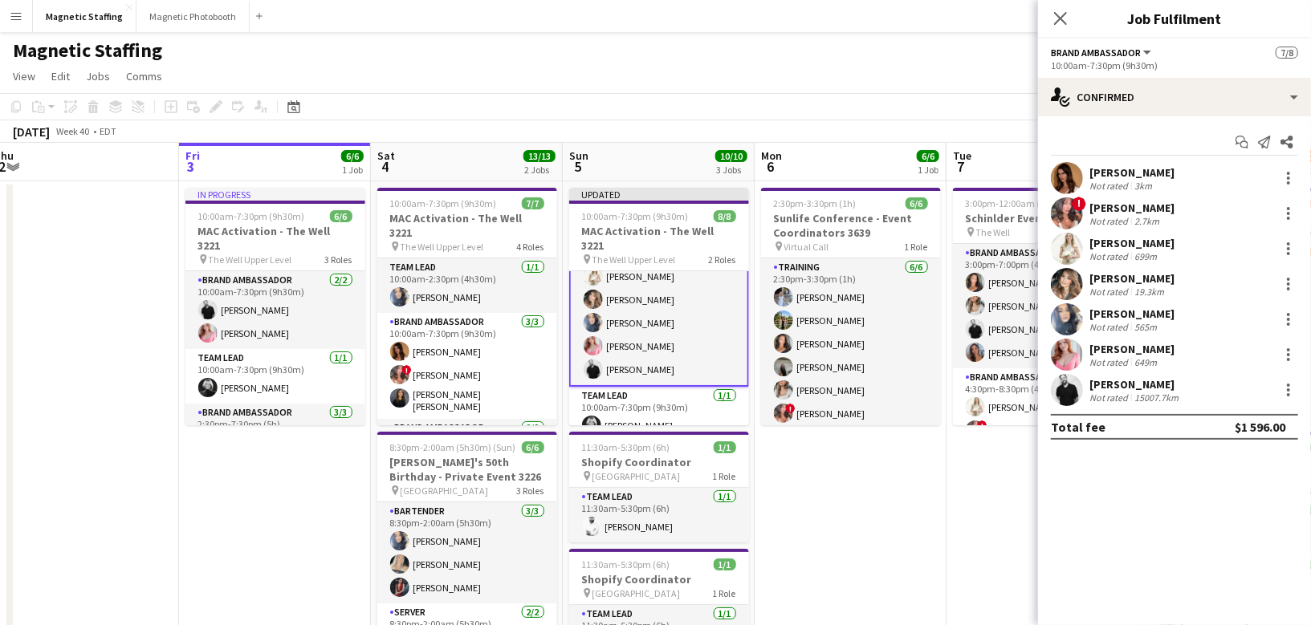
scroll to position [0, 0]
click at [942, 524] on app-date-cell "2:30pm-3:30pm (1h) 6/6 Sunlife Conference - Event Coordinators 3639 pin Virtual…" at bounding box center [851, 604] width 192 height 846
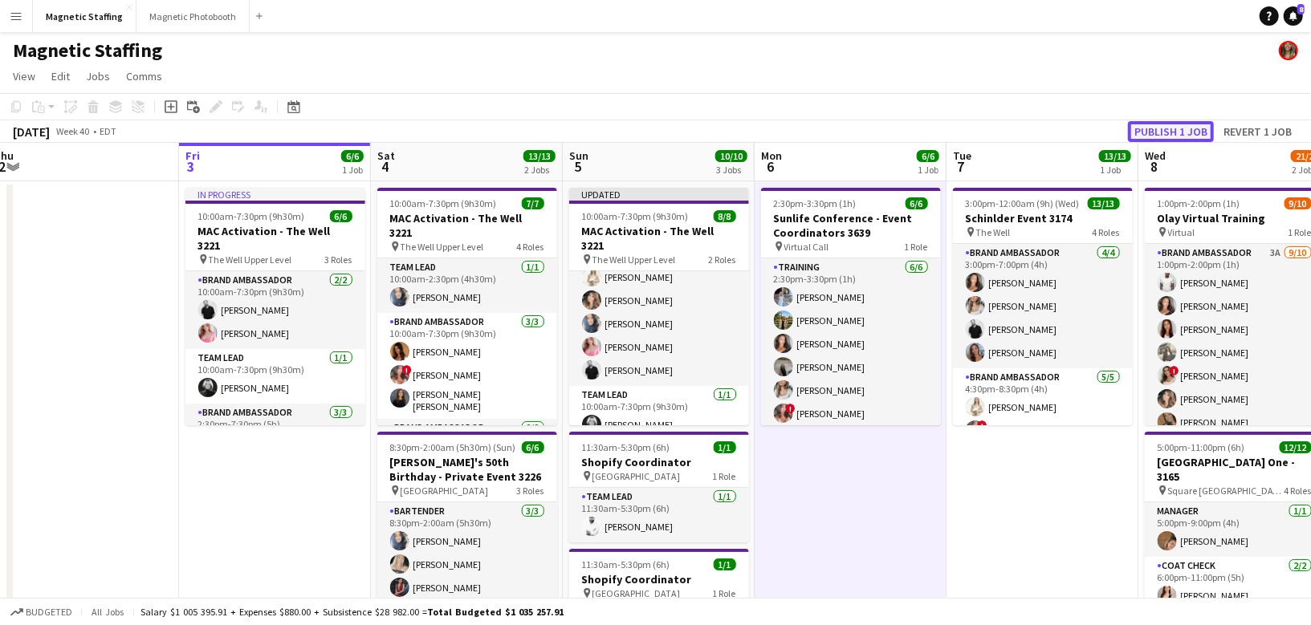
click at [1159, 135] on button "Publish 1 job" at bounding box center [1171, 131] width 86 height 21
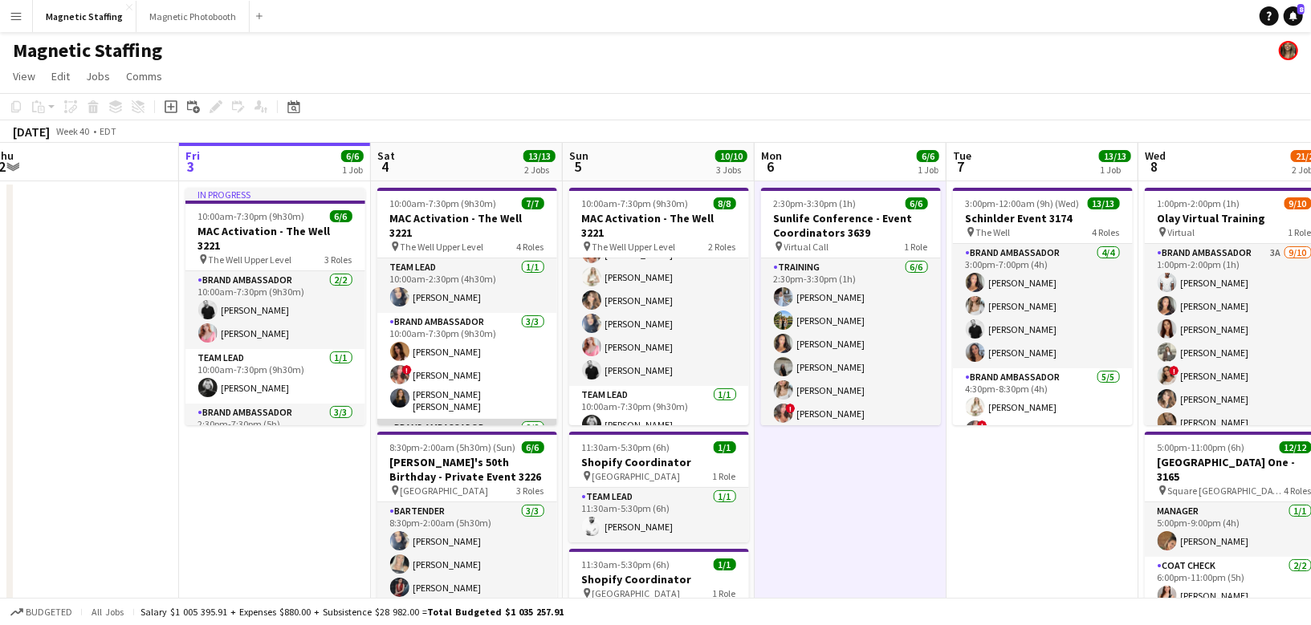
scroll to position [12, 0]
